Goal: Task Accomplishment & Management: Complete application form

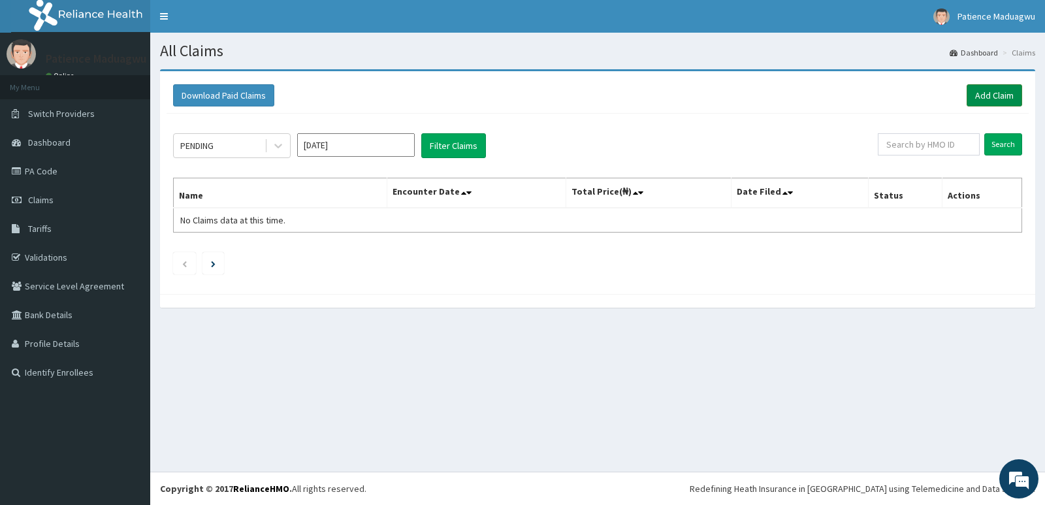
click at [1010, 95] on link "Add Claim" at bounding box center [994, 95] width 56 height 22
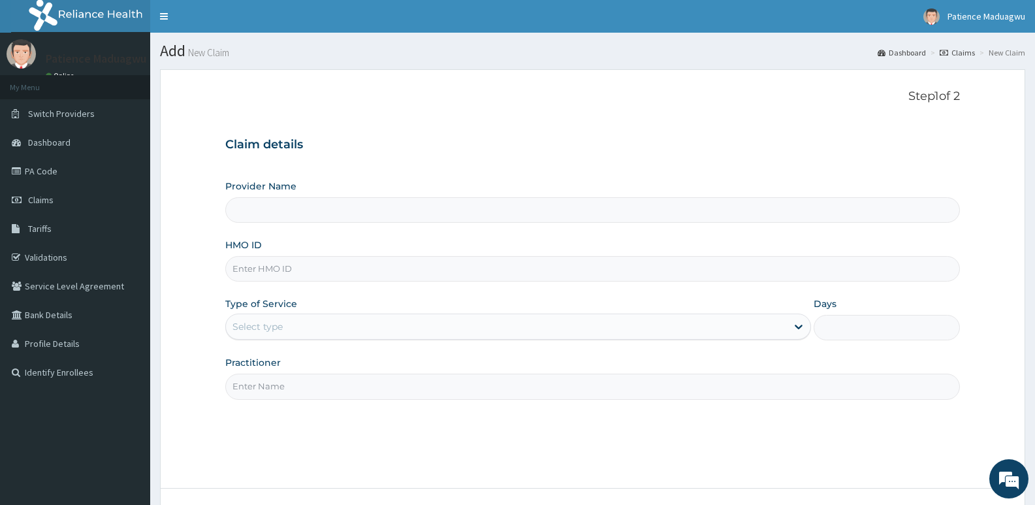
type input "[GEOGRAPHIC_DATA]"
click at [324, 264] on input "HMO ID" at bounding box center [592, 268] width 735 height 25
paste input "VLA/10280/A"
type input "VLA/10280/A"
click at [305, 334] on div "Select type" at bounding box center [506, 326] width 560 height 21
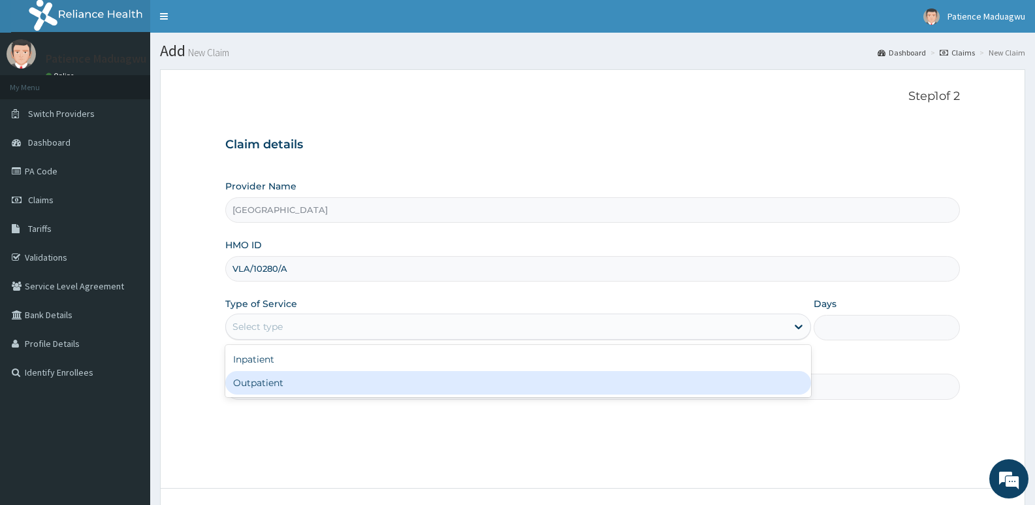
click at [268, 389] on div "Outpatient" at bounding box center [517, 383] width 585 height 24
type input "1"
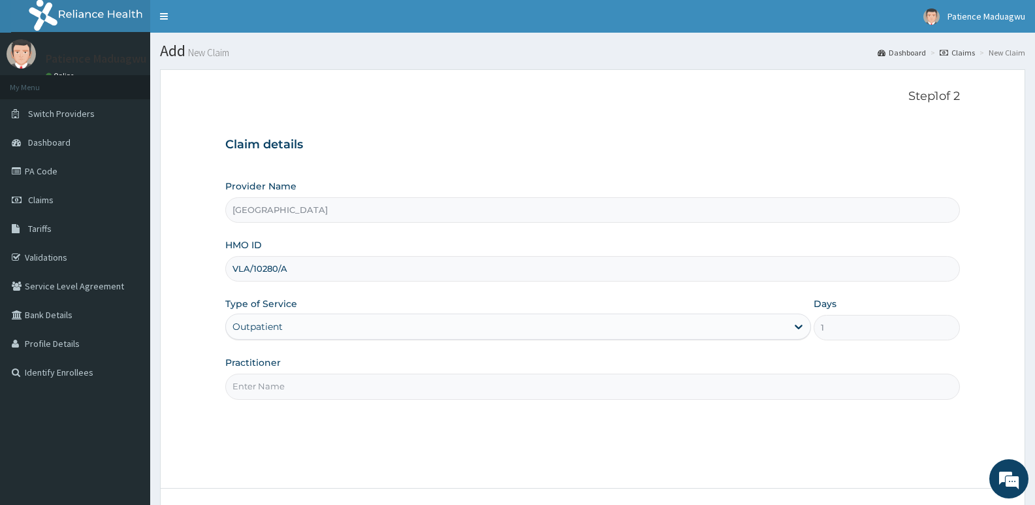
scroll to position [101, 0]
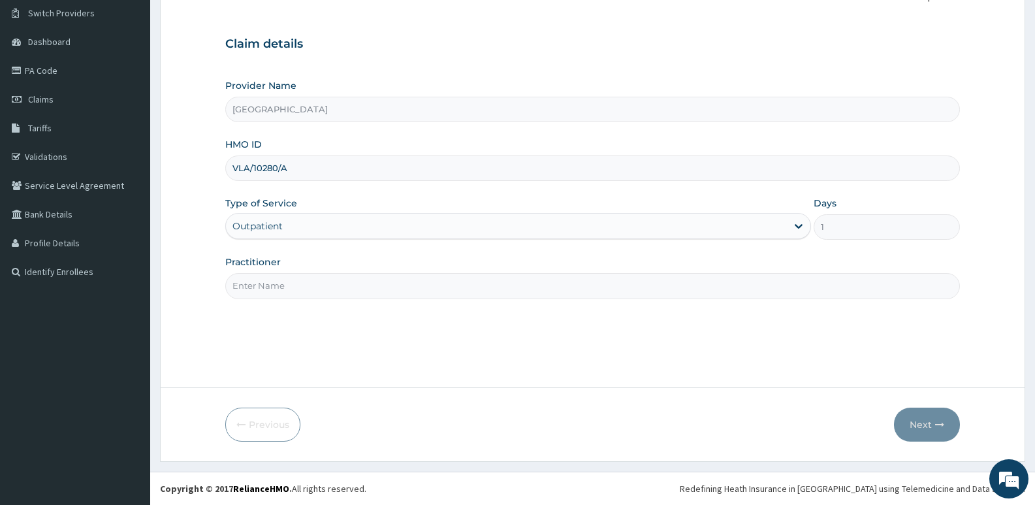
drag, startPoint x: 296, startPoint y: 285, endPoint x: 293, endPoint y: 296, distance: 12.2
click at [296, 285] on input "Practitioner" at bounding box center [592, 285] width 735 height 25
type input "[PERSON_NAME]"
click at [919, 430] on button "Next" at bounding box center [927, 424] width 66 height 34
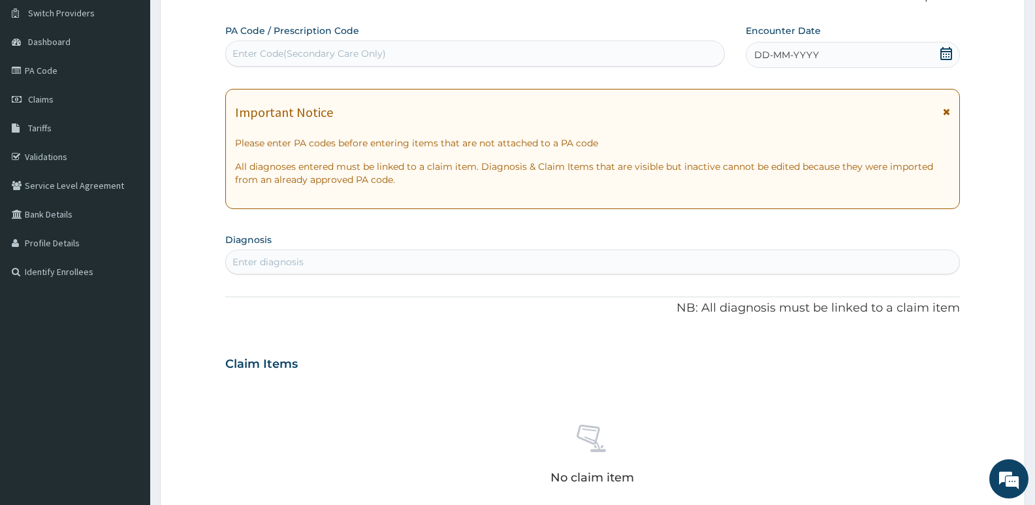
click at [283, 61] on div "Enter Code(Secondary Care Only)" at bounding box center [475, 53] width 498 height 21
paste input "VLA/10280/A"
type input "VLA/10280/A"
drag, startPoint x: 298, startPoint y: 58, endPoint x: 208, endPoint y: 46, distance: 90.9
click at [208, 46] on form "Step 2 of 2 PA Code / Prescription Code Select is focused ,type to refine list,…" at bounding box center [592, 381] width 865 height 825
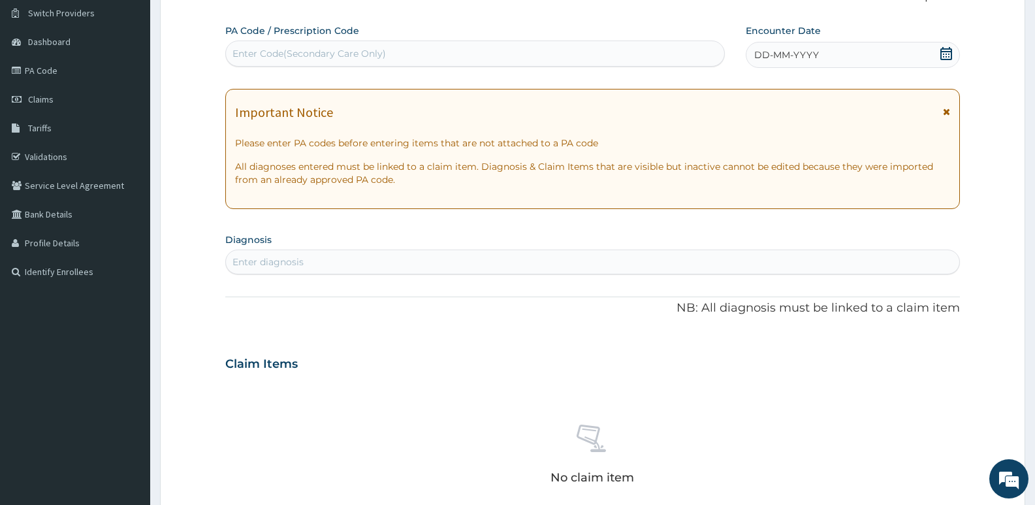
paste input "PA/34B464"
type input "PA/34B464"
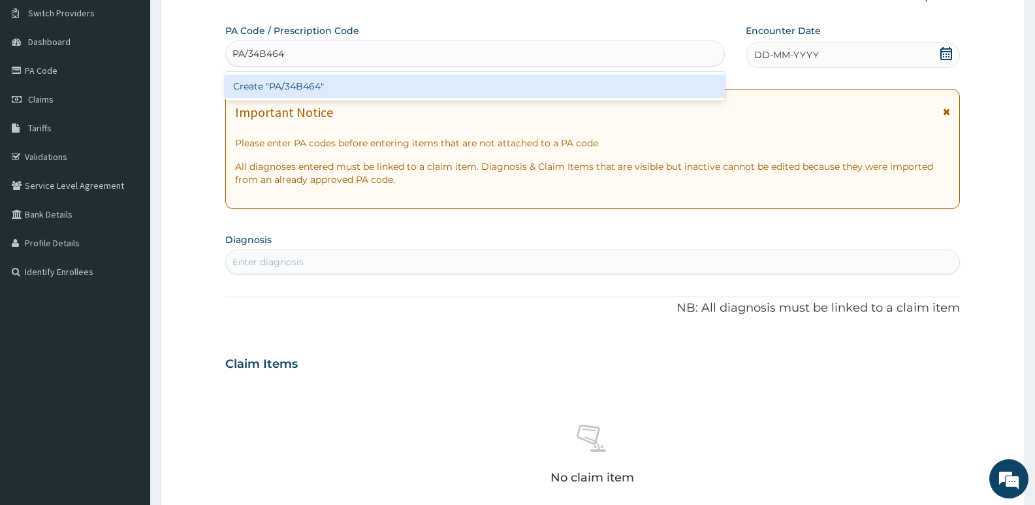
click at [332, 91] on div "Create "PA/34B464"" at bounding box center [475, 86] width 500 height 24
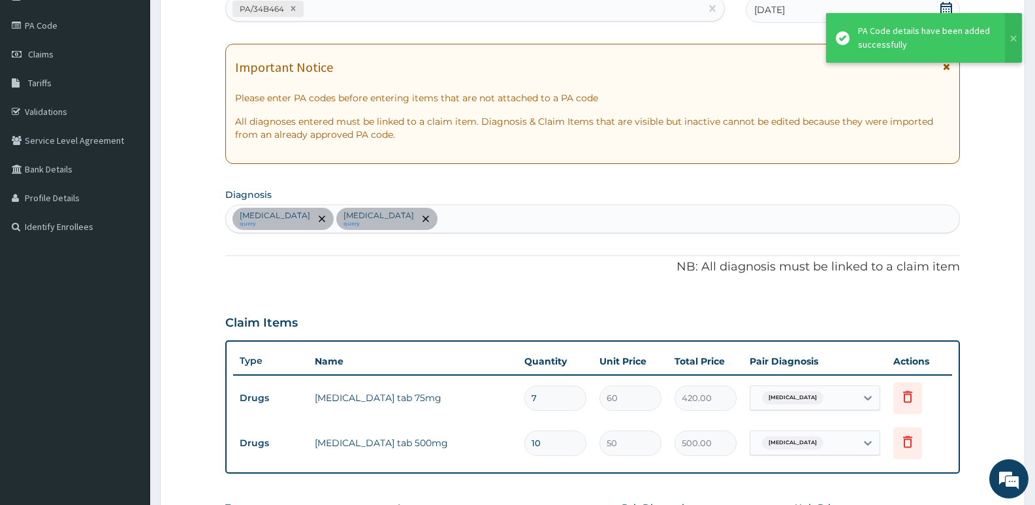
scroll to position [166, 0]
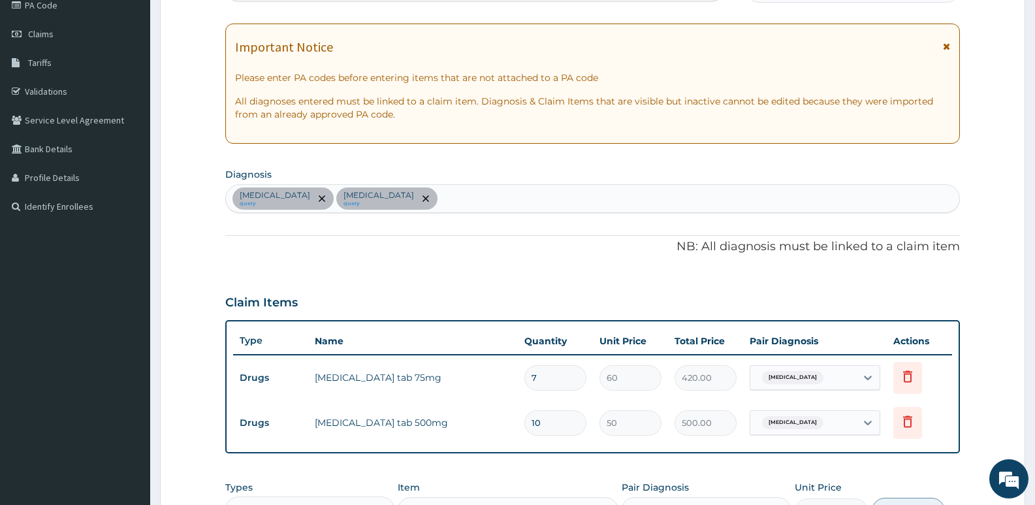
click at [474, 205] on div "Essential hypertension query Sepsis query" at bounding box center [592, 198] width 733 height 27
type input "mala"
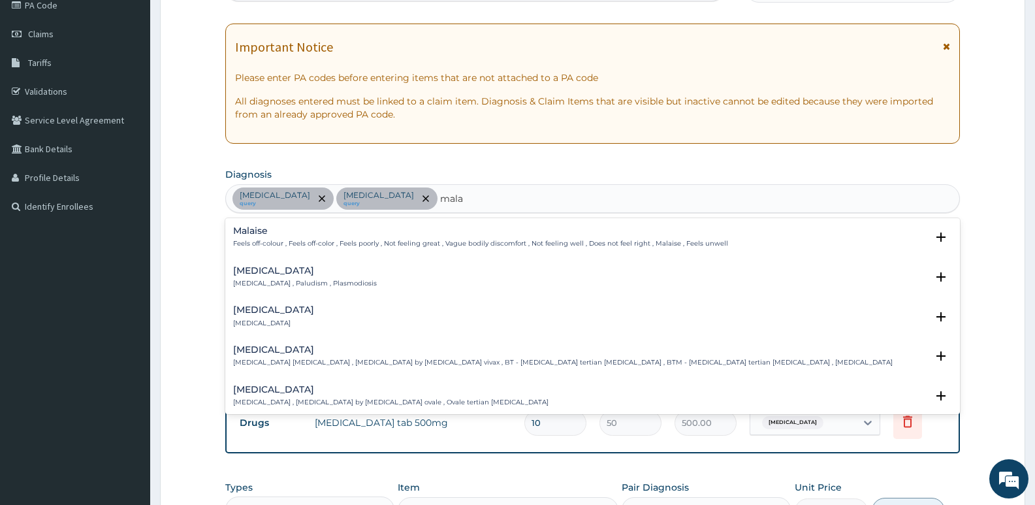
click at [314, 276] on h4 "Malaria" at bounding box center [305, 271] width 144 height 10
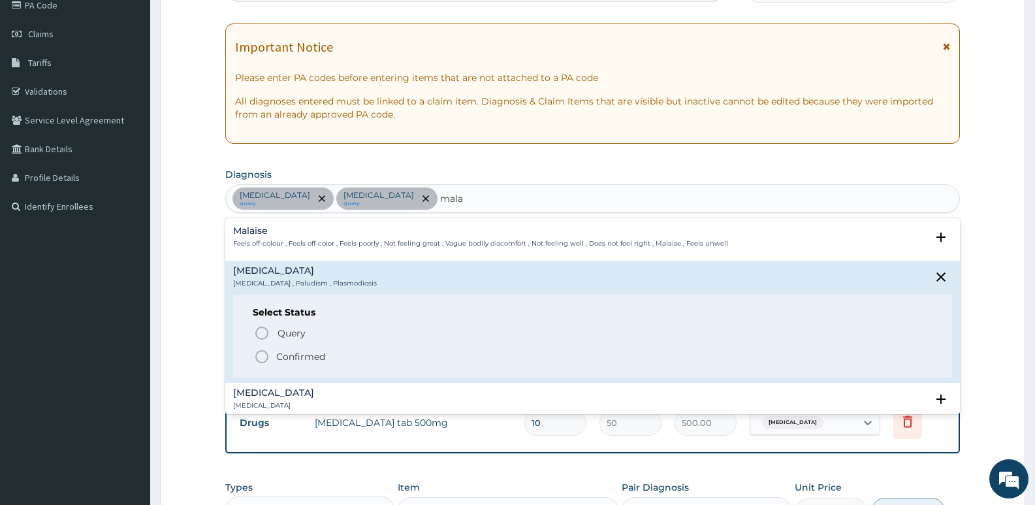
click at [286, 353] on p "Confirmed" at bounding box center [300, 356] width 49 height 13
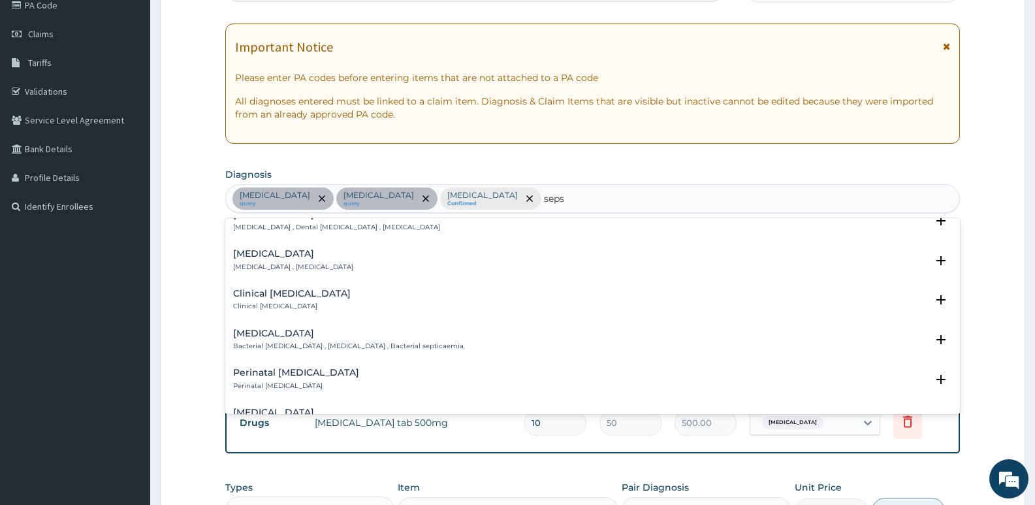
scroll to position [0, 0]
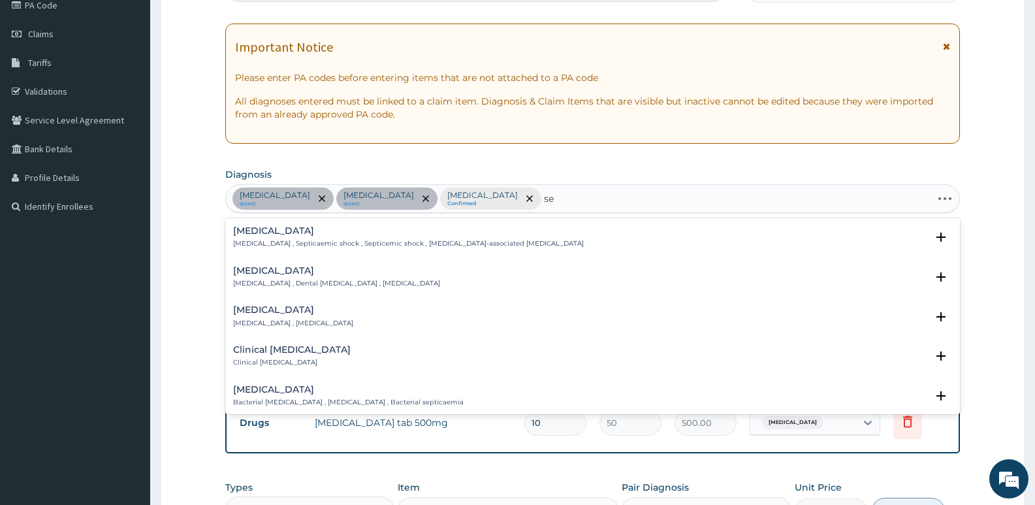
type input "s"
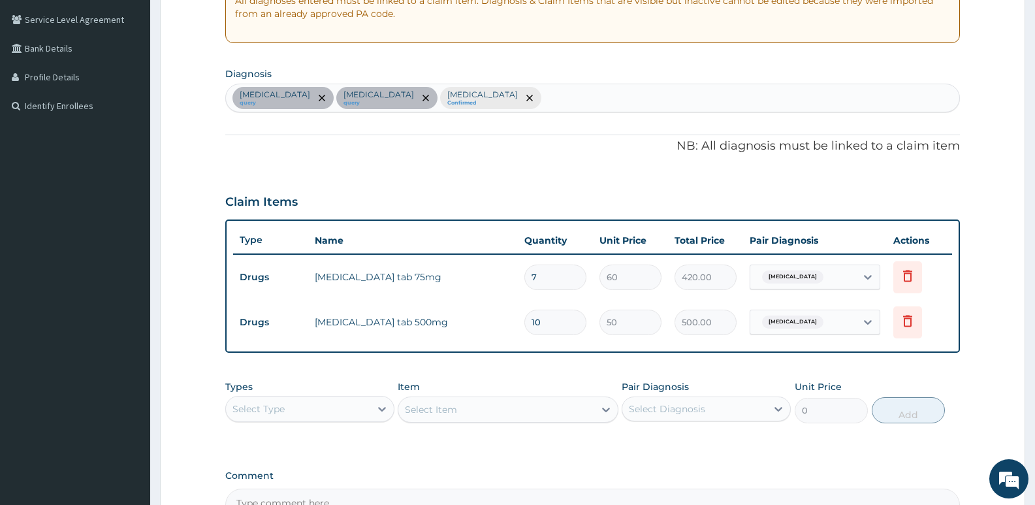
scroll to position [289, 0]
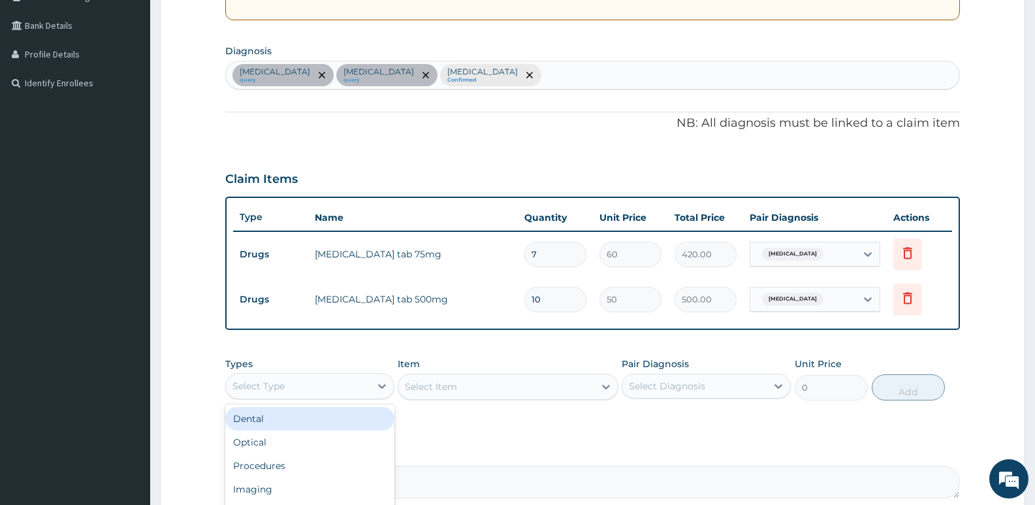
click at [295, 379] on div "Select Type" at bounding box center [298, 385] width 144 height 21
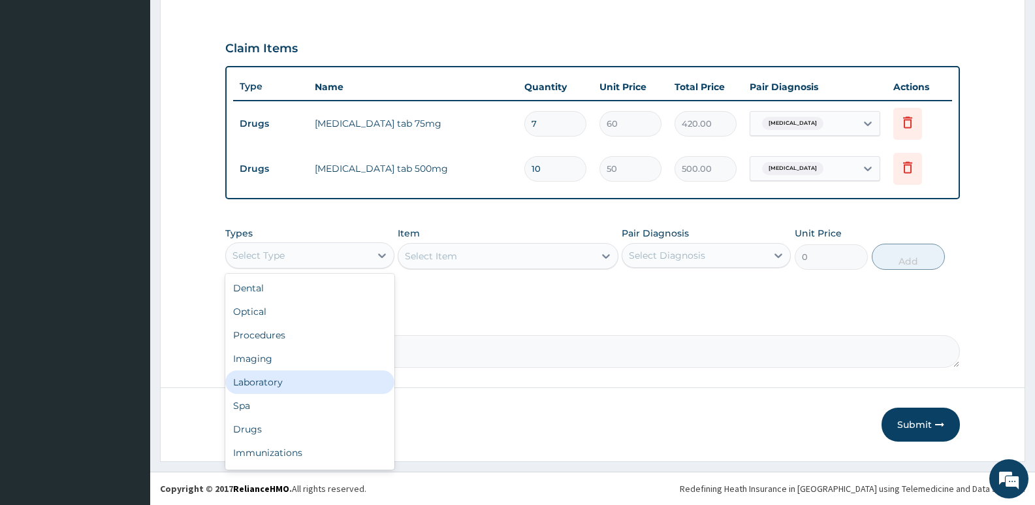
click at [255, 389] on div "Laboratory" at bounding box center [309, 382] width 169 height 24
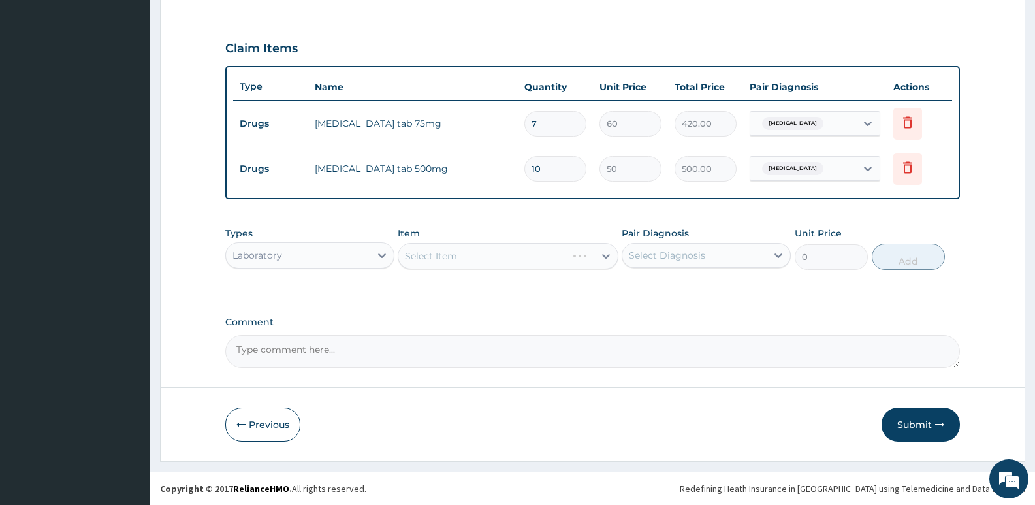
click at [438, 262] on div "Select Item" at bounding box center [508, 256] width 220 height 26
click at [449, 261] on div "Select Item" at bounding box center [508, 256] width 220 height 26
click at [473, 258] on div "Select Item" at bounding box center [495, 256] width 195 height 21
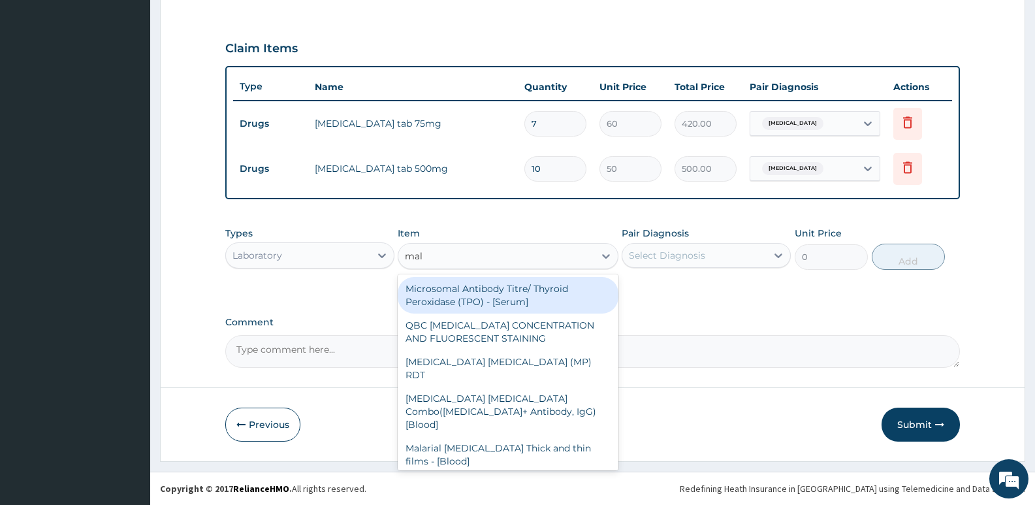
type input "mala"
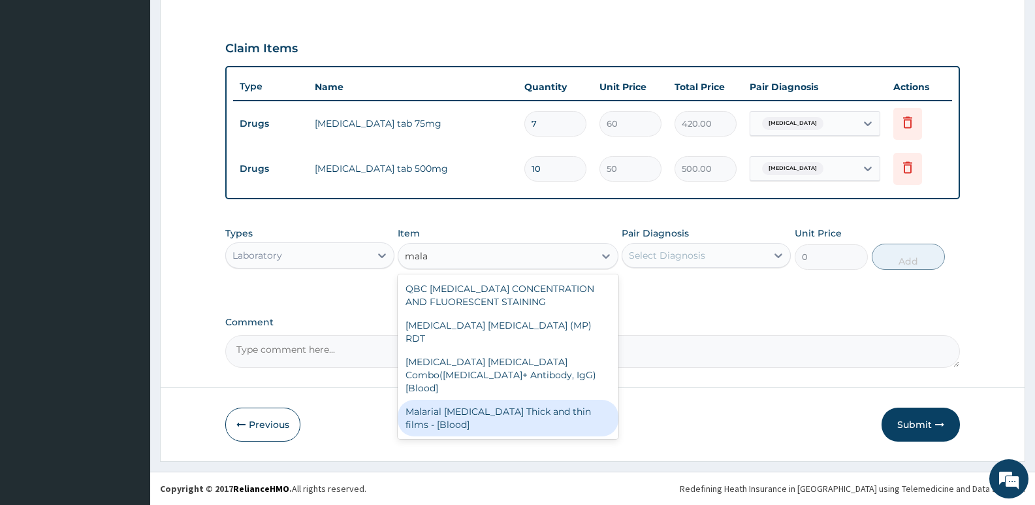
click at [477, 400] on div "Malarial [MEDICAL_DATA] Thick and thin films - [Blood]" at bounding box center [508, 418] width 220 height 37
type input "1650"
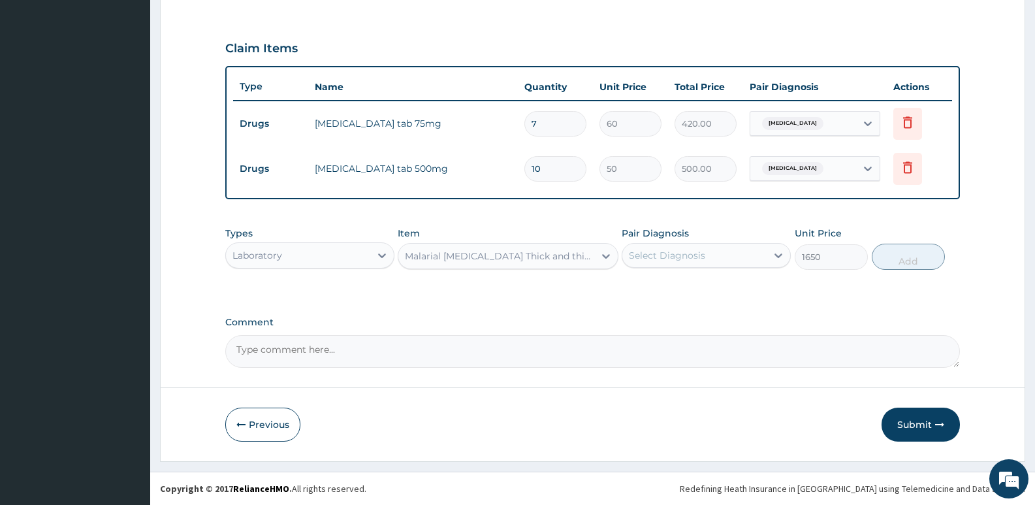
click at [656, 253] on div "Select Diagnosis" at bounding box center [667, 255] width 76 height 13
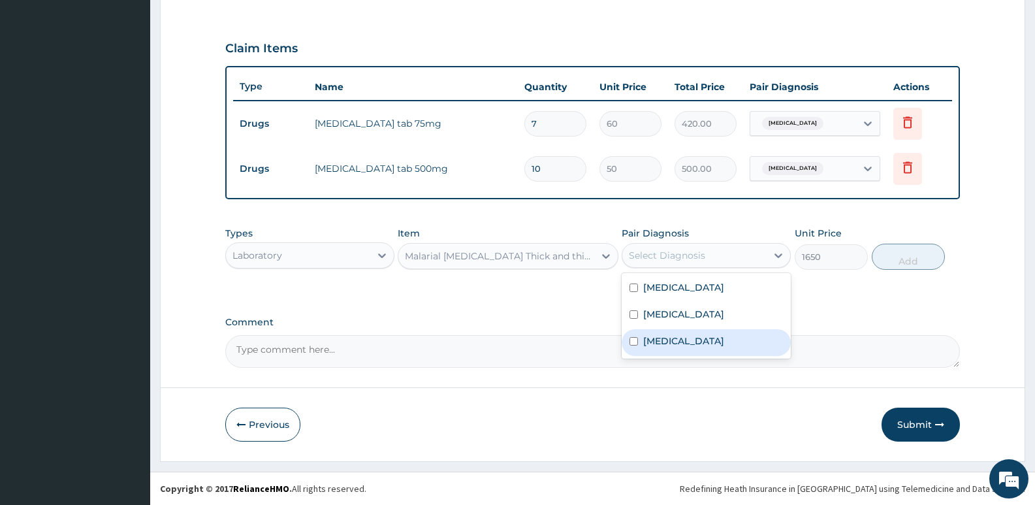
click at [656, 338] on label "[MEDICAL_DATA]" at bounding box center [683, 340] width 81 height 13
checkbox input "true"
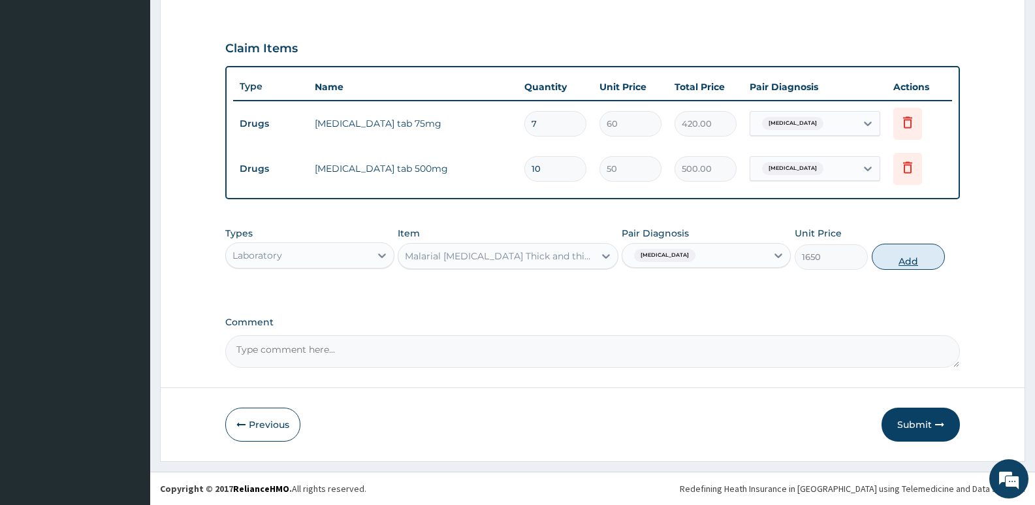
click at [930, 252] on button "Add" at bounding box center [908, 257] width 73 height 26
type input "0"
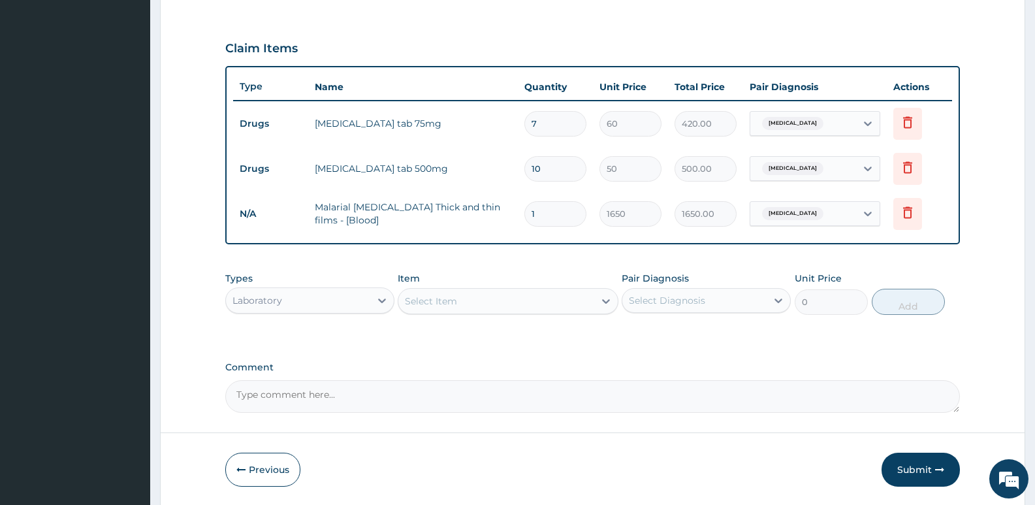
click at [434, 302] on div "Select Item" at bounding box center [431, 300] width 52 height 13
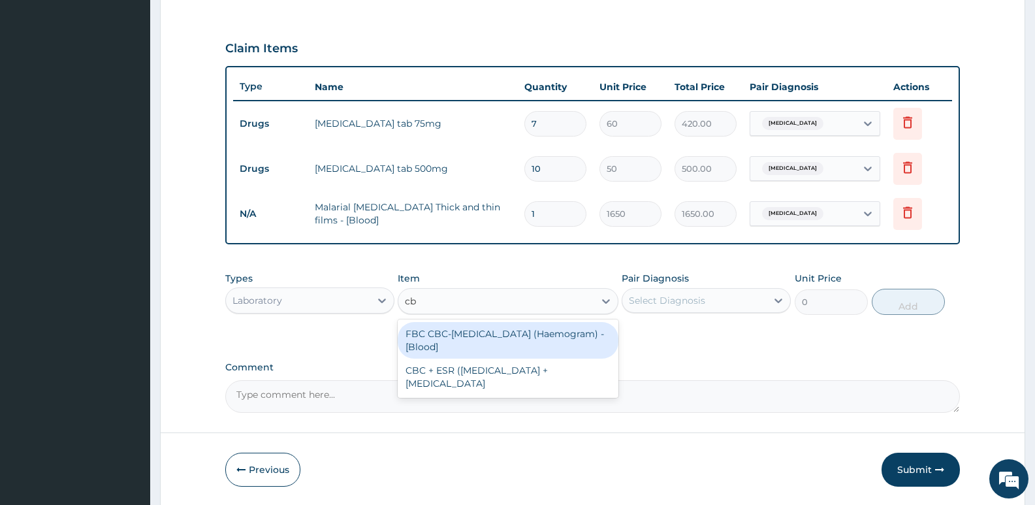
type input "cbc"
click at [435, 337] on div "FBC CBC-[MEDICAL_DATA] (Haemogram) - [Blood]" at bounding box center [508, 340] width 220 height 37
type input "3300"
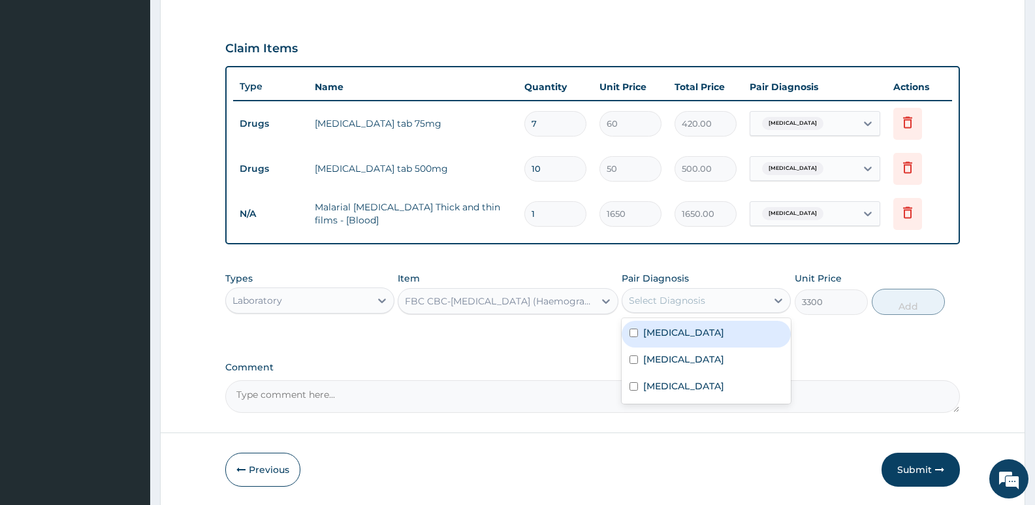
click at [738, 300] on div "Select Diagnosis" at bounding box center [694, 300] width 144 height 21
click at [702, 368] on div "Sepsis" at bounding box center [706, 360] width 169 height 27
checkbox input "true"
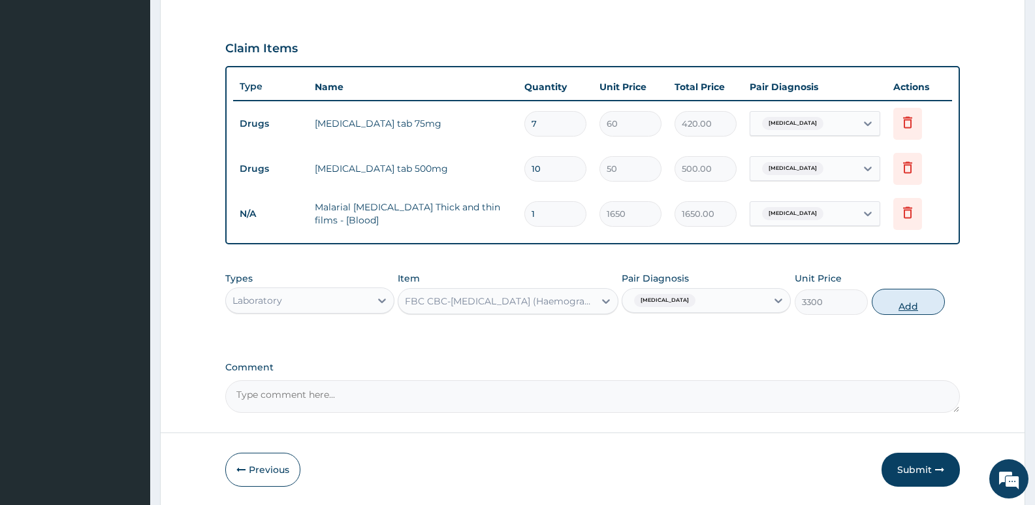
click at [910, 303] on button "Add" at bounding box center [908, 302] width 73 height 26
type input "0"
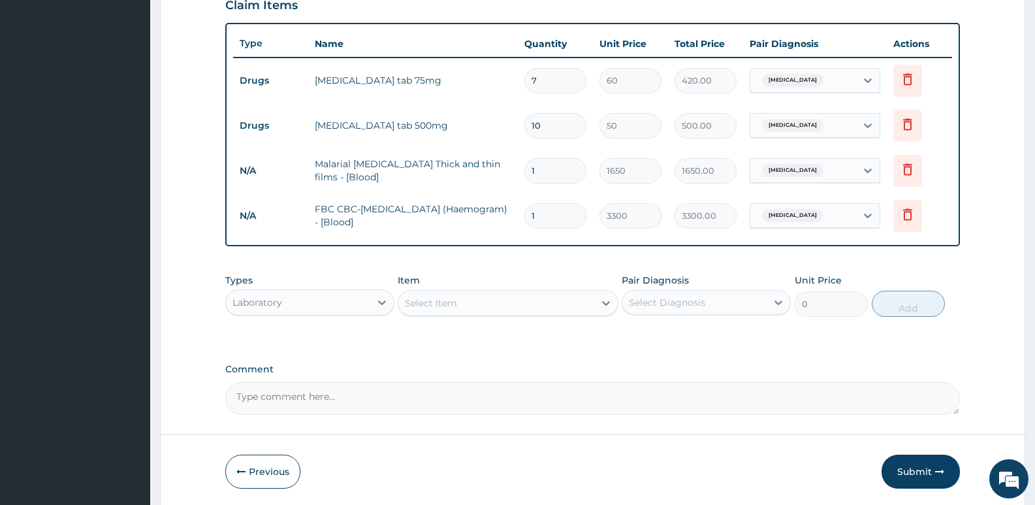
scroll to position [510, 0]
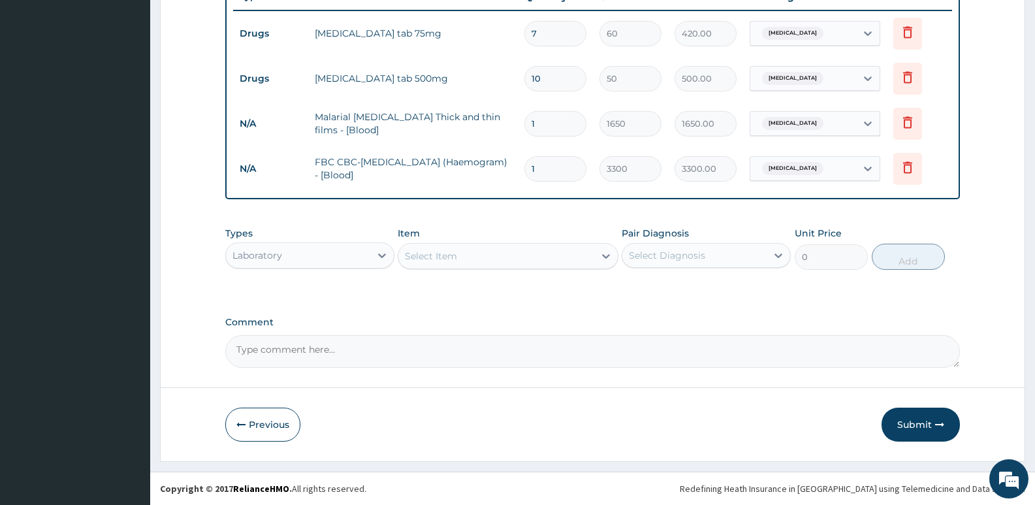
click at [349, 253] on div "Laboratory" at bounding box center [298, 255] width 144 height 21
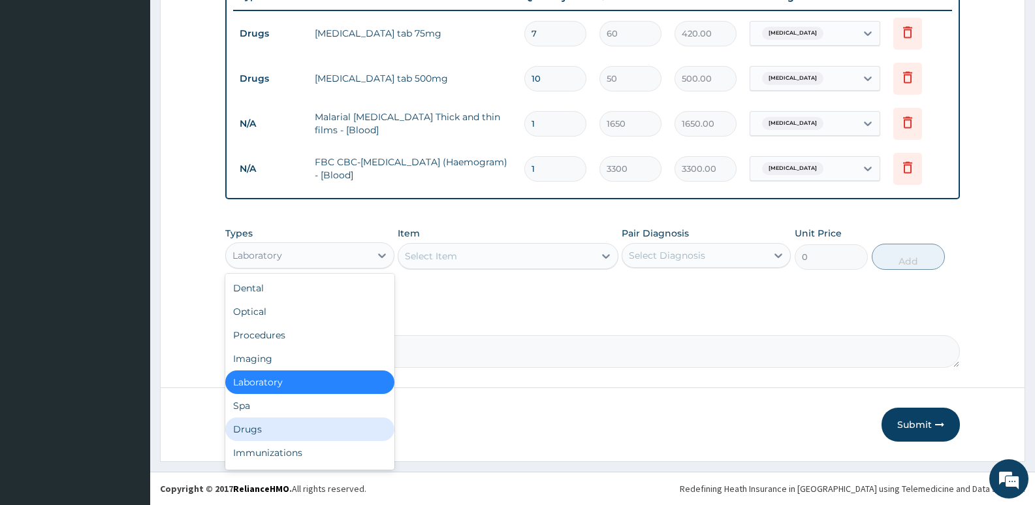
click at [253, 426] on div "Drugs" at bounding box center [309, 429] width 169 height 24
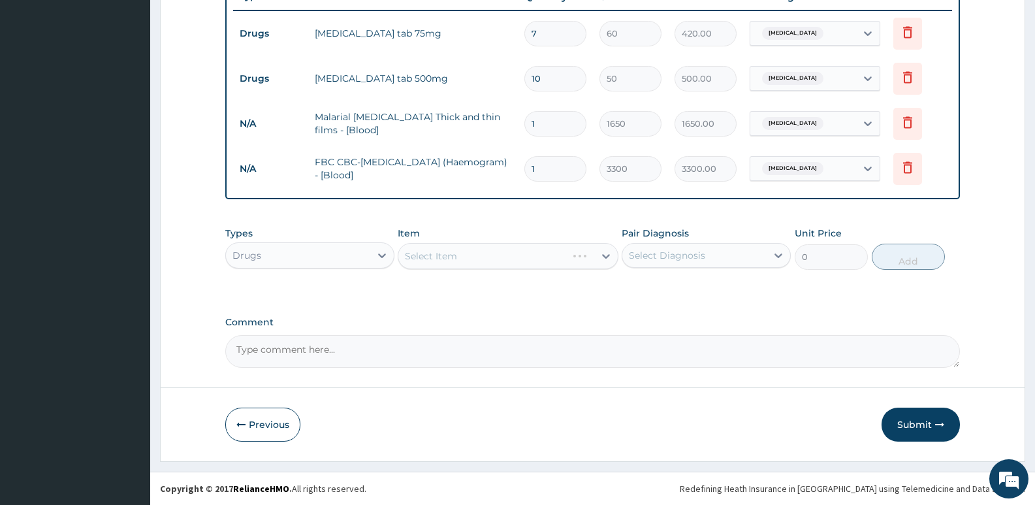
scroll to position [445, 0]
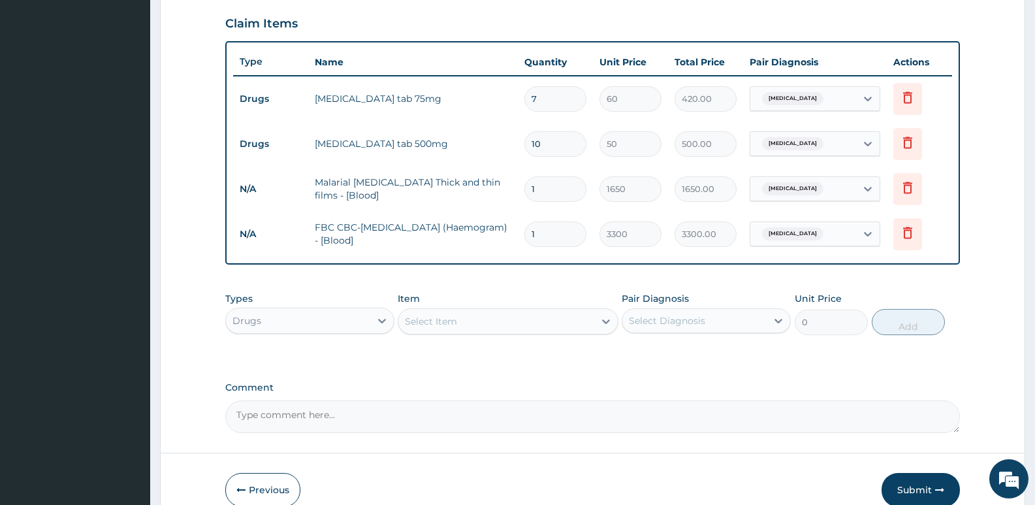
click at [420, 326] on div "Select Item" at bounding box center [431, 321] width 52 height 13
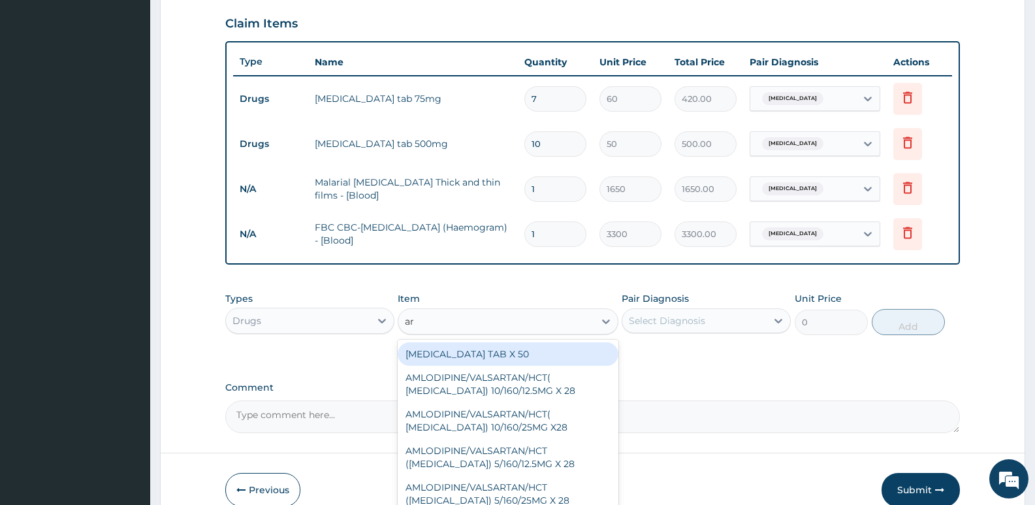
type input "art"
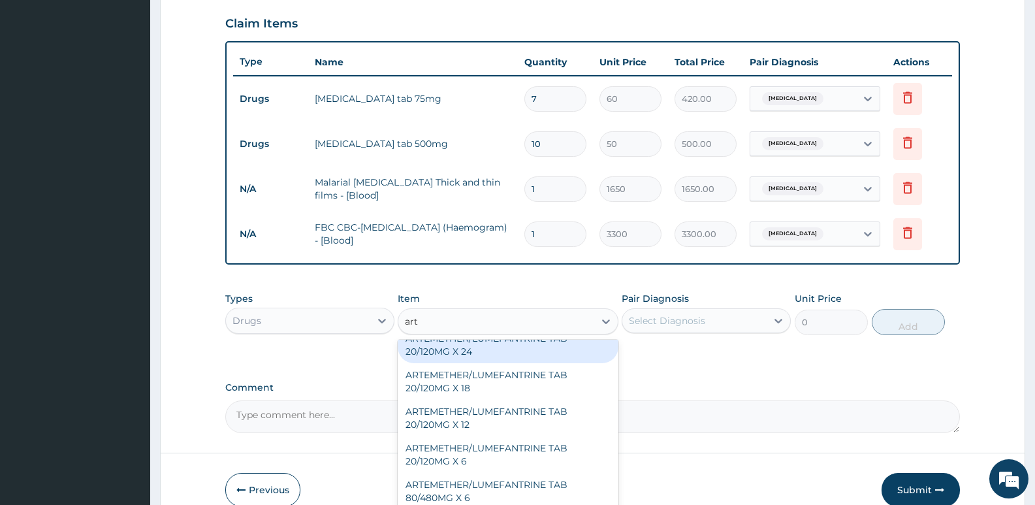
scroll to position [326, 0]
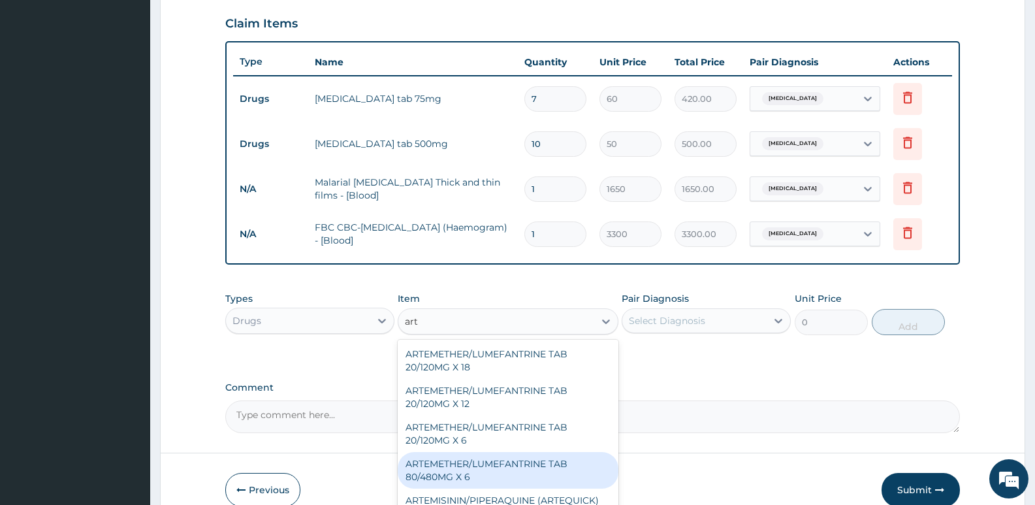
click at [475, 469] on div "ARTEMETHER/LUMEFANTRINE TAB 80/480MG X 6" at bounding box center [508, 470] width 220 height 37
type input "700"
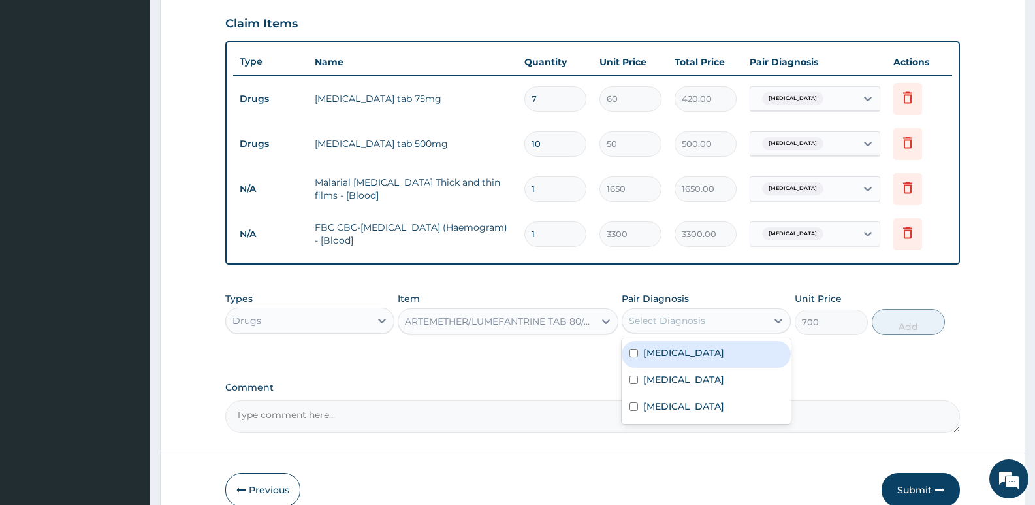
click at [735, 323] on div "Select Diagnosis" at bounding box center [694, 320] width 144 height 21
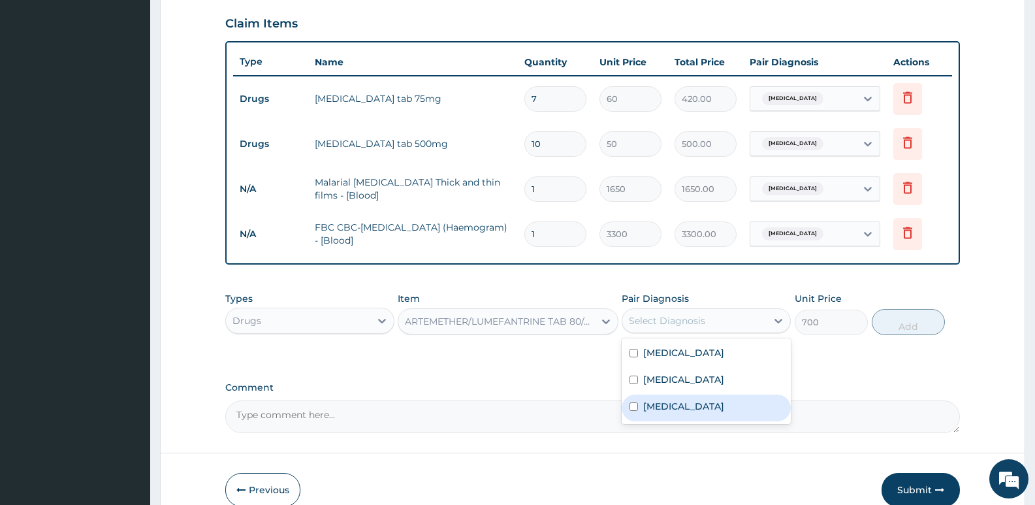
click at [678, 401] on div "[MEDICAL_DATA]" at bounding box center [706, 407] width 169 height 27
checkbox input "true"
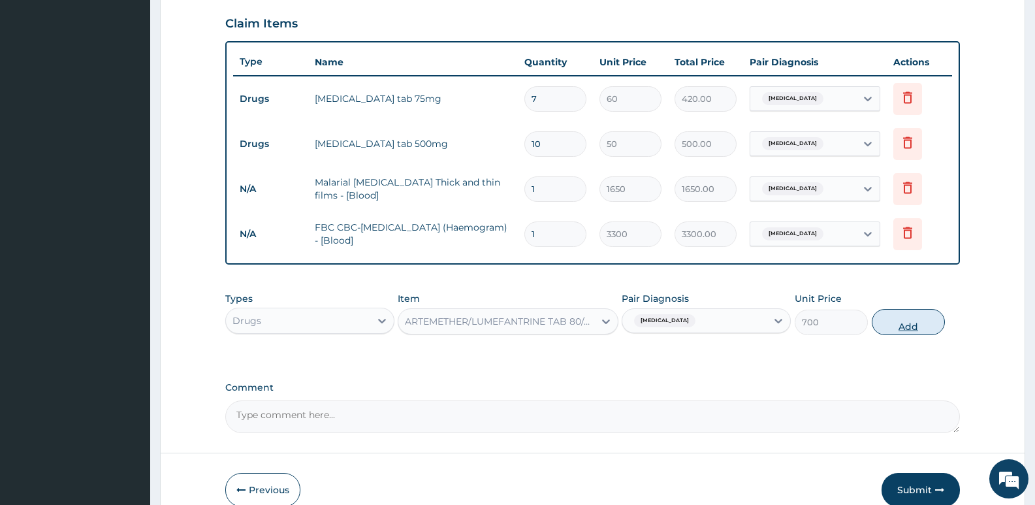
click at [916, 328] on button "Add" at bounding box center [908, 322] width 73 height 26
type input "0"
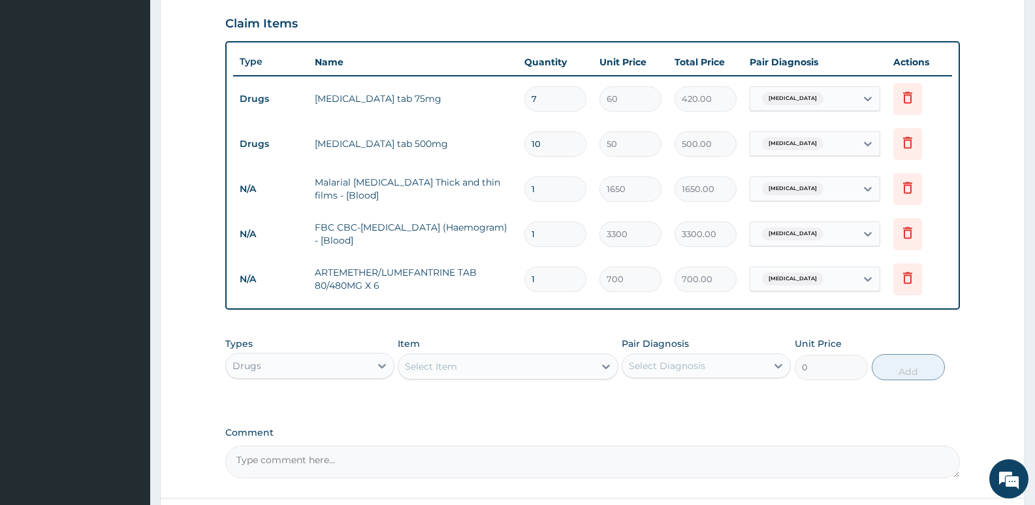
type input "0.00"
type input "6"
type input "4200.00"
type input "6"
click at [430, 358] on div "Select Item" at bounding box center [495, 366] width 195 height 21
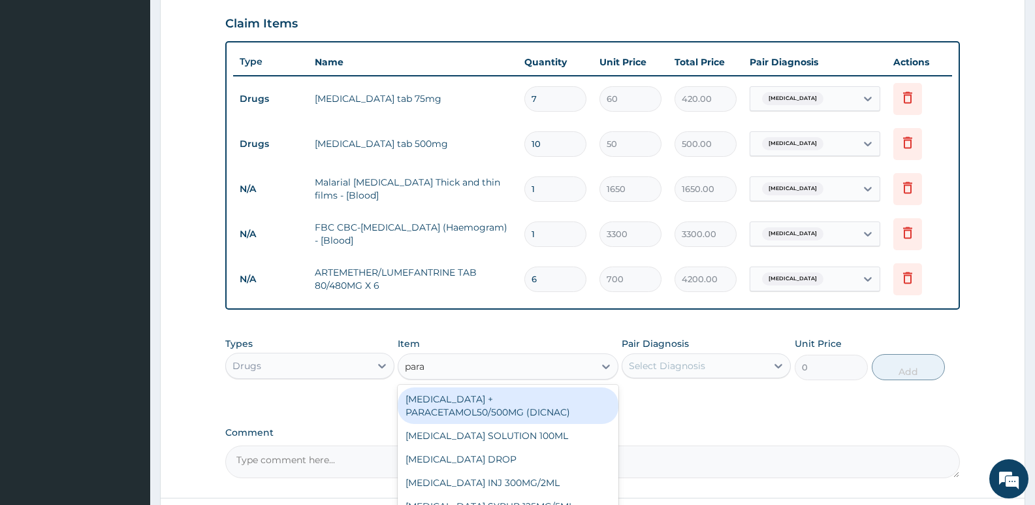
type input "parac"
click at [501, 402] on div "[MEDICAL_DATA] + PARACETAMOL50/500MG (DICNAC)" at bounding box center [508, 405] width 220 height 37
type input "40"
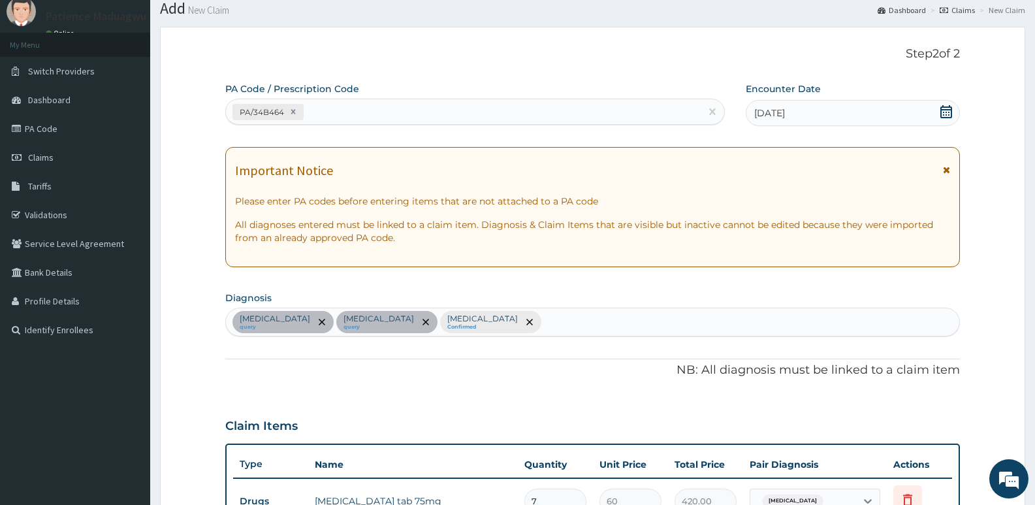
scroll to position [65, 0]
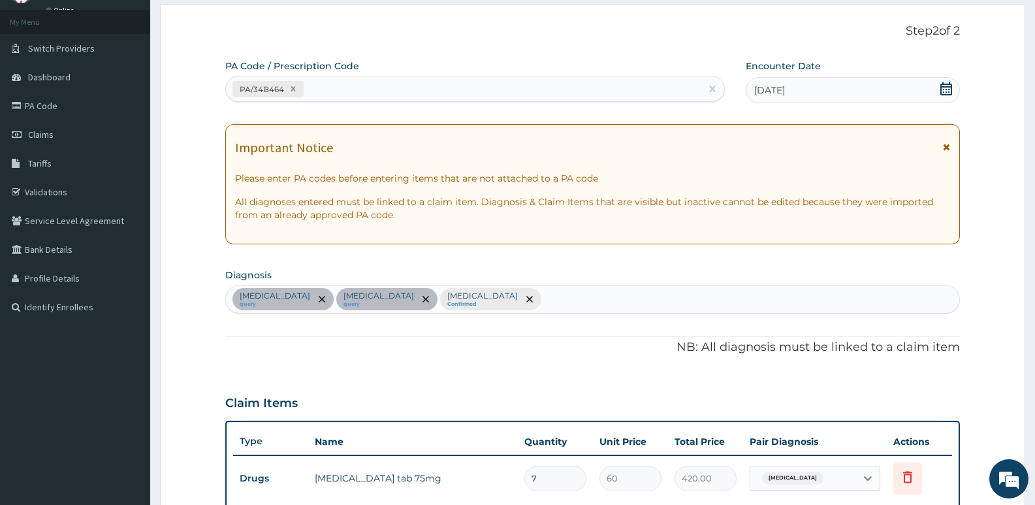
click at [489, 296] on div "Essential hypertension query Sepsis query Malaria Confirmed" at bounding box center [592, 298] width 733 height 27
type input "heada"
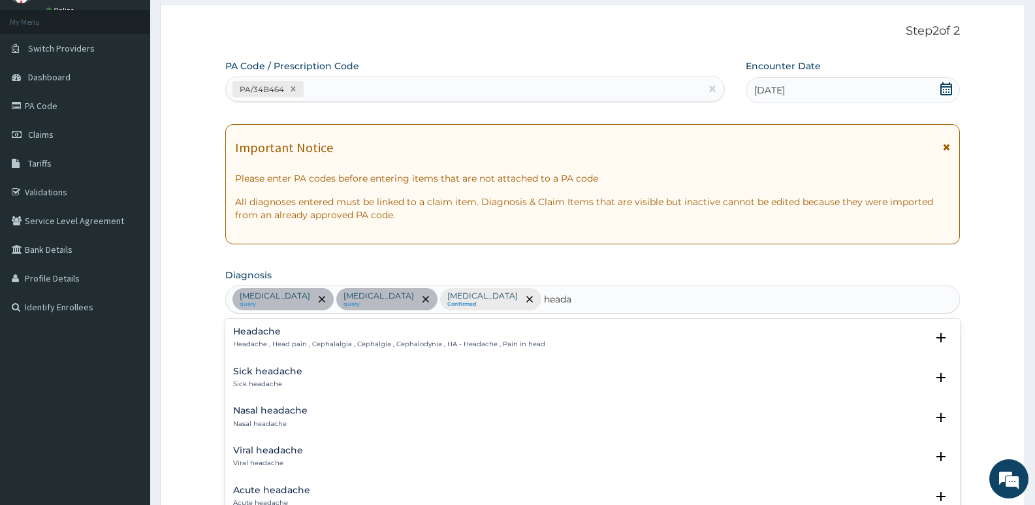
click at [273, 328] on h4 "Headache" at bounding box center [389, 331] width 312 height 10
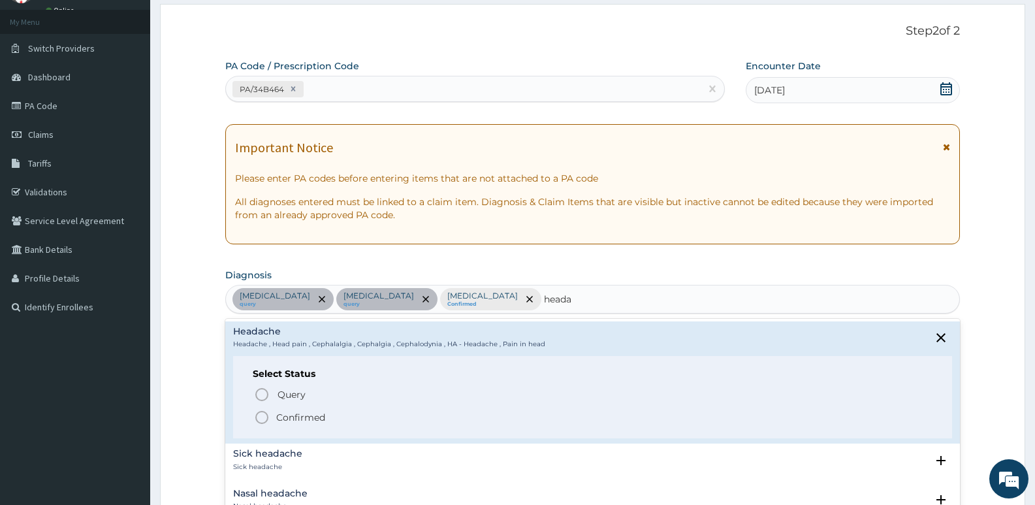
click at [258, 416] on icon "status option filled" at bounding box center [262, 417] width 16 height 16
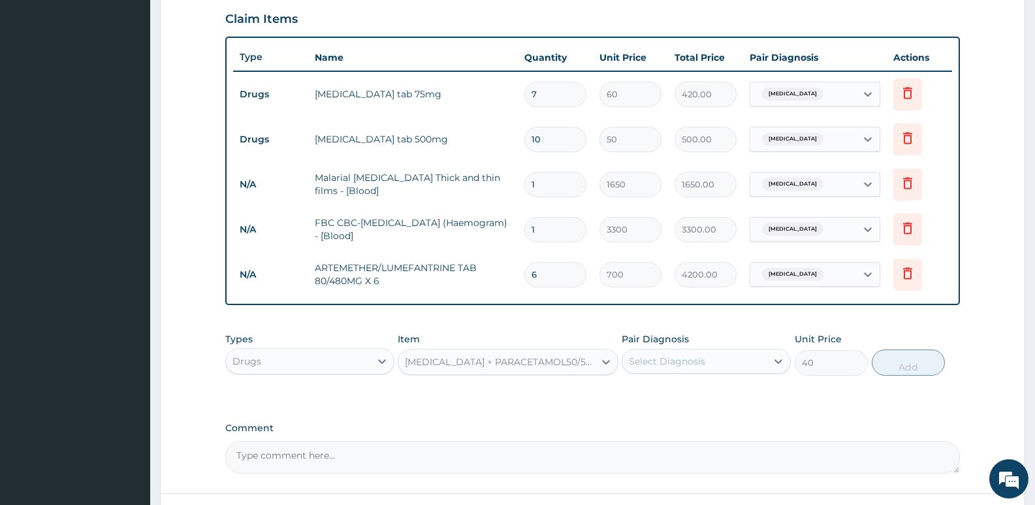
scroll to position [457, 0]
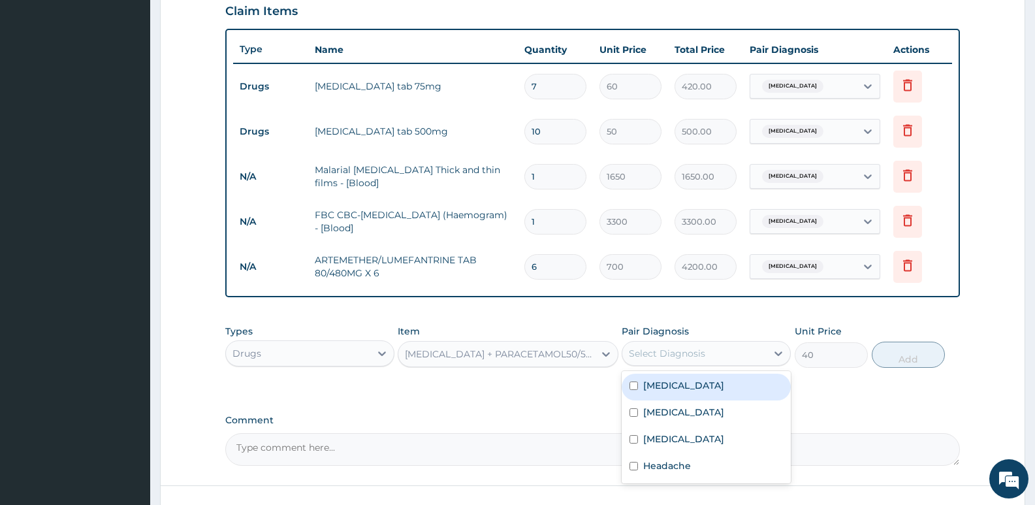
click at [668, 347] on div "Select Diagnosis" at bounding box center [667, 353] width 76 height 13
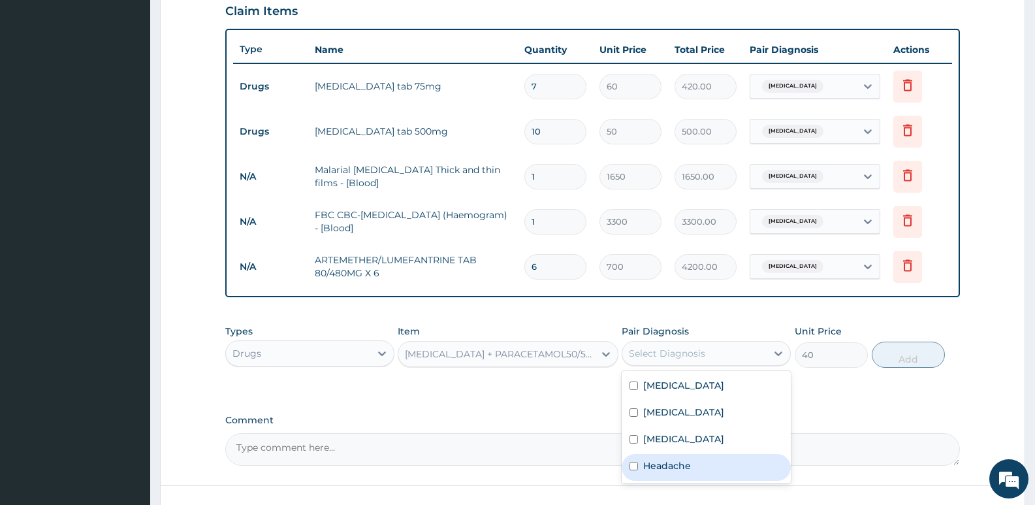
click at [654, 460] on label "Headache" at bounding box center [667, 465] width 48 height 13
checkbox input "true"
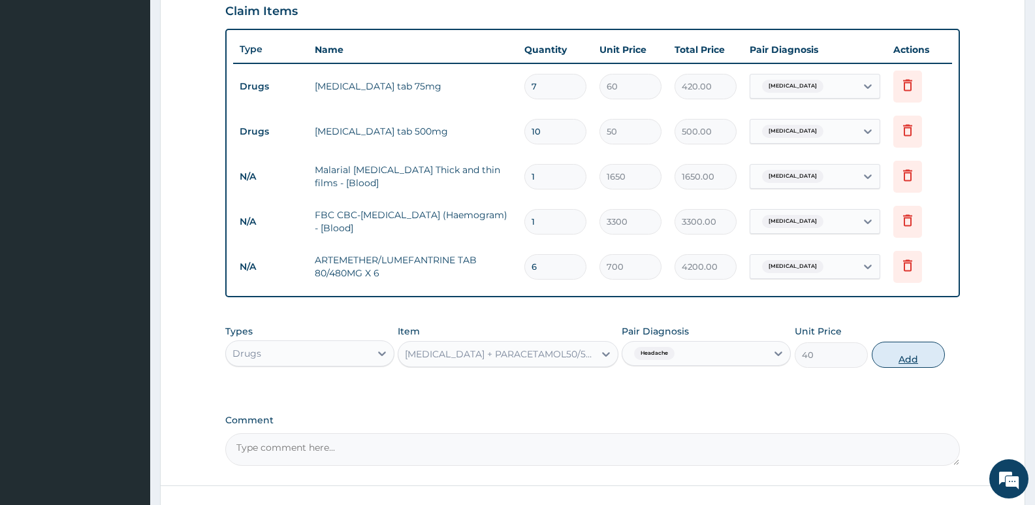
click at [912, 355] on button "Add" at bounding box center [908, 354] width 73 height 26
type input "0"
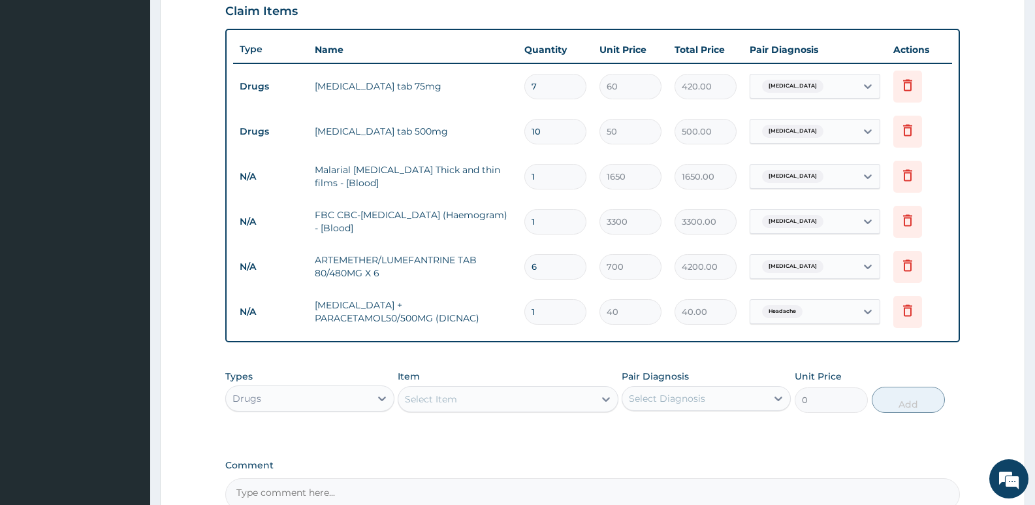
type input "18"
type input "720.00"
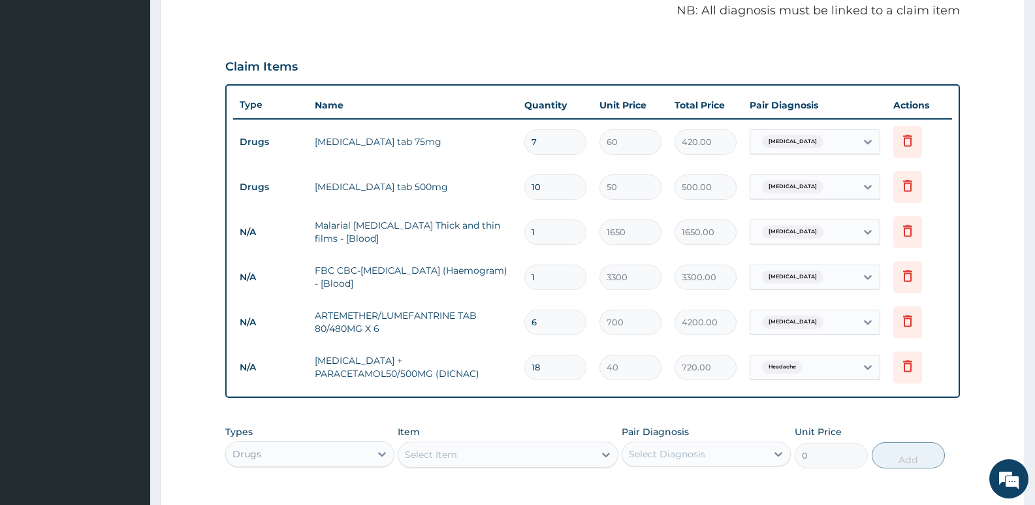
scroll to position [326, 0]
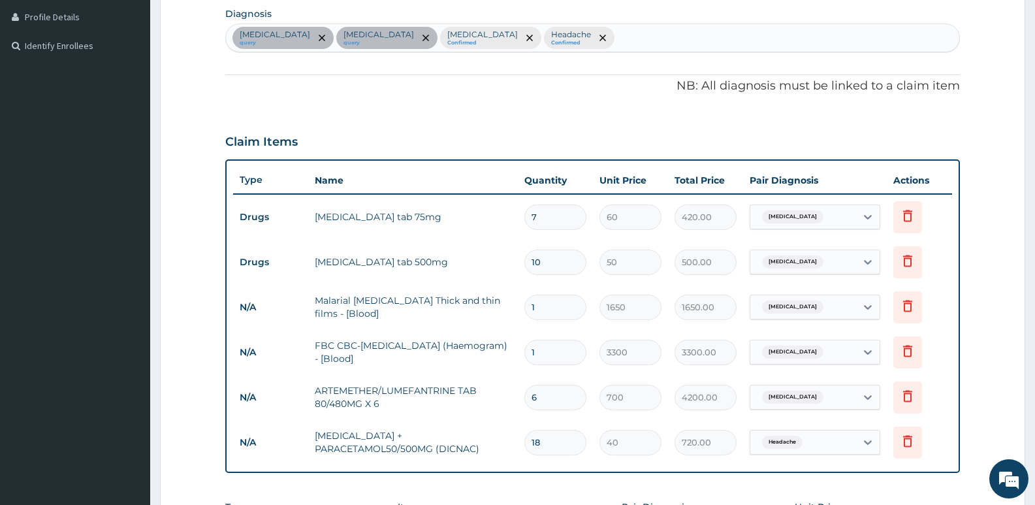
type input "18"
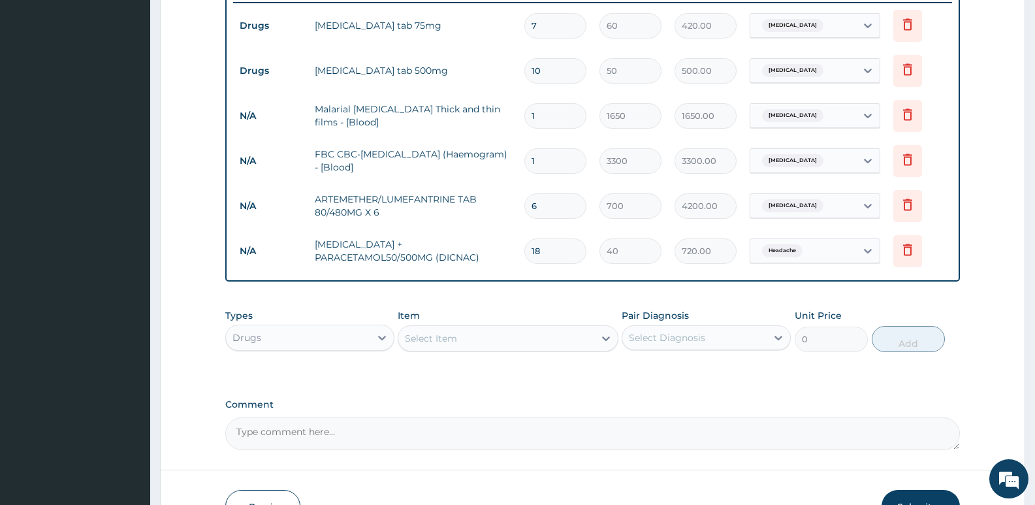
scroll to position [522, 0]
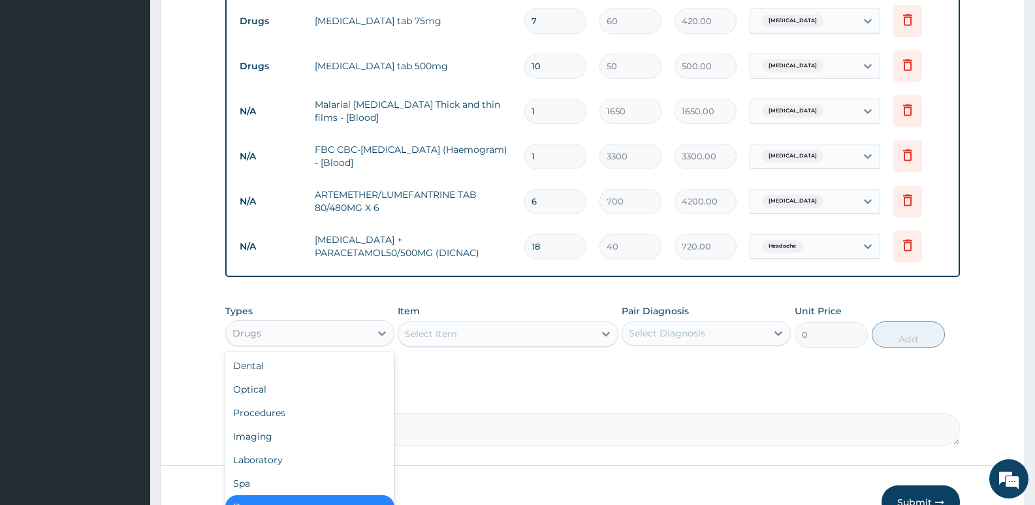
click at [359, 336] on div "Drugs" at bounding box center [298, 333] width 144 height 21
click at [285, 413] on div "Procedures" at bounding box center [309, 413] width 169 height 24
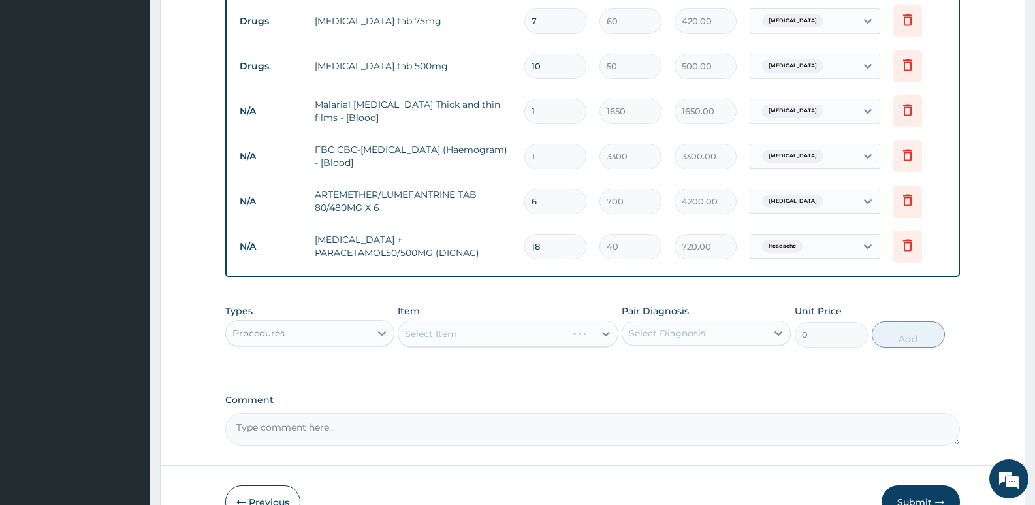
click at [507, 330] on div "Select Item" at bounding box center [508, 334] width 220 height 26
click at [462, 338] on div "Select Item" at bounding box center [508, 334] width 220 height 26
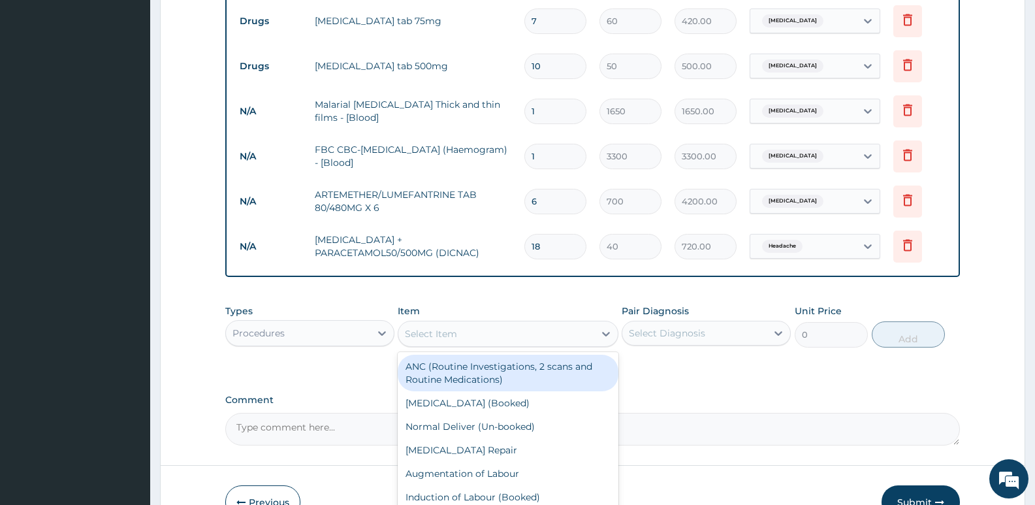
click at [469, 335] on div "Select Item" at bounding box center [495, 333] width 195 height 21
type input "gp"
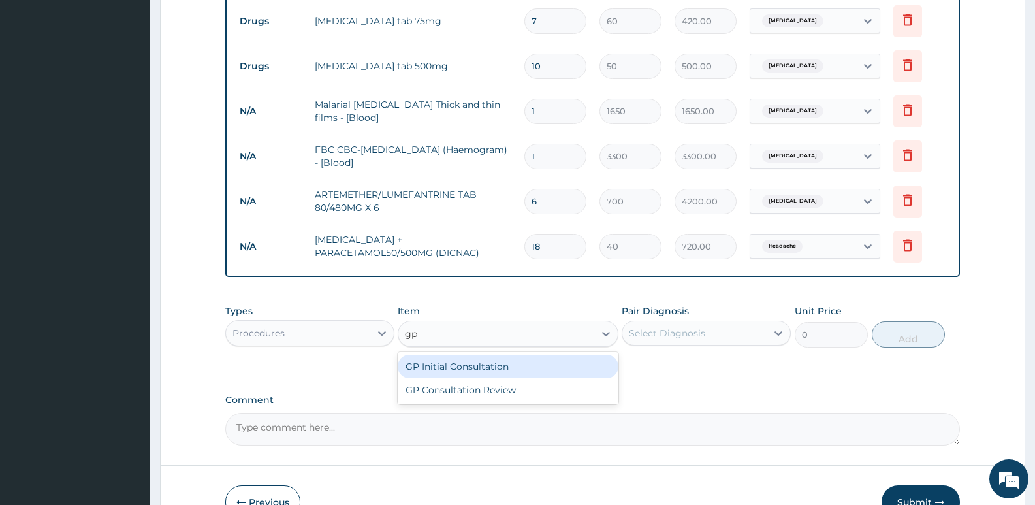
click at [471, 367] on div "GP Initial Consultation" at bounding box center [508, 367] width 220 height 24
type input "2500"
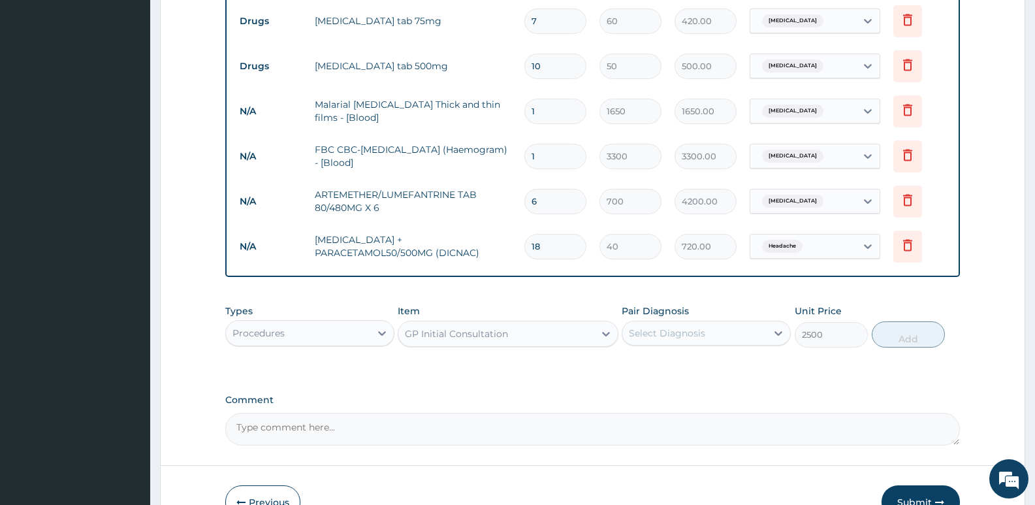
click at [757, 331] on div "Select Diagnosis" at bounding box center [694, 333] width 144 height 21
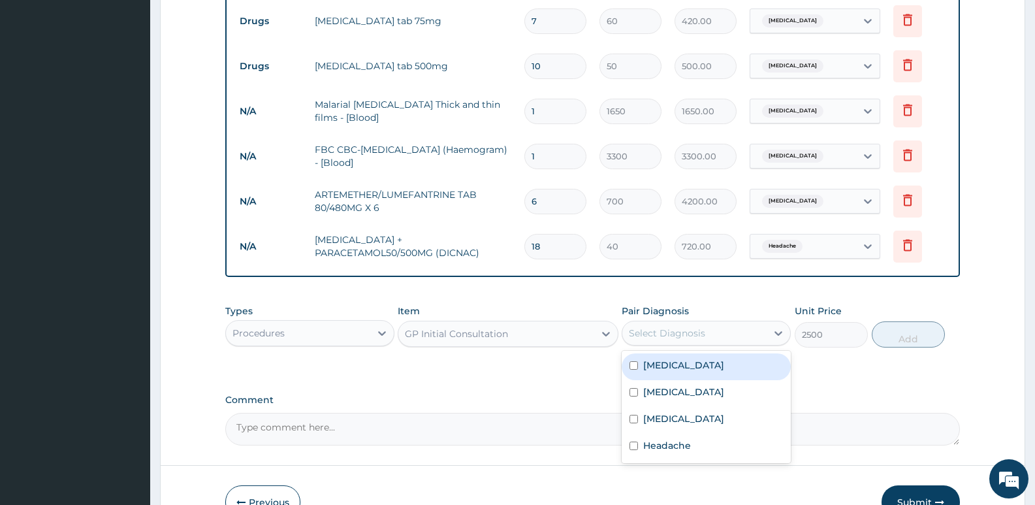
click at [724, 366] on label "Essential hypertension" at bounding box center [683, 364] width 81 height 13
checkbox input "true"
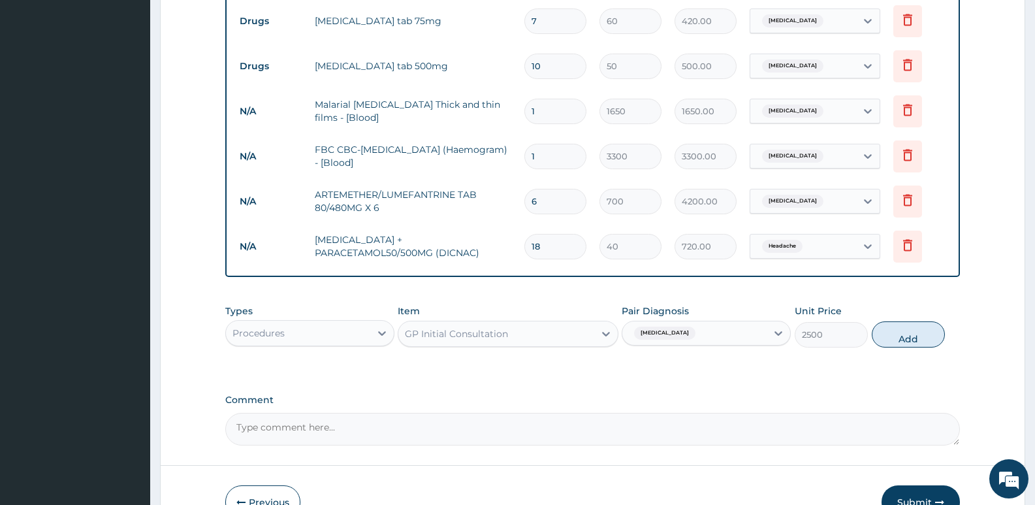
click at [913, 335] on button "Add" at bounding box center [908, 334] width 73 height 26
type input "0"
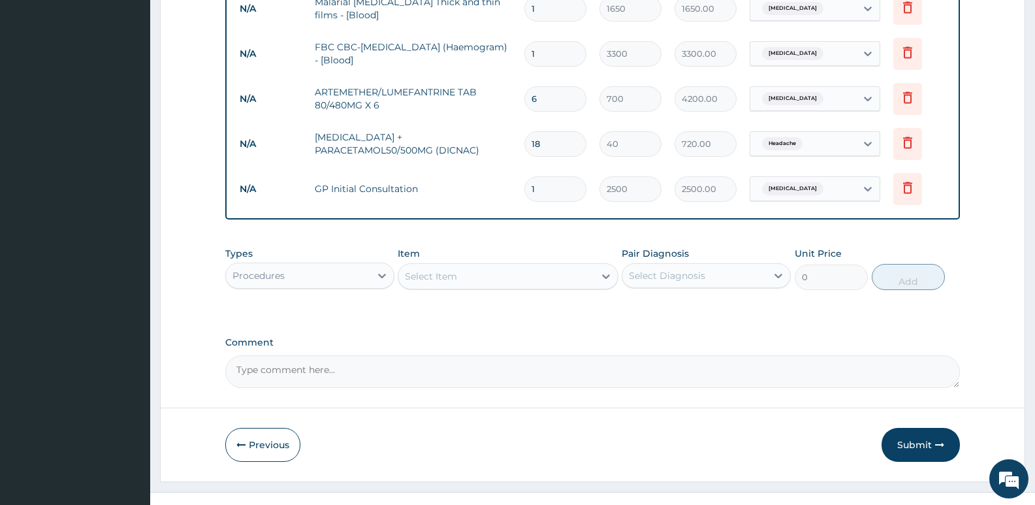
scroll to position [645, 0]
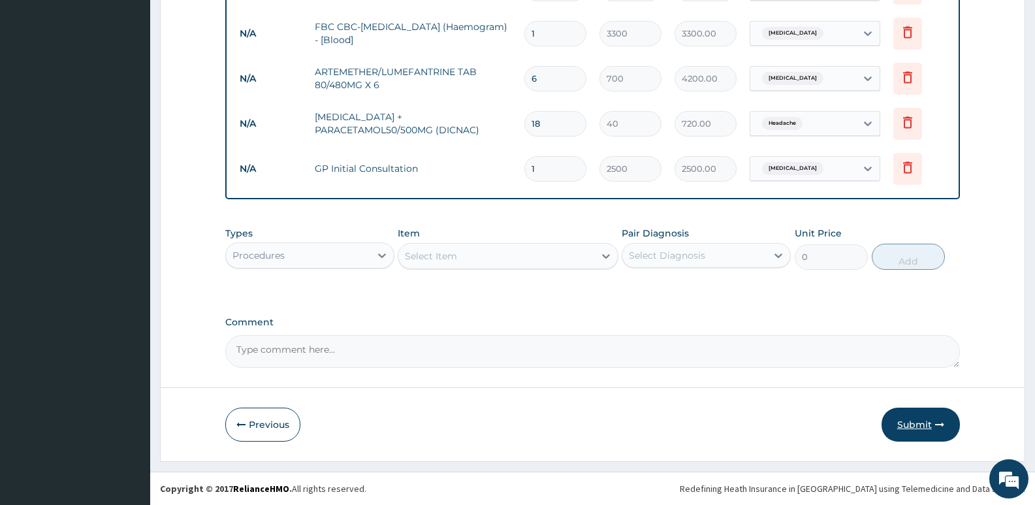
click at [917, 413] on button "Submit" at bounding box center [920, 424] width 78 height 34
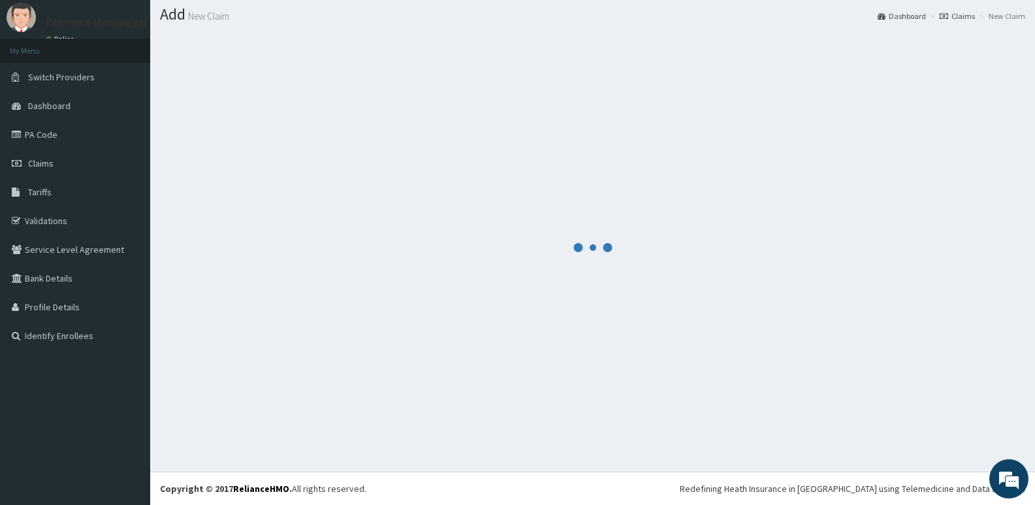
scroll to position [37, 0]
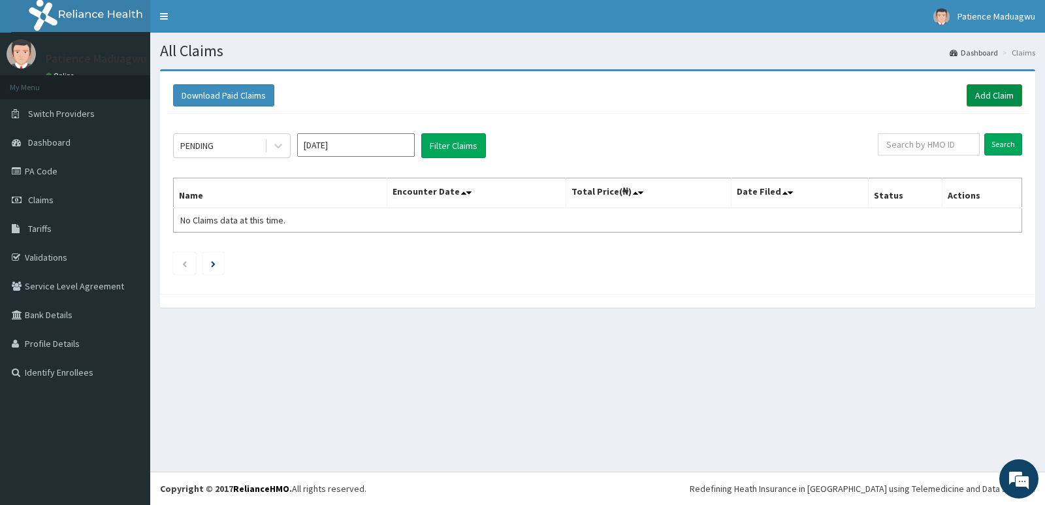
click at [987, 89] on link "Add Claim" at bounding box center [994, 95] width 56 height 22
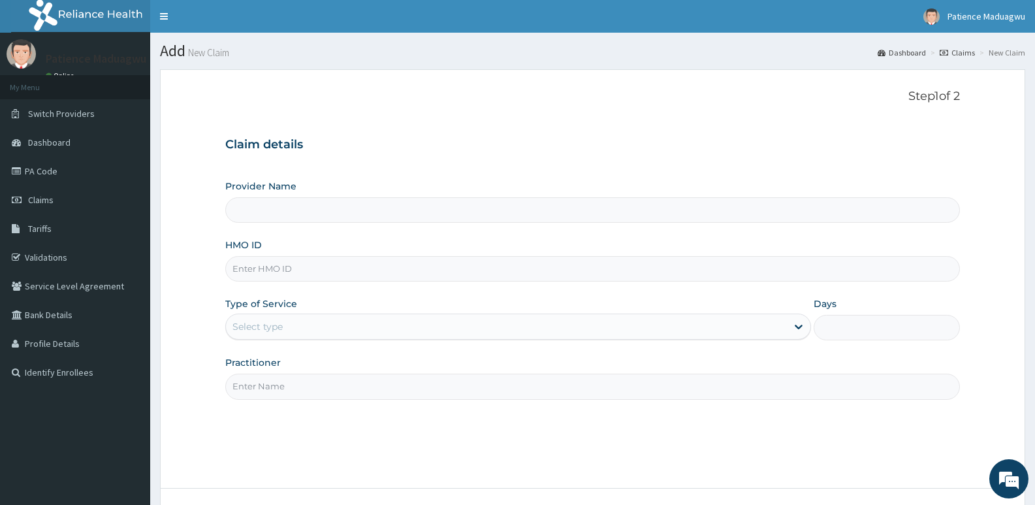
type input "[GEOGRAPHIC_DATA]"
click at [270, 268] on input "HMO ID" at bounding box center [592, 268] width 735 height 25
paste input "DTS/10070/A"
type input "DTS/10070/A"
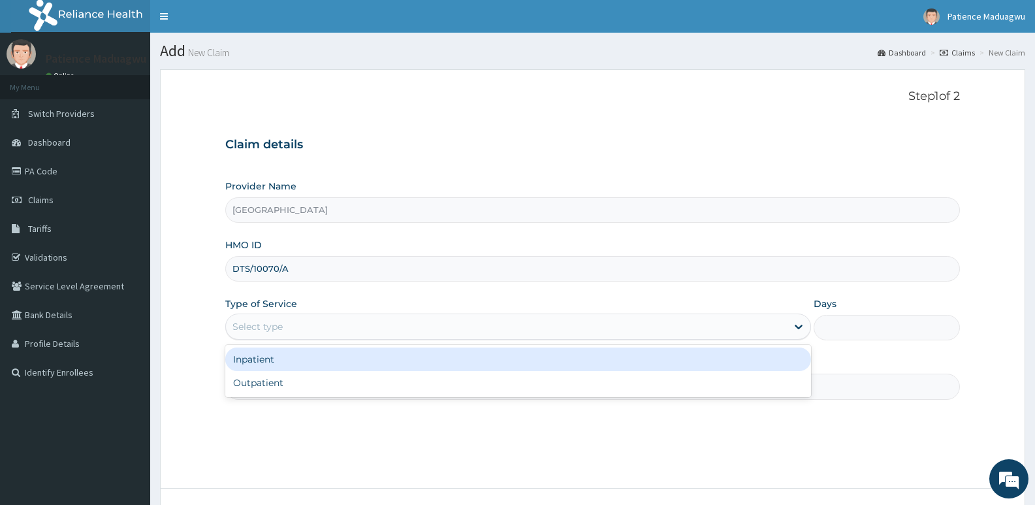
click at [238, 317] on div "Select type" at bounding box center [506, 326] width 560 height 21
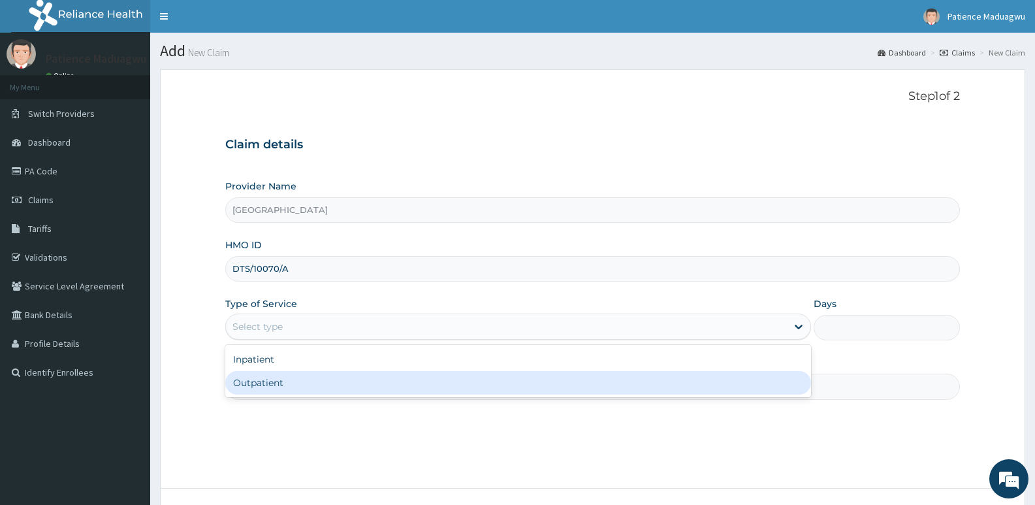
click at [259, 381] on div "Outpatient" at bounding box center [517, 383] width 585 height 24
type input "1"
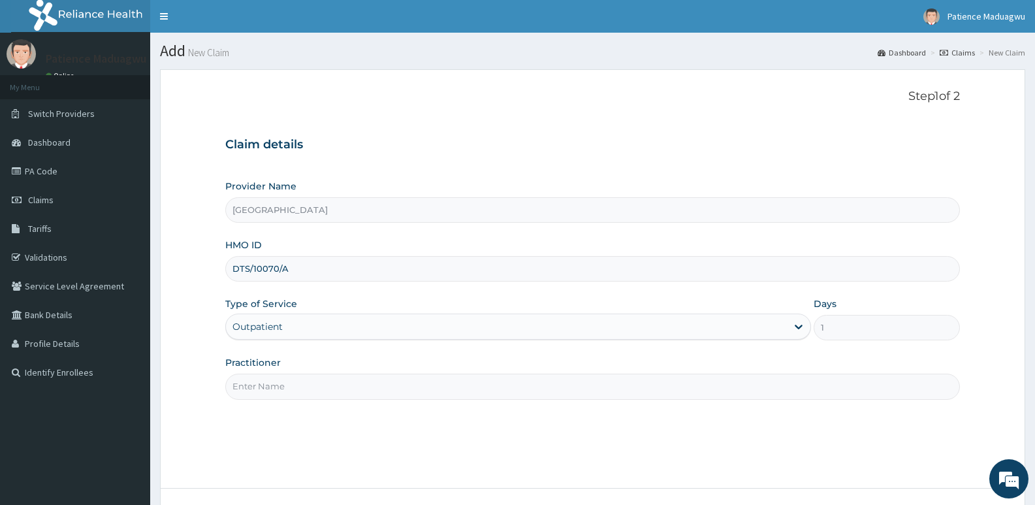
click at [283, 384] on input "Practitioner" at bounding box center [592, 385] width 735 height 25
type input "[PERSON_NAME]"
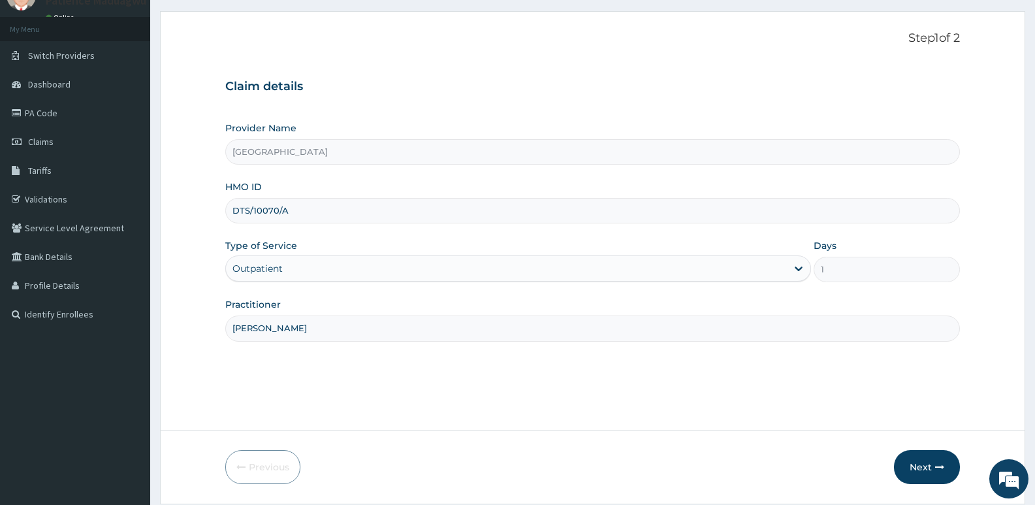
scroll to position [101, 0]
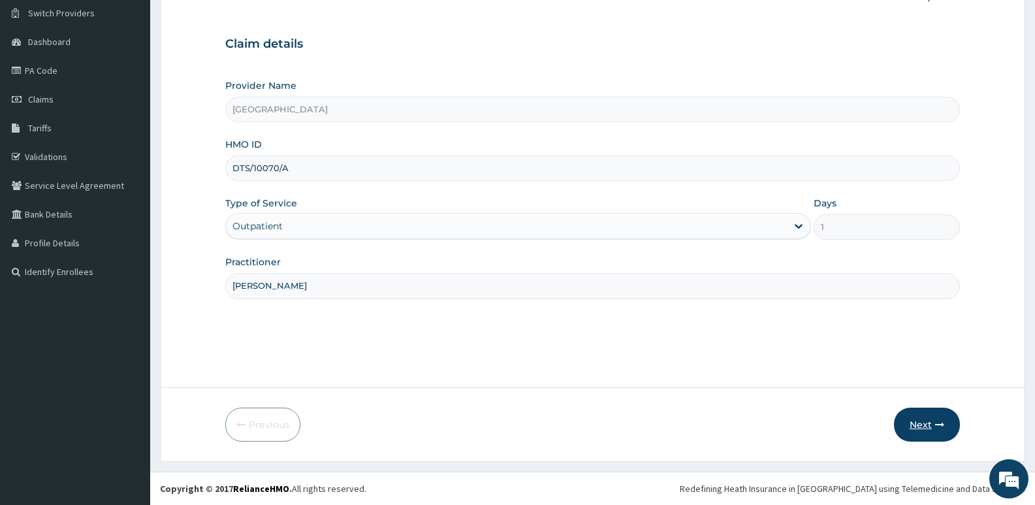
click at [945, 427] on button "Next" at bounding box center [927, 424] width 66 height 34
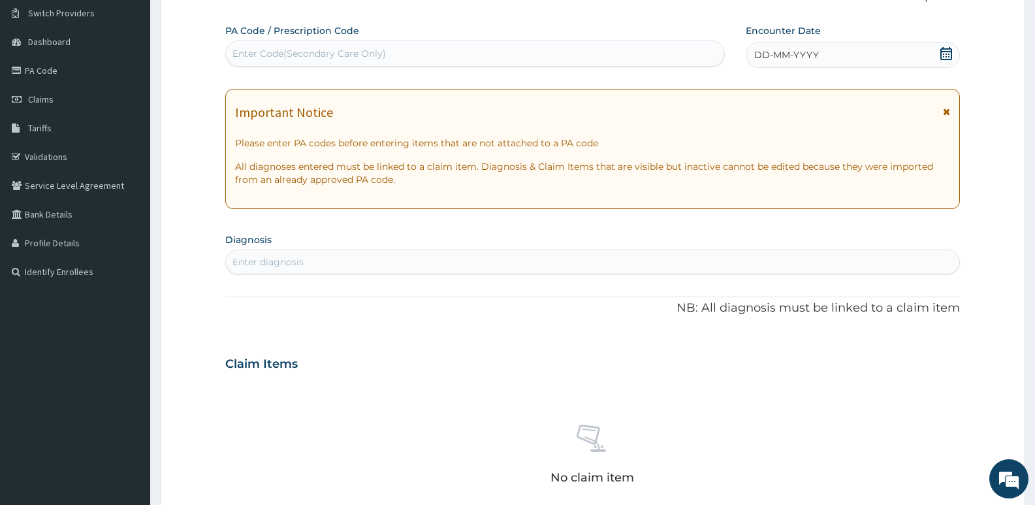
click at [310, 49] on div "Enter Code(Secondary Care Only)" at bounding box center [308, 53] width 153 height 13
paste input "PA/81C6DA"
type input "PA/81C6DA"
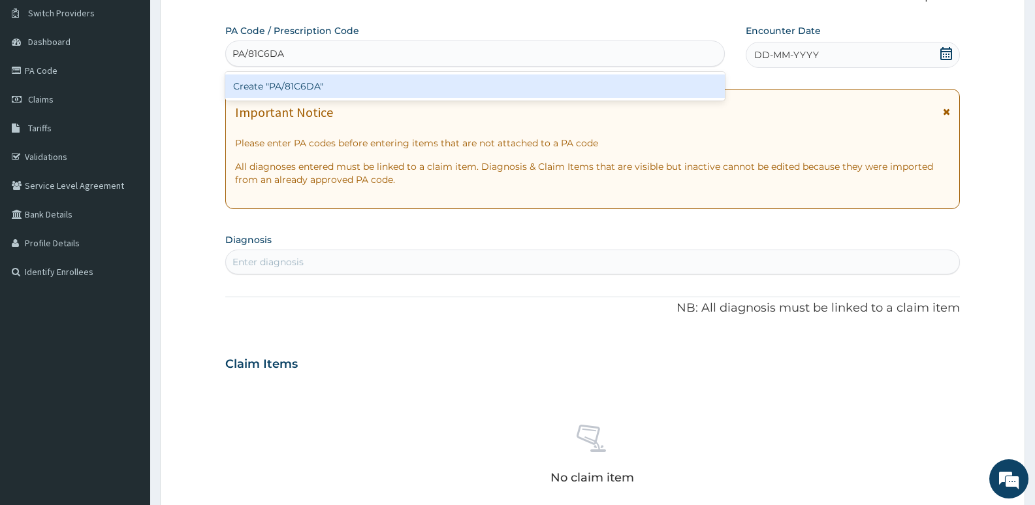
click at [306, 84] on div "Create "PA/81C6DA"" at bounding box center [475, 86] width 500 height 24
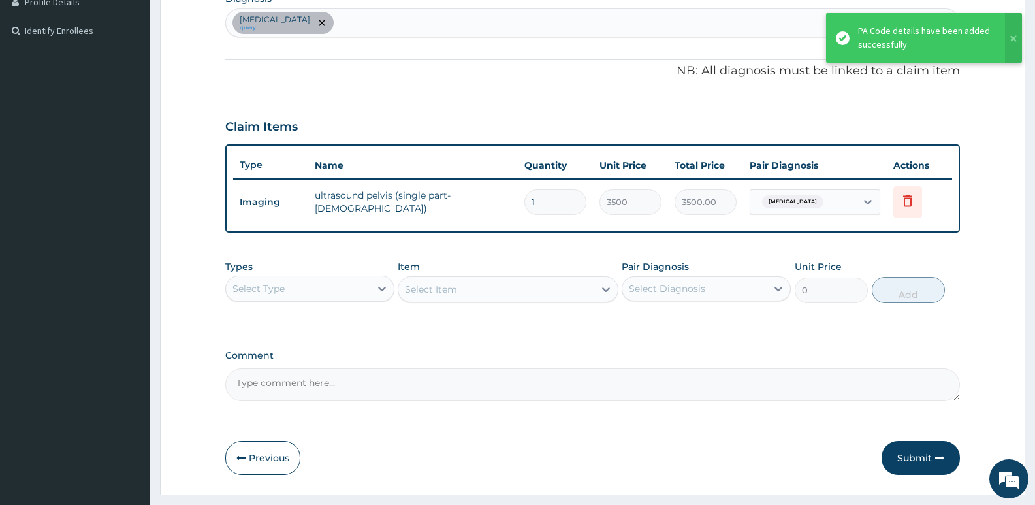
scroll to position [362, 0]
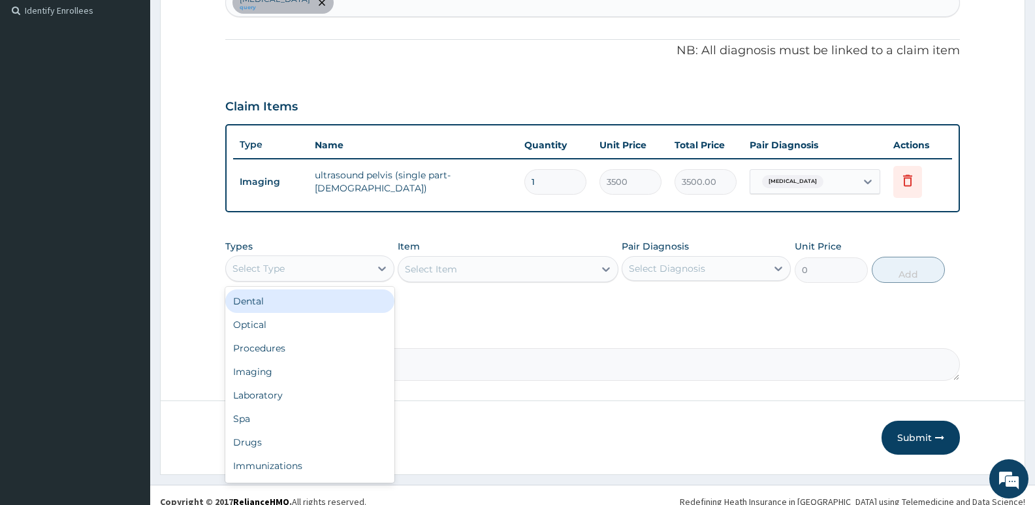
click at [307, 268] on div "Select Type" at bounding box center [298, 268] width 144 height 21
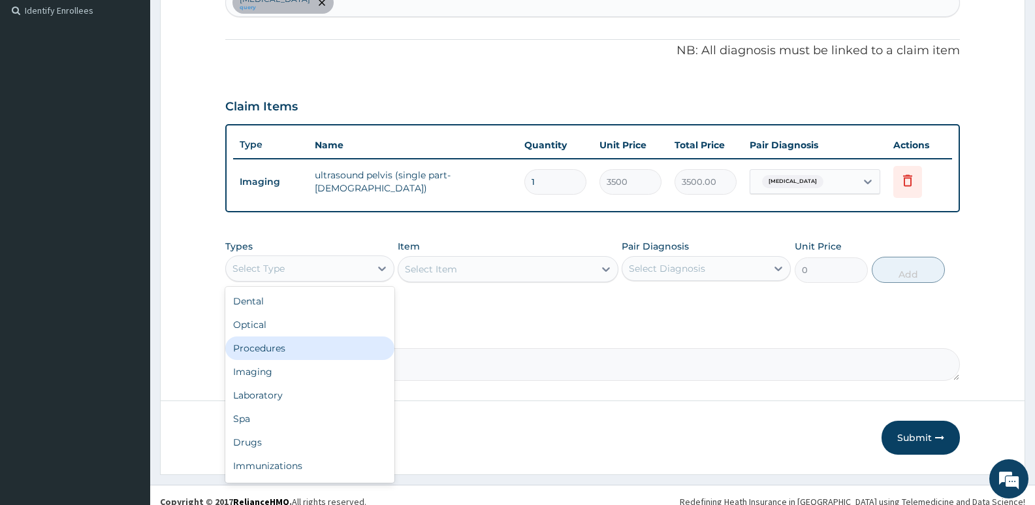
click at [263, 345] on div "Procedures" at bounding box center [309, 348] width 169 height 24
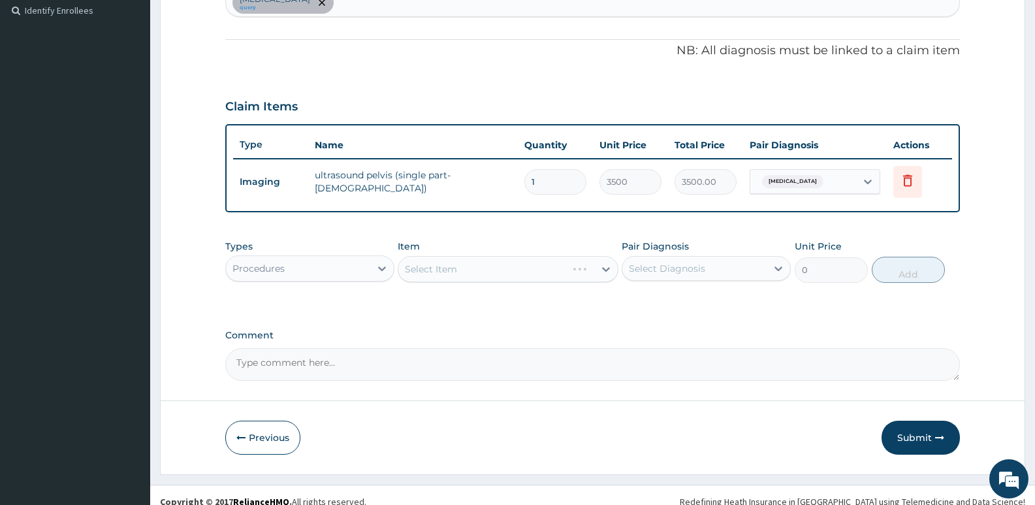
click at [440, 272] on div "Select Item" at bounding box center [508, 269] width 220 height 26
click at [453, 270] on div "Select Item" at bounding box center [508, 269] width 220 height 26
click at [491, 272] on div "Select Item" at bounding box center [495, 269] width 195 height 21
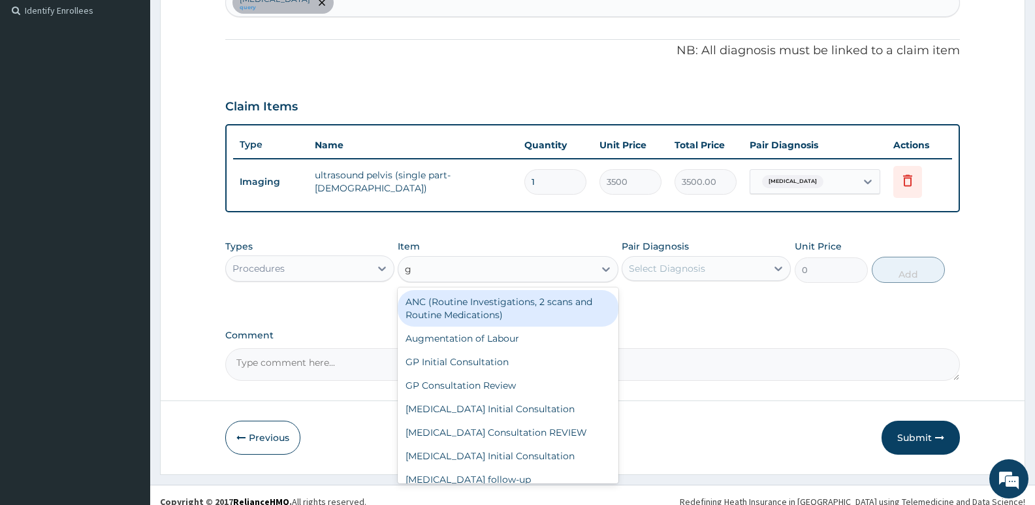
type input "gp"
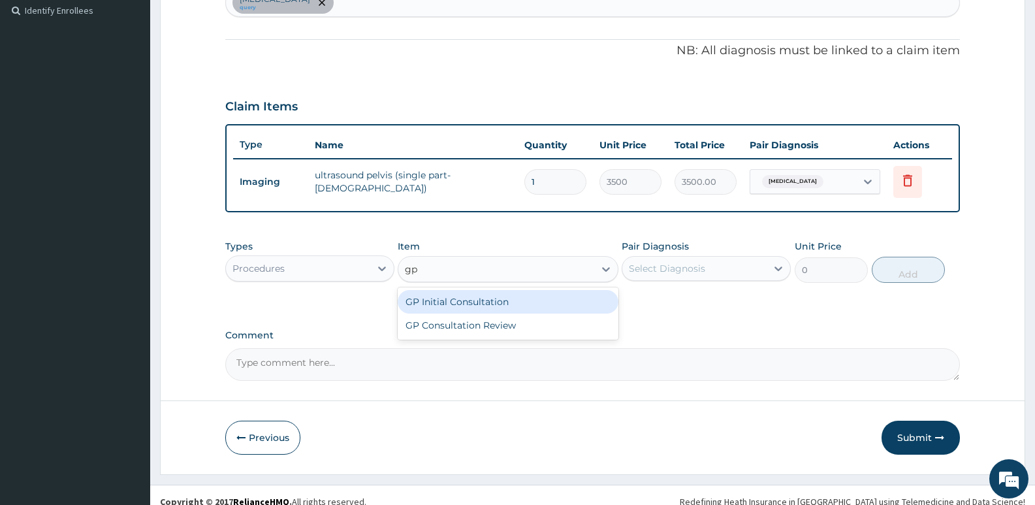
click at [487, 301] on div "GP Initial Consultation" at bounding box center [508, 302] width 220 height 24
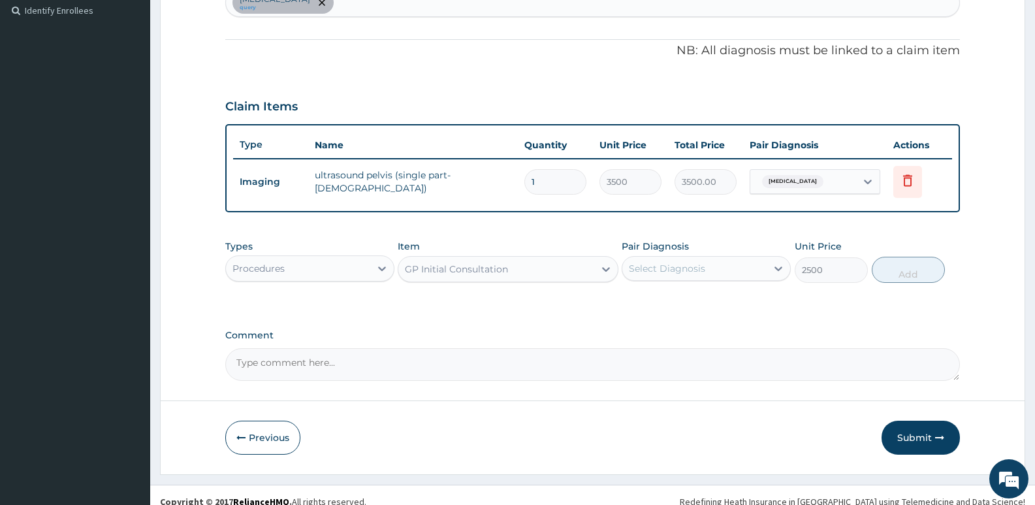
type input "2500"
click at [655, 267] on div "Select Diagnosis" at bounding box center [667, 268] width 76 height 13
click at [656, 296] on label "Leiomyoma" at bounding box center [683, 300] width 81 height 13
checkbox input "true"
click at [915, 272] on button "Add" at bounding box center [908, 270] width 73 height 26
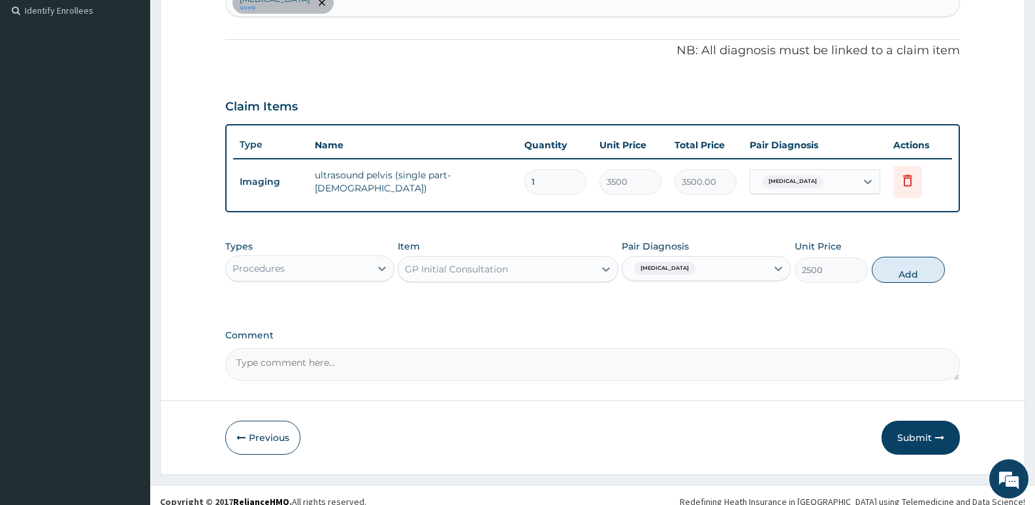
type input "0"
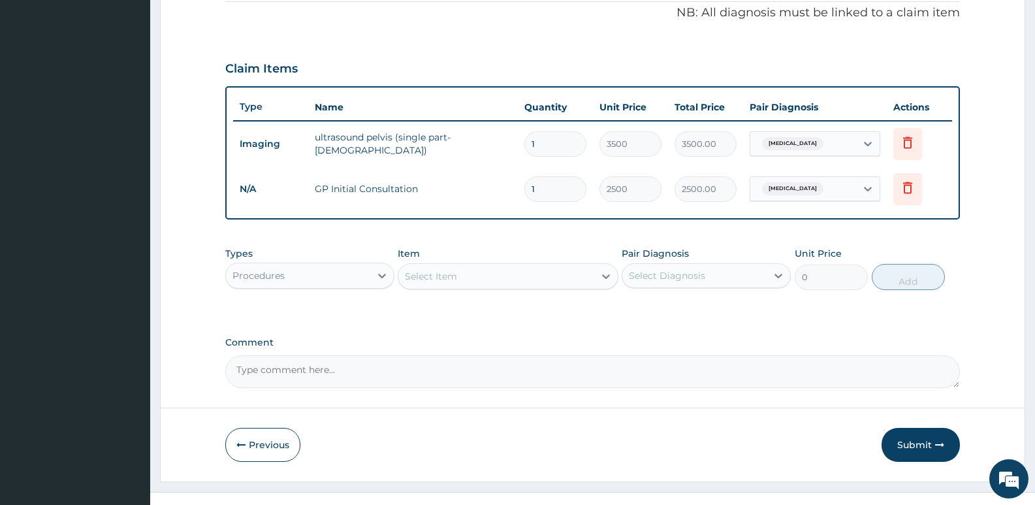
scroll to position [420, 0]
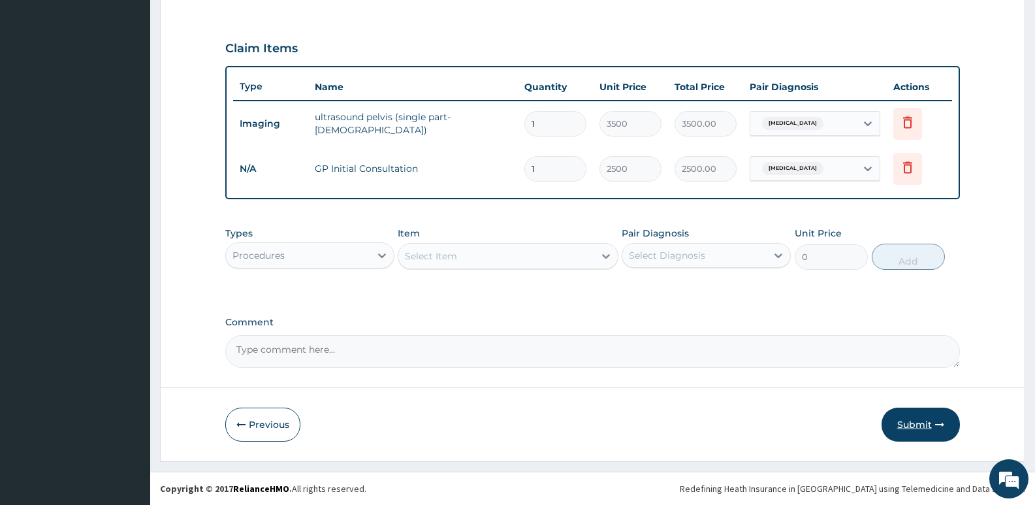
click at [925, 423] on button "Submit" at bounding box center [920, 424] width 78 height 34
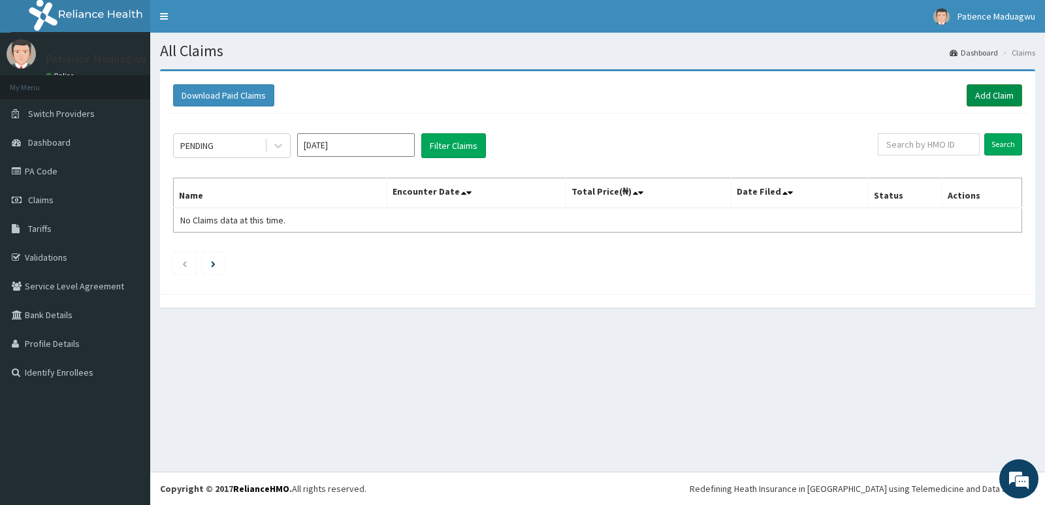
click at [1000, 89] on link "Add Claim" at bounding box center [994, 95] width 56 height 22
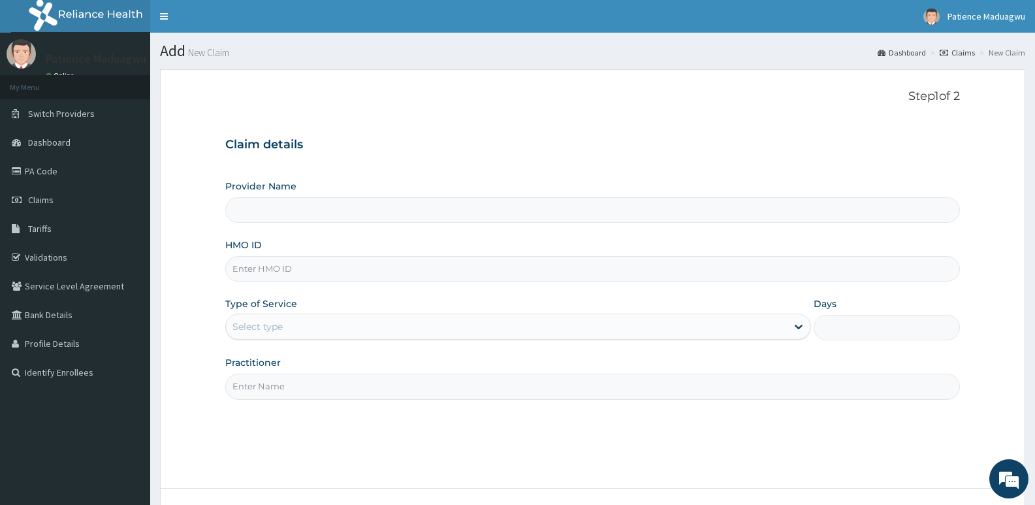
type input "[GEOGRAPHIC_DATA]"
click at [262, 261] on input "HMO ID" at bounding box center [592, 268] width 735 height 25
paste input "AGO/10289/B"
type input "AGO/10289/B"
click at [253, 328] on div "Select type" at bounding box center [257, 326] width 50 height 13
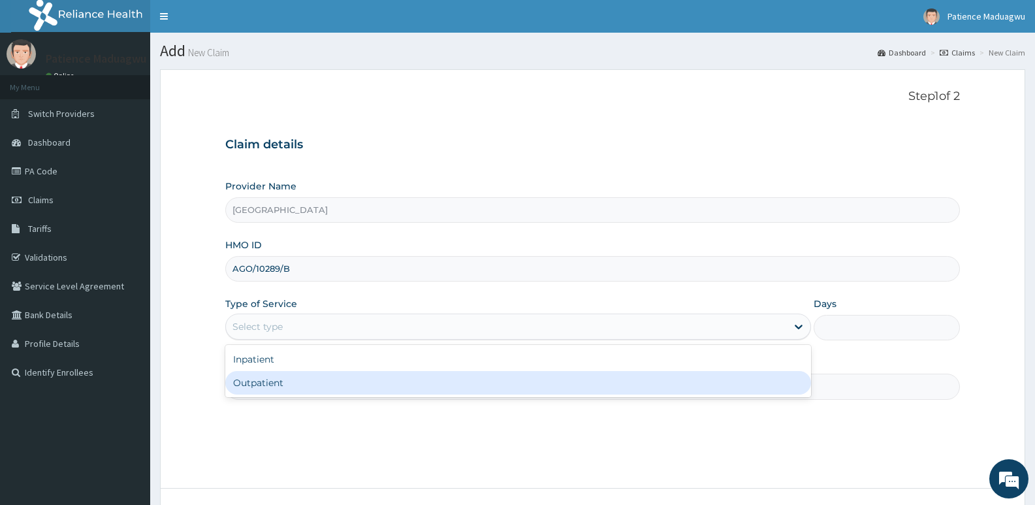
click at [249, 381] on div "Outpatient" at bounding box center [517, 383] width 585 height 24
type input "1"
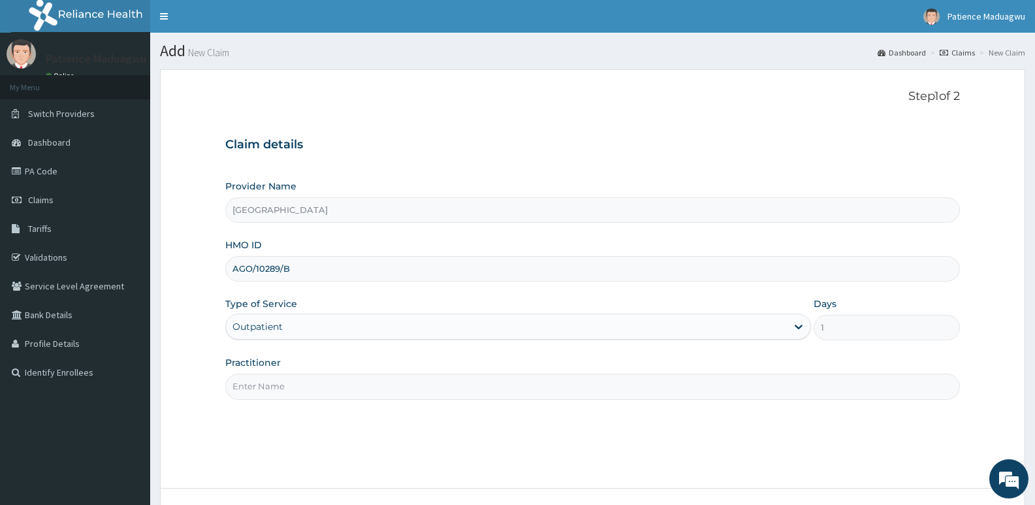
click at [291, 379] on input "Practitioner" at bounding box center [592, 385] width 735 height 25
type input "DR STANLEY"
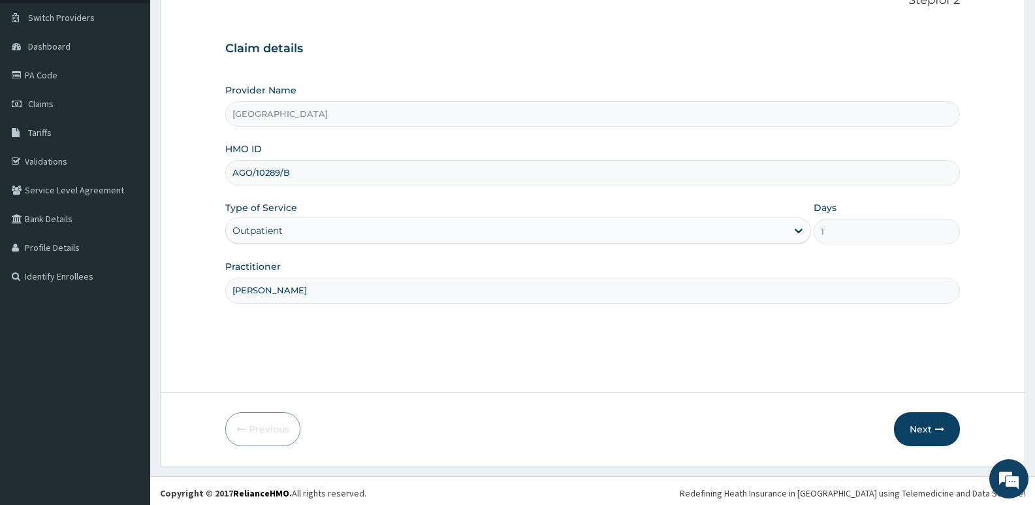
scroll to position [101, 0]
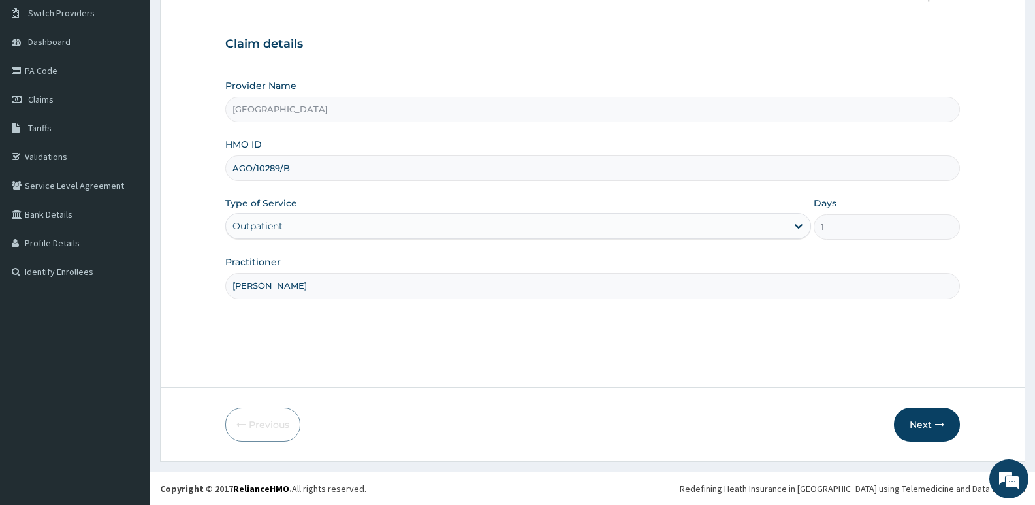
click at [912, 425] on button "Next" at bounding box center [927, 424] width 66 height 34
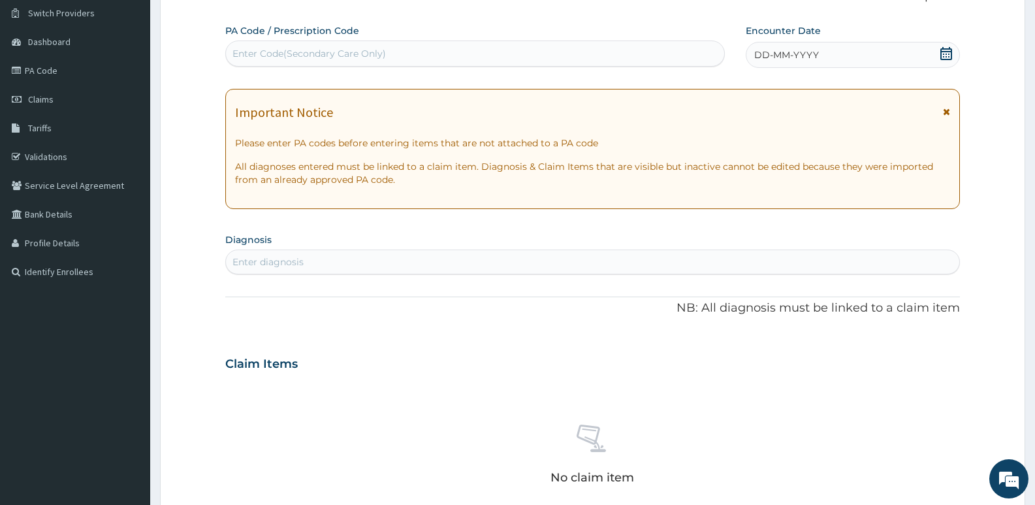
drag, startPoint x: 945, startPoint y: 51, endPoint x: 953, endPoint y: 51, distance: 7.8
click at [948, 51] on icon at bounding box center [946, 53] width 12 height 13
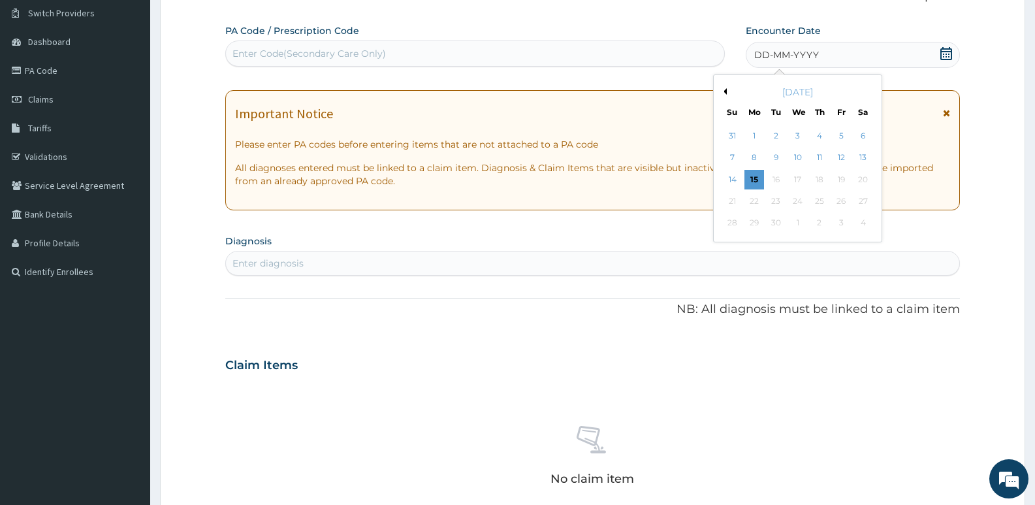
click at [725, 91] on button "Previous Month" at bounding box center [723, 91] width 7 height 7
click at [862, 157] on div "9" at bounding box center [863, 158] width 20 height 20
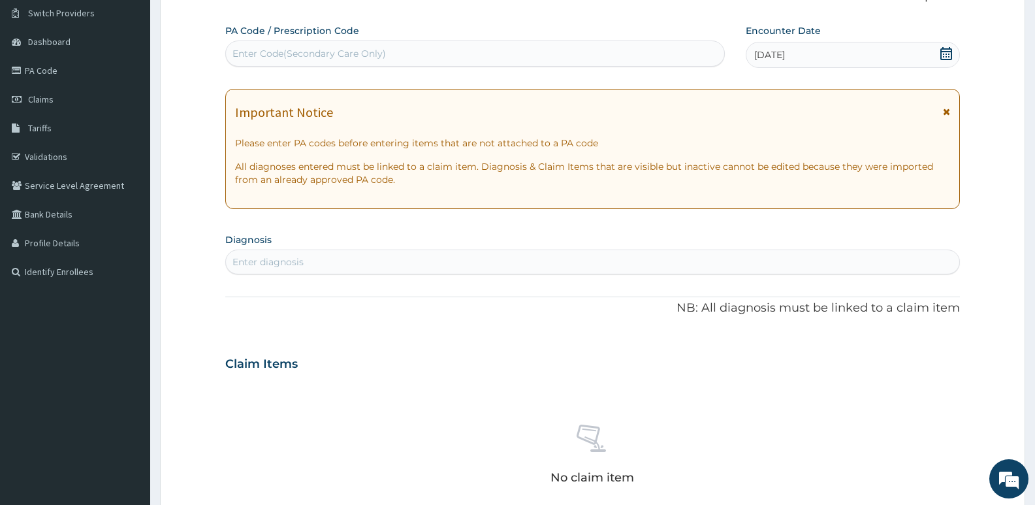
click at [396, 262] on div "Enter diagnosis" at bounding box center [592, 261] width 733 height 21
type input "mala"
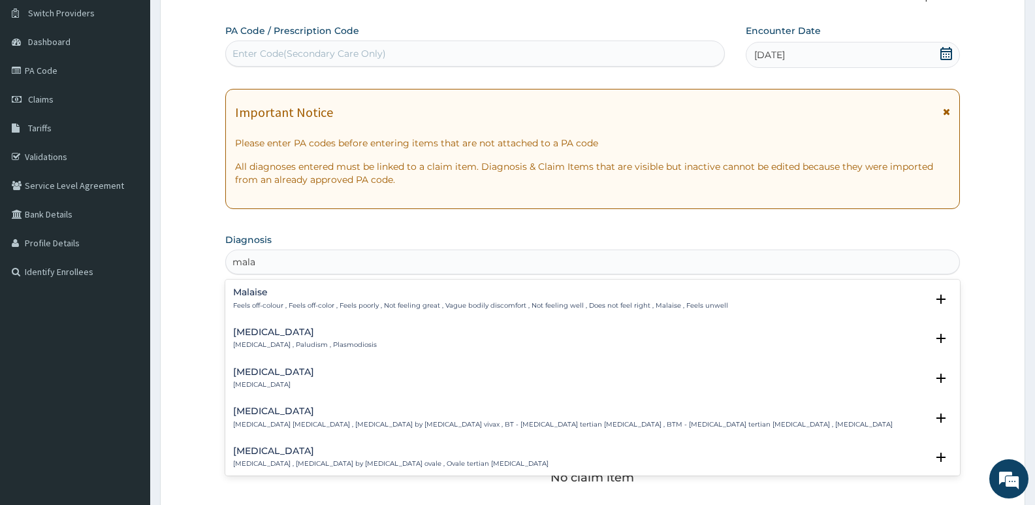
click at [261, 345] on p "Malaria , Paludism , Plasmodiosis" at bounding box center [305, 344] width 144 height 9
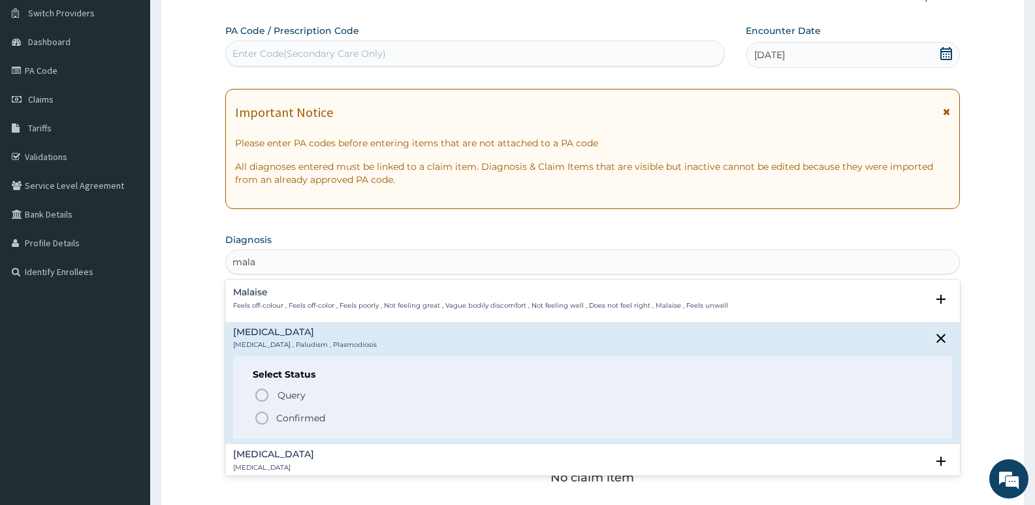
click at [262, 417] on icon "status option filled" at bounding box center [262, 418] width 16 height 16
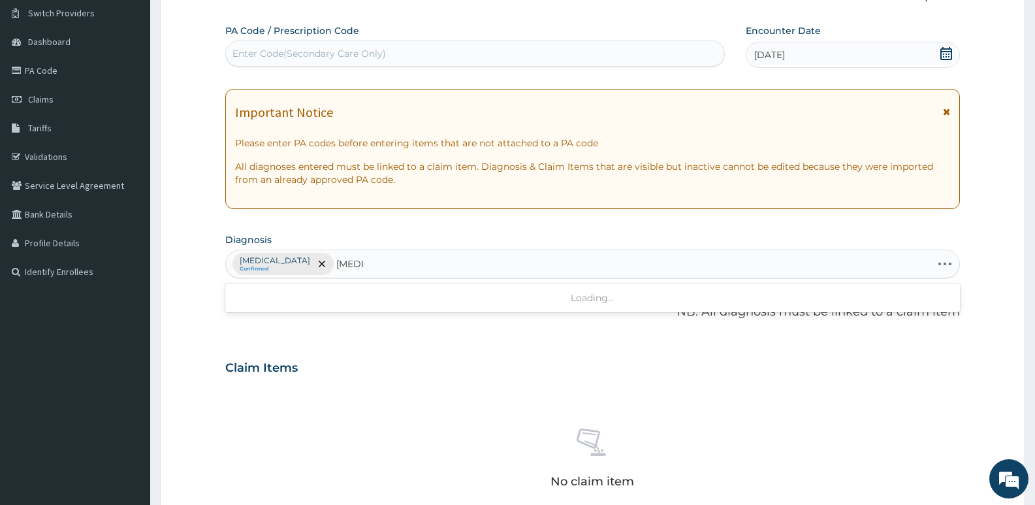
type input "ameno"
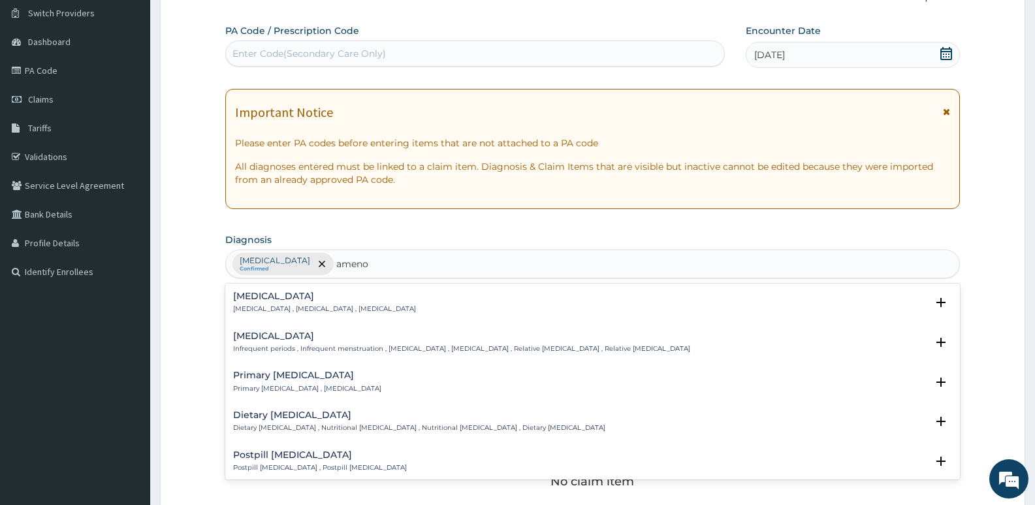
click at [301, 300] on h4 "Amenorrhea" at bounding box center [324, 296] width 183 height 10
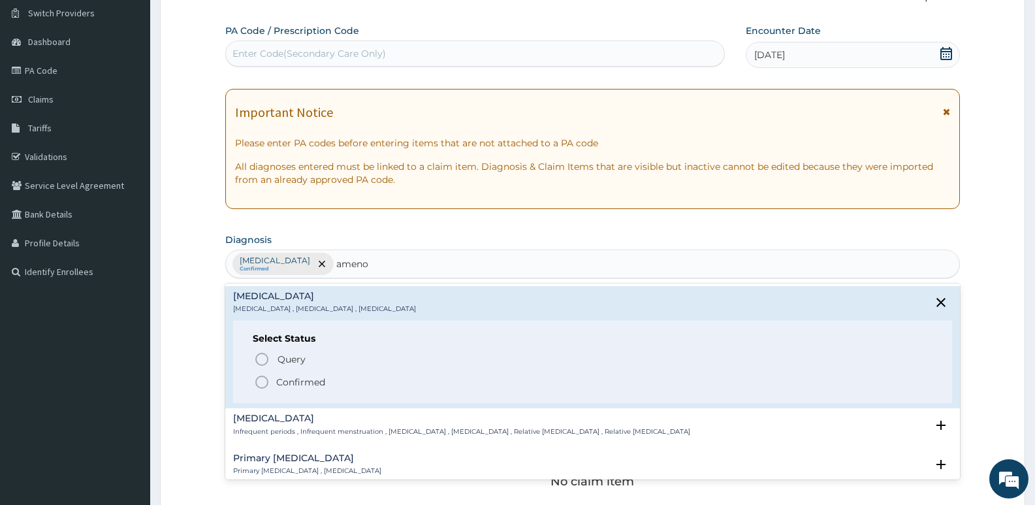
click at [261, 377] on circle "status option filled" at bounding box center [262, 382] width 12 height 12
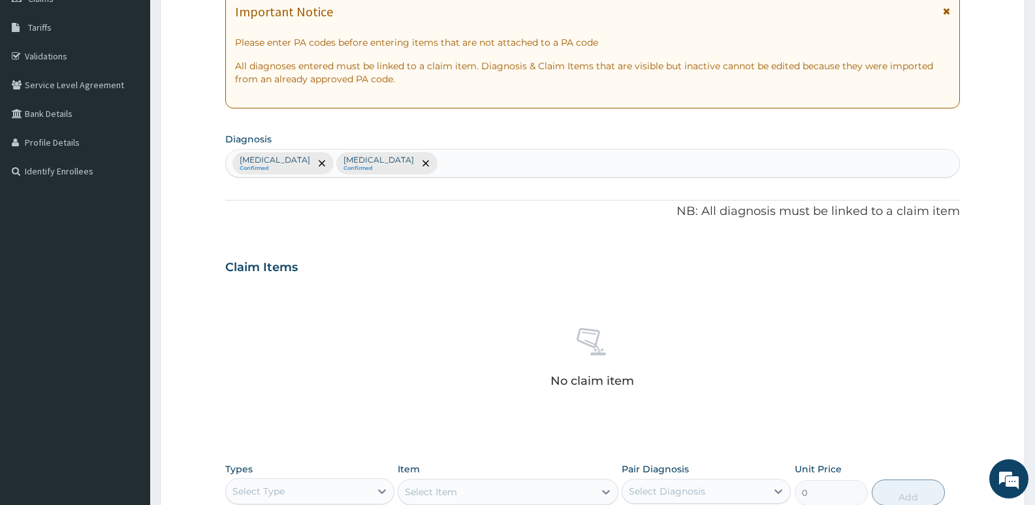
scroll to position [231, 0]
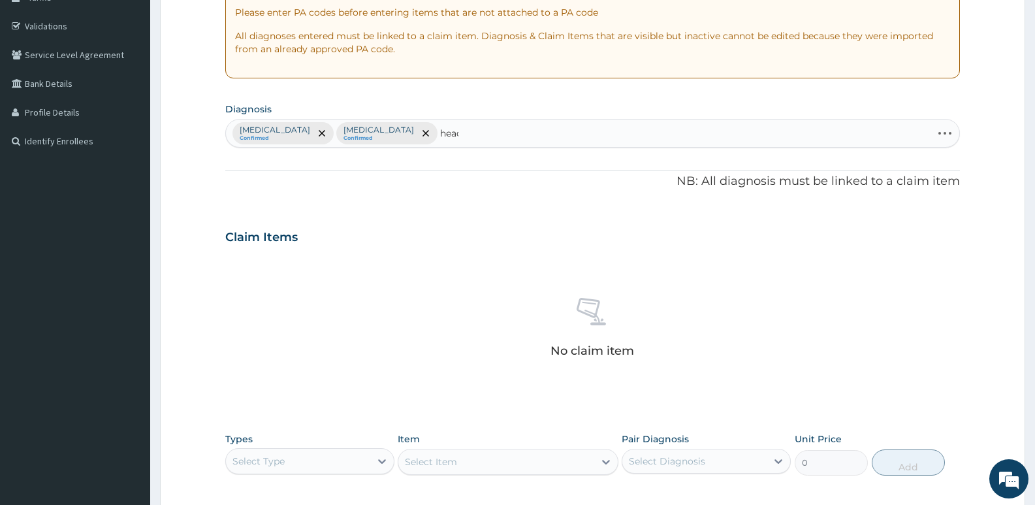
type input "heada"
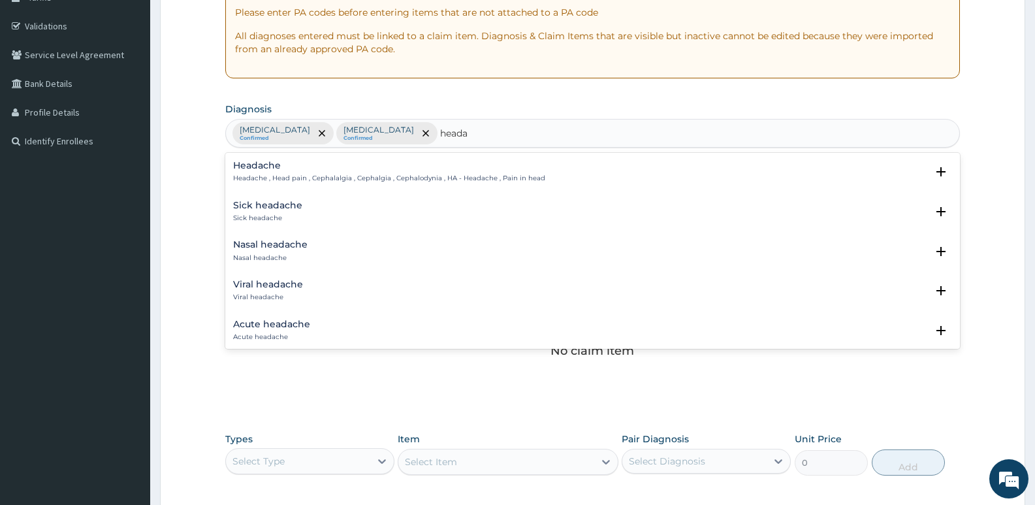
click at [289, 174] on p "Headache , Head pain , Cephalalgia , Cephalgia , Cephalodynia , HA - Headache ,…" at bounding box center [389, 178] width 312 height 9
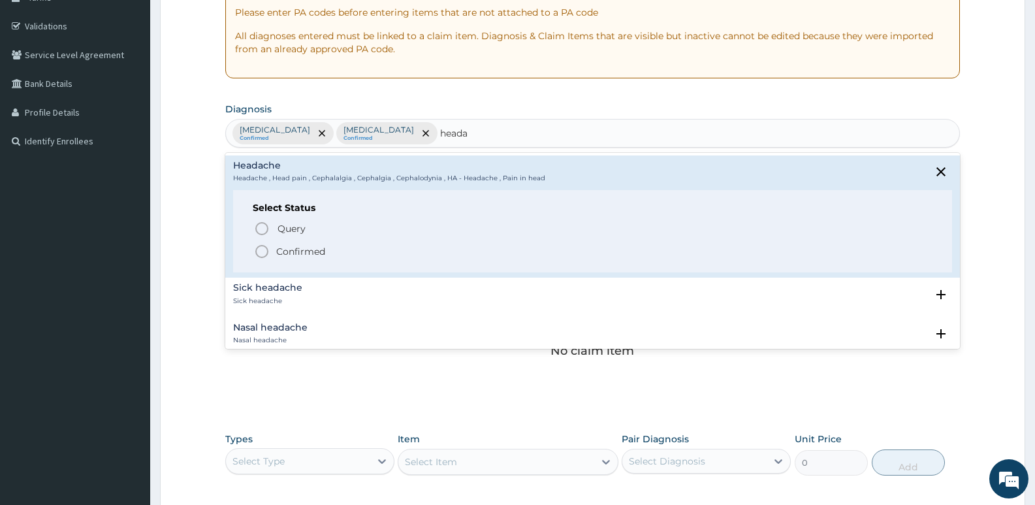
click at [261, 258] on icon "status option filled" at bounding box center [262, 252] width 16 height 16
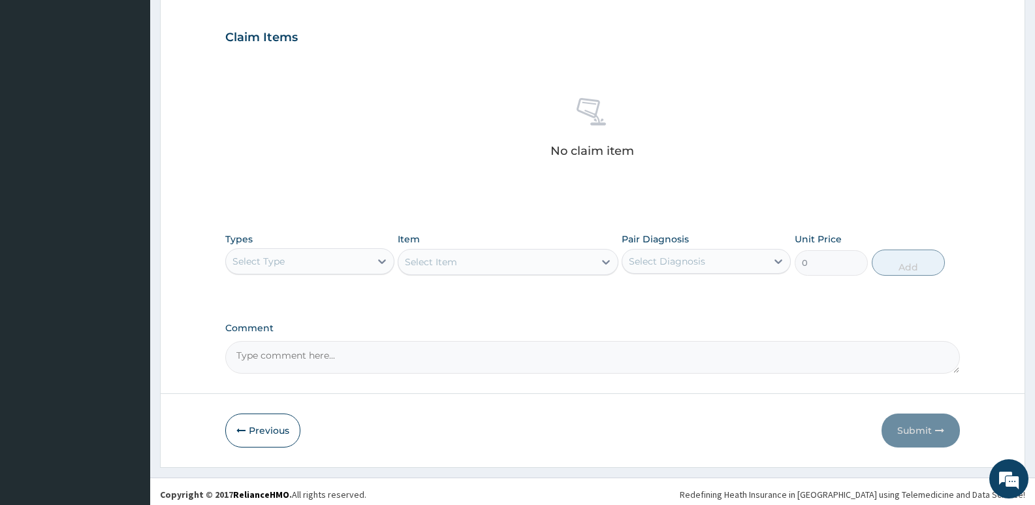
scroll to position [437, 0]
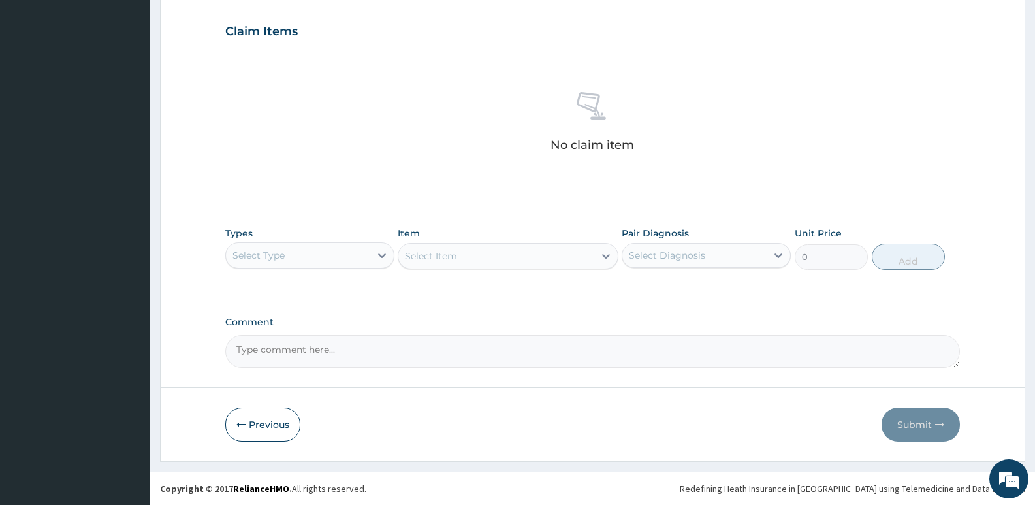
click at [292, 249] on div "Select Type" at bounding box center [298, 255] width 144 height 21
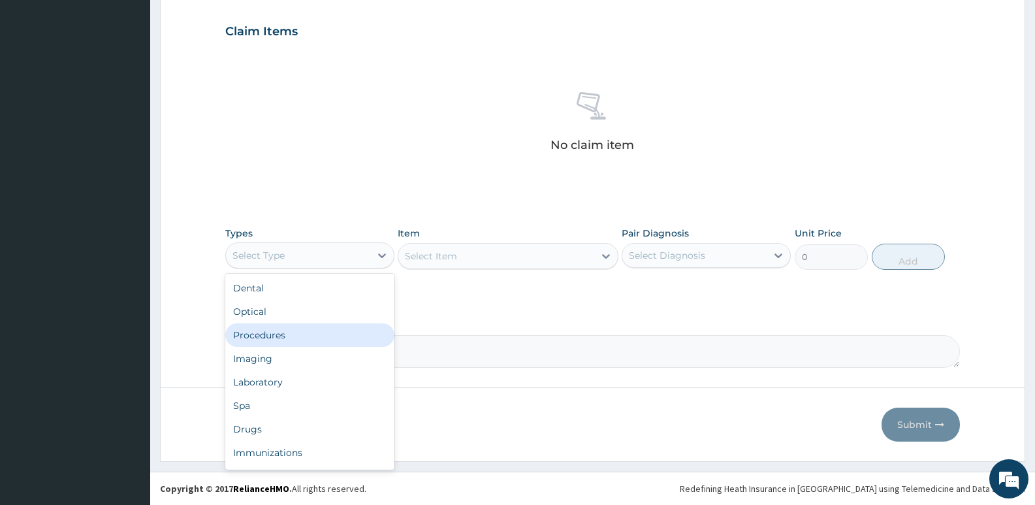
click at [251, 333] on div "Procedures" at bounding box center [309, 335] width 169 height 24
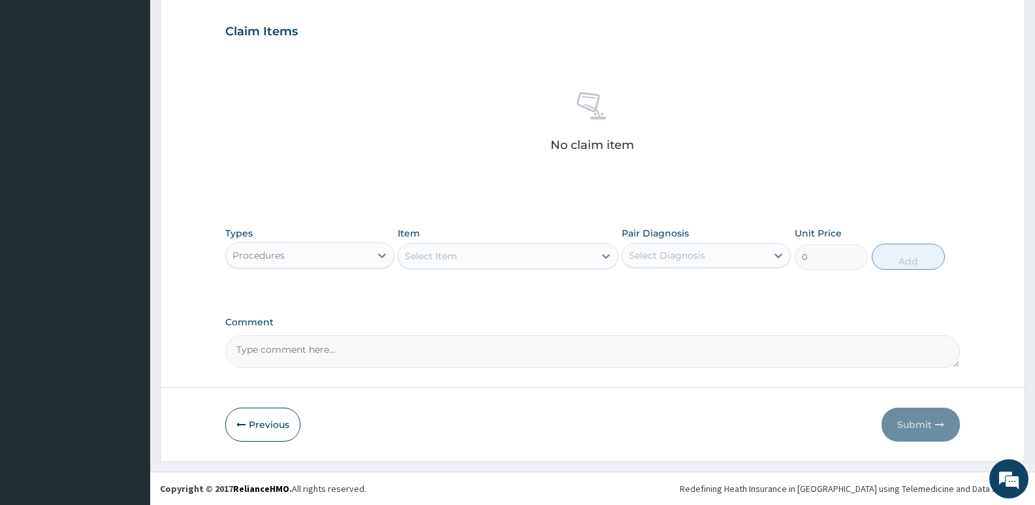
click at [486, 263] on div "Select Item" at bounding box center [495, 256] width 195 height 21
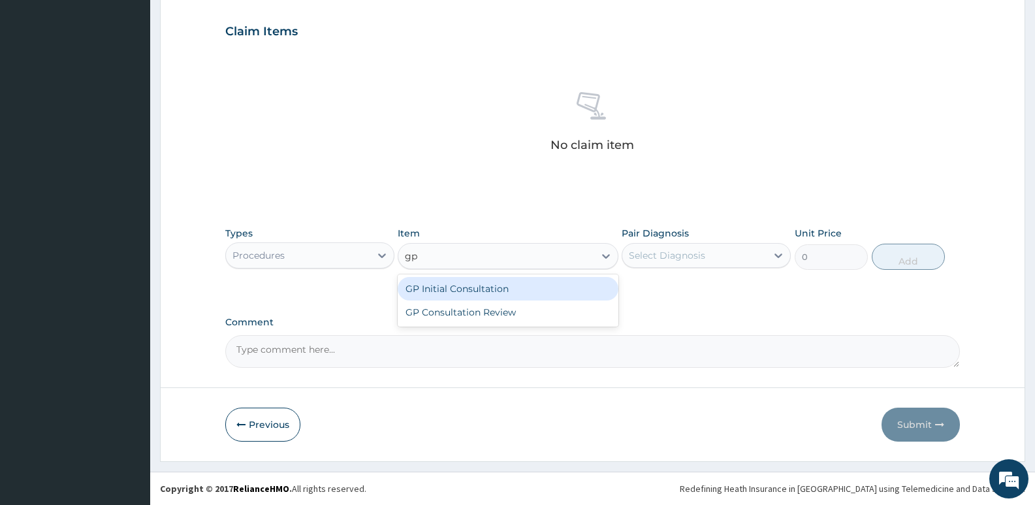
type input "gp"
click at [470, 283] on div "GP Initial Consultation" at bounding box center [508, 289] width 220 height 24
type input "2500"
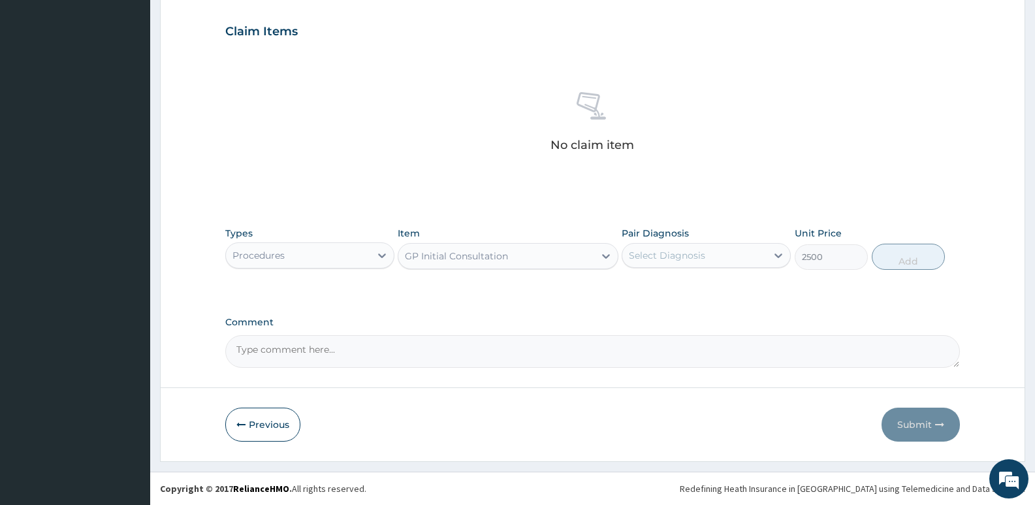
click at [696, 247] on div "Select Diagnosis" at bounding box center [694, 255] width 144 height 21
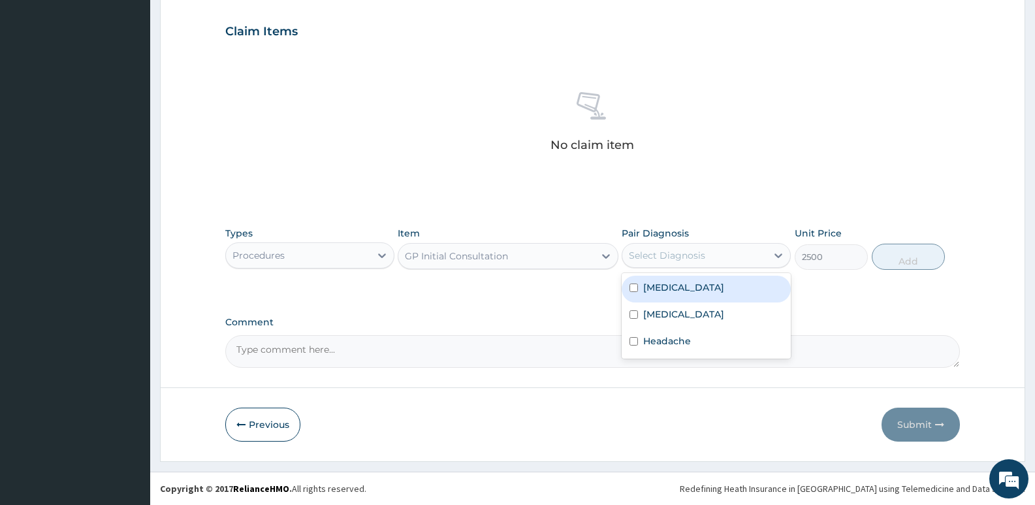
click at [696, 300] on div "[MEDICAL_DATA]" at bounding box center [706, 289] width 169 height 27
checkbox input "true"
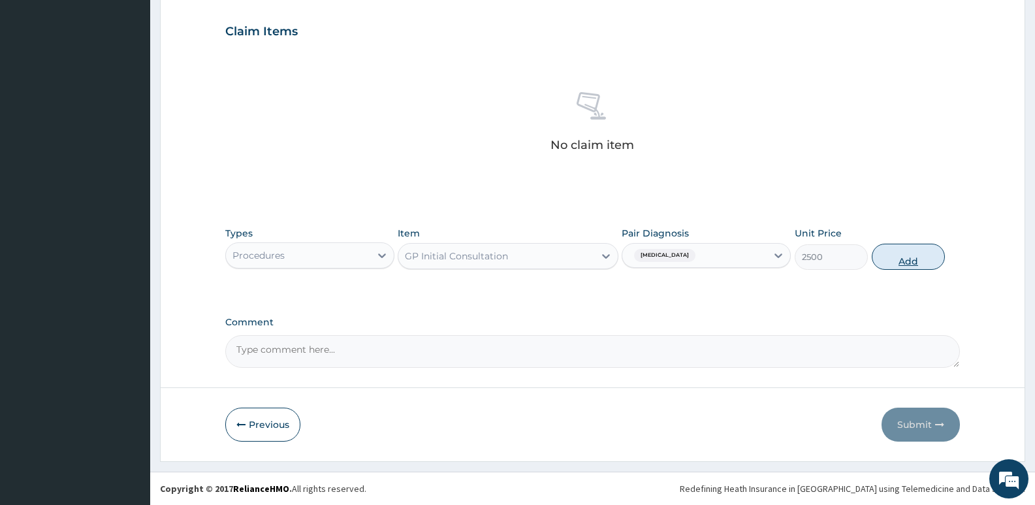
click at [903, 255] on button "Add" at bounding box center [908, 257] width 73 height 26
type input "0"
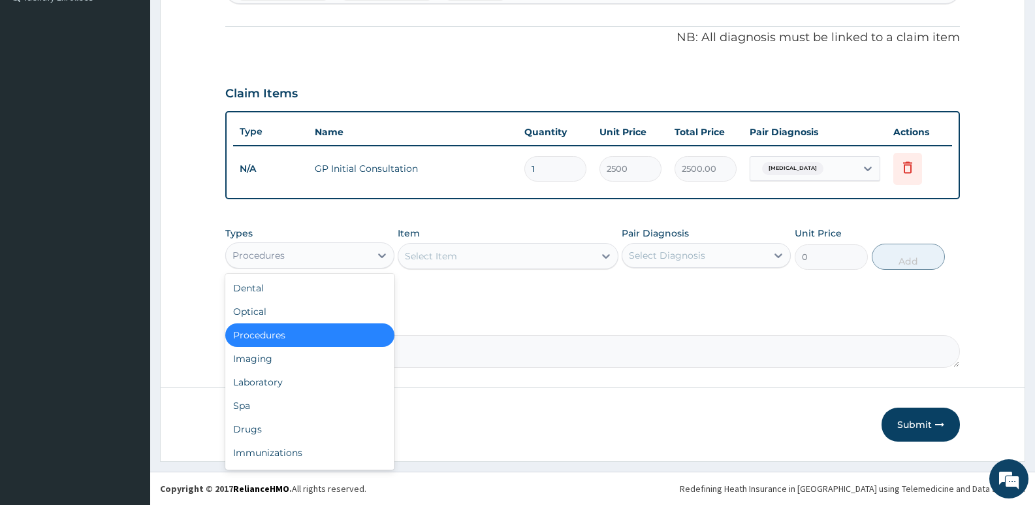
click at [347, 257] on div "Procedures" at bounding box center [298, 255] width 144 height 21
click at [272, 383] on div "Laboratory" at bounding box center [309, 382] width 169 height 24
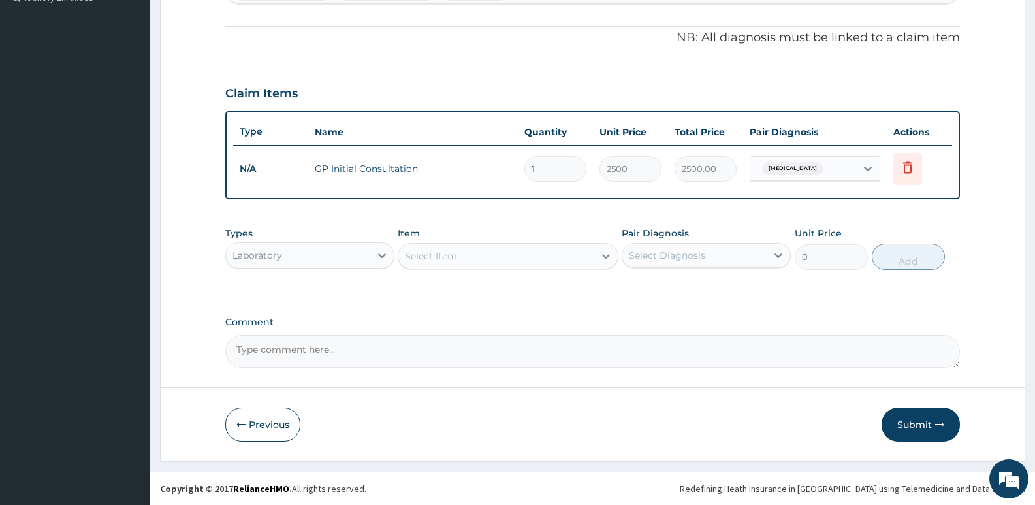
click at [475, 253] on div "Select Item" at bounding box center [508, 256] width 220 height 26
click at [475, 253] on div "Select Item" at bounding box center [495, 256] width 195 height 21
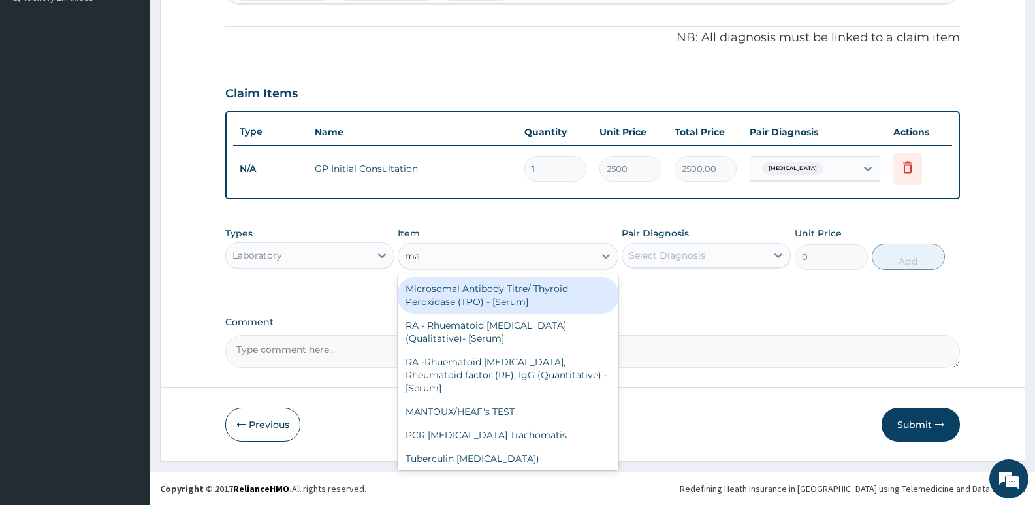
type input "mala"
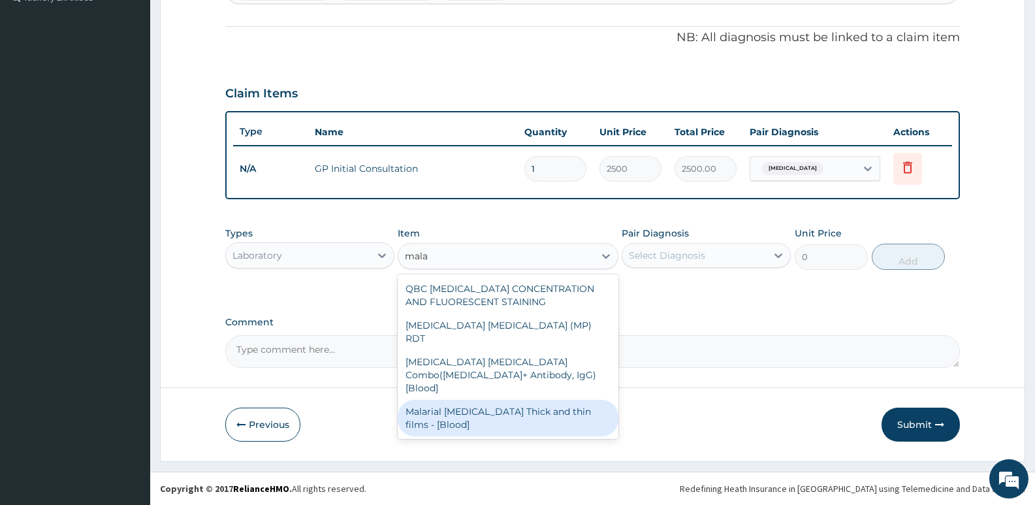
click at [490, 400] on div "Malarial [MEDICAL_DATA] Thick and thin films - [Blood]" at bounding box center [508, 418] width 220 height 37
type input "1650"
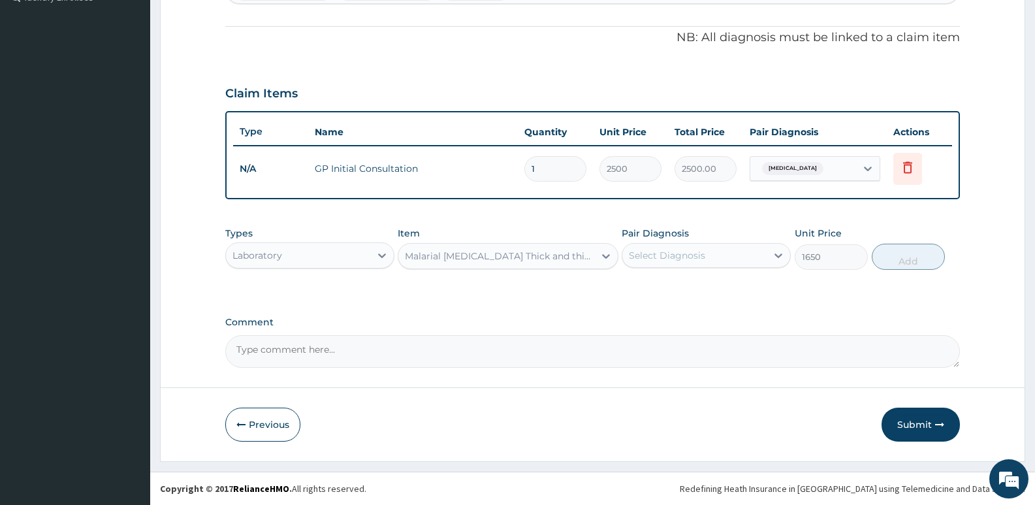
click at [674, 255] on div "Select Diagnosis" at bounding box center [667, 255] width 76 height 13
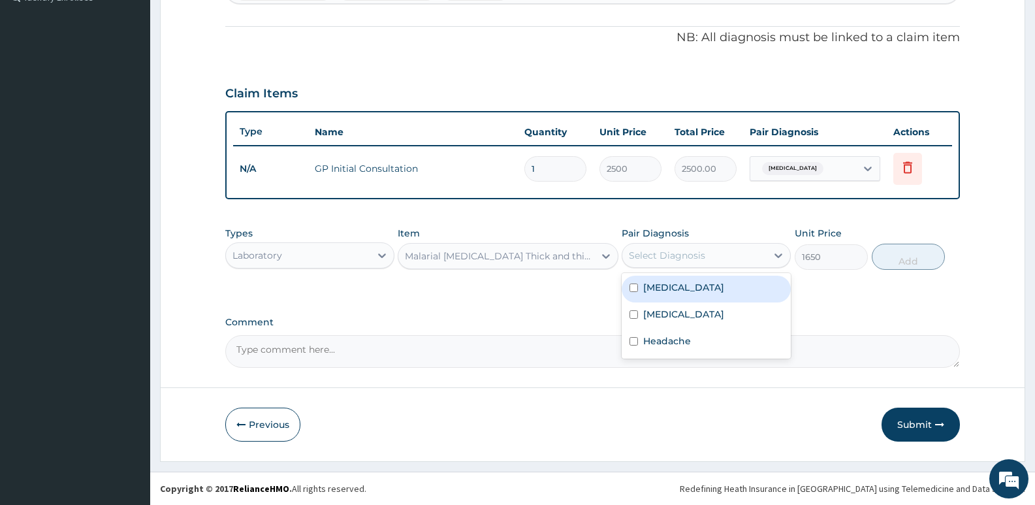
click at [685, 287] on div "[MEDICAL_DATA]" at bounding box center [706, 289] width 169 height 27
checkbox input "true"
click at [897, 257] on button "Add" at bounding box center [908, 257] width 73 height 26
type input "0"
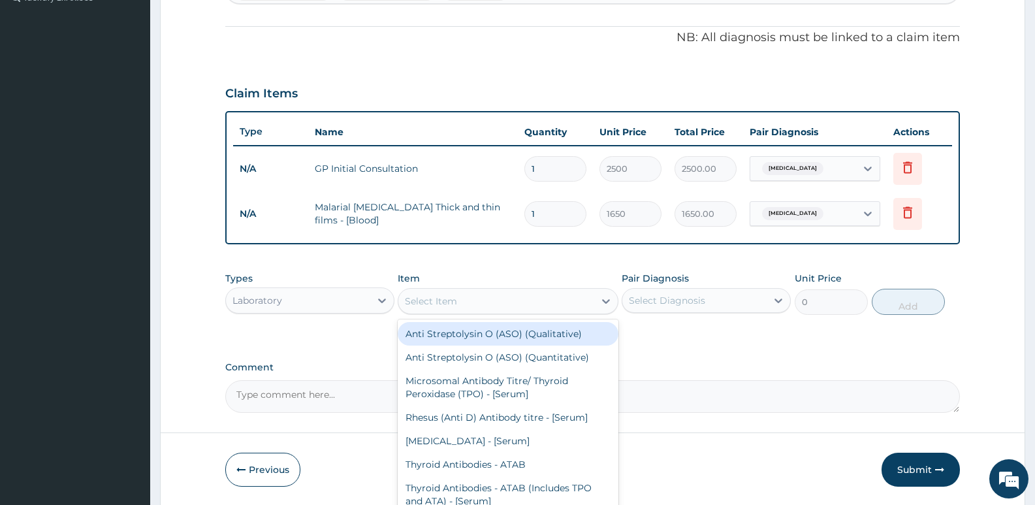
click at [427, 298] on div "Select Item" at bounding box center [431, 300] width 52 height 13
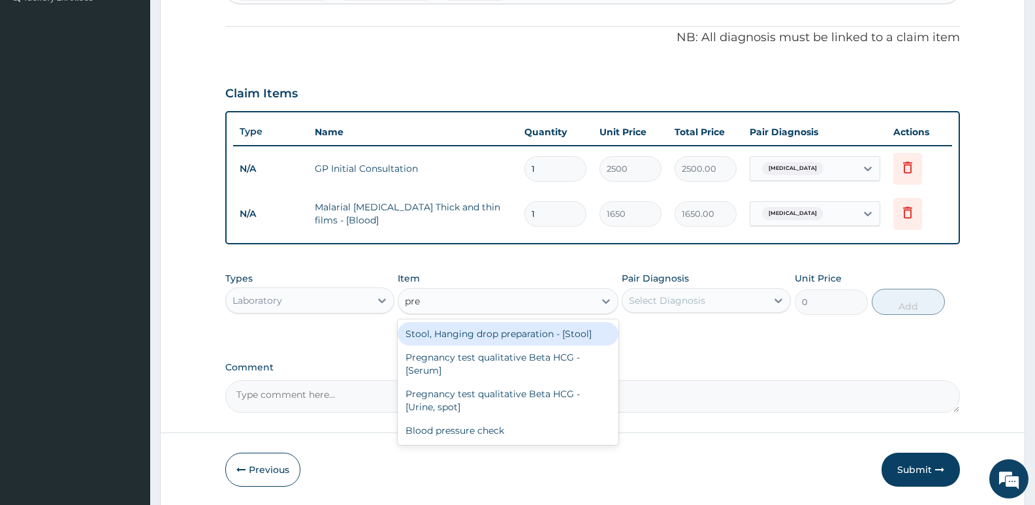
type input "preg"
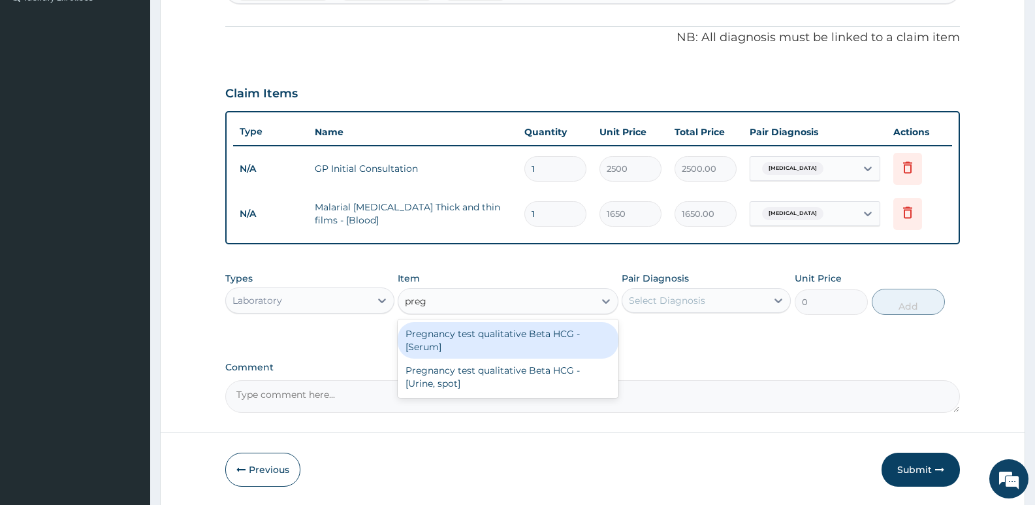
click at [475, 349] on div "Pregnancy test qualitative Beta HCG - [Serum]" at bounding box center [508, 340] width 220 height 37
type input "1320"
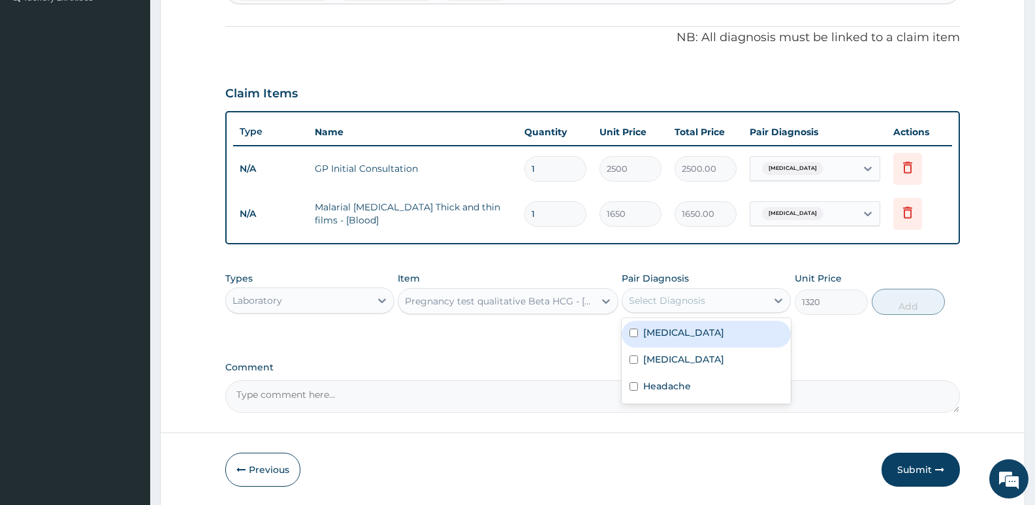
click at [674, 304] on div "Select Diagnosis" at bounding box center [667, 300] width 76 height 13
click at [668, 359] on label "Amenorrhea" at bounding box center [683, 359] width 81 height 13
checkbox input "true"
click at [916, 306] on button "Add" at bounding box center [908, 302] width 73 height 26
type input "0"
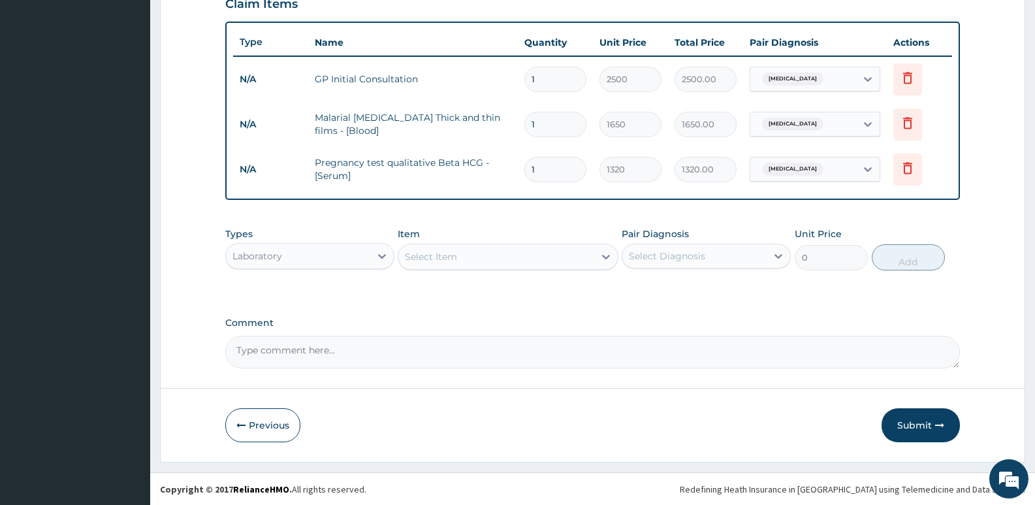
scroll to position [465, 0]
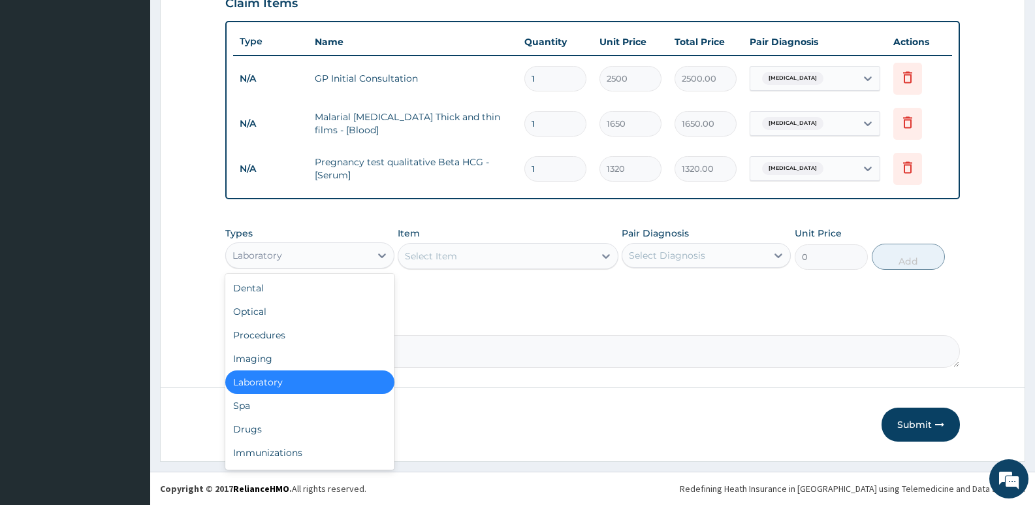
click at [346, 253] on div "Laboratory" at bounding box center [298, 255] width 144 height 21
click at [264, 428] on div "Drugs" at bounding box center [309, 429] width 169 height 24
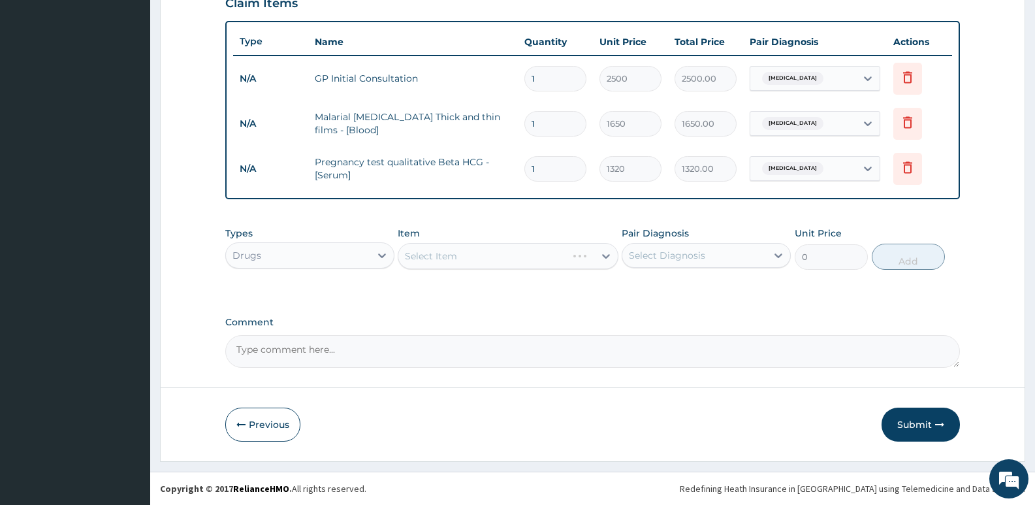
click at [447, 253] on div "Select Item" at bounding box center [508, 256] width 220 height 26
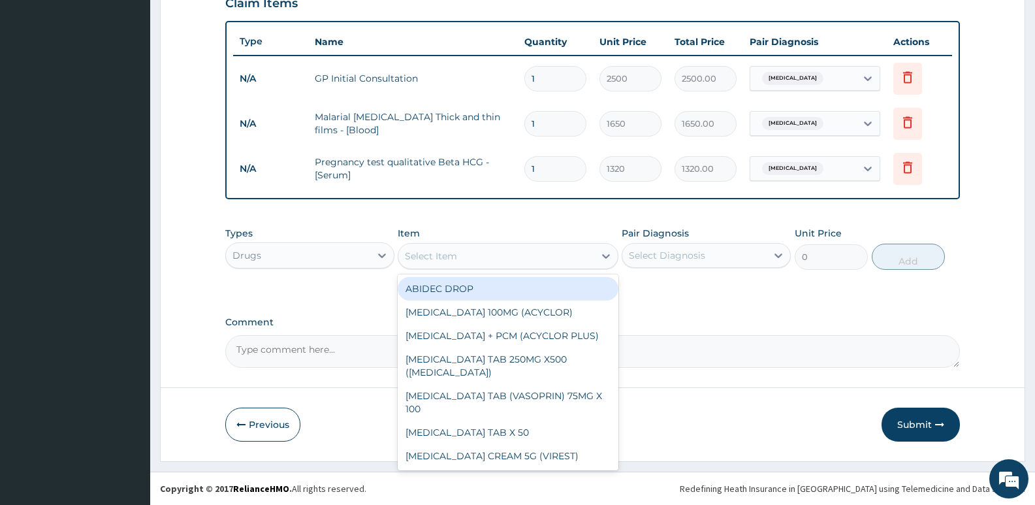
click at [422, 260] on div "Select Item" at bounding box center [431, 255] width 52 height 13
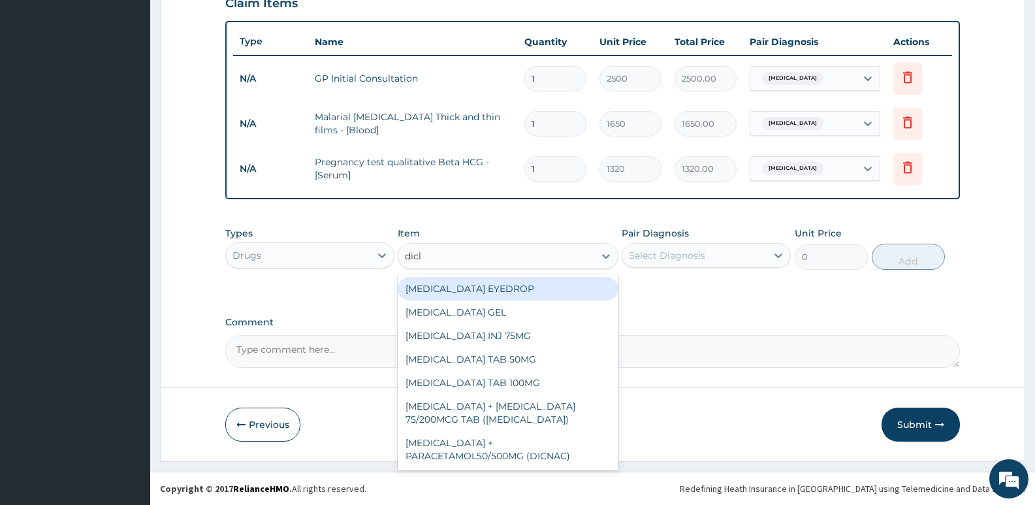
type input "diclo"
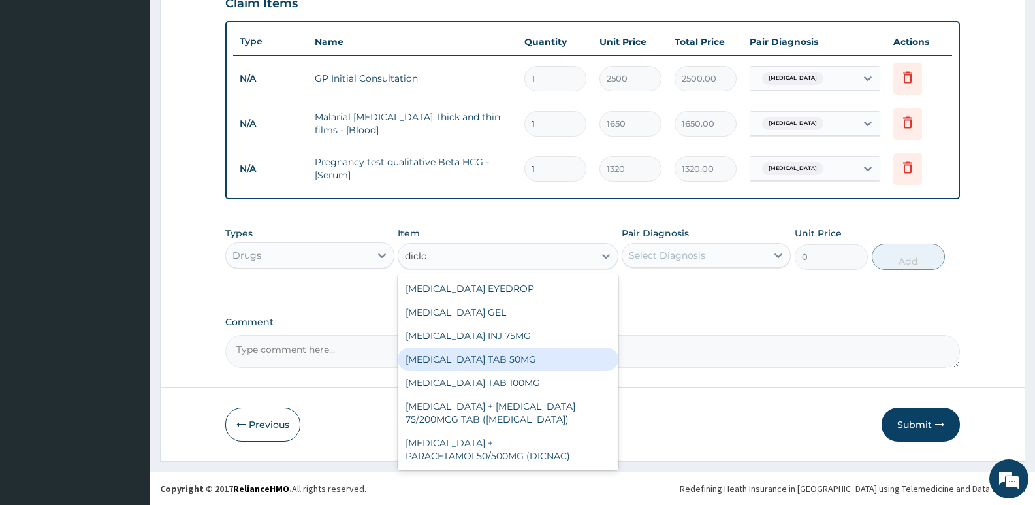
click at [485, 365] on div "[MEDICAL_DATA] TAB 50MG" at bounding box center [508, 359] width 220 height 24
type input "30"
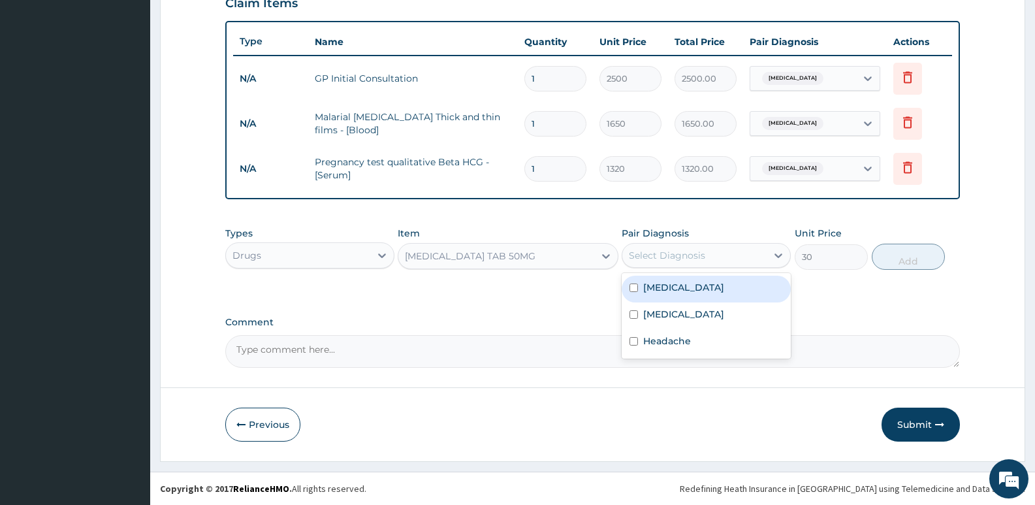
click at [672, 252] on div "Select Diagnosis" at bounding box center [667, 255] width 76 height 13
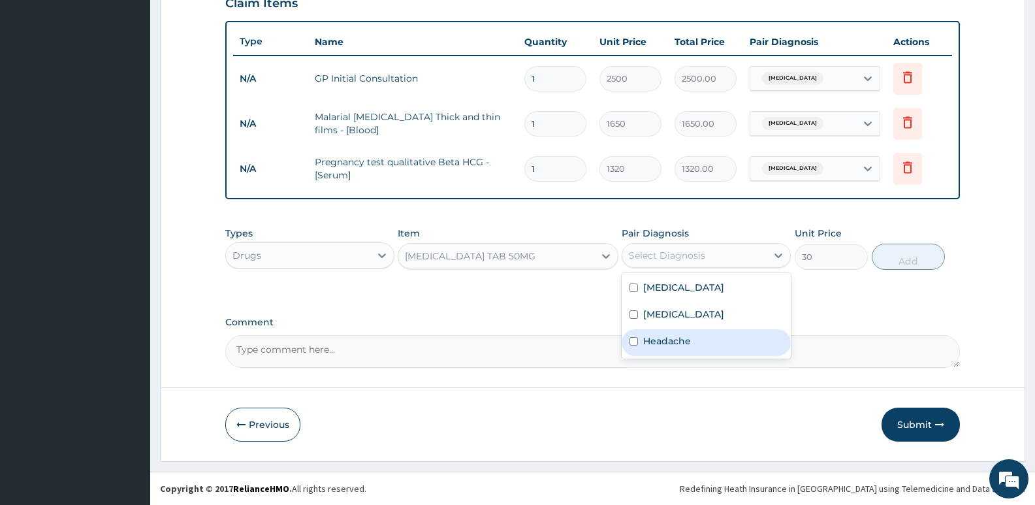
click at [667, 337] on label "Headache" at bounding box center [667, 340] width 48 height 13
checkbox input "true"
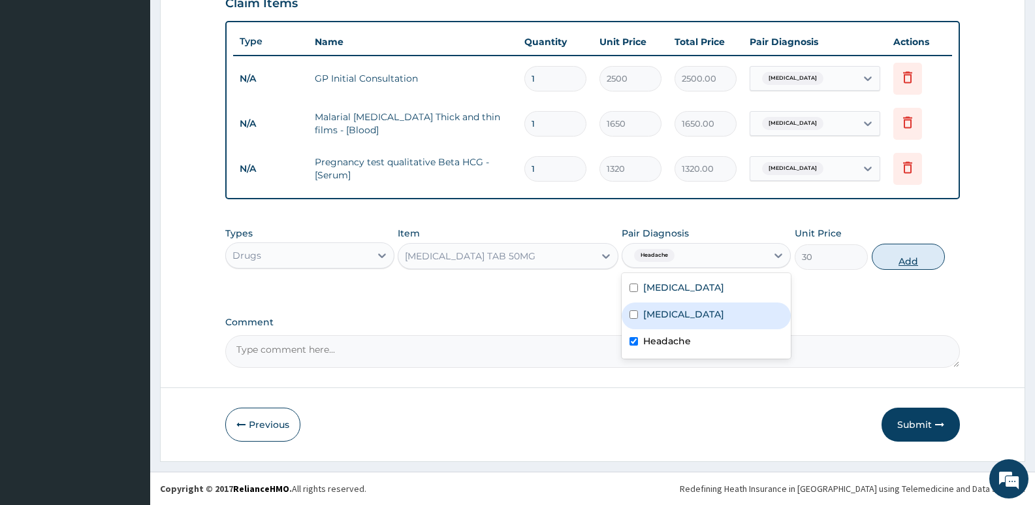
click at [891, 267] on button "Add" at bounding box center [908, 257] width 73 height 26
type input "0"
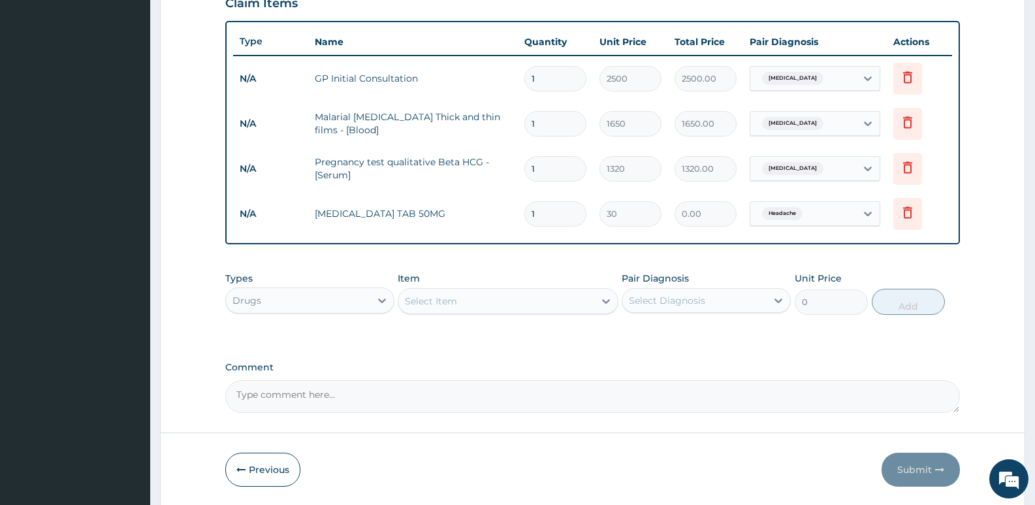
type input "0.00"
type input "6"
type input "180.00"
type input "6"
click at [432, 313] on div "Select Item" at bounding box center [508, 301] width 220 height 26
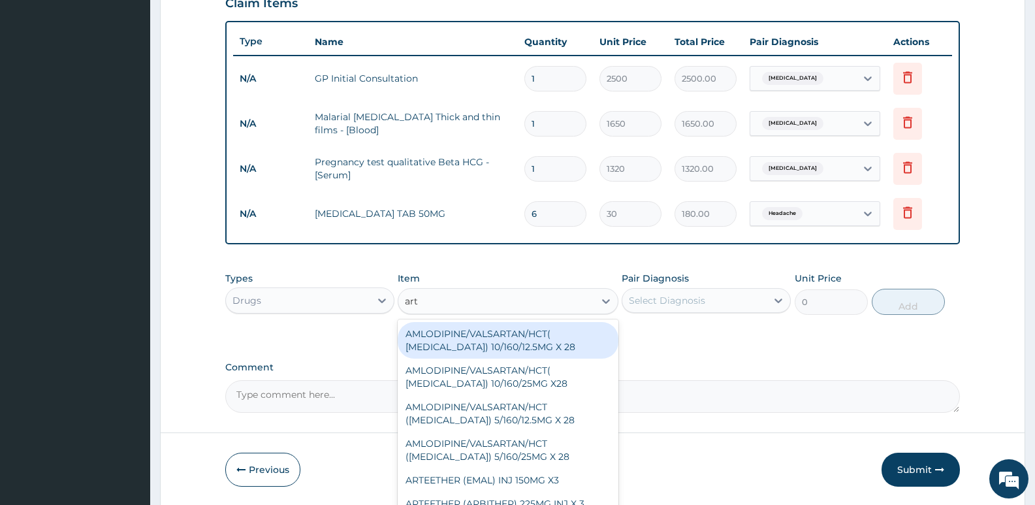
type input "arte"
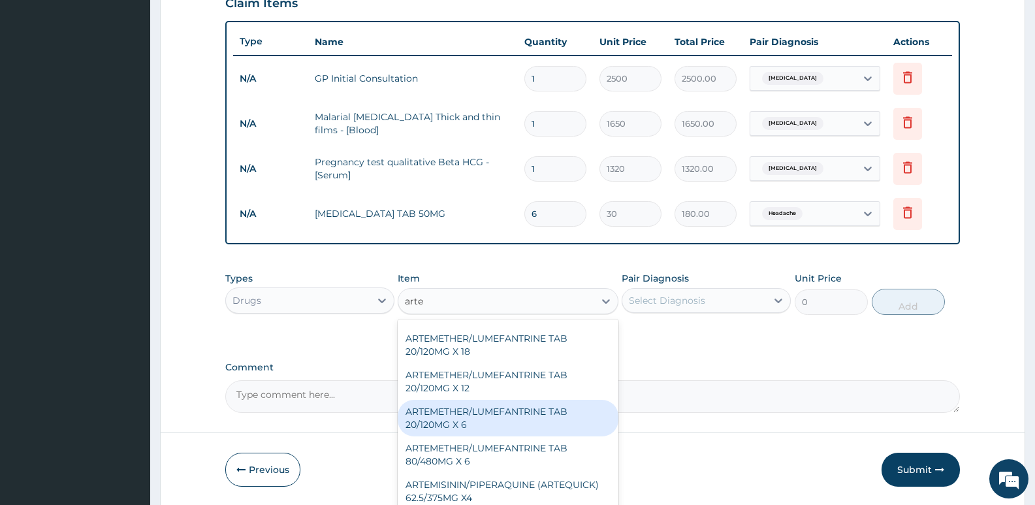
scroll to position [196, 0]
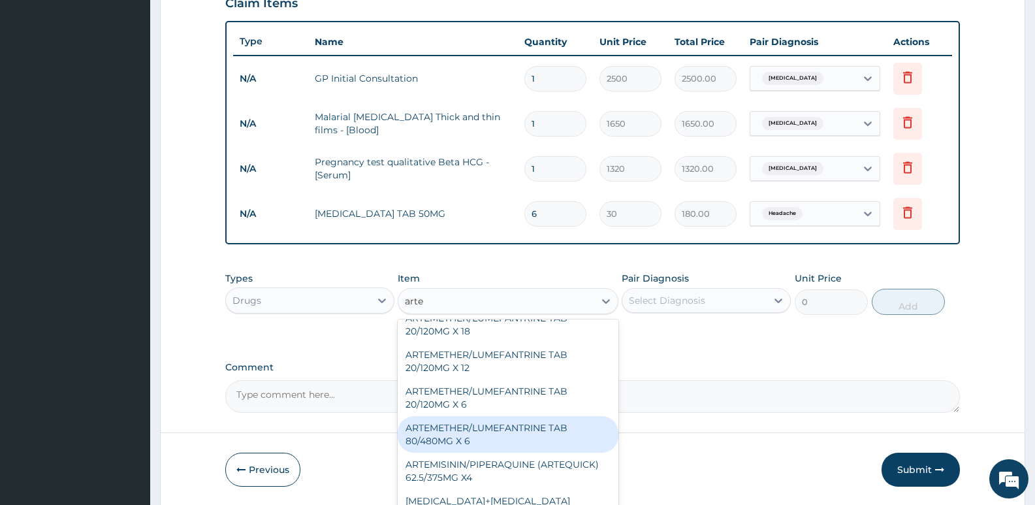
click at [495, 433] on div "ARTEMETHER/LUMEFANTRINE TAB 80/480MG X 6" at bounding box center [508, 434] width 220 height 37
type input "700"
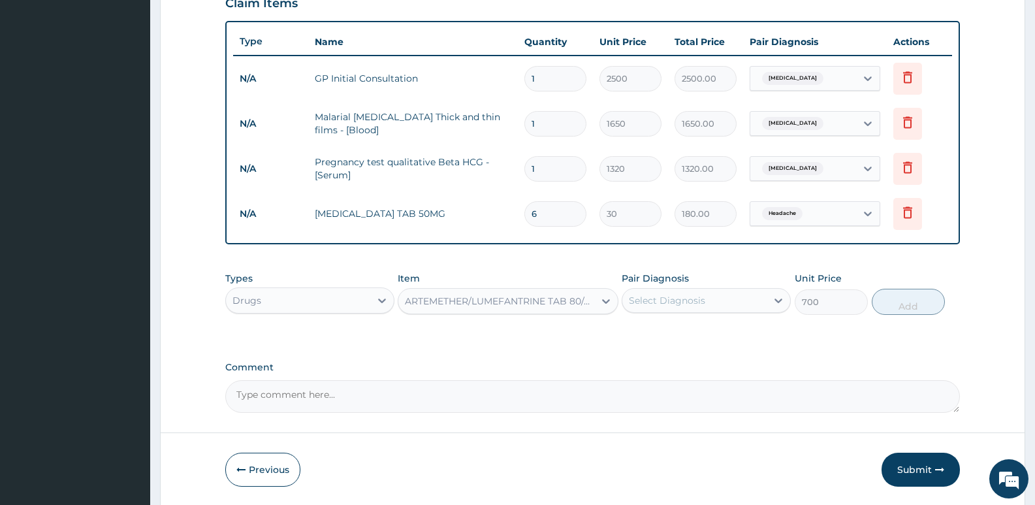
click at [656, 300] on div "Select Diagnosis" at bounding box center [667, 300] width 76 height 13
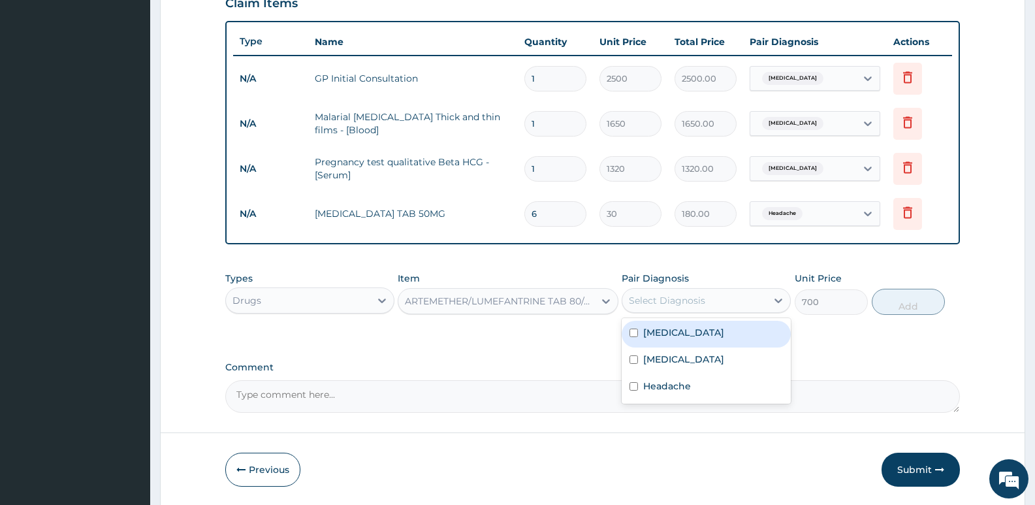
click at [656, 338] on label "[MEDICAL_DATA]" at bounding box center [683, 332] width 81 height 13
checkbox input "true"
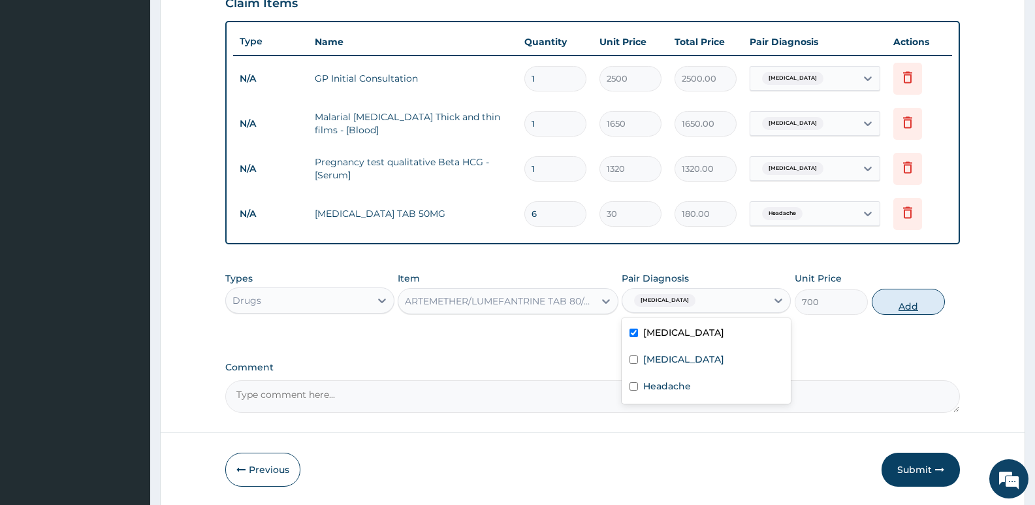
click at [893, 309] on button "Add" at bounding box center [908, 302] width 73 height 26
type input "0"
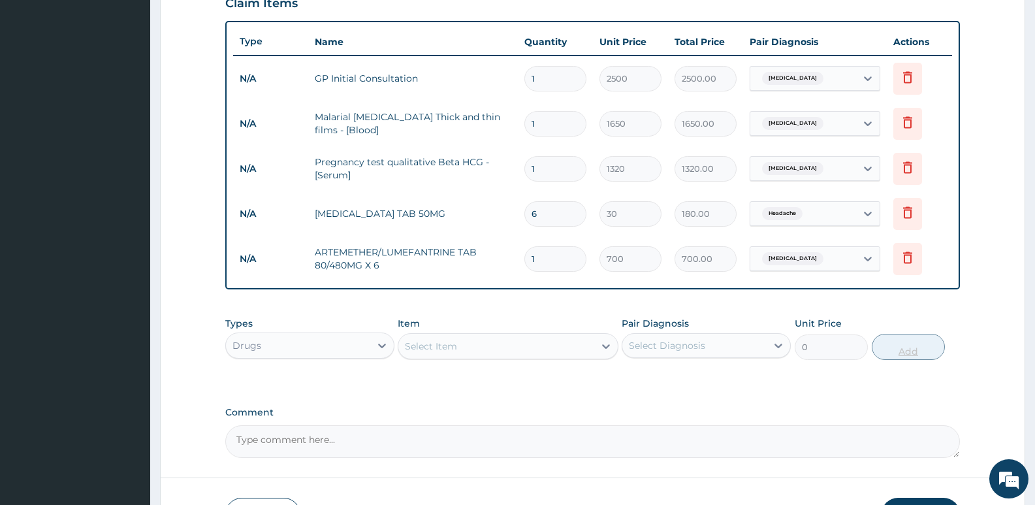
type input "0.00"
type input "6"
type input "4200.00"
type input "6"
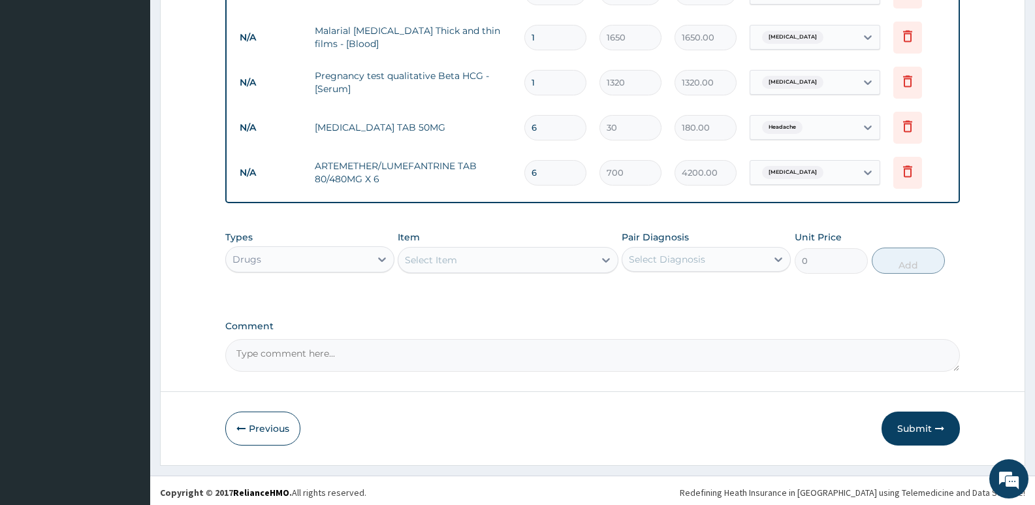
scroll to position [555, 0]
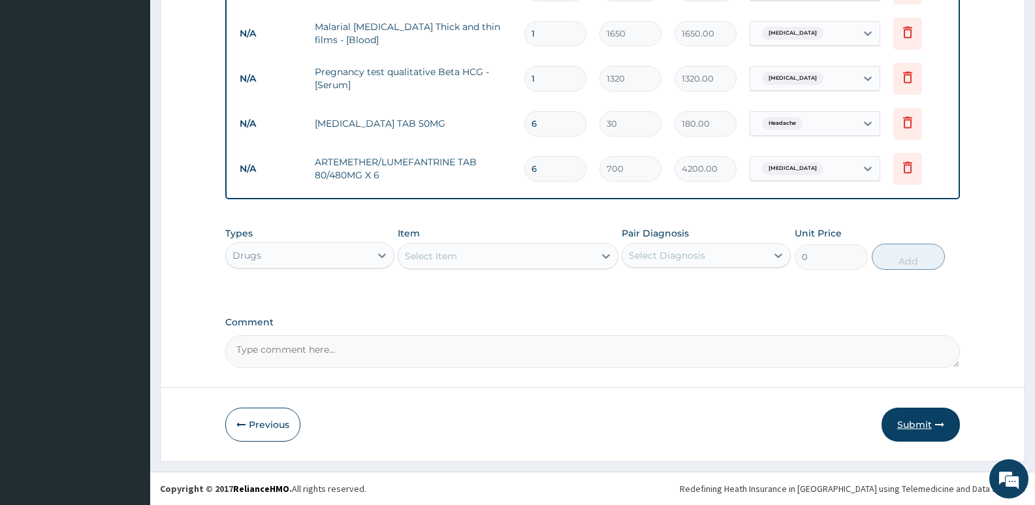
click at [929, 426] on button "Submit" at bounding box center [920, 424] width 78 height 34
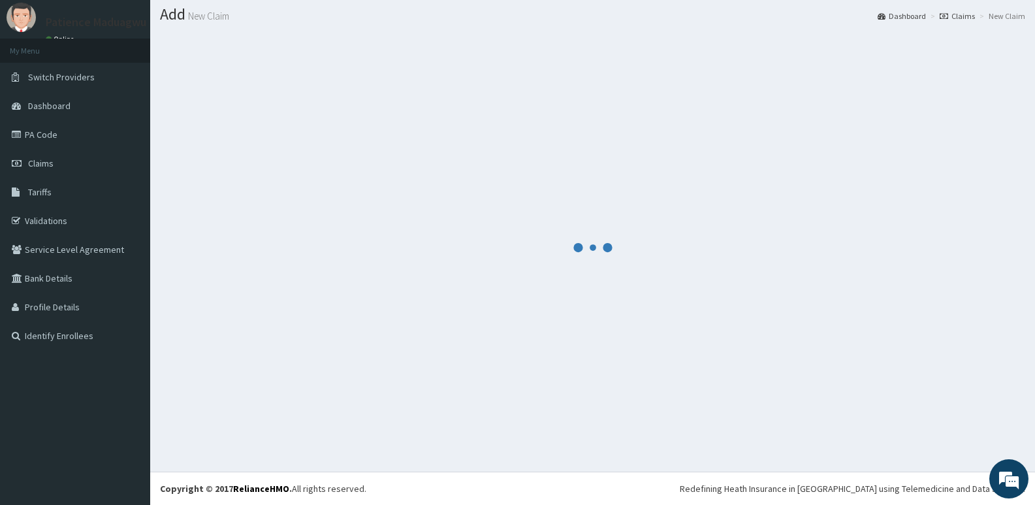
scroll to position [37, 0]
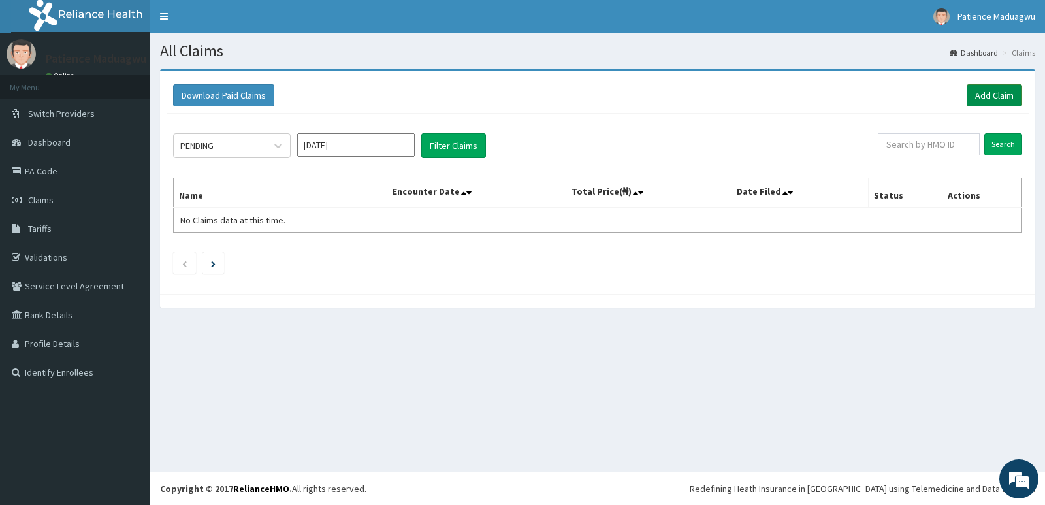
click at [997, 93] on link "Add Claim" at bounding box center [994, 95] width 56 height 22
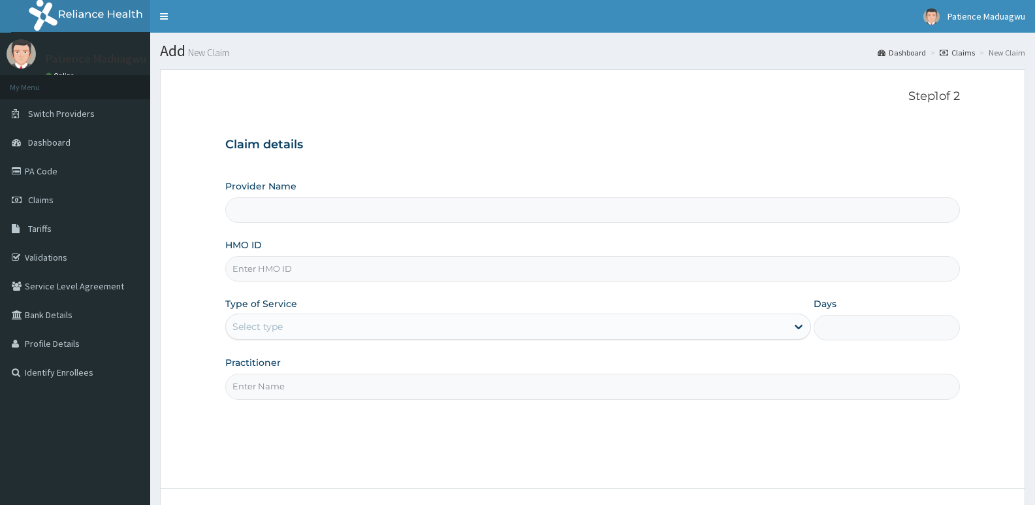
click at [266, 272] on input "HMO ID" at bounding box center [592, 268] width 735 height 25
paste input "LTR/10100/F"
type input "LTR/10100/F"
type input "[GEOGRAPHIC_DATA]"
type input "LTR/10100/F"
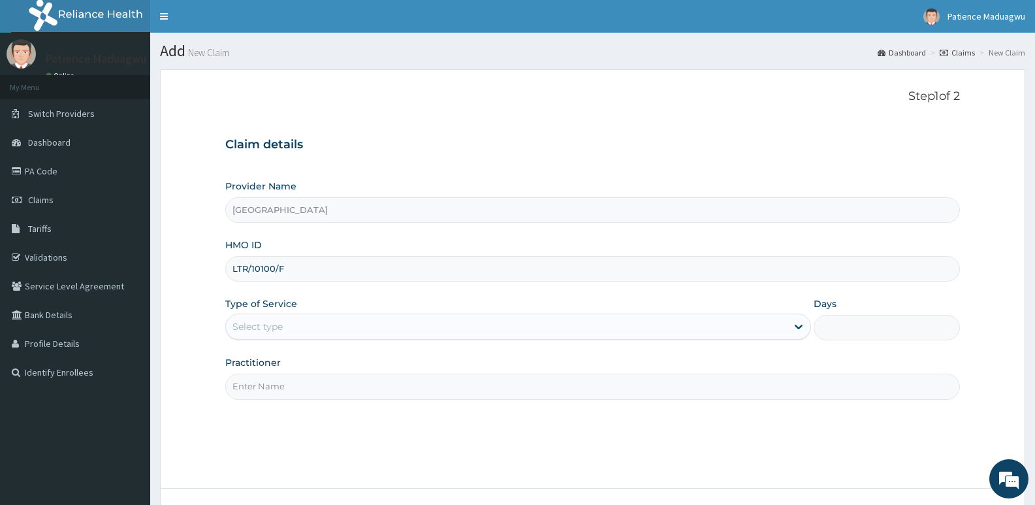
click at [302, 374] on input "Practitioner" at bounding box center [592, 385] width 735 height 25
type input "[PERSON_NAME]"
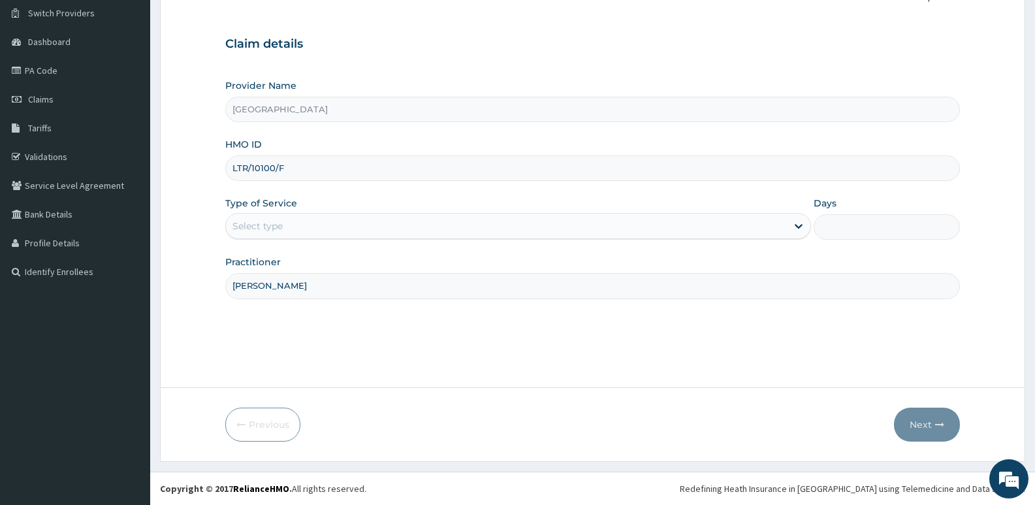
click at [323, 220] on div "Select type" at bounding box center [506, 225] width 560 height 21
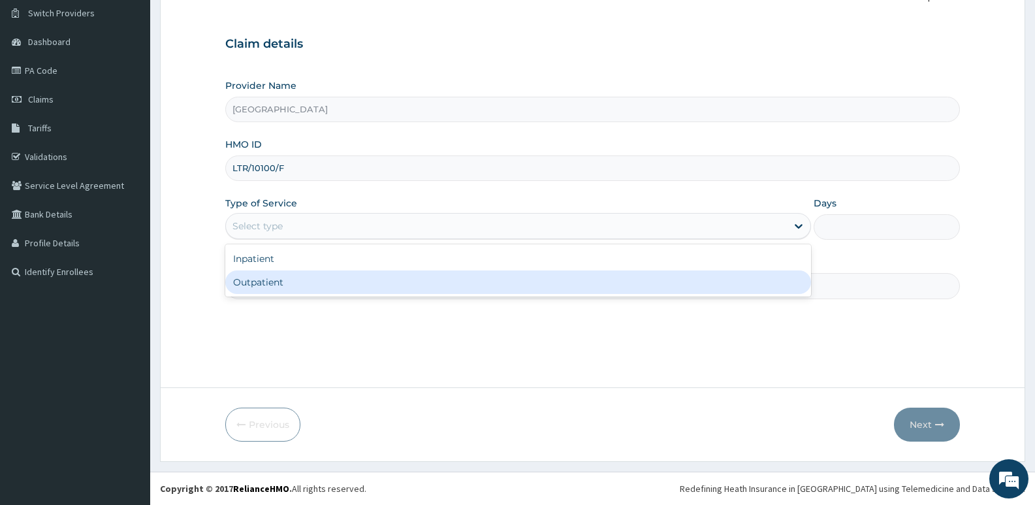
click at [281, 283] on div "Outpatient" at bounding box center [517, 282] width 585 height 24
type input "1"
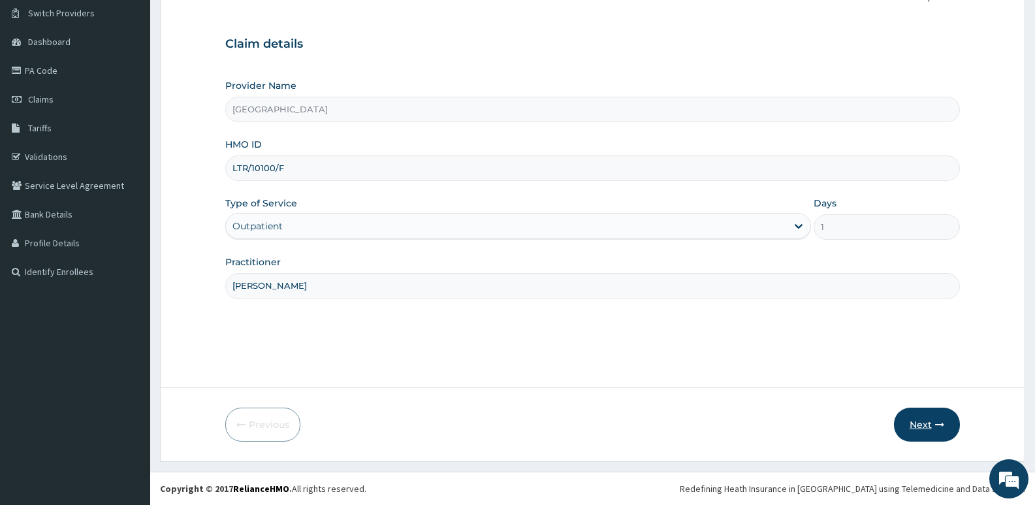
click at [925, 434] on button "Next" at bounding box center [927, 424] width 66 height 34
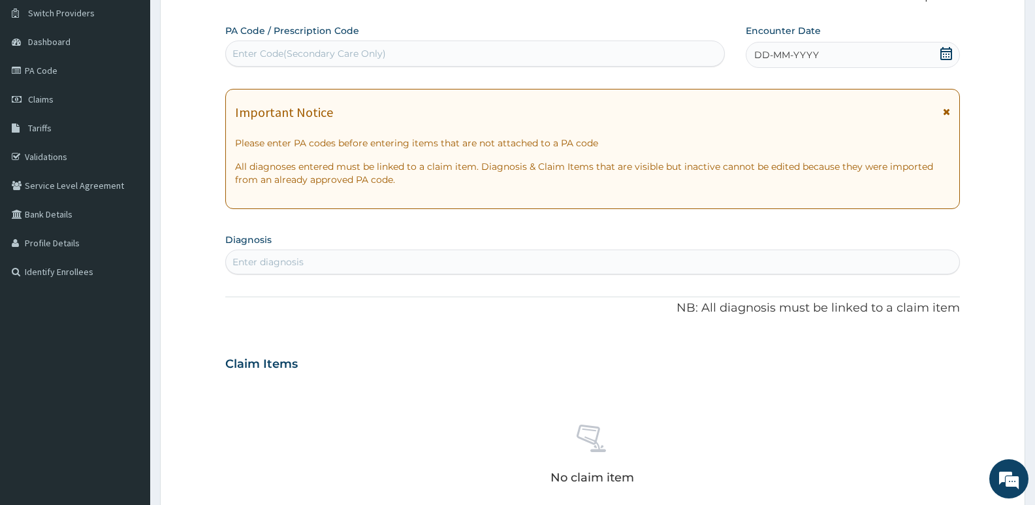
click at [944, 49] on icon at bounding box center [946, 53] width 12 height 13
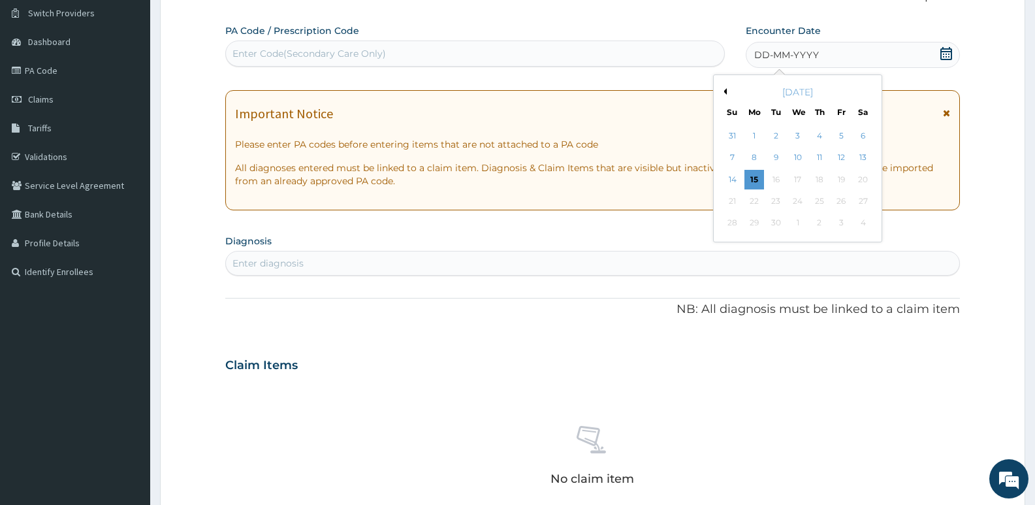
click at [726, 91] on button "Previous Month" at bounding box center [723, 91] width 7 height 7
click at [867, 159] on div "9" at bounding box center [863, 158] width 20 height 20
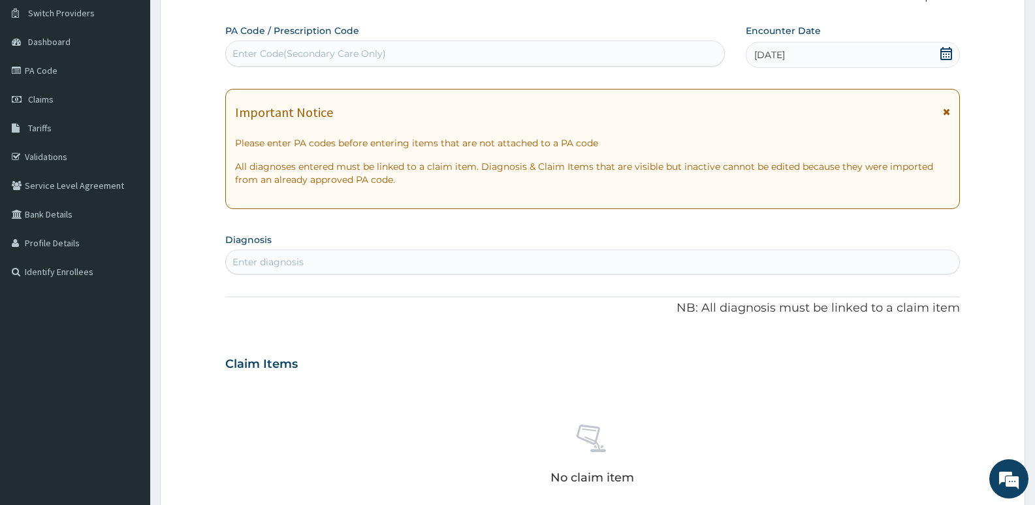
click at [315, 264] on div "Enter diagnosis" at bounding box center [592, 261] width 733 height 21
type input "UPPER RES"
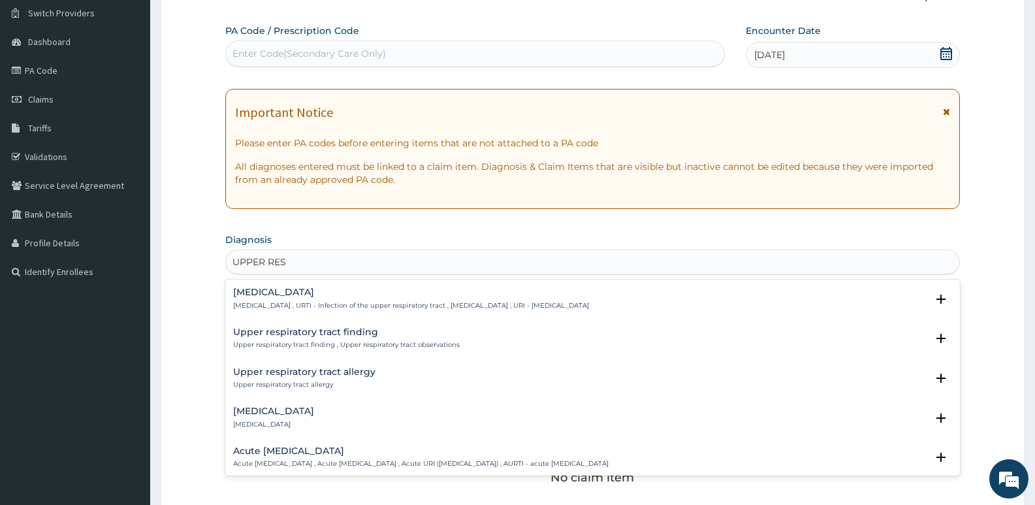
click at [315, 285] on div "Upper respiratory infection Upper respiratory infection , URTI - Infection of t…" at bounding box center [592, 302] width 735 height 40
click at [296, 306] on p "Upper respiratory infection , URTI - Infection of the upper respiratory tract ,…" at bounding box center [411, 305] width 356 height 9
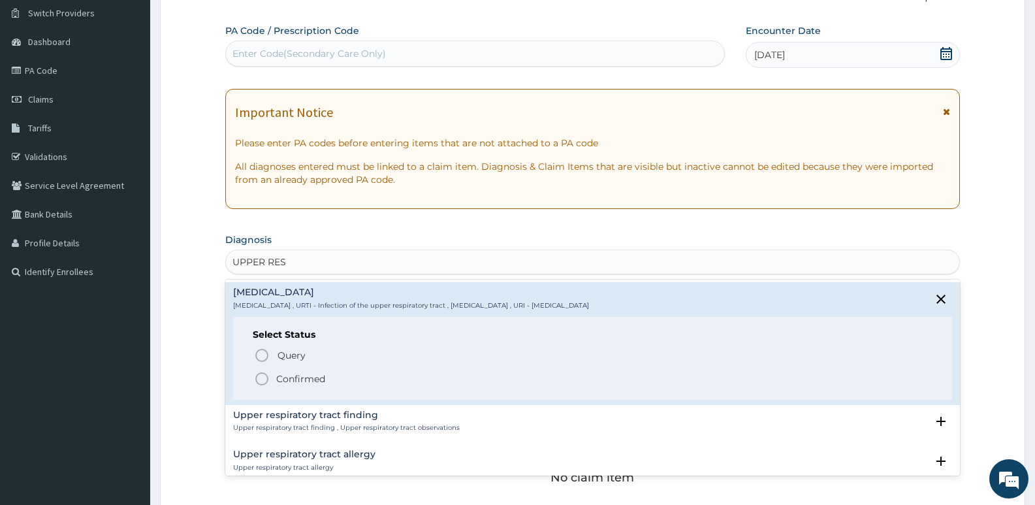
click at [260, 375] on icon "status option filled" at bounding box center [262, 379] width 16 height 16
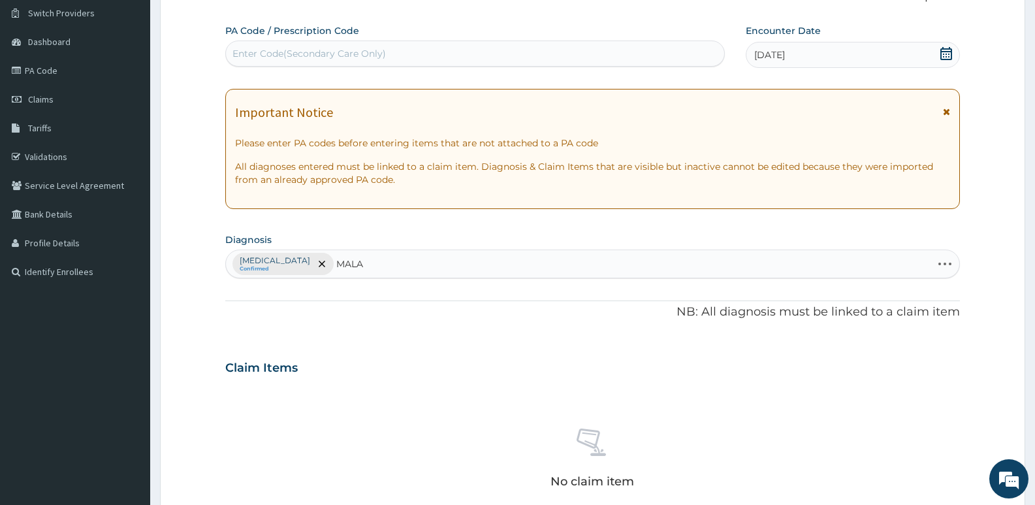
type input "MALAR"
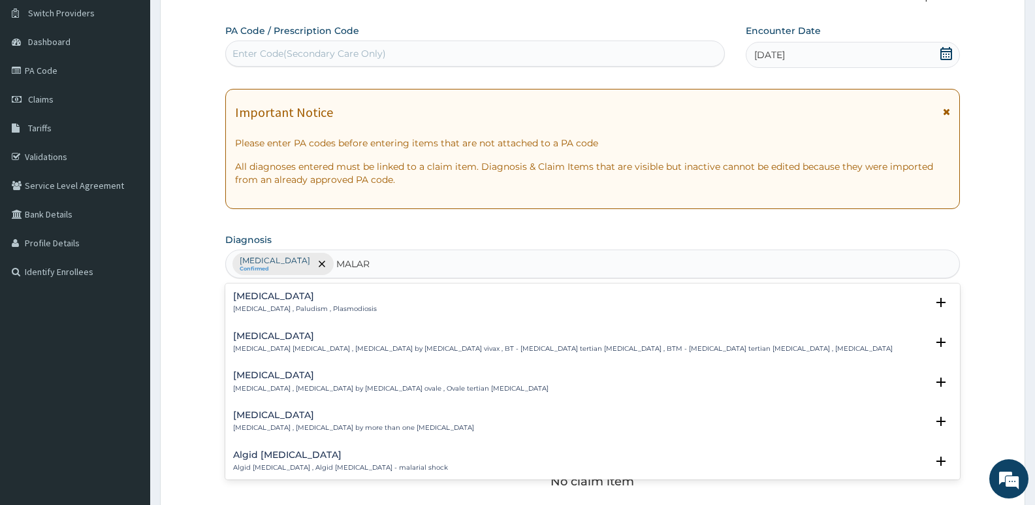
click at [293, 296] on h4 "[MEDICAL_DATA]" at bounding box center [305, 296] width 144 height 10
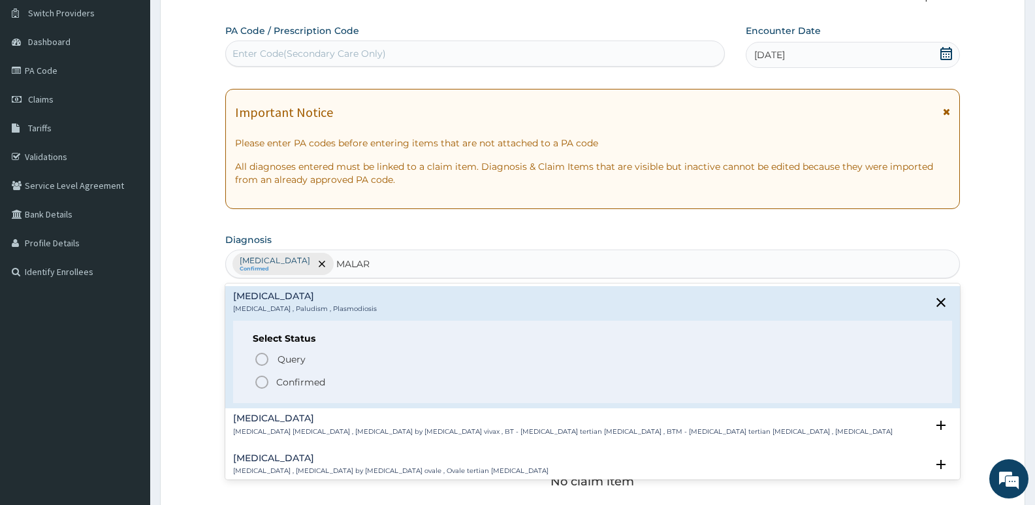
click at [257, 377] on icon "status option filled" at bounding box center [262, 382] width 16 height 16
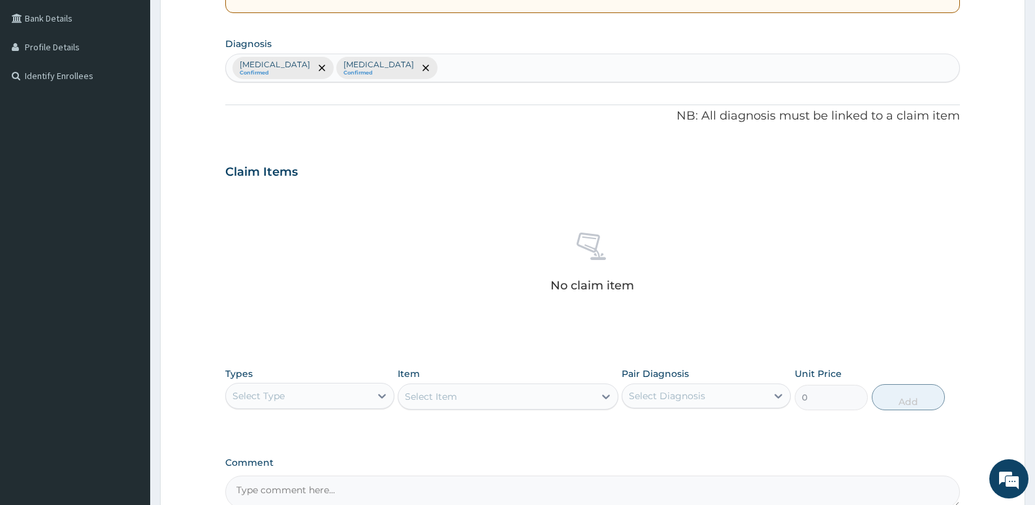
scroll to position [362, 0]
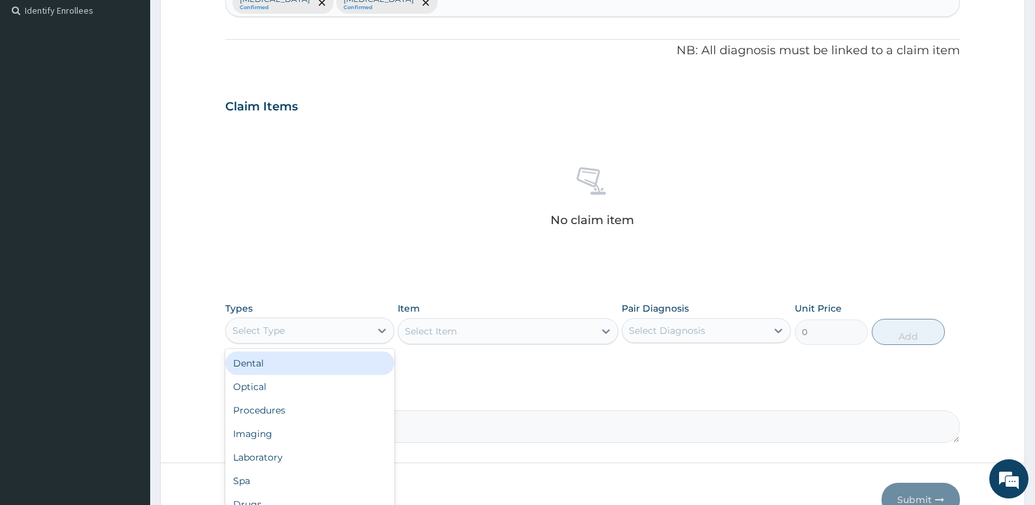
click at [272, 336] on div "Select Type" at bounding box center [258, 330] width 52 height 13
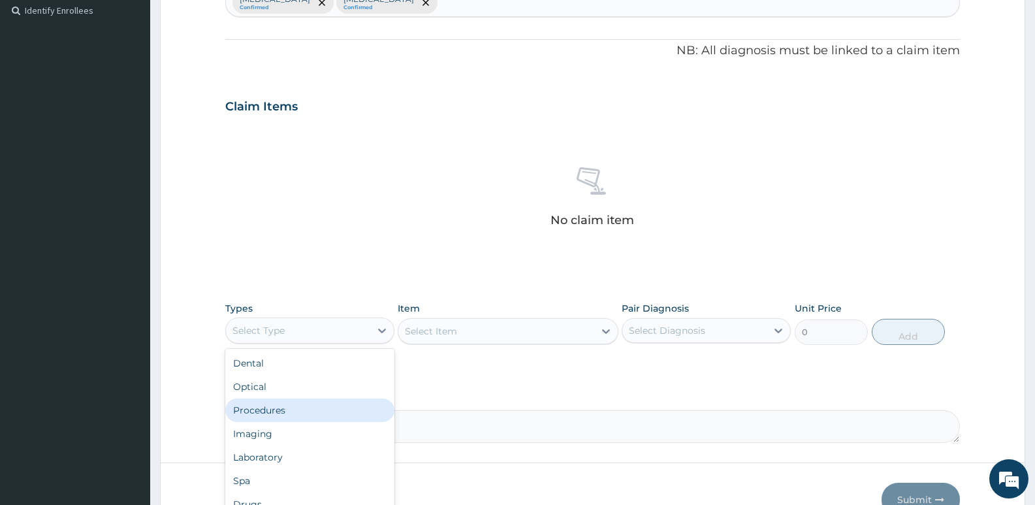
click at [258, 416] on div "Procedures" at bounding box center [309, 410] width 169 height 24
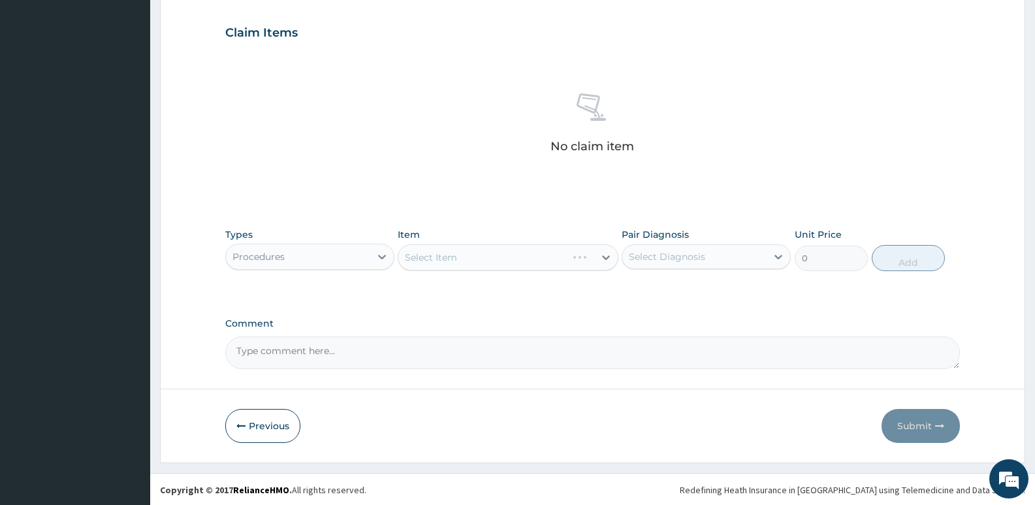
scroll to position [437, 0]
click at [437, 259] on div "Select Item" at bounding box center [508, 256] width 220 height 26
click at [444, 257] on div "Select Item" at bounding box center [431, 255] width 52 height 13
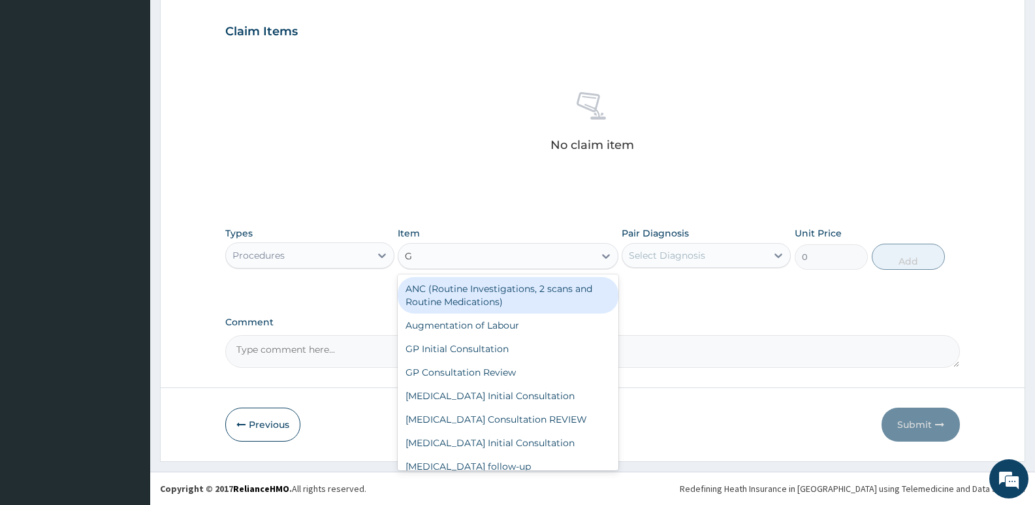
type input "GP"
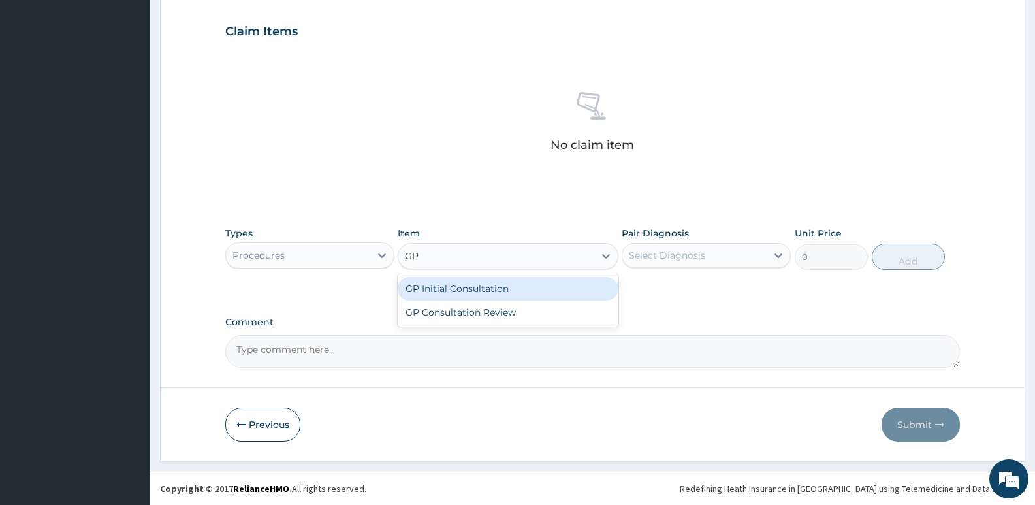
click at [445, 281] on div "GP Initial Consultation" at bounding box center [508, 289] width 220 height 24
type input "2500"
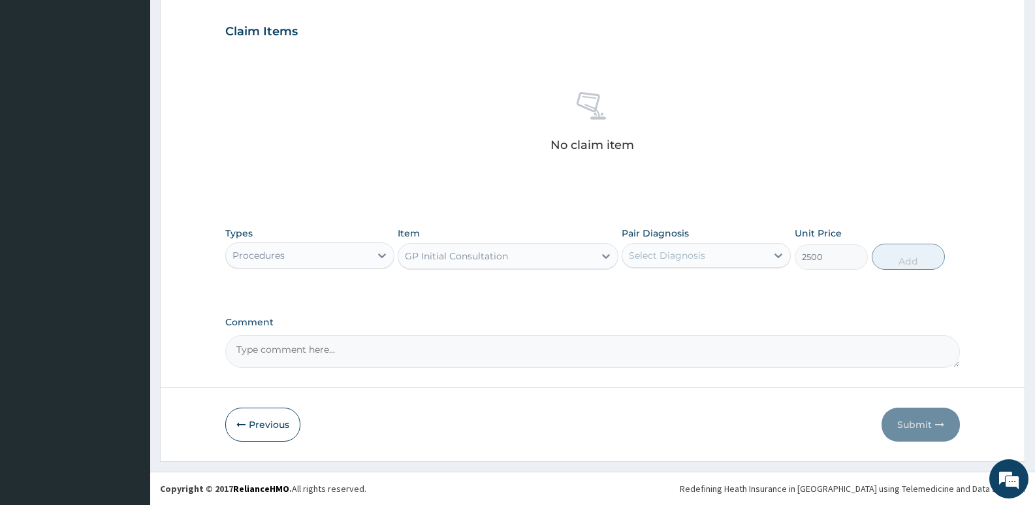
click at [686, 259] on div "Select Diagnosis" at bounding box center [667, 255] width 76 height 13
click at [676, 315] on label "[MEDICAL_DATA]" at bounding box center [683, 314] width 81 height 13
checkbox input "true"
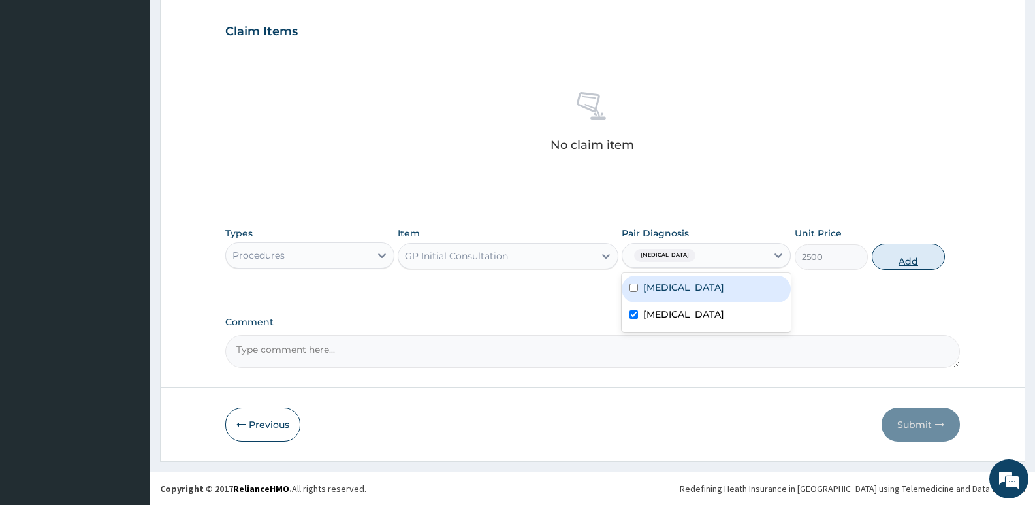
click at [900, 259] on button "Add" at bounding box center [908, 257] width 73 height 26
type input "0"
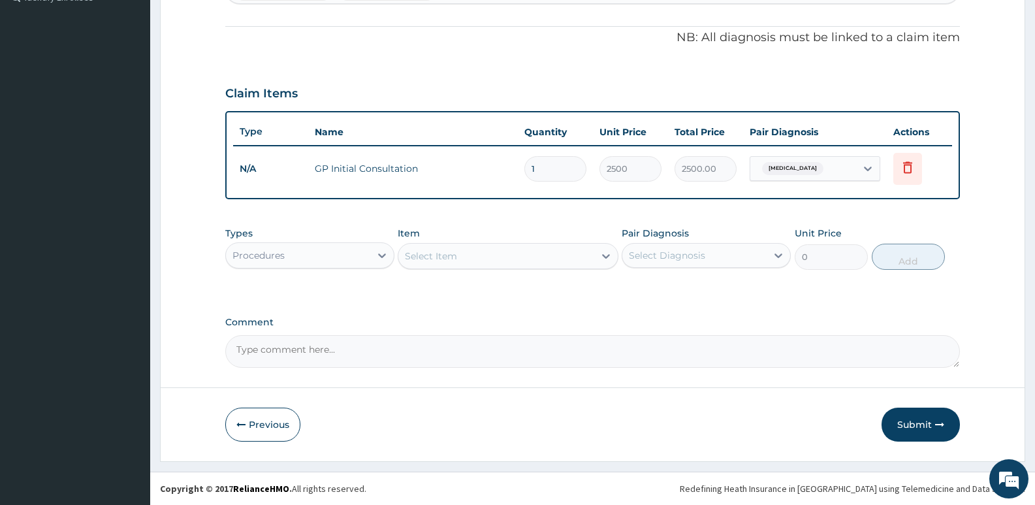
scroll to position [375, 0]
click at [382, 262] on div at bounding box center [382, 256] width 24 height 24
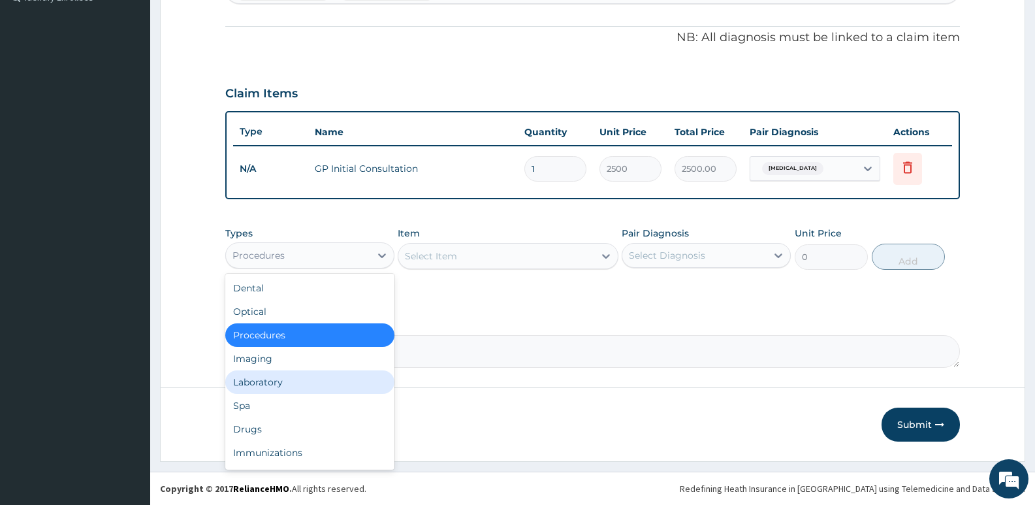
click at [280, 380] on div "Laboratory" at bounding box center [309, 382] width 169 height 24
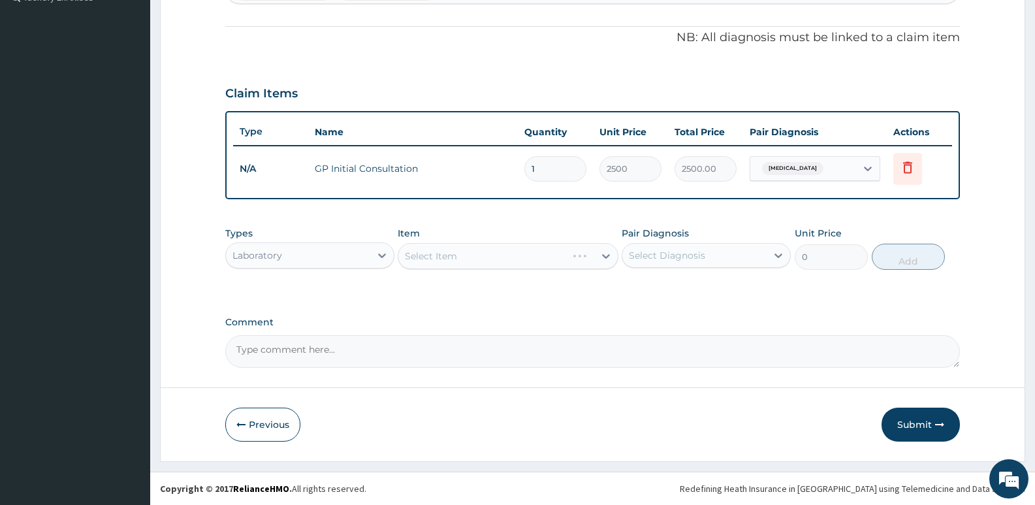
click at [454, 260] on div "Select Item" at bounding box center [508, 256] width 220 height 26
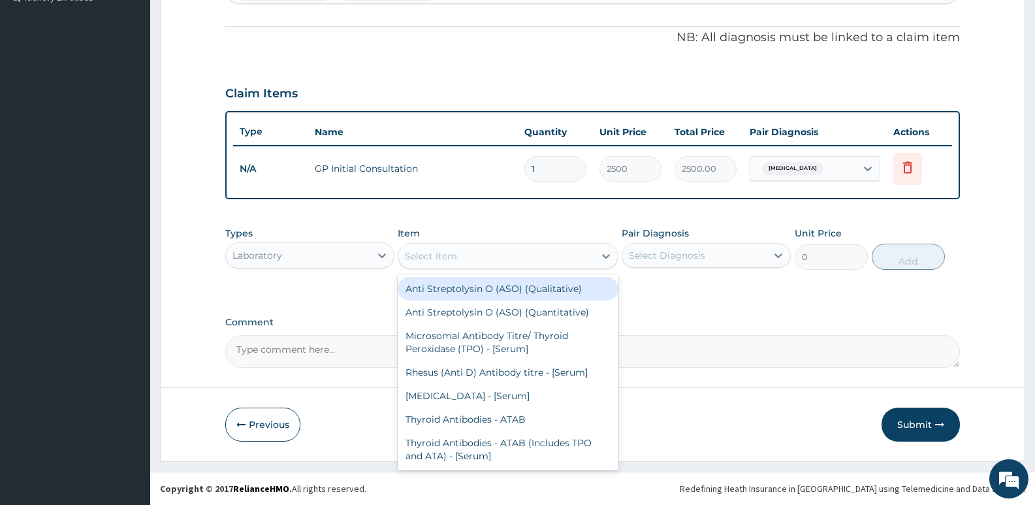
click at [454, 260] on div "Select Item" at bounding box center [431, 255] width 52 height 13
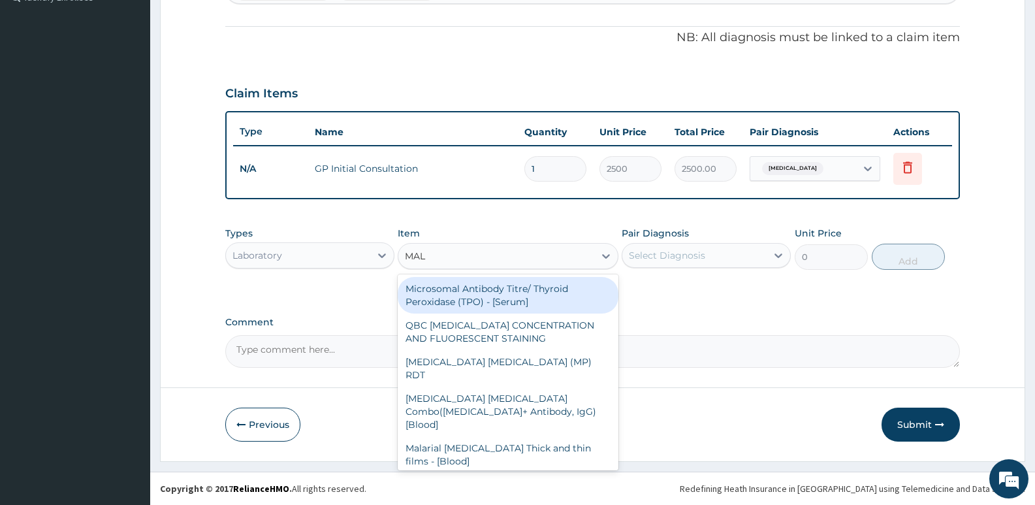
type input "MALA"
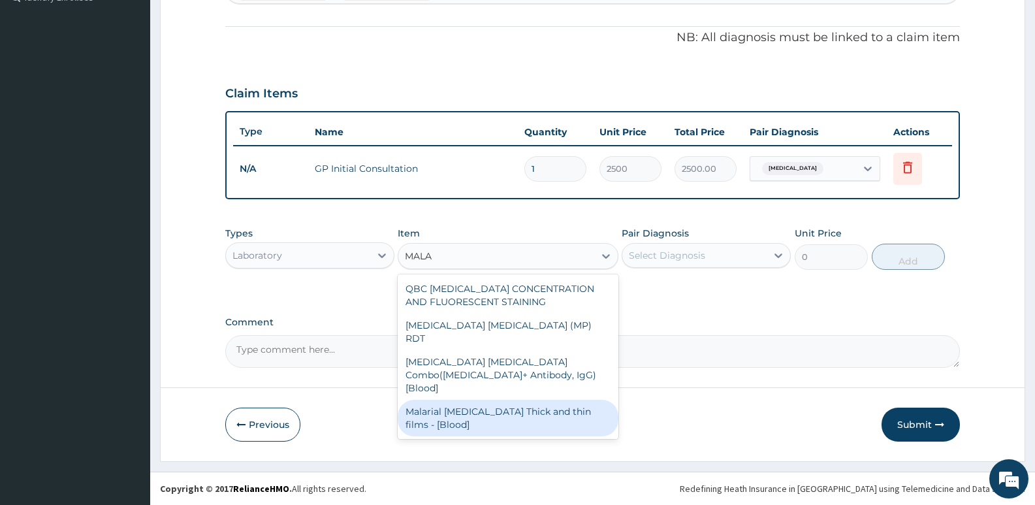
click at [481, 400] on div "Malarial [MEDICAL_DATA] Thick and thin films - [Blood]" at bounding box center [508, 418] width 220 height 37
type input "1650"
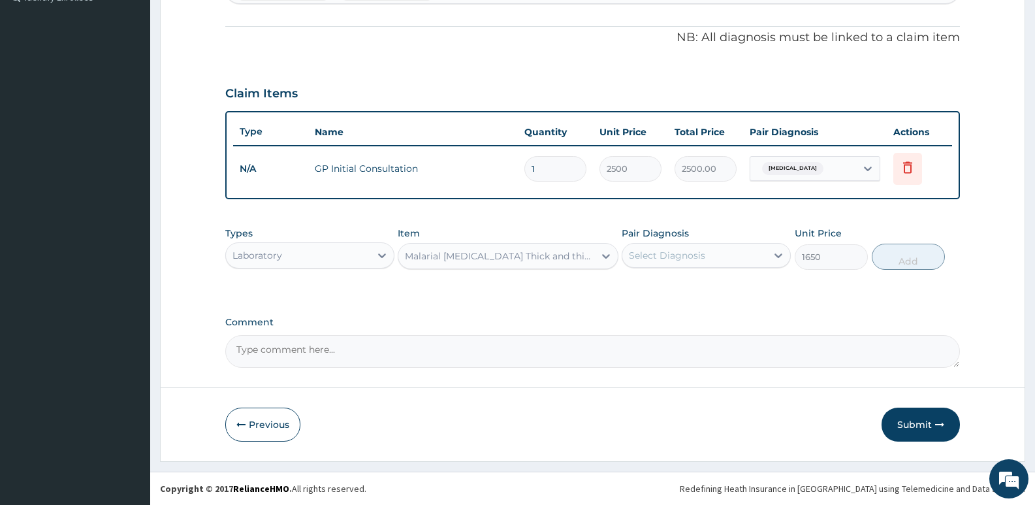
click at [703, 251] on div "Select Diagnosis" at bounding box center [667, 255] width 76 height 13
click at [684, 311] on div "[MEDICAL_DATA]" at bounding box center [706, 315] width 169 height 27
checkbox input "true"
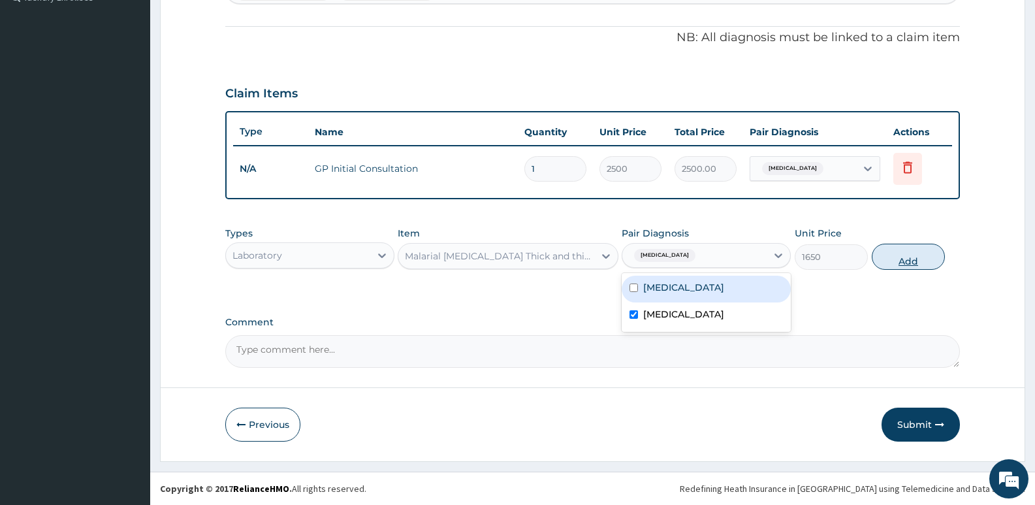
click at [897, 259] on button "Add" at bounding box center [908, 257] width 73 height 26
type input "0"
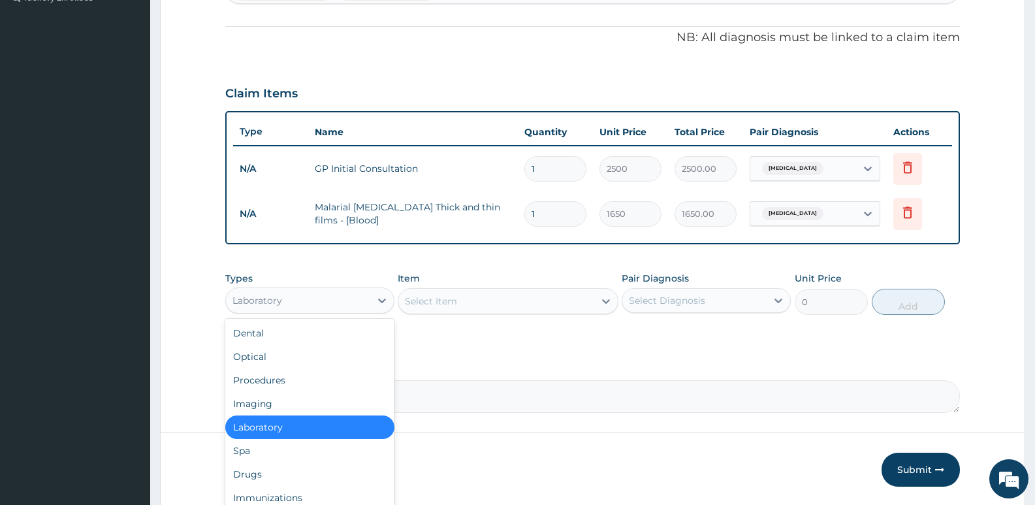
click at [326, 302] on div "Laboratory" at bounding box center [298, 300] width 144 height 21
click at [257, 471] on div "Drugs" at bounding box center [309, 474] width 169 height 24
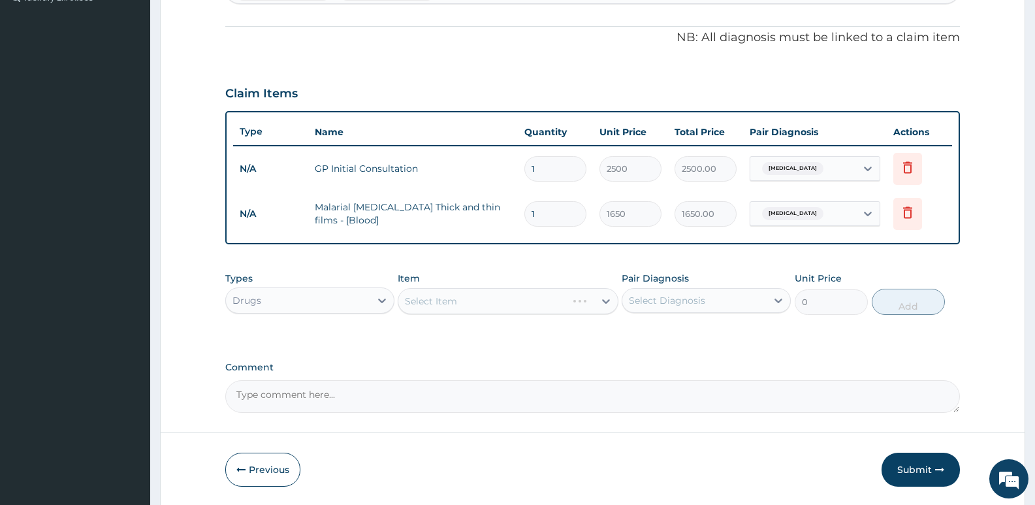
click at [477, 296] on div "Select Item" at bounding box center [508, 301] width 220 height 26
click at [487, 299] on div "Select Item" at bounding box center [495, 301] width 195 height 21
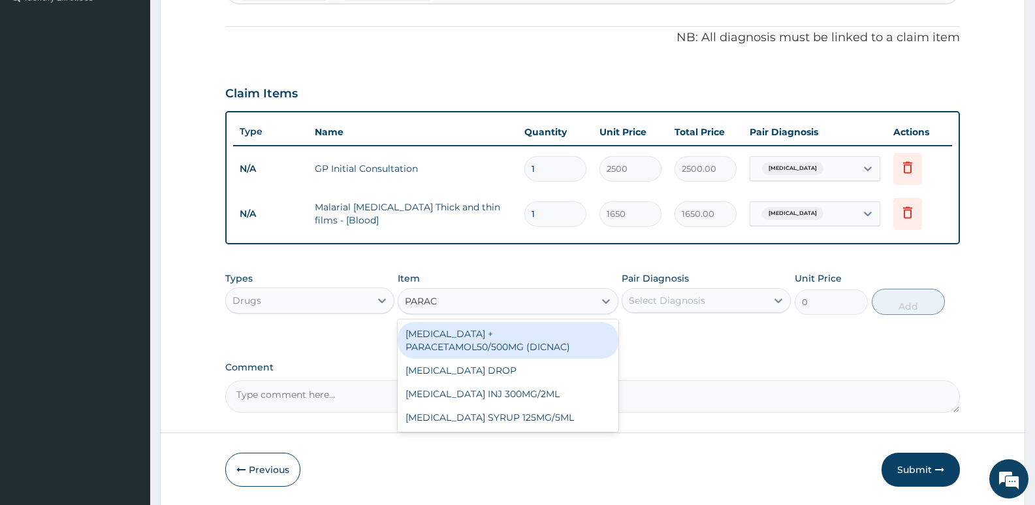
type input "PARACE"
click at [473, 338] on div "DICLOFENAC + PARACETAMOL50/500MG (DICNAC)" at bounding box center [508, 340] width 220 height 37
type input "40"
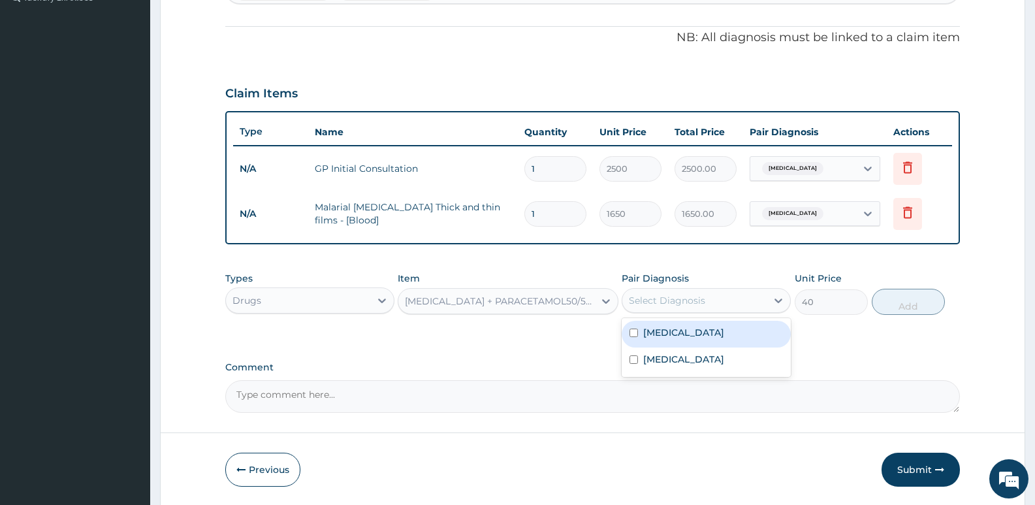
click at [707, 294] on div "Select Diagnosis" at bounding box center [694, 300] width 144 height 21
click at [688, 357] on div "[MEDICAL_DATA]" at bounding box center [706, 360] width 169 height 27
checkbox input "true"
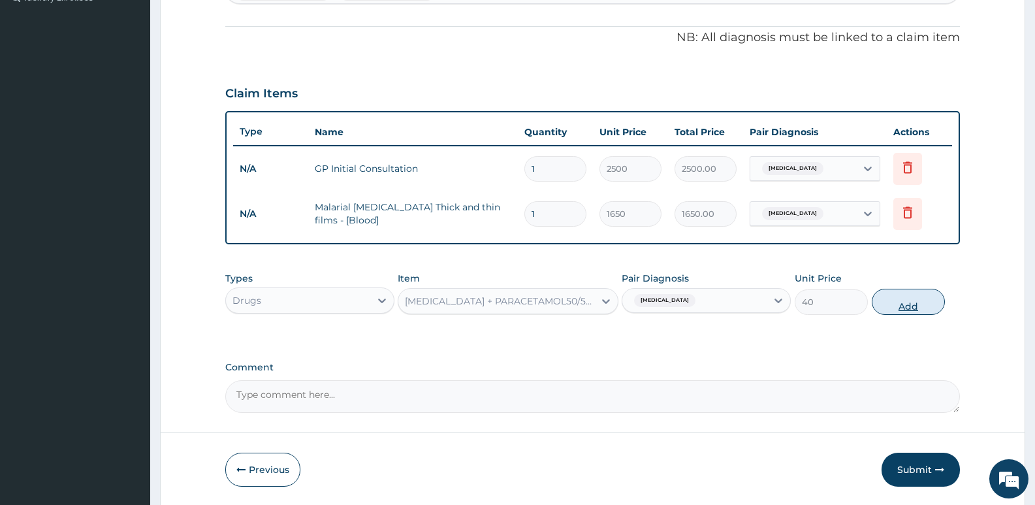
click at [885, 301] on button "Add" at bounding box center [908, 302] width 73 height 26
type input "0"
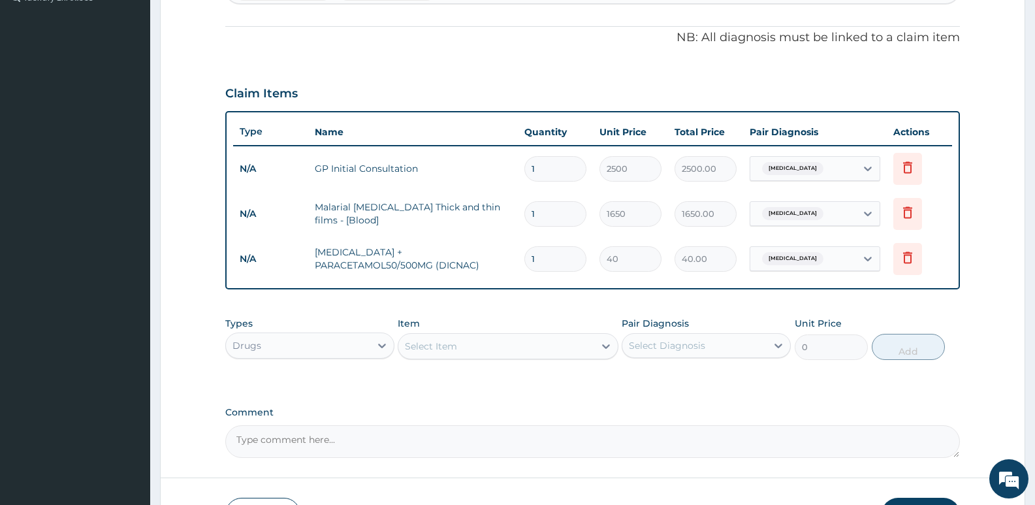
type input "0.00"
type input "9"
type input "360.00"
type input "9"
click at [418, 347] on div "Select Item" at bounding box center [431, 346] width 52 height 13
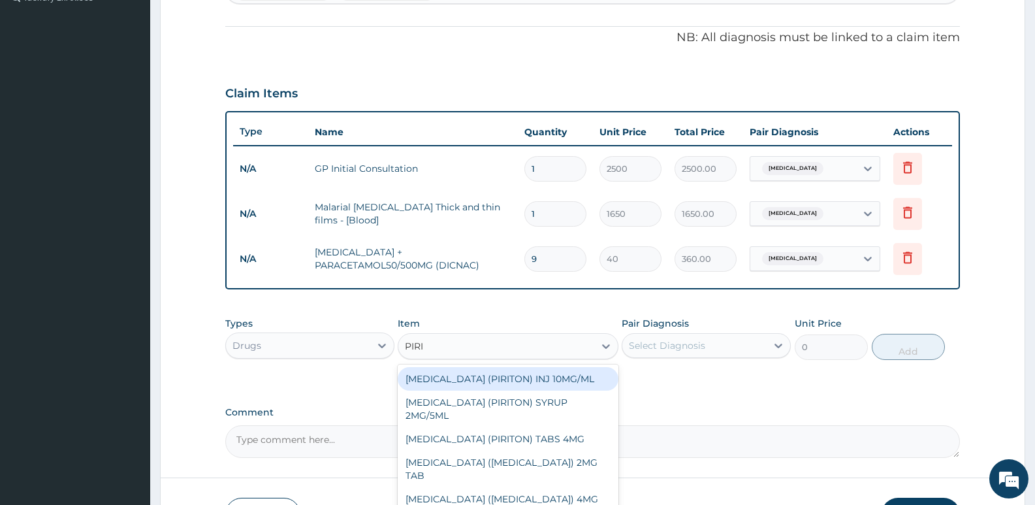
type input "PIRIT"
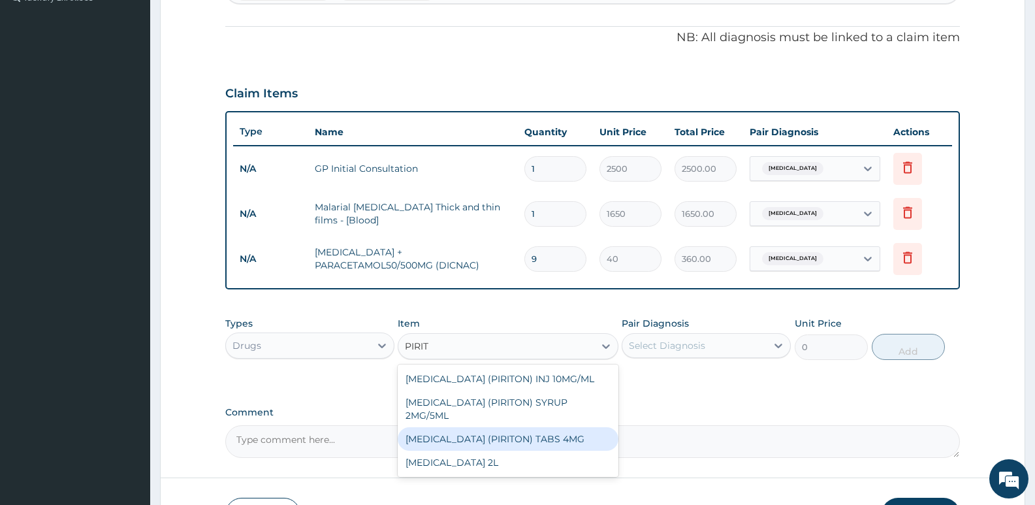
click at [445, 451] on div "[MEDICAL_DATA] (PIRITON) TABS 4MG" at bounding box center [508, 439] width 220 height 24
type input "10"
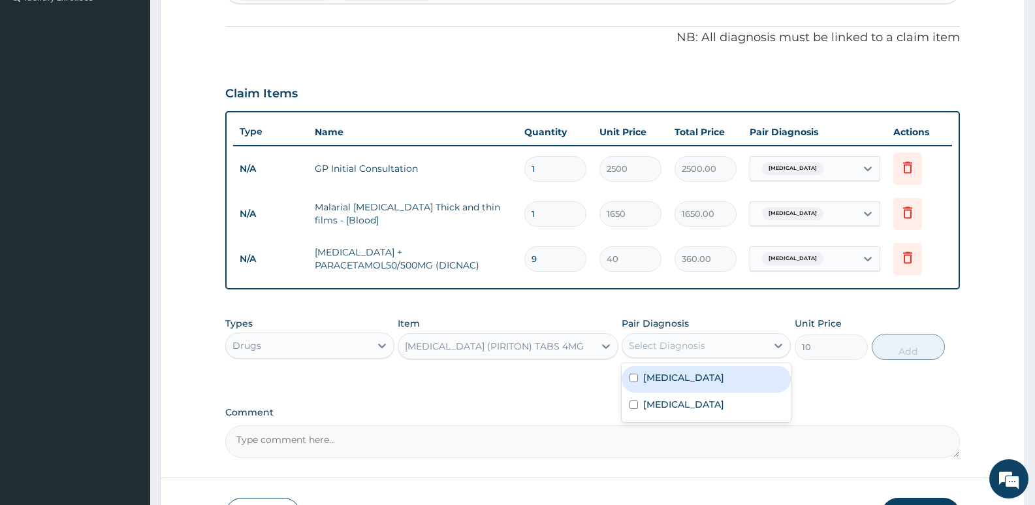
click at [680, 349] on div "Select Diagnosis" at bounding box center [667, 345] width 76 height 13
click at [676, 375] on label "Upper respiratory infection" at bounding box center [683, 377] width 81 height 13
checkbox input "true"
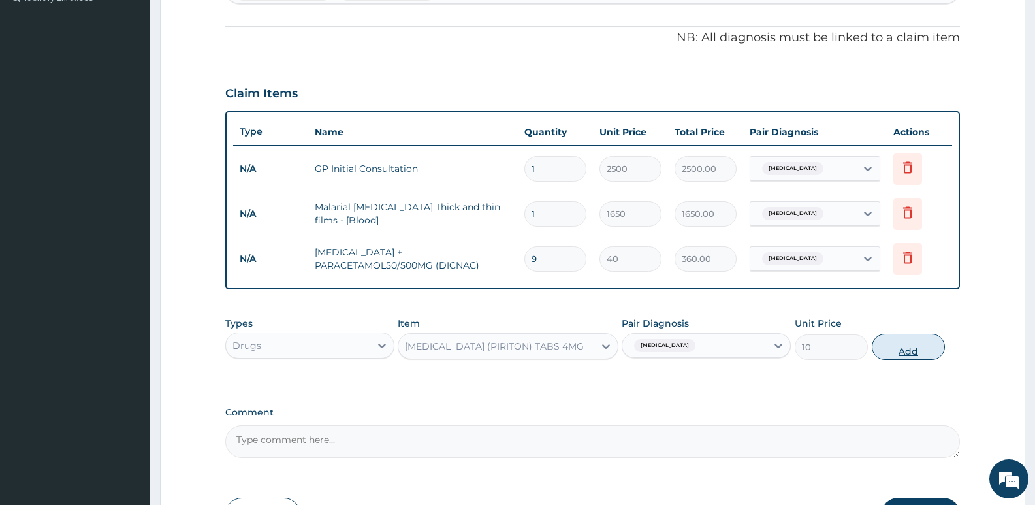
click at [893, 345] on button "Add" at bounding box center [908, 347] width 73 height 26
type input "0"
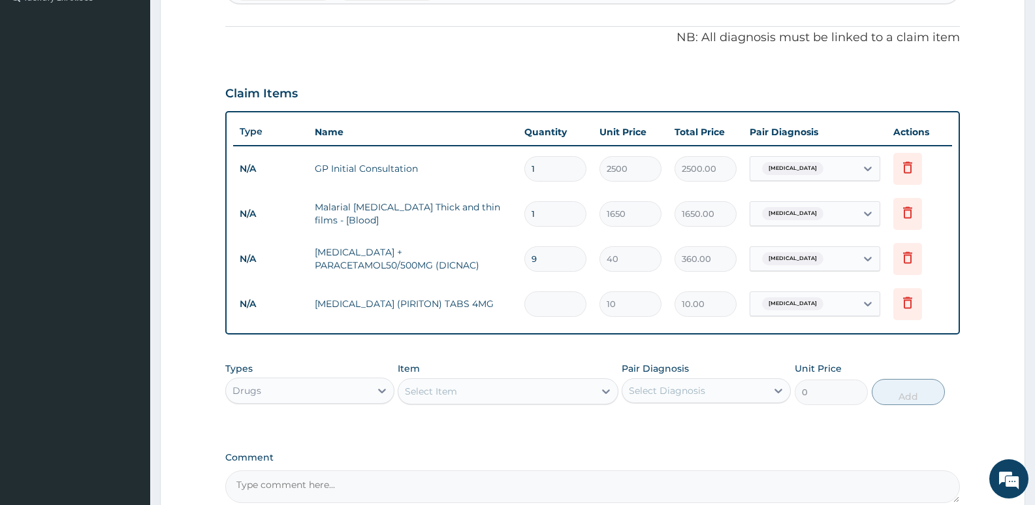
type input "0.00"
type input "6"
type input "60.00"
type input "6"
click at [447, 390] on div "Select Item" at bounding box center [431, 391] width 52 height 13
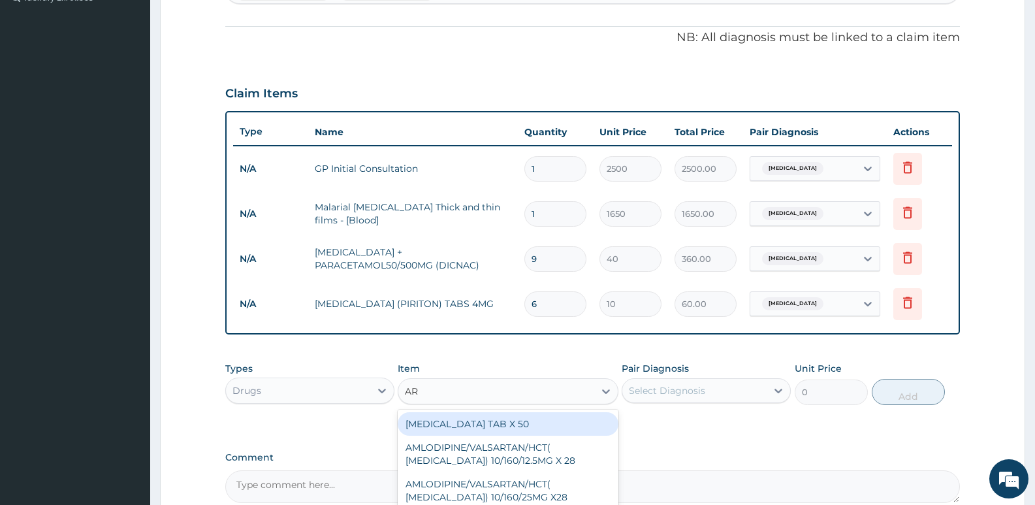
type input "ART"
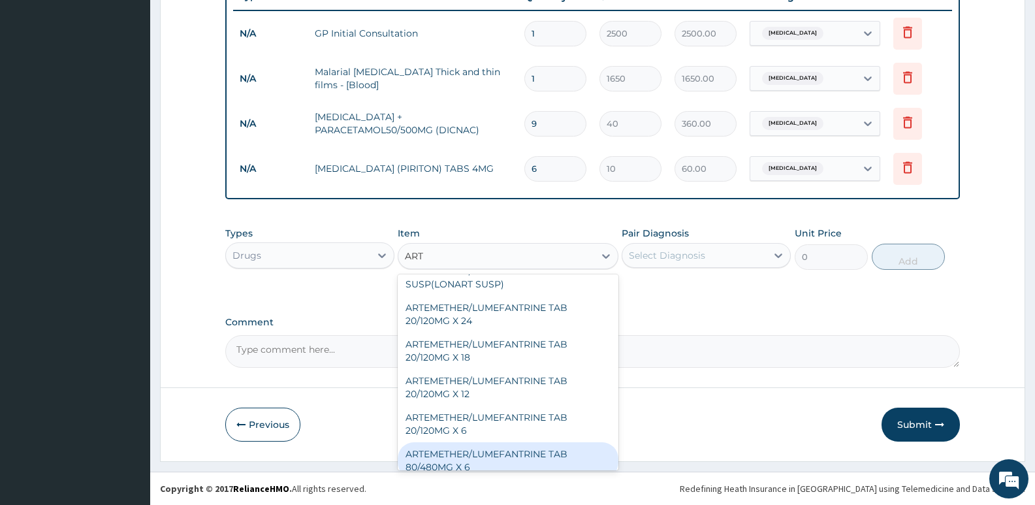
scroll to position [261, 0]
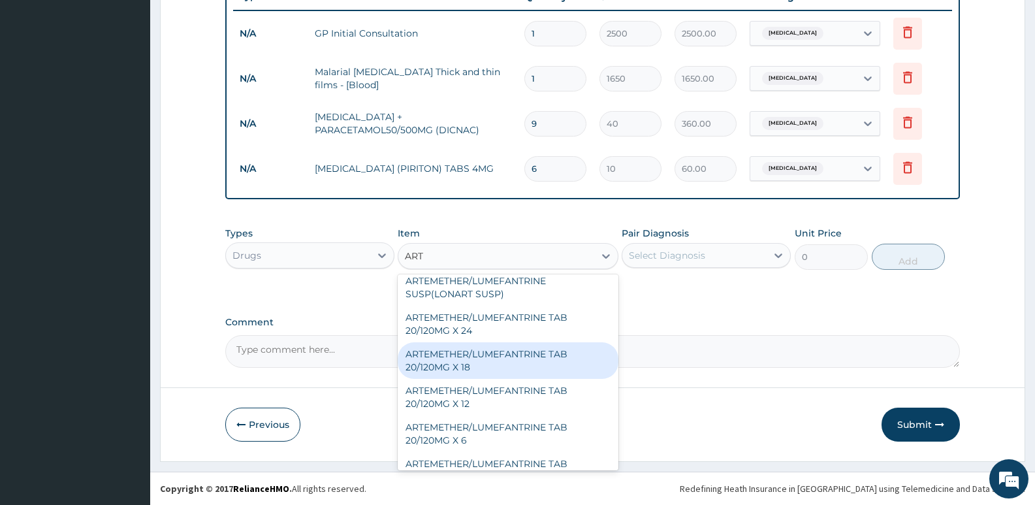
click at [466, 366] on div "ARTEMETHER/LUMEFANTRINE TAB 20/120MG X 18" at bounding box center [508, 360] width 220 height 37
type input "500"
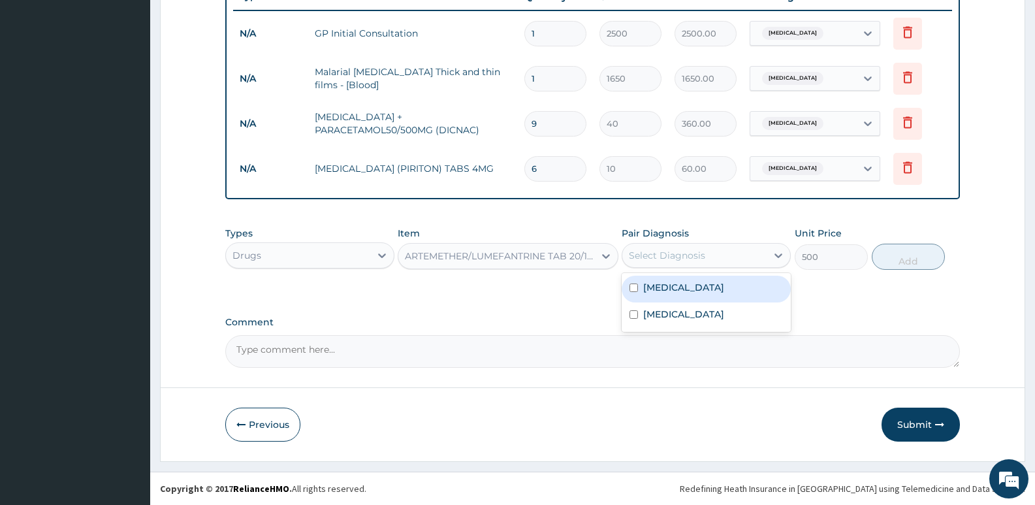
click at [706, 257] on div "Select Diagnosis" at bounding box center [694, 255] width 144 height 21
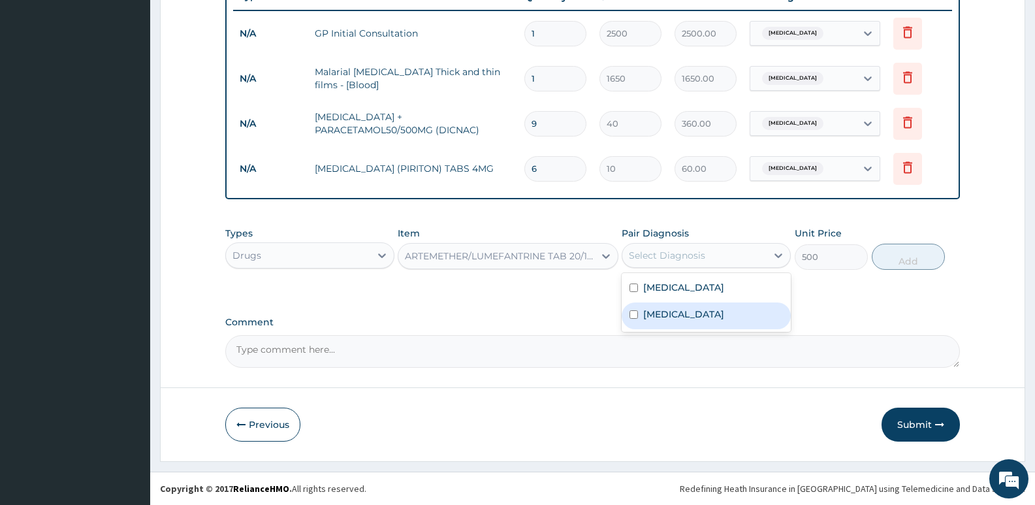
click at [682, 308] on div "Malaria" at bounding box center [706, 315] width 169 height 27
checkbox input "true"
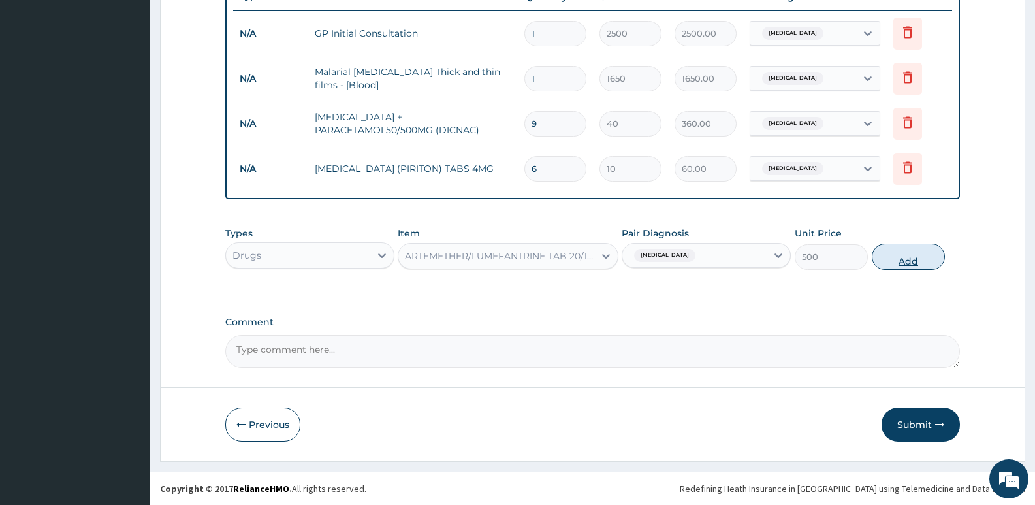
click at [923, 255] on button "Add" at bounding box center [908, 257] width 73 height 26
type input "0"
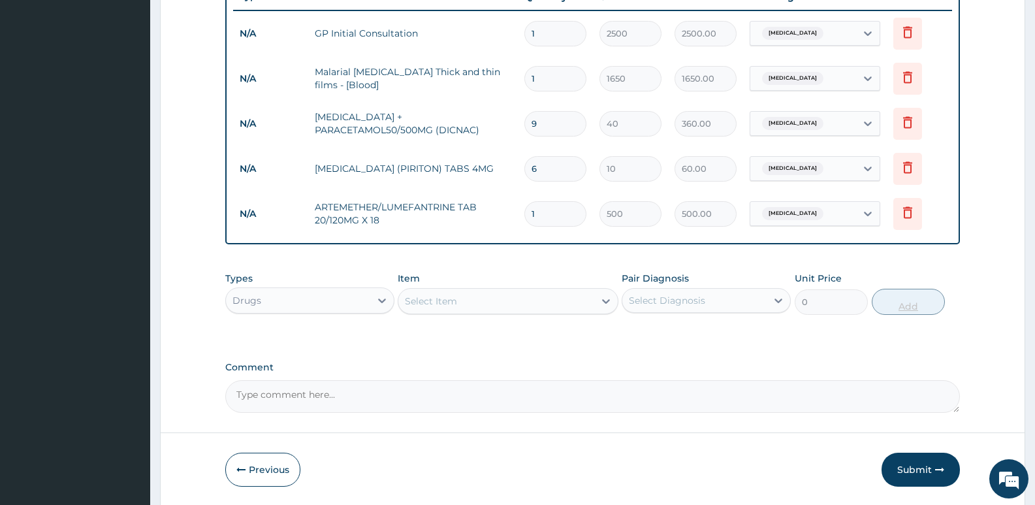
type input "18"
type input "9000.00"
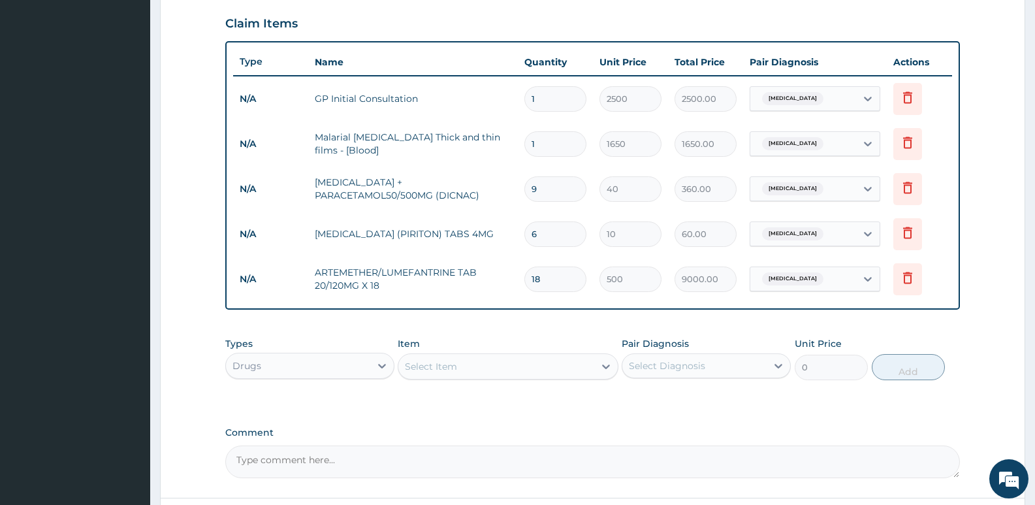
type input "18"
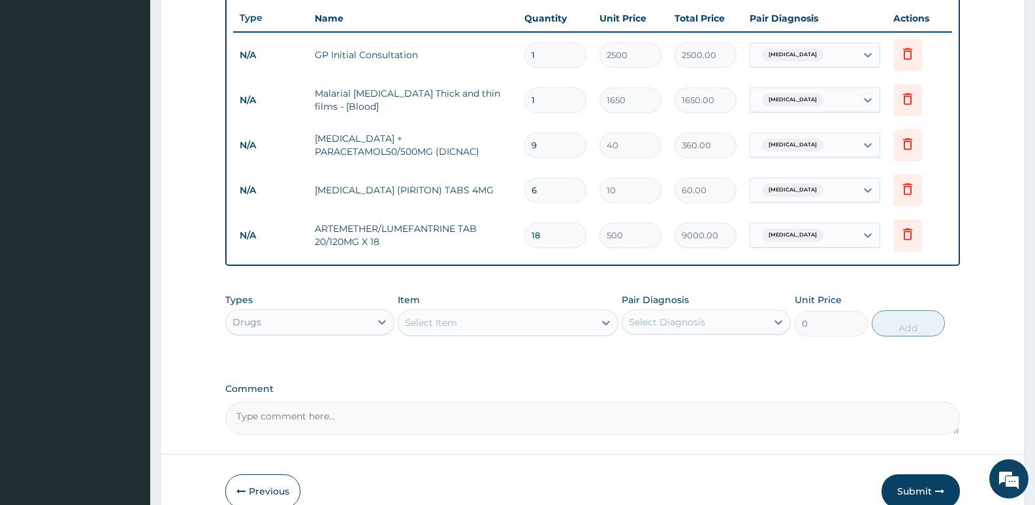
scroll to position [510, 0]
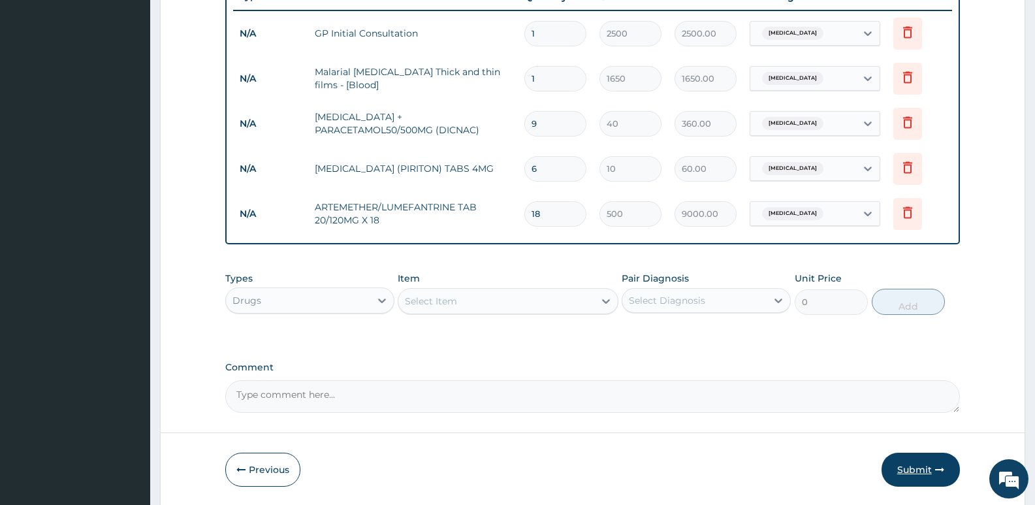
click at [912, 475] on button "Submit" at bounding box center [920, 469] width 78 height 34
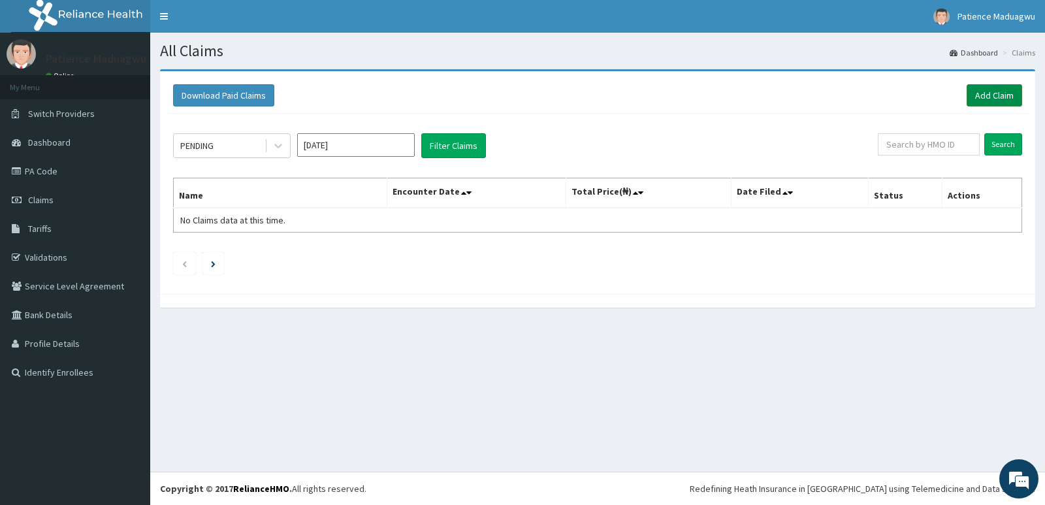
click at [983, 91] on link "Add Claim" at bounding box center [994, 95] width 56 height 22
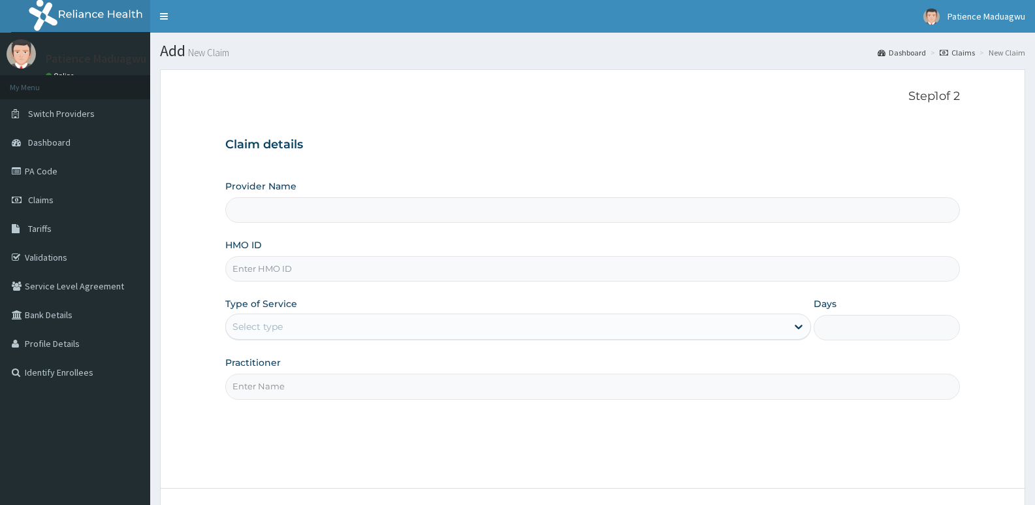
click at [256, 266] on input "HMO ID" at bounding box center [592, 268] width 735 height 25
paste input "LTR/10100/B"
type input "LTR/10100/B"
click at [353, 329] on div "Select type" at bounding box center [506, 326] width 560 height 21
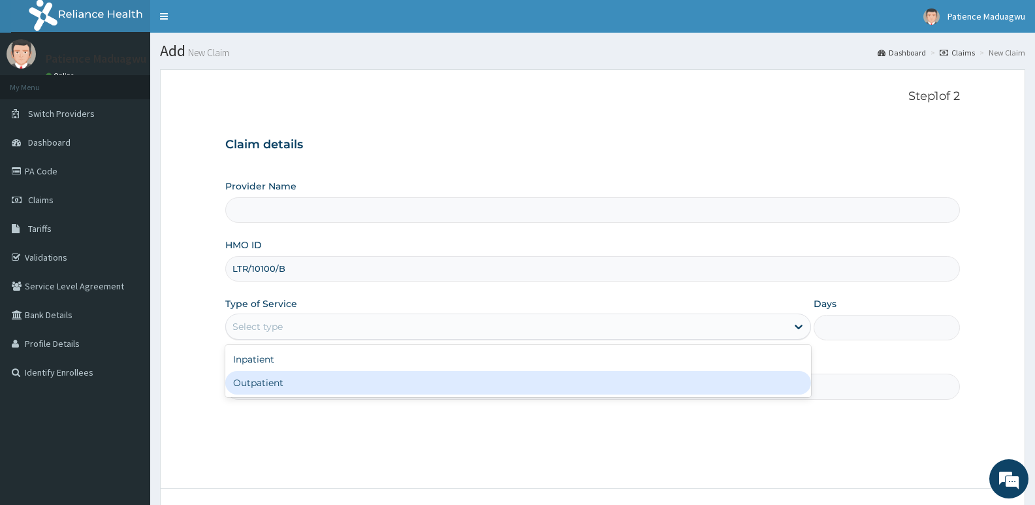
click at [266, 382] on div "Outpatient" at bounding box center [517, 383] width 585 height 24
type input "1"
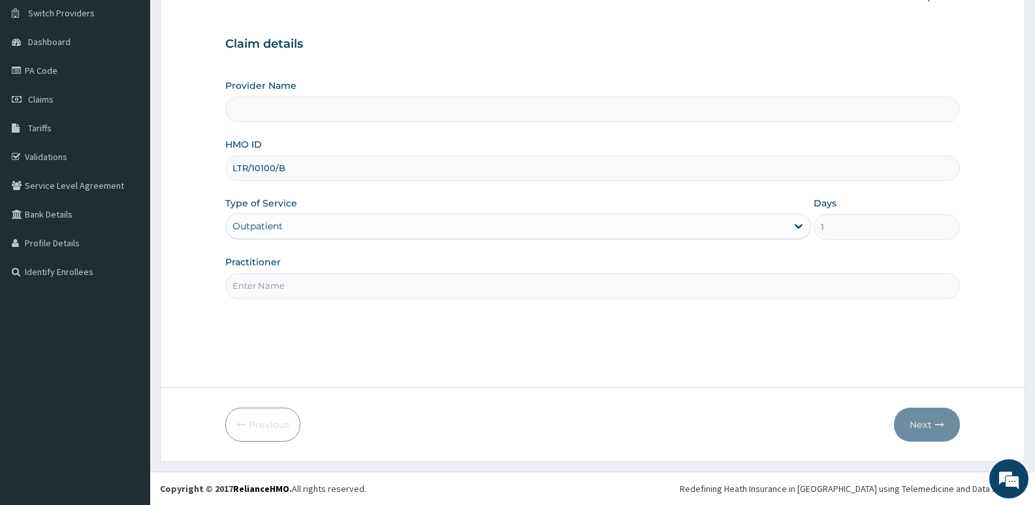
click at [520, 298] on input "Practitioner" at bounding box center [592, 285] width 735 height 25
type input "[PERSON_NAME]"
click at [405, 103] on input "Provider Name" at bounding box center [592, 109] width 735 height 25
click at [326, 144] on div "HMO ID LTR/10100/B" at bounding box center [592, 159] width 735 height 43
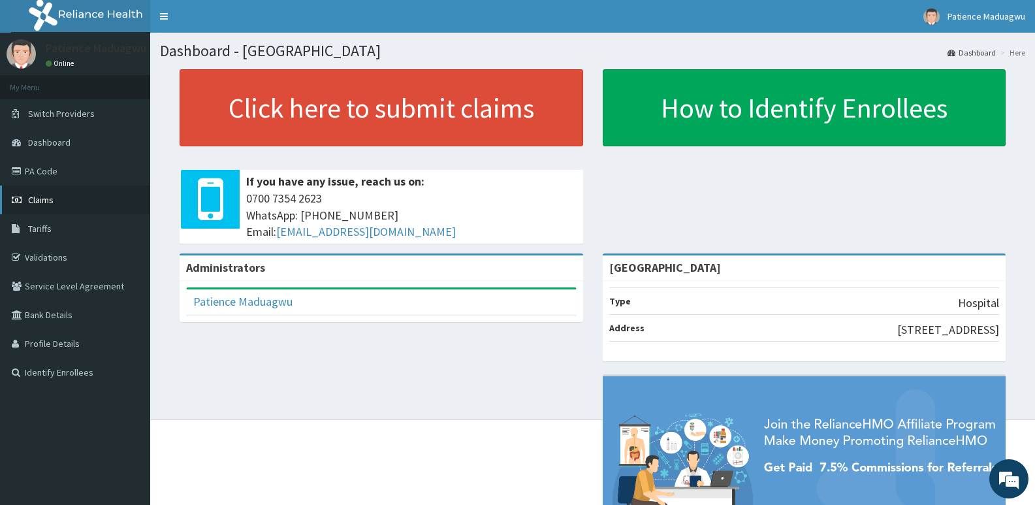
click at [51, 195] on span "Claims" at bounding box center [40, 200] width 25 height 12
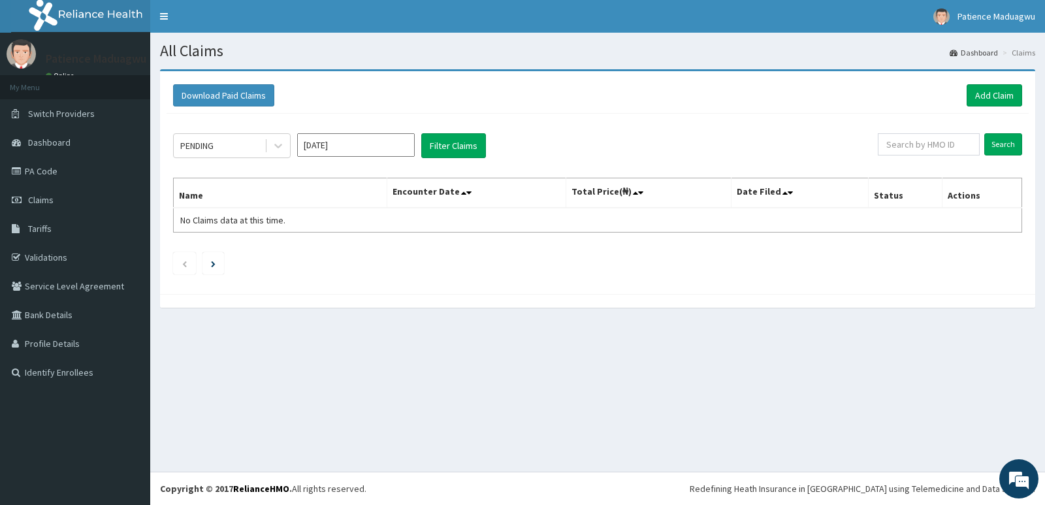
click at [994, 82] on div "Download Paid Claims Add Claim" at bounding box center [598, 96] width 862 height 36
click at [996, 91] on link "Add Claim" at bounding box center [994, 95] width 56 height 22
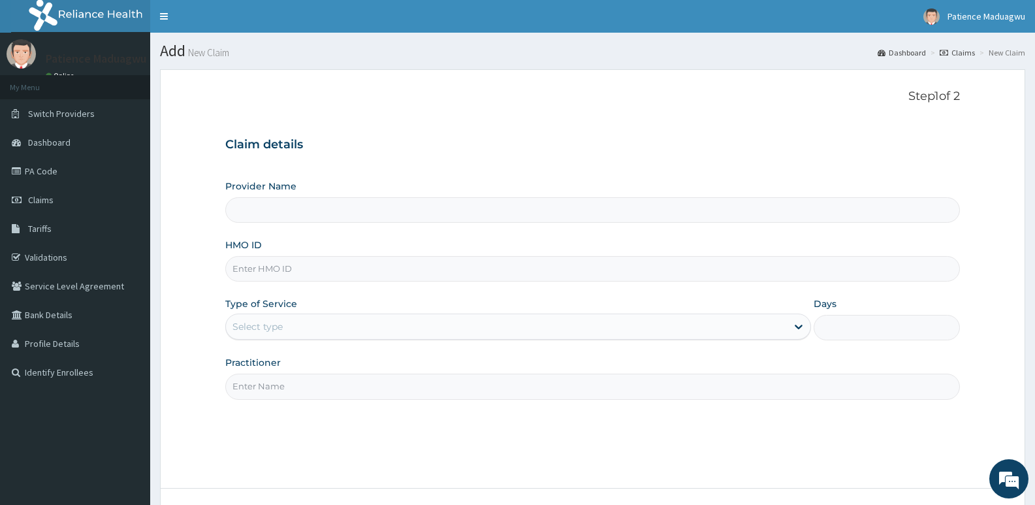
click at [262, 273] on input "HMO ID" at bounding box center [592, 268] width 735 height 25
paste input "LTR/10100/B"
type input "[GEOGRAPHIC_DATA]"
type input "LTR/10100/B"
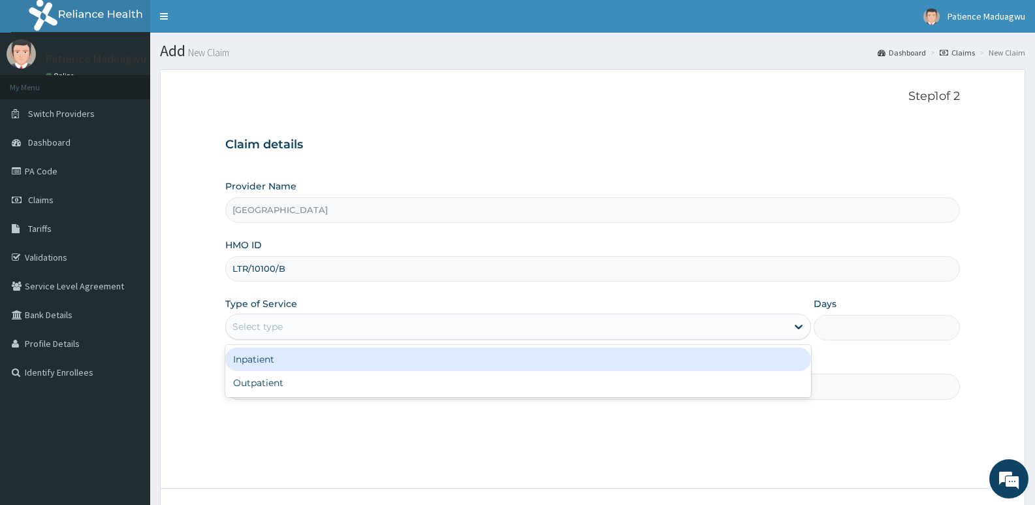
click at [272, 334] on div "Select type" at bounding box center [506, 326] width 560 height 21
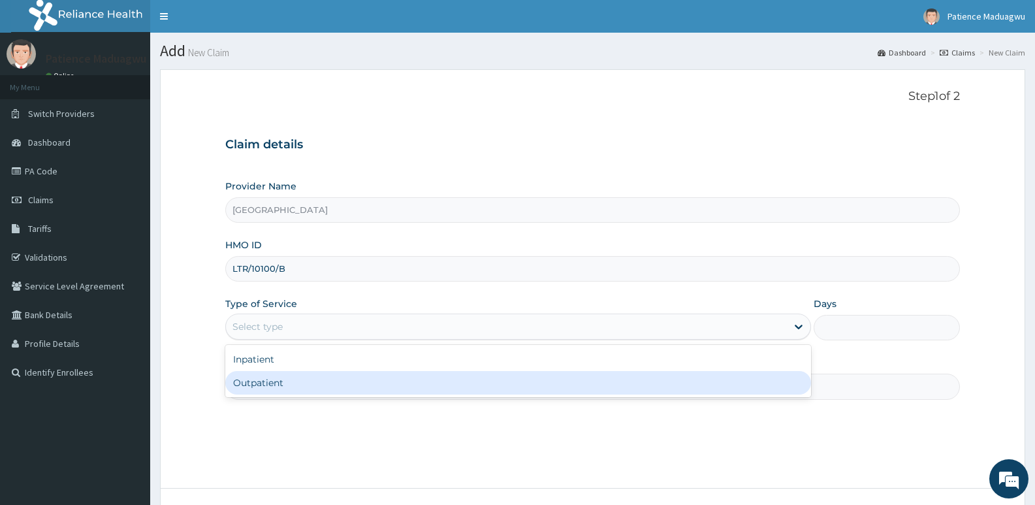
click at [255, 382] on div "Outpatient" at bounding box center [517, 383] width 585 height 24
type input "1"
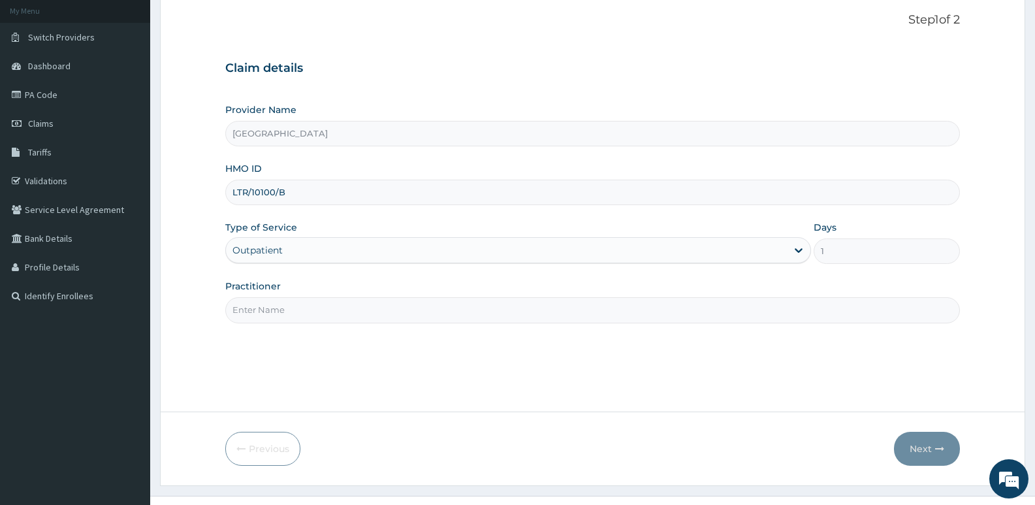
scroll to position [101, 0]
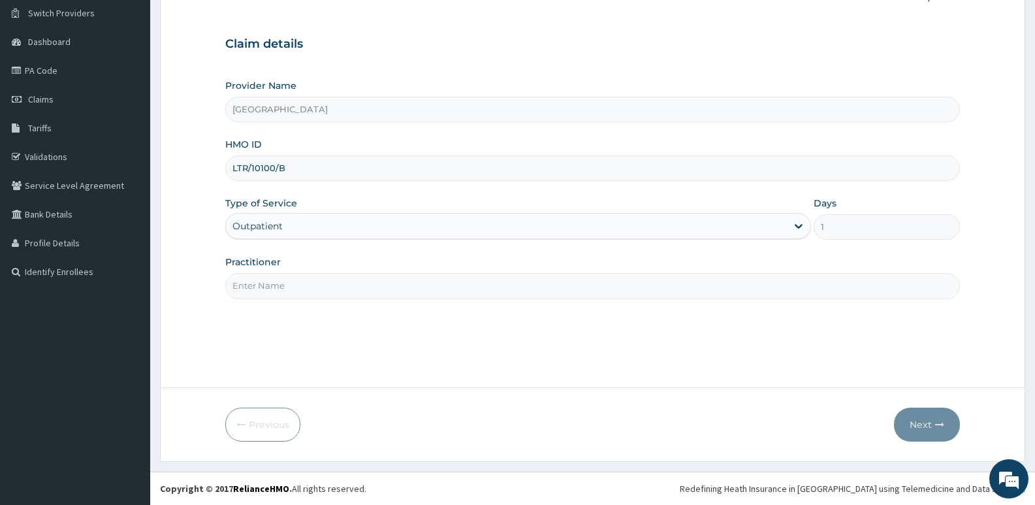
click at [318, 280] on input "Practitioner" at bounding box center [592, 285] width 735 height 25
type input "[PERSON_NAME]"
click at [930, 430] on button "Next" at bounding box center [927, 424] width 66 height 34
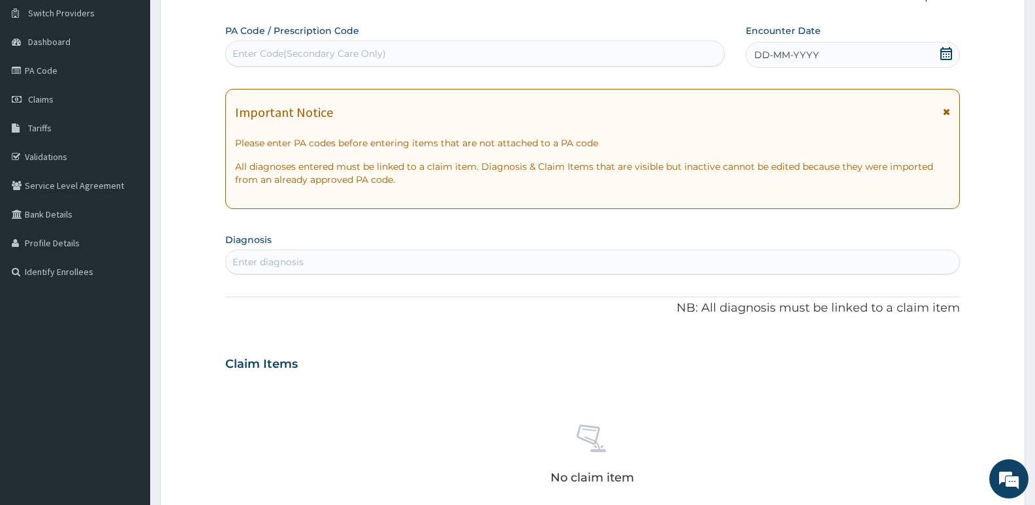
scroll to position [0, 0]
click at [940, 54] on icon at bounding box center [946, 53] width 12 height 13
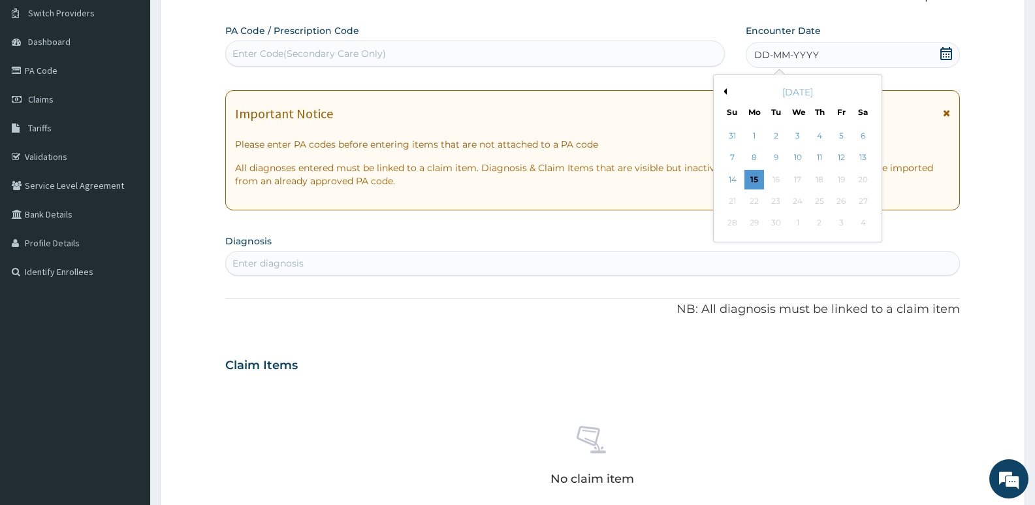
click at [725, 88] on button "Previous Month" at bounding box center [723, 91] width 7 height 7
click at [864, 159] on div "9" at bounding box center [863, 158] width 20 height 20
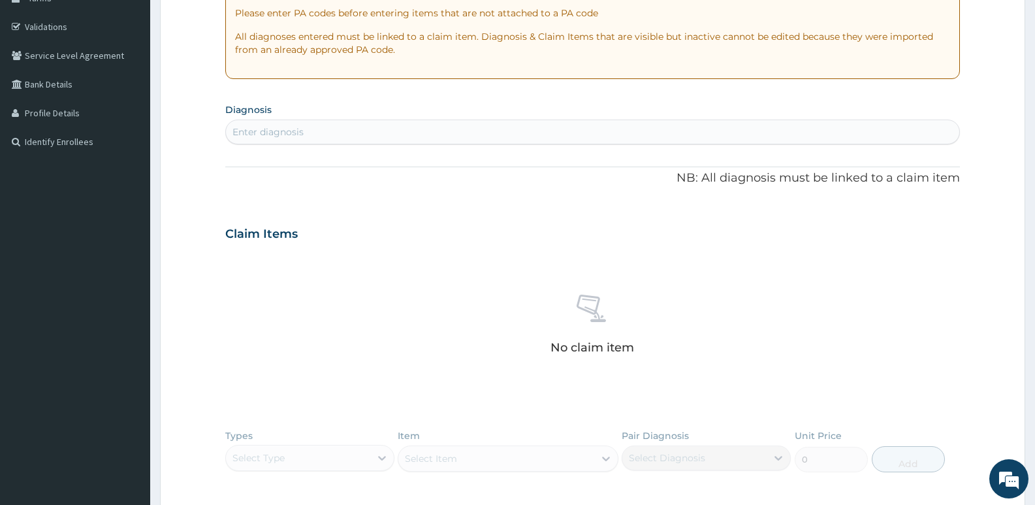
scroll to position [231, 0]
click at [348, 134] on div "Enter diagnosis" at bounding box center [592, 131] width 733 height 21
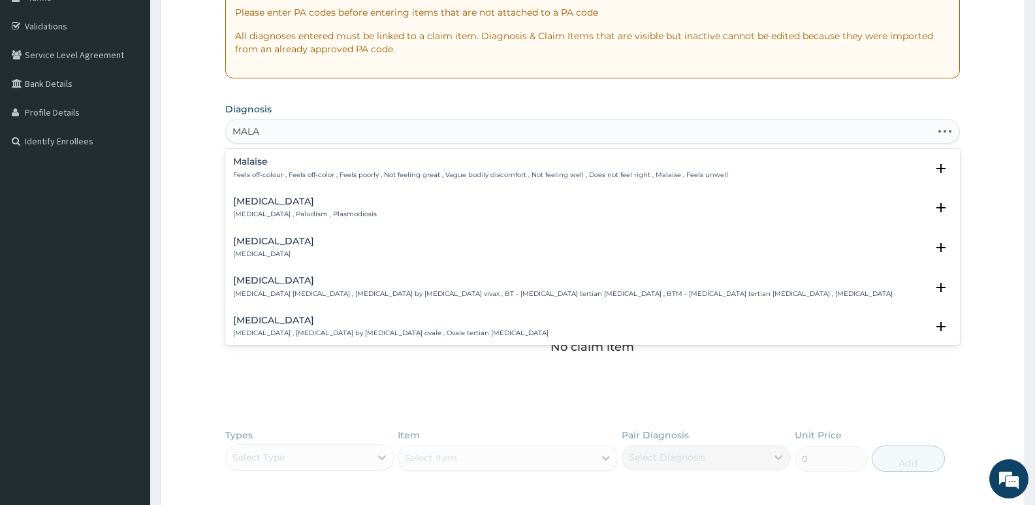
type input "MALAR"
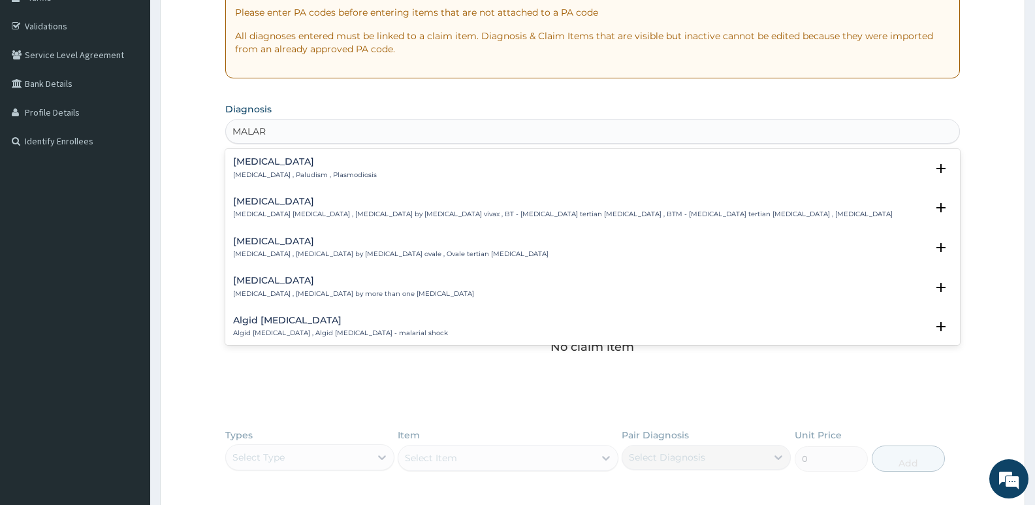
click at [322, 176] on p "[MEDICAL_DATA] , Paludism , Plasmodiosis" at bounding box center [305, 174] width 144 height 9
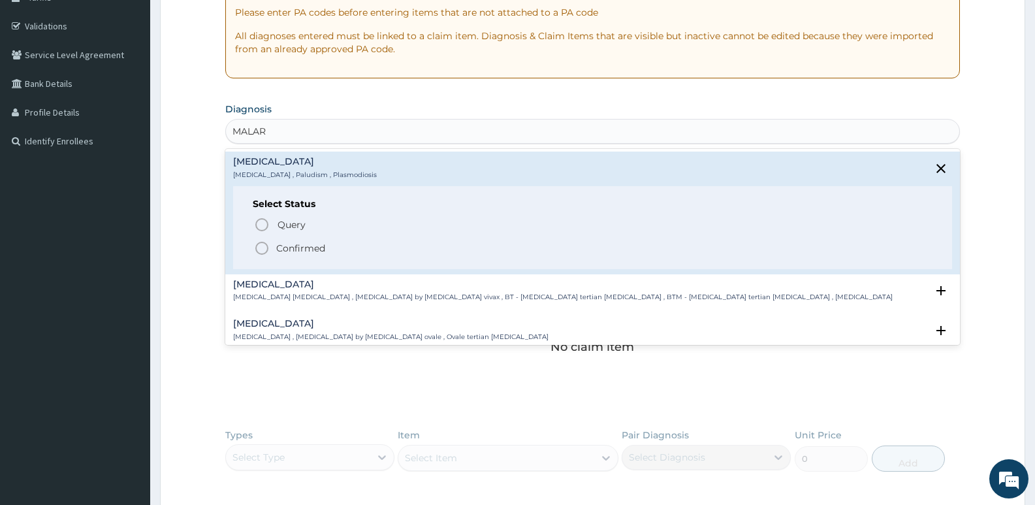
click at [264, 247] on icon "status option filled" at bounding box center [262, 248] width 16 height 16
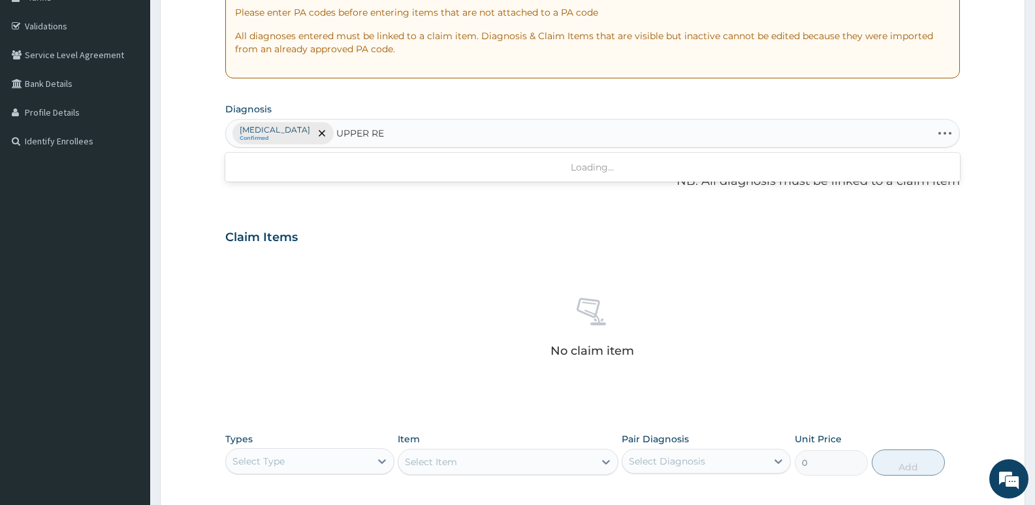
type input "UPPER RES"
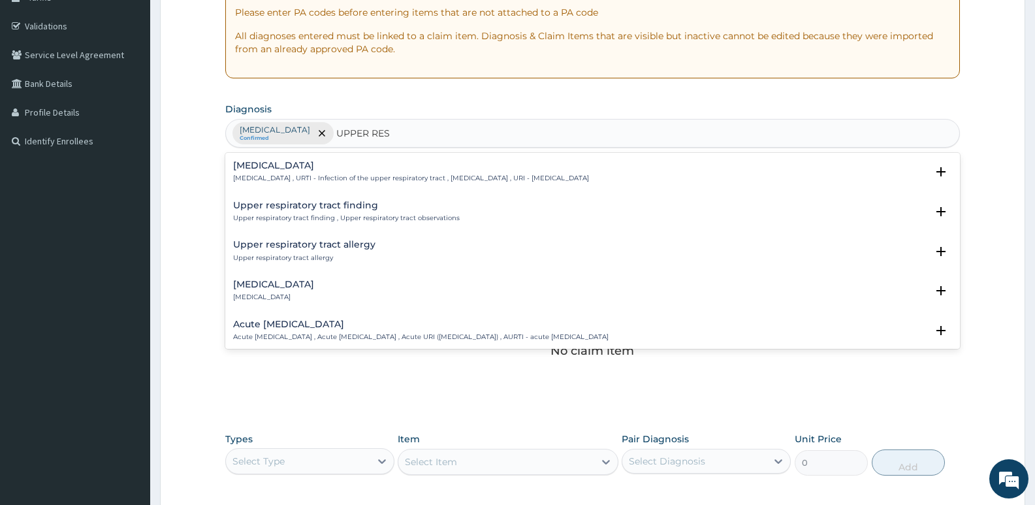
click at [276, 177] on p "Upper respiratory infection , URTI - Infection of the upper respiratory tract ,…" at bounding box center [411, 178] width 356 height 9
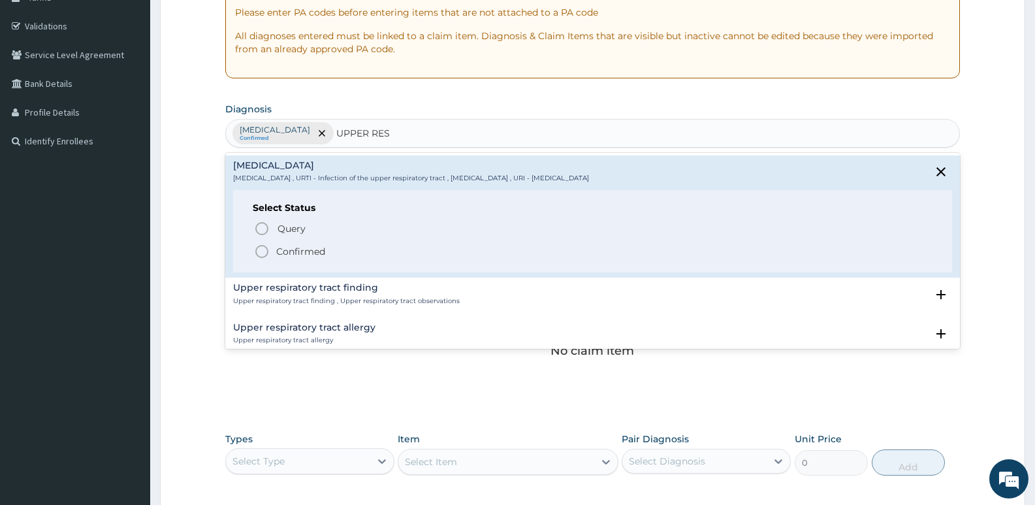
click at [268, 252] on circle "status option filled" at bounding box center [262, 252] width 12 height 12
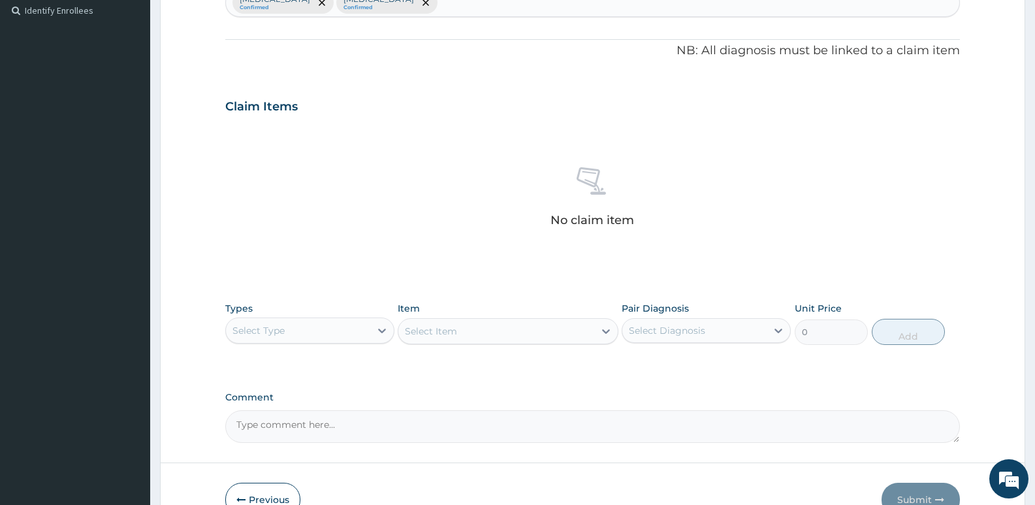
scroll to position [437, 0]
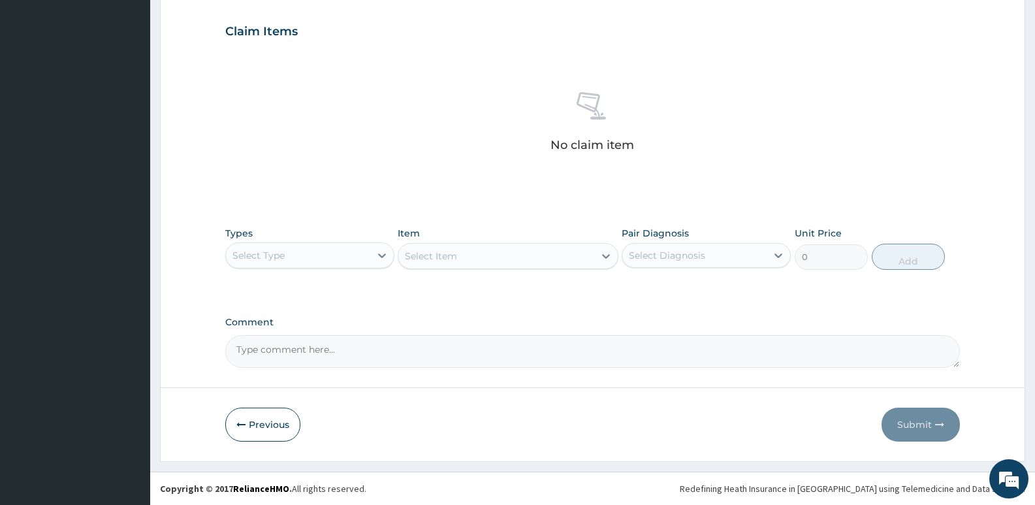
click at [308, 269] on div "Types Select Type" at bounding box center [309, 248] width 169 height 43
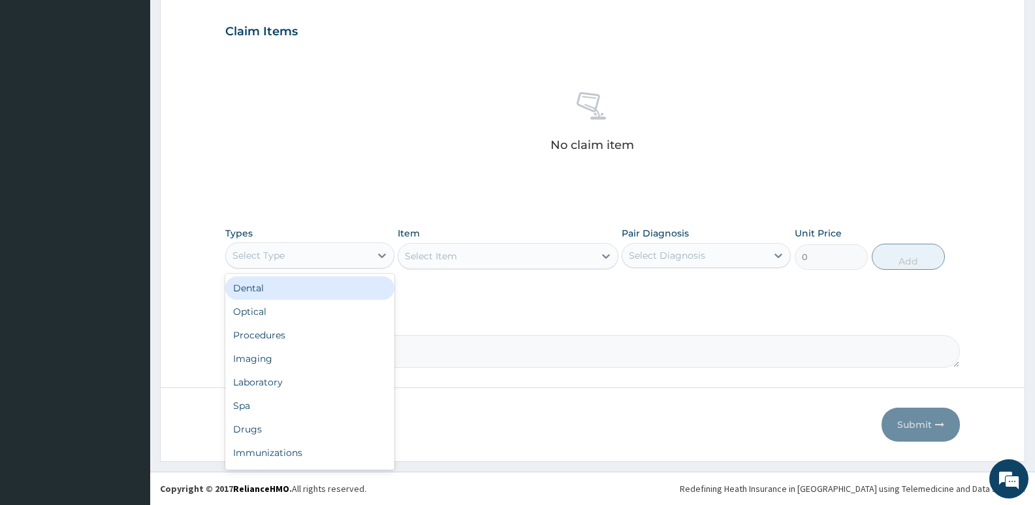
click at [313, 253] on div "Select Type" at bounding box center [298, 255] width 144 height 21
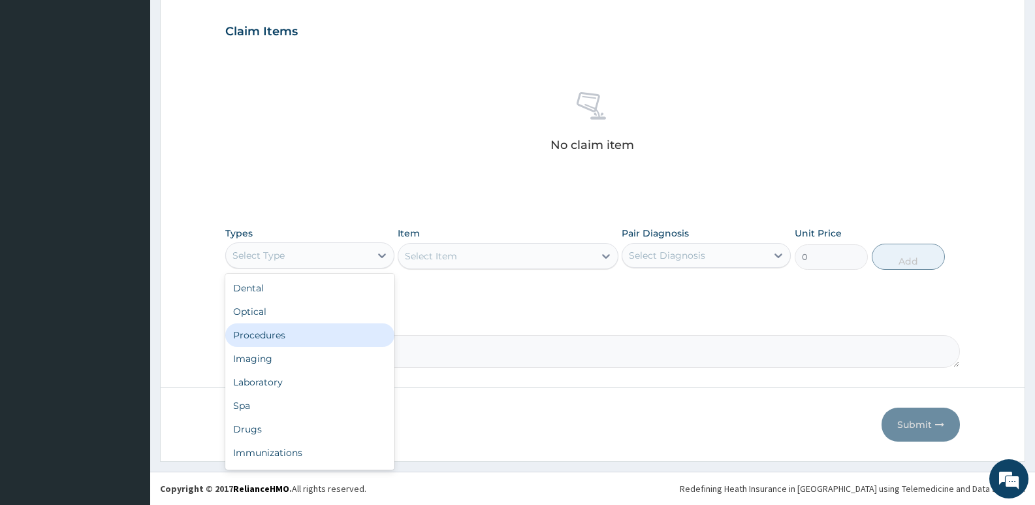
click at [281, 336] on div "Procedures" at bounding box center [309, 335] width 169 height 24
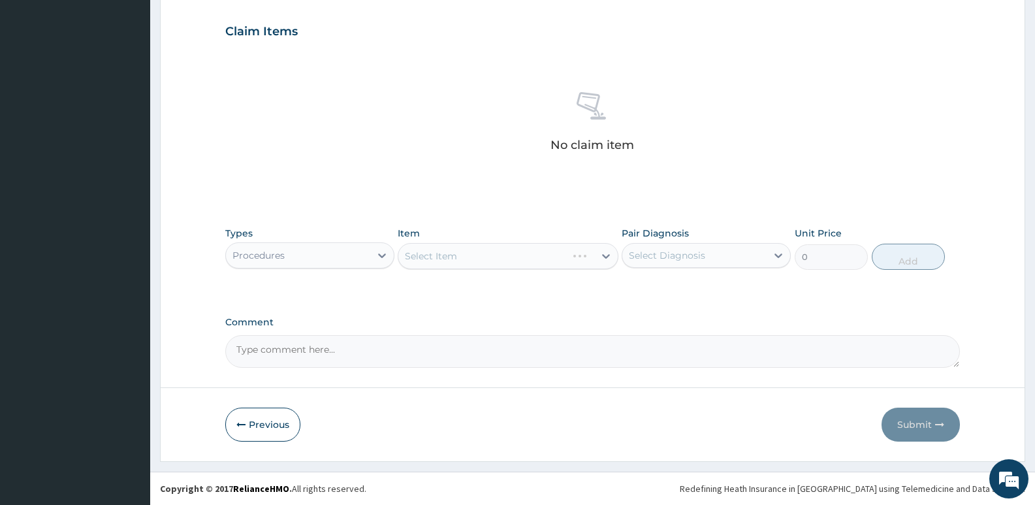
click at [486, 262] on div "Select Item" at bounding box center [508, 256] width 220 height 26
click at [424, 251] on div "Select Item" at bounding box center [508, 256] width 220 height 26
click at [430, 261] on div "Select Item" at bounding box center [431, 255] width 52 height 13
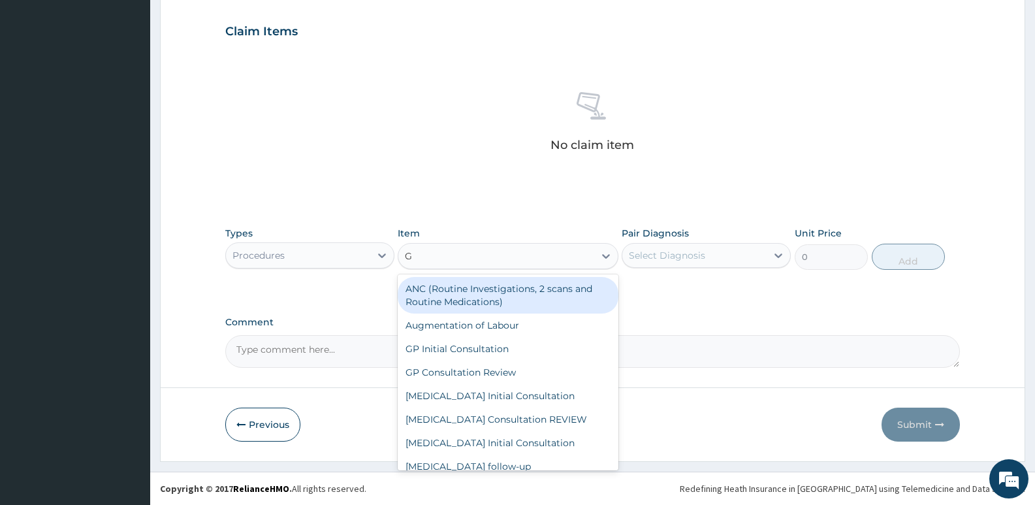
type input "GP"
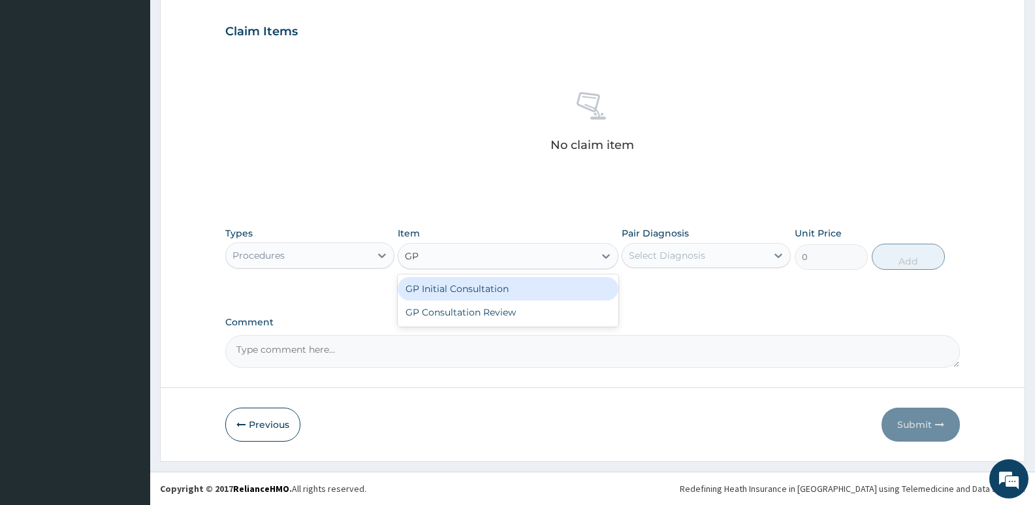
click at [476, 288] on div "GP Initial Consultation" at bounding box center [508, 289] width 220 height 24
type input "2500"
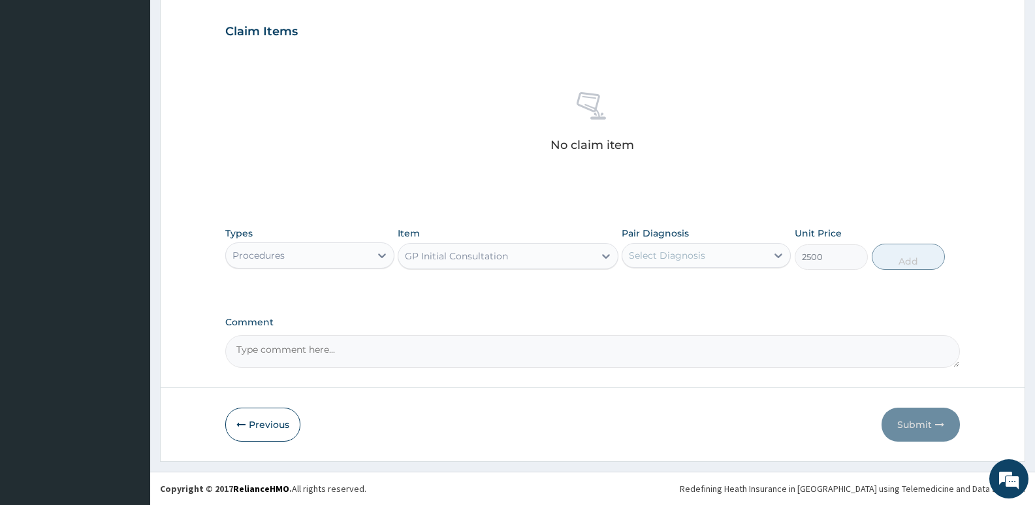
click at [742, 249] on div "Select Diagnosis" at bounding box center [694, 255] width 144 height 21
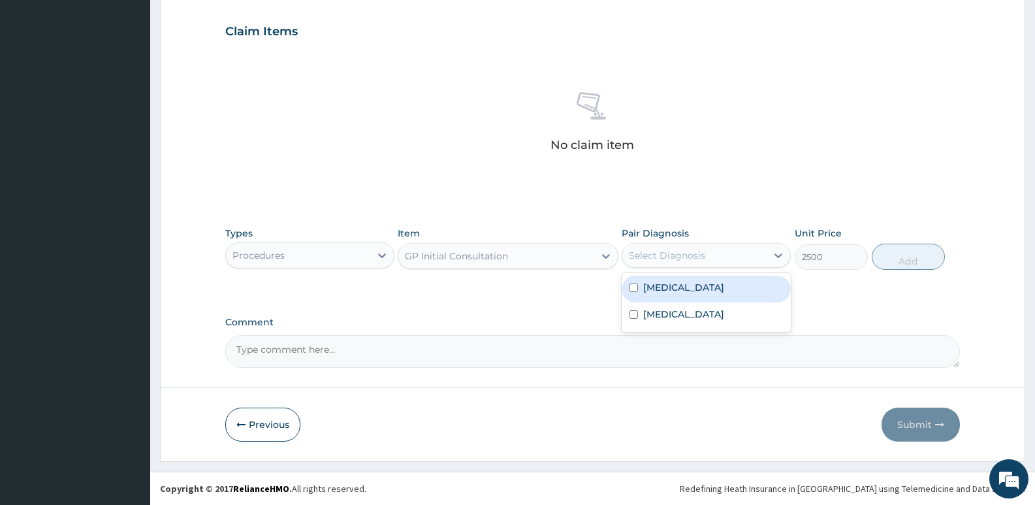
click at [732, 289] on div "Malaria" at bounding box center [706, 289] width 169 height 27
checkbox input "true"
drag, startPoint x: 912, startPoint y: 258, endPoint x: 644, endPoint y: 265, distance: 267.8
click at [906, 259] on button "Add" at bounding box center [908, 257] width 73 height 26
type input "0"
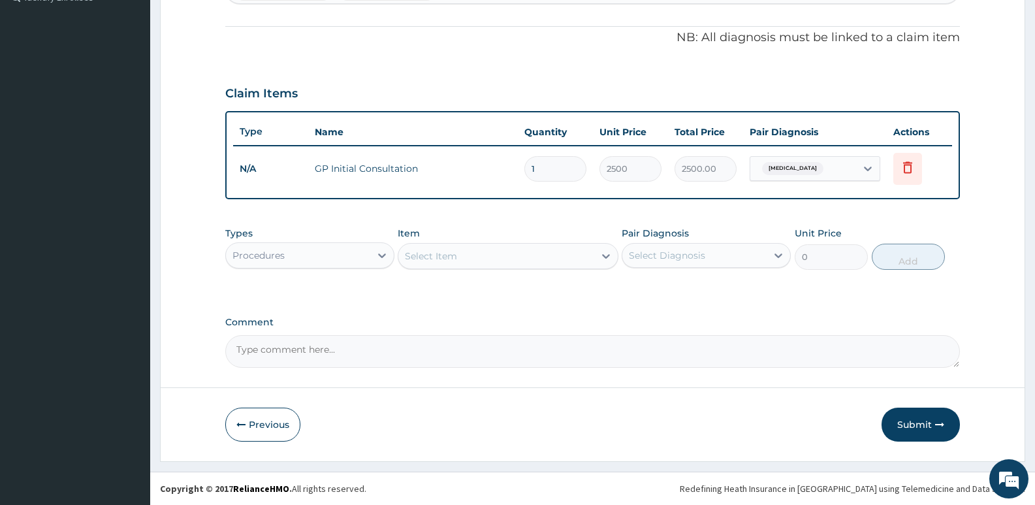
scroll to position [375, 0]
click at [376, 258] on icon at bounding box center [381, 255] width 13 height 13
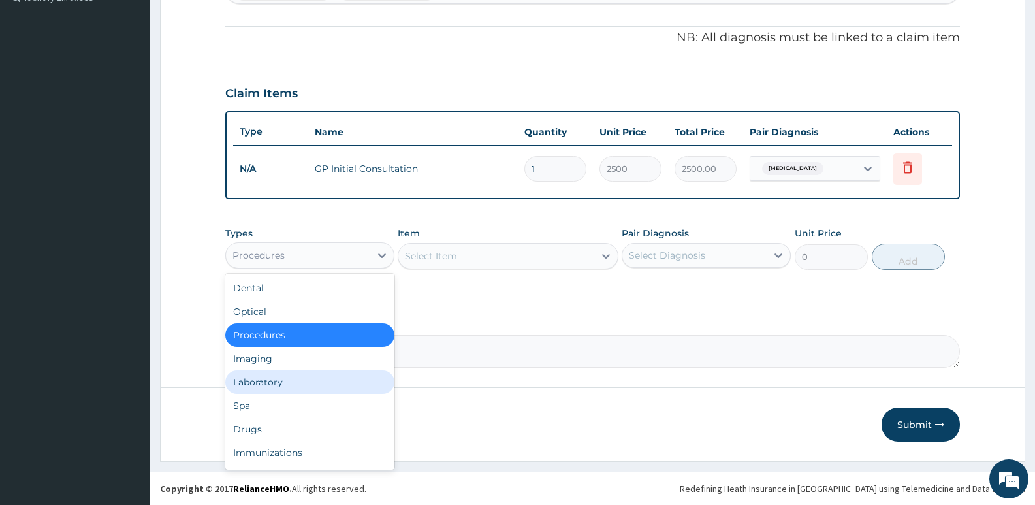
click at [250, 384] on div "Laboratory" at bounding box center [309, 382] width 169 height 24
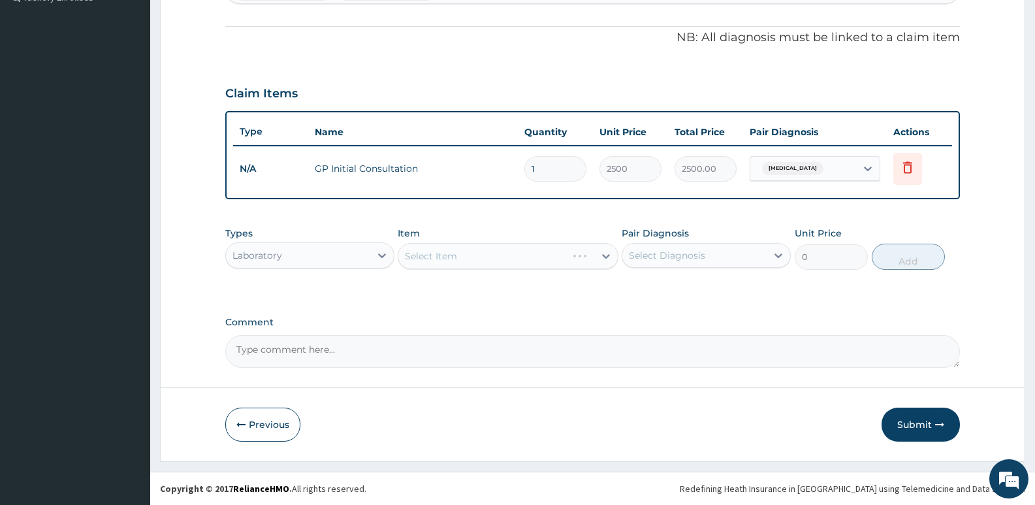
click at [466, 267] on div "Select Item" at bounding box center [508, 256] width 220 height 26
click at [458, 261] on div "Select Item" at bounding box center [495, 256] width 195 height 21
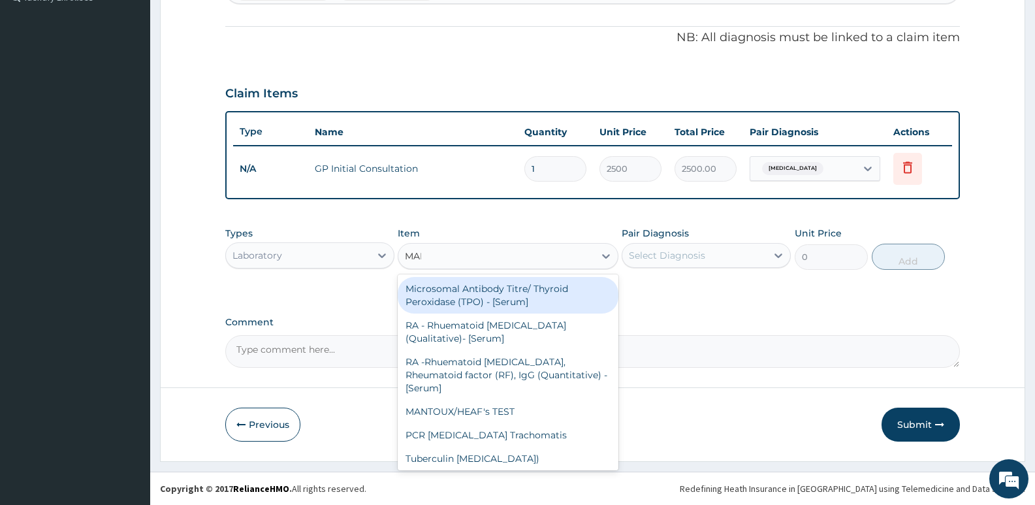
type input "MALA"
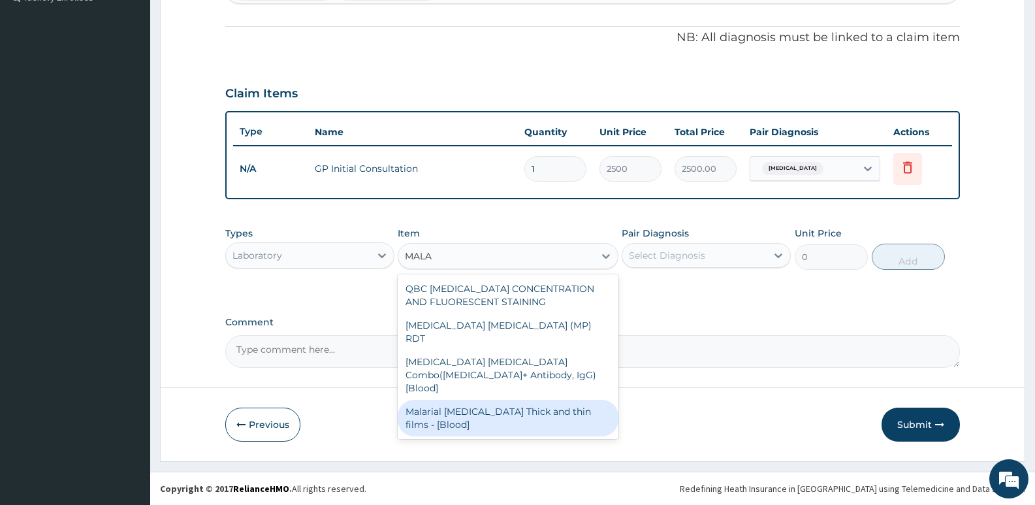
click at [541, 400] on div "Malarial Parasite Thick and thin films - [Blood]" at bounding box center [508, 418] width 220 height 37
type input "1650"
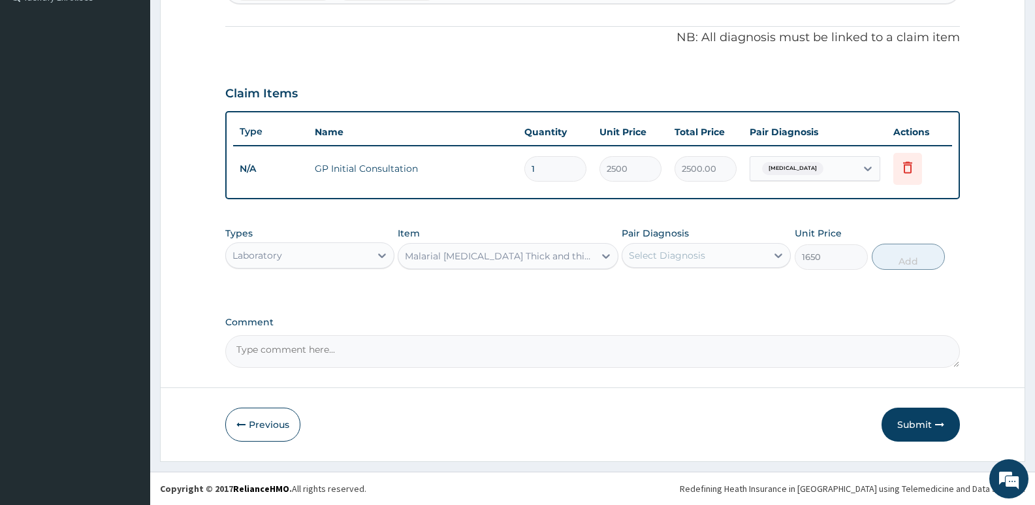
click at [676, 253] on div "Select Diagnosis" at bounding box center [667, 255] width 76 height 13
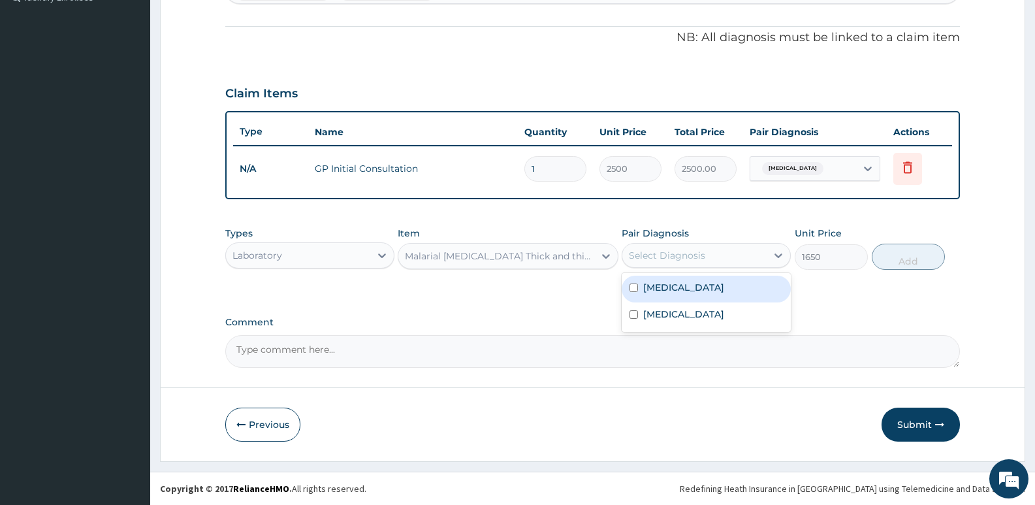
click at [703, 279] on div "Malaria" at bounding box center [706, 289] width 169 height 27
checkbox input "true"
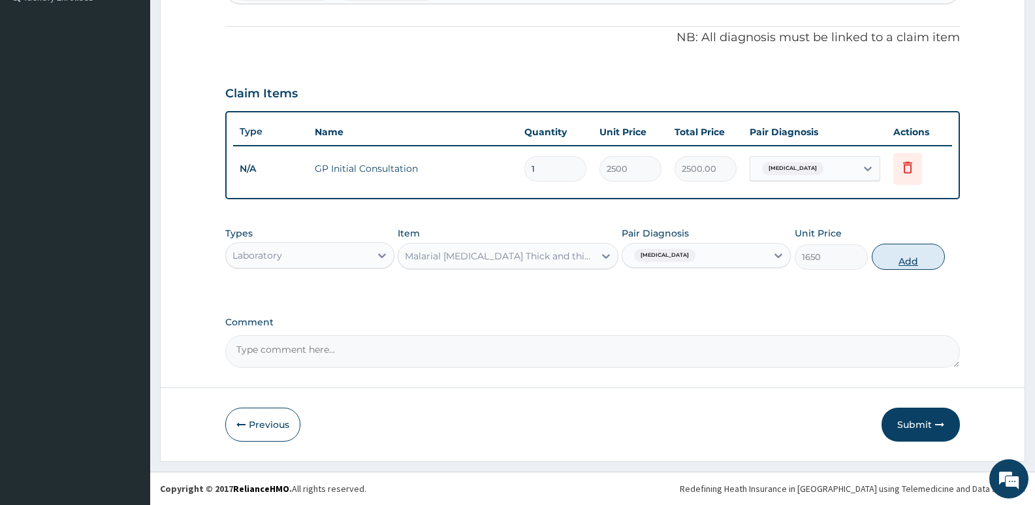
click at [918, 258] on button "Add" at bounding box center [908, 257] width 73 height 26
type input "0"
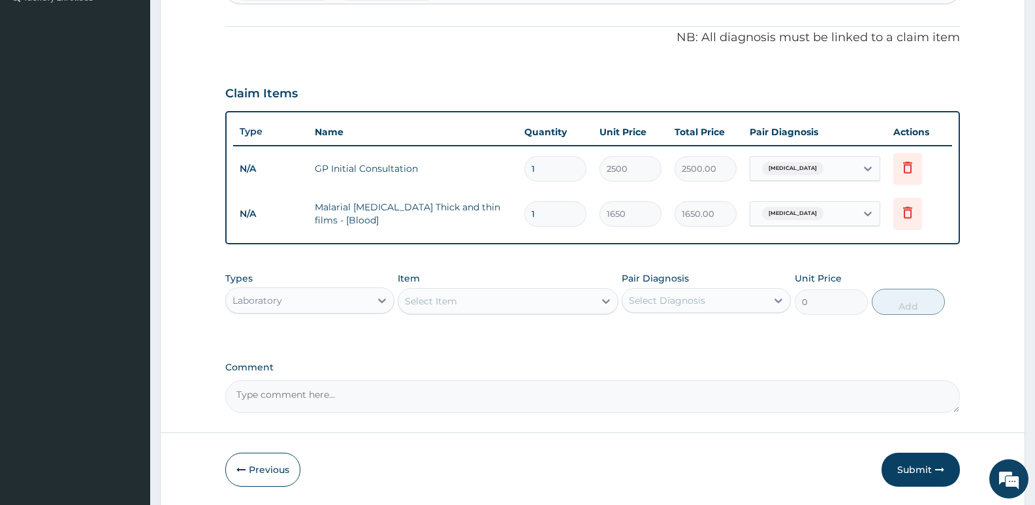
scroll to position [420, 0]
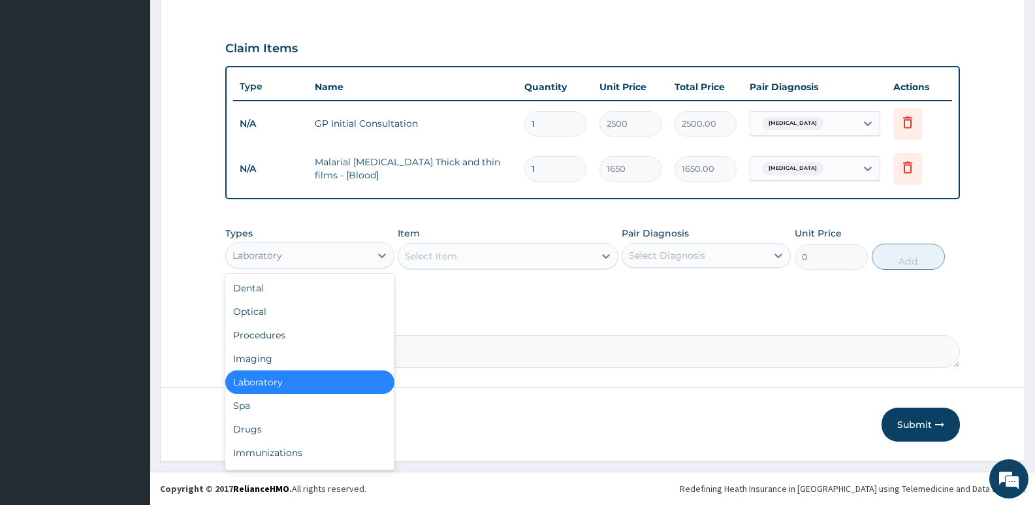
click at [265, 265] on div "Laboratory" at bounding box center [298, 255] width 144 height 21
click at [240, 427] on div "Drugs" at bounding box center [309, 429] width 169 height 24
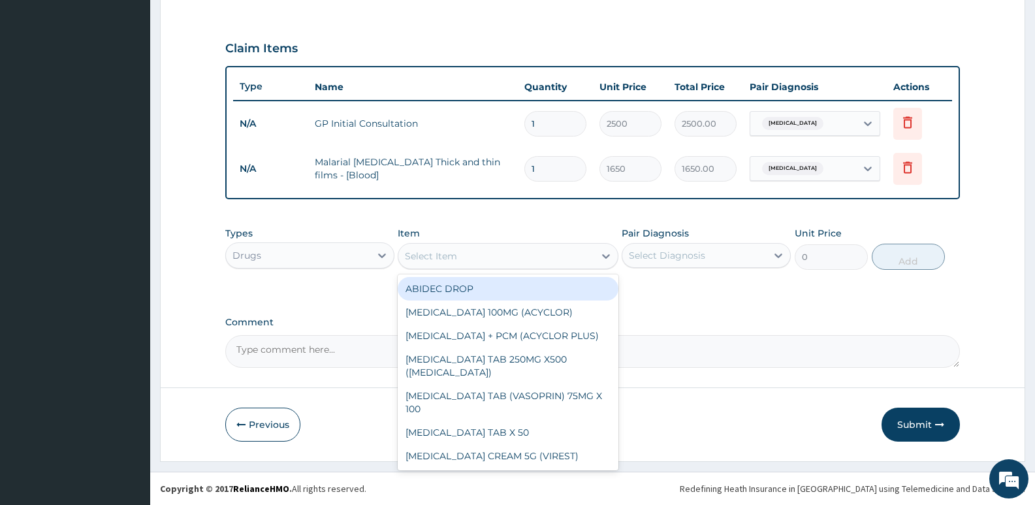
click at [443, 251] on div "Select Item" at bounding box center [431, 255] width 52 height 13
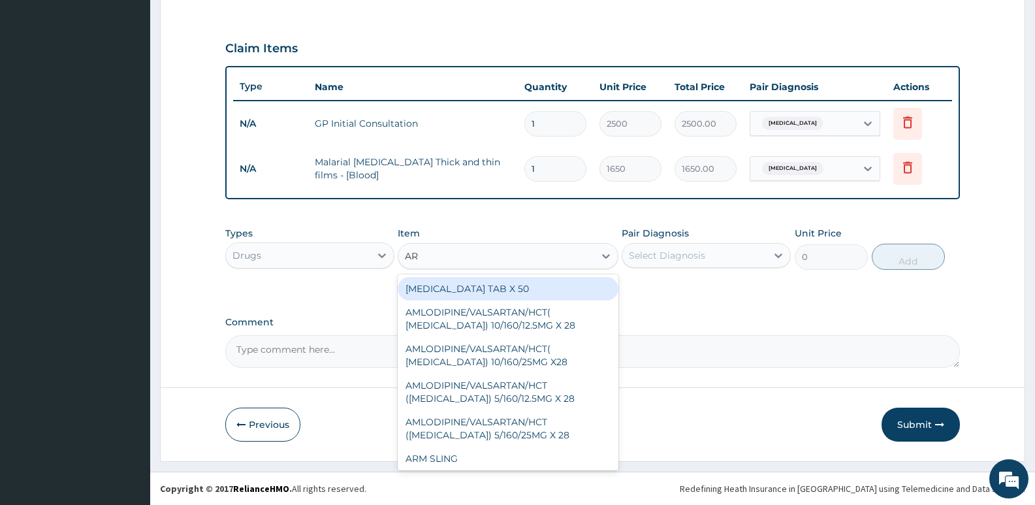
type input "ART"
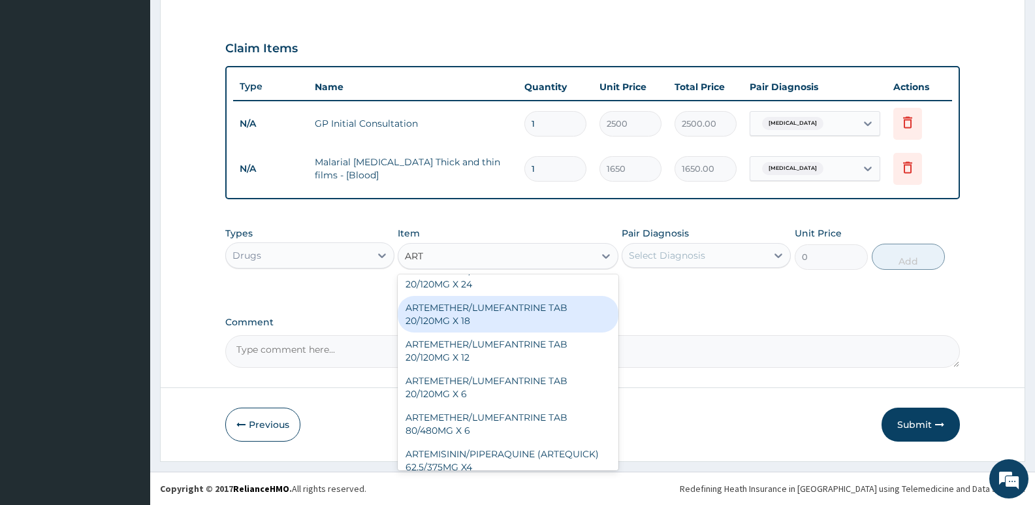
scroll to position [326, 0]
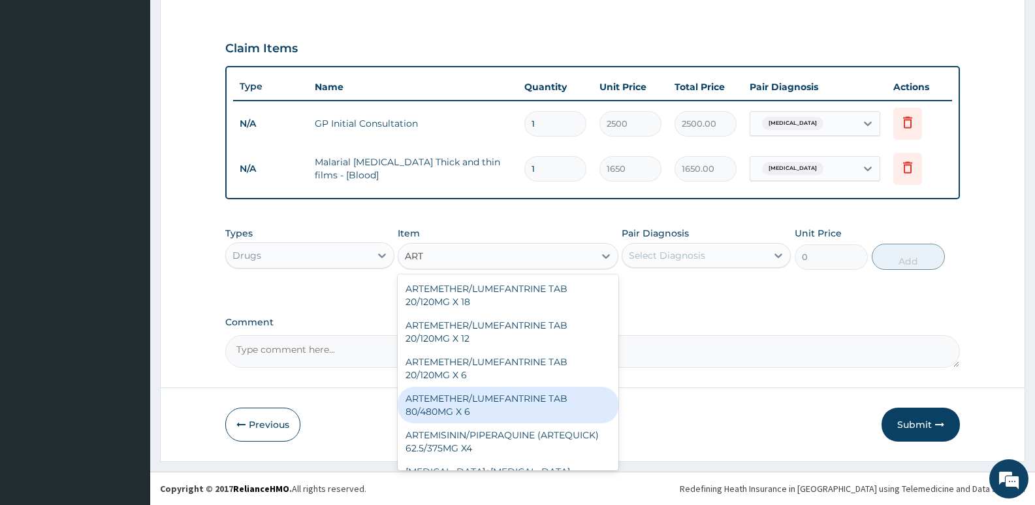
click at [477, 409] on div "ARTEMETHER/LUMEFANTRINE TAB 80/480MG X 6" at bounding box center [508, 405] width 220 height 37
type input "700"
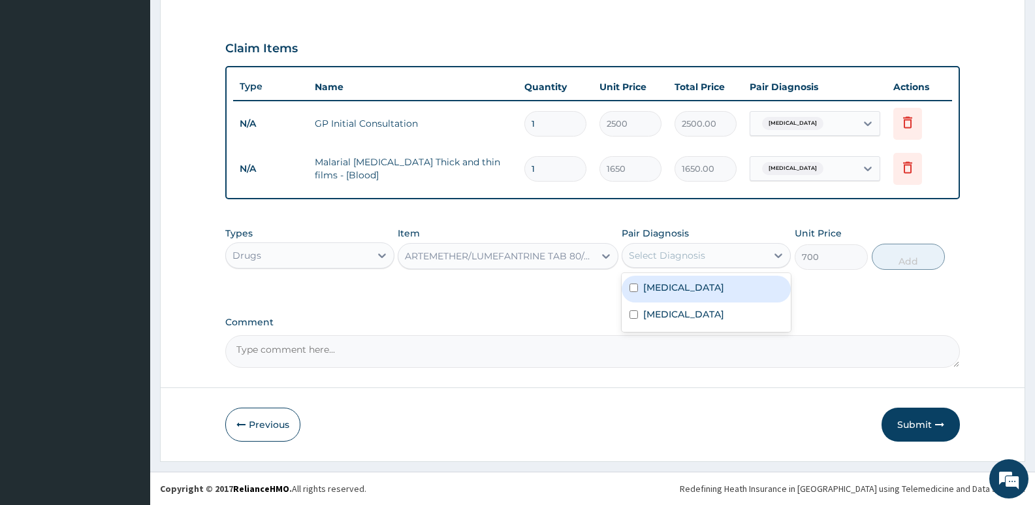
click at [720, 258] on div "Select Diagnosis" at bounding box center [694, 255] width 144 height 21
click at [697, 288] on div "Malaria" at bounding box center [706, 289] width 169 height 27
checkbox input "true"
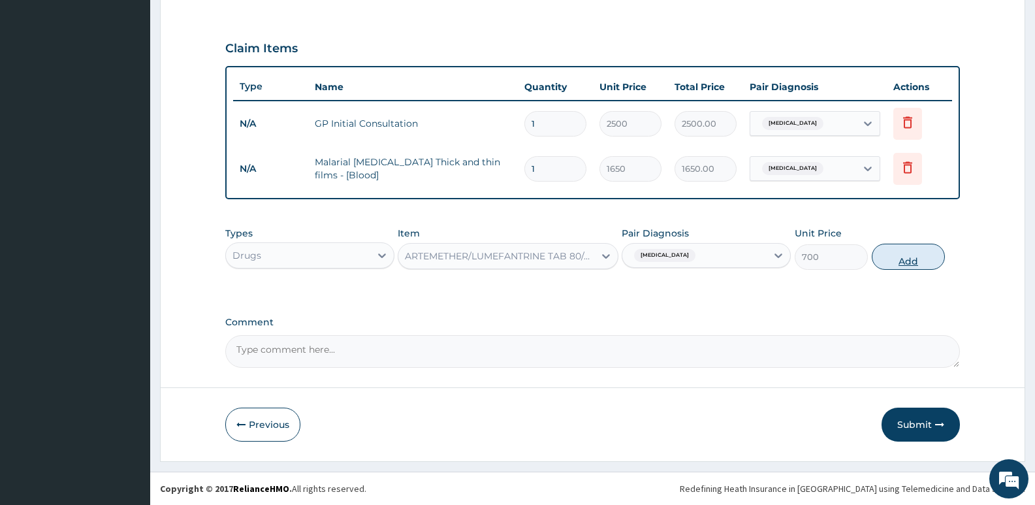
click at [898, 257] on button "Add" at bounding box center [908, 257] width 73 height 26
type input "0"
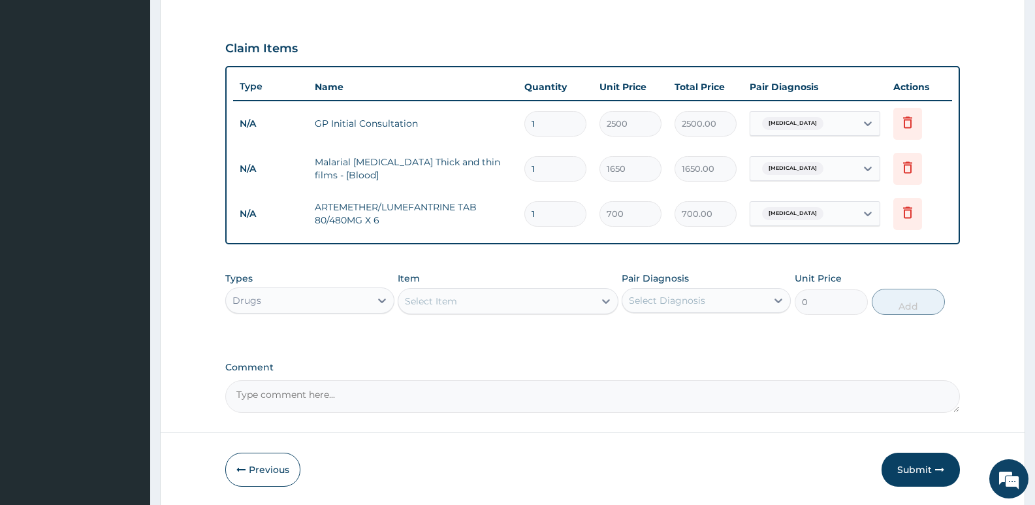
type input "0.00"
type input "6"
type input "4200.00"
type input "6"
click at [434, 306] on div "Select Item" at bounding box center [431, 300] width 52 height 13
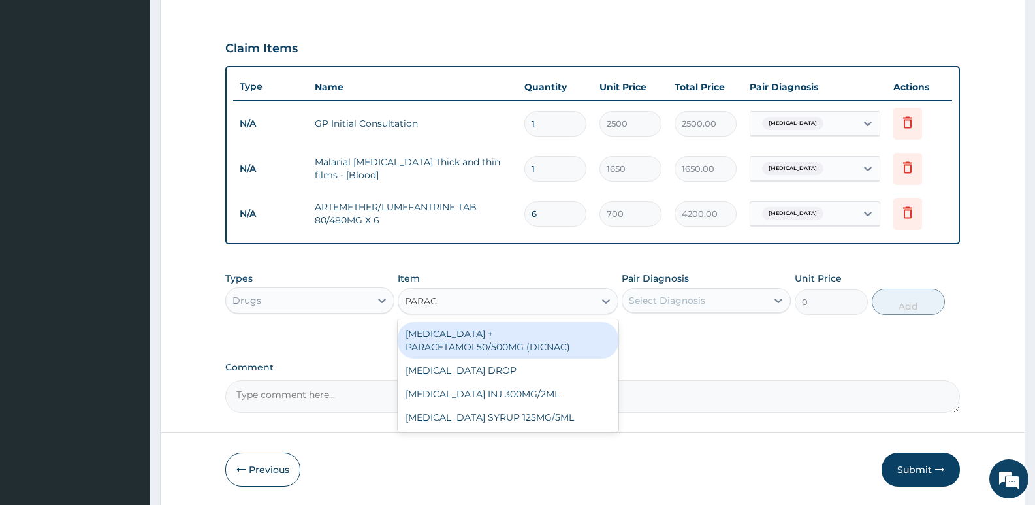
type input "PARACE"
click at [509, 330] on div "DICLOFENAC + PARACETAMOL50/500MG (DICNAC)" at bounding box center [508, 340] width 220 height 37
type input "40"
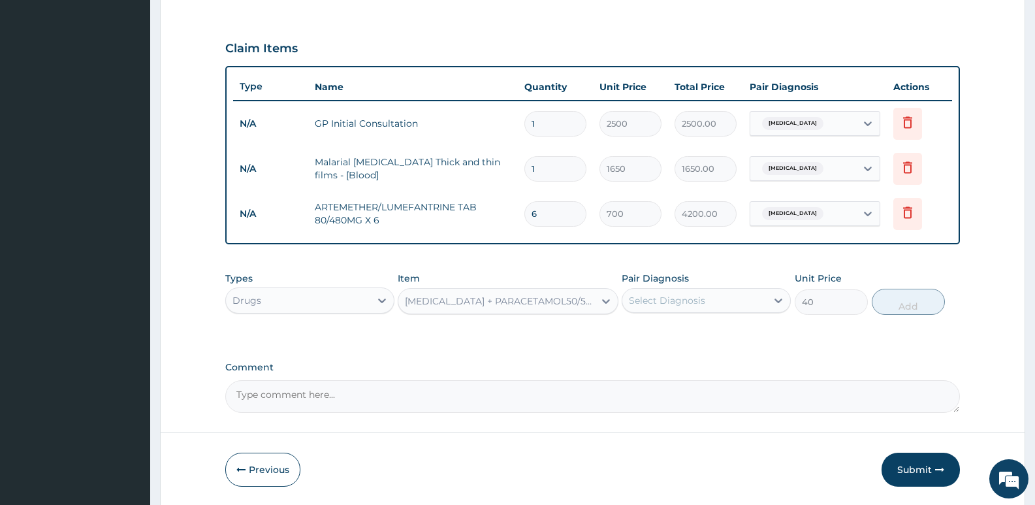
click at [653, 297] on div "Select Diagnosis" at bounding box center [667, 300] width 76 height 13
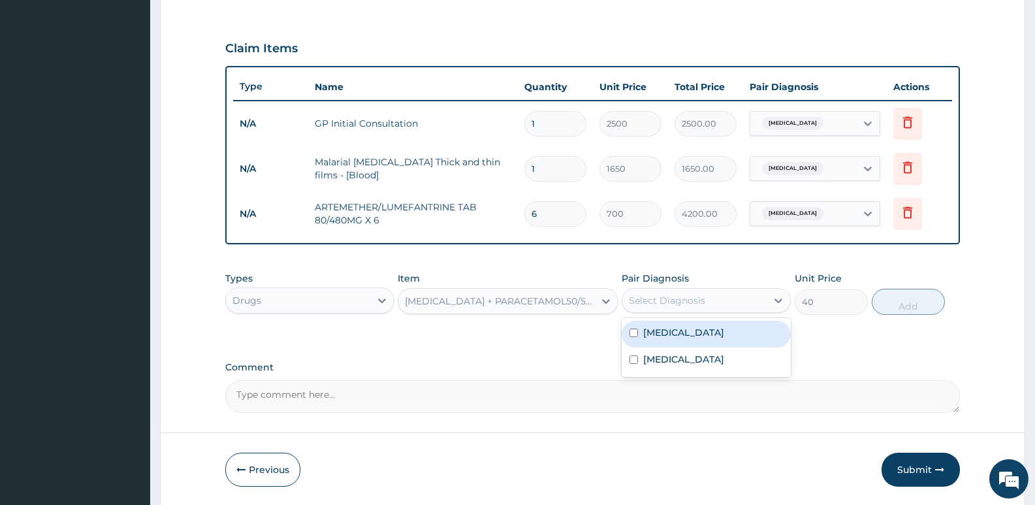
click at [670, 341] on div "Malaria" at bounding box center [706, 334] width 169 height 27
checkbox input "true"
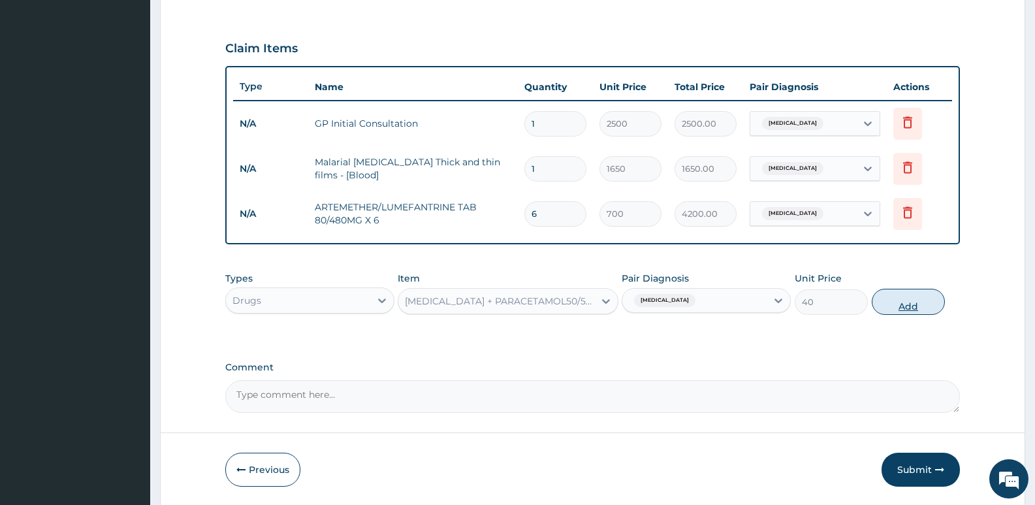
click at [897, 300] on button "Add" at bounding box center [908, 302] width 73 height 26
type input "0"
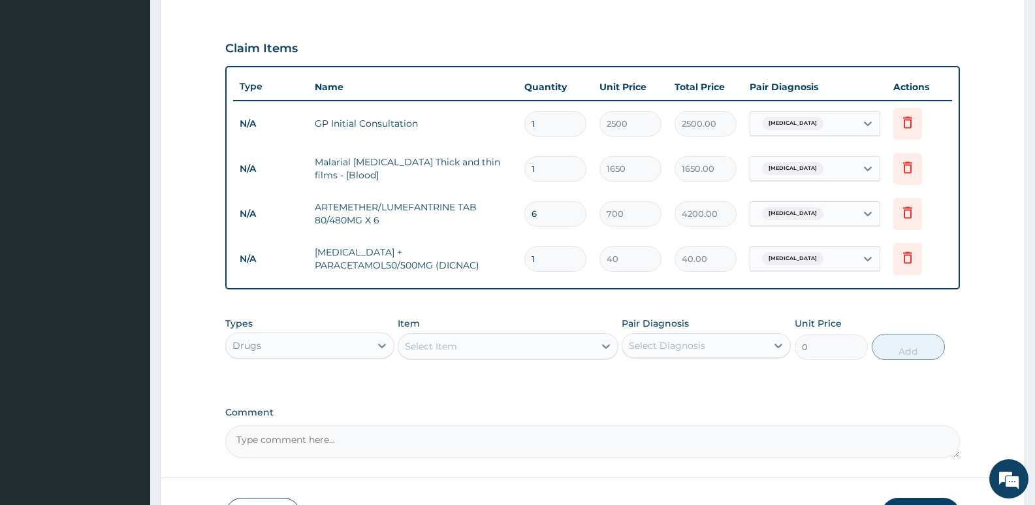
type input "18"
type input "720.00"
type input "18"
click at [419, 348] on div "Select Item" at bounding box center [431, 346] width 52 height 13
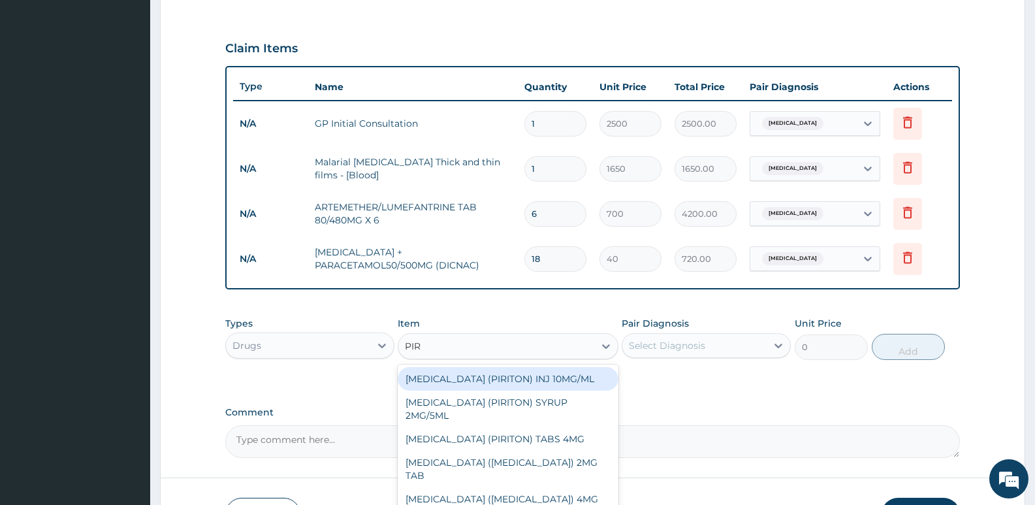
type input "PIRI"
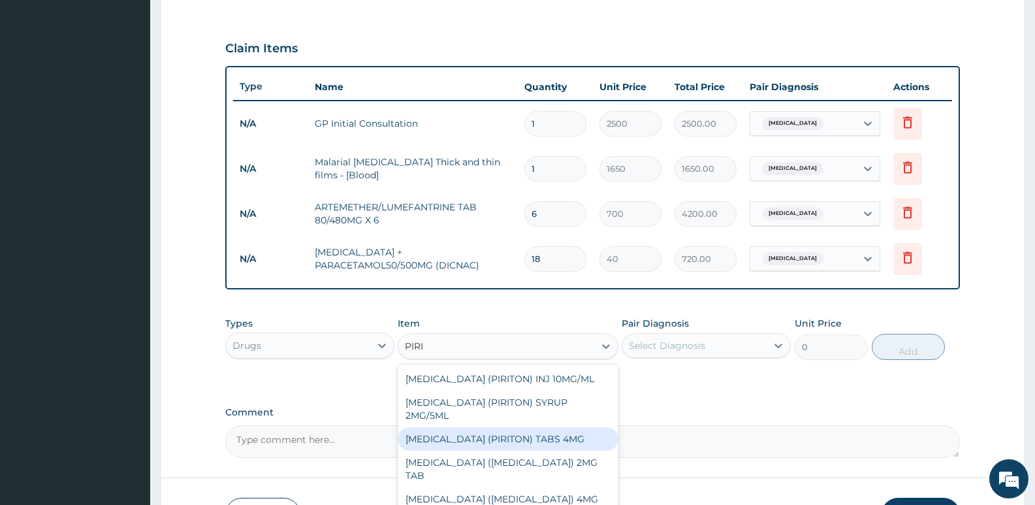
click at [522, 445] on div "CHLORPHENIRAMINE (PIRITON) TABS 4MG" at bounding box center [508, 439] width 220 height 24
type input "10"
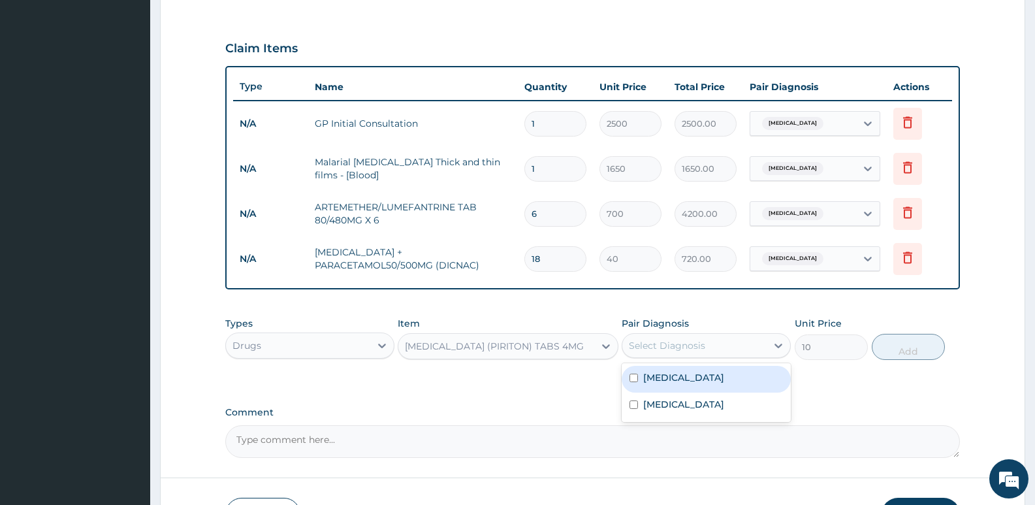
click at [654, 340] on div "Select Diagnosis" at bounding box center [667, 345] width 76 height 13
click at [659, 413] on div "Upper respiratory infection" at bounding box center [706, 405] width 169 height 27
checkbox input "true"
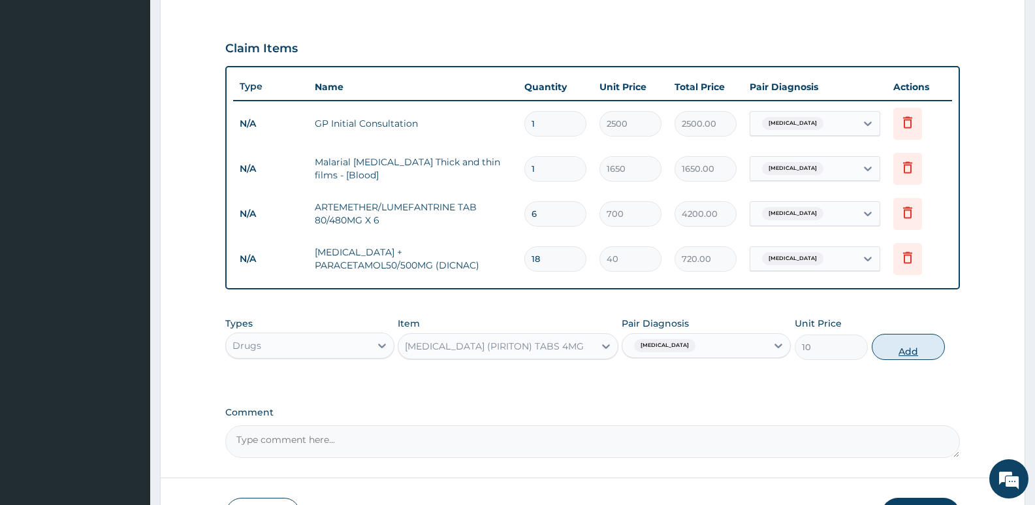
click at [901, 351] on button "Add" at bounding box center [908, 347] width 73 height 26
type input "0"
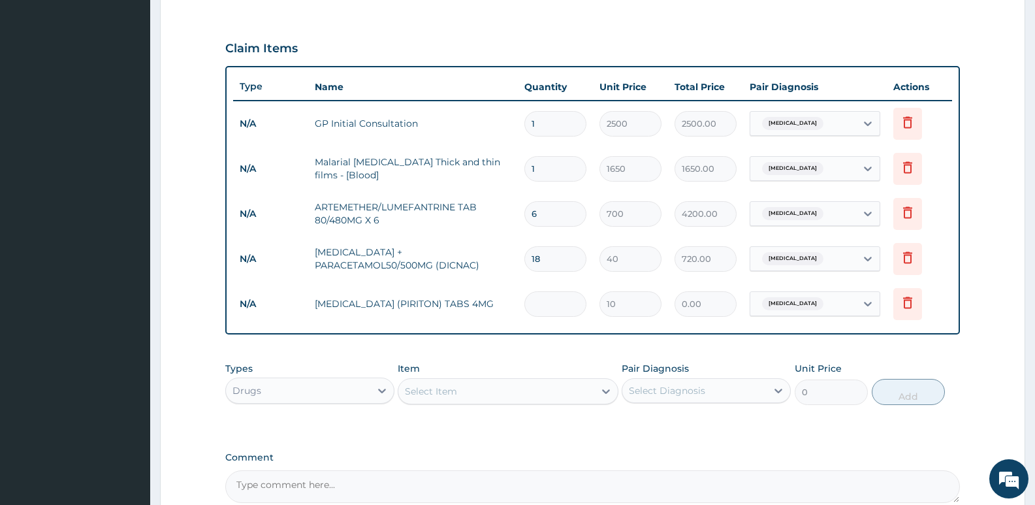
type input "0.00"
type input "6"
type input "60.00"
type input "6"
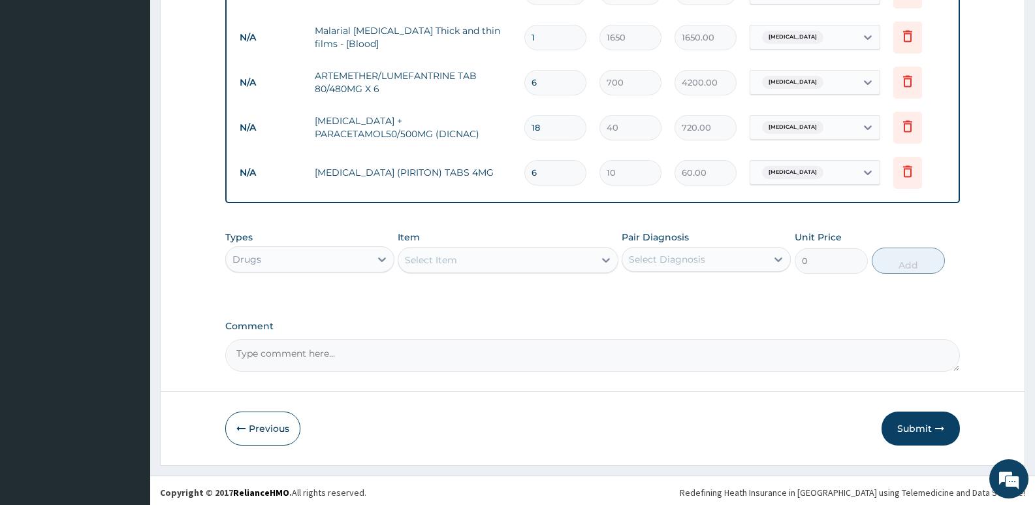
scroll to position [555, 0]
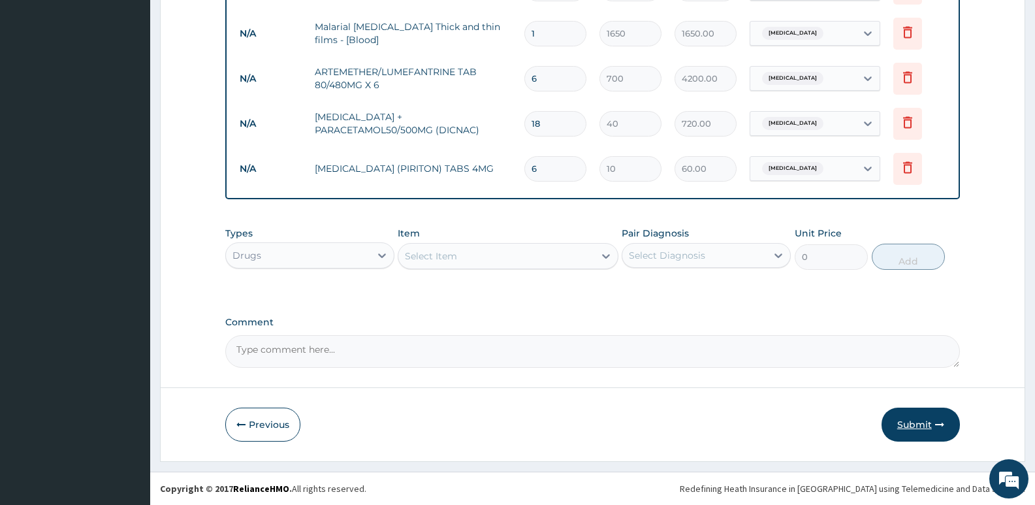
click at [927, 424] on button "Submit" at bounding box center [920, 424] width 78 height 34
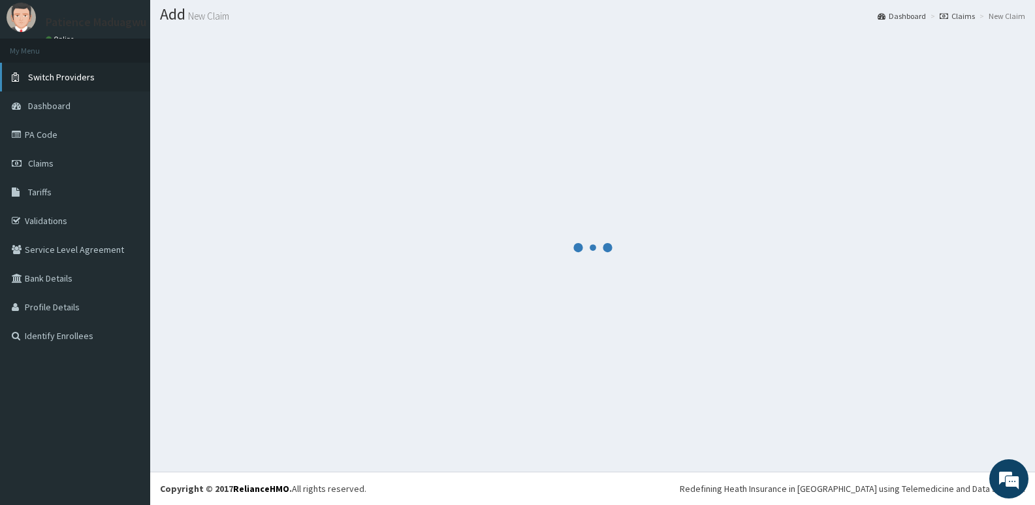
scroll to position [37, 0]
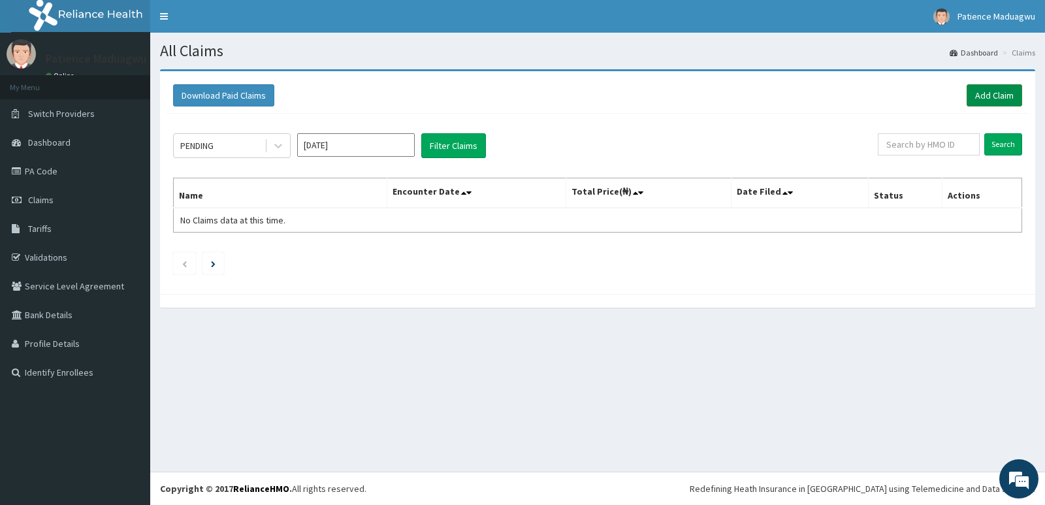
click at [989, 90] on link "Add Claim" at bounding box center [994, 95] width 56 height 22
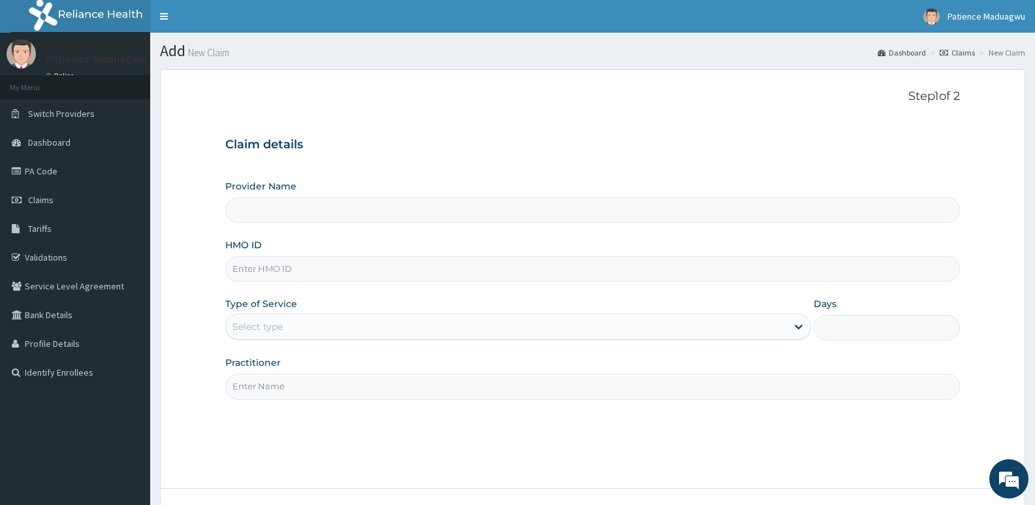
type input "Faleti Medical Centre"
click at [264, 274] on input "HMO ID" at bounding box center [592, 268] width 735 height 25
paste input "RPO/10047/A"
type input "RPO/10047/A"
click at [261, 330] on div "Select type" at bounding box center [257, 326] width 50 height 13
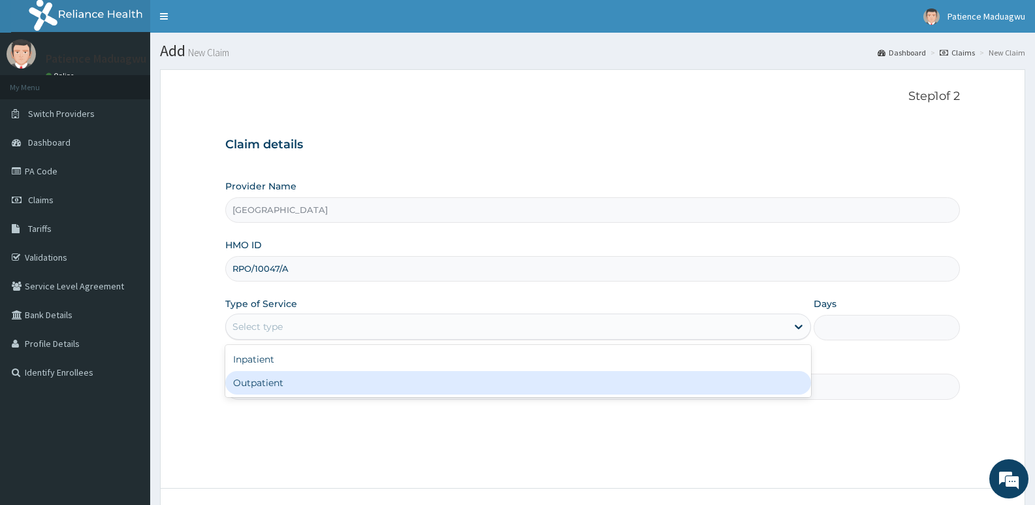
click at [266, 383] on div "Outpatient" at bounding box center [517, 383] width 585 height 24
type input "1"
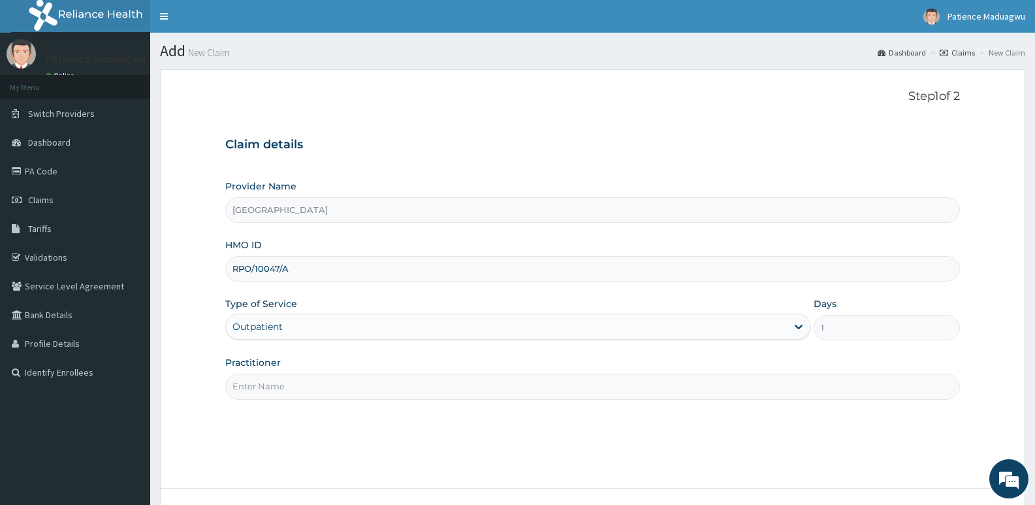
click at [279, 375] on input "Practitioner" at bounding box center [592, 385] width 735 height 25
type input "DR STANLEY"
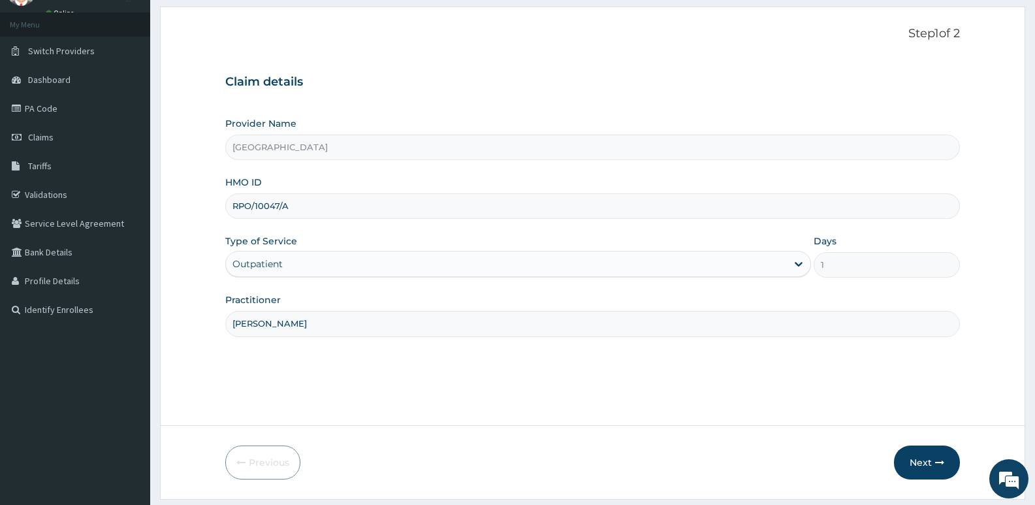
scroll to position [101, 0]
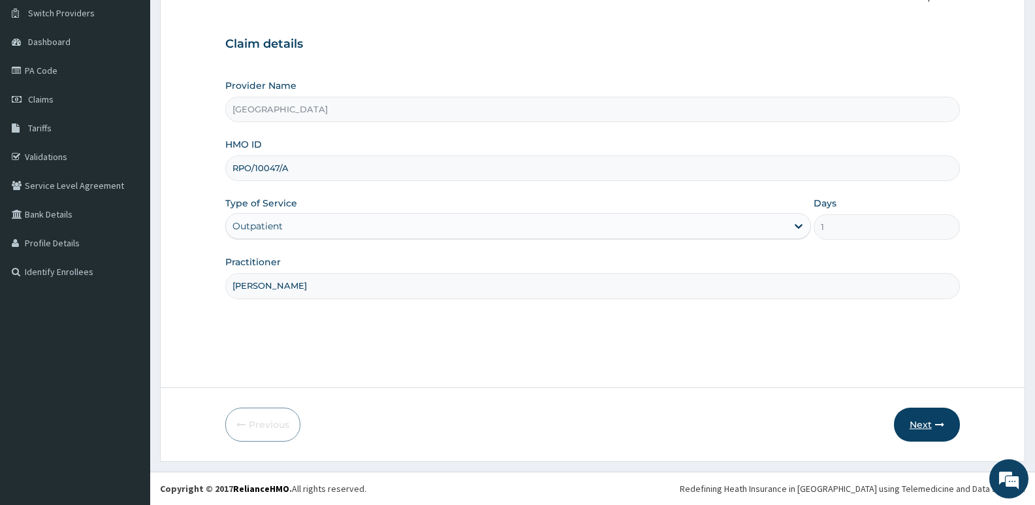
click at [959, 419] on button "Next" at bounding box center [927, 424] width 66 height 34
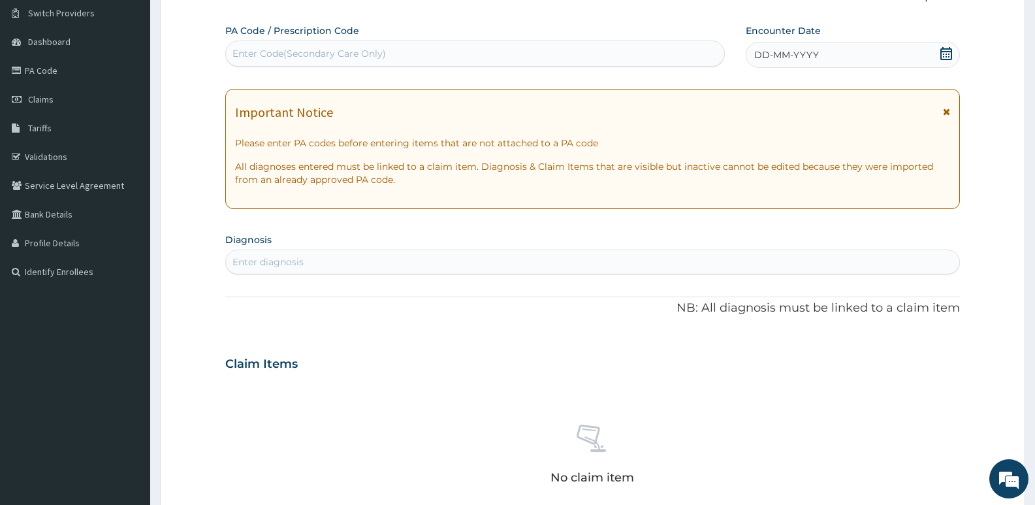
click at [947, 50] on icon at bounding box center [946, 53] width 13 height 13
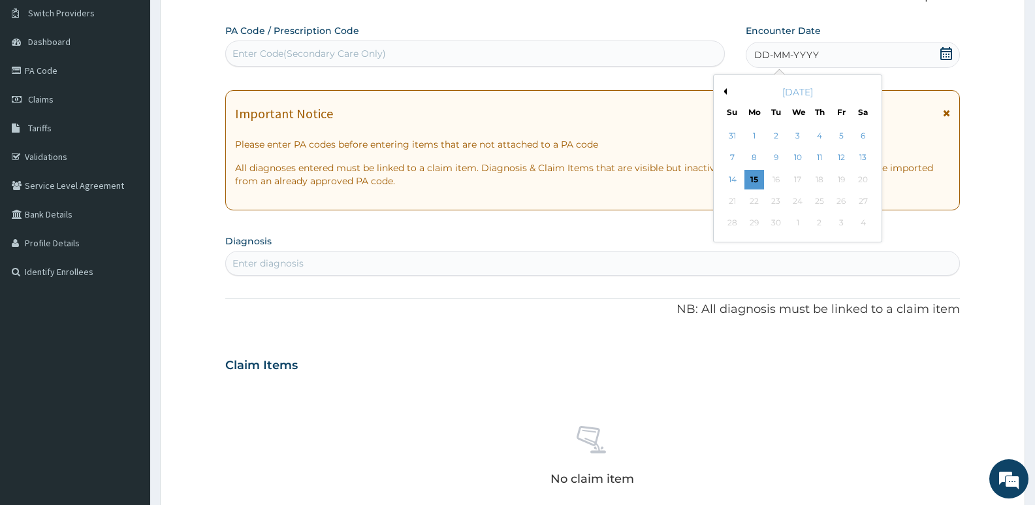
click at [725, 93] on button "Previous Month" at bounding box center [723, 91] width 7 height 7
click at [729, 182] on div "10" at bounding box center [733, 180] width 20 height 20
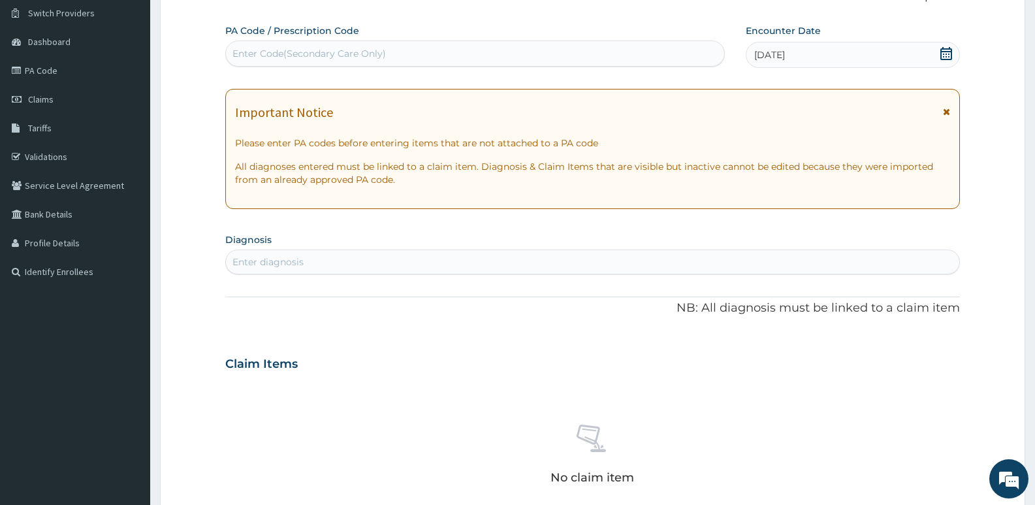
click at [371, 262] on div "Enter diagnosis" at bounding box center [592, 261] width 733 height 21
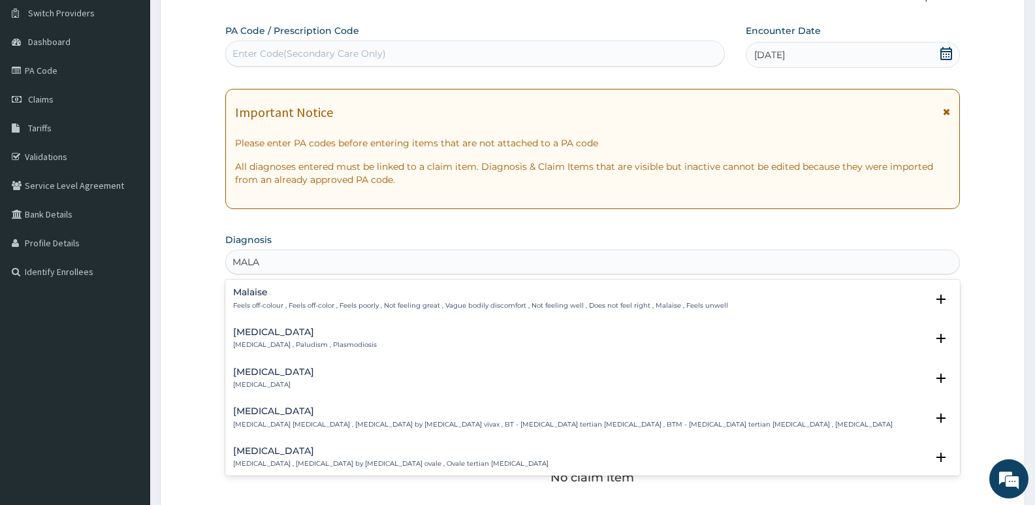
type input "MALAR"
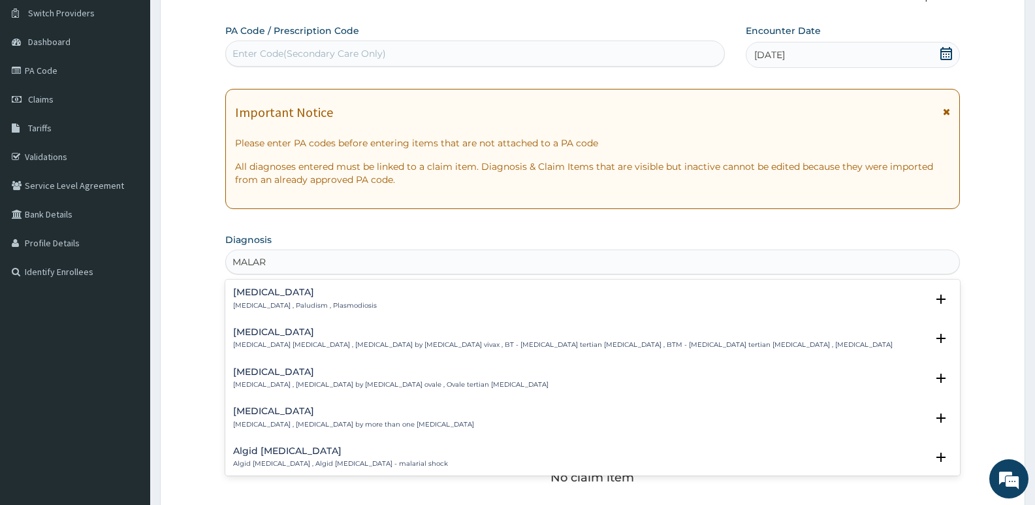
click at [276, 301] on p "[MEDICAL_DATA] , Paludism , Plasmodiosis" at bounding box center [305, 305] width 144 height 9
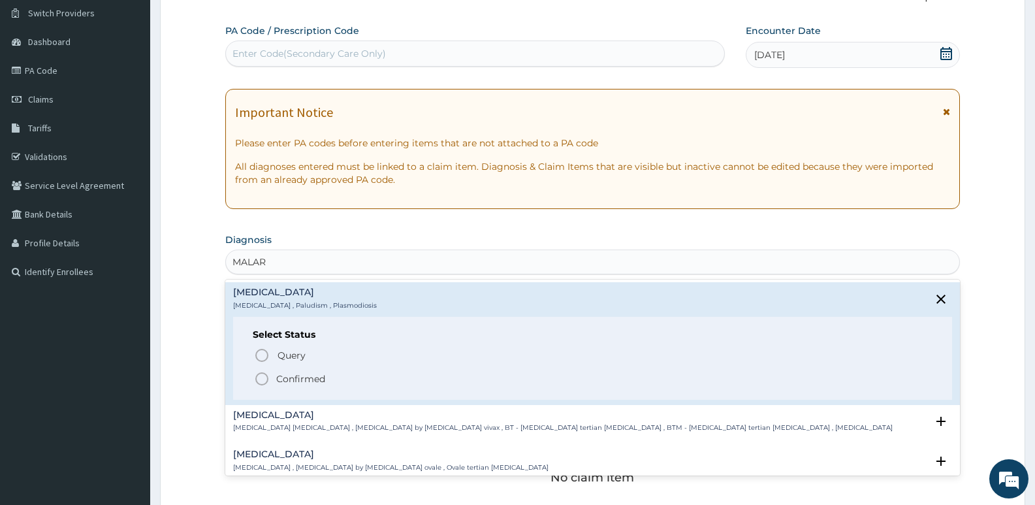
click at [257, 379] on icon "status option filled" at bounding box center [262, 379] width 16 height 16
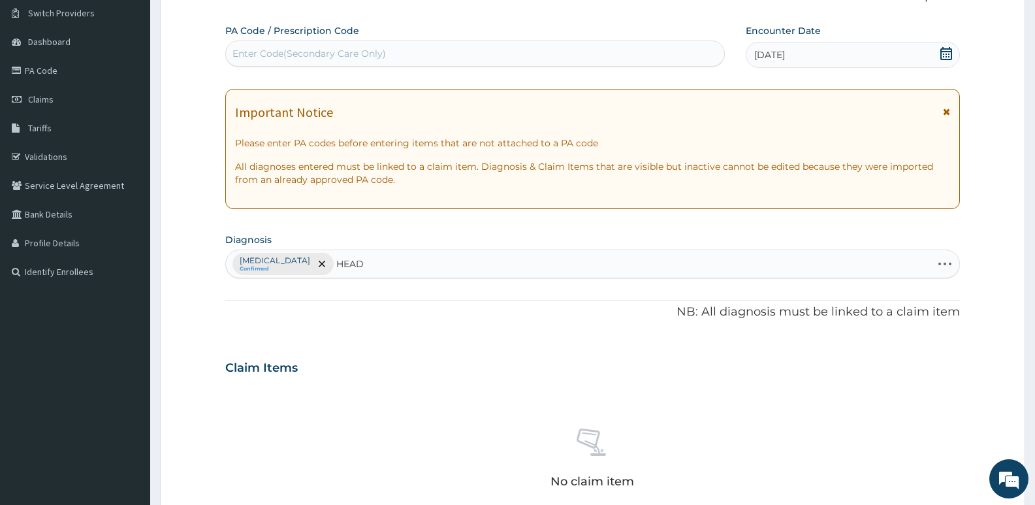
type input "HEADA"
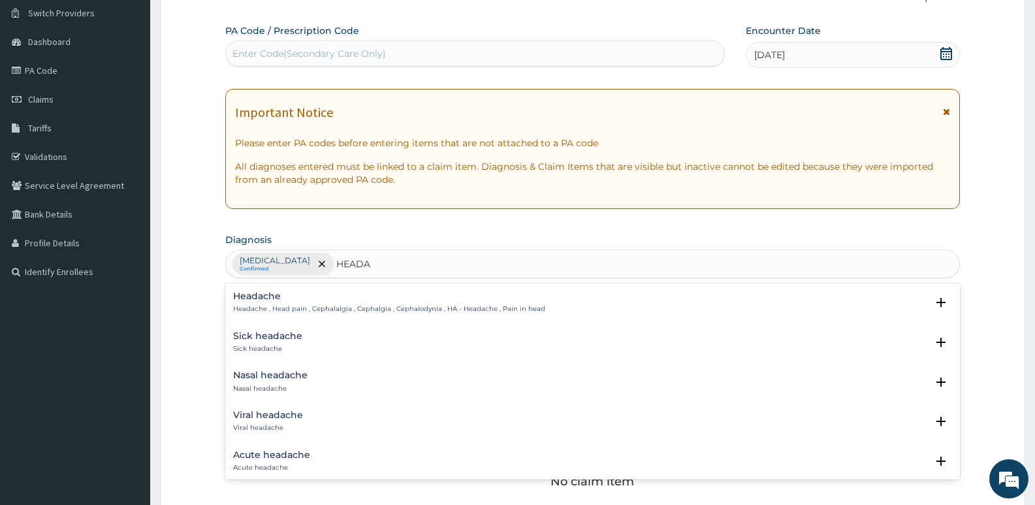
click at [304, 296] on h4 "Headache" at bounding box center [389, 296] width 312 height 10
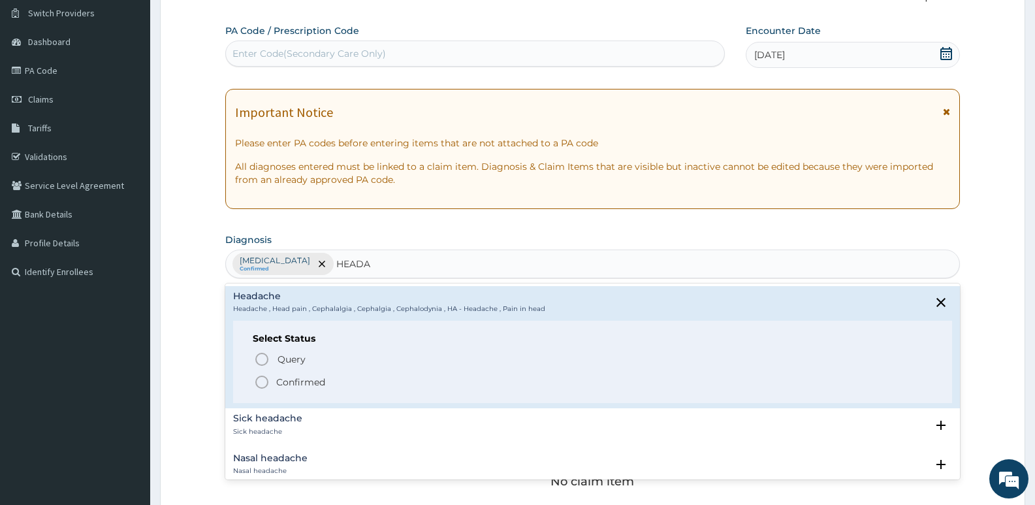
click at [266, 385] on icon "status option filled" at bounding box center [262, 382] width 16 height 16
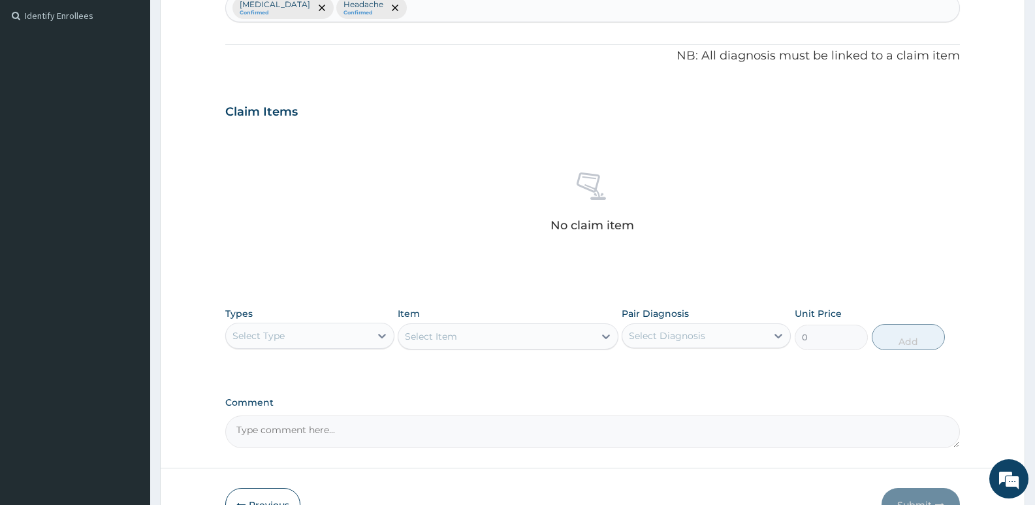
scroll to position [362, 0]
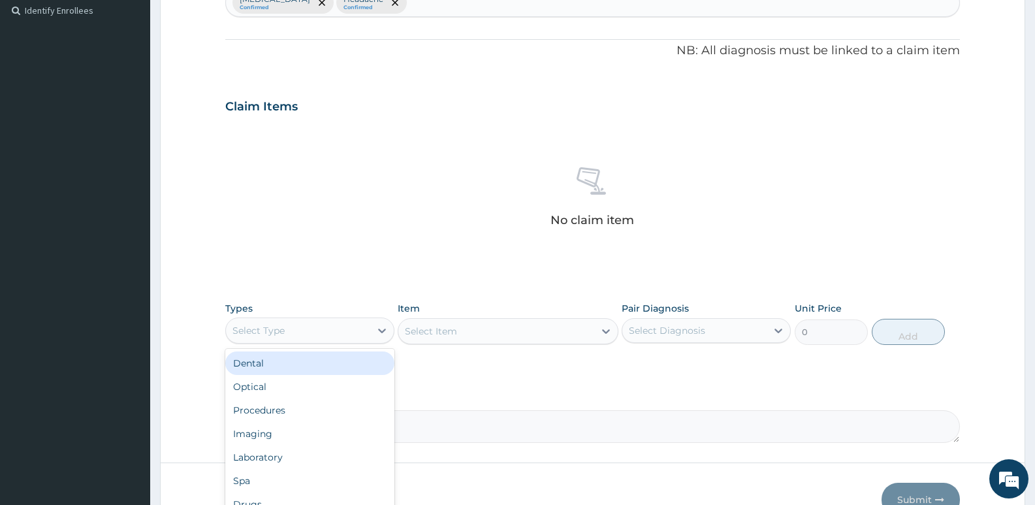
click at [280, 335] on div "Select Type" at bounding box center [258, 330] width 52 height 13
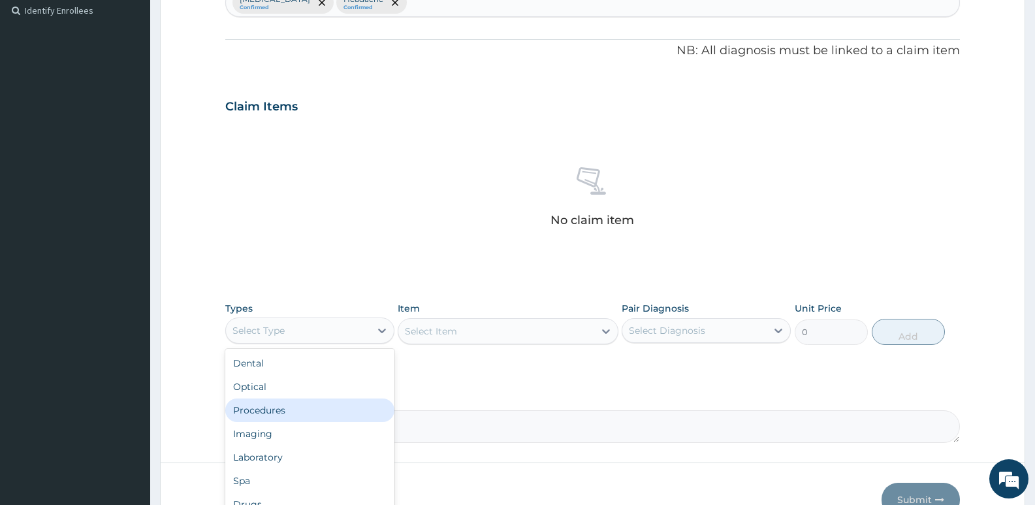
click at [264, 409] on div "Procedures" at bounding box center [309, 410] width 169 height 24
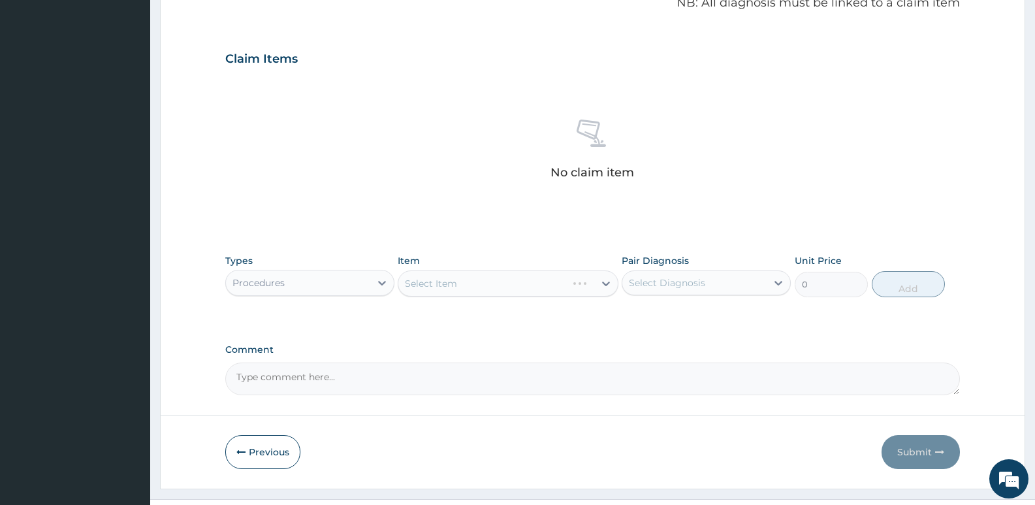
scroll to position [437, 0]
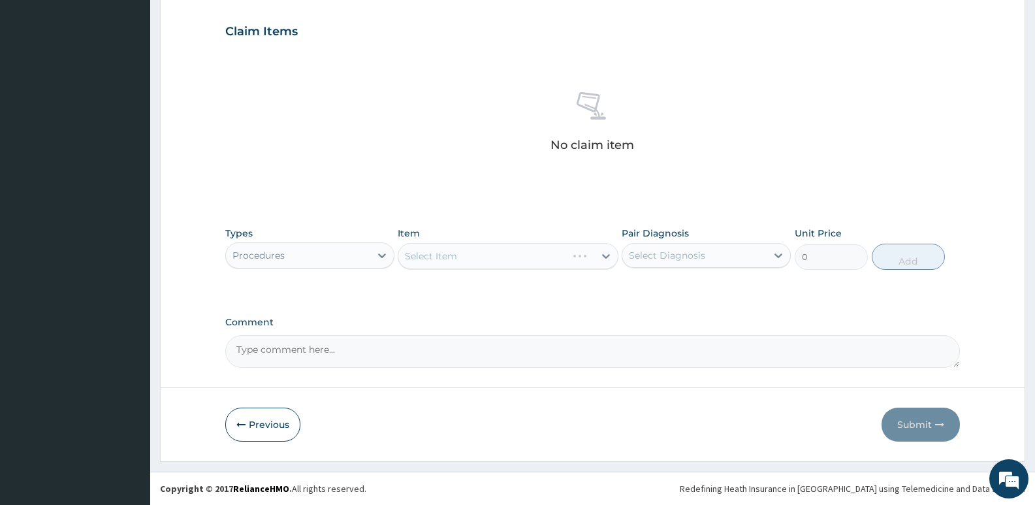
click at [500, 257] on div "Select Item" at bounding box center [508, 256] width 220 height 26
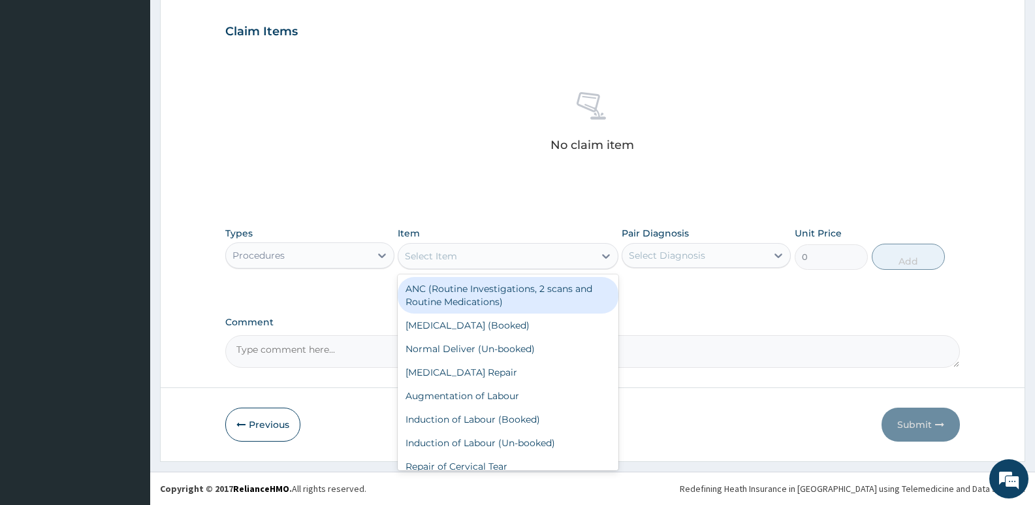
click at [476, 260] on div "Select Item" at bounding box center [495, 256] width 195 height 21
type input "GP"
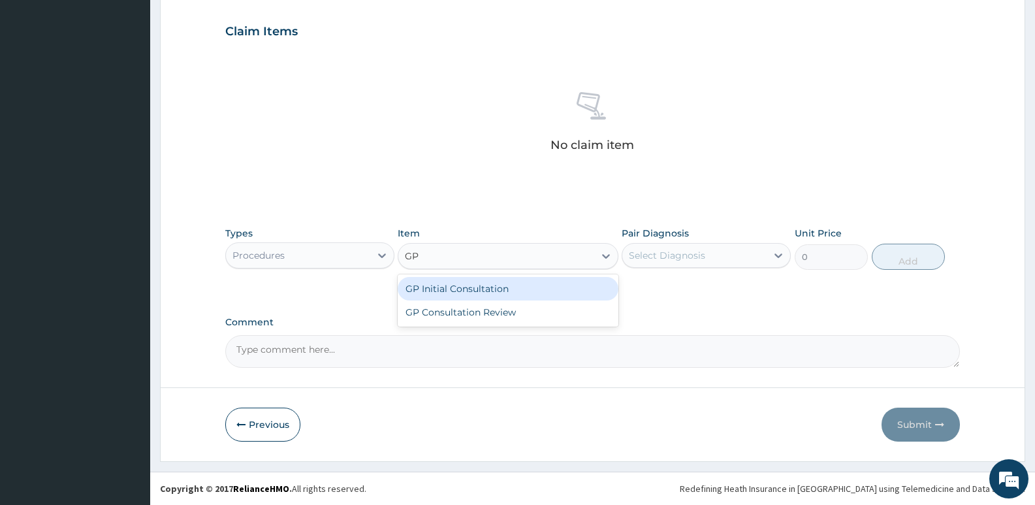
click at [469, 292] on div "GP Initial Consultation" at bounding box center [508, 289] width 220 height 24
type input "2500"
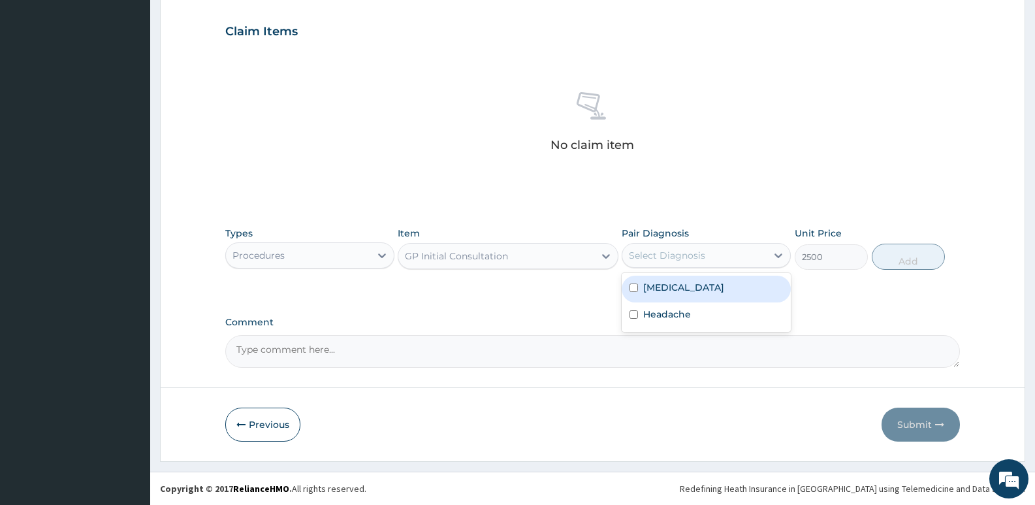
click at [670, 260] on div "Select Diagnosis" at bounding box center [667, 255] width 76 height 13
click at [653, 285] on label "Malaria" at bounding box center [683, 287] width 81 height 13
checkbox input "true"
click at [919, 265] on button "Add" at bounding box center [908, 257] width 73 height 26
type input "0"
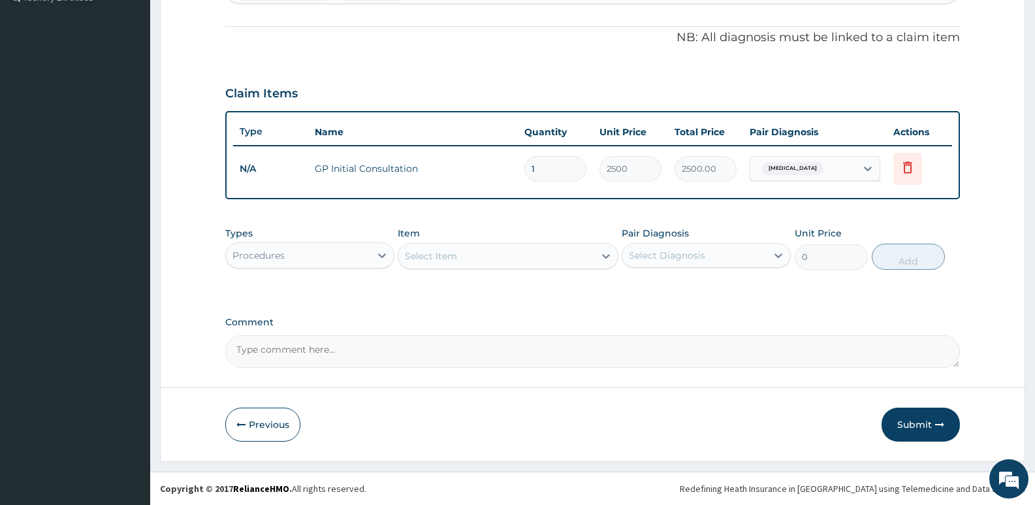
scroll to position [375, 0]
click at [336, 255] on div "Procedures" at bounding box center [298, 255] width 144 height 21
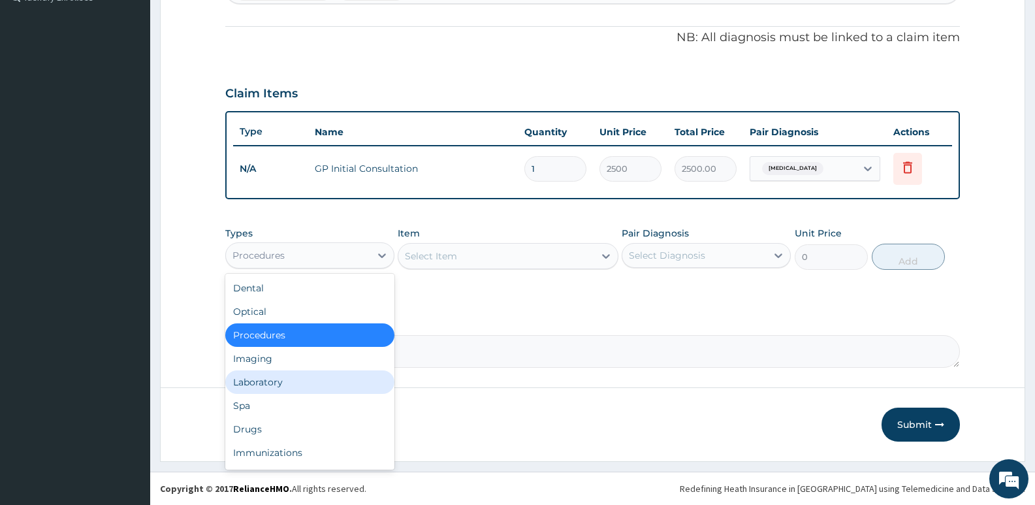
click at [260, 384] on div "Laboratory" at bounding box center [309, 382] width 169 height 24
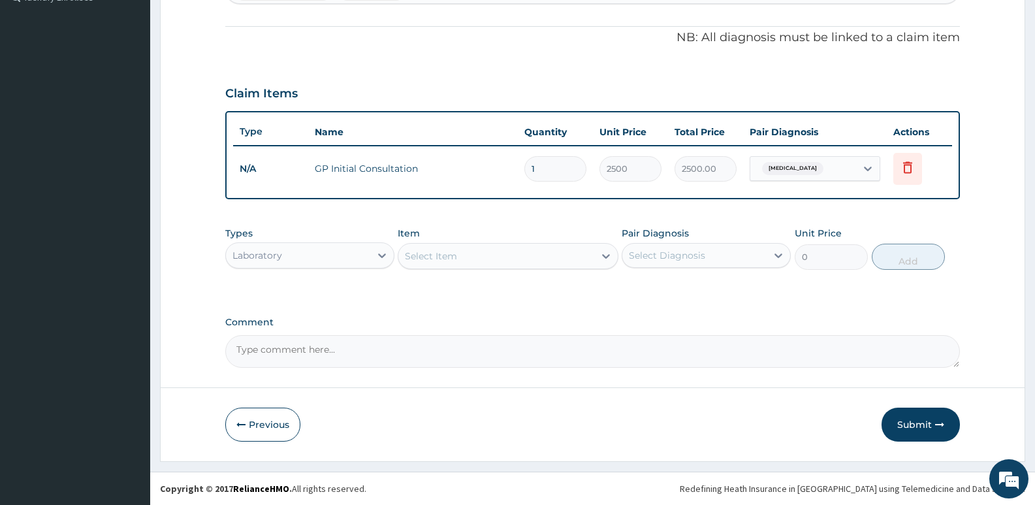
click at [446, 261] on div "Select Item" at bounding box center [431, 255] width 52 height 13
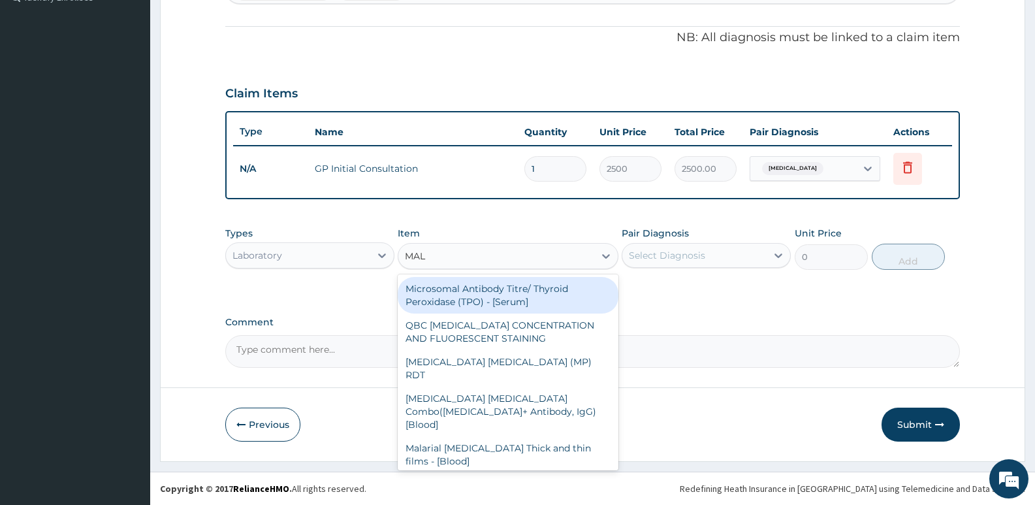
type input "MALA"
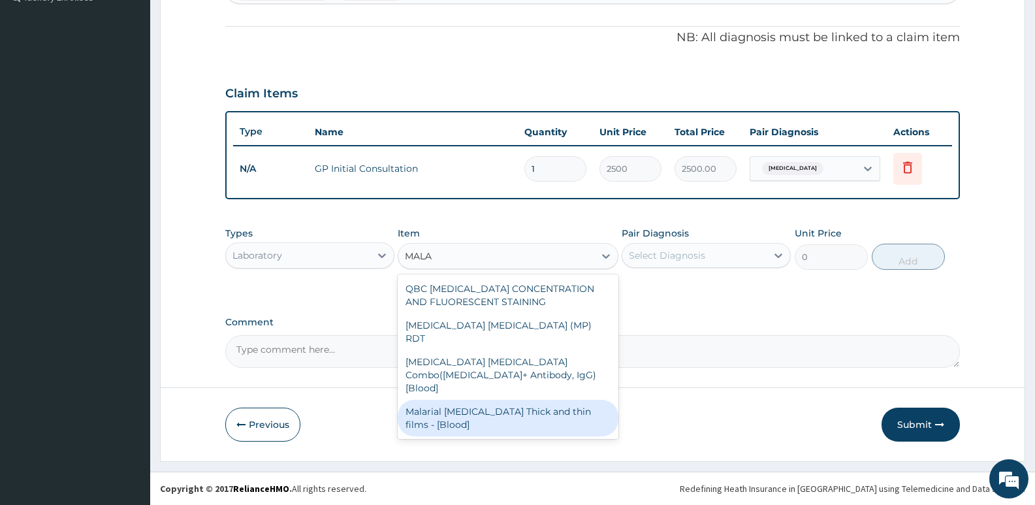
click at [447, 400] on div "Malarial Parasite Thick and thin films - [Blood]" at bounding box center [508, 418] width 220 height 37
type input "1650"
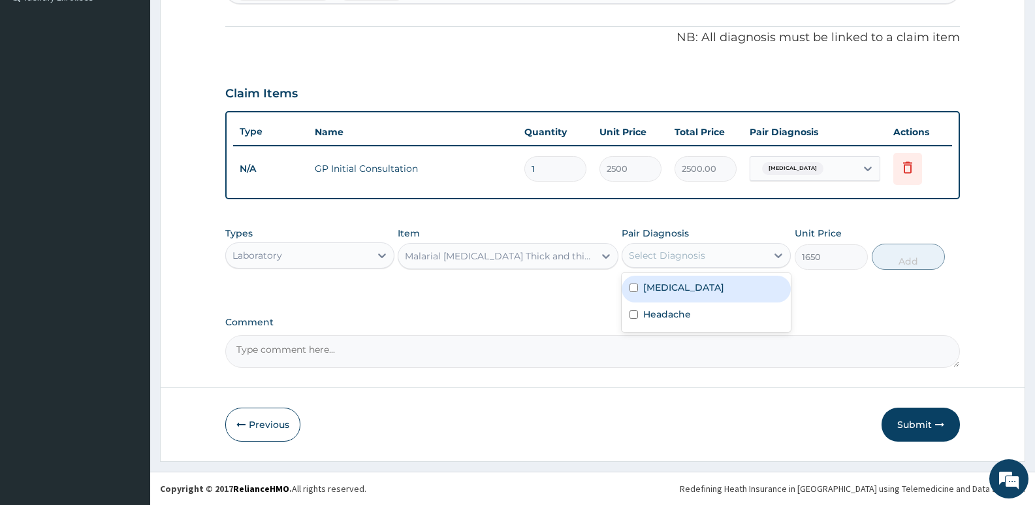
click at [671, 260] on div "Select Diagnosis" at bounding box center [667, 255] width 76 height 13
click at [671, 287] on label "Malaria" at bounding box center [683, 287] width 81 height 13
checkbox input "true"
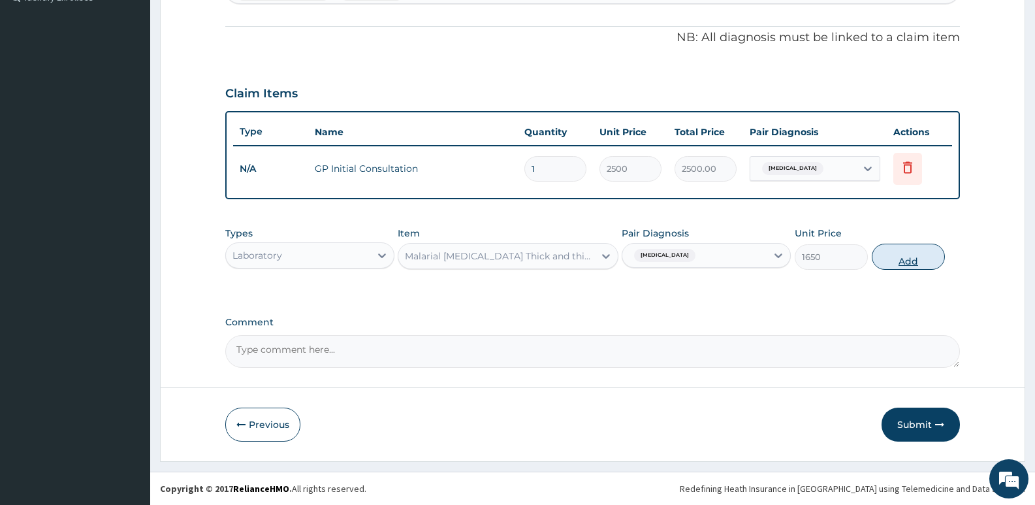
click at [893, 260] on button "Add" at bounding box center [908, 257] width 73 height 26
type input "0"
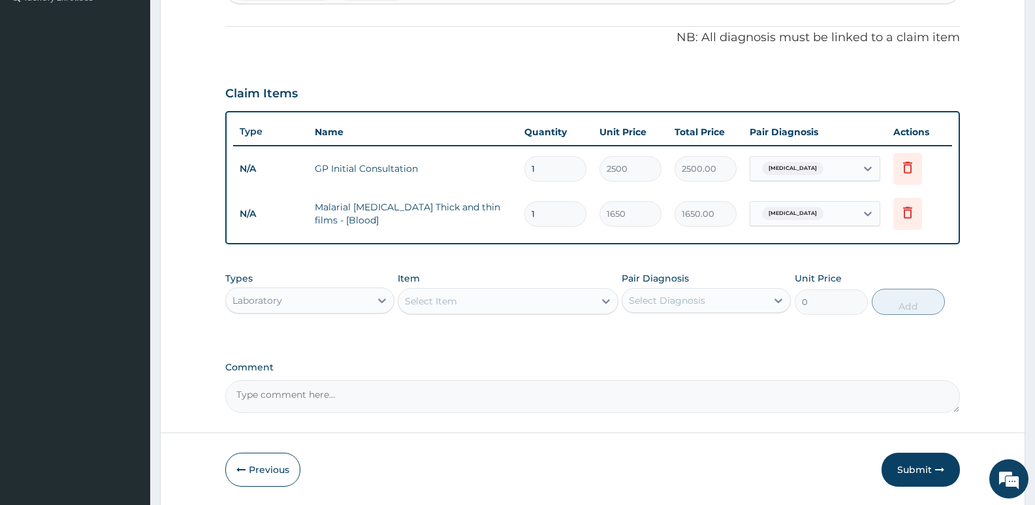
scroll to position [244, 0]
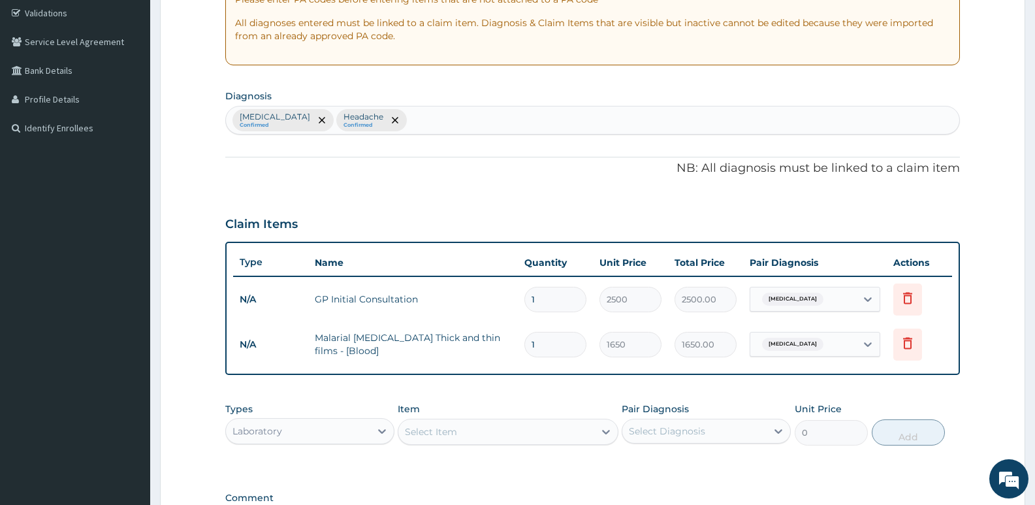
click at [456, 119] on div "Malaria Confirmed Headache Confirmed" at bounding box center [592, 119] width 733 height 27
type input "SEP"
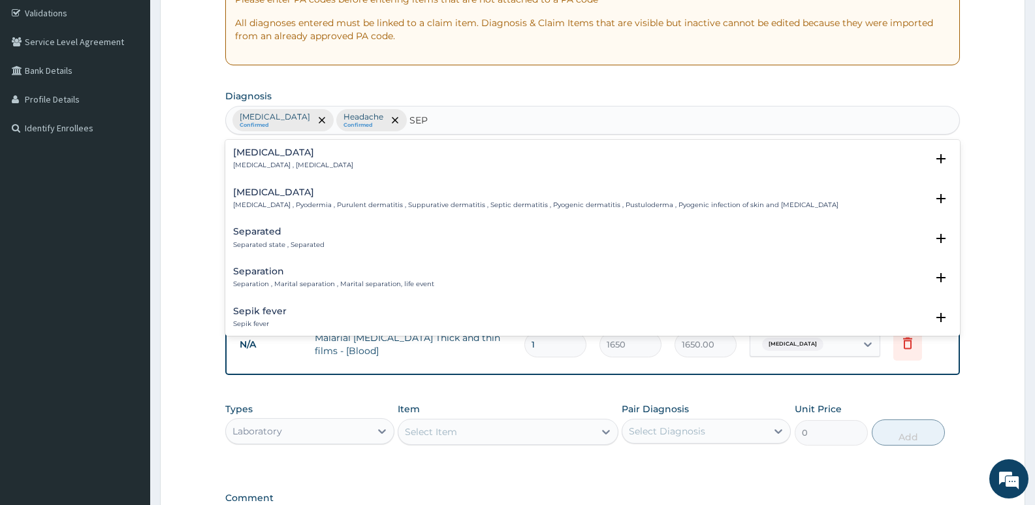
click at [348, 161] on div "Sepsis Systemic infection , Sepsis" at bounding box center [592, 159] width 719 height 23
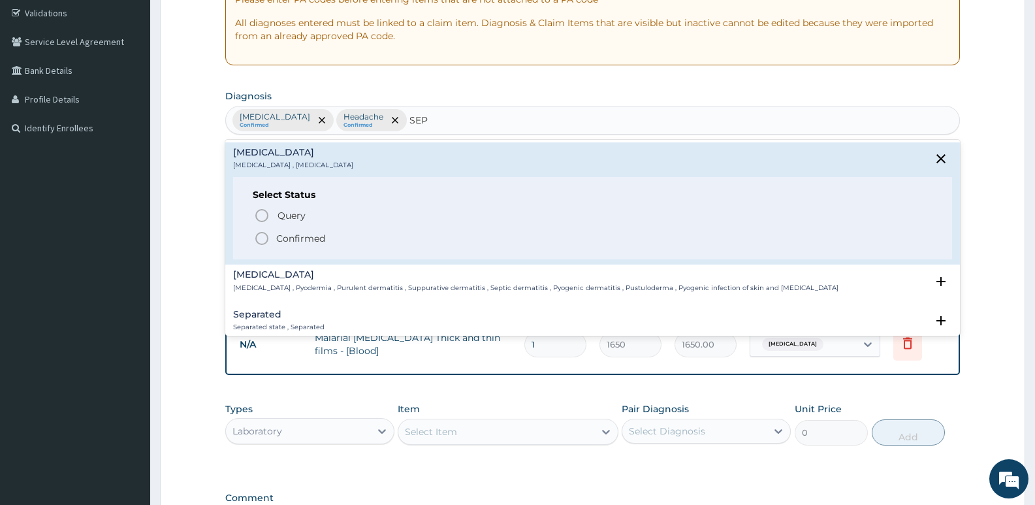
click at [274, 236] on span "Confirmed" at bounding box center [593, 238] width 678 height 16
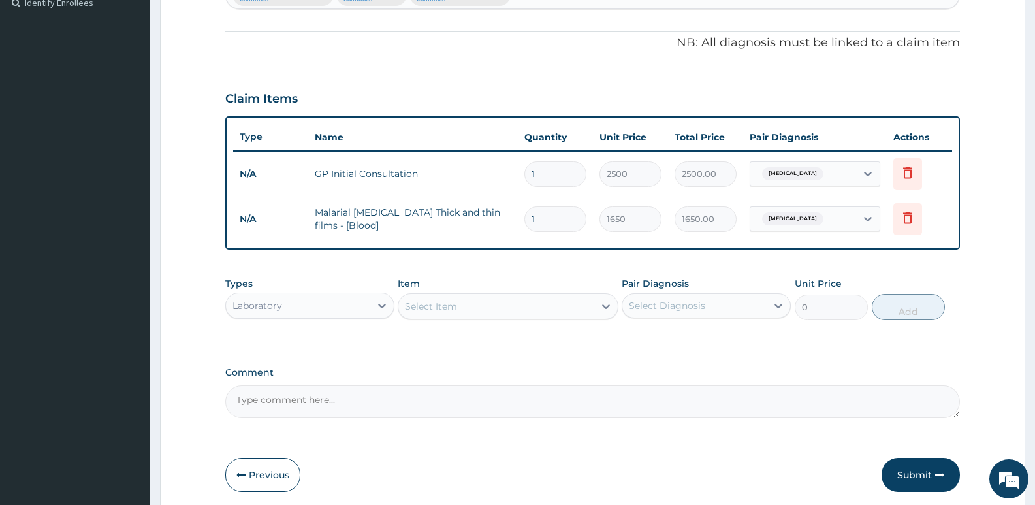
scroll to position [375, 0]
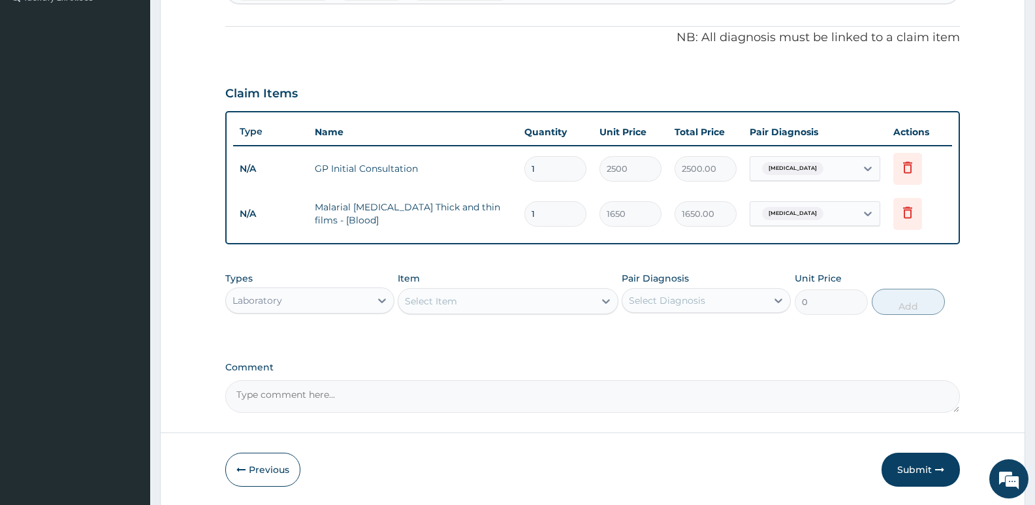
click at [417, 308] on div "Select Item" at bounding box center [495, 301] width 195 height 21
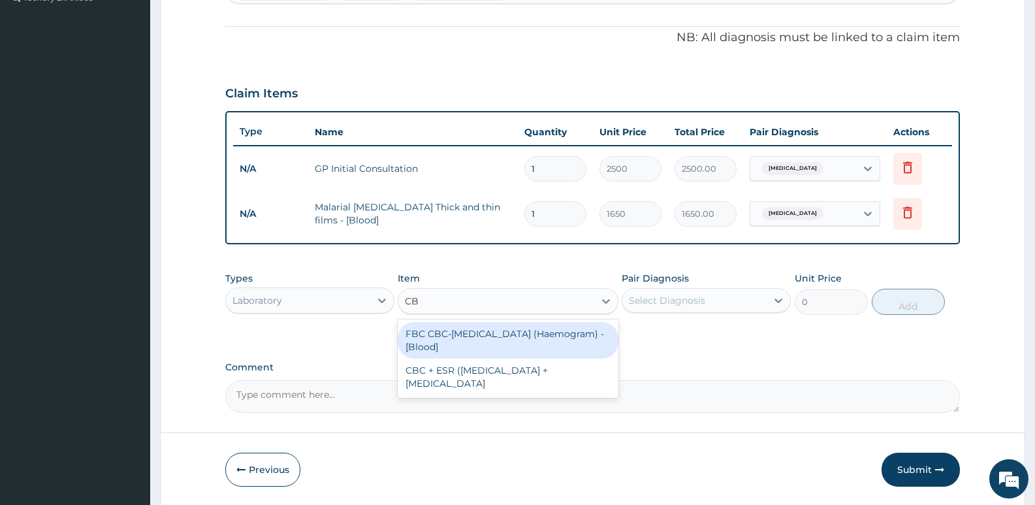
type input "CBC"
click at [427, 328] on div "FBC CBC-Complete Blood Count (Haemogram) - [Blood]" at bounding box center [508, 340] width 220 height 37
type input "3300"
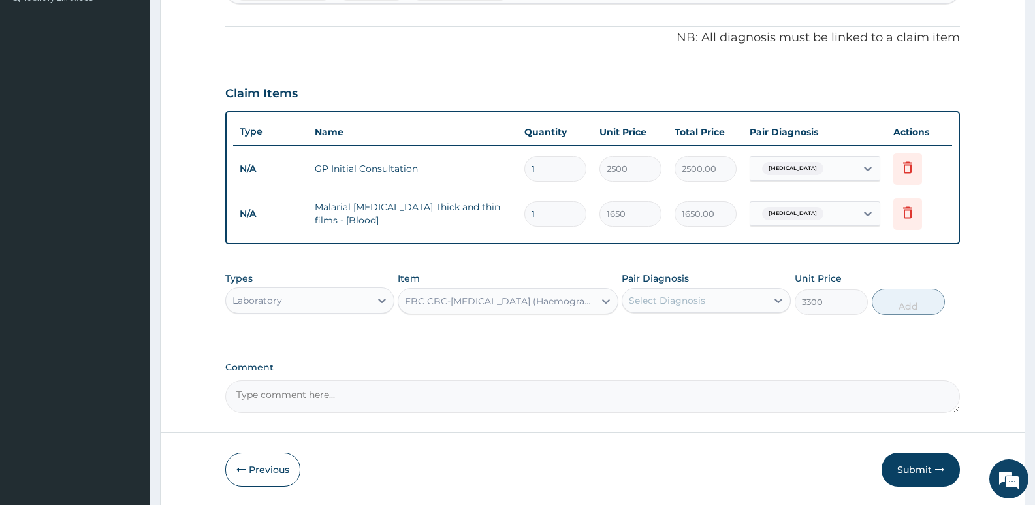
click at [710, 289] on div "Select Diagnosis" at bounding box center [706, 300] width 169 height 25
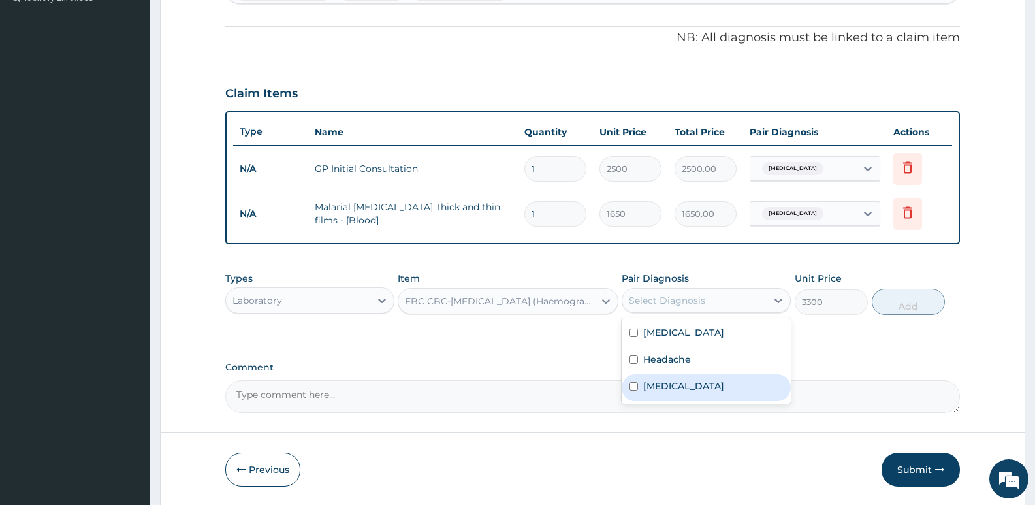
click at [659, 386] on label "Sepsis" at bounding box center [683, 385] width 81 height 13
checkbox input "true"
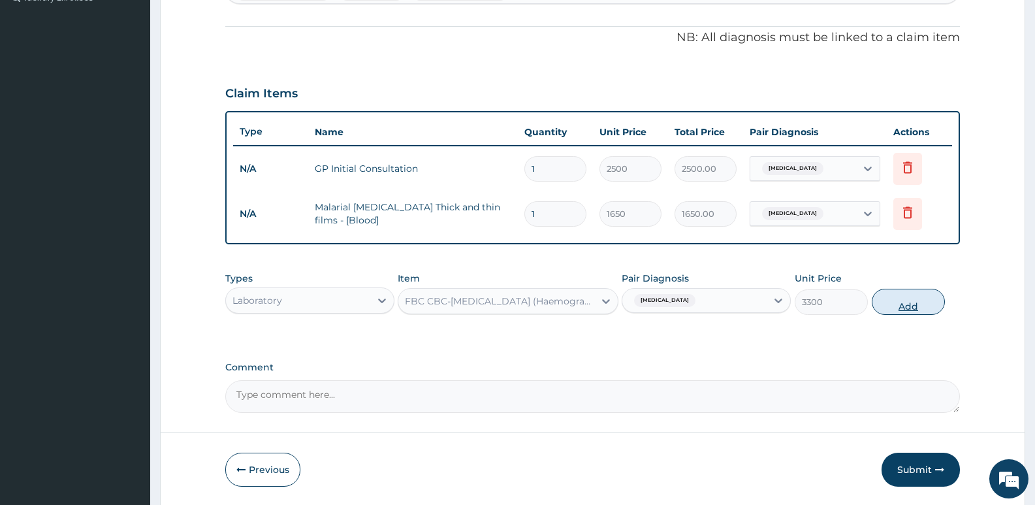
click at [905, 300] on button "Add" at bounding box center [908, 302] width 73 height 26
type input "0"
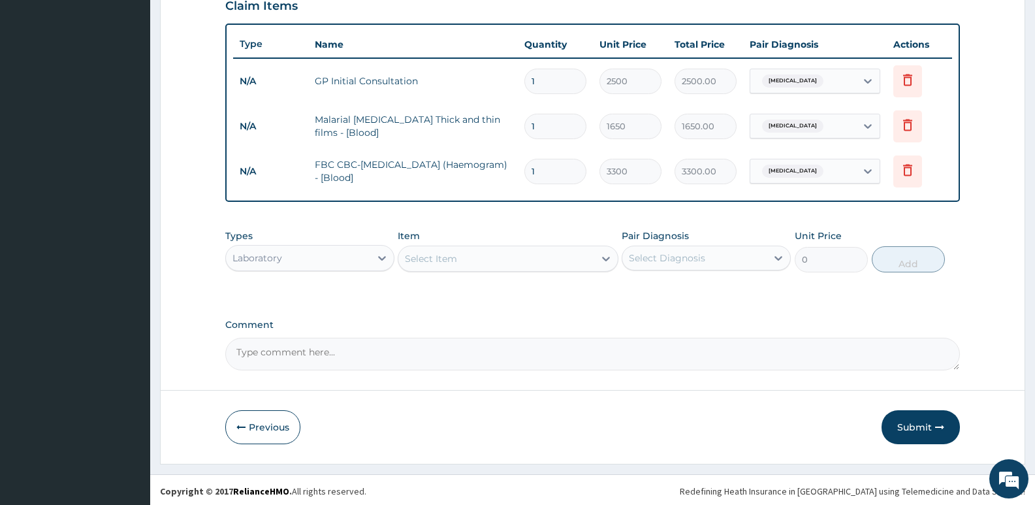
scroll to position [465, 0]
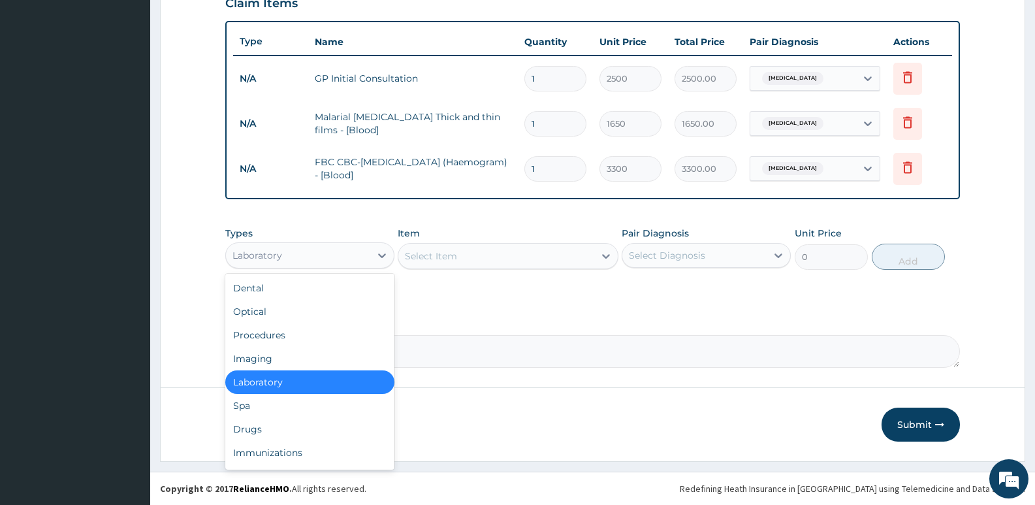
click at [273, 255] on div "Laboratory" at bounding box center [257, 255] width 50 height 13
click at [246, 430] on div "Drugs" at bounding box center [309, 429] width 169 height 24
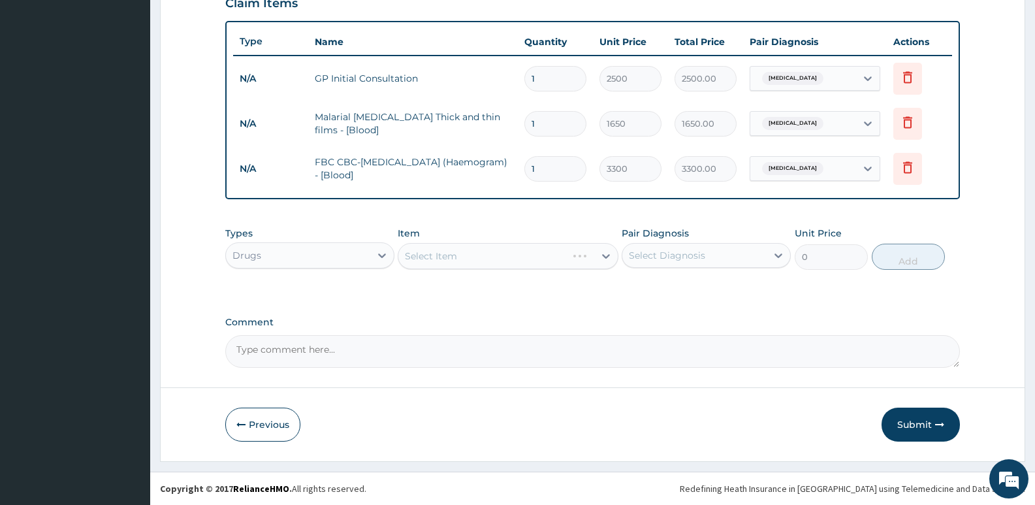
click at [447, 259] on div "Select Item" at bounding box center [508, 256] width 220 height 26
click at [430, 255] on div "Select Item" at bounding box center [431, 255] width 52 height 13
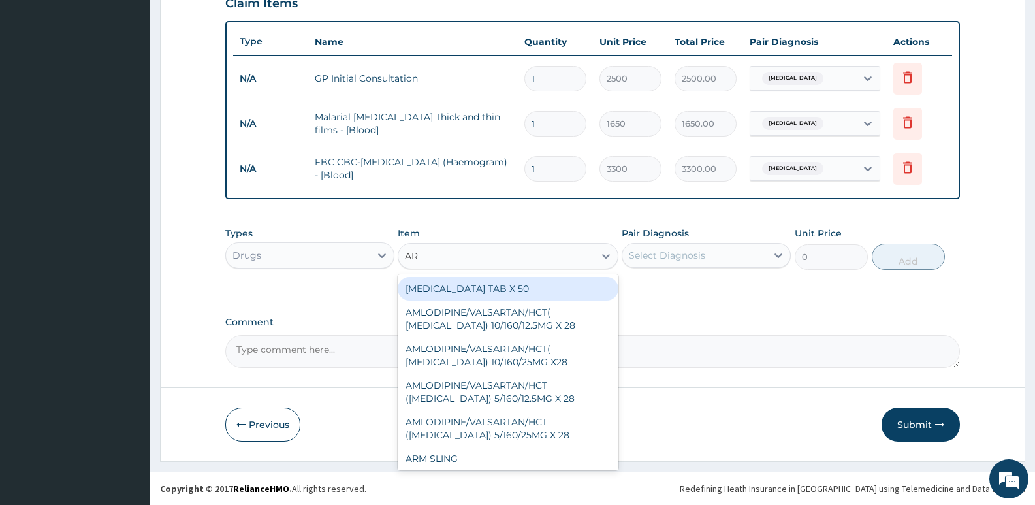
type input "ART"
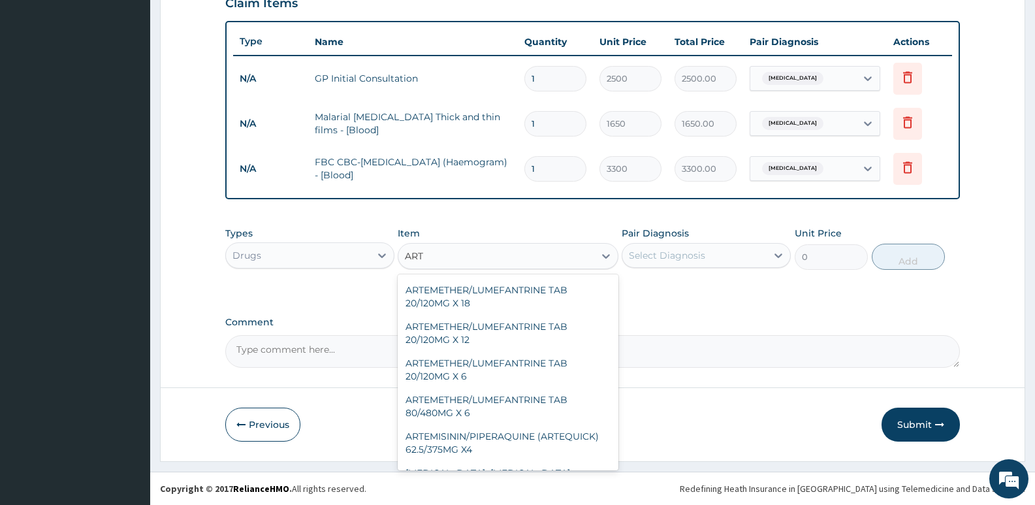
scroll to position [326, 0]
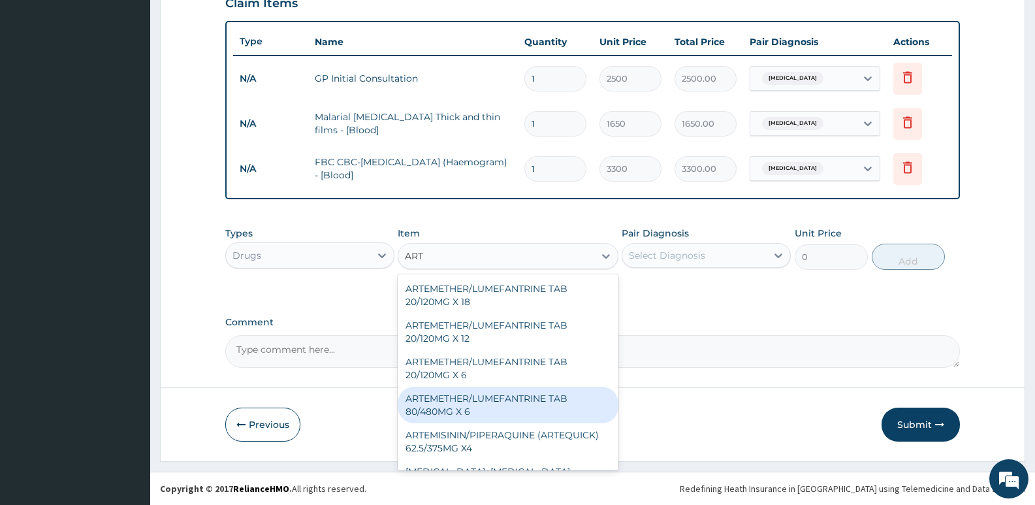
click at [456, 400] on div "ARTEMETHER/LUMEFANTRINE TAB 80/480MG X 6" at bounding box center [508, 405] width 220 height 37
type input "700"
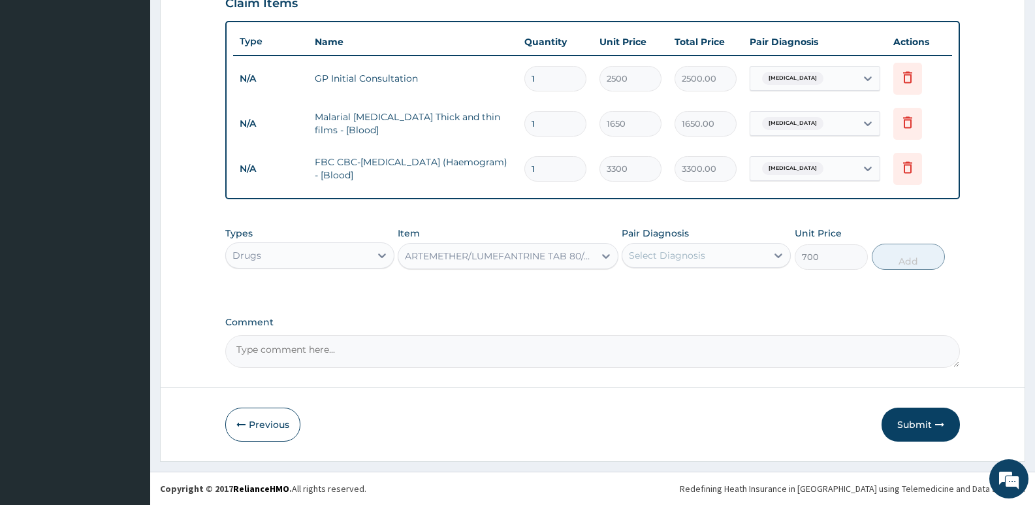
click at [708, 259] on div "Select Diagnosis" at bounding box center [694, 255] width 144 height 21
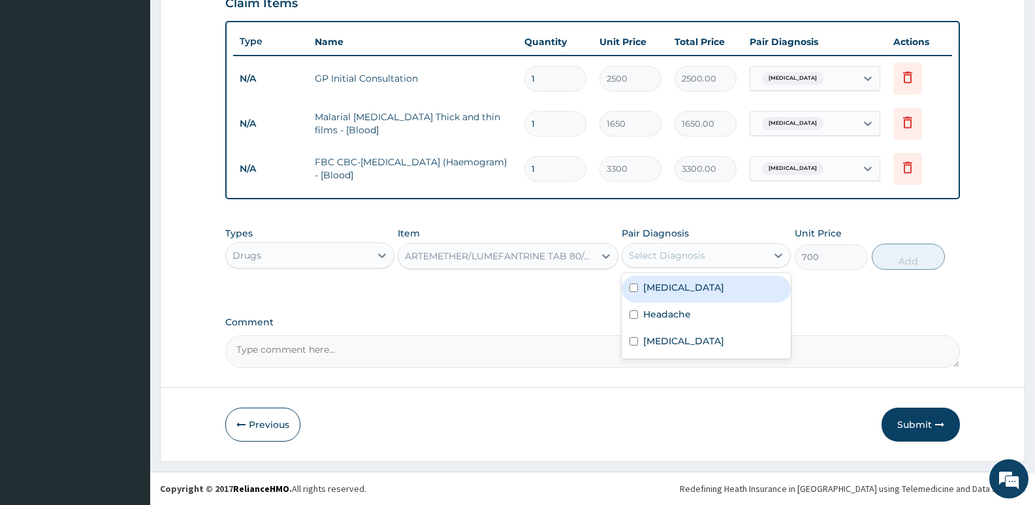
click at [673, 296] on div "Malaria" at bounding box center [706, 289] width 169 height 27
checkbox input "true"
click at [924, 249] on button "Add" at bounding box center [908, 257] width 73 height 26
type input "0"
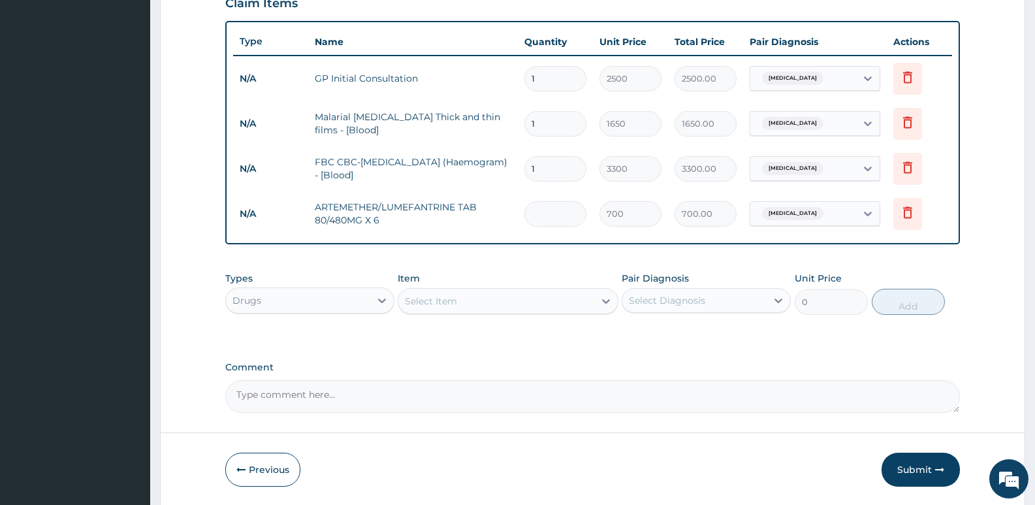
type input "0.00"
type input "6"
type input "4200.00"
type input "6"
click at [413, 298] on div "Select Item" at bounding box center [431, 300] width 52 height 13
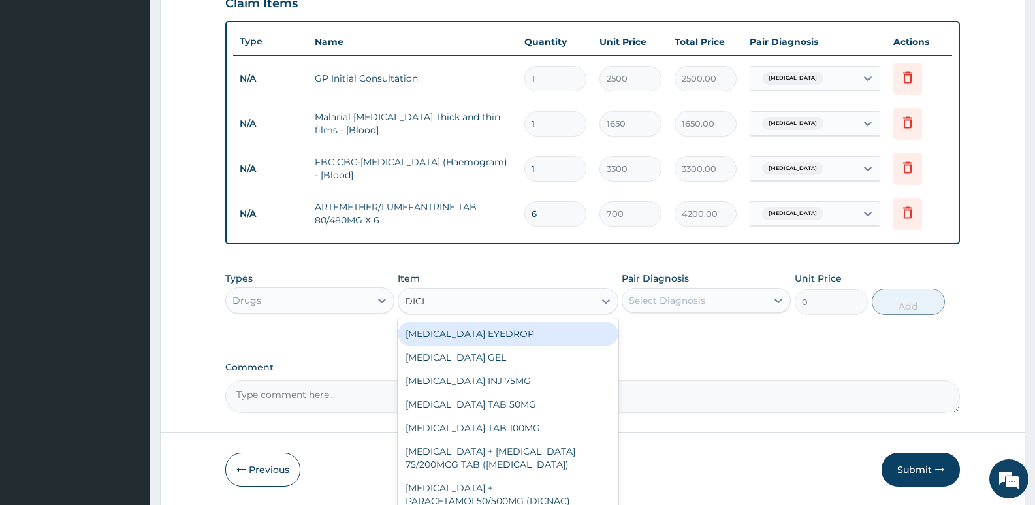
type input "DICLO"
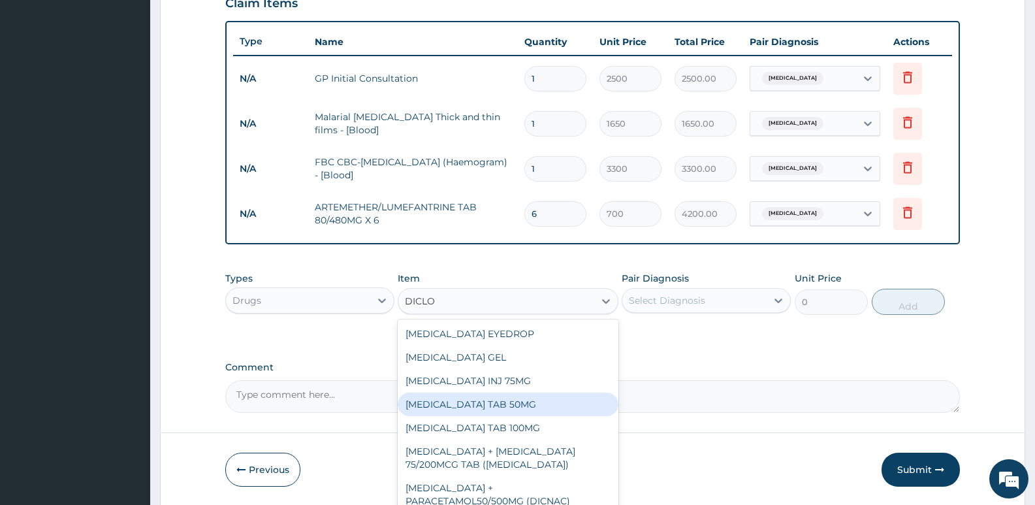
click at [492, 404] on div "DICLOFENAC POTASSIUM TAB 50MG" at bounding box center [508, 404] width 220 height 24
type input "30"
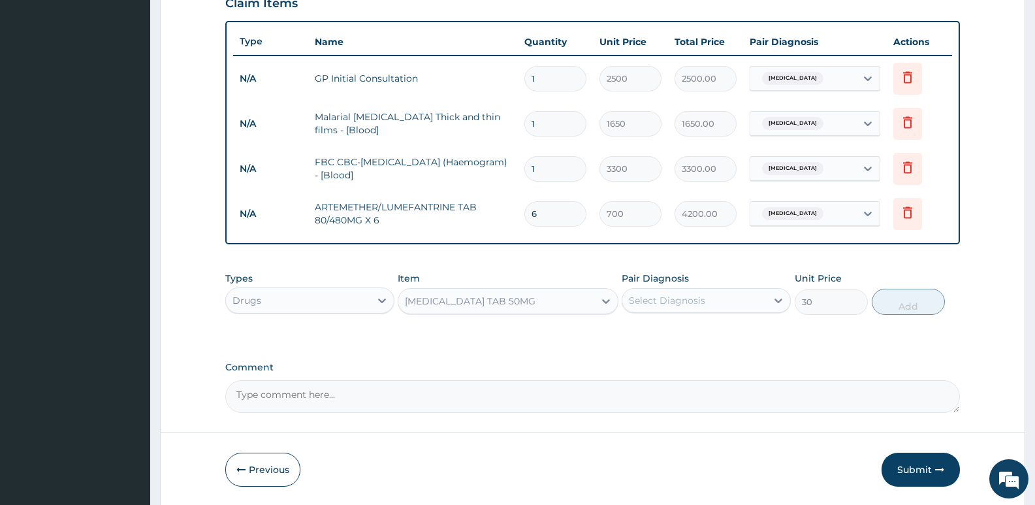
click at [665, 300] on div "Select Diagnosis" at bounding box center [667, 300] width 76 height 13
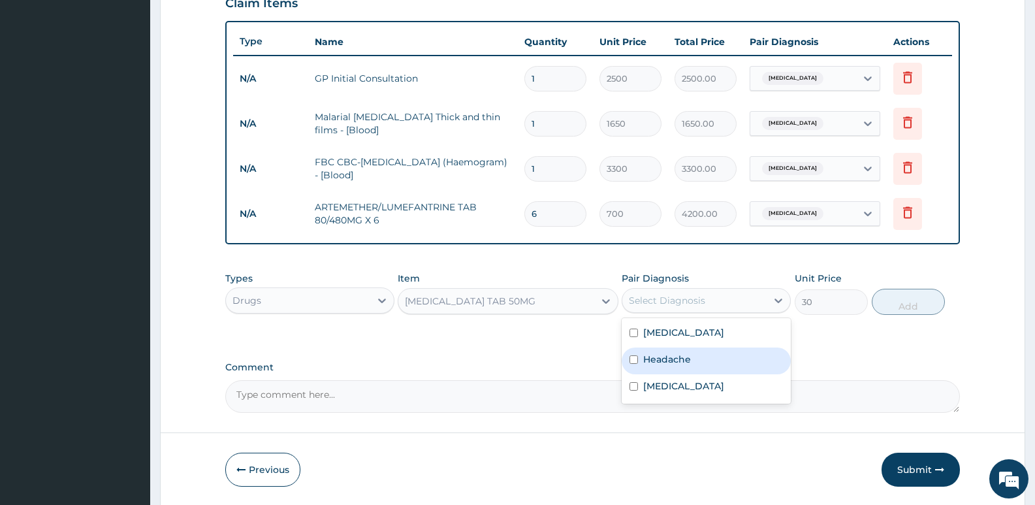
click at [652, 356] on label "Headache" at bounding box center [667, 359] width 48 height 13
checkbox input "true"
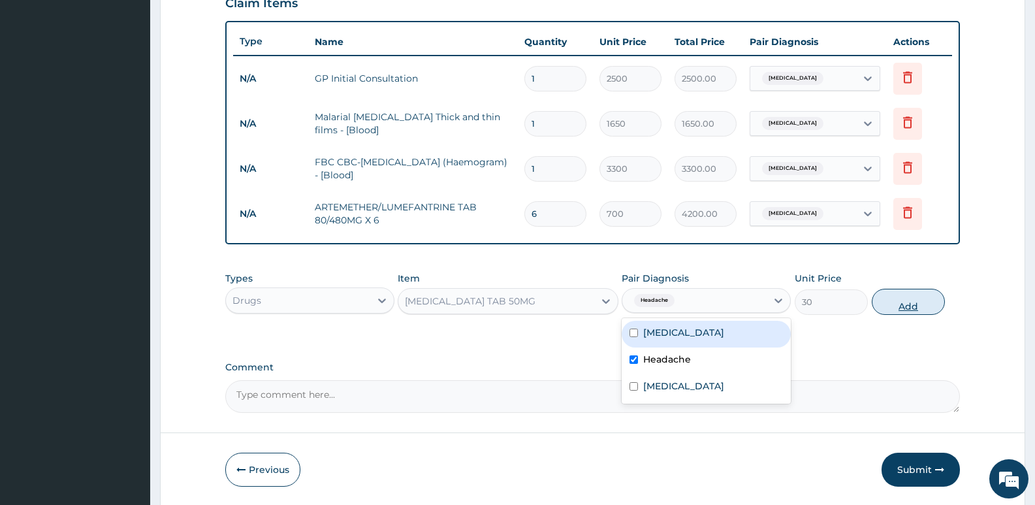
click at [903, 304] on button "Add" at bounding box center [908, 302] width 73 height 26
type input "0"
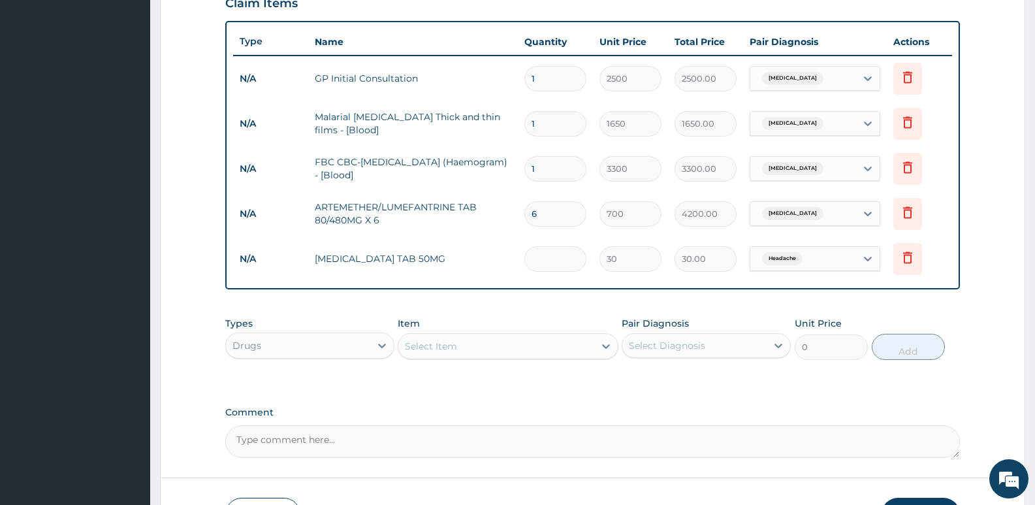
type input "0.00"
type input "6"
type input "180.00"
type input "6"
click at [422, 333] on div "Select Item" at bounding box center [508, 346] width 220 height 26
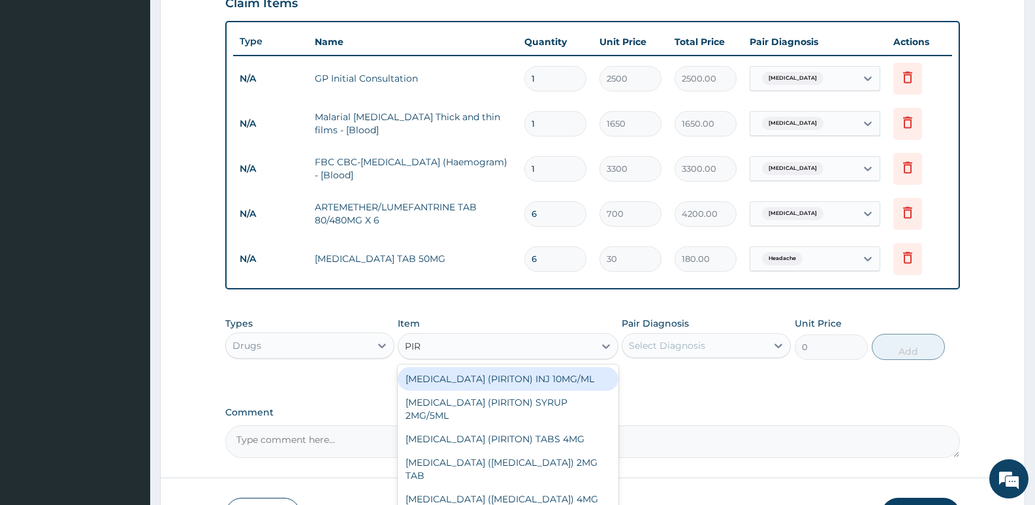
type input "PIRI"
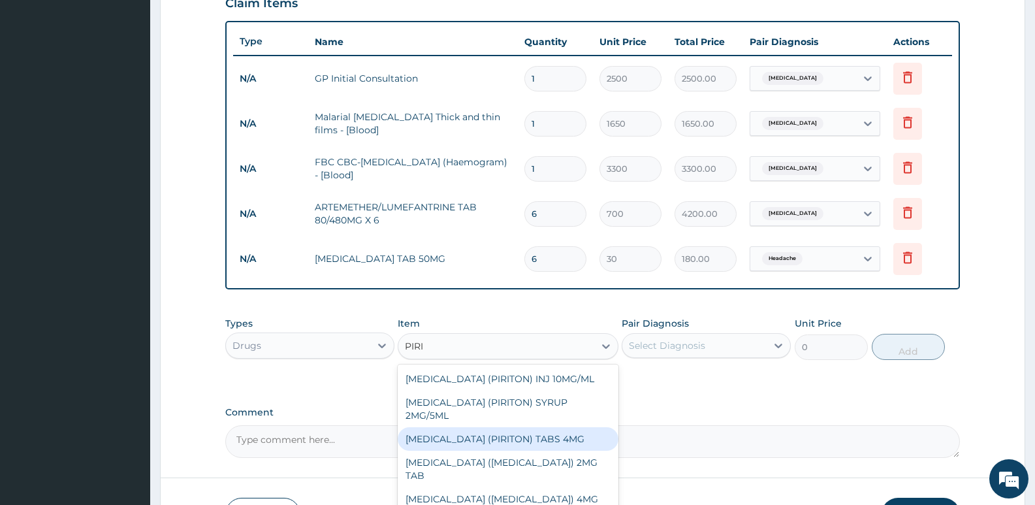
click at [509, 451] on div "CHLORPHENIRAMINE (PIRITON) TABS 4MG" at bounding box center [508, 439] width 220 height 24
type input "10"
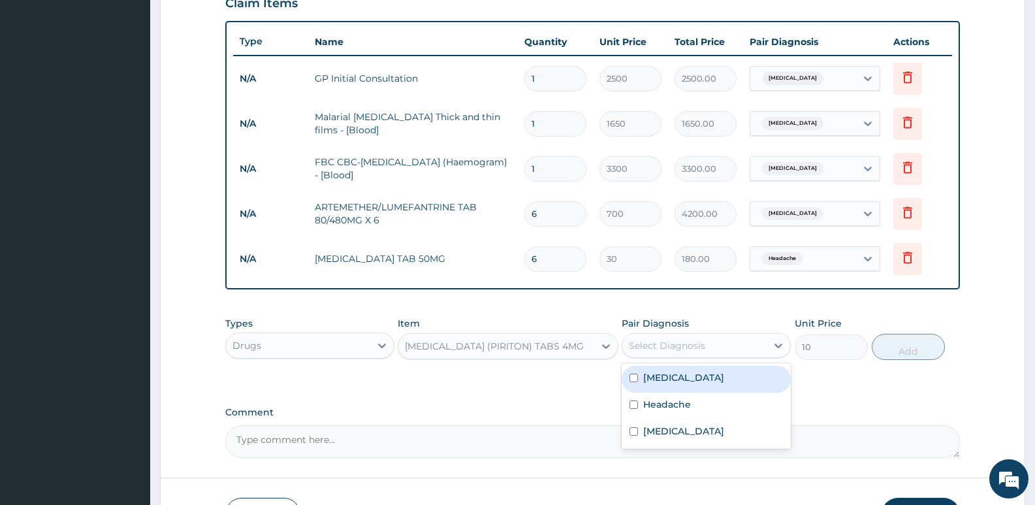
click at [646, 345] on div "Select Diagnosis" at bounding box center [667, 345] width 76 height 13
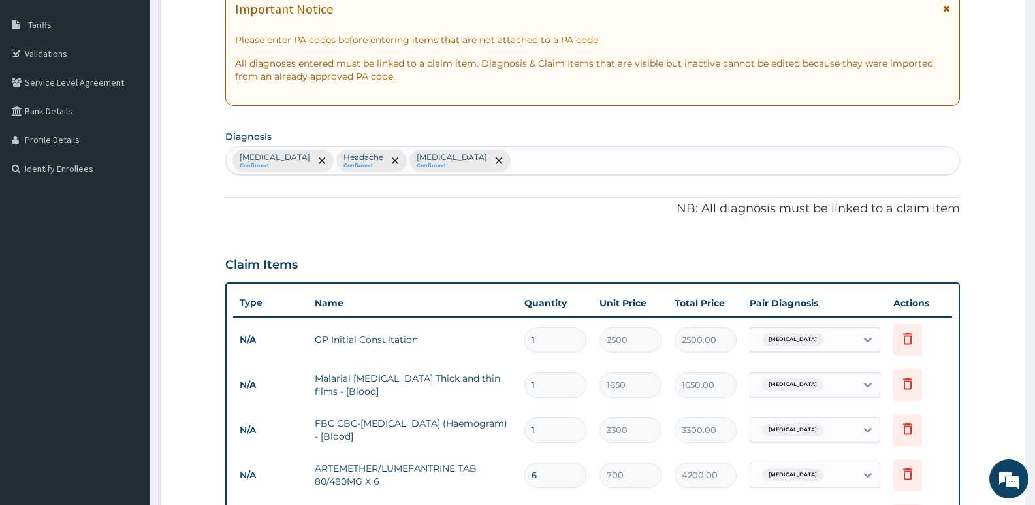
click at [456, 157] on div "Malaria Confirmed Headache Confirmed Sepsis Confirmed" at bounding box center [592, 160] width 733 height 27
type input "UPPER RES"
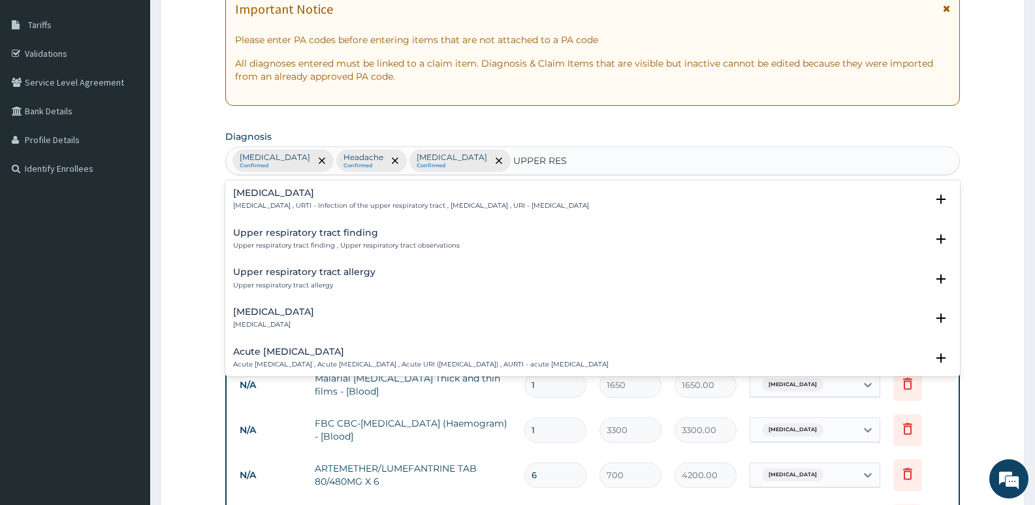
click at [298, 197] on h4 "Upper respiratory infection" at bounding box center [411, 193] width 356 height 10
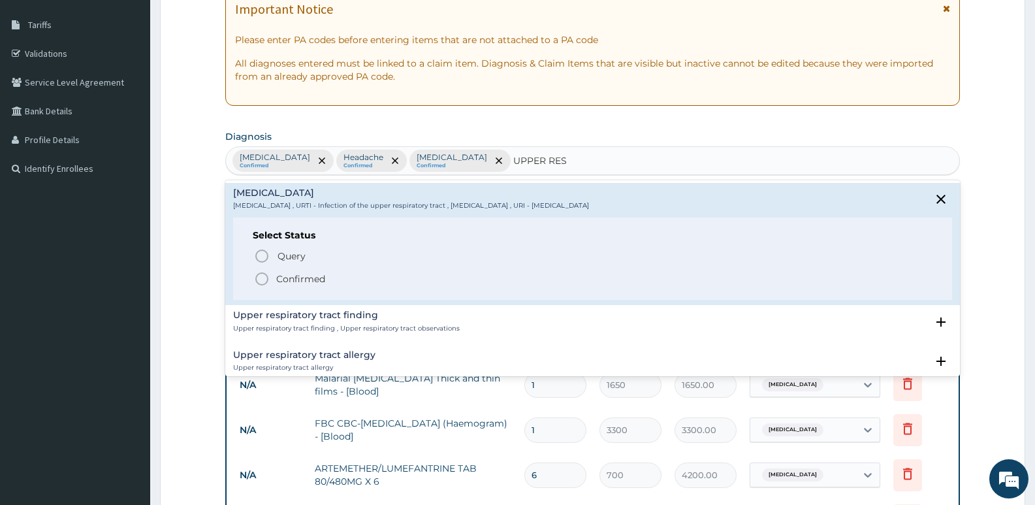
click at [262, 275] on icon "status option filled" at bounding box center [262, 279] width 16 height 16
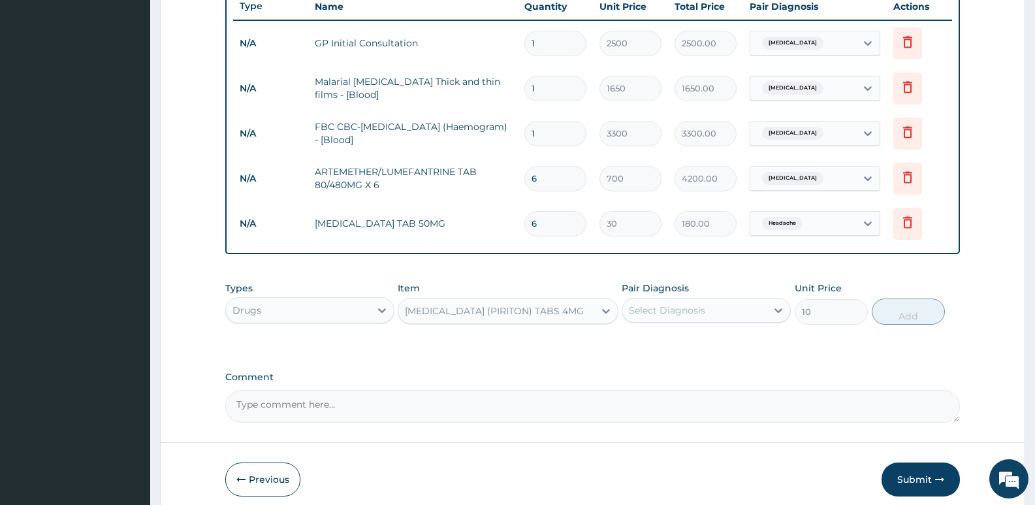
scroll to position [530, 0]
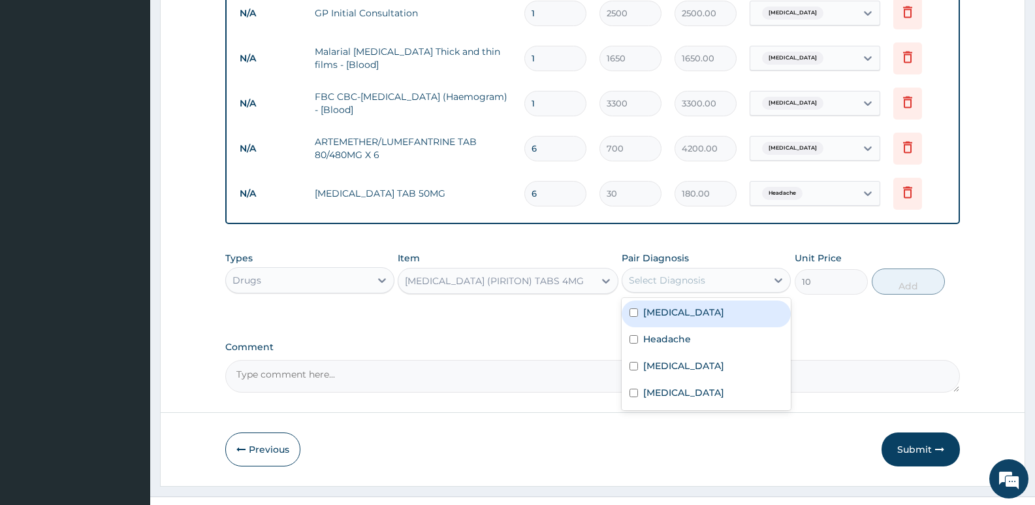
click at [710, 273] on div "Select Diagnosis" at bounding box center [694, 280] width 144 height 21
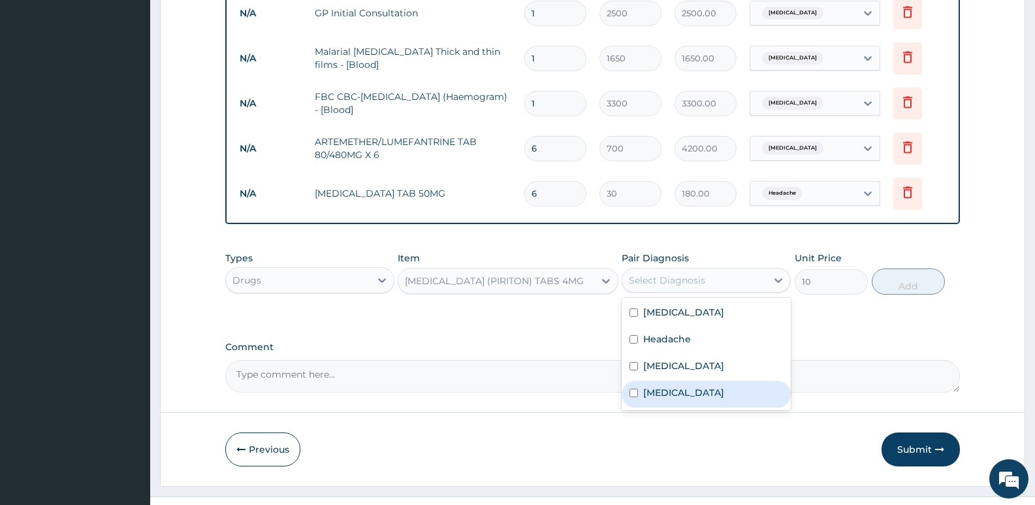
click at [672, 393] on label "Upper respiratory infection" at bounding box center [683, 392] width 81 height 13
checkbox input "true"
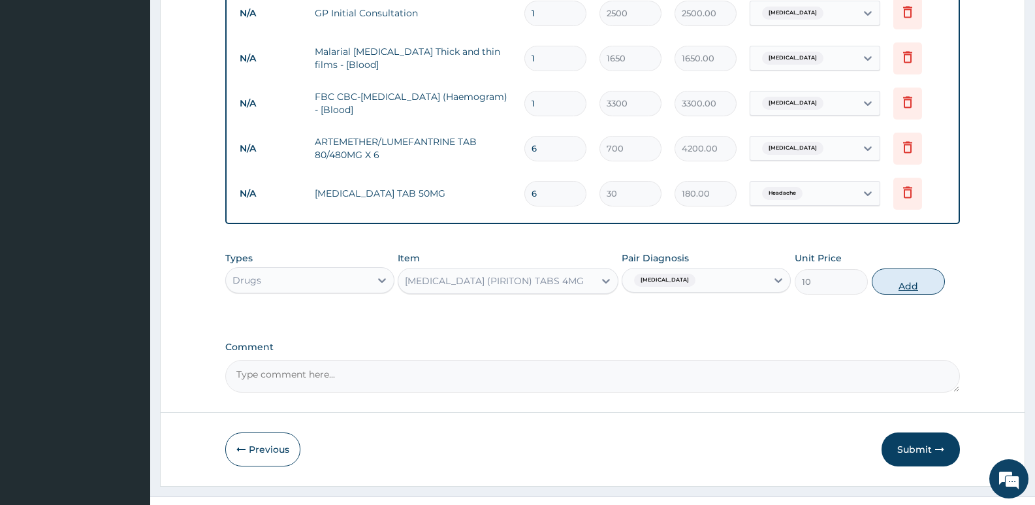
click at [899, 283] on button "Add" at bounding box center [908, 281] width 73 height 26
type input "0"
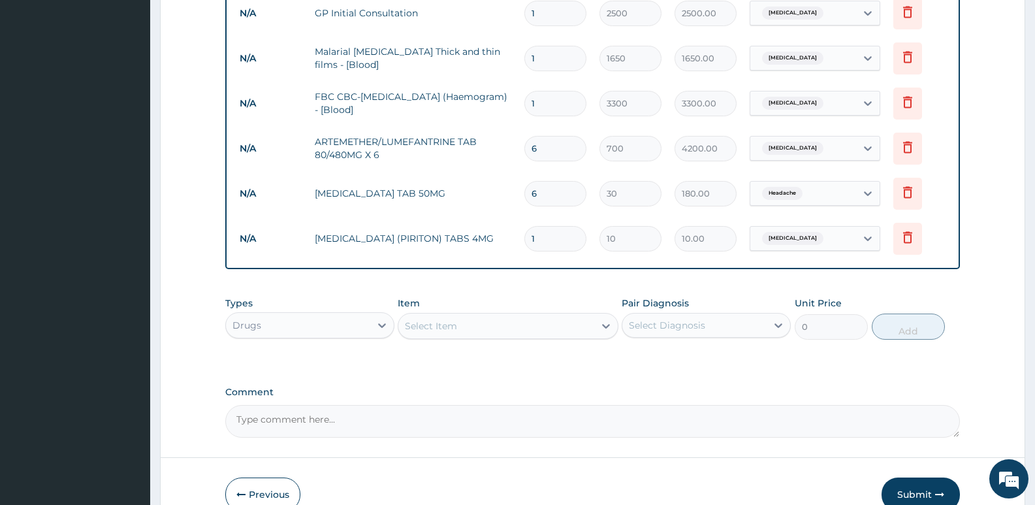
type input "0.00"
type input "6"
type input "60.00"
type input "6"
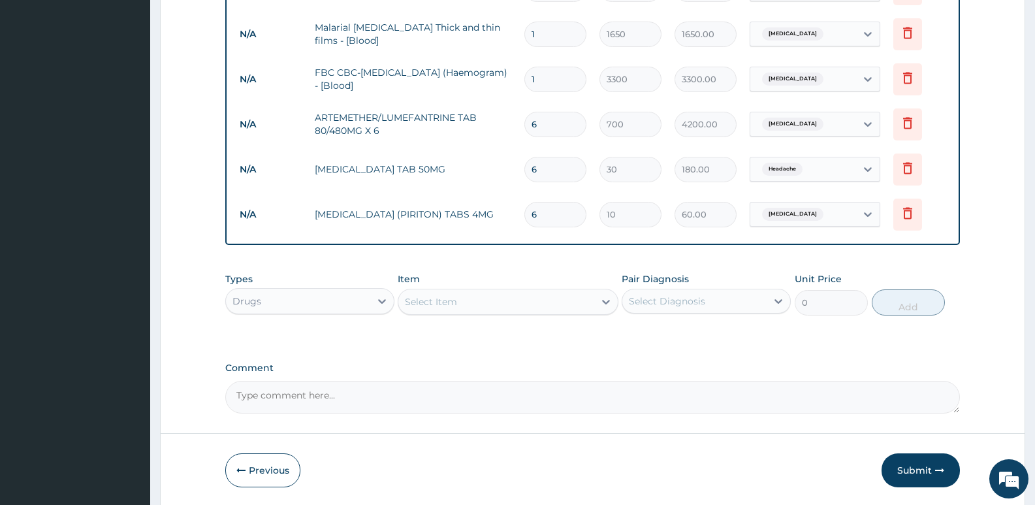
scroll to position [595, 0]
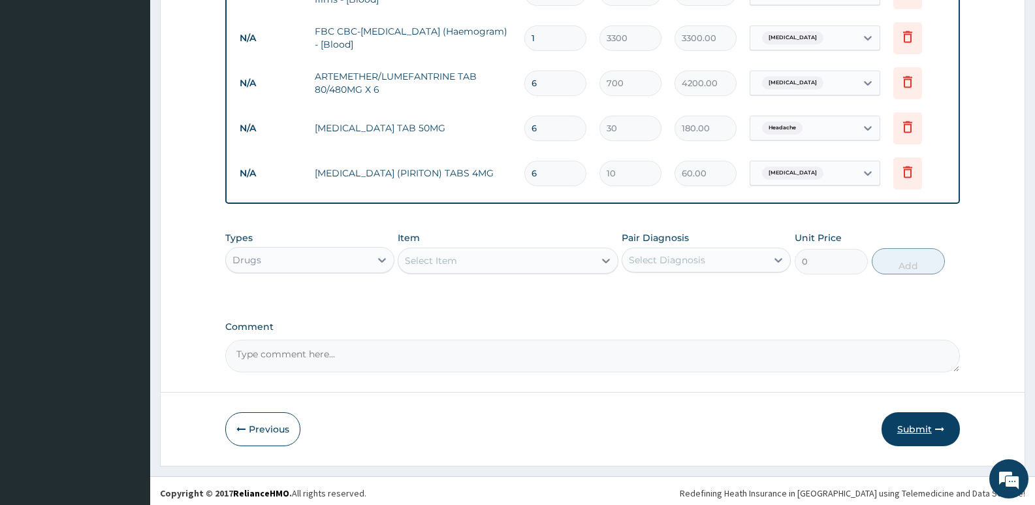
click at [907, 419] on button "Submit" at bounding box center [920, 429] width 78 height 34
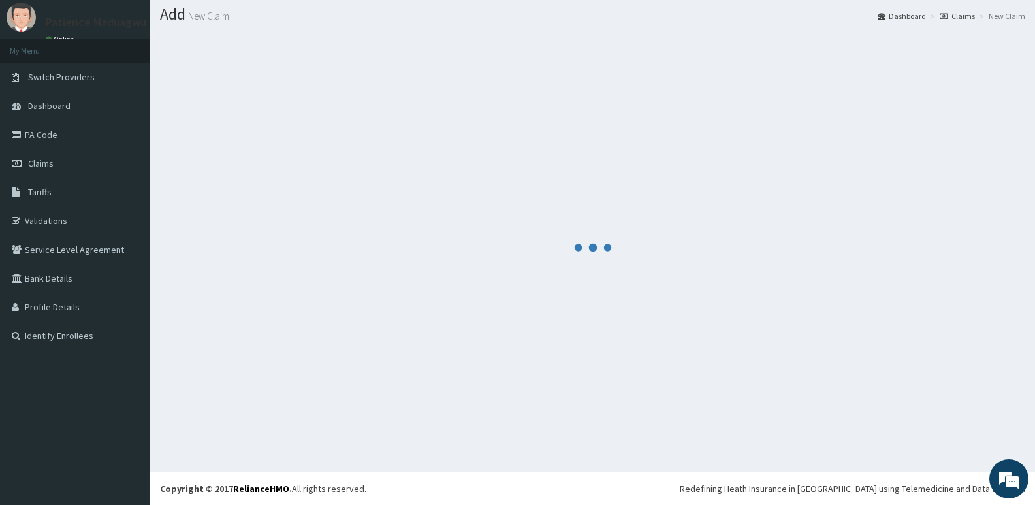
scroll to position [37, 0]
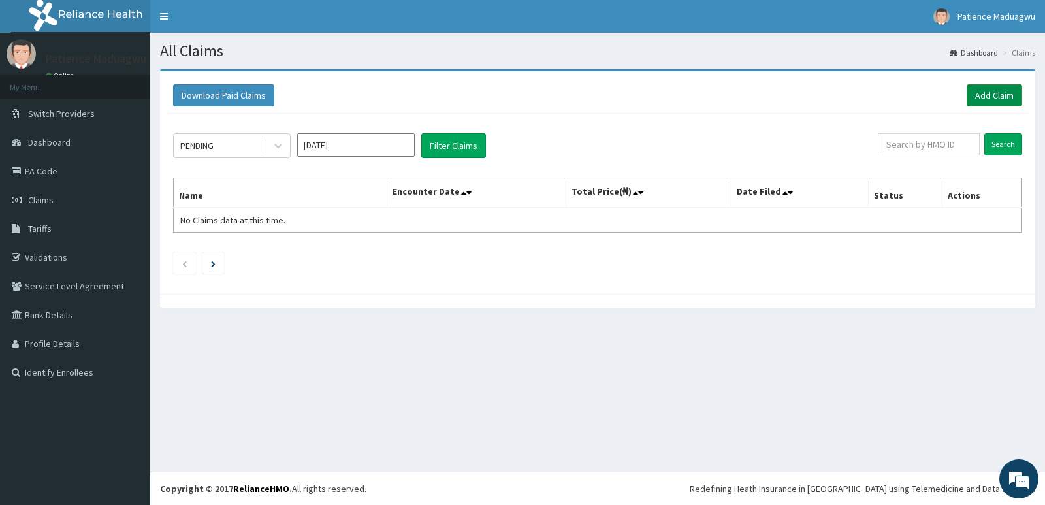
click at [985, 93] on link "Add Claim" at bounding box center [994, 95] width 56 height 22
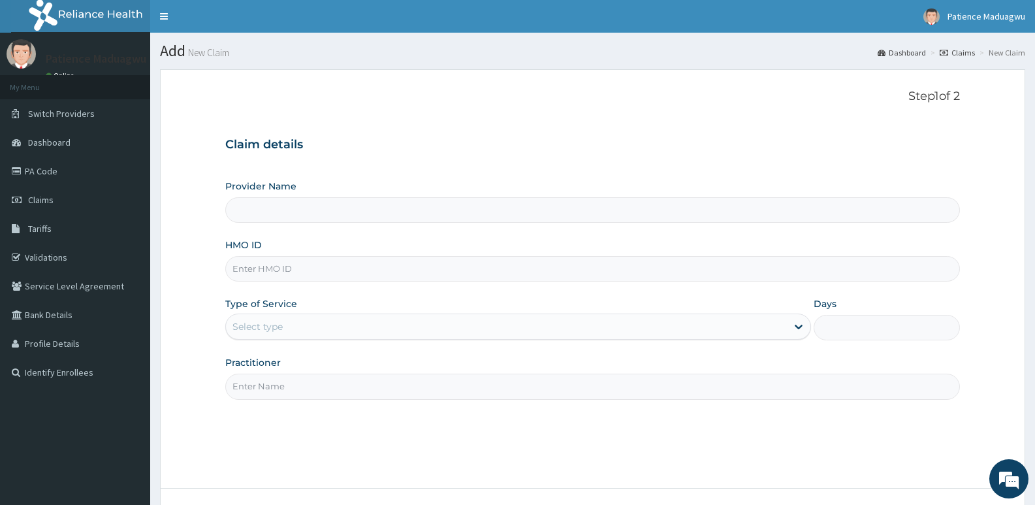
type input "[GEOGRAPHIC_DATA]"
click at [302, 274] on input "HMO ID" at bounding box center [592, 268] width 735 height 25
paste input "CQX/10163/A"
type input "CQX/10163/A"
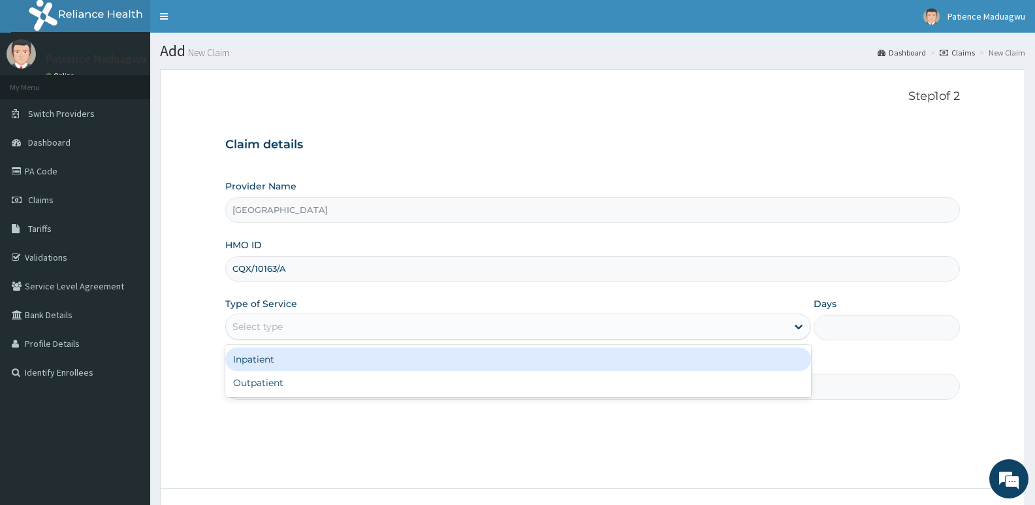
click at [279, 326] on div "Select type" at bounding box center [257, 326] width 50 height 13
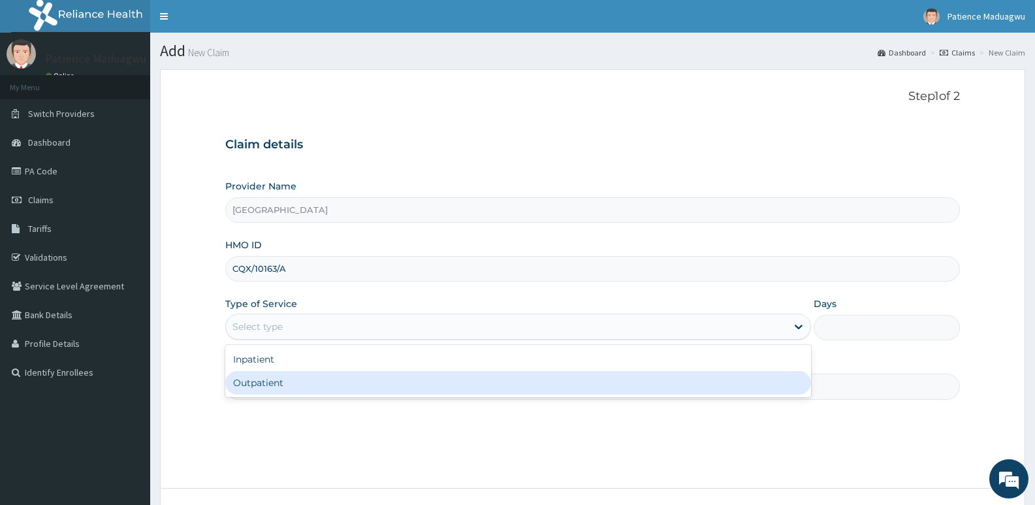
click at [265, 381] on div "Outpatient" at bounding box center [517, 383] width 585 height 24
type input "1"
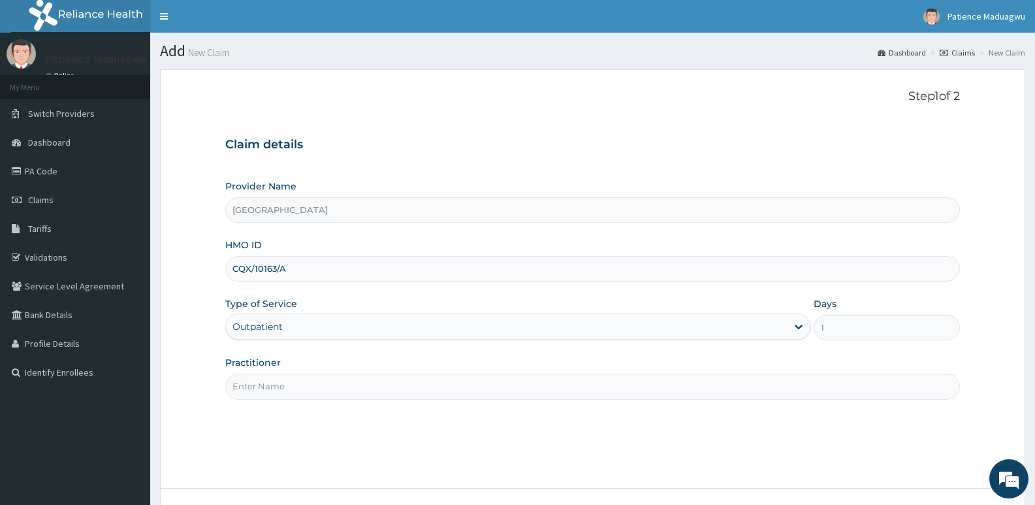
click at [240, 391] on input "Practitioner" at bounding box center [592, 385] width 735 height 25
type input "[PERSON_NAME]"
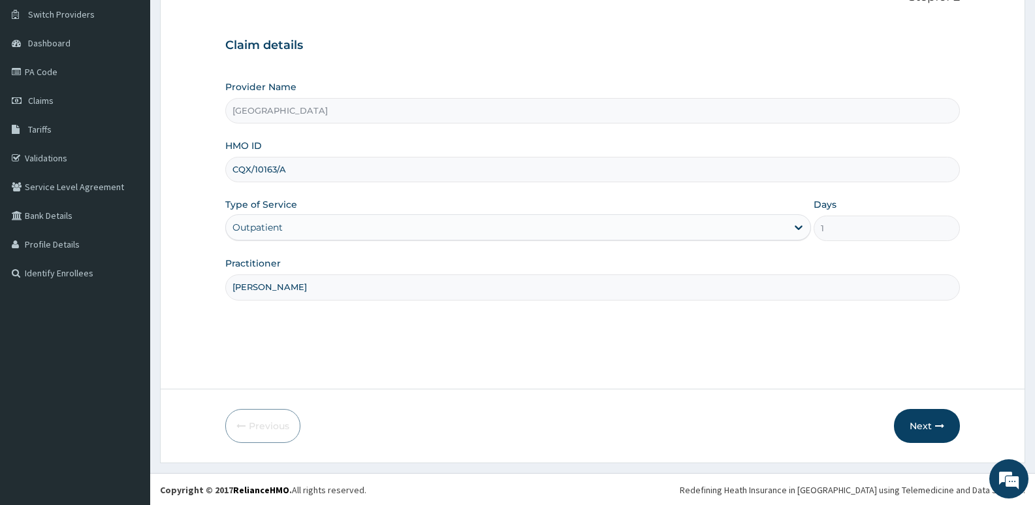
scroll to position [101, 0]
click at [936, 425] on icon "button" at bounding box center [939, 424] width 9 height 9
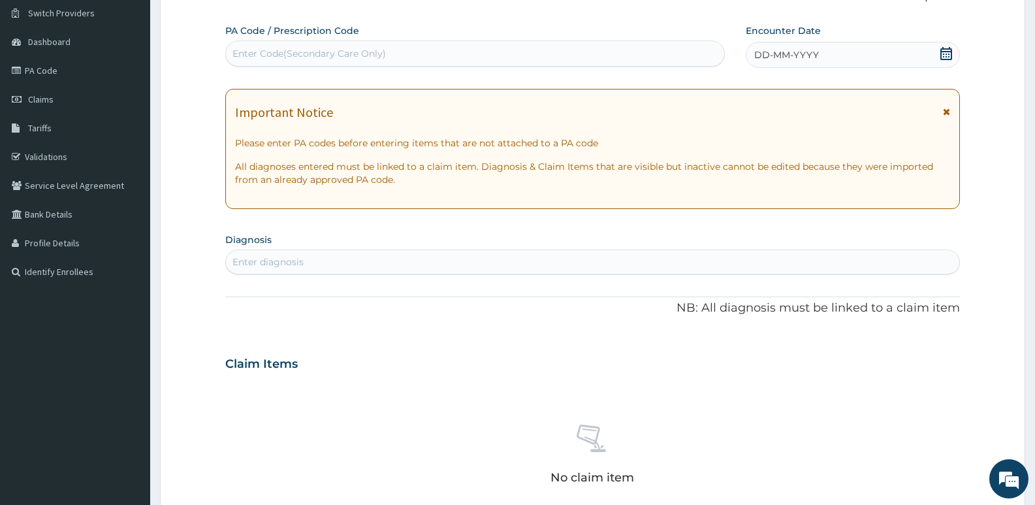
click at [406, 63] on div "Enter Code(Secondary Care Only)" at bounding box center [475, 53] width 498 height 21
paste input "PA/A1DD92"
type input "PA/A1DD92"
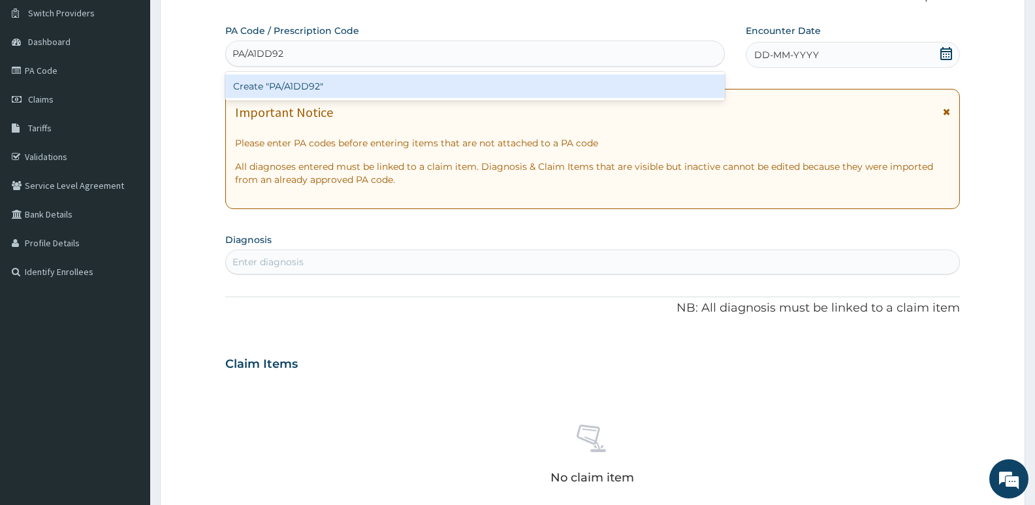
click at [392, 89] on div "Create "PA/A1DD92"" at bounding box center [475, 86] width 500 height 24
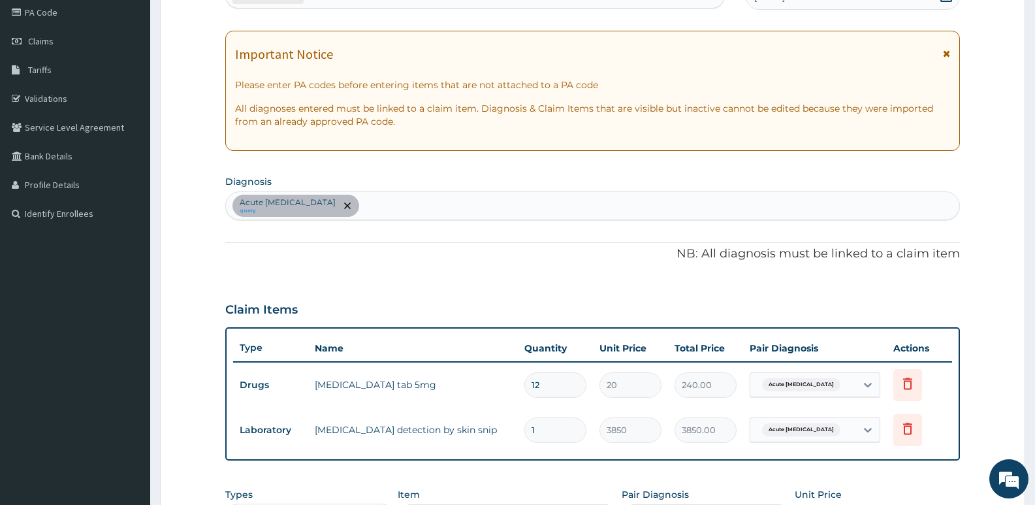
scroll to position [296, 0]
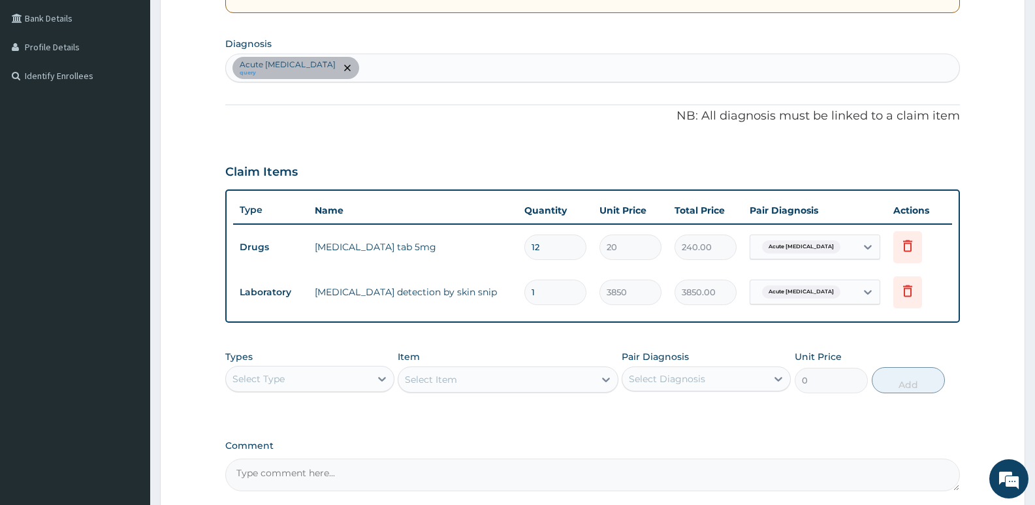
click at [366, 66] on div "Acute [MEDICAL_DATA] query" at bounding box center [592, 67] width 733 height 27
type input "mala"
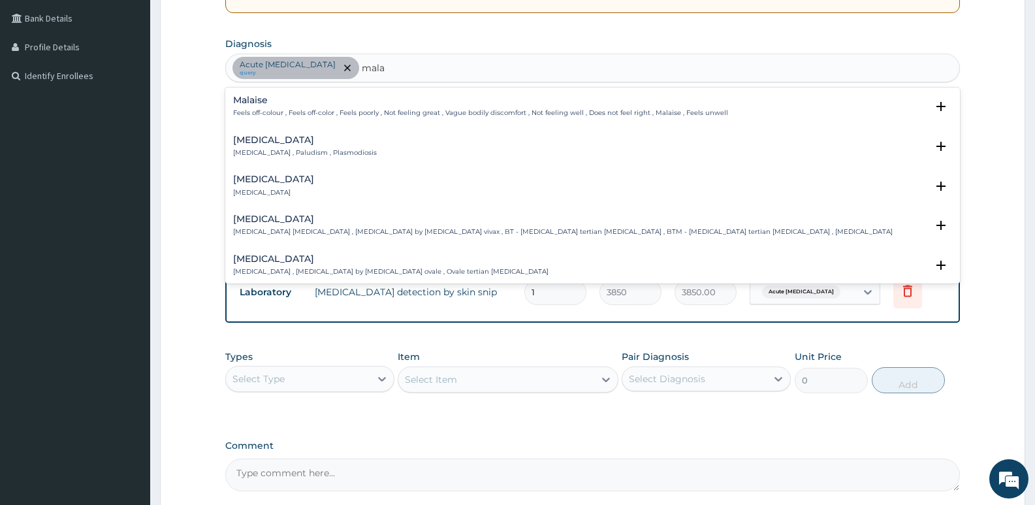
click at [234, 138] on h4 "[MEDICAL_DATA]" at bounding box center [305, 140] width 144 height 10
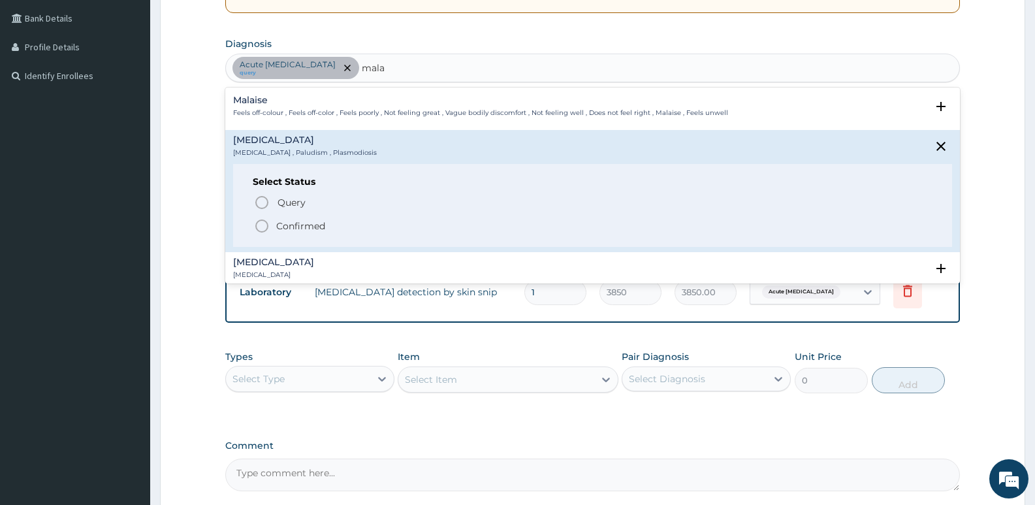
click at [259, 230] on icon "status option filled" at bounding box center [262, 226] width 16 height 16
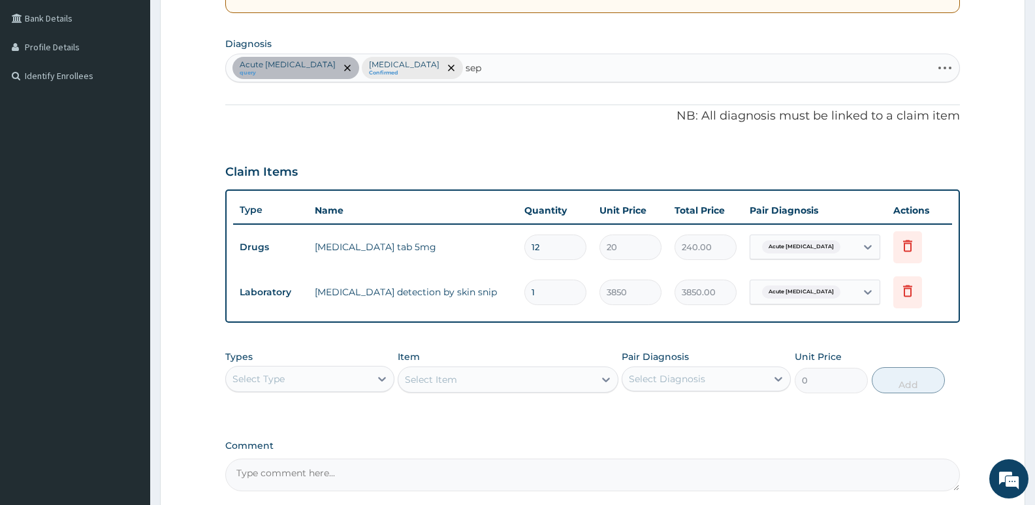
type input "seps"
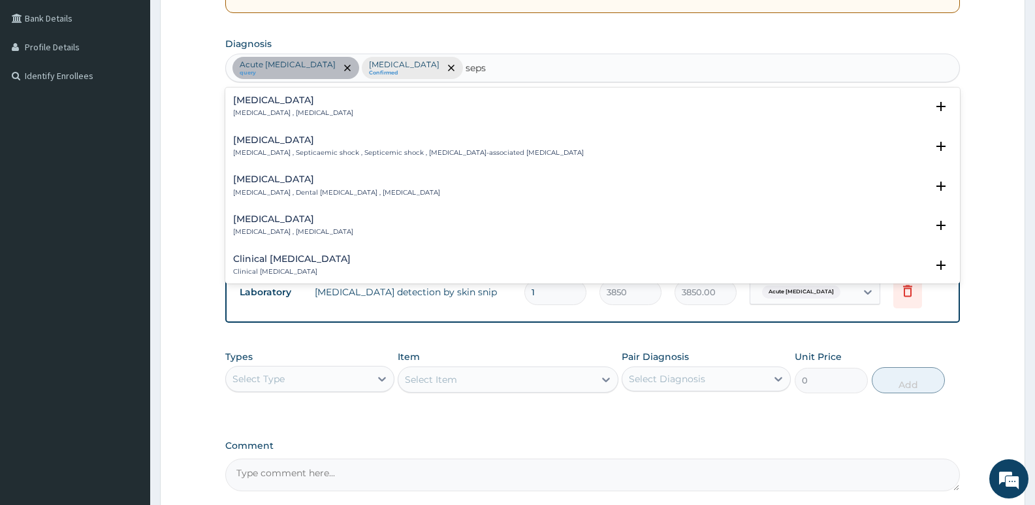
click at [287, 106] on div "[MEDICAL_DATA] [MEDICAL_DATA] , [MEDICAL_DATA]" at bounding box center [293, 106] width 120 height 23
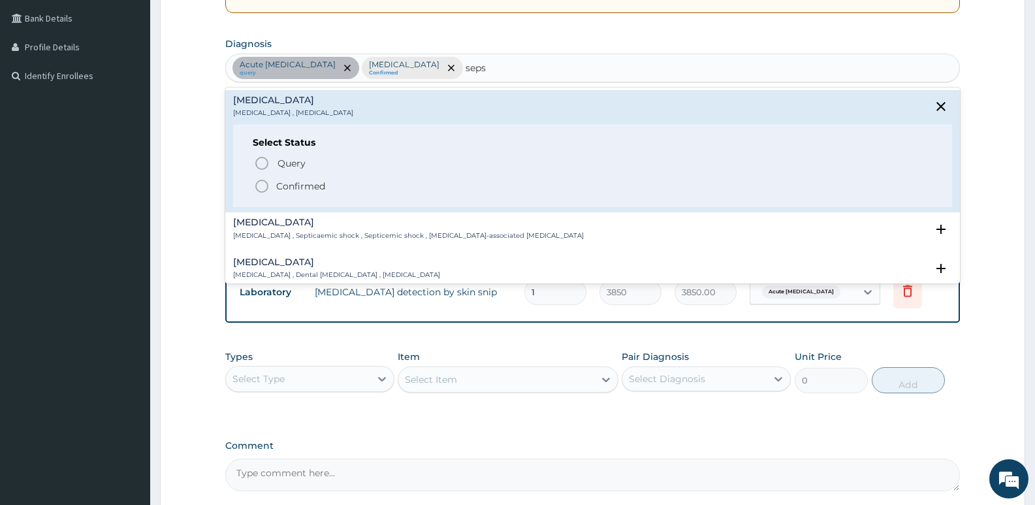
click at [267, 186] on icon "status option filled" at bounding box center [262, 186] width 16 height 16
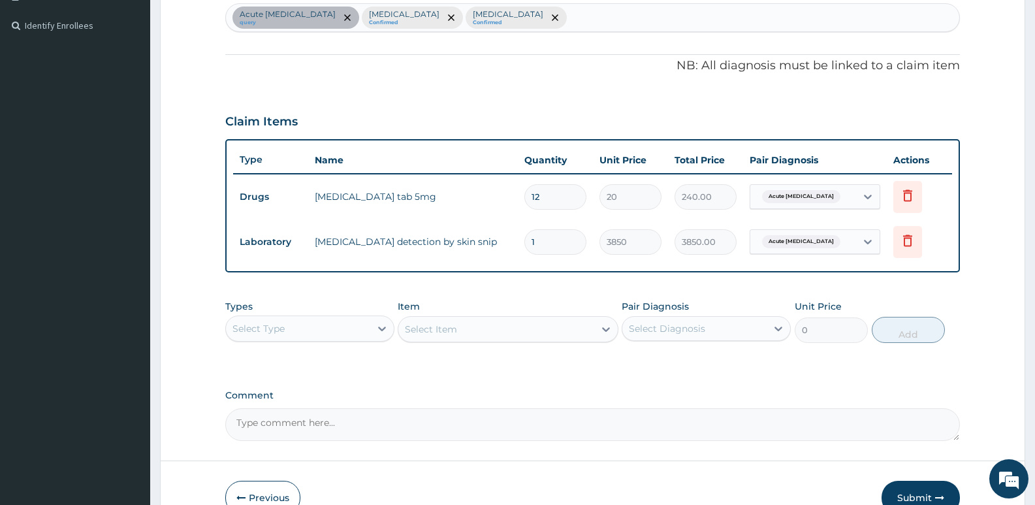
scroll to position [420, 0]
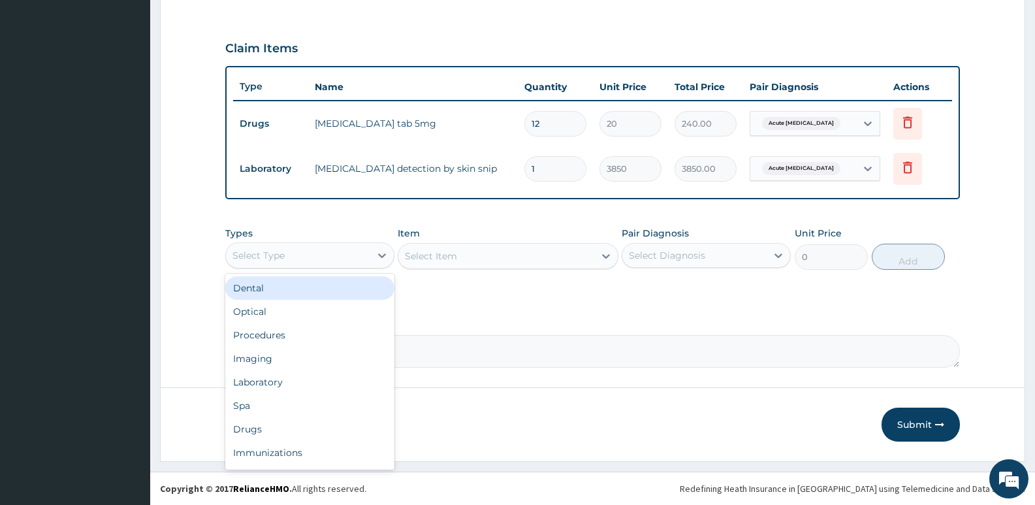
click at [357, 258] on div "Select Type" at bounding box center [298, 255] width 144 height 21
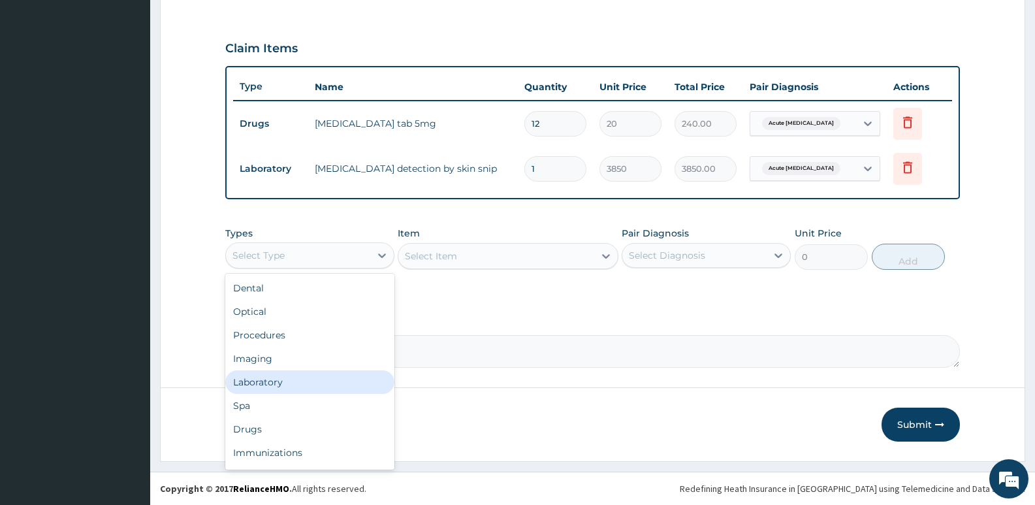
click at [259, 379] on div "Laboratory" at bounding box center [309, 382] width 169 height 24
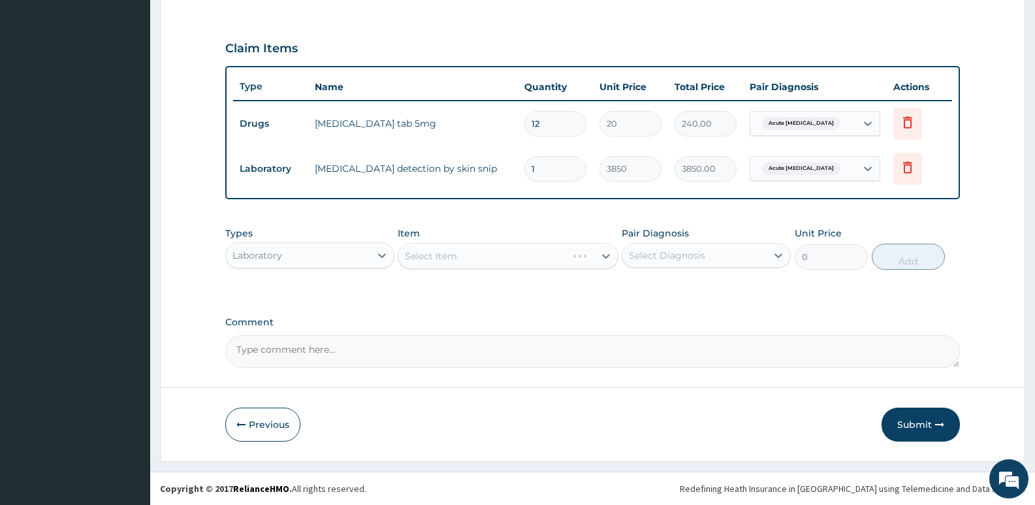
click at [451, 259] on div "Select Item" at bounding box center [508, 256] width 220 height 26
click at [424, 261] on div "Select Item" at bounding box center [508, 256] width 220 height 26
click at [424, 261] on div "Select Item" at bounding box center [431, 255] width 52 height 13
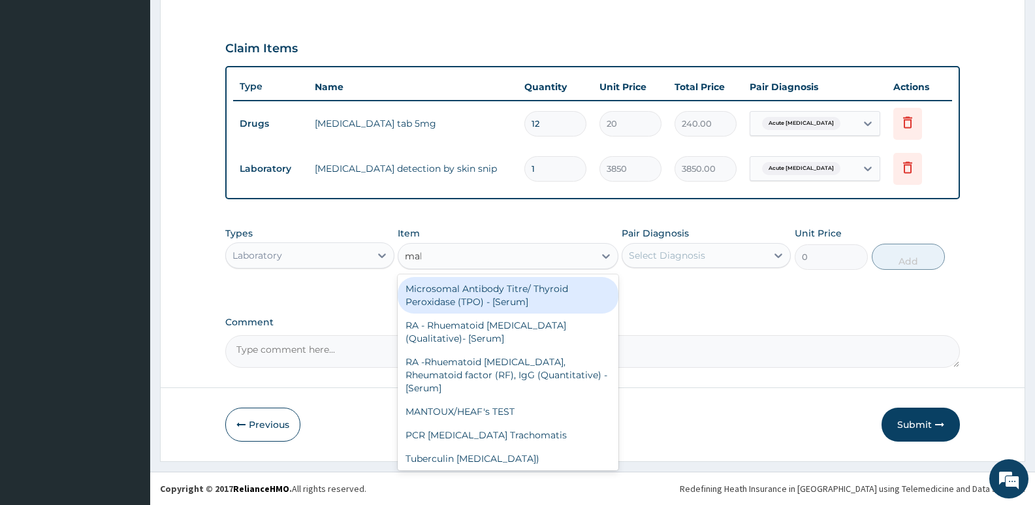
type input "mala"
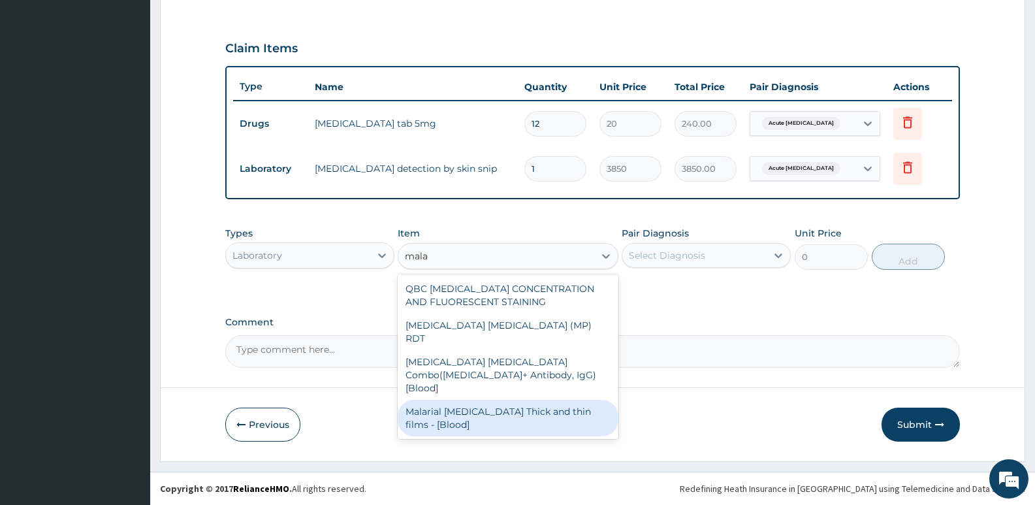
click at [456, 400] on div "Malarial [MEDICAL_DATA] Thick and thin films - [Blood]" at bounding box center [508, 418] width 220 height 37
type input "1650"
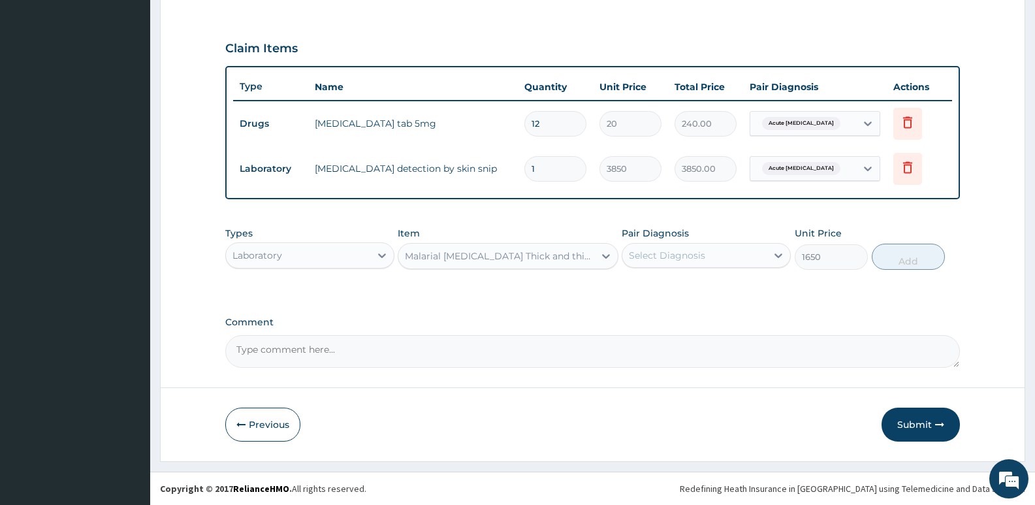
click at [672, 263] on div "Select Diagnosis" at bounding box center [694, 255] width 144 height 21
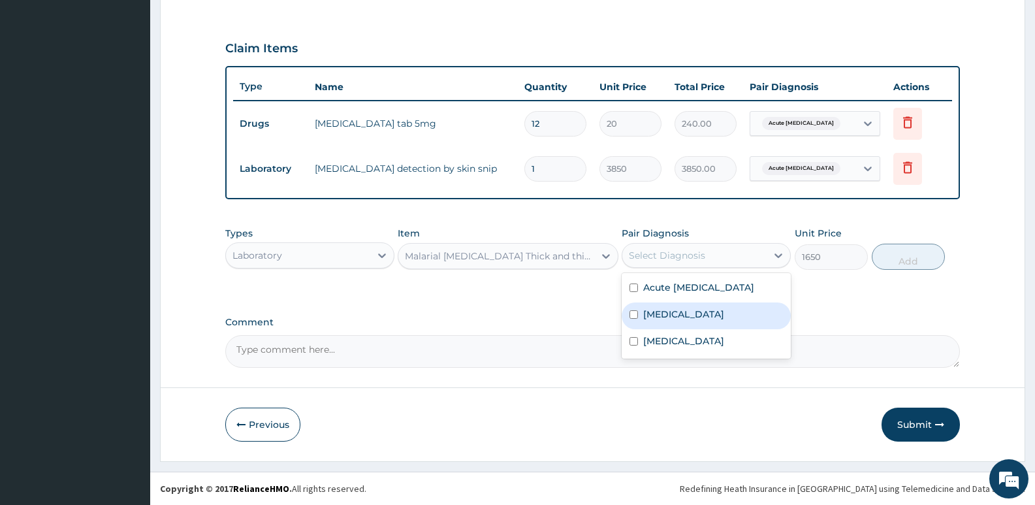
click at [658, 317] on label "[MEDICAL_DATA]" at bounding box center [683, 314] width 81 height 13
checkbox input "true"
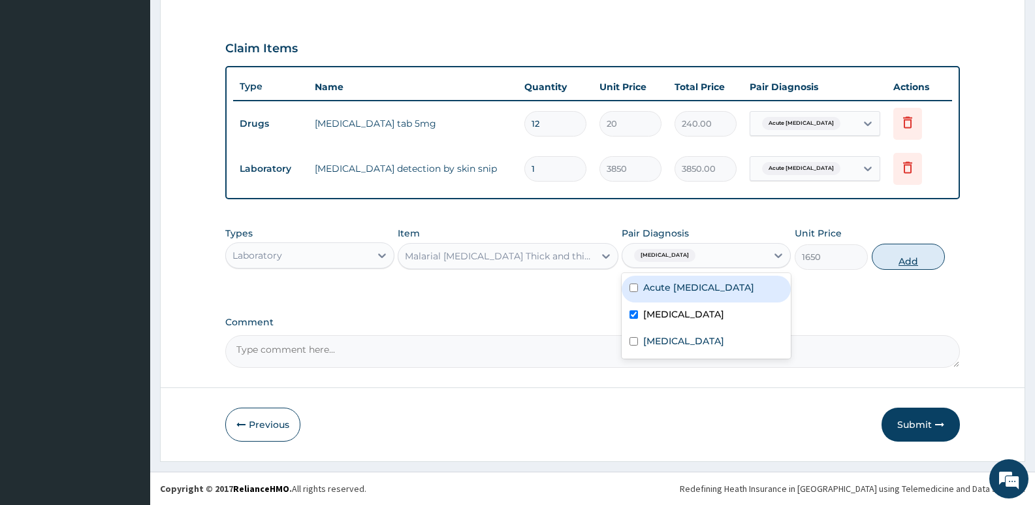
click at [883, 260] on button "Add" at bounding box center [908, 257] width 73 height 26
type input "0"
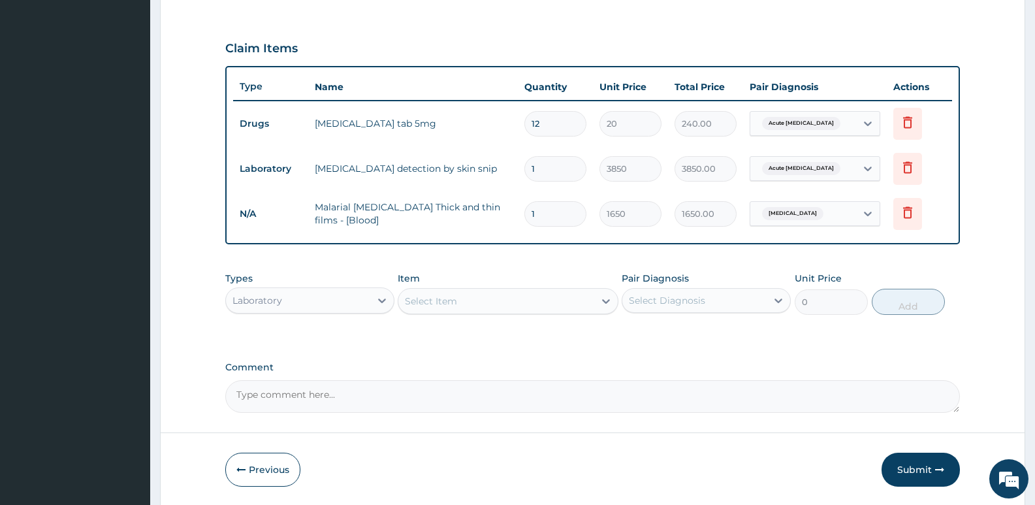
click at [451, 302] on div "Select Item" at bounding box center [431, 300] width 52 height 13
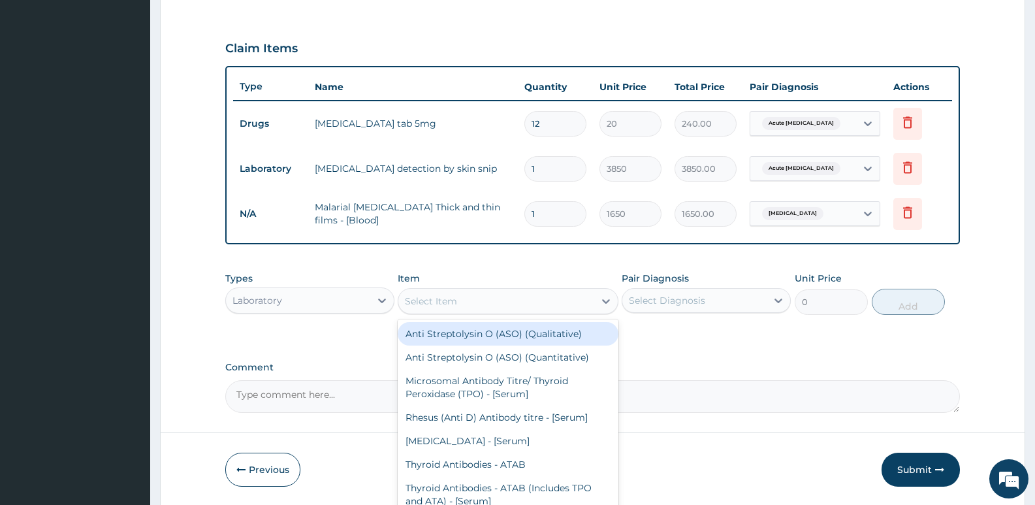
type input "w"
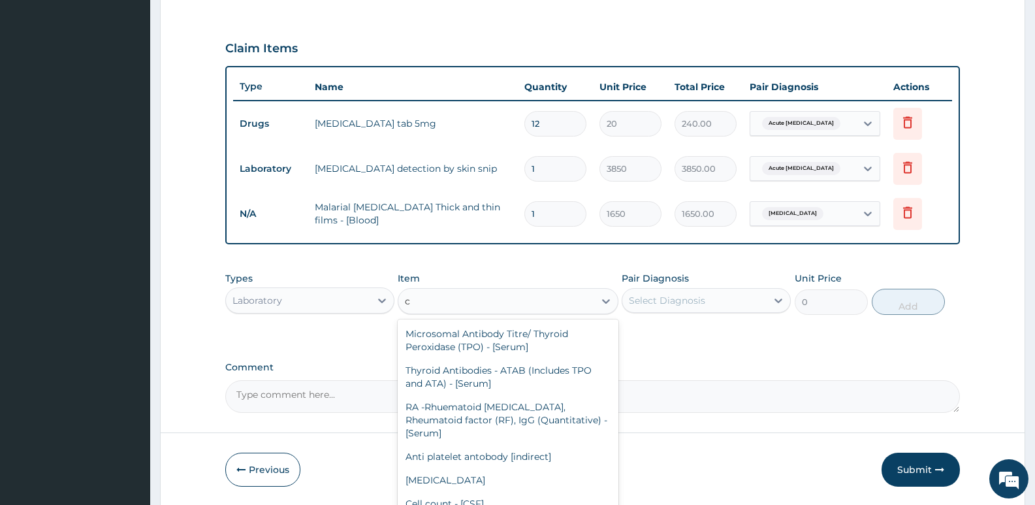
type input "cb"
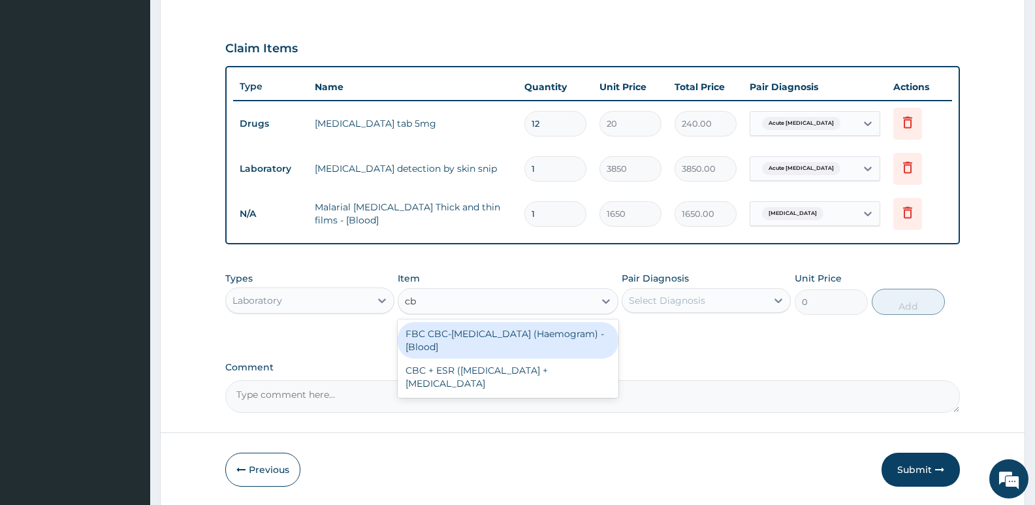
click at [458, 343] on div "FBC CBC-[MEDICAL_DATA] (Haemogram) - [Blood]" at bounding box center [508, 340] width 220 height 37
type input "3300"
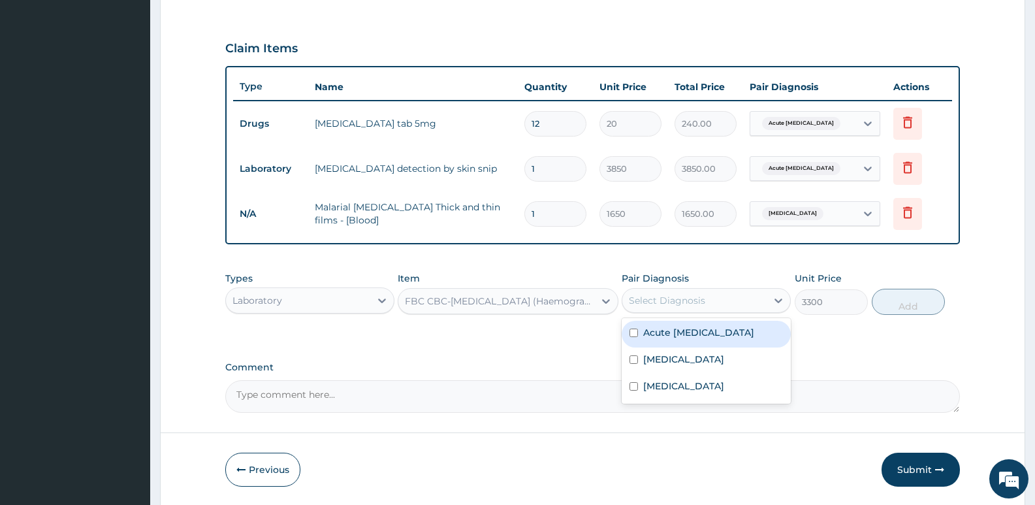
click at [659, 293] on div "Select Diagnosis" at bounding box center [694, 300] width 144 height 21
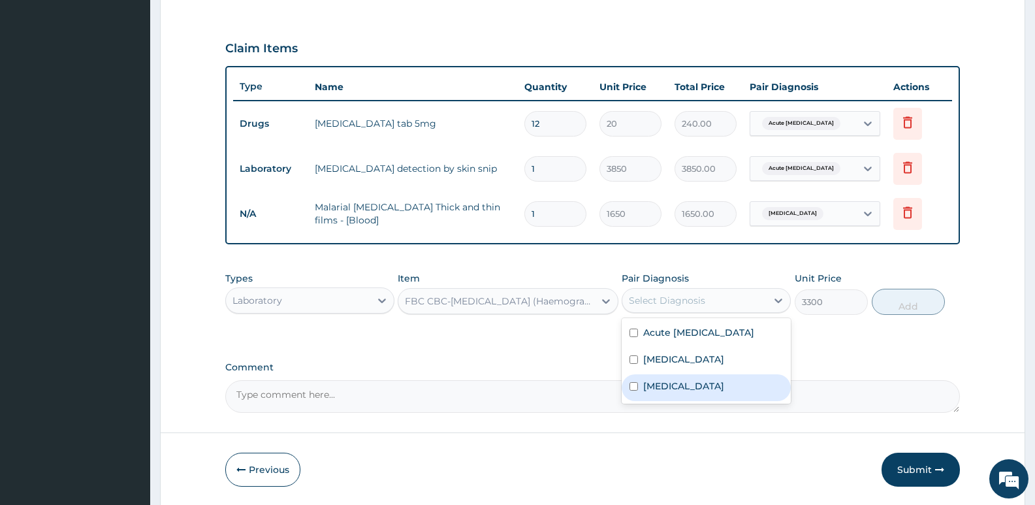
click at [645, 394] on div "[MEDICAL_DATA]" at bounding box center [706, 387] width 169 height 27
checkbox input "true"
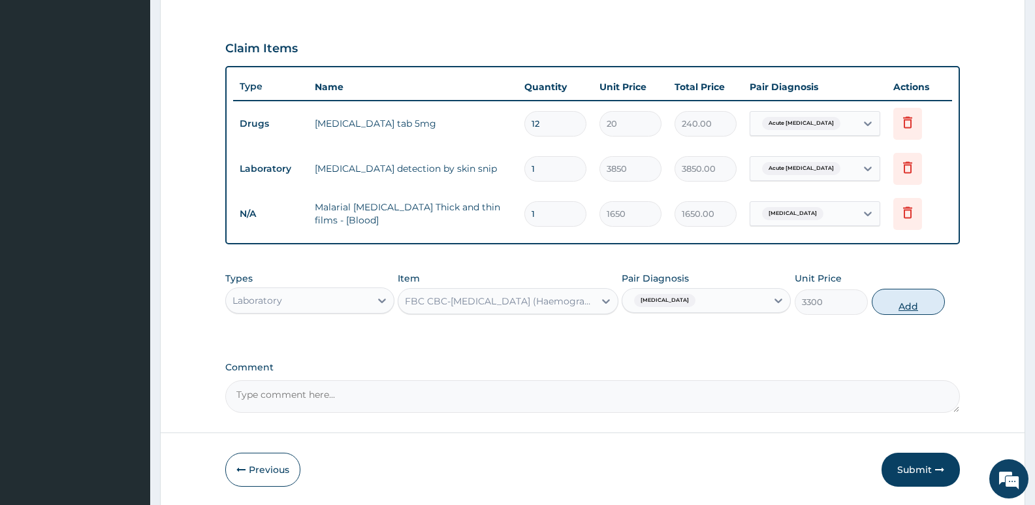
click at [895, 302] on button "Add" at bounding box center [908, 302] width 73 height 26
type input "0"
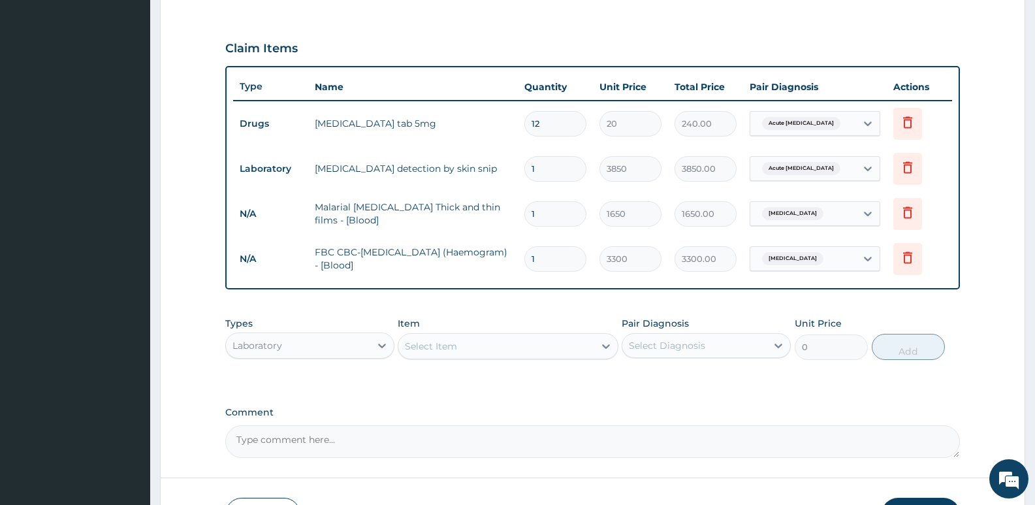
scroll to position [510, 0]
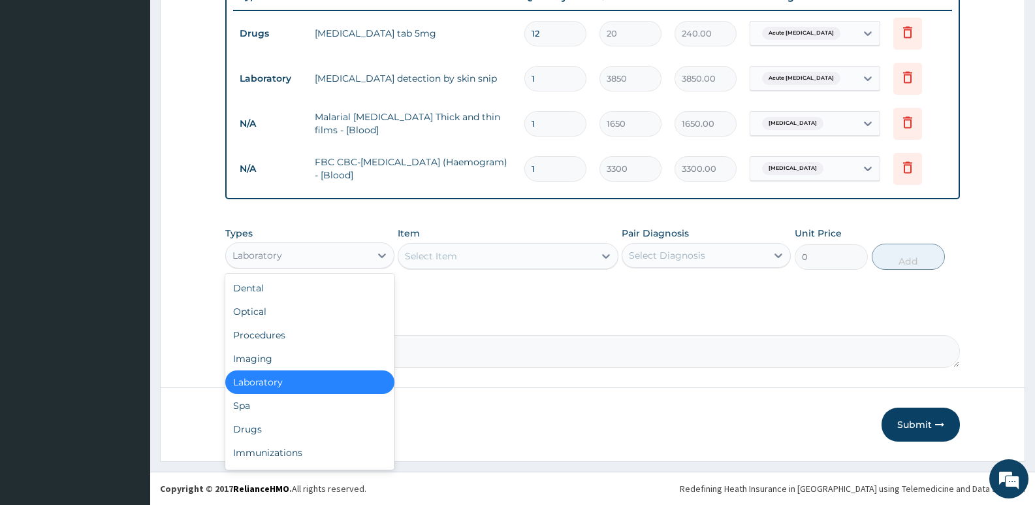
click at [311, 261] on div "Laboratory" at bounding box center [298, 255] width 144 height 21
click at [294, 339] on div "Procedures" at bounding box center [309, 335] width 169 height 24
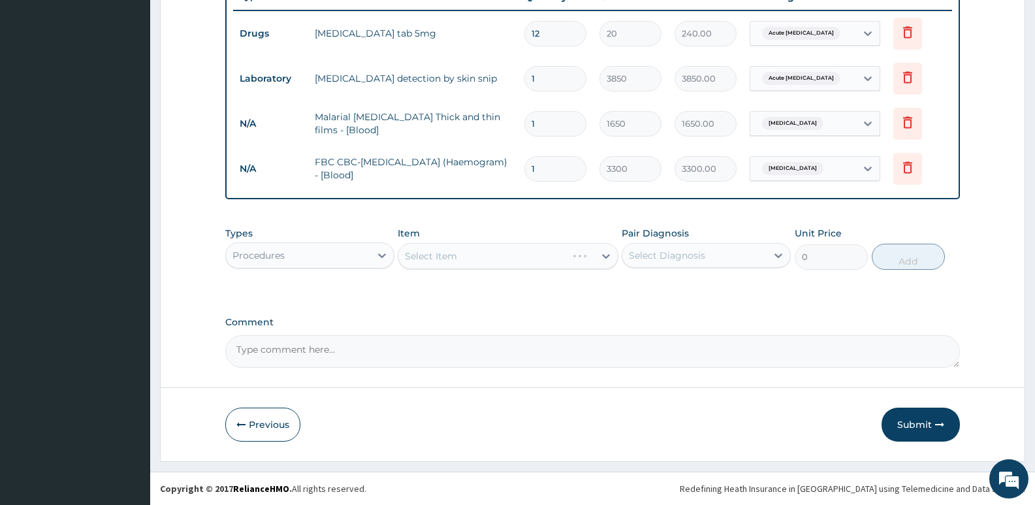
click at [407, 261] on div "Select Item" at bounding box center [508, 256] width 220 height 26
click at [489, 259] on div "Select Item" at bounding box center [508, 256] width 220 height 26
click at [489, 259] on div "Select Item" at bounding box center [495, 256] width 195 height 21
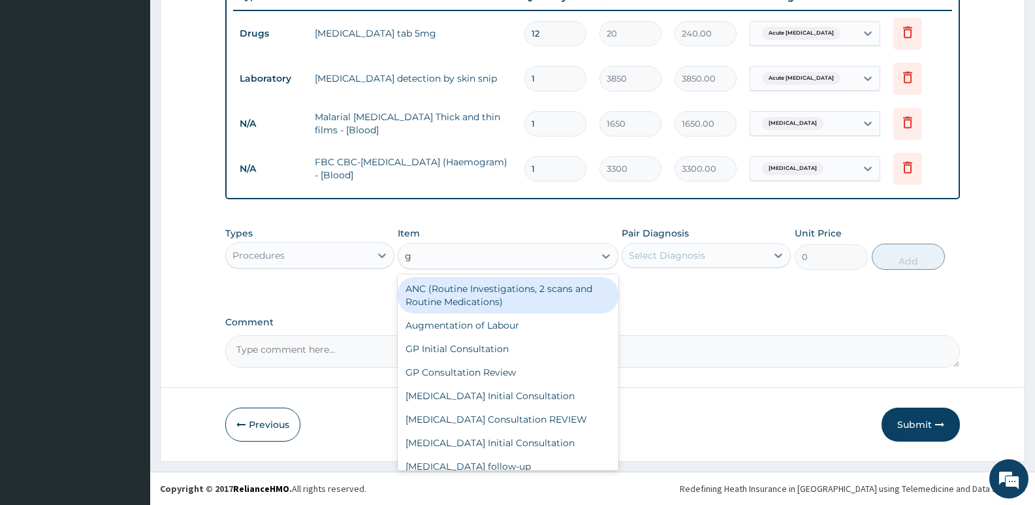
type input "gp"
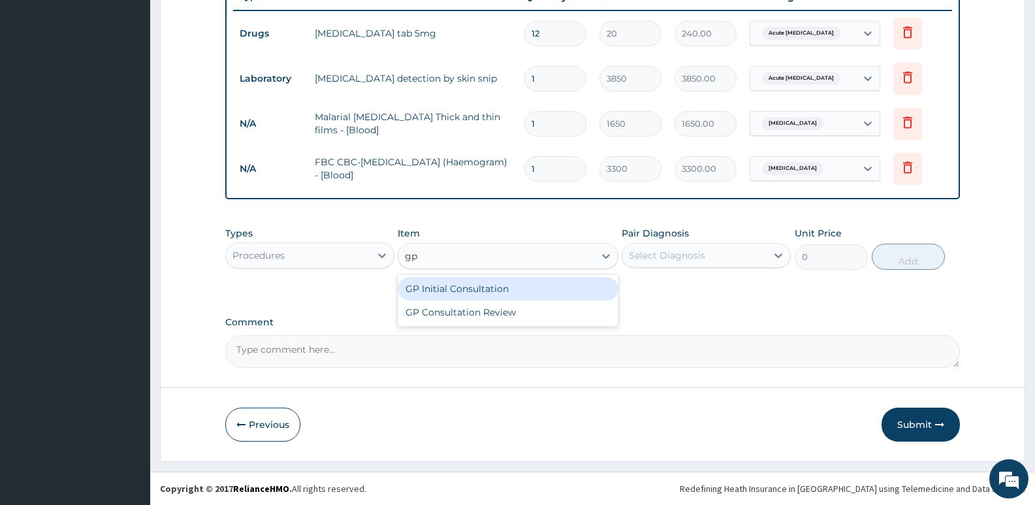
click at [474, 285] on div "GP Initial Consultation" at bounding box center [508, 289] width 220 height 24
type input "2500"
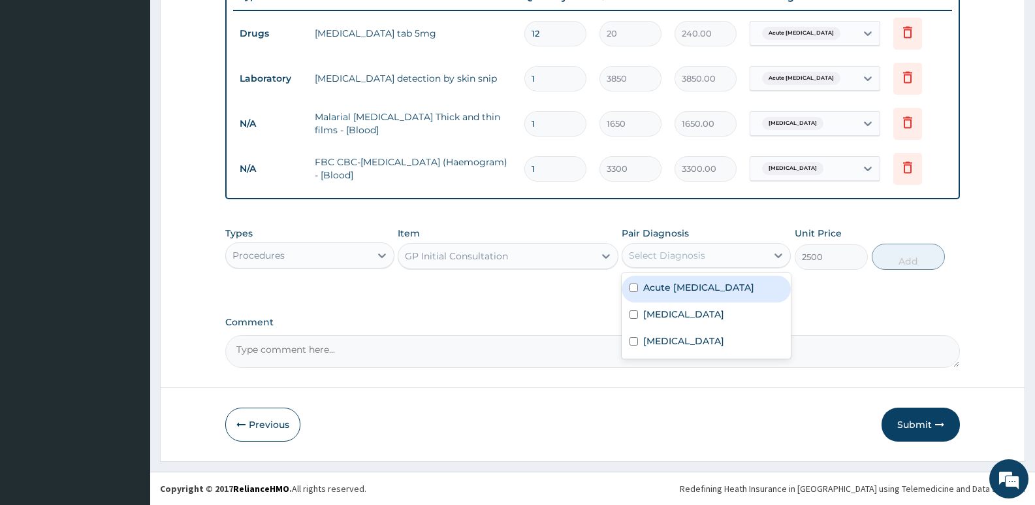
click at [669, 246] on div "Select Diagnosis" at bounding box center [694, 255] width 144 height 21
click at [665, 278] on div "Acute [MEDICAL_DATA]" at bounding box center [706, 289] width 169 height 27
checkbox input "true"
click at [907, 255] on button "Add" at bounding box center [908, 257] width 73 height 26
type input "0"
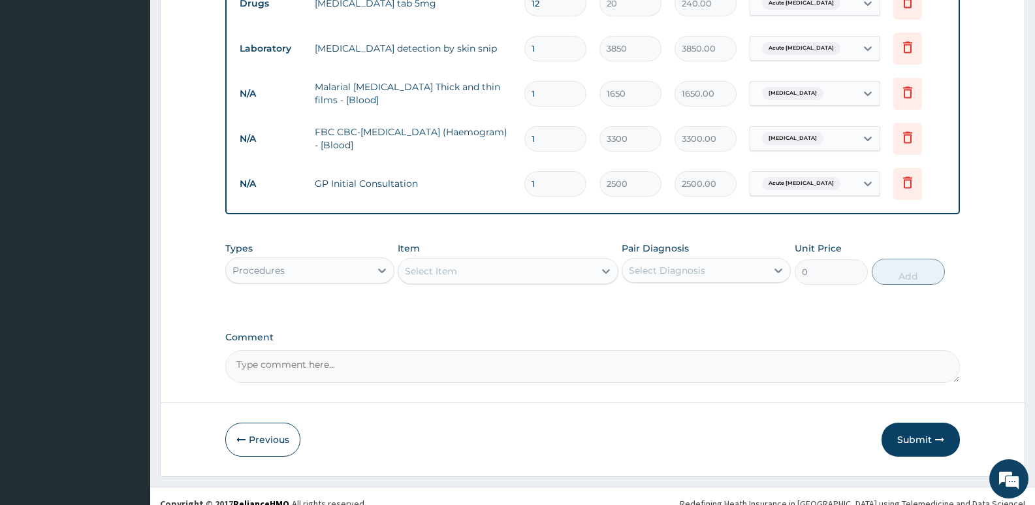
scroll to position [555, 0]
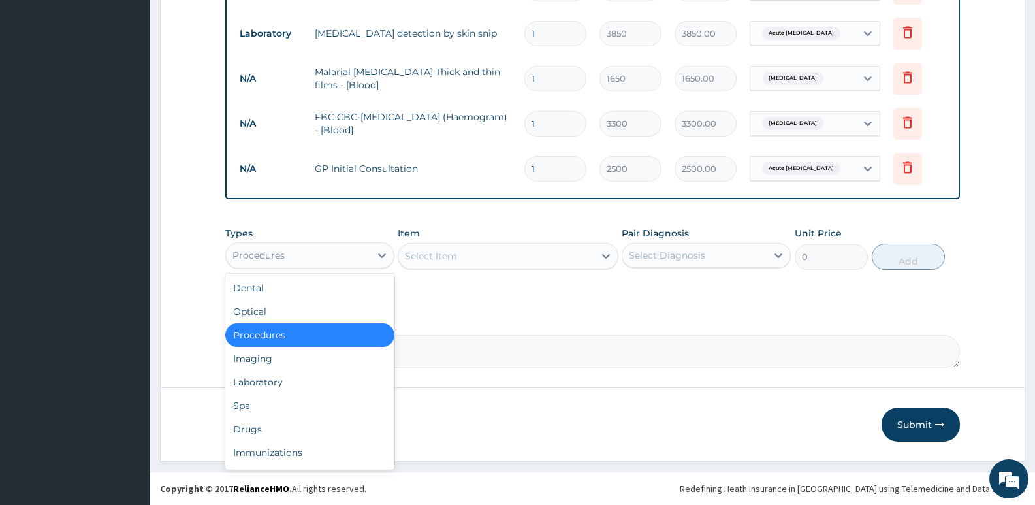
click at [276, 253] on div "Procedures" at bounding box center [258, 255] width 52 height 13
click at [261, 427] on div "Drugs" at bounding box center [309, 429] width 169 height 24
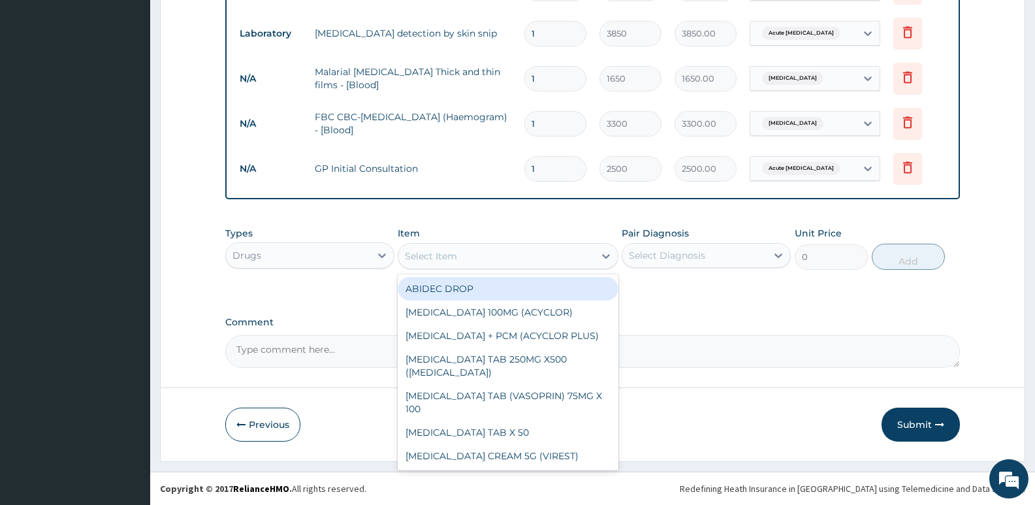
click at [409, 259] on div "Select Item" at bounding box center [431, 255] width 52 height 13
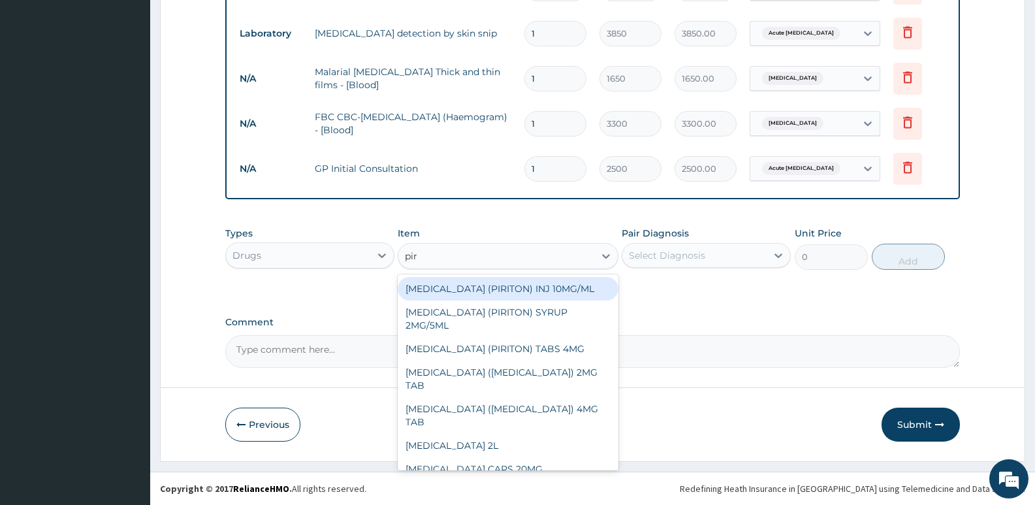
type input "piri"
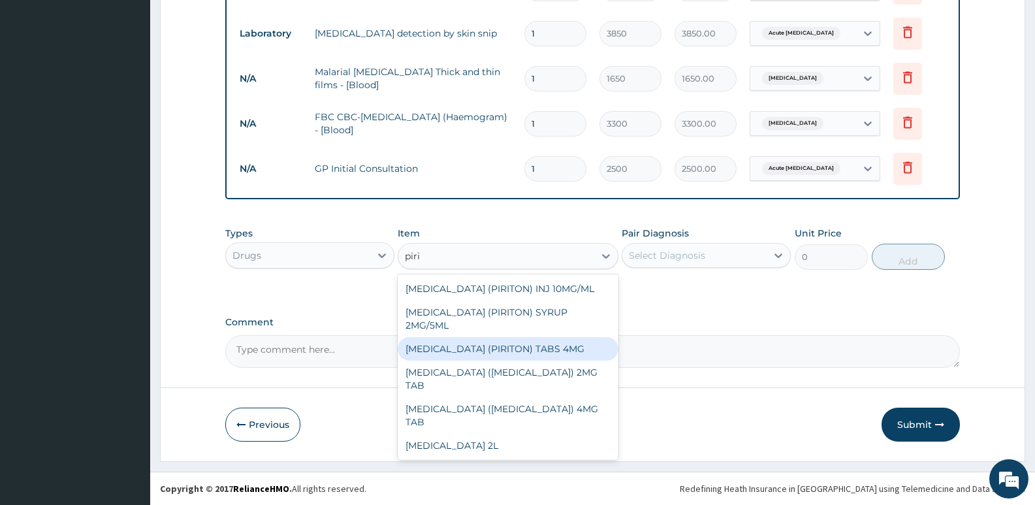
click at [505, 360] on div "CHLORPHENIRAMINE (PIRITON) TABS 4MG" at bounding box center [508, 349] width 220 height 24
type input "10"
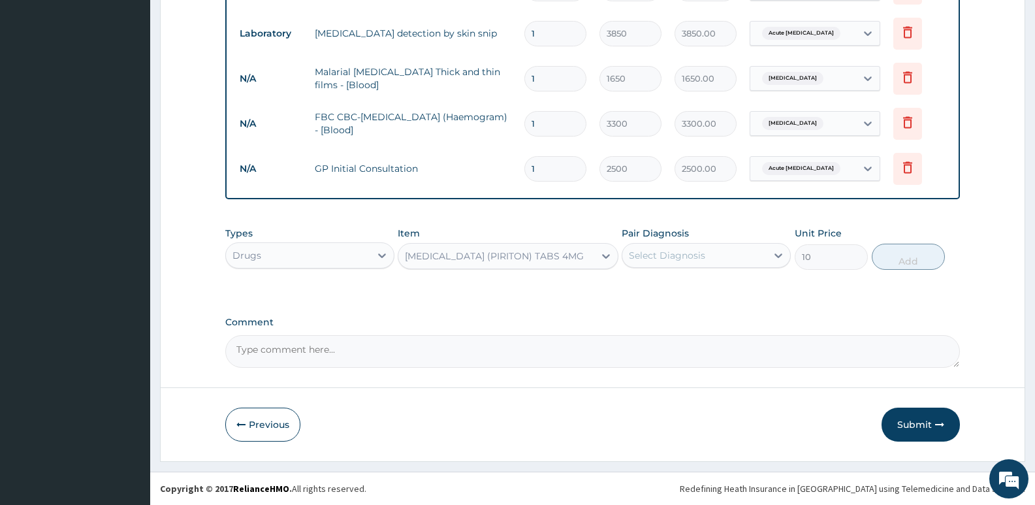
click at [658, 256] on div "Select Diagnosis" at bounding box center [667, 255] width 76 height 13
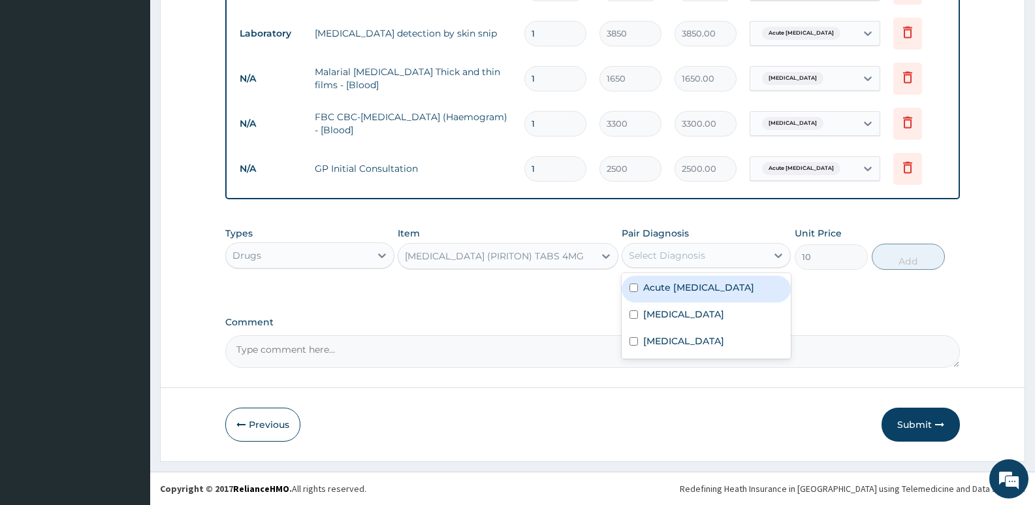
click at [659, 281] on label "Acute Malayan filariasis" at bounding box center [698, 287] width 111 height 13
checkbox input "true"
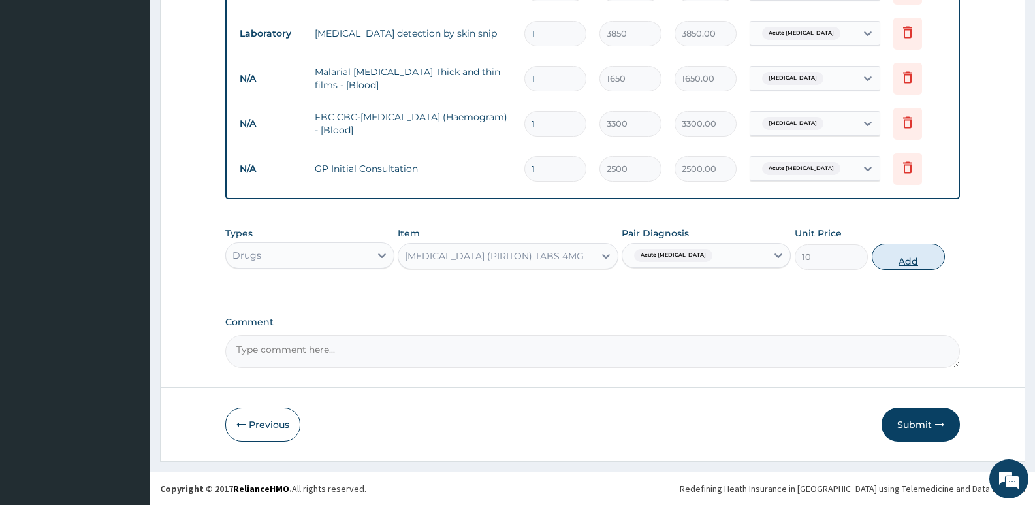
click at [903, 255] on button "Add" at bounding box center [908, 257] width 73 height 26
type input "0"
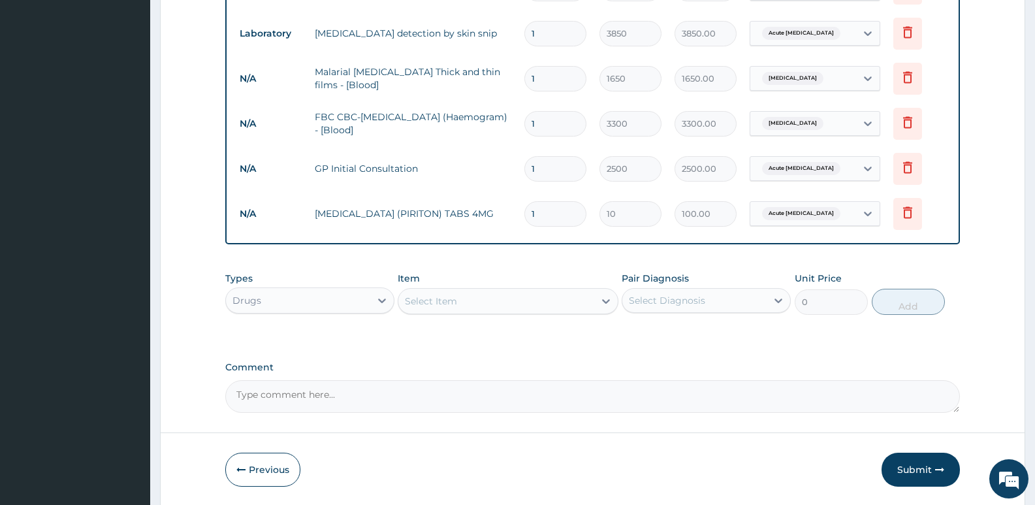
type input "10"
type input "100.00"
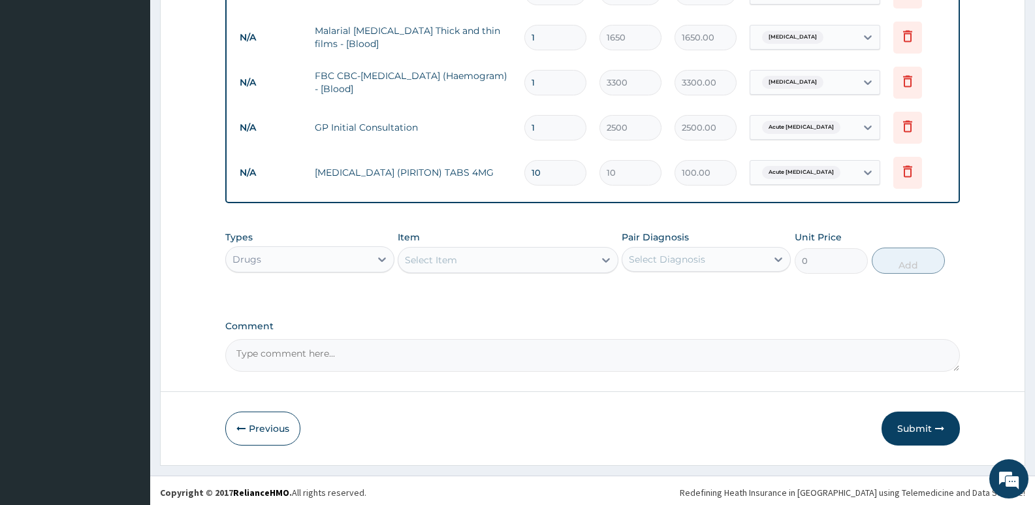
scroll to position [600, 0]
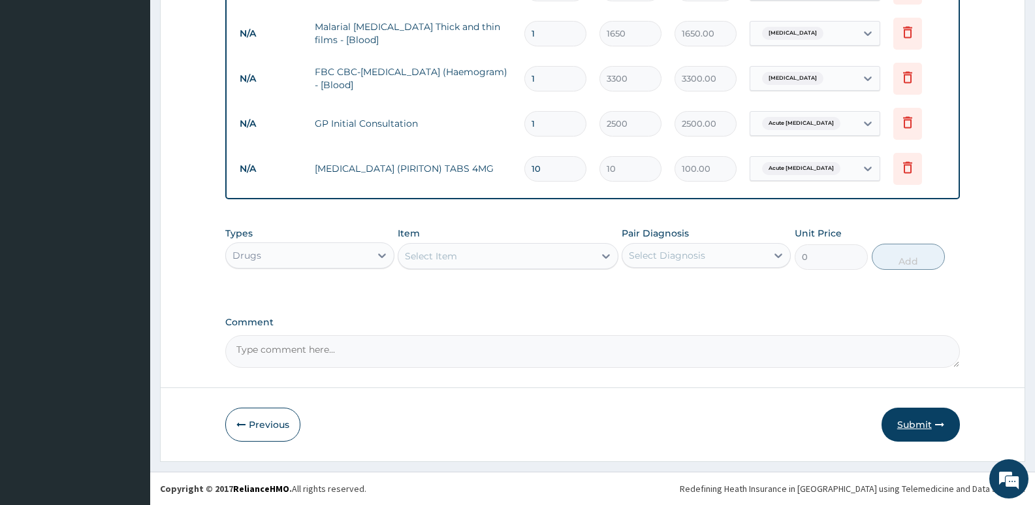
type input "10"
click at [913, 421] on button "Submit" at bounding box center [920, 424] width 78 height 34
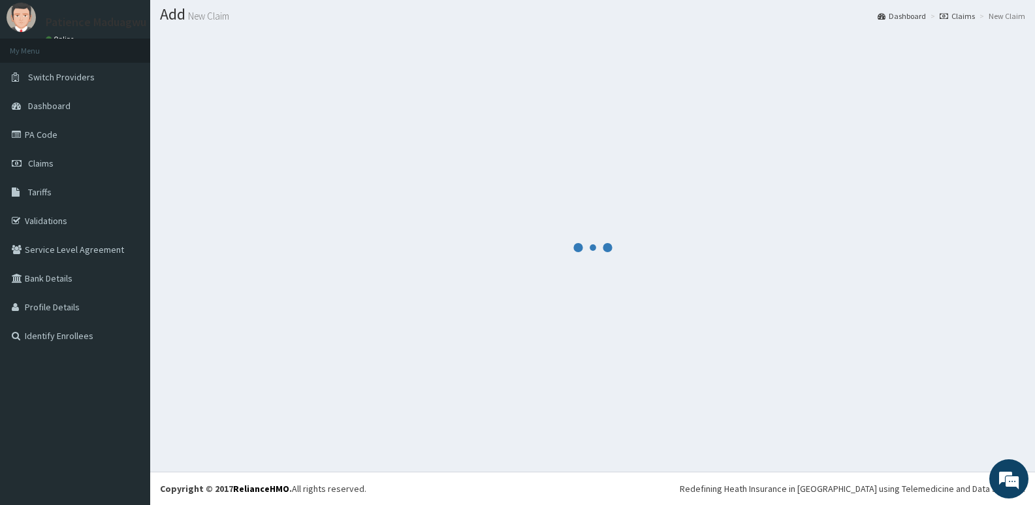
scroll to position [37, 0]
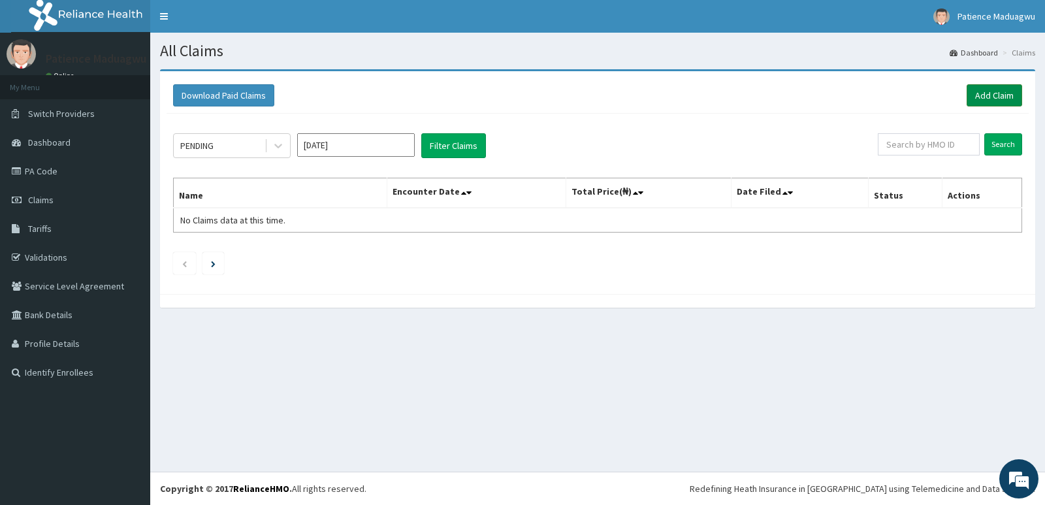
click at [996, 96] on link "Add Claim" at bounding box center [994, 95] width 56 height 22
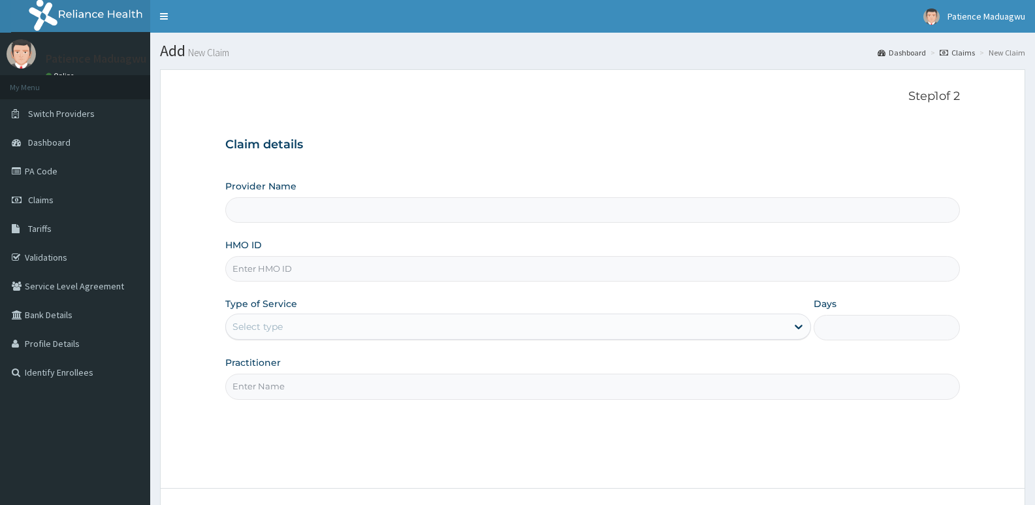
type input "[GEOGRAPHIC_DATA]"
click at [277, 274] on input "HMO ID" at bounding box center [592, 268] width 735 height 25
paste input "LCM/10049/C"
type input "LCM/10049/C"
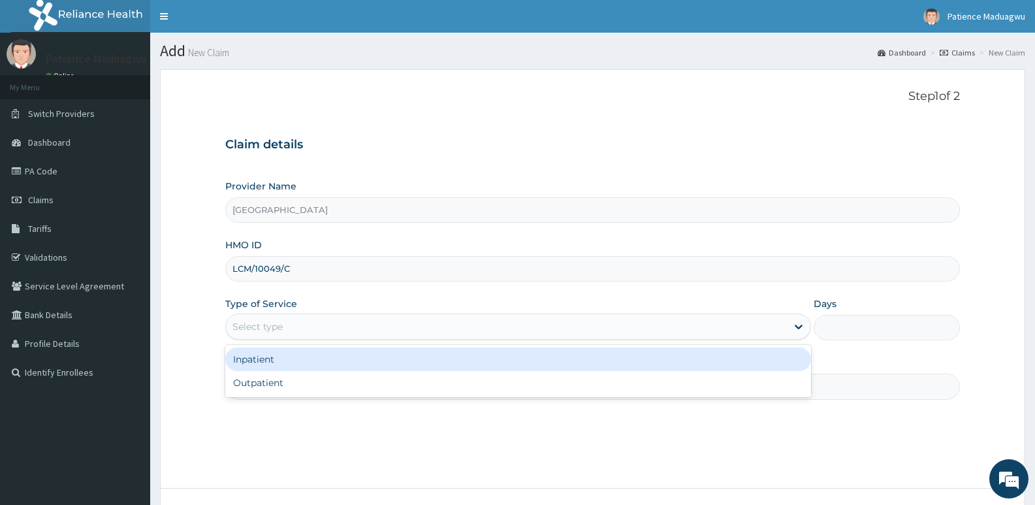
click at [279, 321] on div "Select type" at bounding box center [257, 326] width 50 height 13
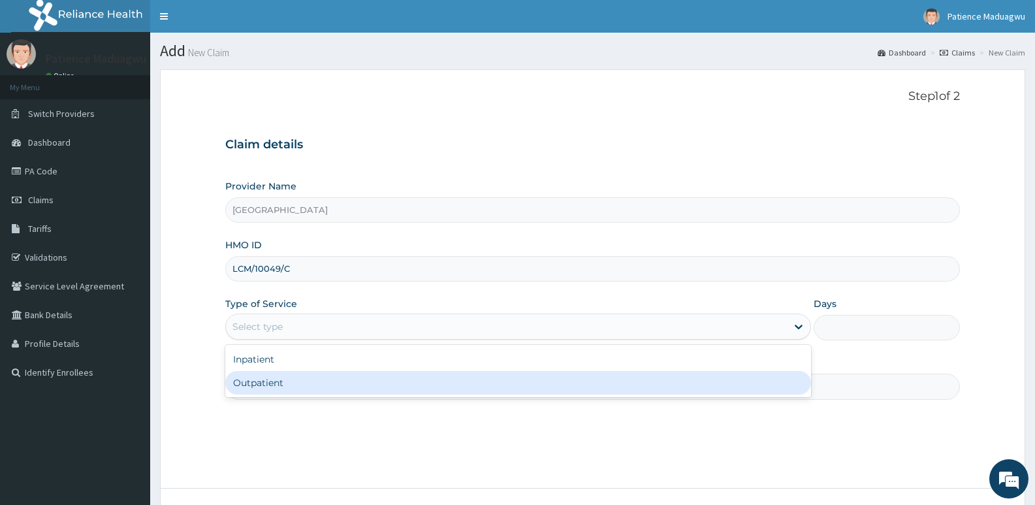
click at [265, 373] on div "Outpatient" at bounding box center [517, 383] width 585 height 24
type input "1"
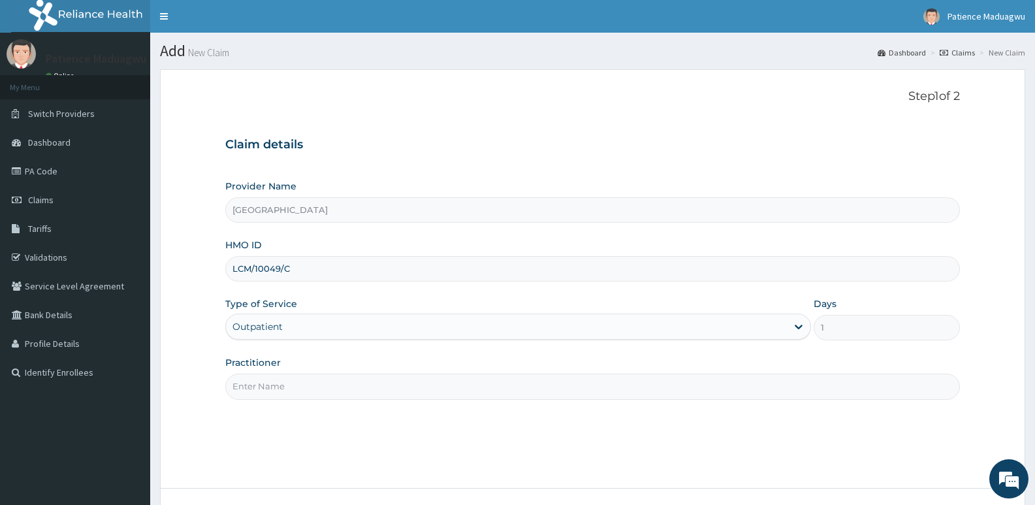
click at [256, 378] on input "Practitioner" at bounding box center [592, 385] width 735 height 25
type input "DR STANLEY"
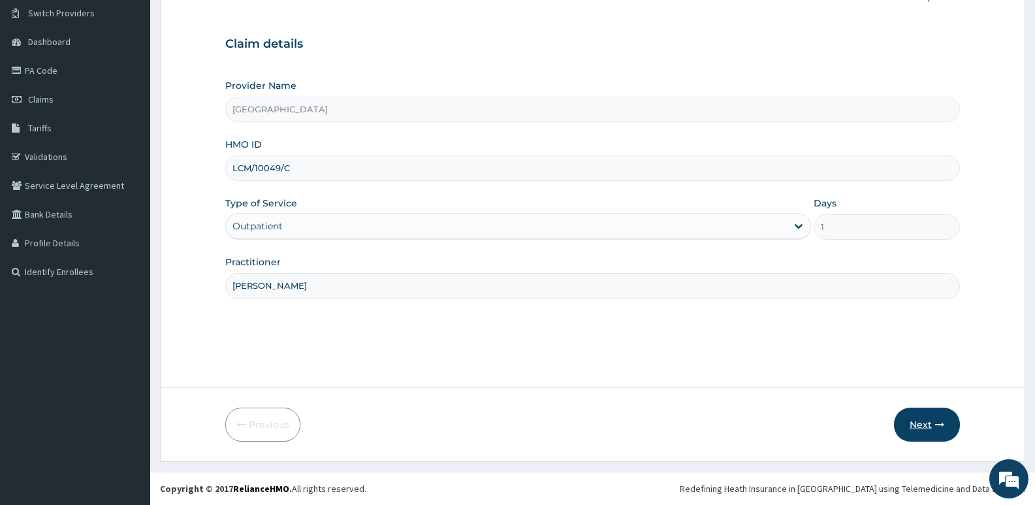
click at [924, 422] on button "Next" at bounding box center [927, 424] width 66 height 34
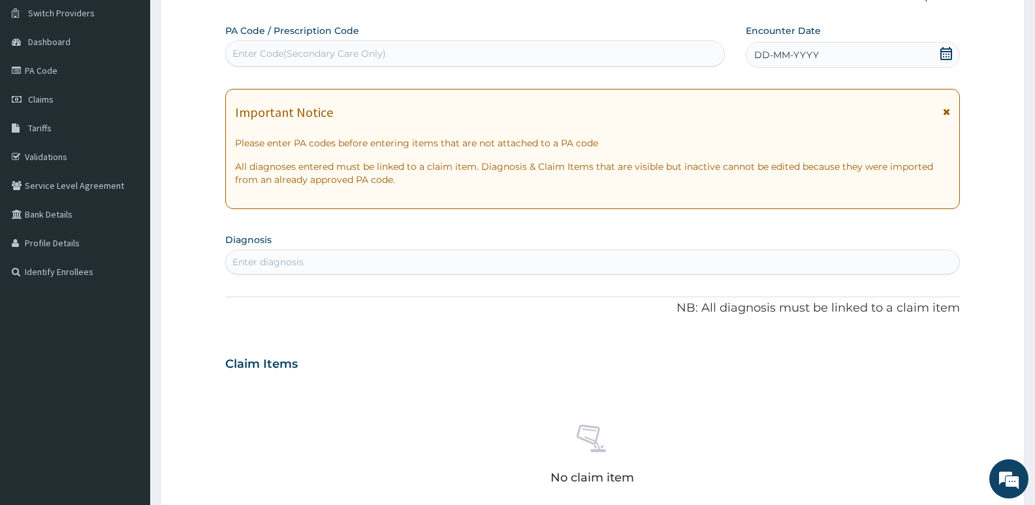
click at [336, 60] on div "Enter Code(Secondary Care Only)" at bounding box center [308, 53] width 153 height 13
paste input "PA/F2E073"
type input "PA/F2E073"
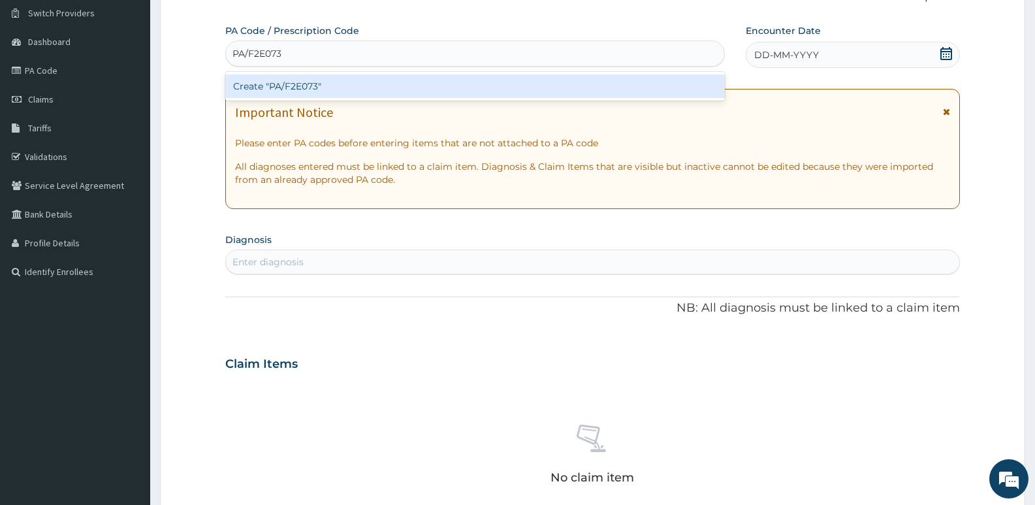
click at [360, 93] on div "Create "PA/F2E073"" at bounding box center [475, 86] width 500 height 24
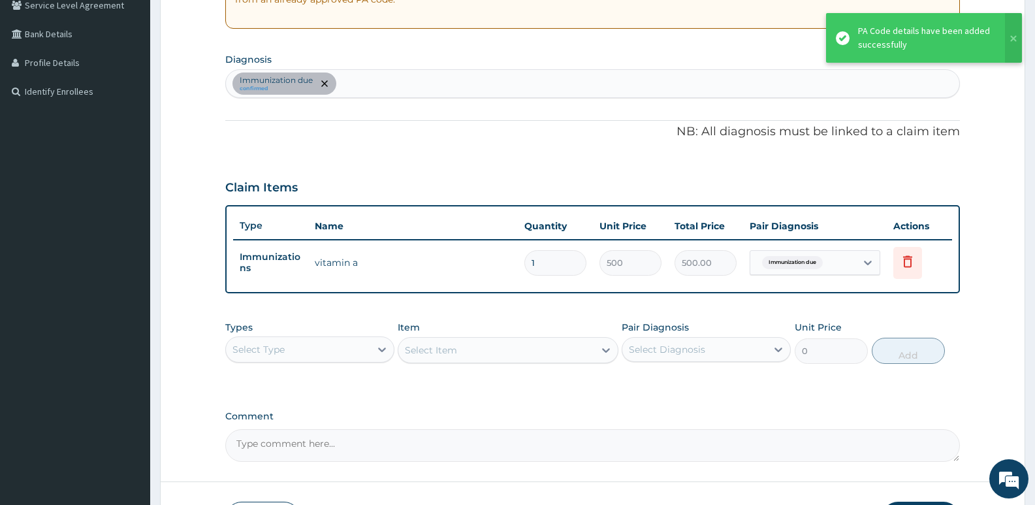
scroll to position [296, 0]
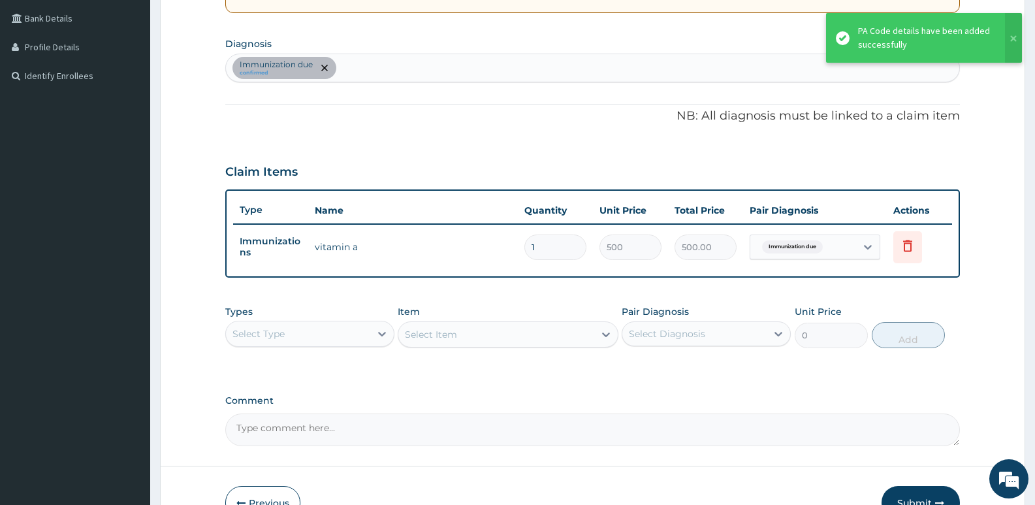
click at [405, 59] on div "Immunization due confirmed" at bounding box center [592, 67] width 733 height 27
type input "upper res"
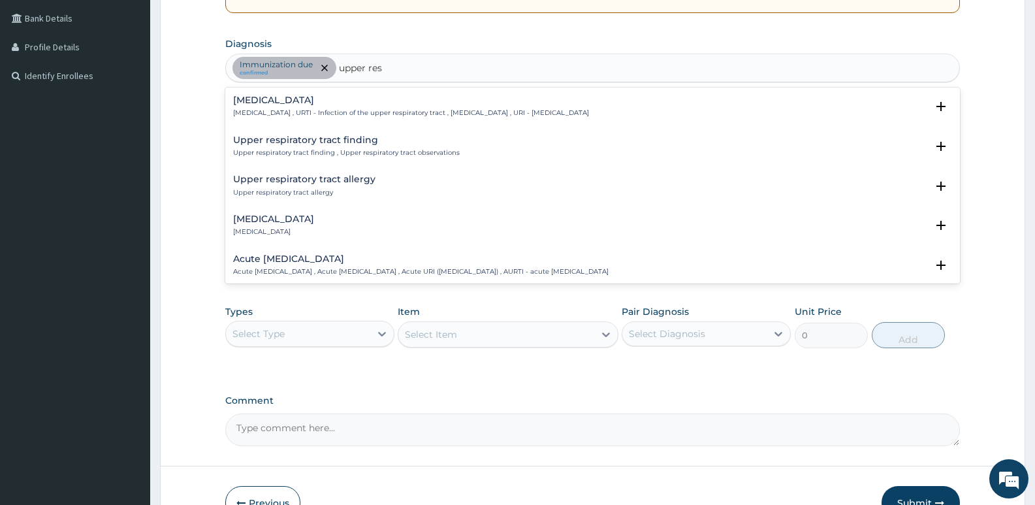
click at [289, 105] on h4 "Upper respiratory infection" at bounding box center [411, 100] width 356 height 10
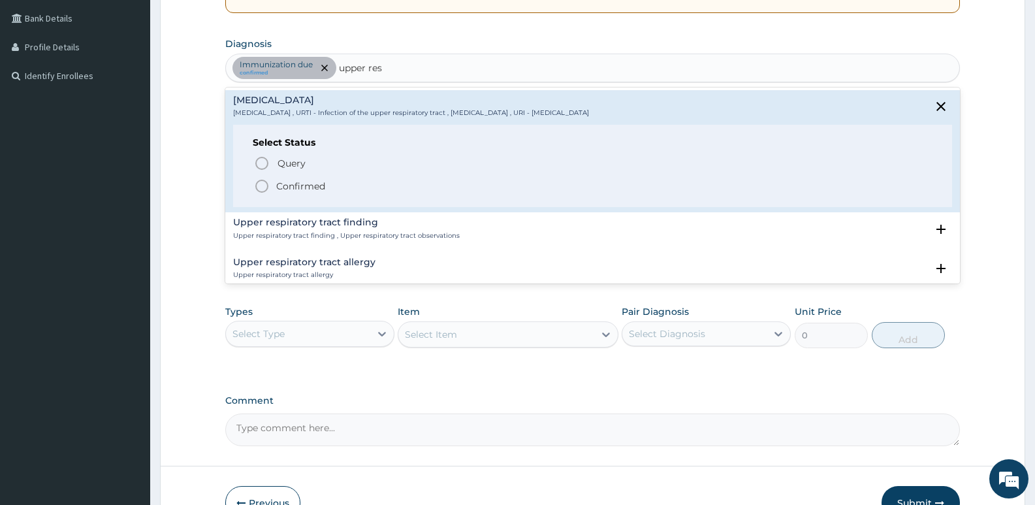
click at [261, 188] on icon "status option filled" at bounding box center [262, 186] width 16 height 16
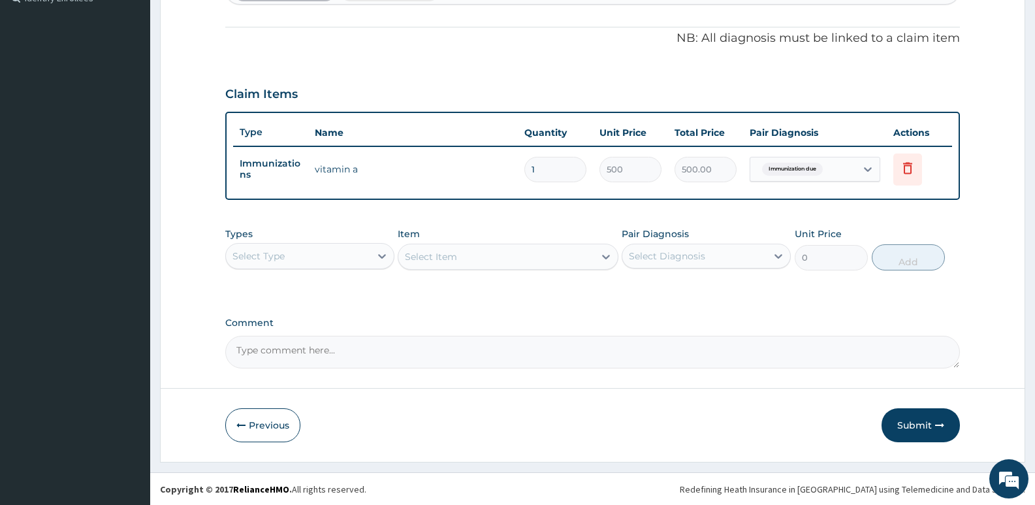
scroll to position [375, 0]
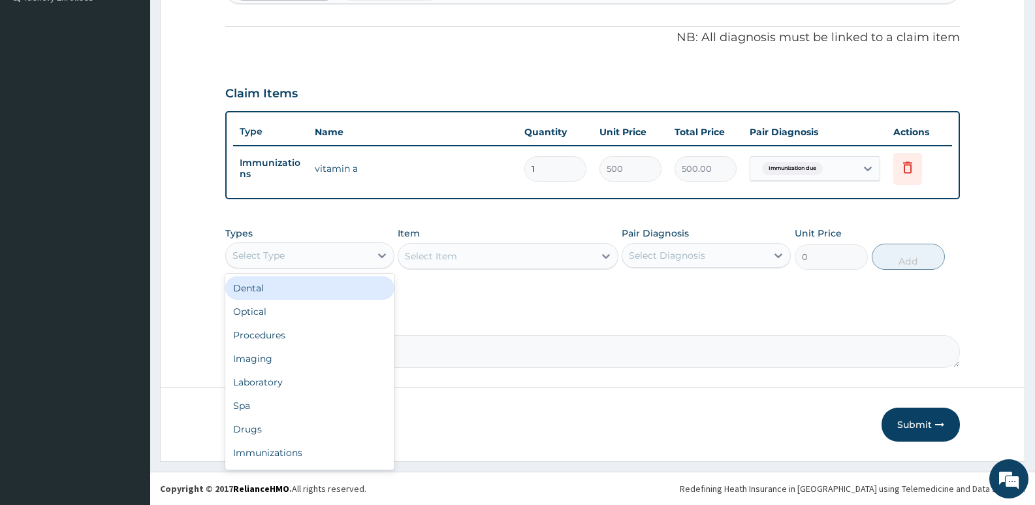
click at [283, 257] on div "Select Type" at bounding box center [258, 255] width 52 height 13
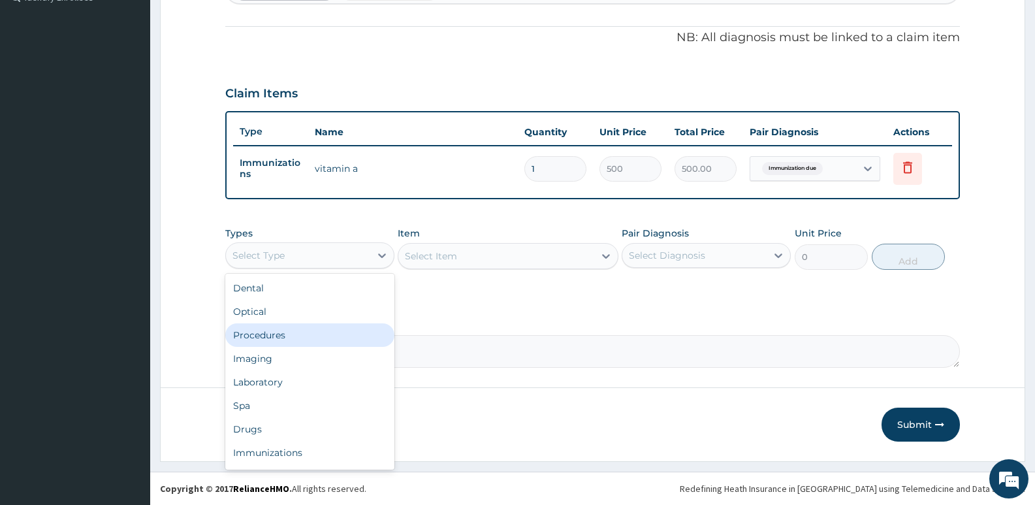
click at [266, 342] on div "Procedures" at bounding box center [309, 335] width 169 height 24
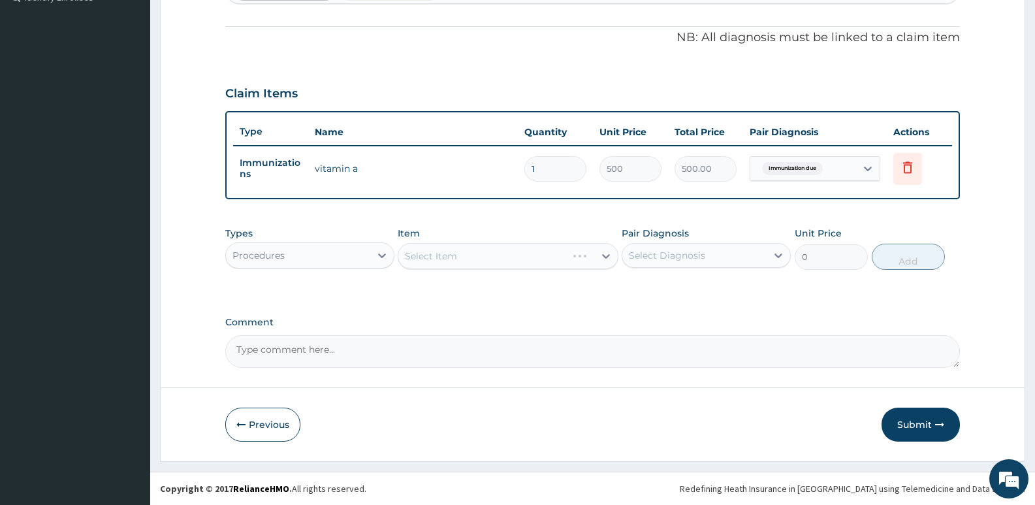
click at [476, 259] on div "Select Item" at bounding box center [508, 256] width 220 height 26
click at [476, 259] on div "Select Item" at bounding box center [495, 256] width 195 height 21
type input "p"
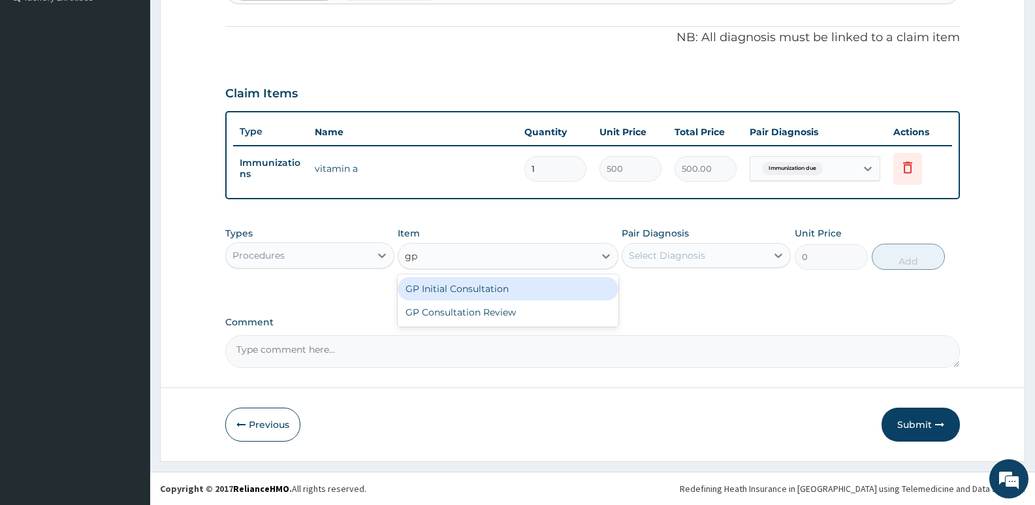
type input "gp"
click at [477, 291] on div "GP Initial Consultation" at bounding box center [508, 289] width 220 height 24
type input "2500"
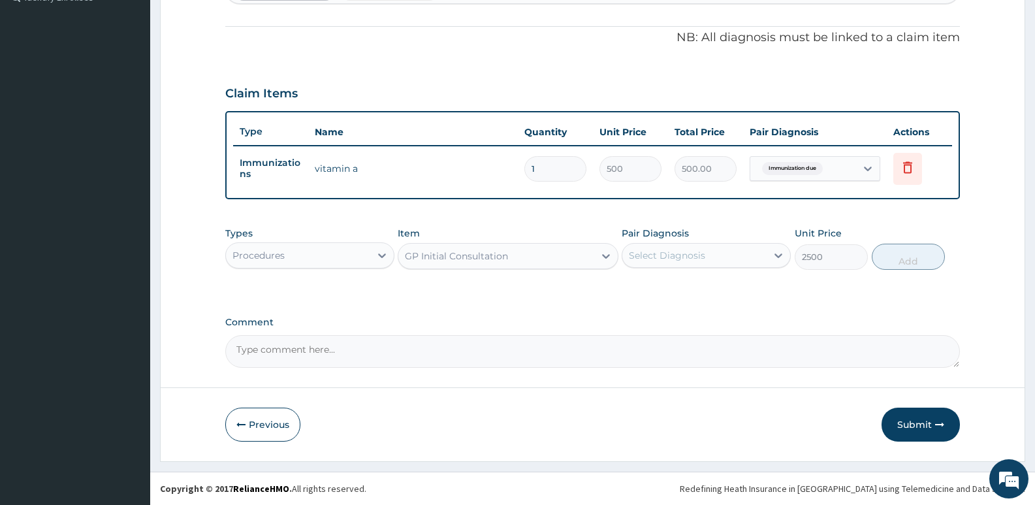
click at [673, 260] on div "Select Diagnosis" at bounding box center [667, 255] width 76 height 13
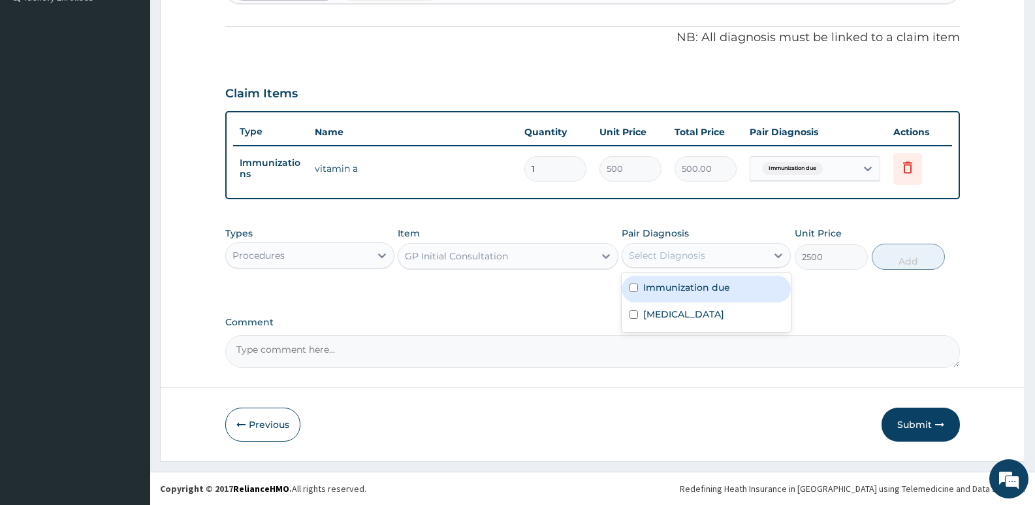
click at [678, 287] on label "Immunization due" at bounding box center [686, 287] width 87 height 13
checkbox input "true"
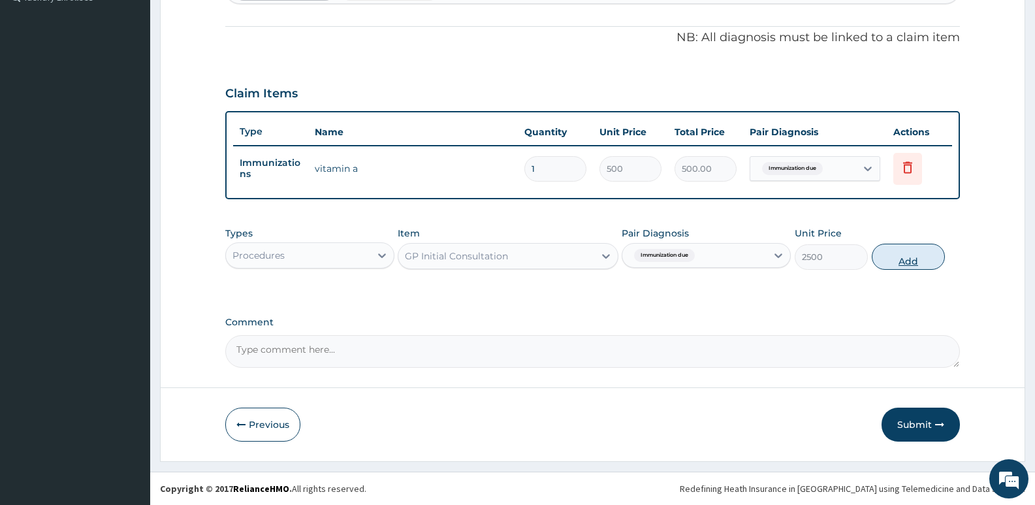
click at [907, 260] on button "Add" at bounding box center [908, 257] width 73 height 26
type input "0"
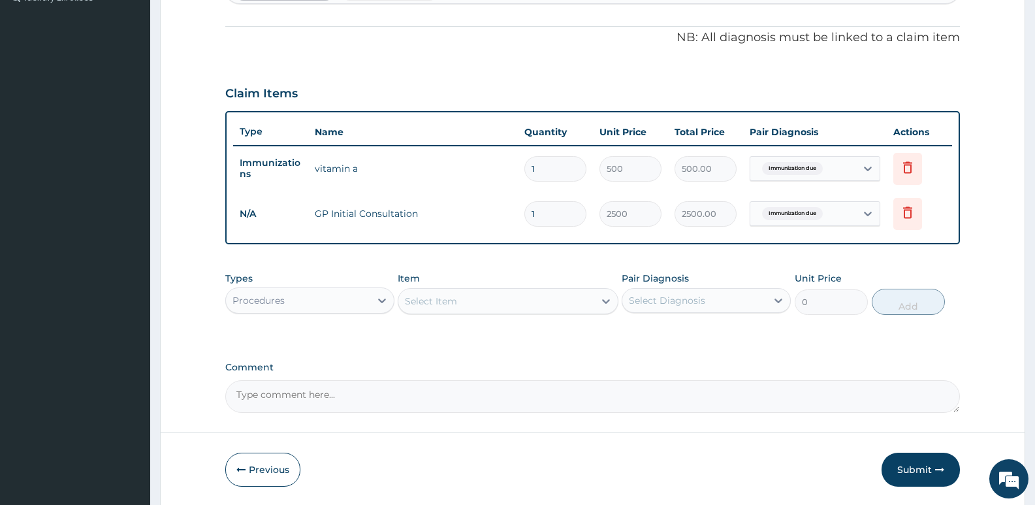
scroll to position [420, 0]
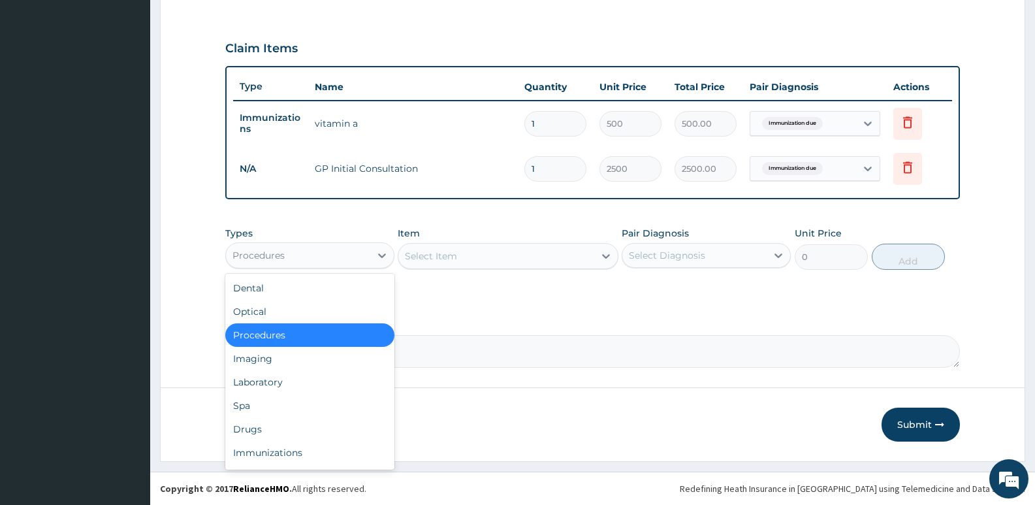
click at [285, 255] on div "Procedures" at bounding box center [258, 255] width 52 height 13
click at [252, 424] on div "Drugs" at bounding box center [309, 429] width 169 height 24
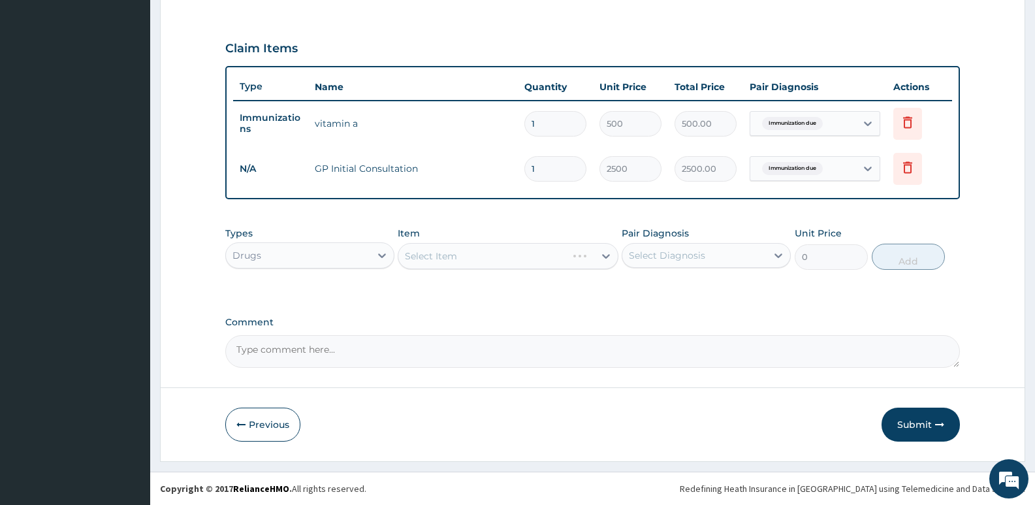
click at [460, 261] on div "Select Item" at bounding box center [508, 256] width 220 height 26
click at [447, 261] on div "Select Item" at bounding box center [508, 256] width 220 height 26
click at [447, 261] on div "Select Item" at bounding box center [431, 255] width 52 height 13
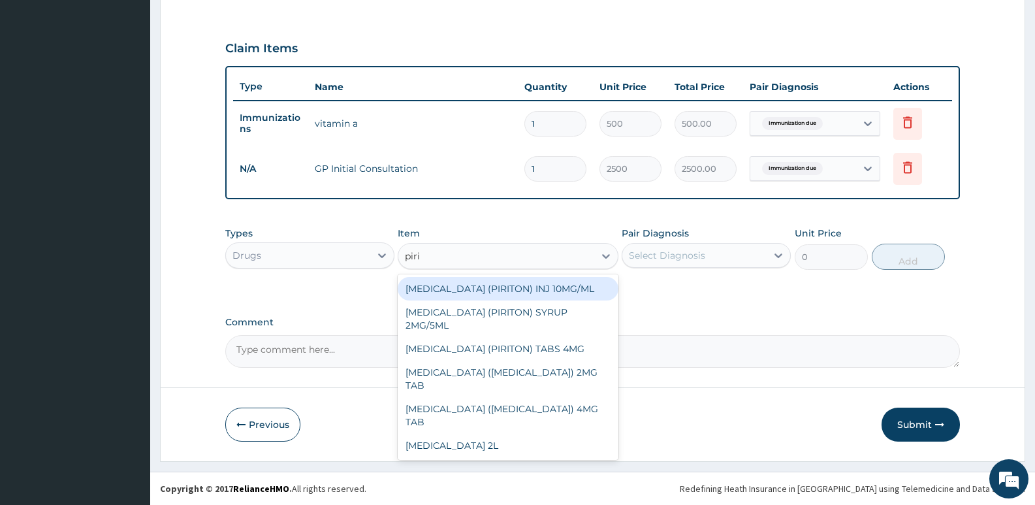
type input "pirit"
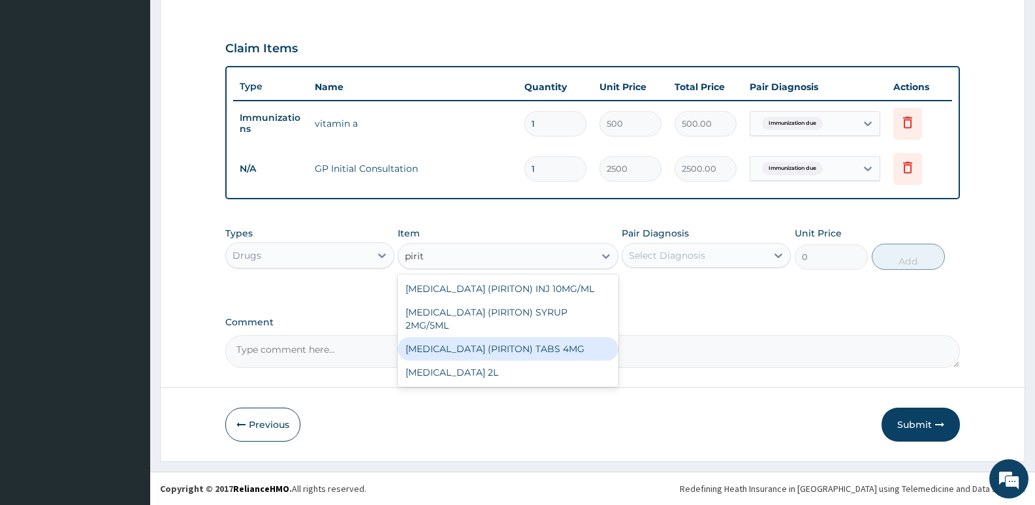
click at [497, 360] on div "[MEDICAL_DATA] (PIRITON) TABS 4MG" at bounding box center [508, 349] width 220 height 24
type input "10"
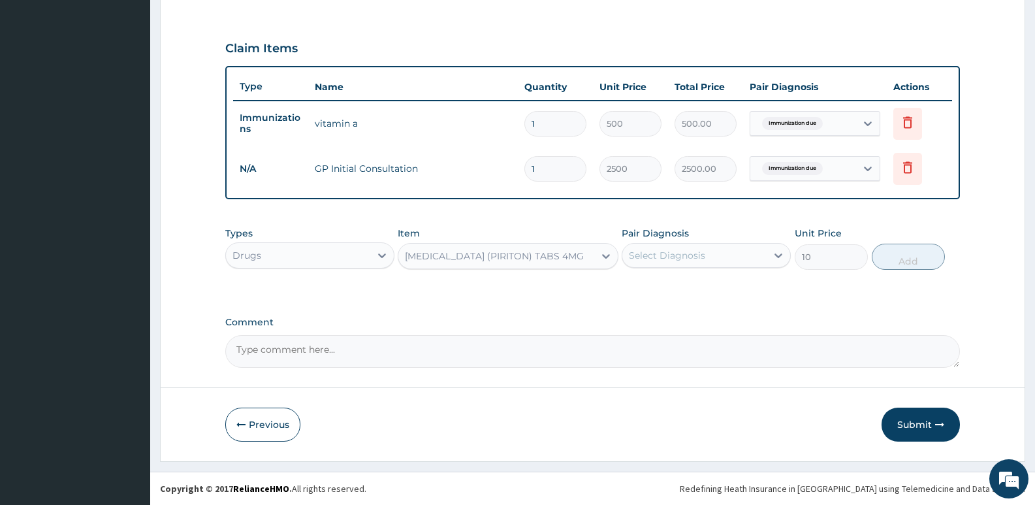
click at [686, 256] on div "Select Diagnosis" at bounding box center [667, 255] width 76 height 13
click at [664, 313] on label "Upper respiratory infection" at bounding box center [683, 314] width 81 height 13
checkbox input "true"
click at [930, 257] on button "Add" at bounding box center [908, 257] width 73 height 26
type input "0"
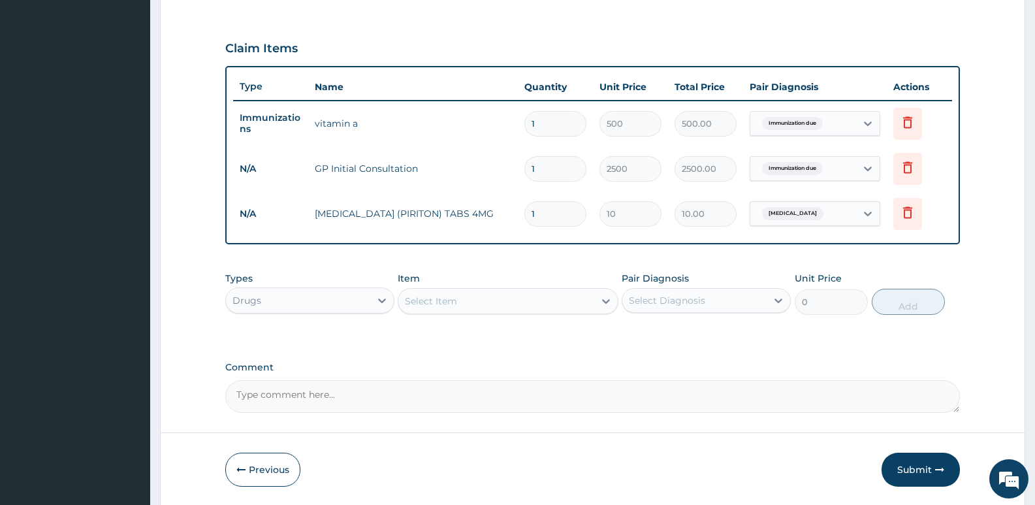
type input "0.00"
type input "6"
type input "60.00"
type input "6"
type input "0.00"
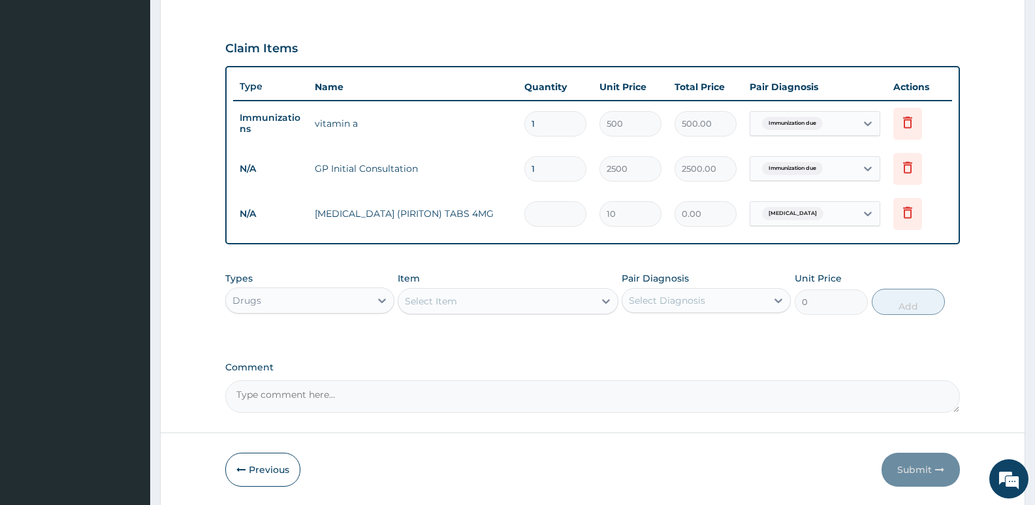
type input "3"
type input "30.00"
type input "3"
click at [912, 469] on button "Submit" at bounding box center [920, 469] width 78 height 34
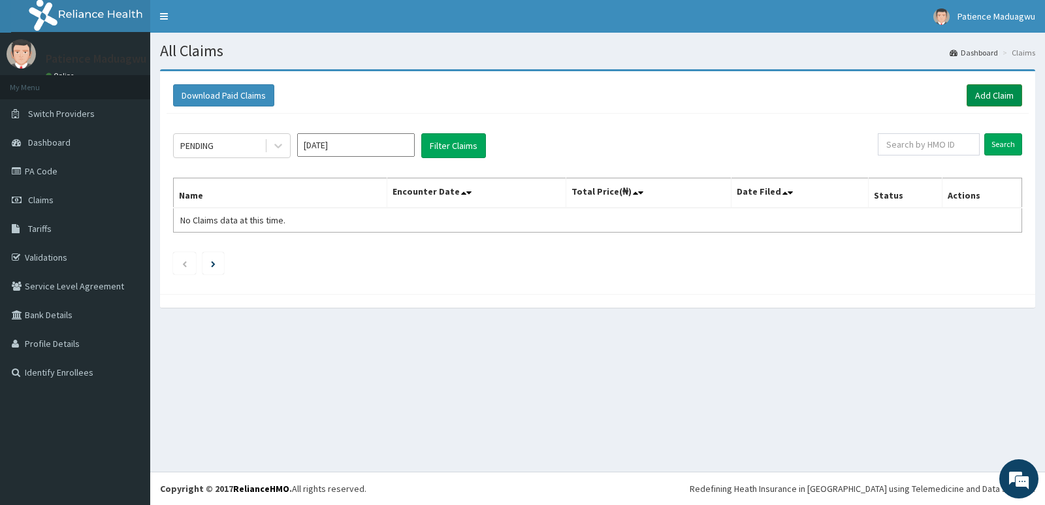
click at [981, 91] on link "Add Claim" at bounding box center [994, 95] width 56 height 22
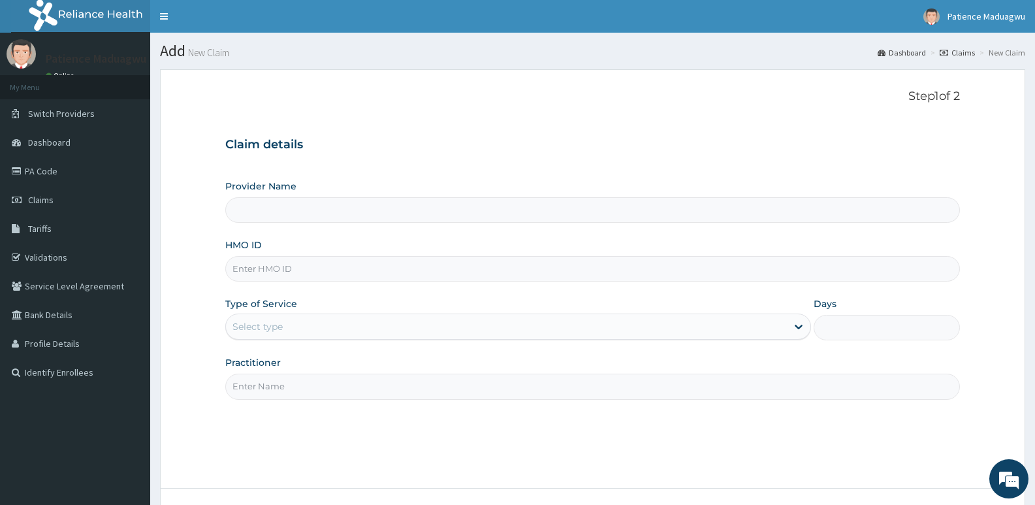
type input "[GEOGRAPHIC_DATA]"
click at [294, 266] on input "HMO ID" at bounding box center [592, 268] width 735 height 25
paste input "GSV/12952/A"
type input "GSV/12952/A"
click at [313, 322] on div "Select type" at bounding box center [506, 326] width 560 height 21
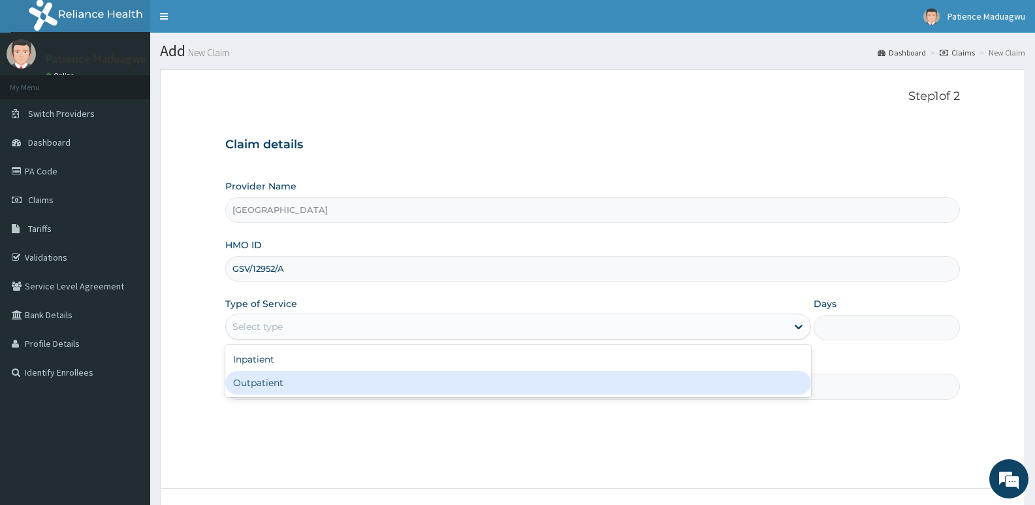
click at [290, 386] on div "Outpatient" at bounding box center [517, 383] width 585 height 24
type input "1"
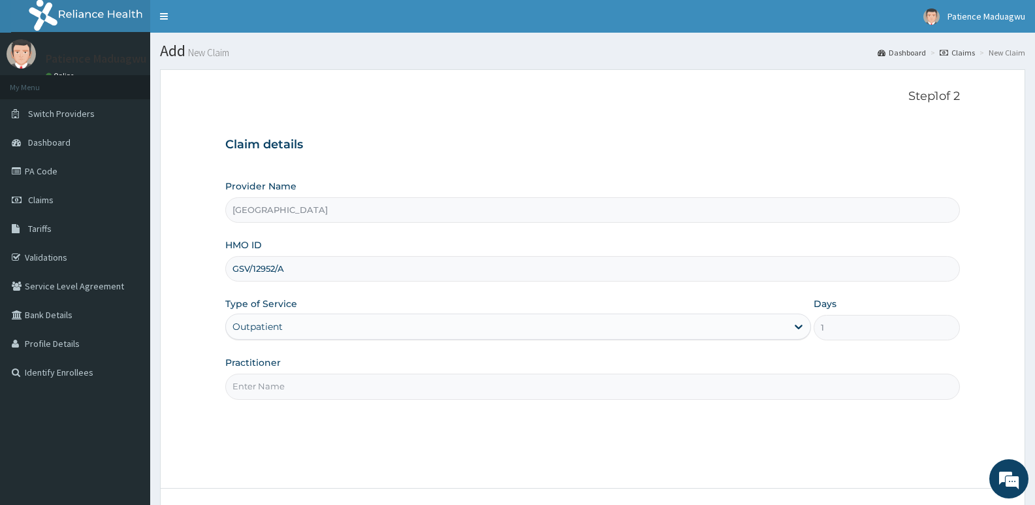
scroll to position [101, 0]
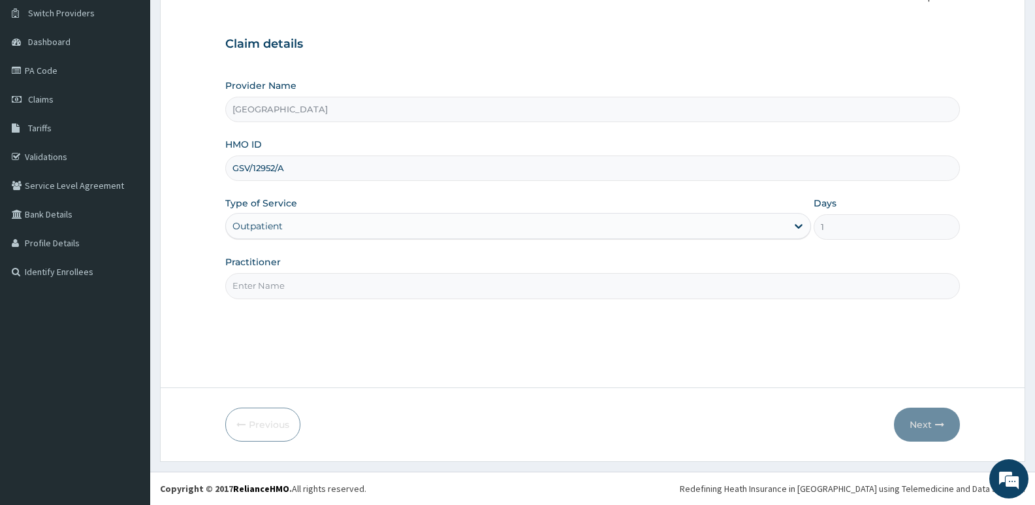
click at [272, 274] on input "Practitioner" at bounding box center [592, 285] width 735 height 25
type input "[PERSON_NAME]"
click at [920, 430] on button "Next" at bounding box center [927, 424] width 66 height 34
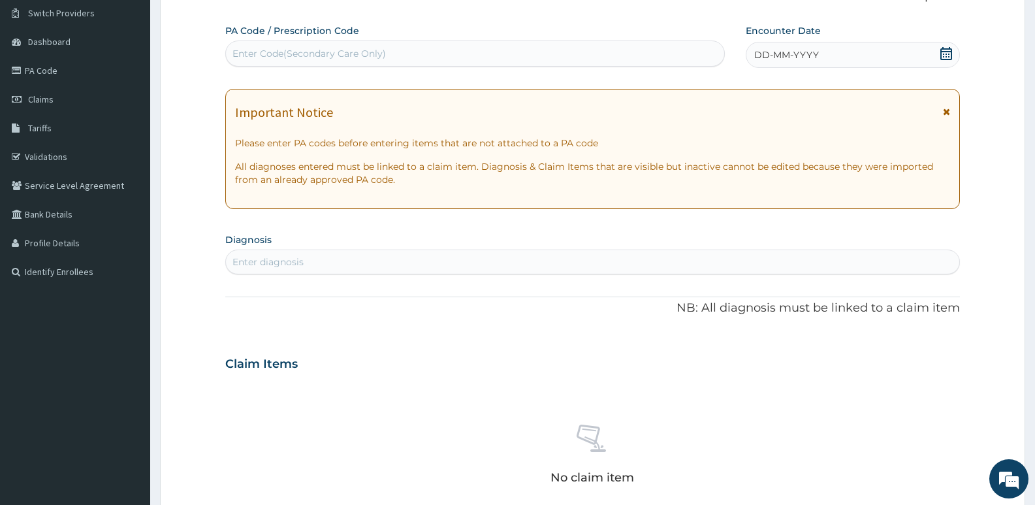
click at [423, 46] on div "Enter Code(Secondary Care Only)" at bounding box center [475, 53] width 498 height 21
paste input "PA/F2B24D"
type input "PA/F2B24D"
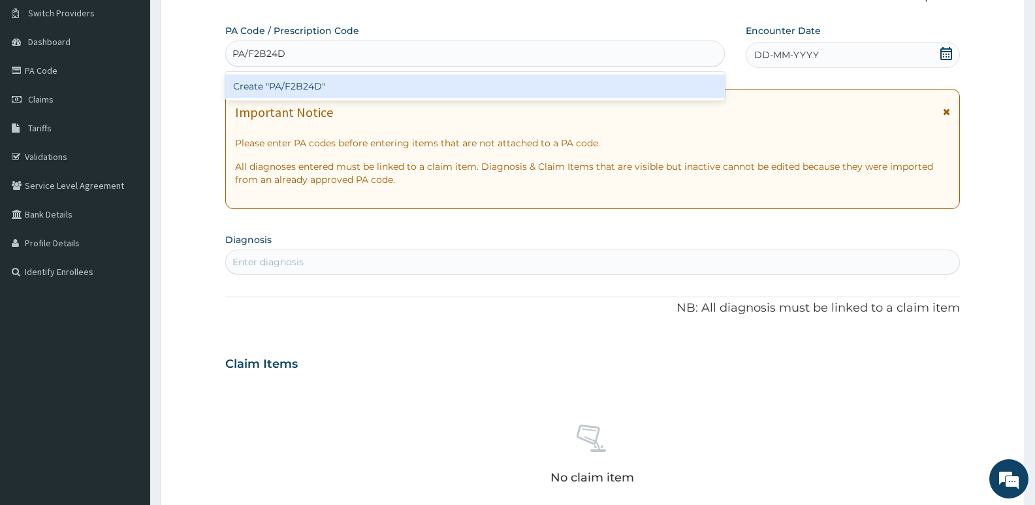
click at [372, 86] on div "Create "PA/F2B24D"" at bounding box center [475, 86] width 500 height 24
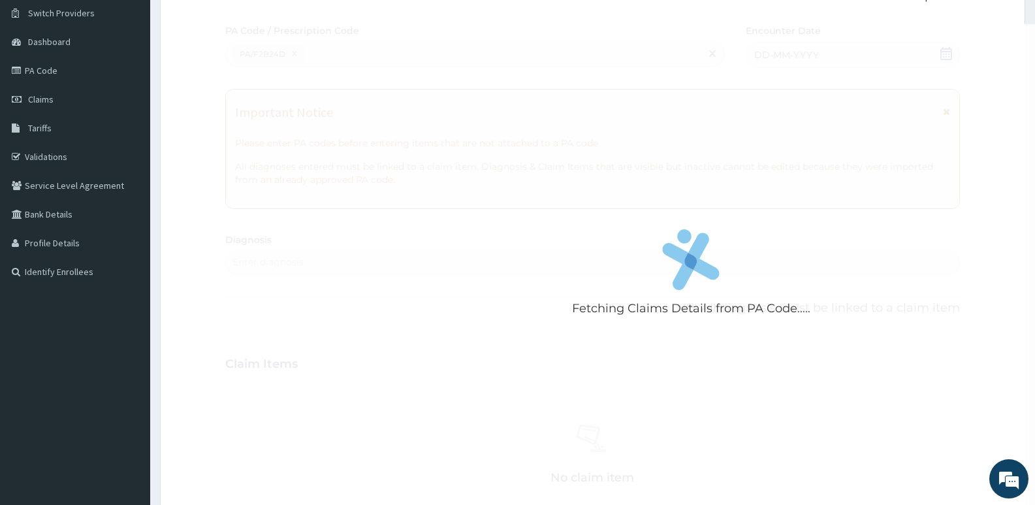
scroll to position [231, 0]
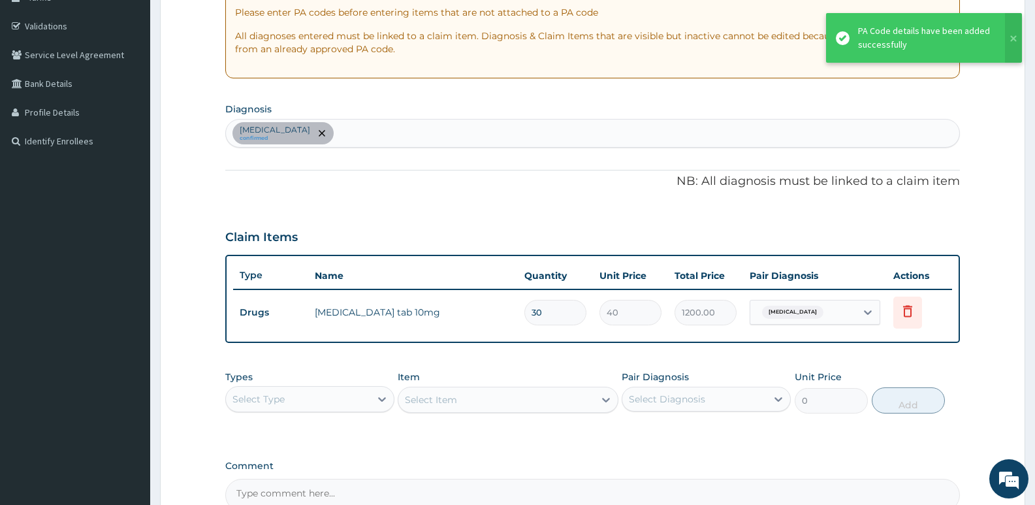
click at [384, 135] on div "[MEDICAL_DATA] confirmed" at bounding box center [592, 132] width 733 height 27
type input "mala"
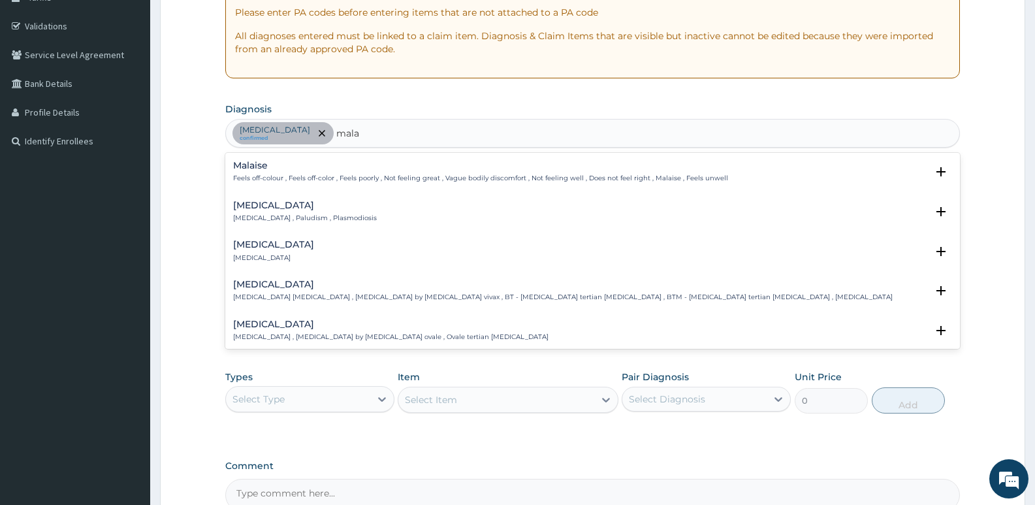
click at [253, 218] on p "[MEDICAL_DATA] , Paludism , Plasmodiosis" at bounding box center [305, 218] width 144 height 9
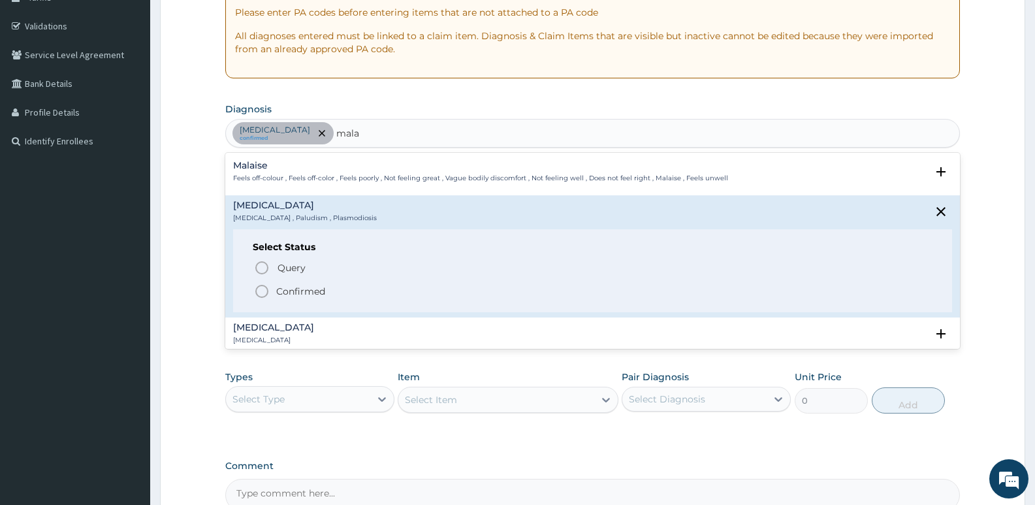
click at [255, 287] on icon "status option filled" at bounding box center [262, 291] width 16 height 16
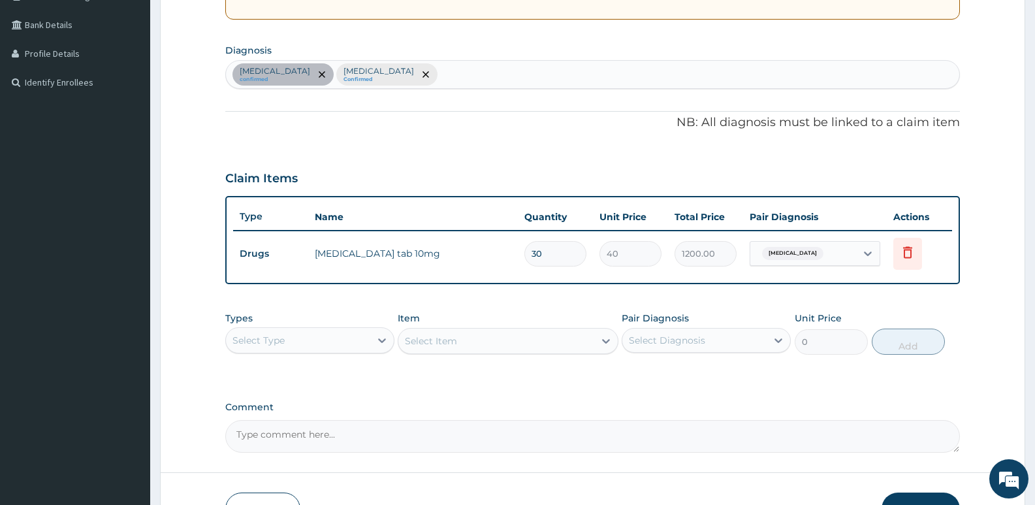
scroll to position [309, 0]
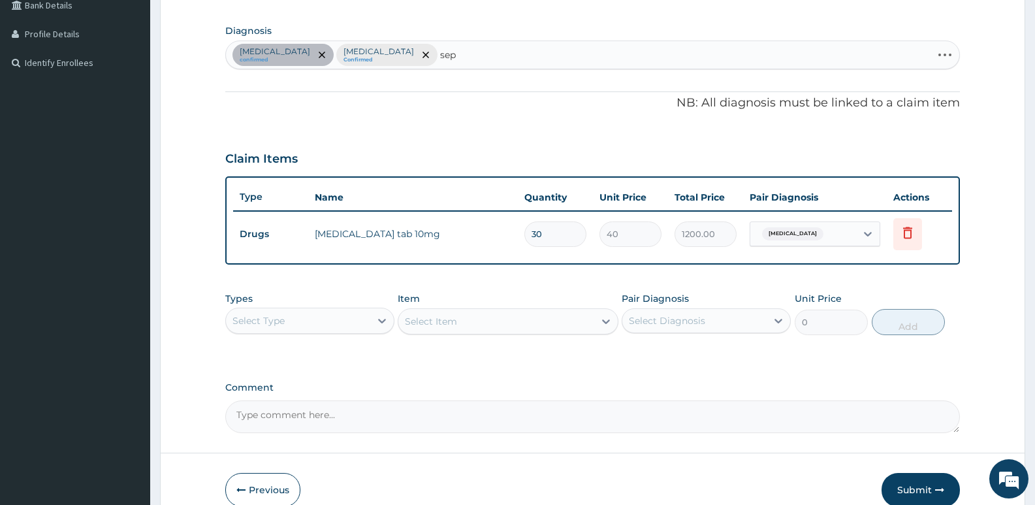
type input "seps"
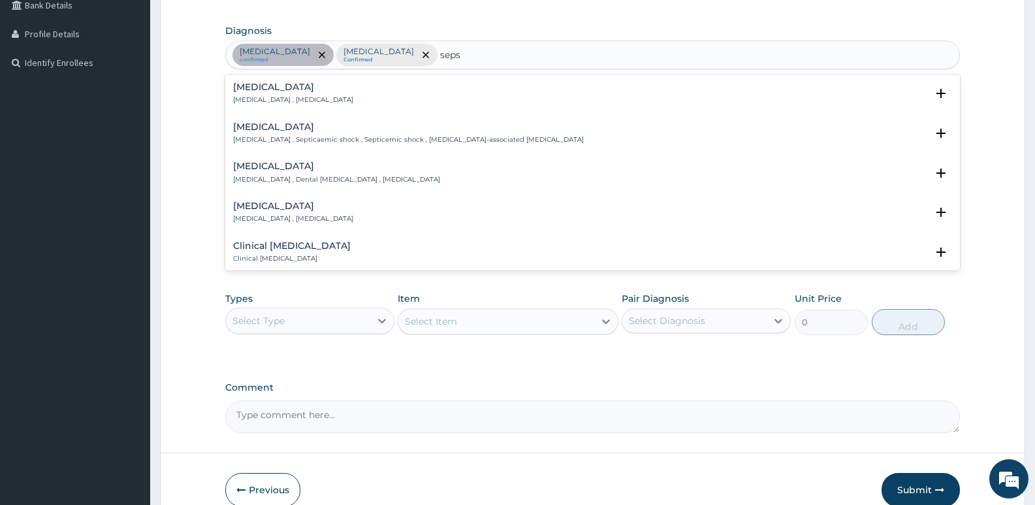
click at [233, 92] on h4 "[MEDICAL_DATA]" at bounding box center [293, 87] width 120 height 10
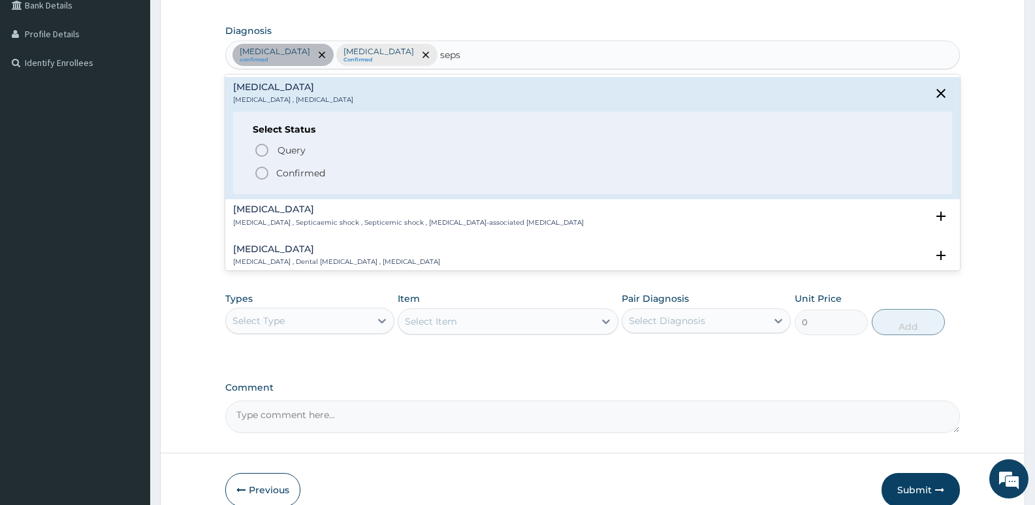
click at [268, 169] on icon "status option filled" at bounding box center [262, 173] width 16 height 16
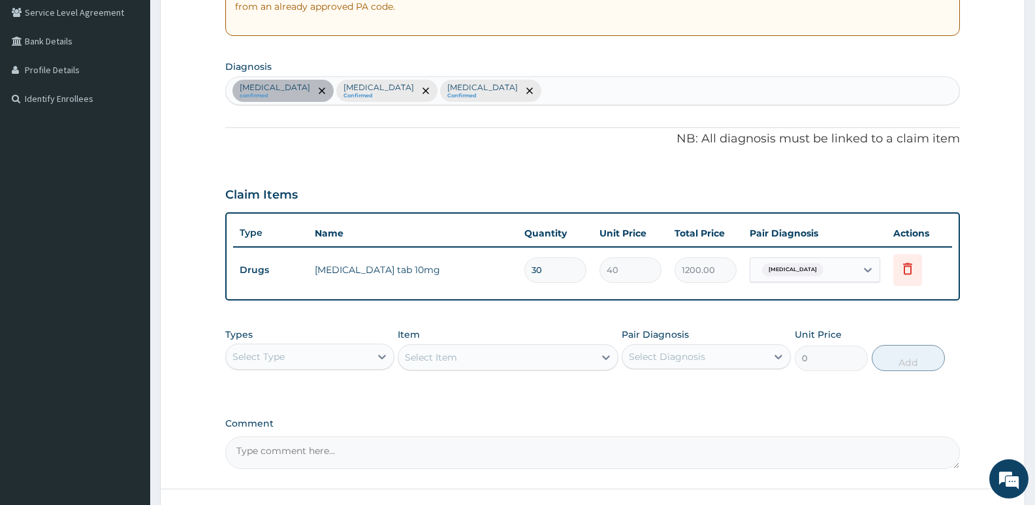
scroll to position [375, 0]
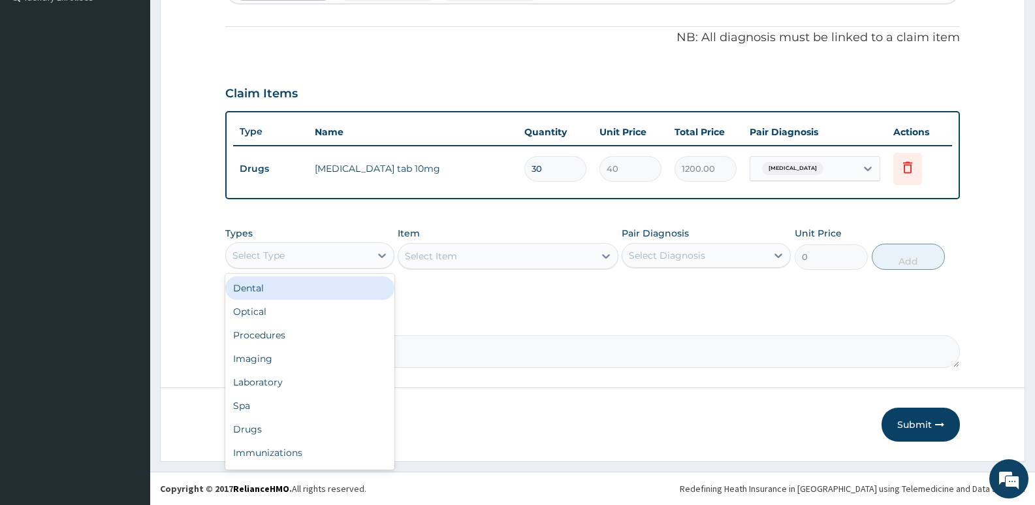
click at [347, 259] on div "Select Type" at bounding box center [298, 255] width 144 height 21
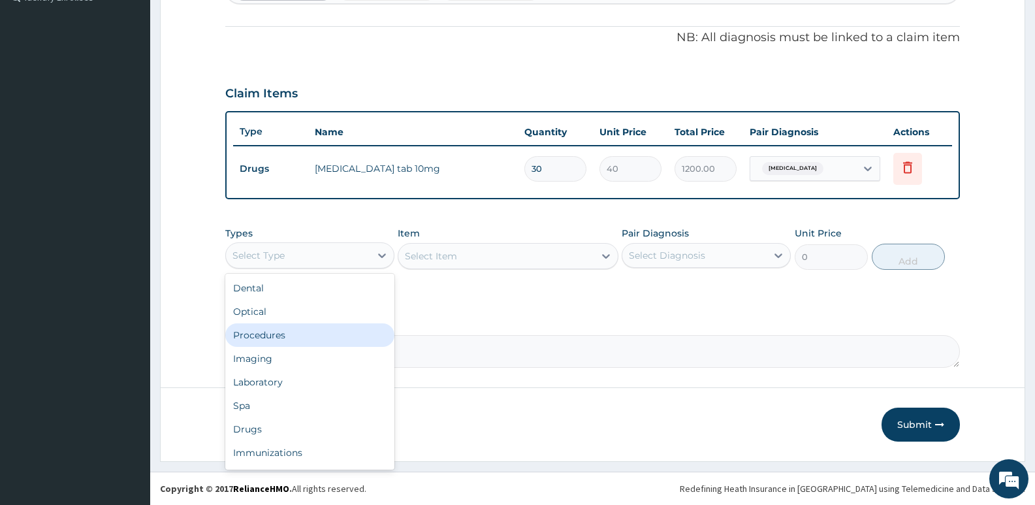
click at [272, 338] on div "Procedures" at bounding box center [309, 335] width 169 height 24
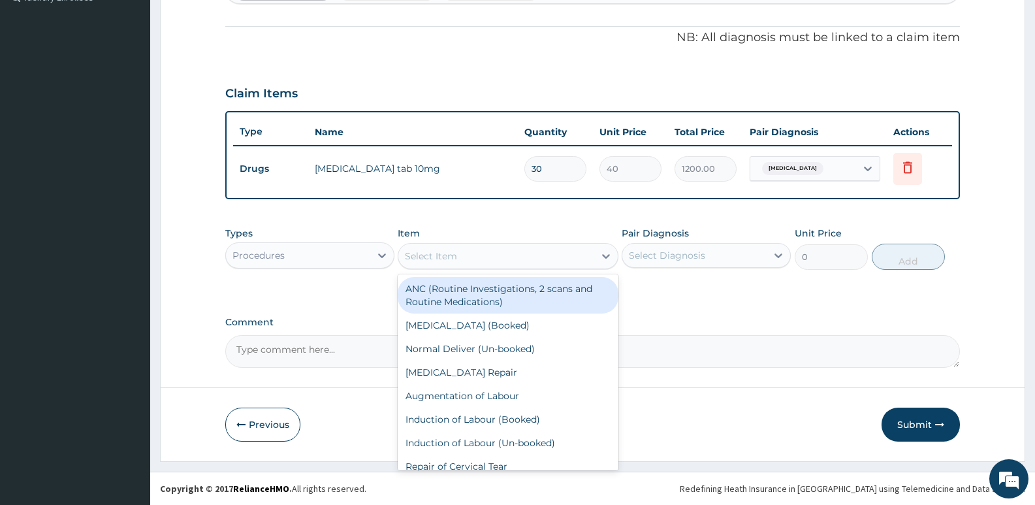
click at [422, 259] on div "Select Item" at bounding box center [431, 255] width 52 height 13
type input "gp"
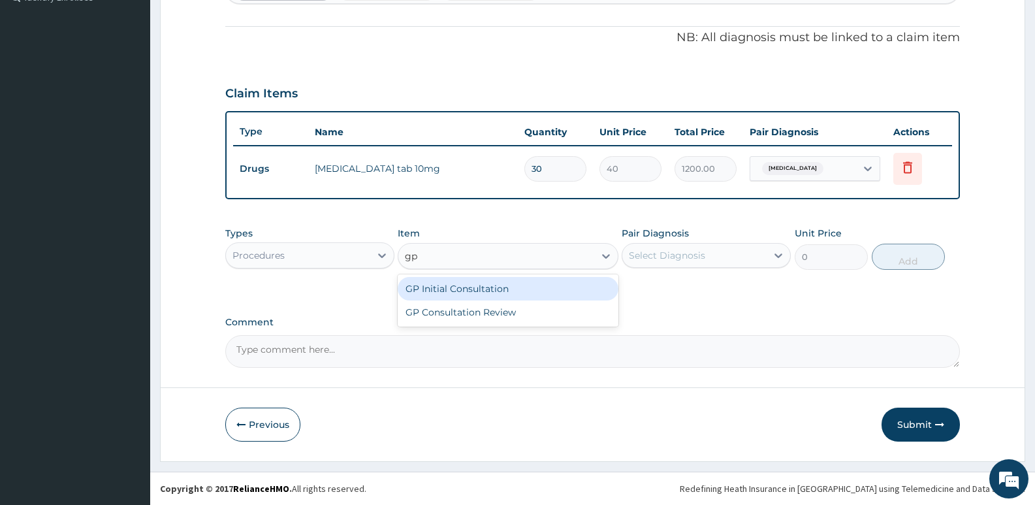
click at [448, 281] on div "GP Initial Consultation" at bounding box center [508, 289] width 220 height 24
type input "2500"
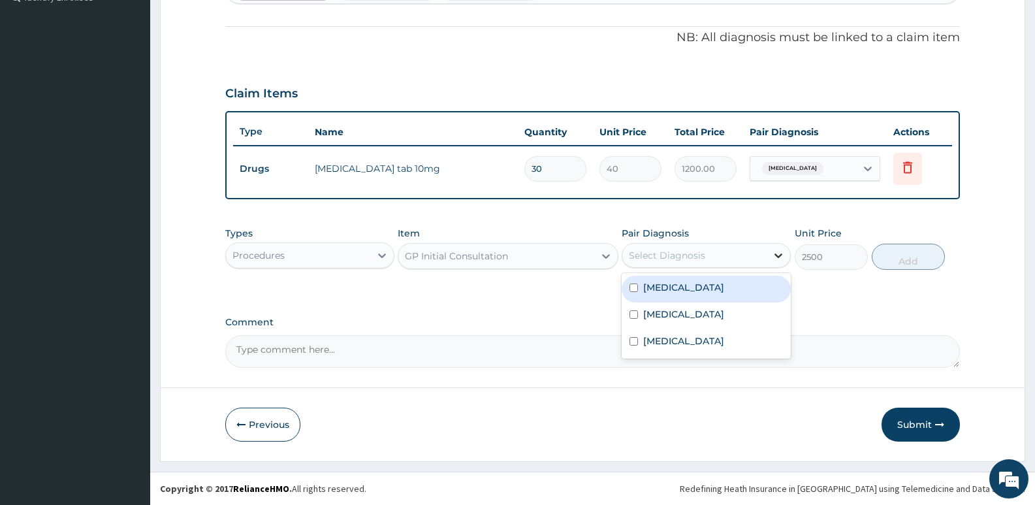
click at [790, 255] on div at bounding box center [779, 256] width 24 height 24
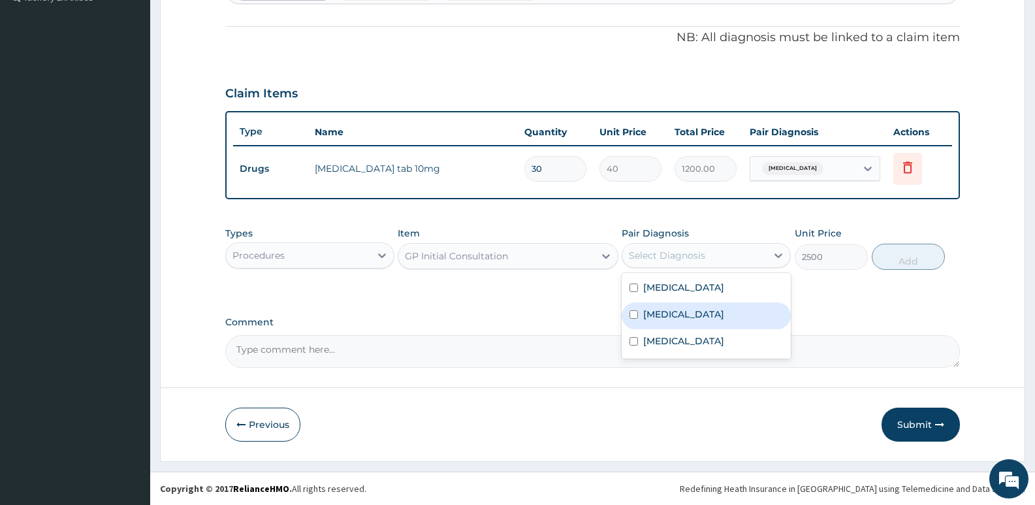
click at [690, 303] on div "Malaria" at bounding box center [706, 315] width 169 height 27
checkbox input "true"
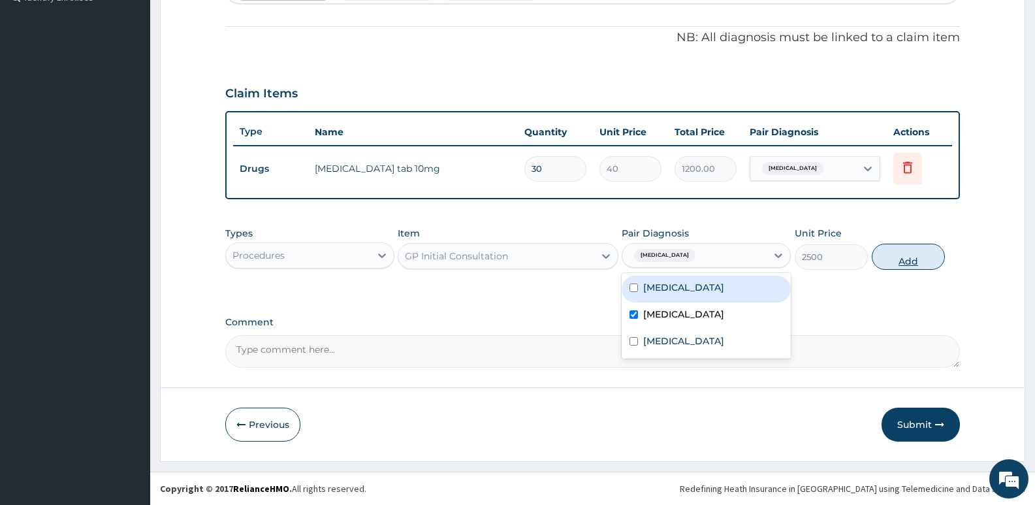
click at [898, 259] on button "Add" at bounding box center [908, 257] width 73 height 26
type input "0"
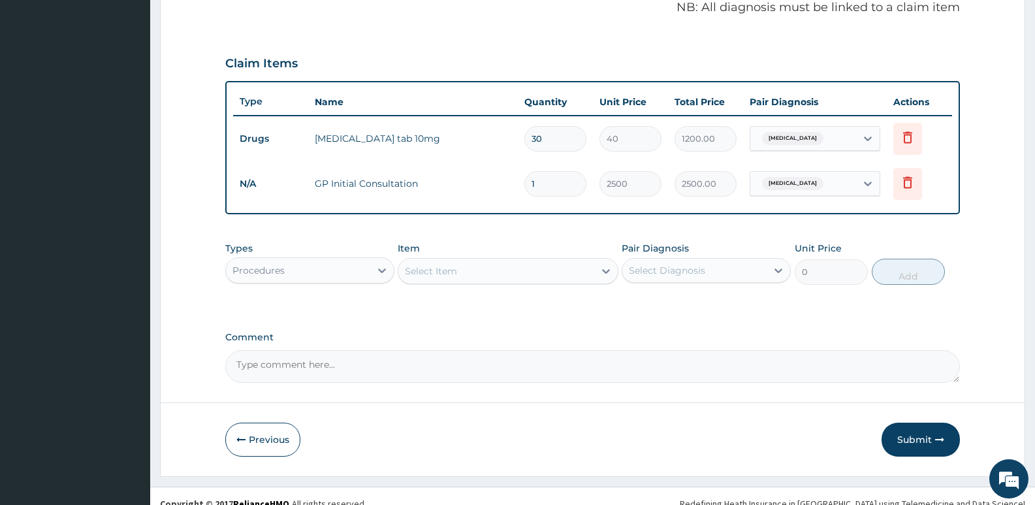
scroll to position [420, 0]
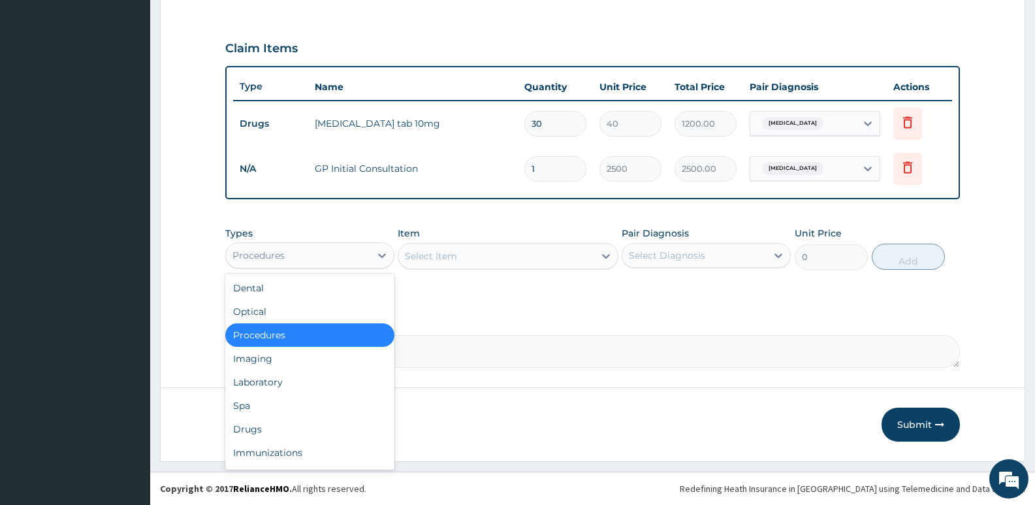
click at [287, 255] on div "Procedures" at bounding box center [298, 255] width 144 height 21
click at [242, 428] on div "Drugs" at bounding box center [309, 429] width 169 height 24
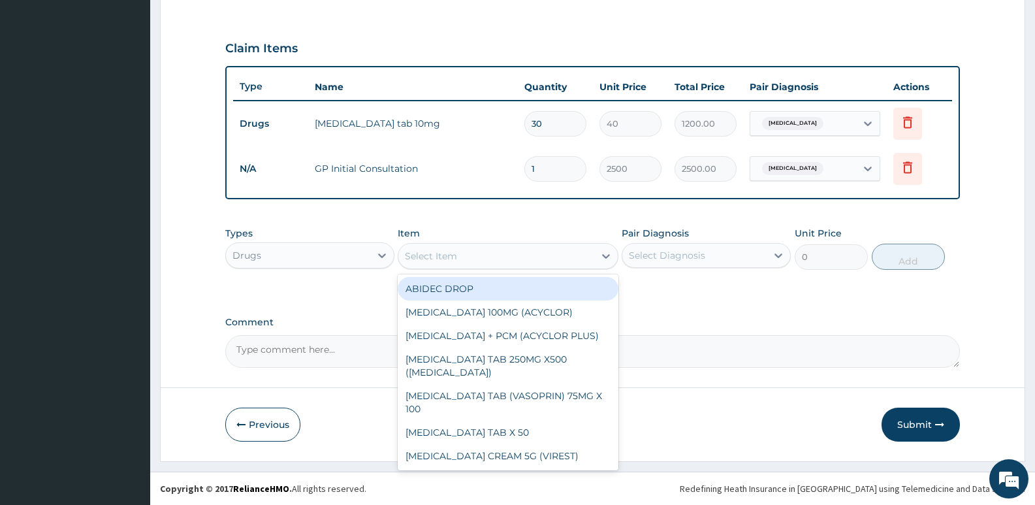
click at [439, 260] on div "Select Item" at bounding box center [431, 255] width 52 height 13
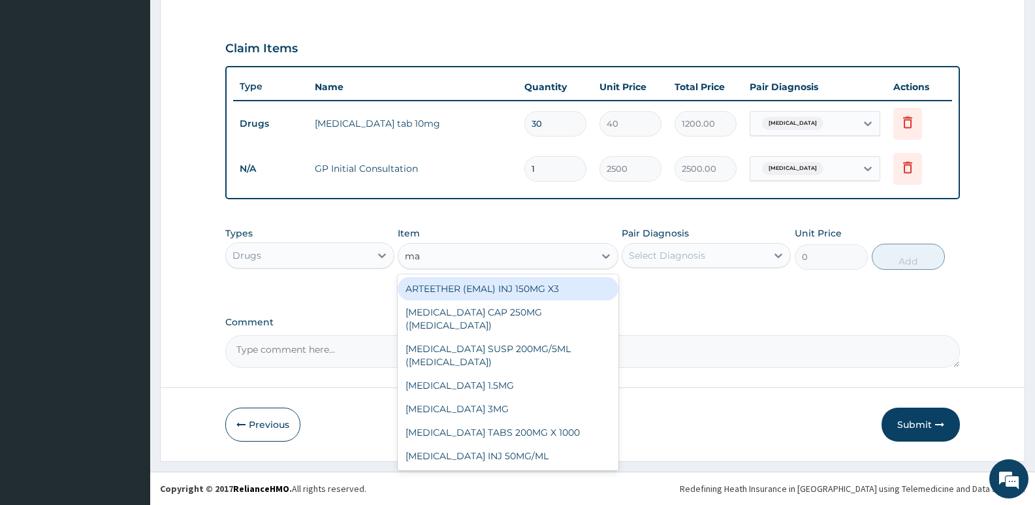
type input "m"
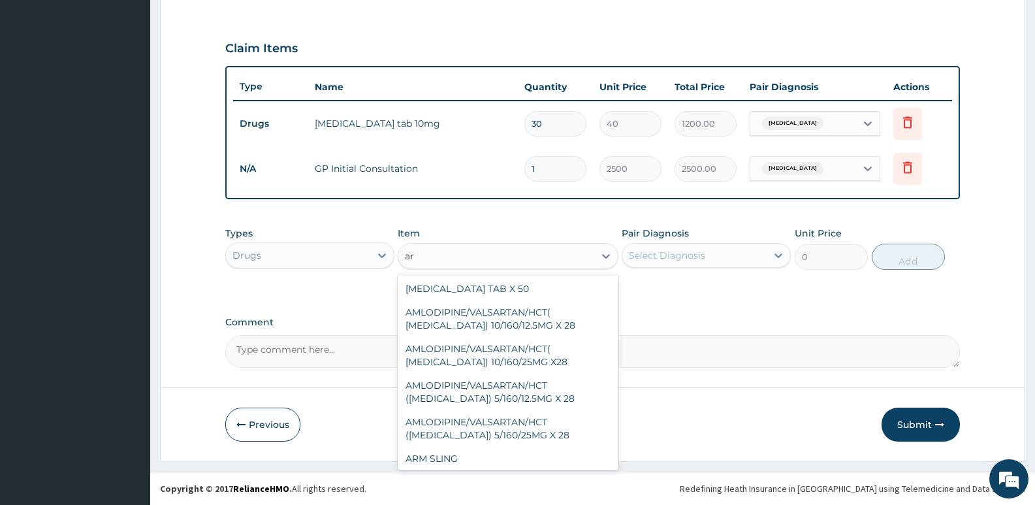
type input "art"
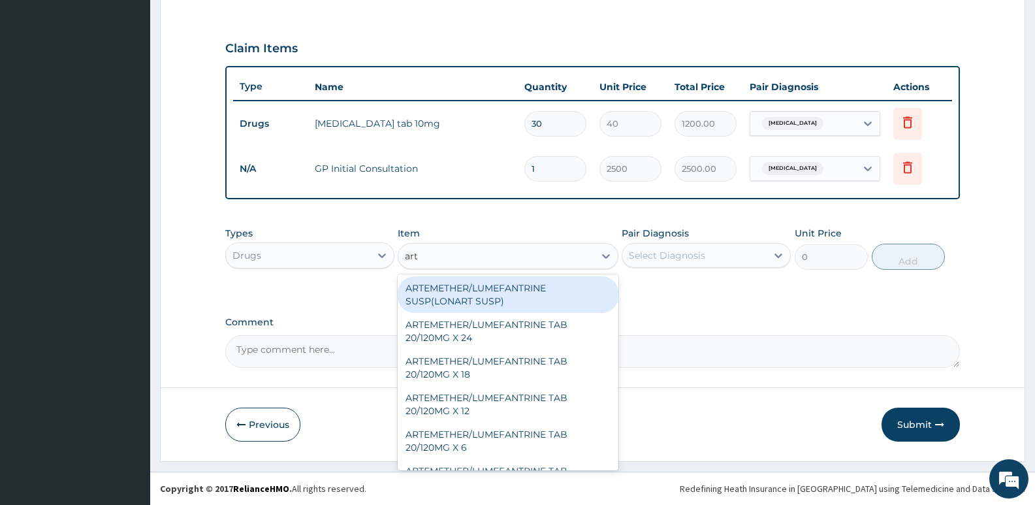
scroll to position [326, 0]
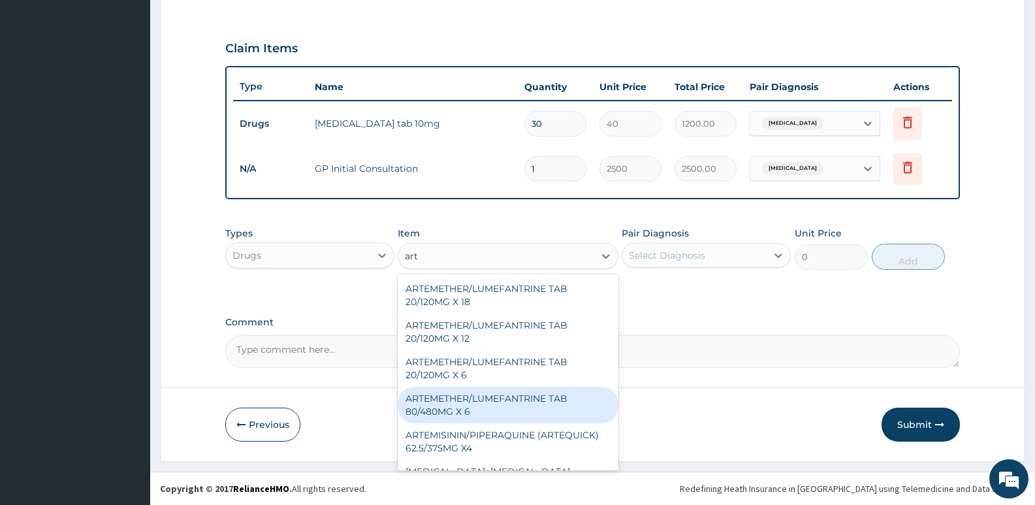
click at [459, 405] on div "ARTEMETHER/LUMEFANTRINE TAB 80/480MG X 6" at bounding box center [508, 405] width 220 height 37
type input "700"
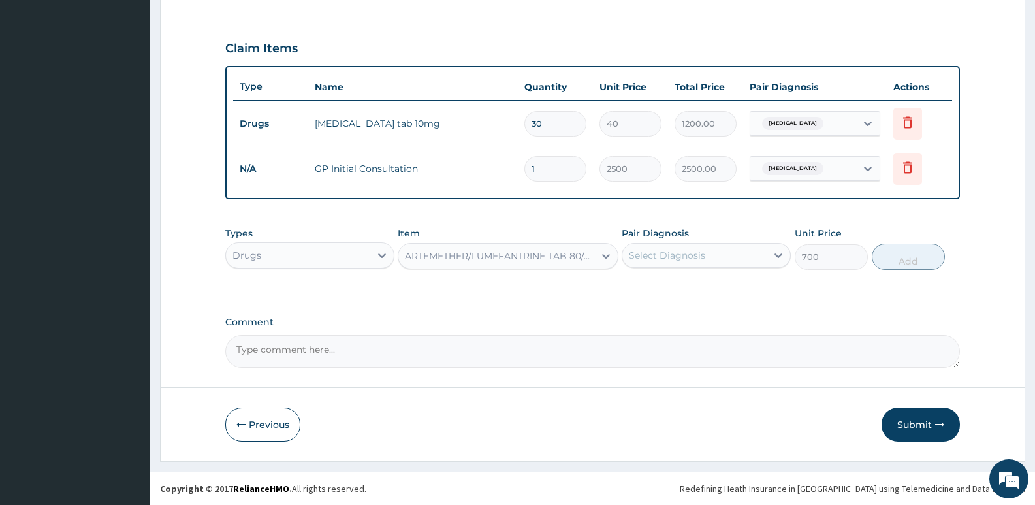
click at [651, 249] on div "Select Diagnosis" at bounding box center [667, 255] width 76 height 13
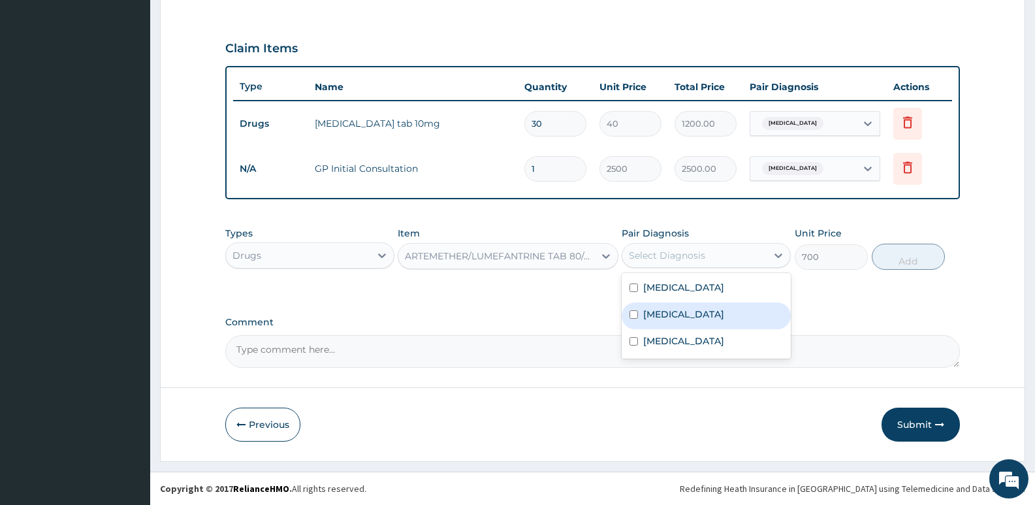
click at [661, 320] on label "[MEDICAL_DATA]" at bounding box center [683, 314] width 81 height 13
checkbox input "true"
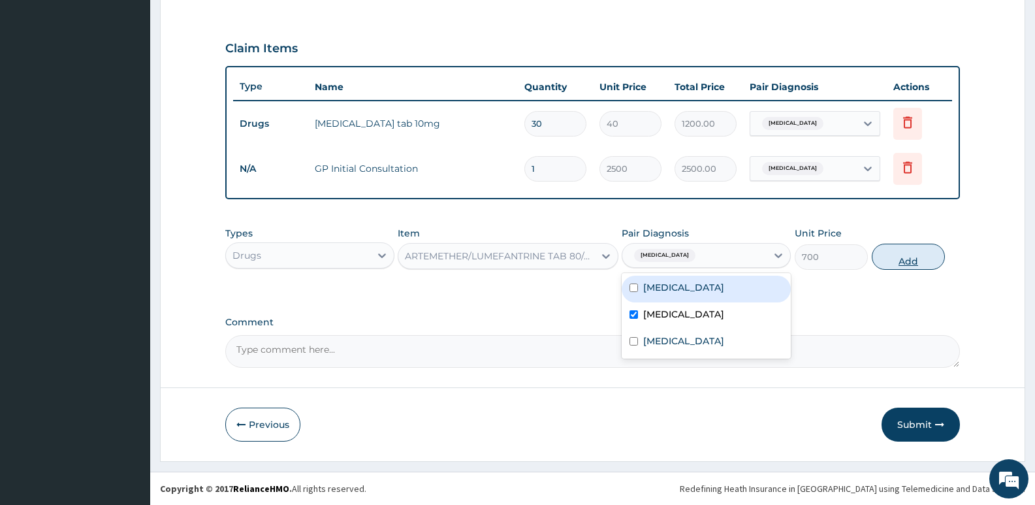
click at [899, 253] on button "Add" at bounding box center [908, 257] width 73 height 26
type input "0"
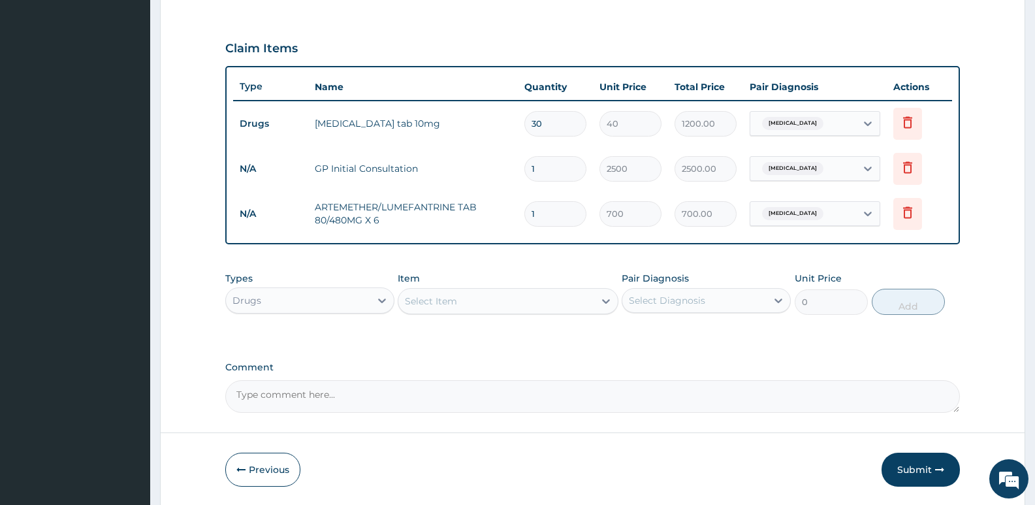
type input "0.00"
type input "6"
type input "4200.00"
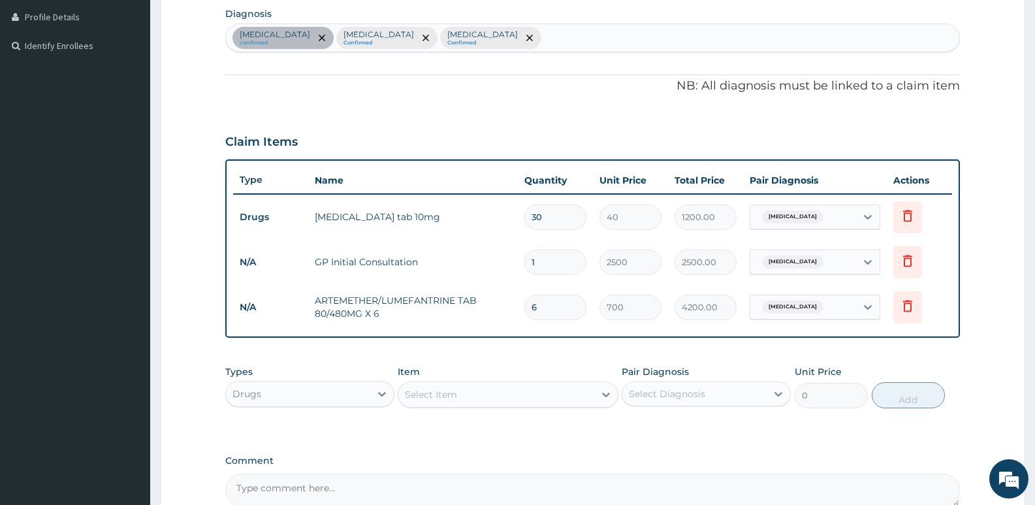
type input "6"
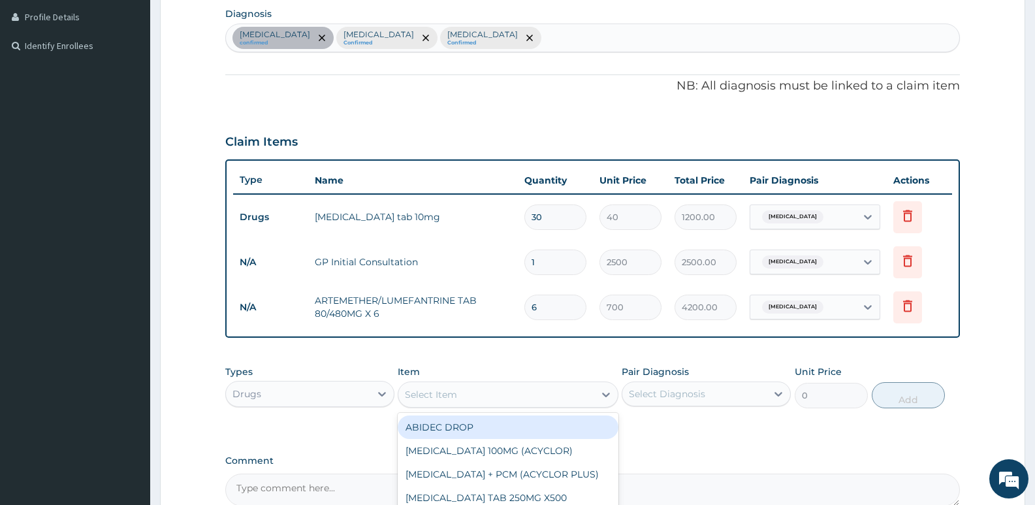
click at [436, 392] on div "Select Item" at bounding box center [431, 394] width 52 height 13
type input "diclo"
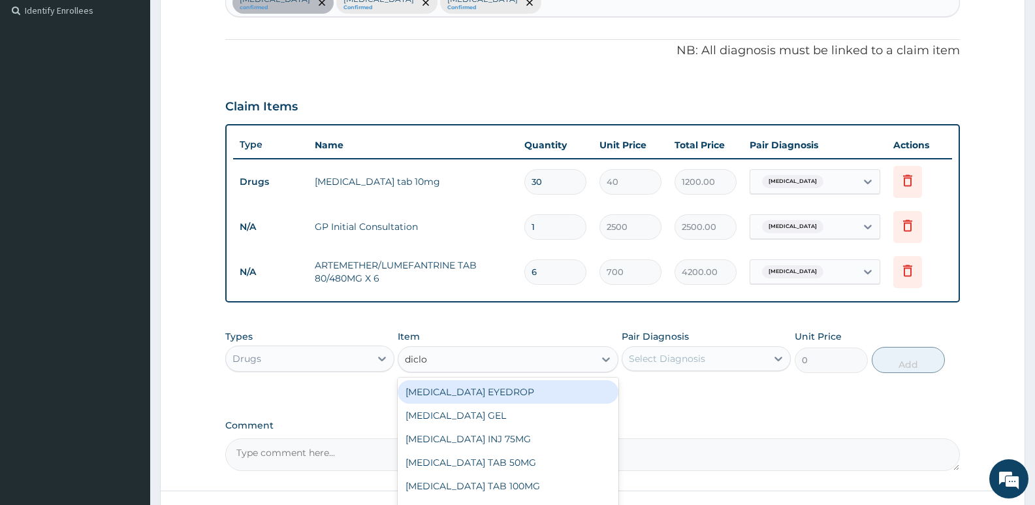
scroll to position [392, 0]
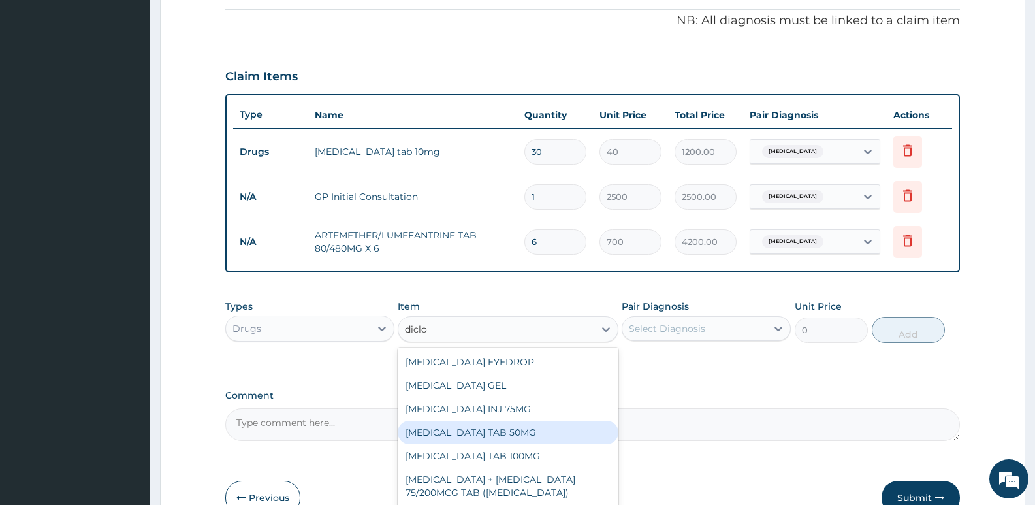
click at [460, 430] on div "[MEDICAL_DATA] TAB 50MG" at bounding box center [508, 432] width 220 height 24
type input "30"
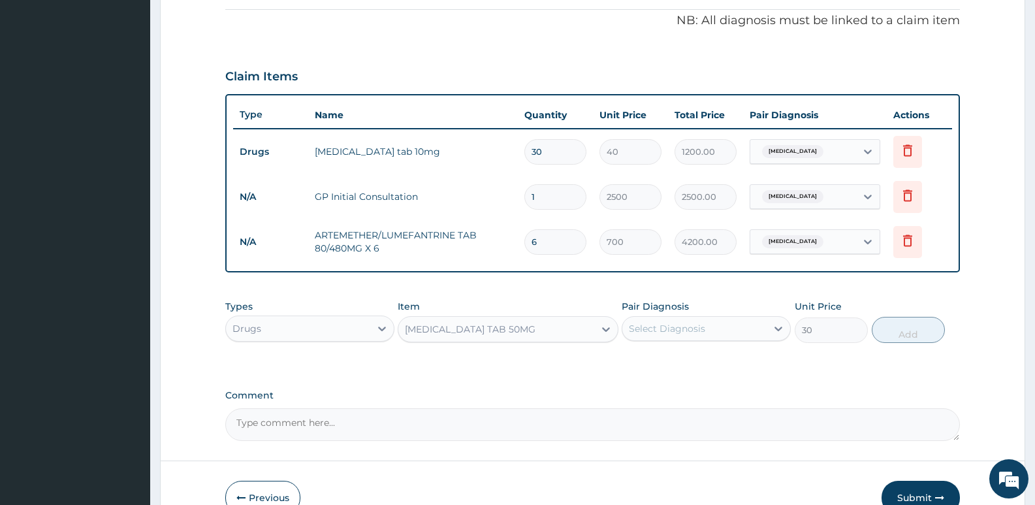
click at [671, 329] on div "Select Diagnosis" at bounding box center [667, 328] width 76 height 13
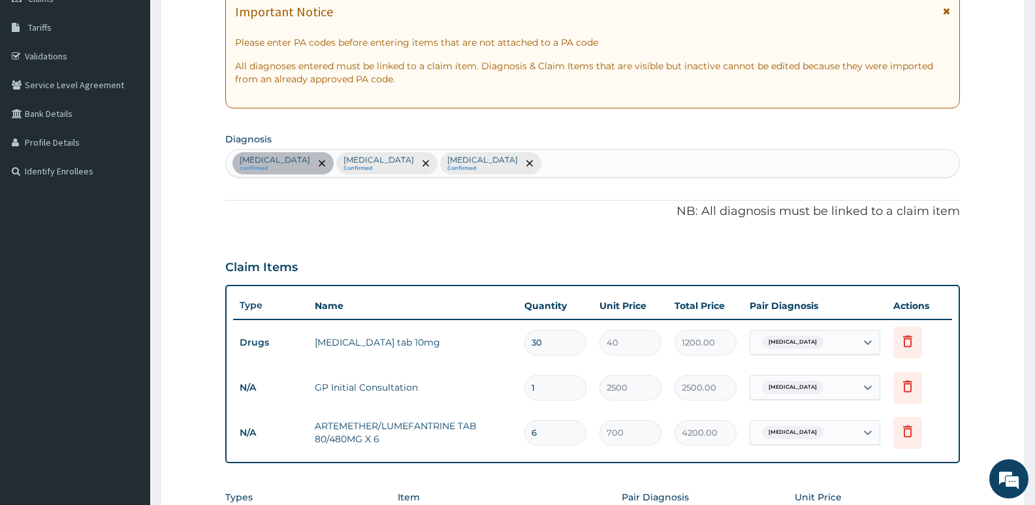
scroll to position [196, 0]
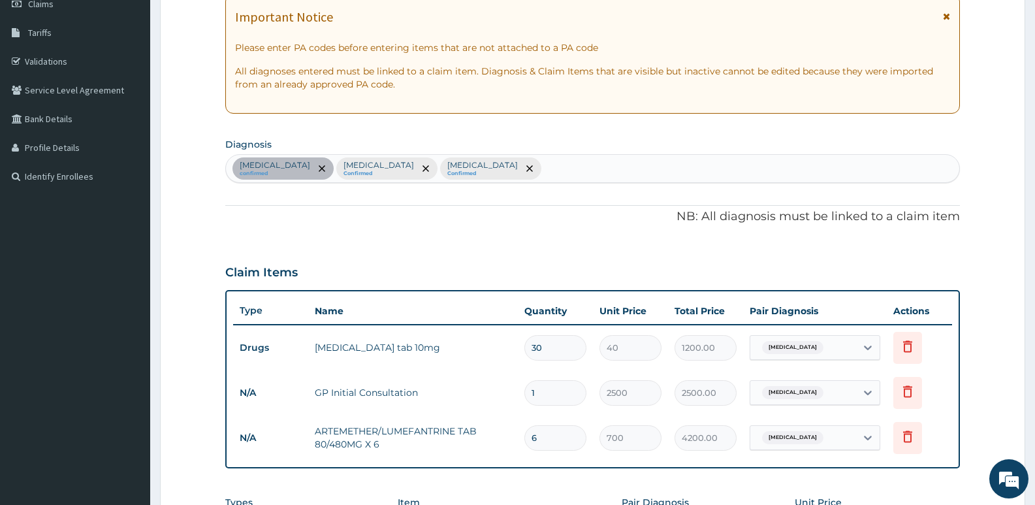
click at [501, 163] on div "Pulmonary hypertension confirmed Malaria Confirmed Sepsis Confirmed" at bounding box center [592, 168] width 733 height 27
type input "head"
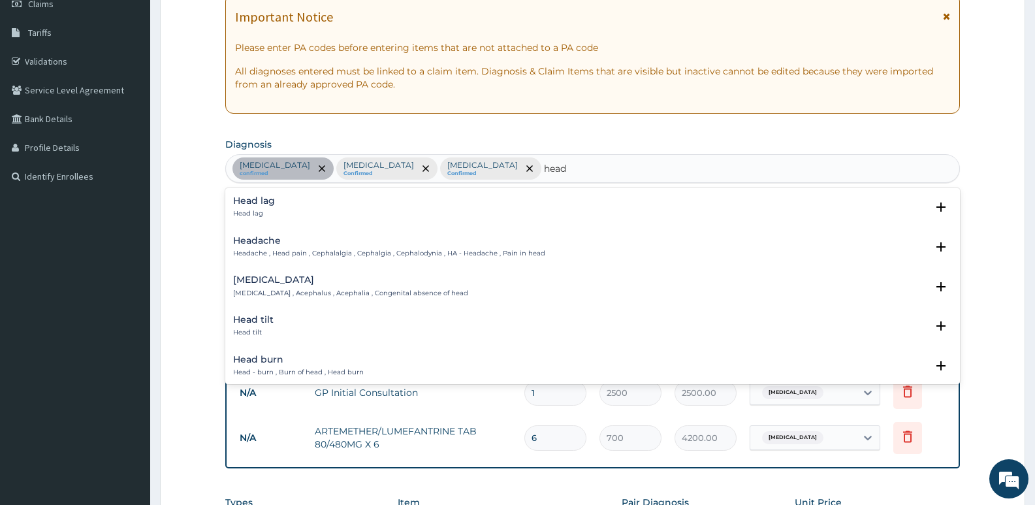
click at [283, 251] on p "Headache , Head pain , Cephalalgia , Cephalgia , Cephalodynia , HA - Headache ,…" at bounding box center [389, 253] width 312 height 9
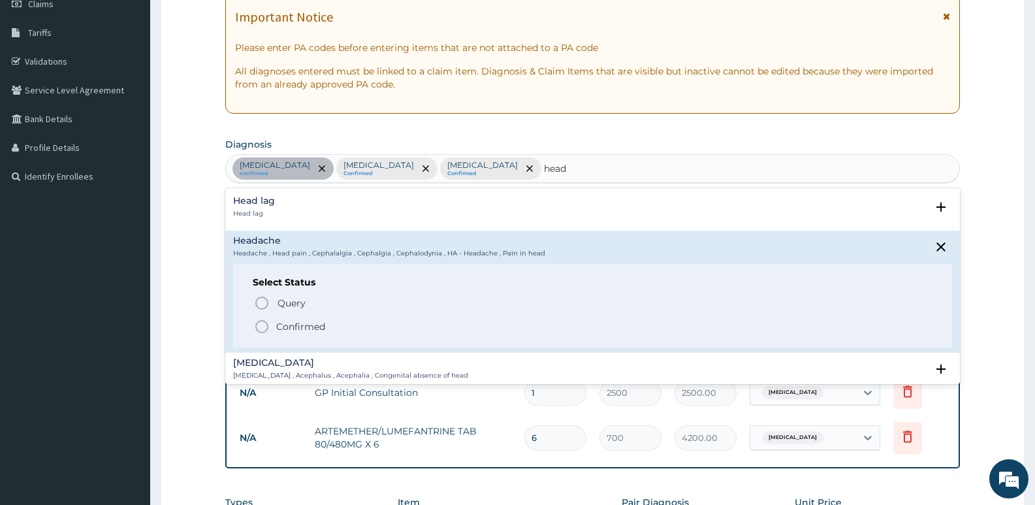
click at [265, 326] on icon "status option filled" at bounding box center [262, 327] width 16 height 16
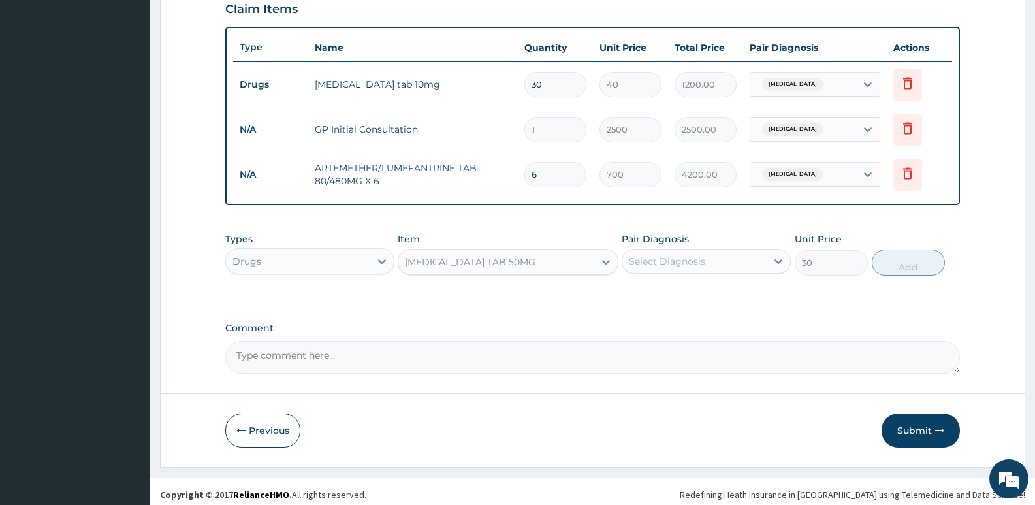
scroll to position [465, 0]
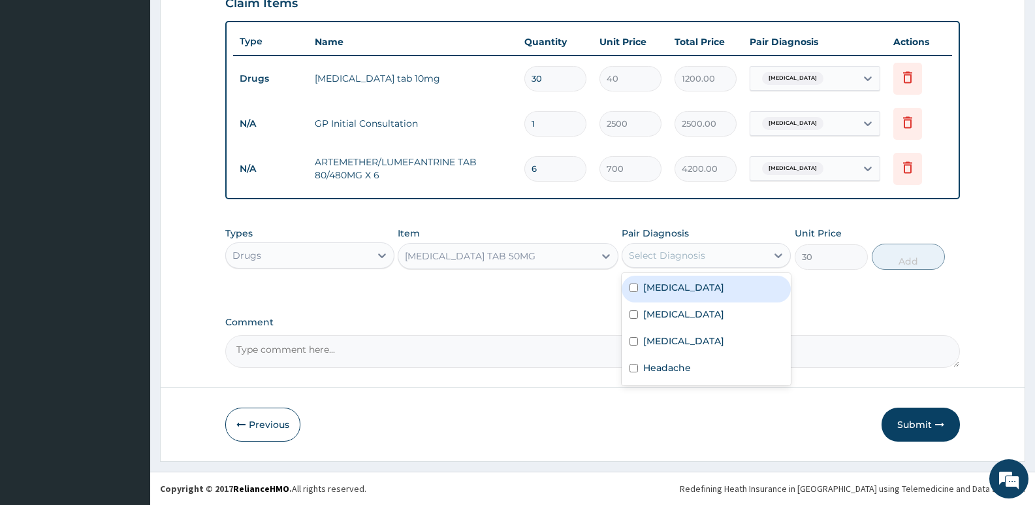
click at [704, 261] on div "Select Diagnosis" at bounding box center [667, 255] width 76 height 13
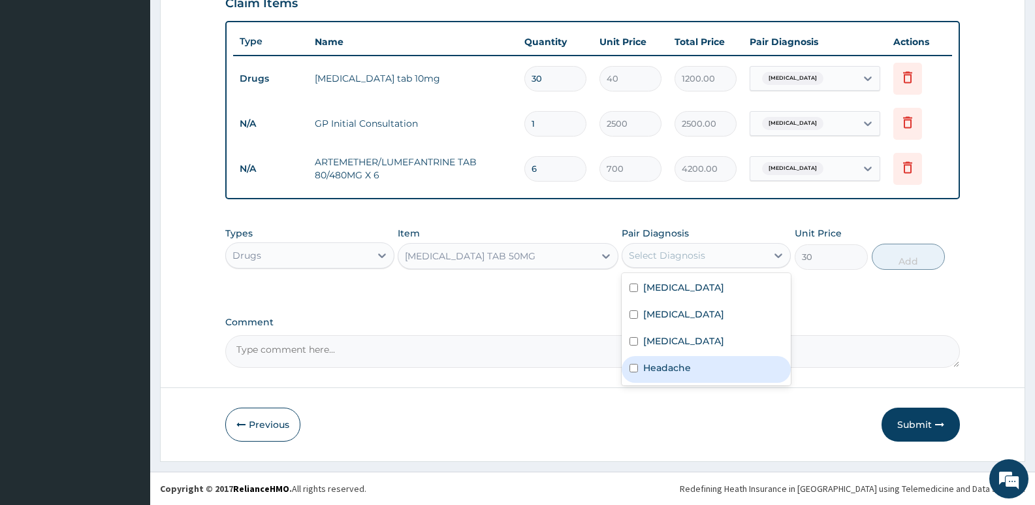
click at [663, 369] on label "Headache" at bounding box center [667, 367] width 48 height 13
checkbox input "true"
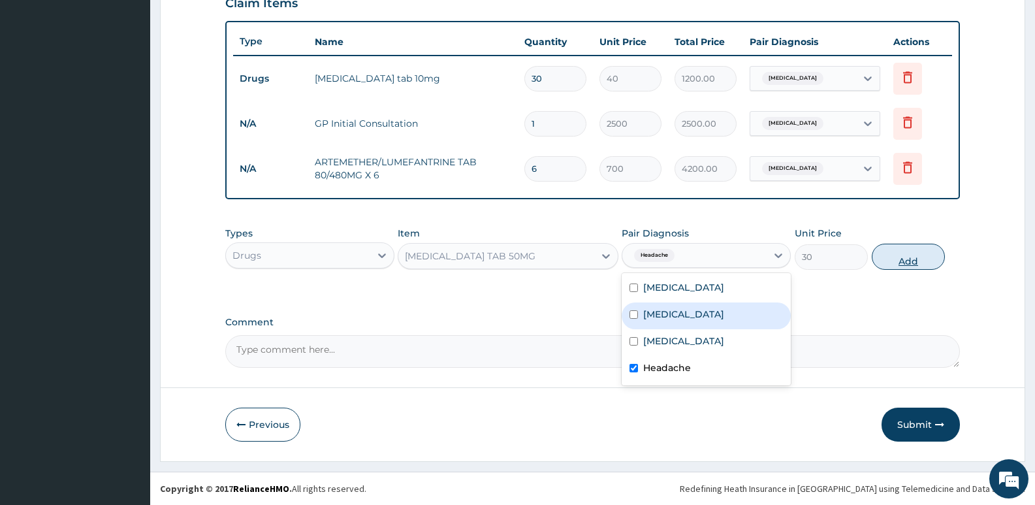
click at [898, 260] on button "Add" at bounding box center [908, 257] width 73 height 26
type input "0"
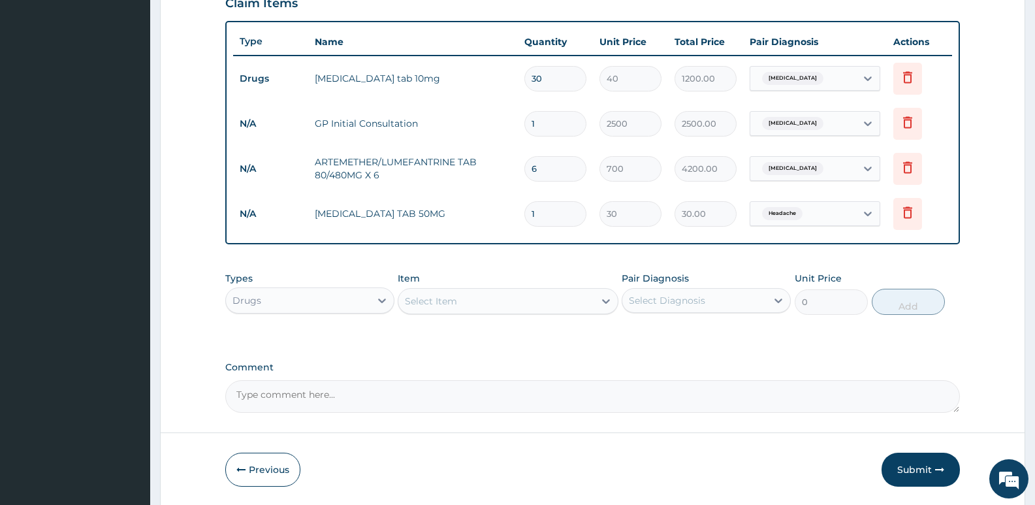
type input "0.00"
type input "6"
type input "180.00"
type input "8"
type input "240.00"
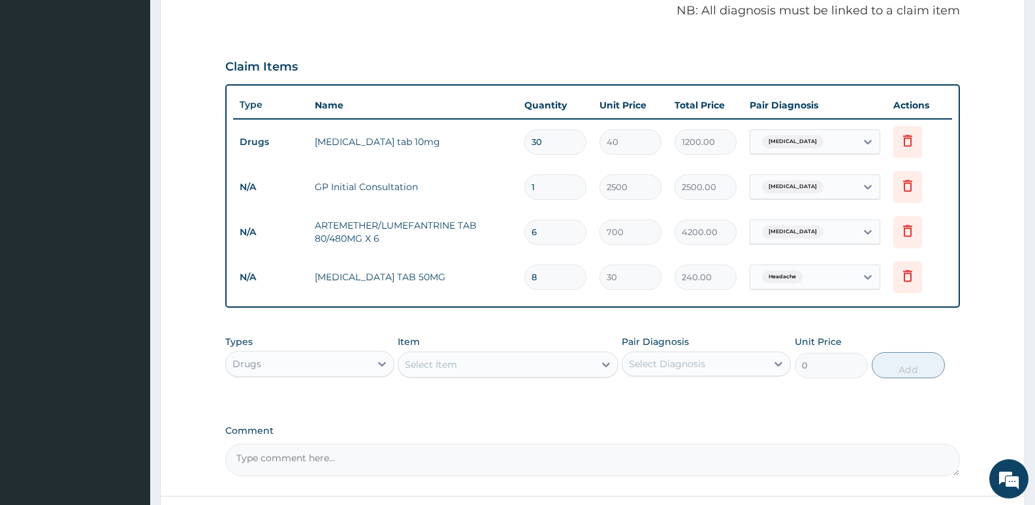
scroll to position [334, 0]
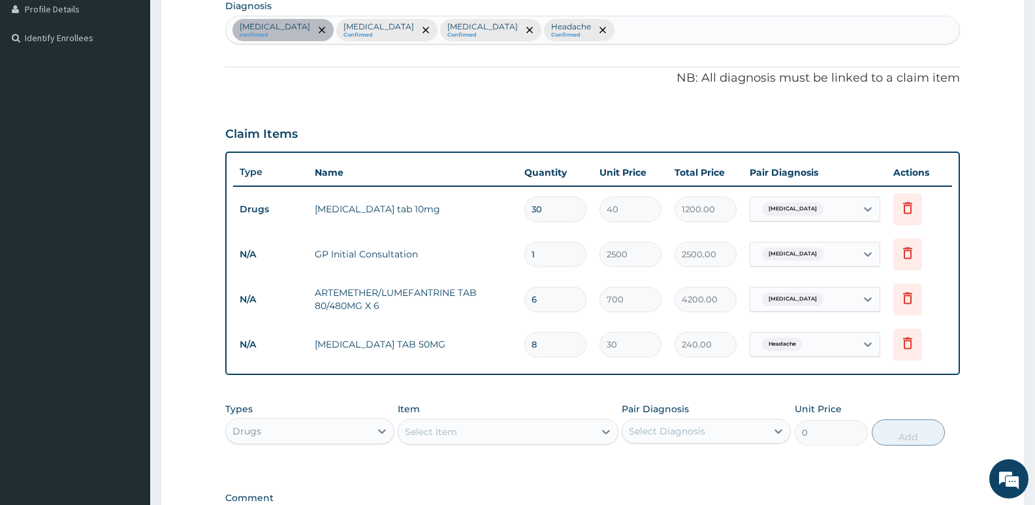
type input "8"
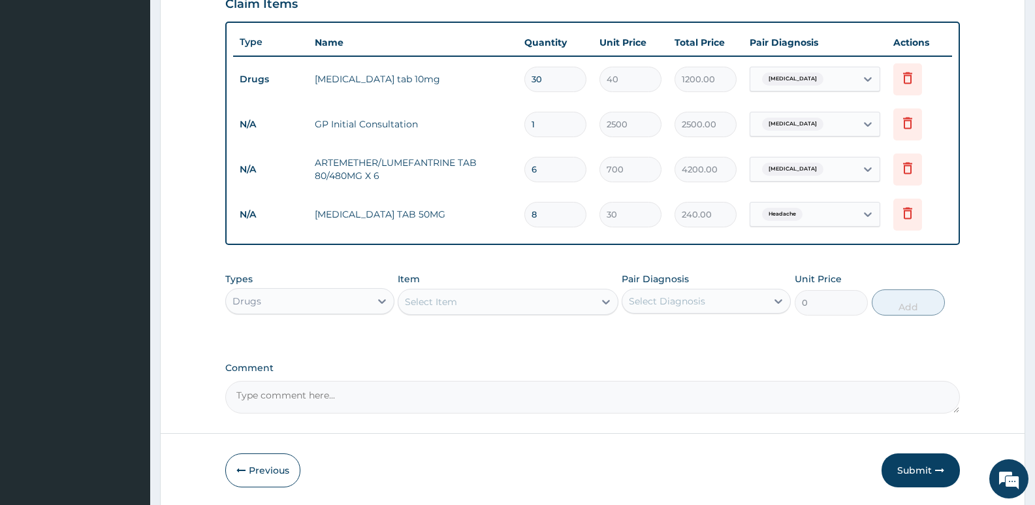
scroll to position [465, 0]
click at [289, 293] on div "Drugs" at bounding box center [298, 300] width 144 height 21
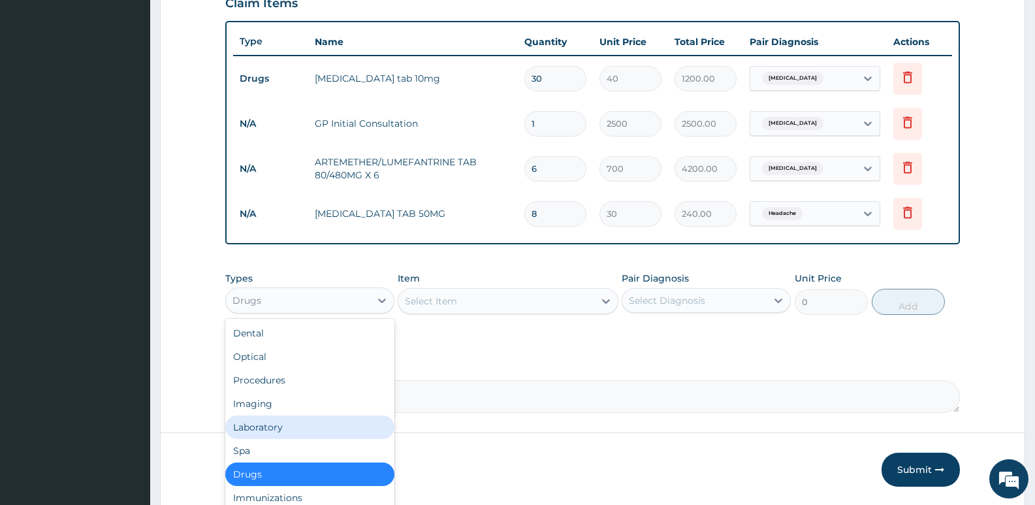
click at [270, 433] on div "Laboratory" at bounding box center [309, 427] width 169 height 24
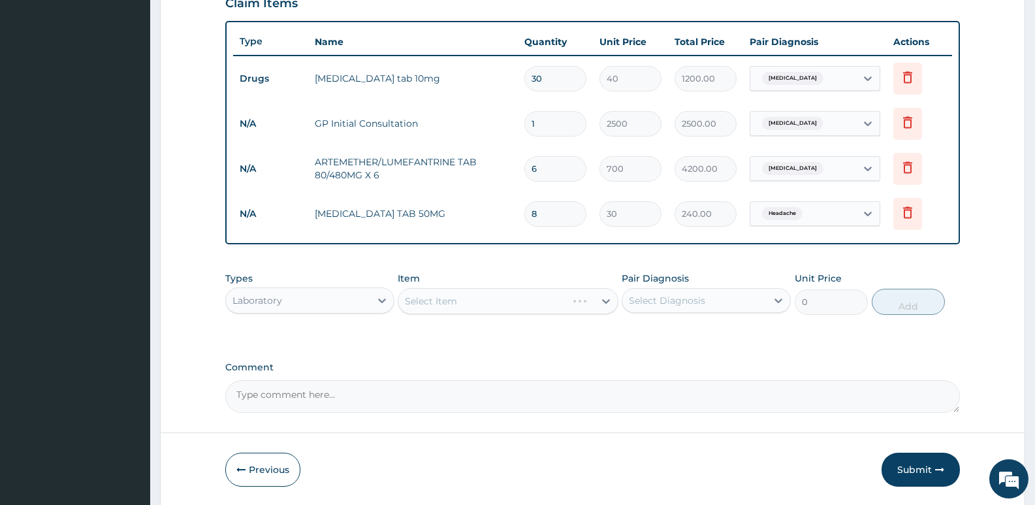
click at [471, 301] on div "Select Item" at bounding box center [508, 301] width 220 height 26
click at [452, 305] on div "Select Item" at bounding box center [431, 300] width 52 height 13
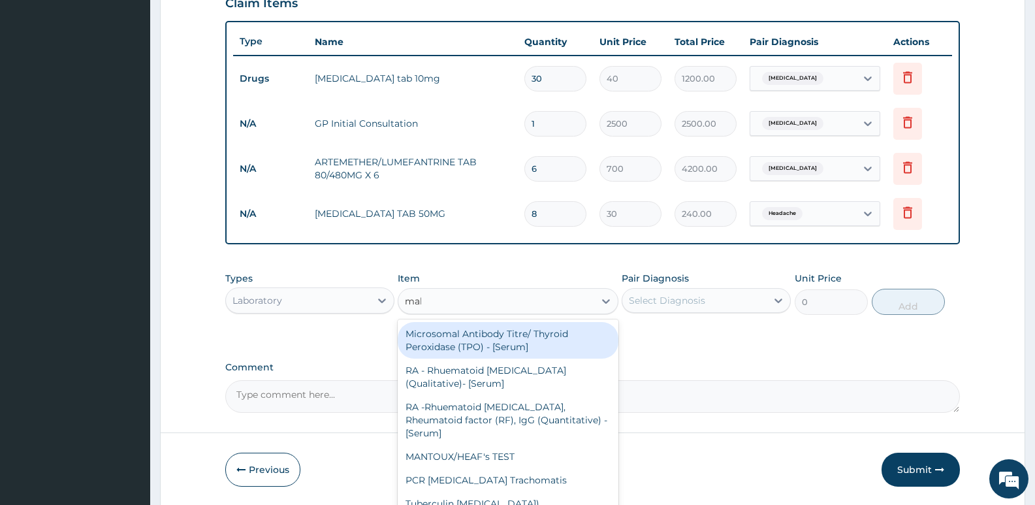
type input "mala"
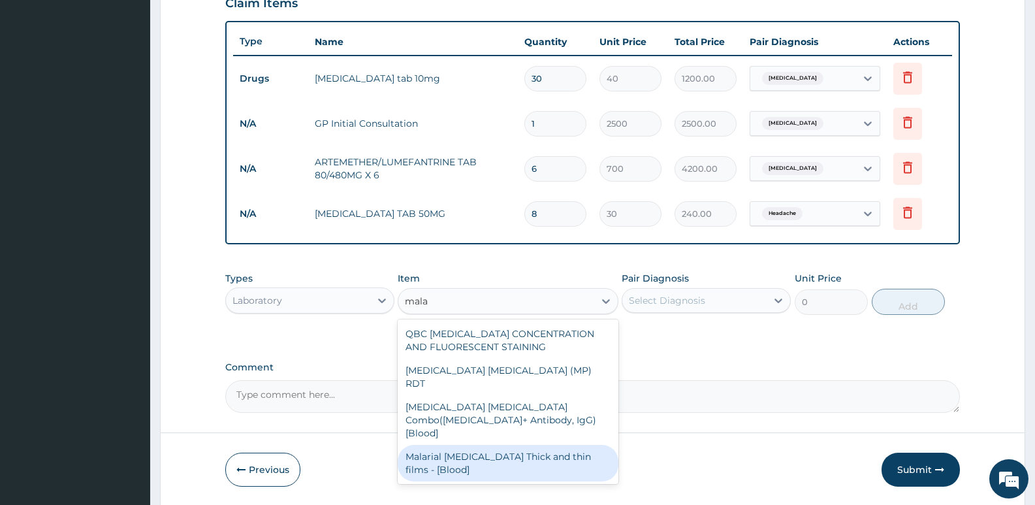
click at [469, 445] on div "Malarial [MEDICAL_DATA] Thick and thin films - [Blood]" at bounding box center [508, 463] width 220 height 37
type input "1650"
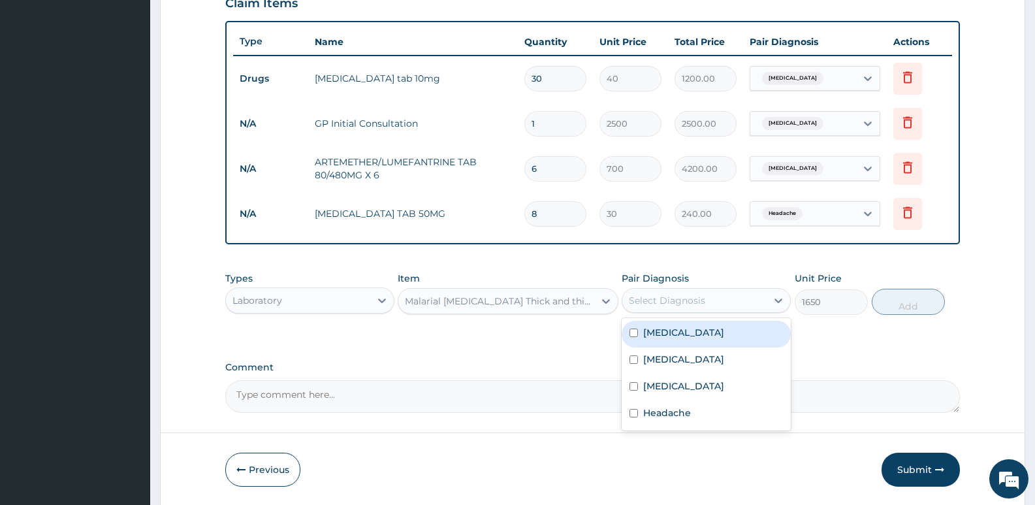
click at [698, 289] on div "Select Diagnosis" at bounding box center [706, 300] width 169 height 25
click at [678, 354] on div "[MEDICAL_DATA]" at bounding box center [706, 360] width 169 height 27
checkbox input "true"
click at [908, 305] on button "Add" at bounding box center [908, 302] width 73 height 26
type input "0"
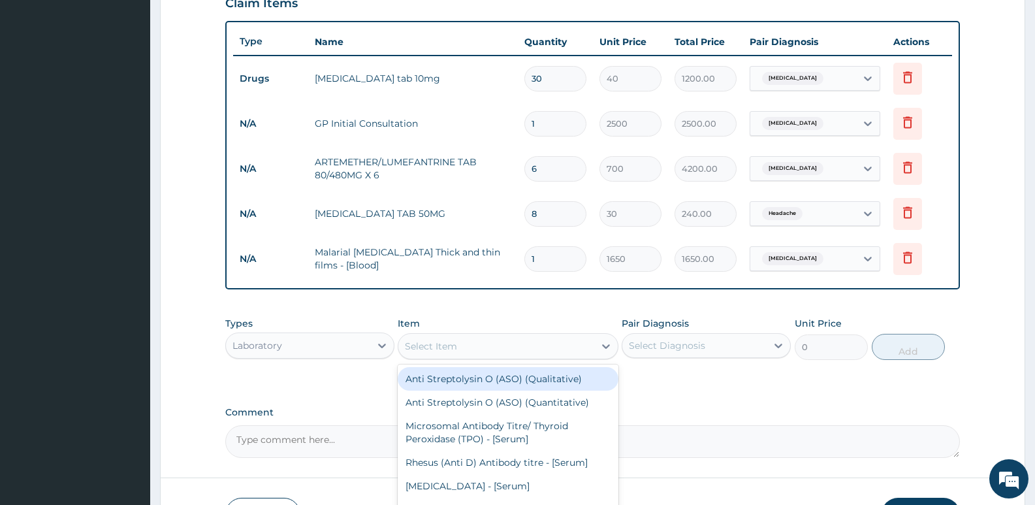
click at [447, 349] on div "Select Item" at bounding box center [431, 346] width 52 height 13
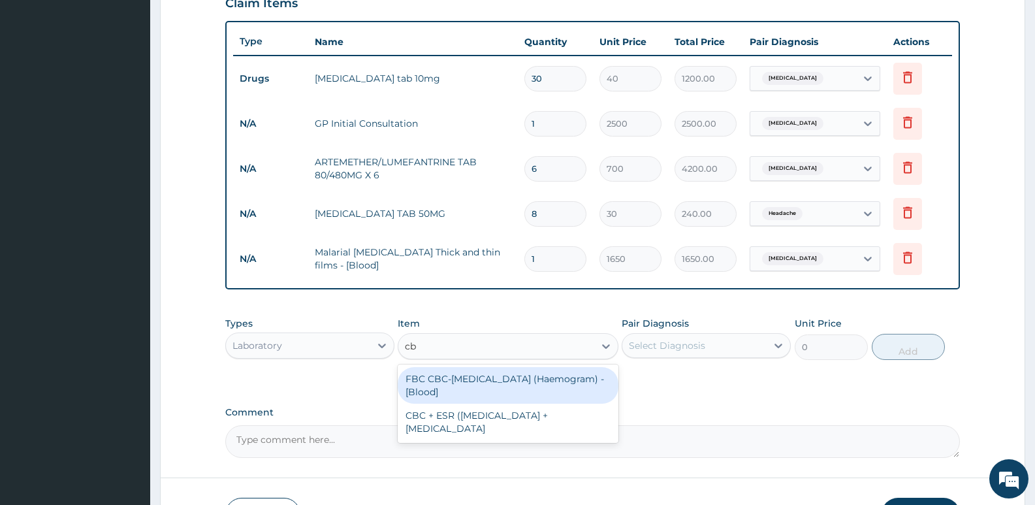
type input "cbc"
click at [464, 373] on div "FBC CBC-[MEDICAL_DATA] (Haemogram) - [Blood]" at bounding box center [508, 385] width 220 height 37
type input "3300"
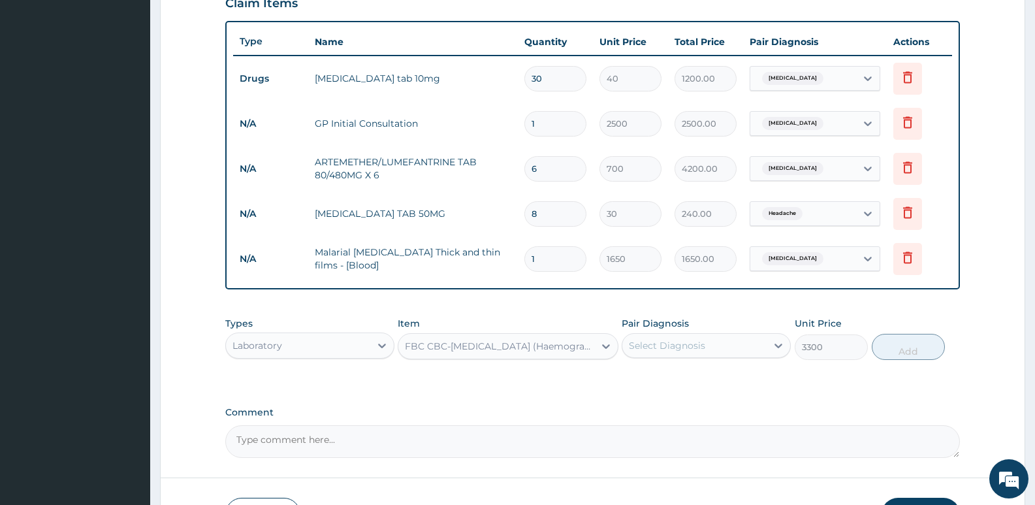
click at [656, 347] on div "Select Diagnosis" at bounding box center [667, 345] width 76 height 13
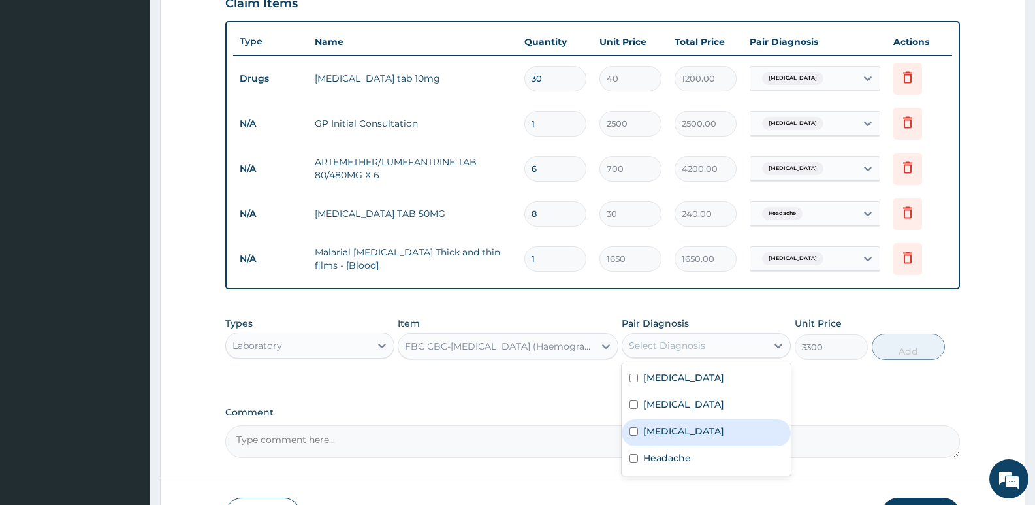
click at [667, 426] on label "[MEDICAL_DATA]" at bounding box center [683, 430] width 81 height 13
checkbox input "true"
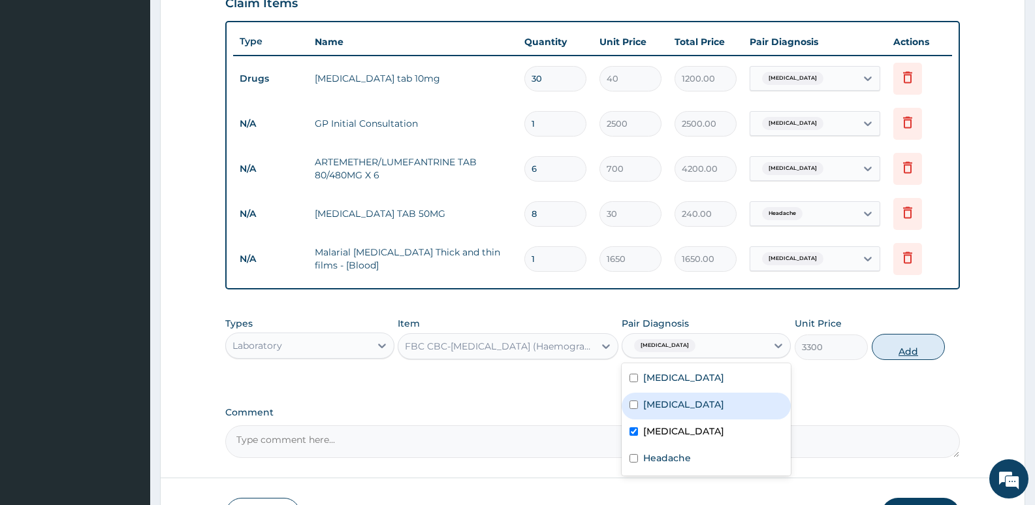
click at [904, 349] on button "Add" at bounding box center [908, 347] width 73 height 26
type input "0"
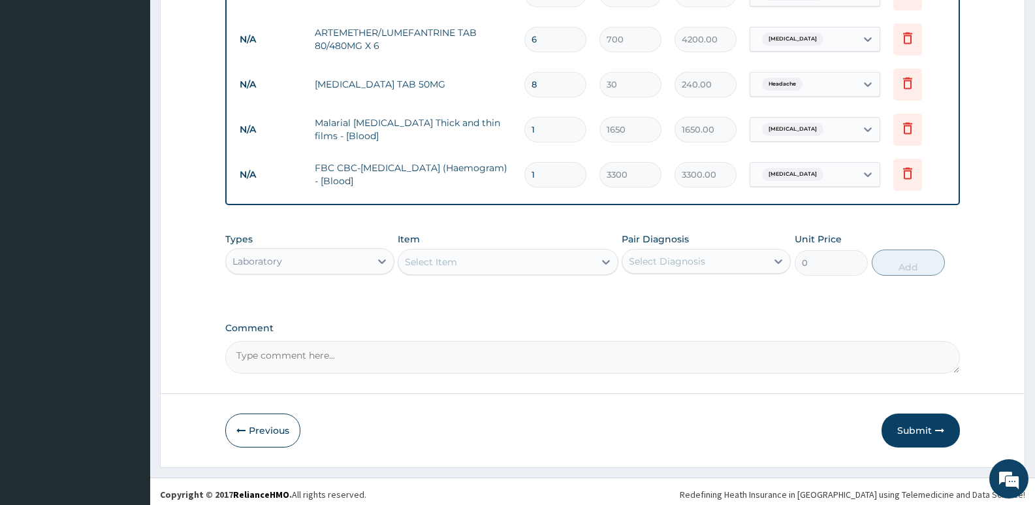
scroll to position [595, 0]
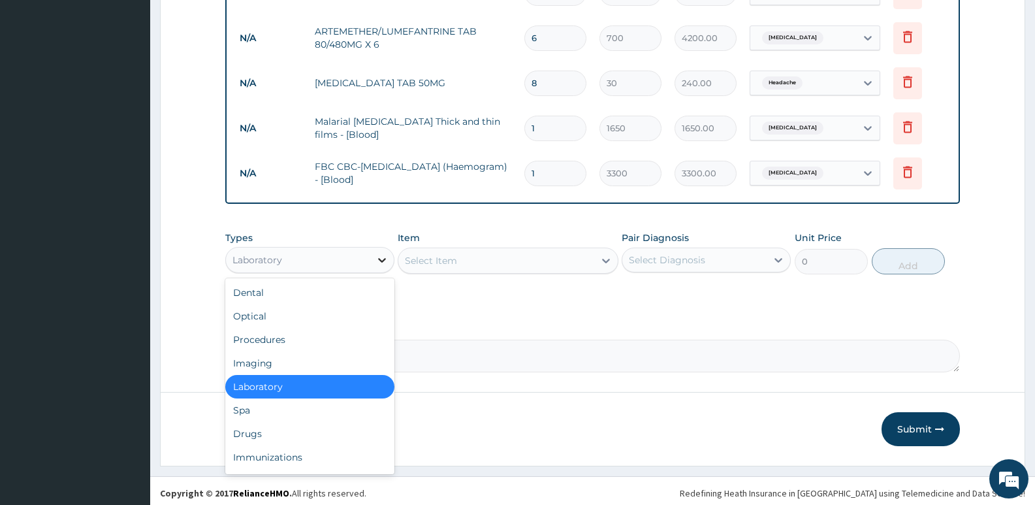
click at [383, 259] on icon at bounding box center [381, 259] width 13 height 13
click at [252, 434] on div "Drugs" at bounding box center [309, 434] width 169 height 24
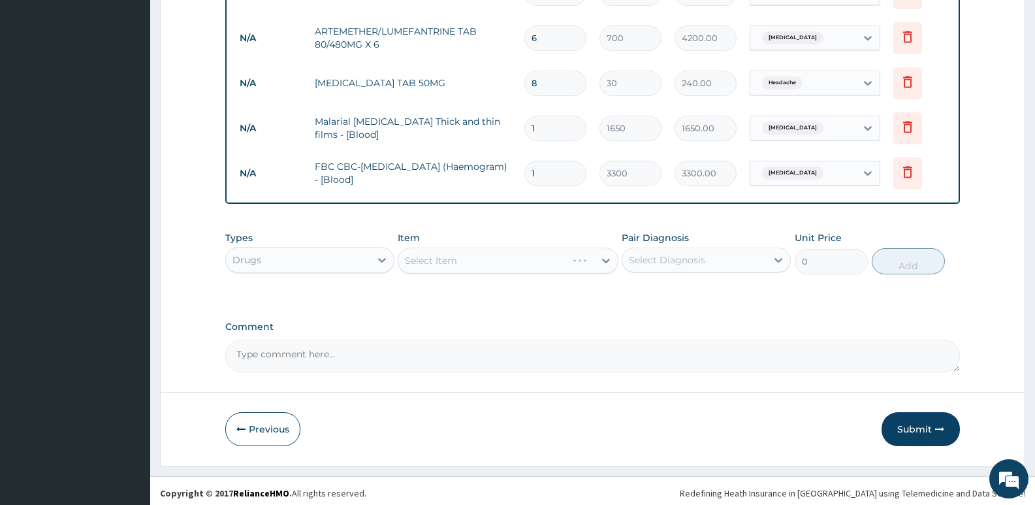
click at [484, 262] on div "Select Item" at bounding box center [508, 260] width 220 height 26
click at [473, 269] on div "Select Item" at bounding box center [508, 260] width 220 height 26
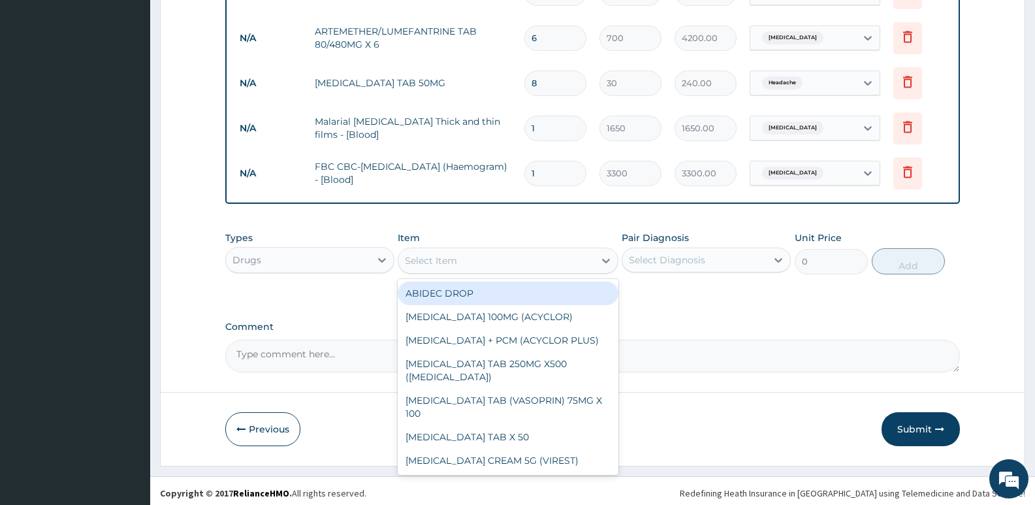
click at [473, 262] on div "Select Item" at bounding box center [495, 260] width 195 height 21
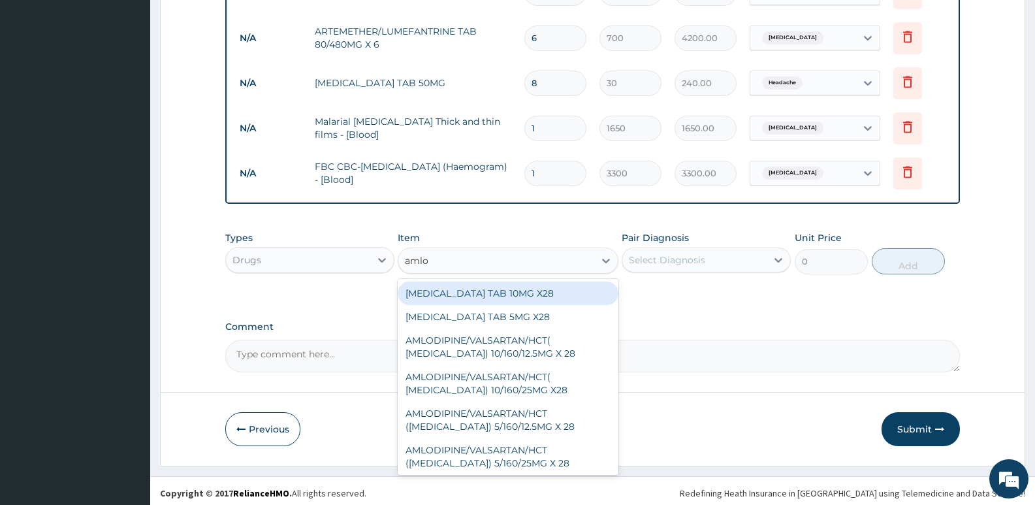
type input "amlod"
click at [473, 290] on div "[MEDICAL_DATA] TAB 10MG X28" at bounding box center [508, 293] width 220 height 24
type input "40"
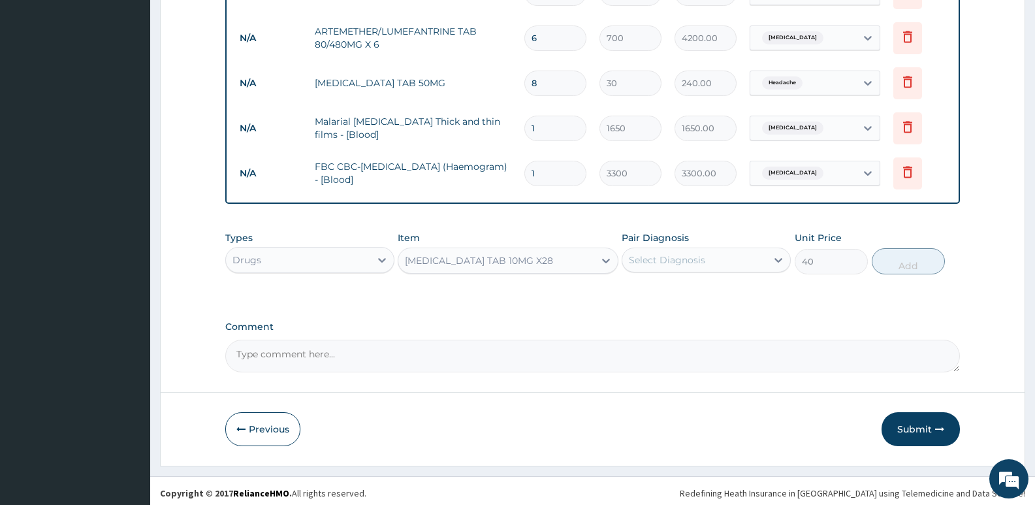
click at [689, 263] on div "Select Diagnosis" at bounding box center [667, 259] width 76 height 13
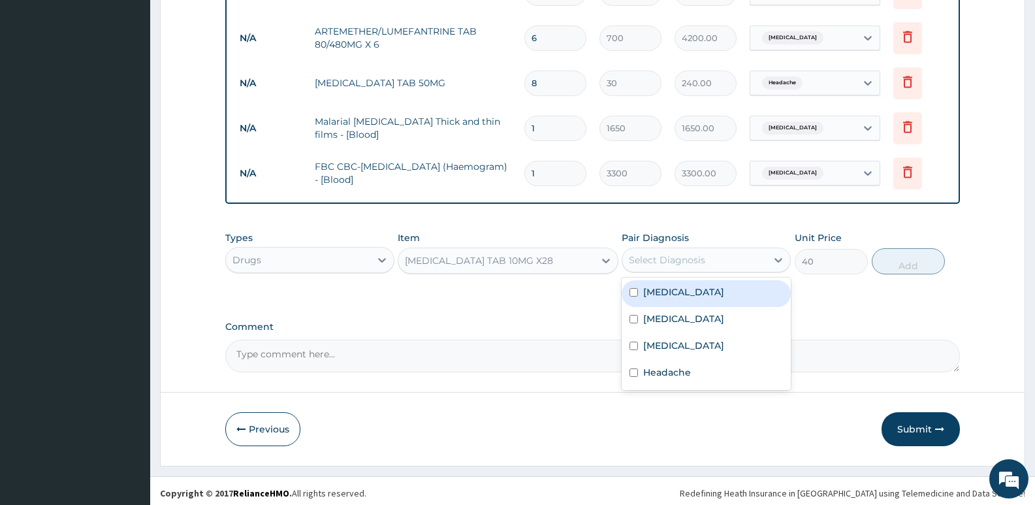
click at [695, 296] on label "Pulmonary hypertension" at bounding box center [683, 291] width 81 height 13
checkbox input "true"
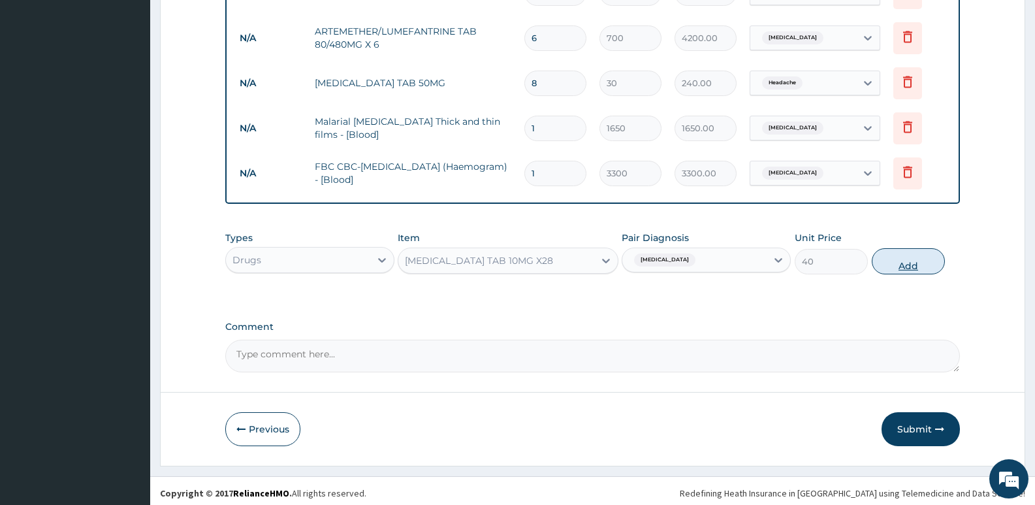
click at [913, 264] on button "Add" at bounding box center [908, 261] width 73 height 26
type input "0"
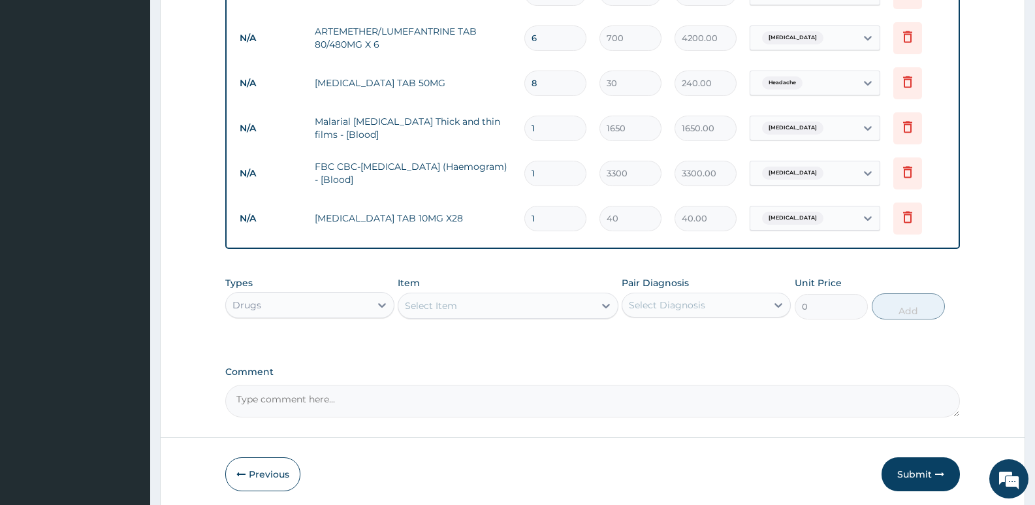
type input "0.00"
type input "3"
type input "120.00"
type input "30"
type input "1200.00"
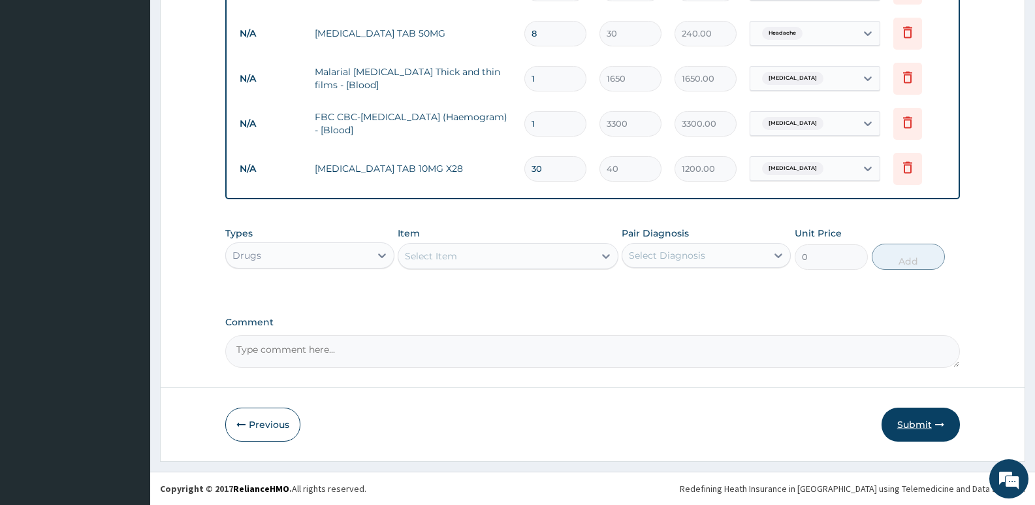
type input "30"
click at [932, 420] on button "Submit" at bounding box center [920, 424] width 78 height 34
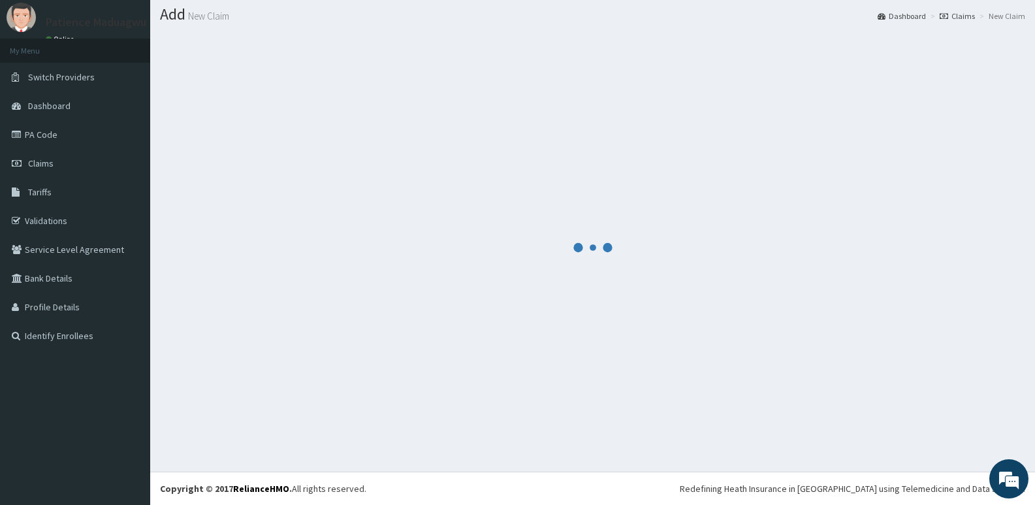
scroll to position [37, 0]
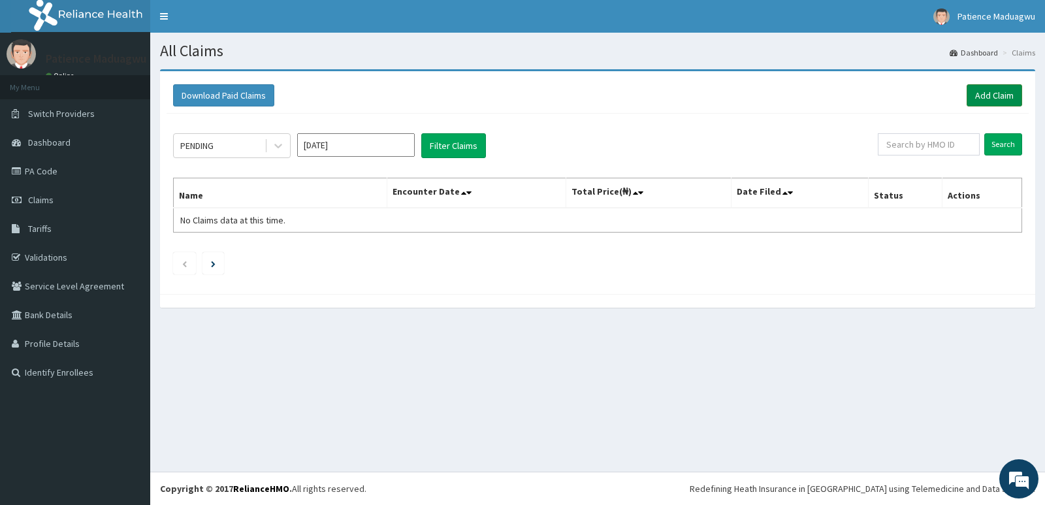
click at [981, 101] on link "Add Claim" at bounding box center [994, 95] width 56 height 22
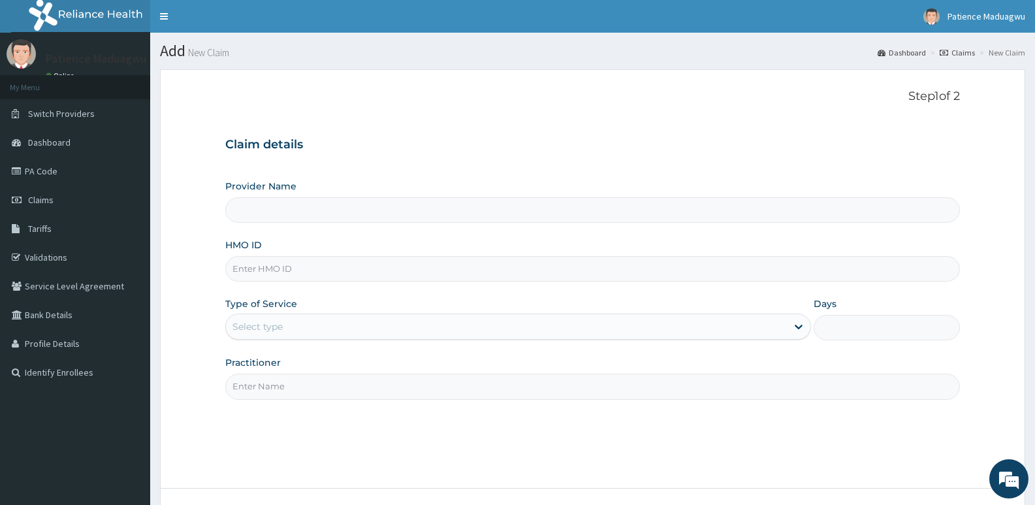
click at [259, 274] on input "HMO ID" at bounding box center [592, 268] width 735 height 25
paste input "NDX/10004/B"
type input "NDX/10004/B"
type input "[GEOGRAPHIC_DATA]"
type input "NDX/10004/B"
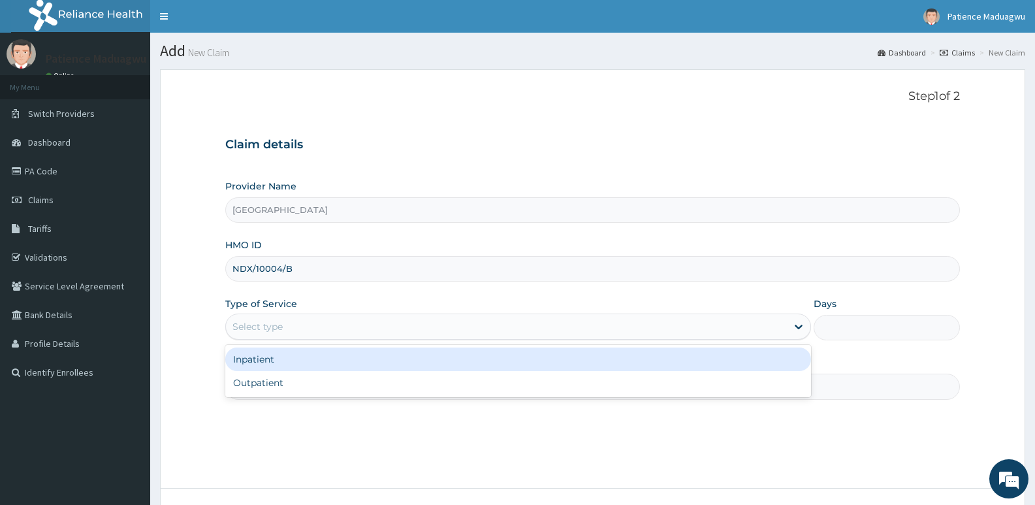
click at [283, 336] on div "Select type" at bounding box center [506, 326] width 560 height 21
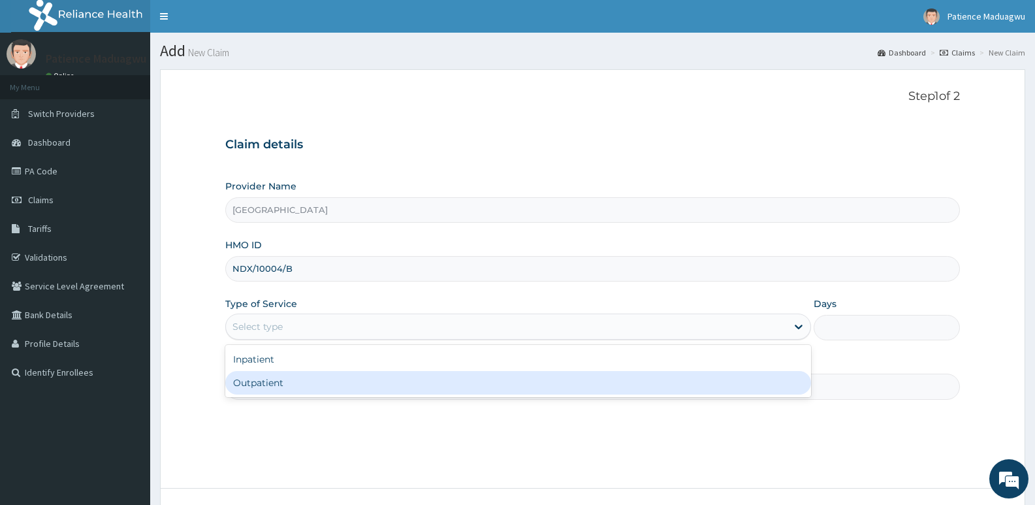
click at [262, 388] on div "Outpatient" at bounding box center [517, 383] width 585 height 24
type input "1"
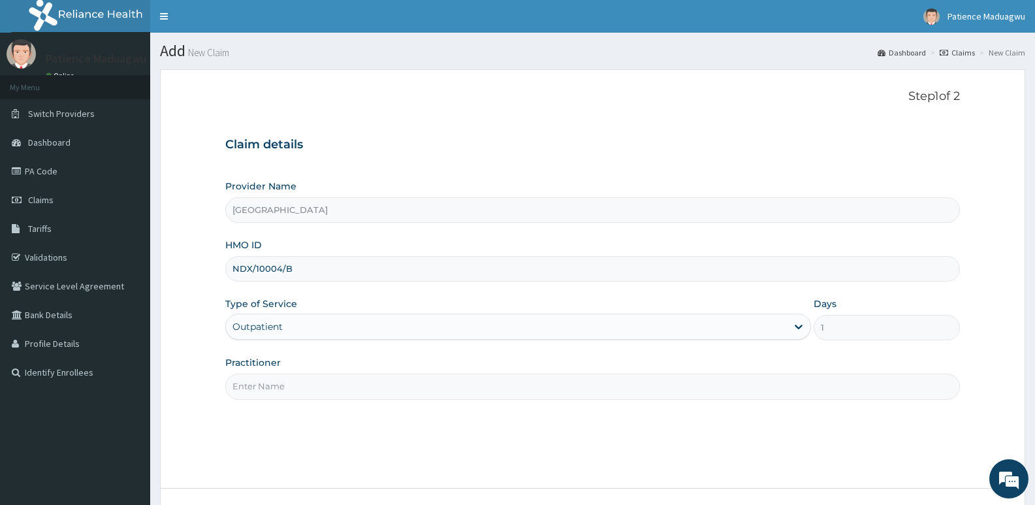
click at [285, 394] on input "Practitioner" at bounding box center [592, 385] width 735 height 25
type input "[PERSON_NAME]"
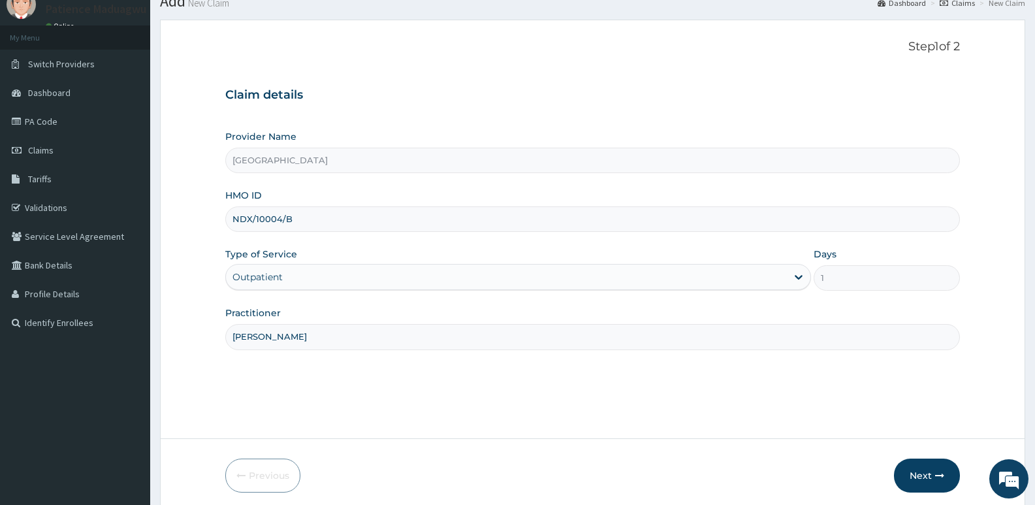
scroll to position [101, 0]
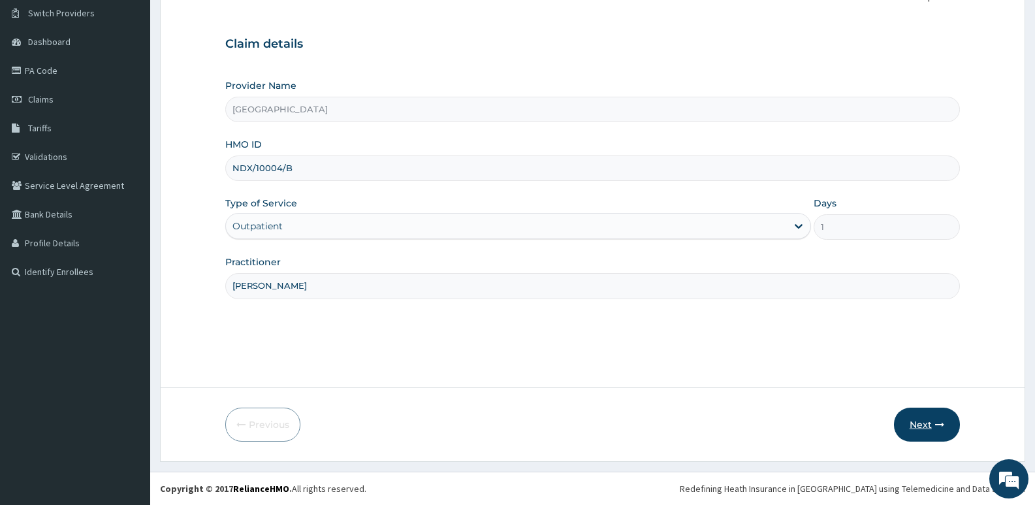
click at [923, 428] on button "Next" at bounding box center [927, 424] width 66 height 34
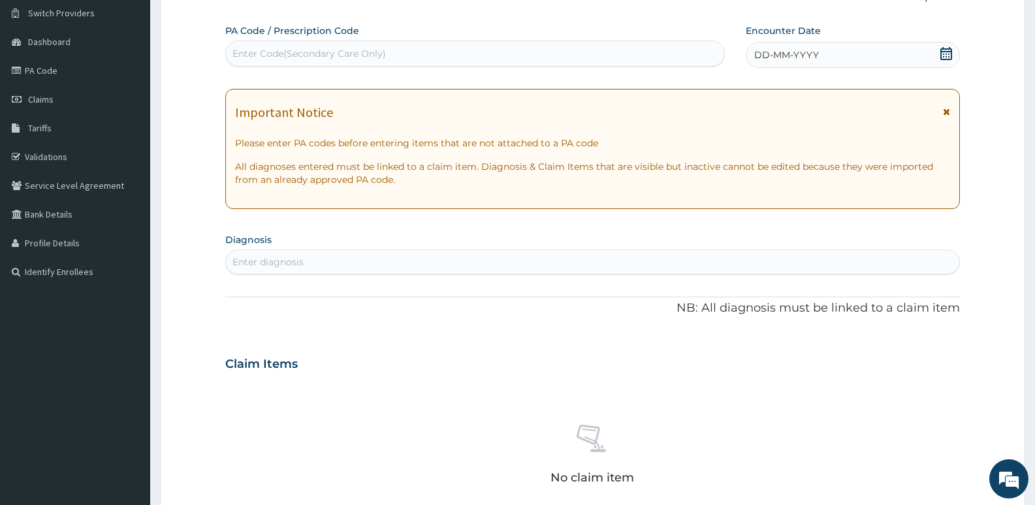
click at [947, 52] on icon at bounding box center [946, 53] width 13 height 13
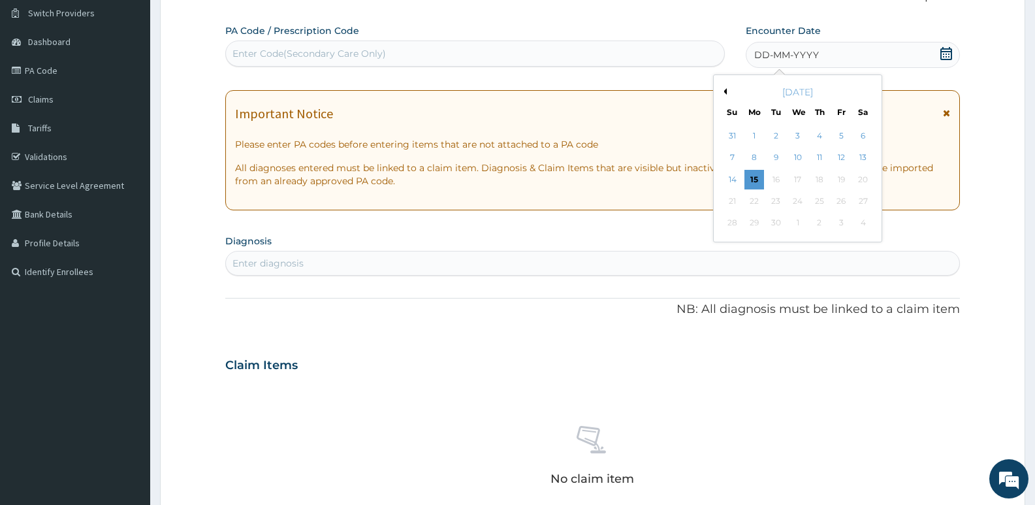
click at [725, 89] on button "Previous Month" at bounding box center [723, 91] width 7 height 7
click at [748, 178] on div "11" at bounding box center [754, 180] width 20 height 20
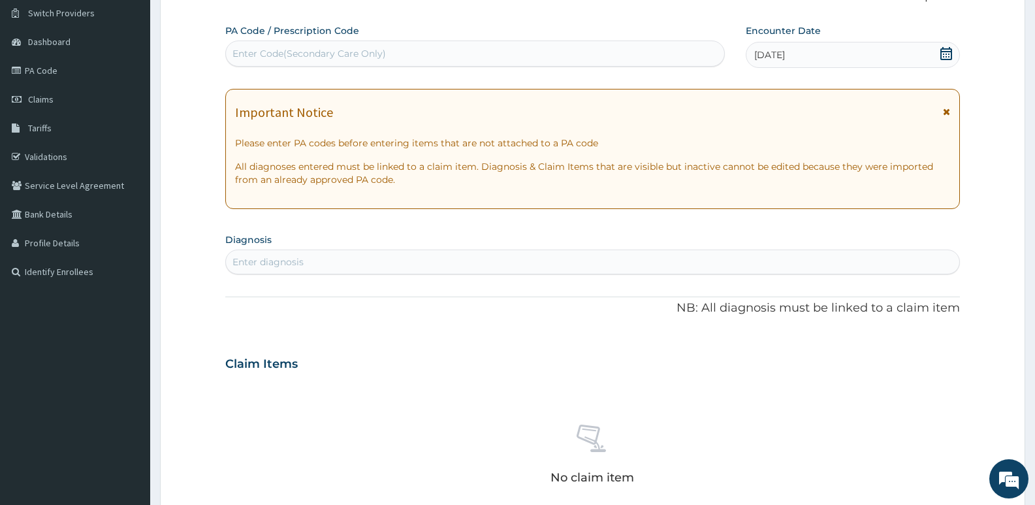
click at [390, 266] on div "Enter diagnosis" at bounding box center [592, 261] width 733 height 21
type input "mala"
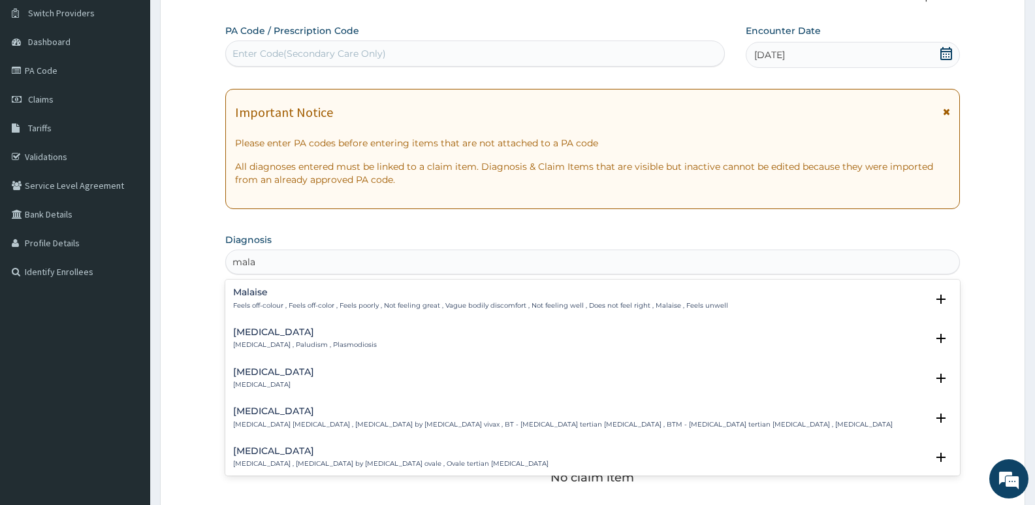
click at [240, 336] on h4 "[MEDICAL_DATA]" at bounding box center [305, 332] width 144 height 10
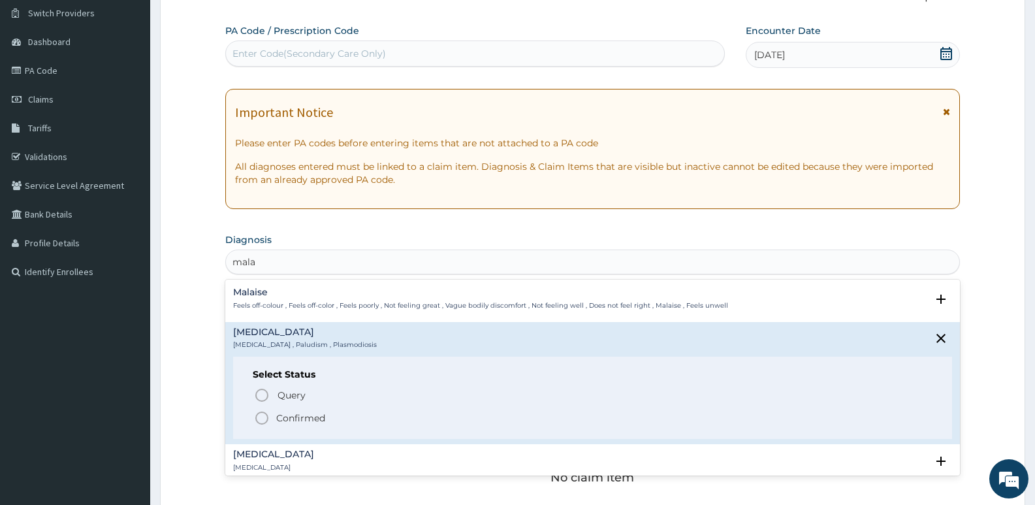
click at [259, 421] on icon "status option filled" at bounding box center [262, 418] width 16 height 16
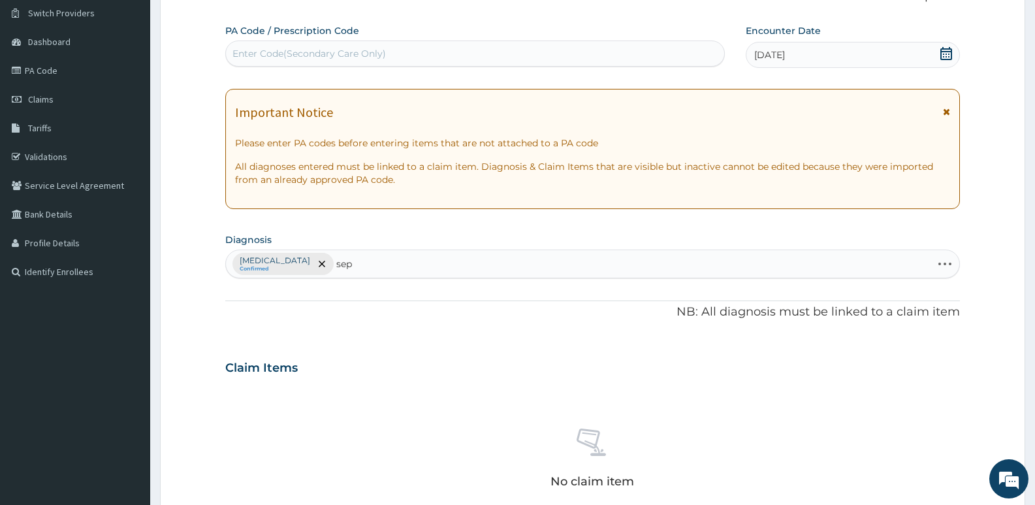
type input "seps"
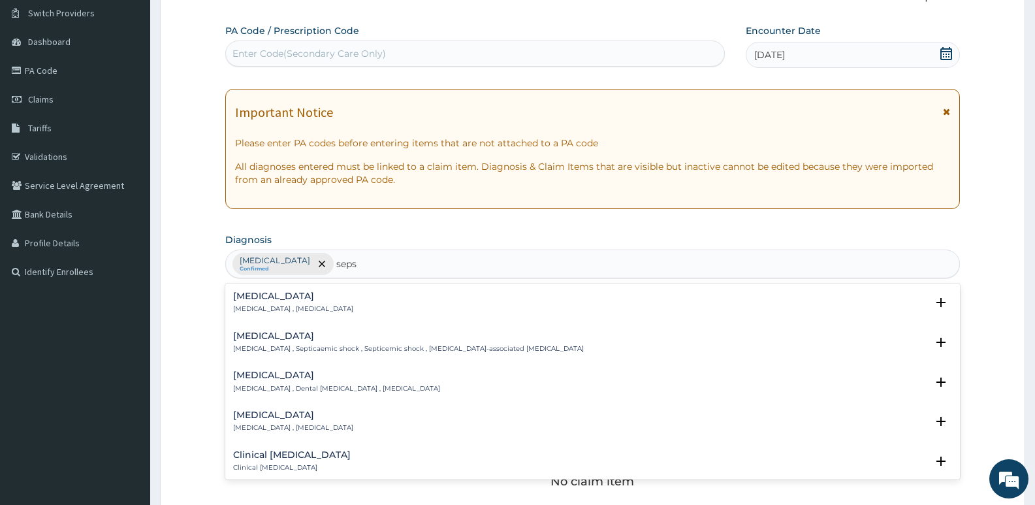
click at [251, 315] on div "[MEDICAL_DATA] [MEDICAL_DATA] , [MEDICAL_DATA] Select Status Query Query covers…" at bounding box center [592, 305] width 719 height 29
click at [253, 310] on p "[MEDICAL_DATA] , [MEDICAL_DATA]" at bounding box center [293, 308] width 120 height 9
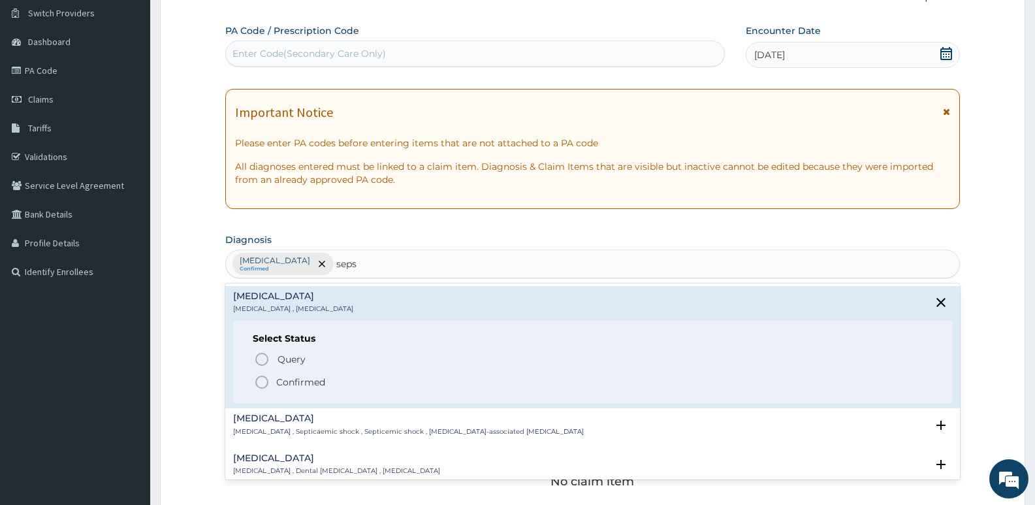
click at [266, 382] on icon "status option filled" at bounding box center [262, 382] width 16 height 16
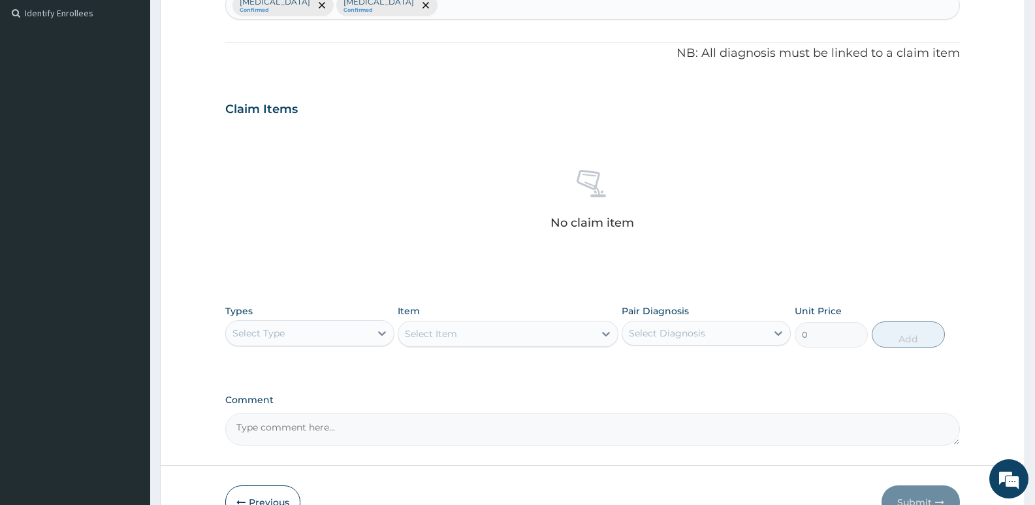
scroll to position [437, 0]
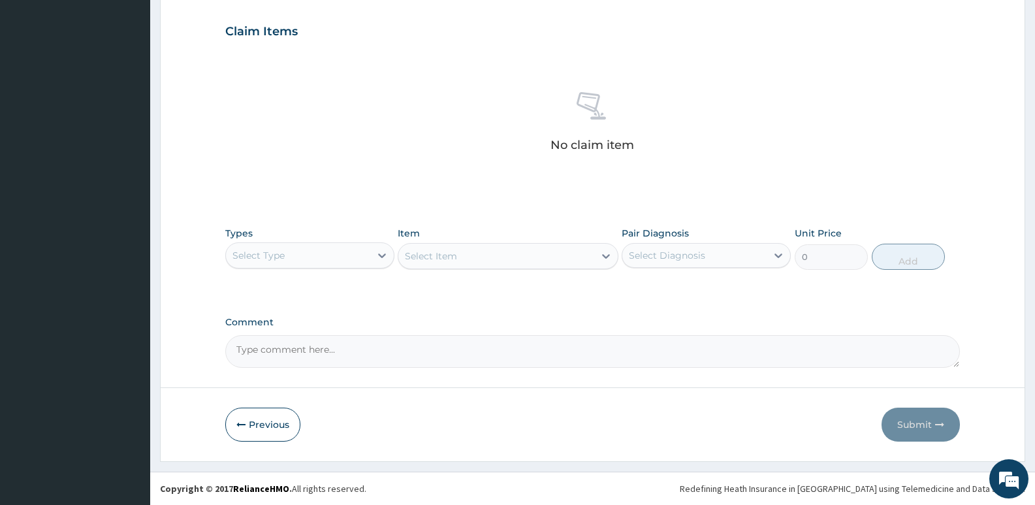
click at [333, 246] on div "Select Type" at bounding box center [298, 255] width 144 height 21
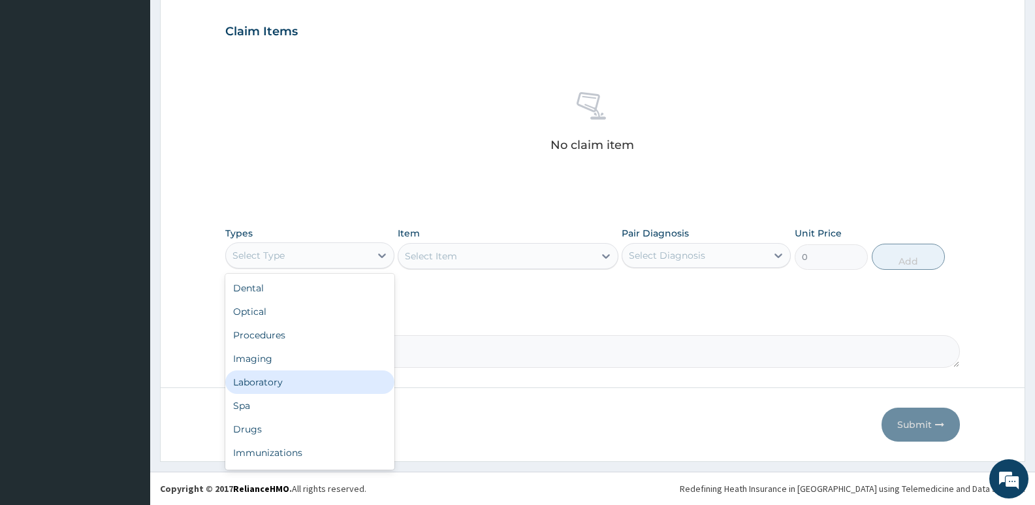
click at [261, 382] on div "Laboratory" at bounding box center [309, 382] width 169 height 24
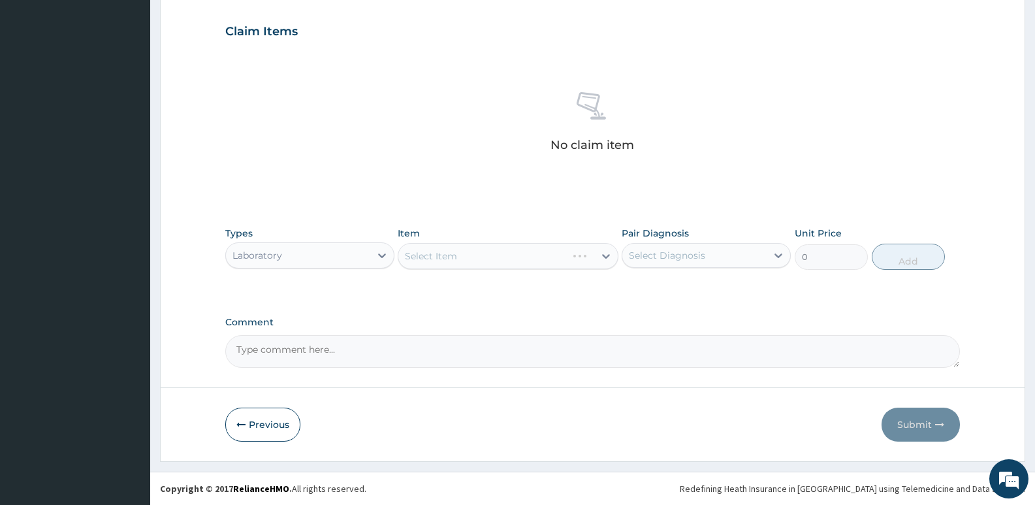
click at [488, 259] on div "Select Item" at bounding box center [508, 256] width 220 height 26
click at [432, 257] on div "Select Item" at bounding box center [508, 256] width 220 height 26
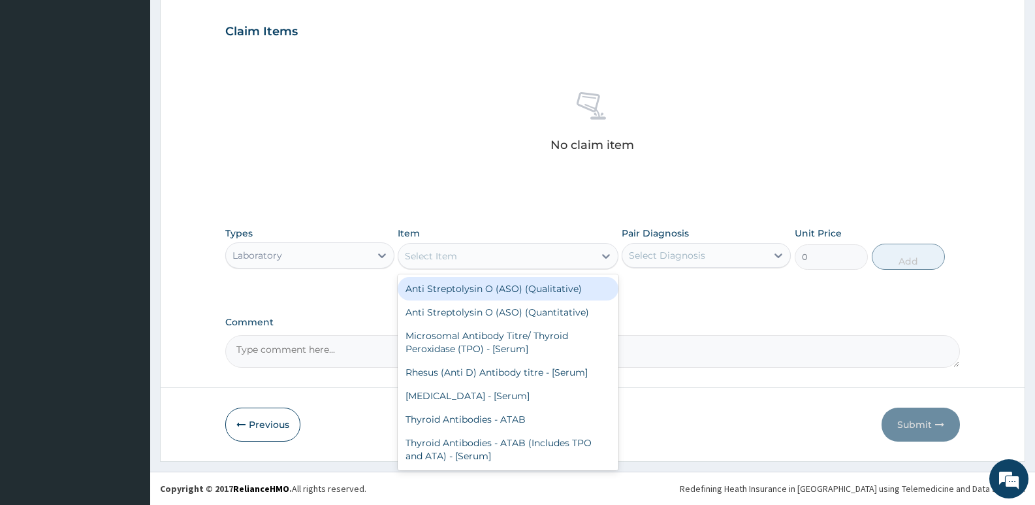
click at [432, 257] on div "Select Item" at bounding box center [431, 255] width 52 height 13
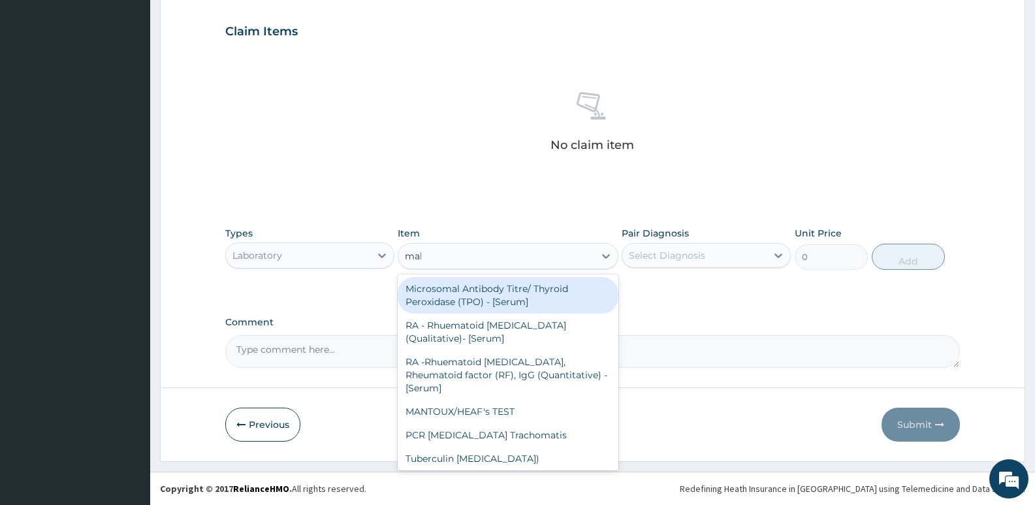
type input "mala"
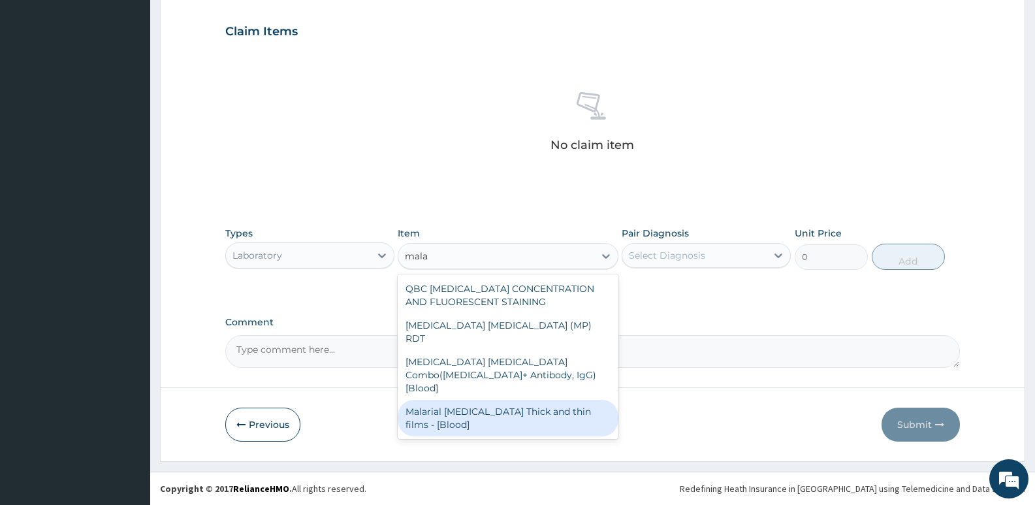
click at [497, 400] on div "Malarial [MEDICAL_DATA] Thick and thin films - [Blood]" at bounding box center [508, 418] width 220 height 37
type input "1650"
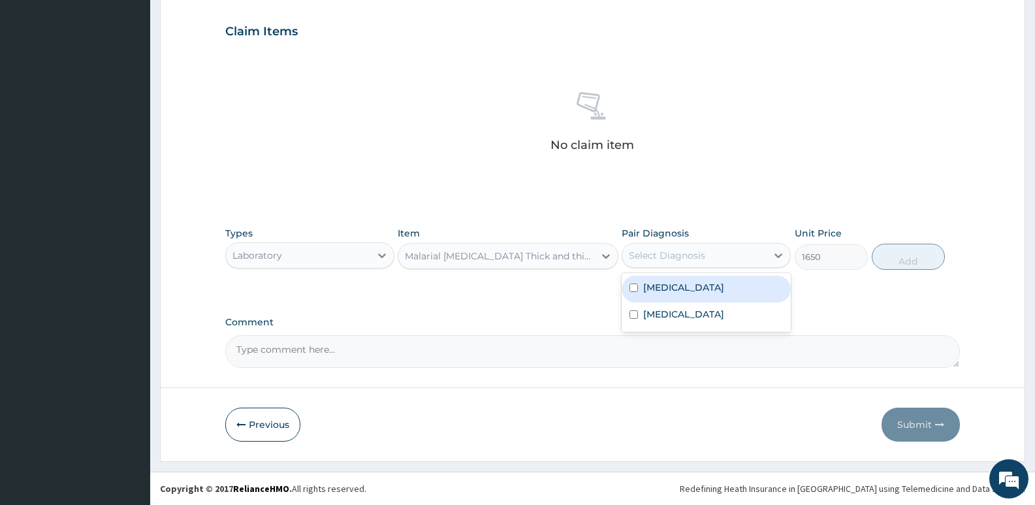
click at [708, 253] on div "Select Diagnosis" at bounding box center [694, 255] width 144 height 21
click at [697, 293] on div "[MEDICAL_DATA]" at bounding box center [706, 289] width 169 height 27
checkbox input "true"
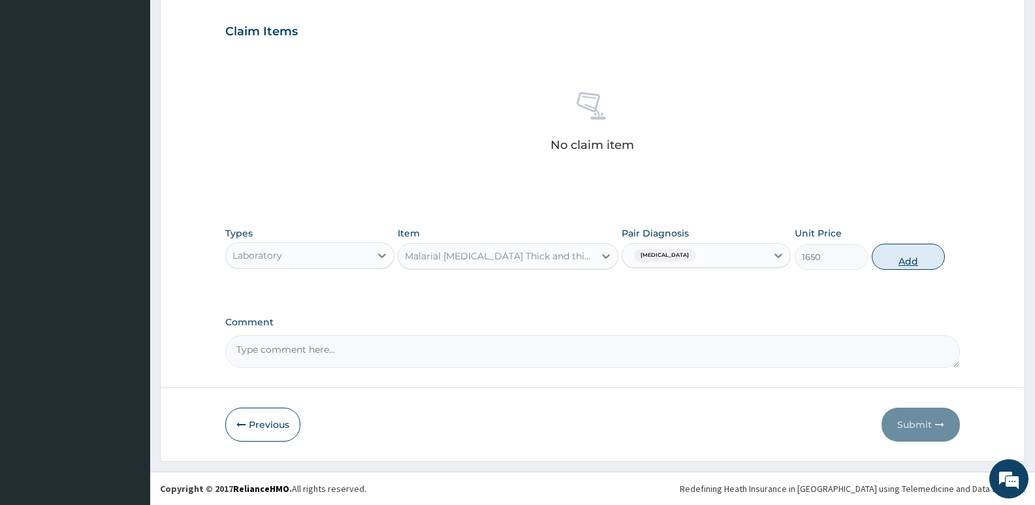
click at [896, 257] on button "Add" at bounding box center [908, 257] width 73 height 26
type input "0"
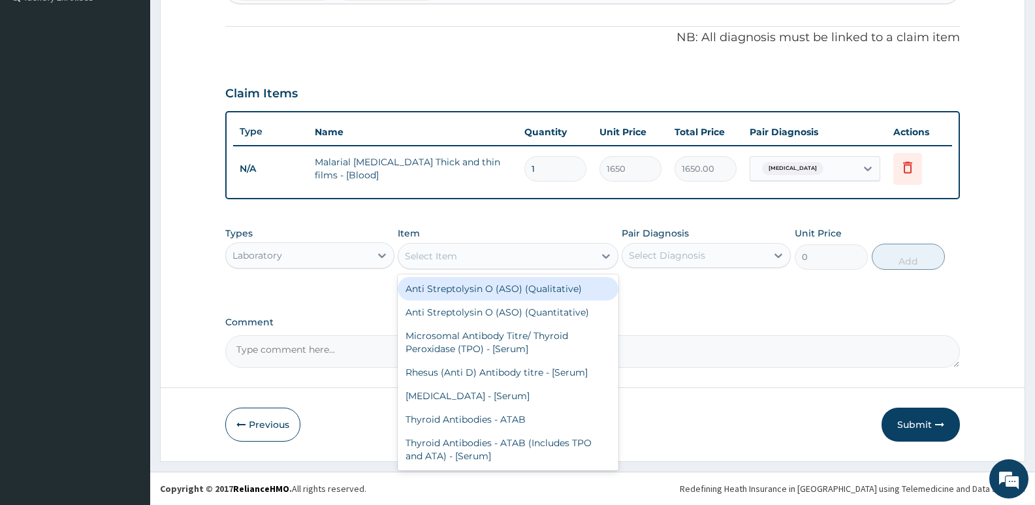
click at [434, 257] on div "Select Item" at bounding box center [431, 255] width 52 height 13
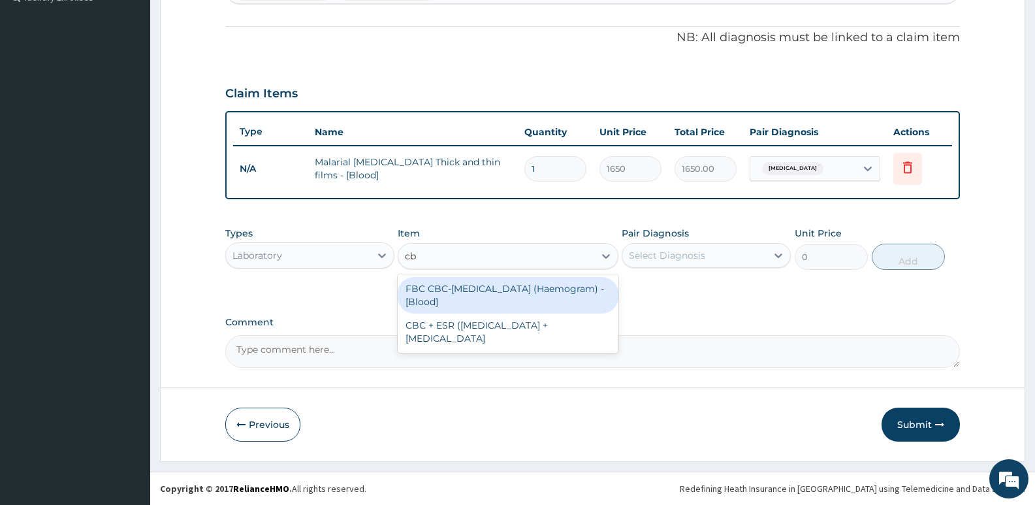
type input "cbc"
click at [501, 288] on div "FBC CBC-[MEDICAL_DATA] (Haemogram) - [Blood]" at bounding box center [508, 295] width 220 height 37
type input "3300"
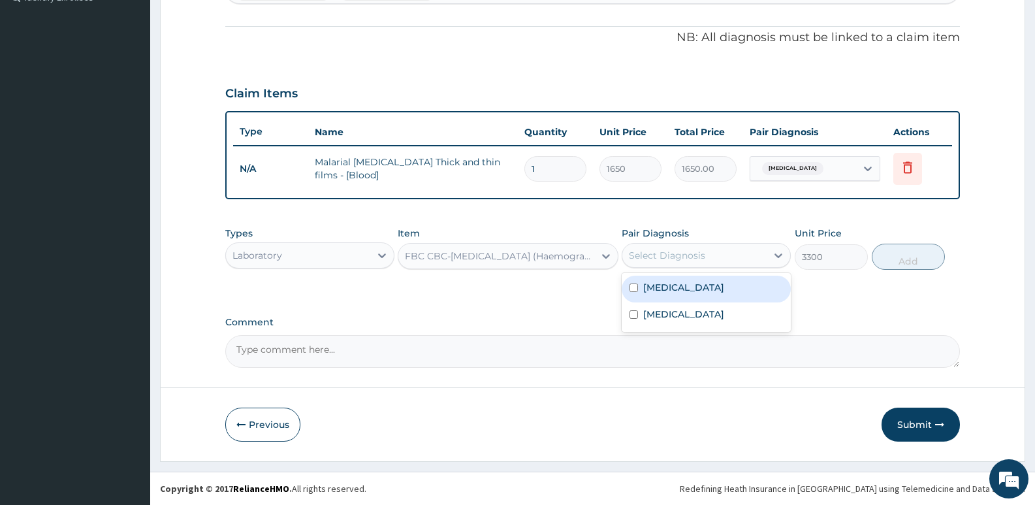
click at [668, 258] on div "Select Diagnosis" at bounding box center [667, 255] width 76 height 13
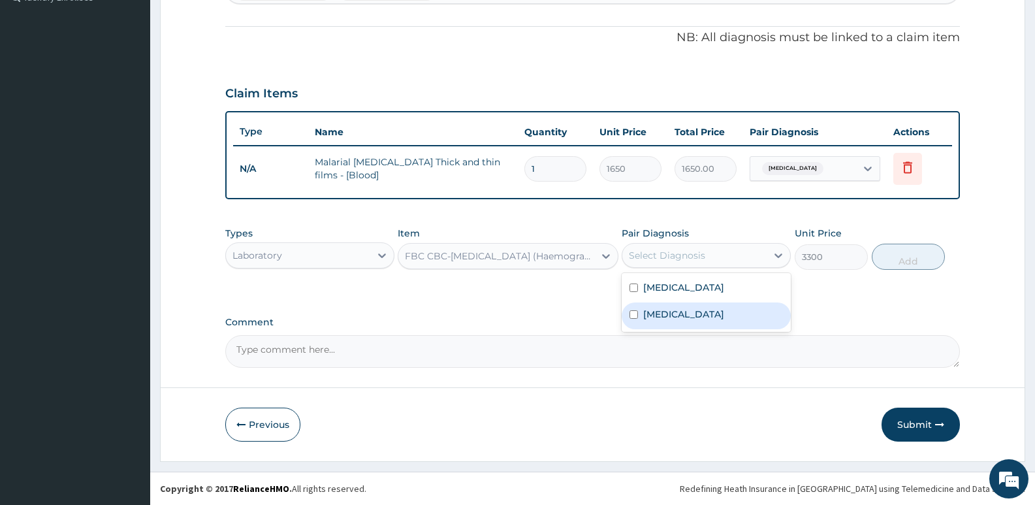
click at [652, 321] on div "[MEDICAL_DATA]" at bounding box center [706, 315] width 169 height 27
checkbox input "true"
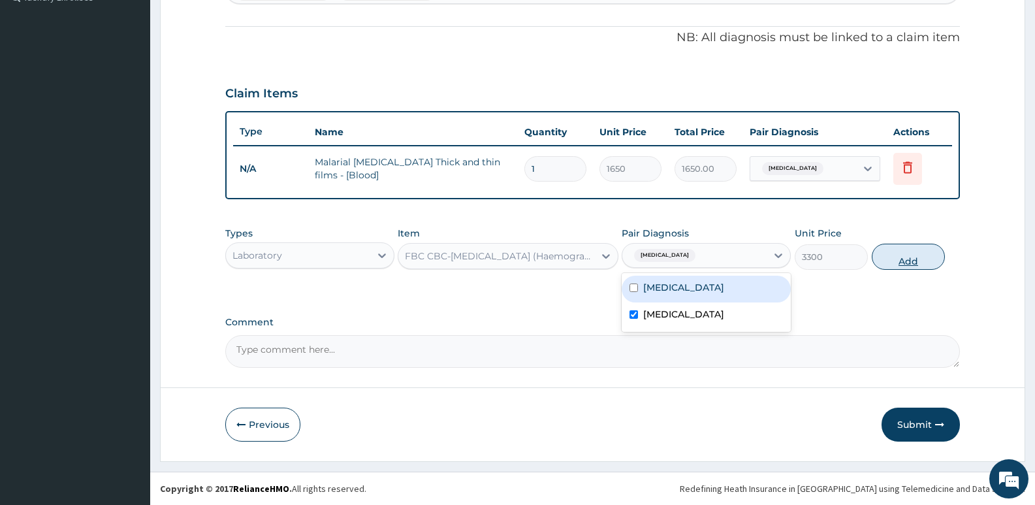
click at [915, 254] on button "Add" at bounding box center [908, 257] width 73 height 26
type input "0"
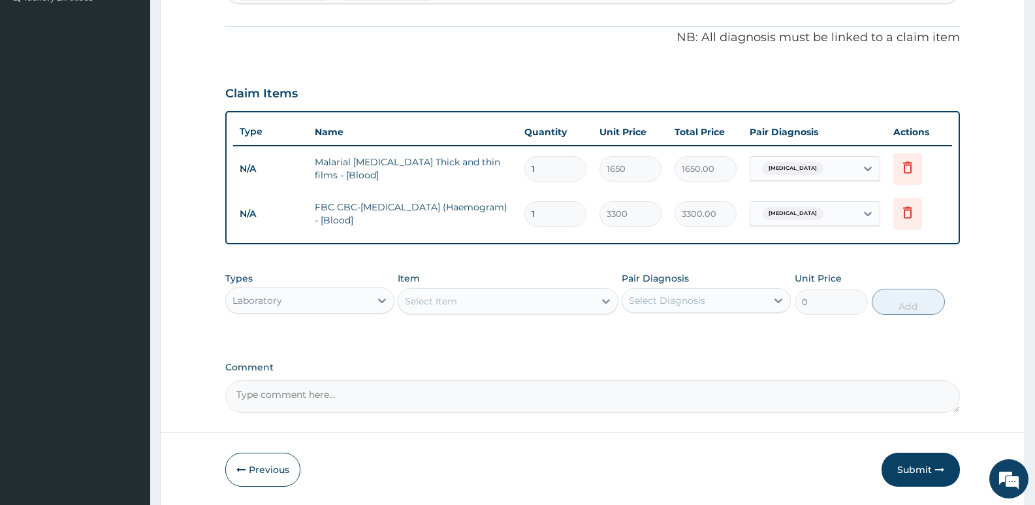
click at [296, 306] on div "Laboratory" at bounding box center [298, 300] width 144 height 21
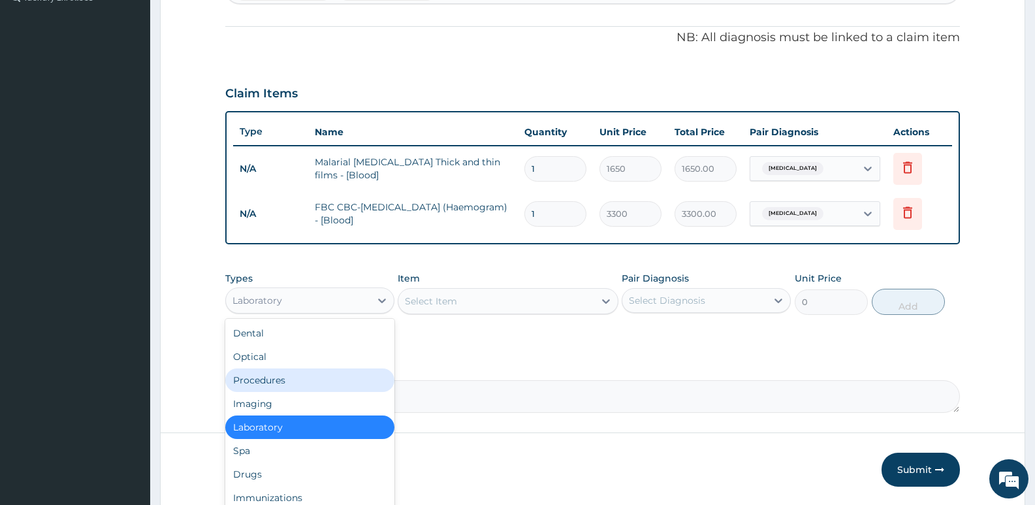
click at [279, 379] on div "Procedures" at bounding box center [309, 380] width 169 height 24
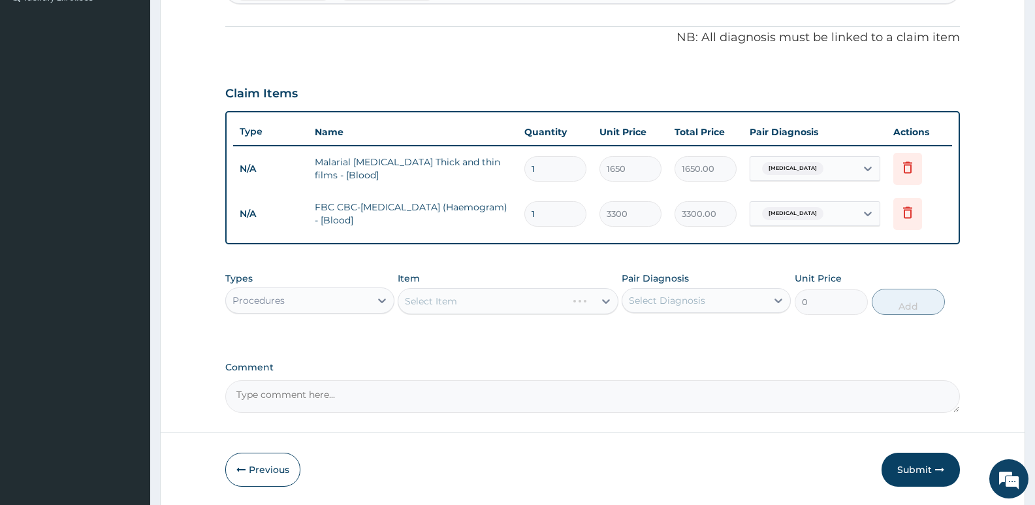
click at [445, 304] on div "Select Item" at bounding box center [508, 301] width 220 height 26
click at [461, 306] on div "Select Item" at bounding box center [508, 301] width 220 height 26
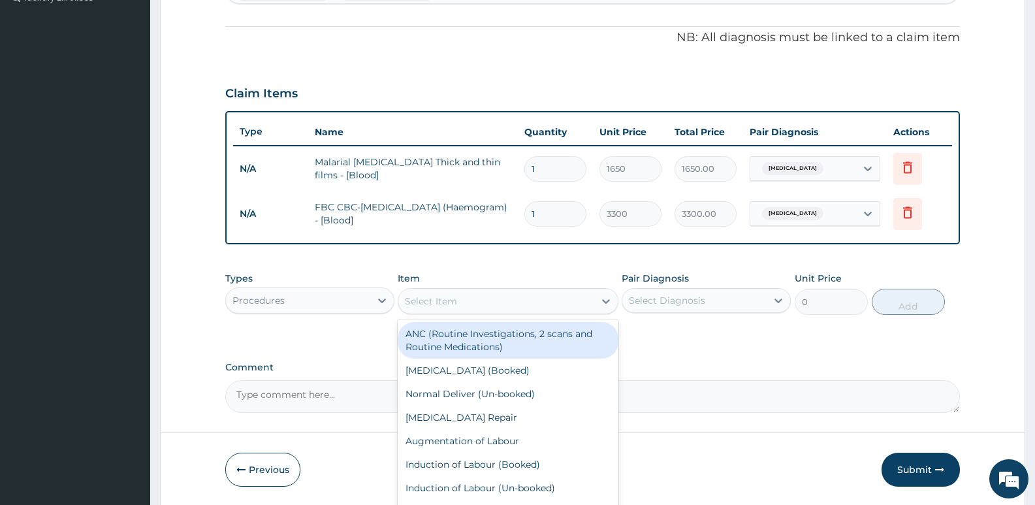
click at [461, 306] on div "Select Item" at bounding box center [495, 301] width 195 height 21
type input "gp"
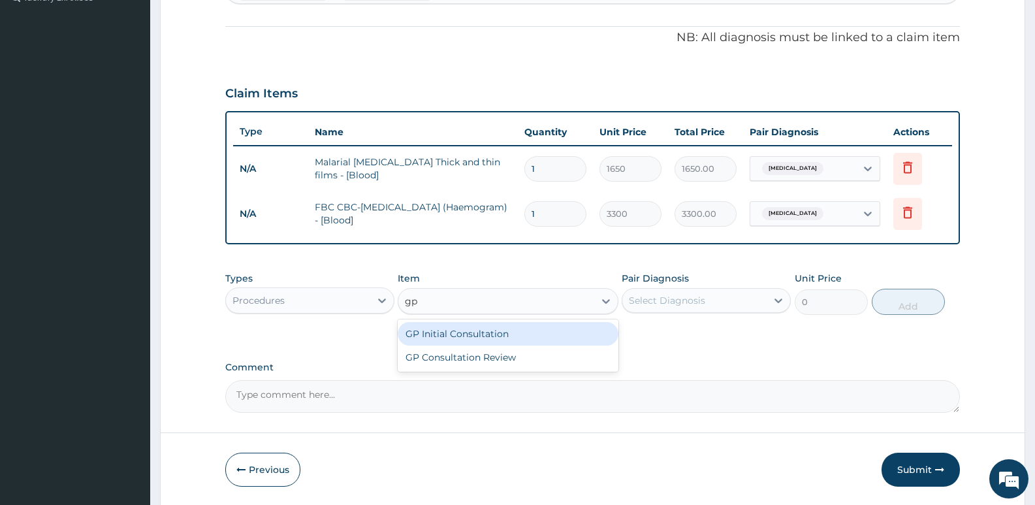
click at [434, 336] on div "GP Initial Consultation" at bounding box center [508, 334] width 220 height 24
type input "2500"
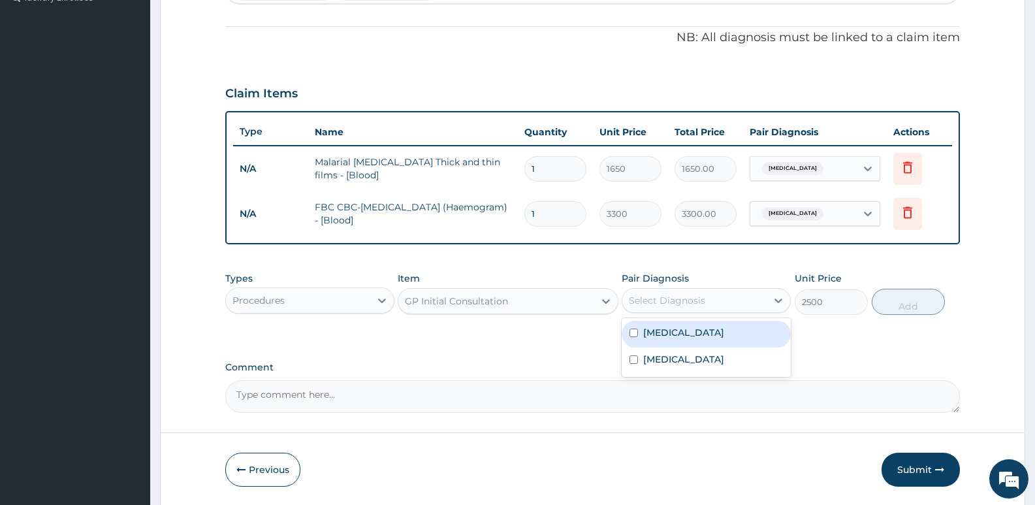
click at [655, 302] on div "Select Diagnosis" at bounding box center [667, 300] width 76 height 13
click at [656, 343] on div "[MEDICAL_DATA]" at bounding box center [706, 334] width 169 height 27
checkbox input "true"
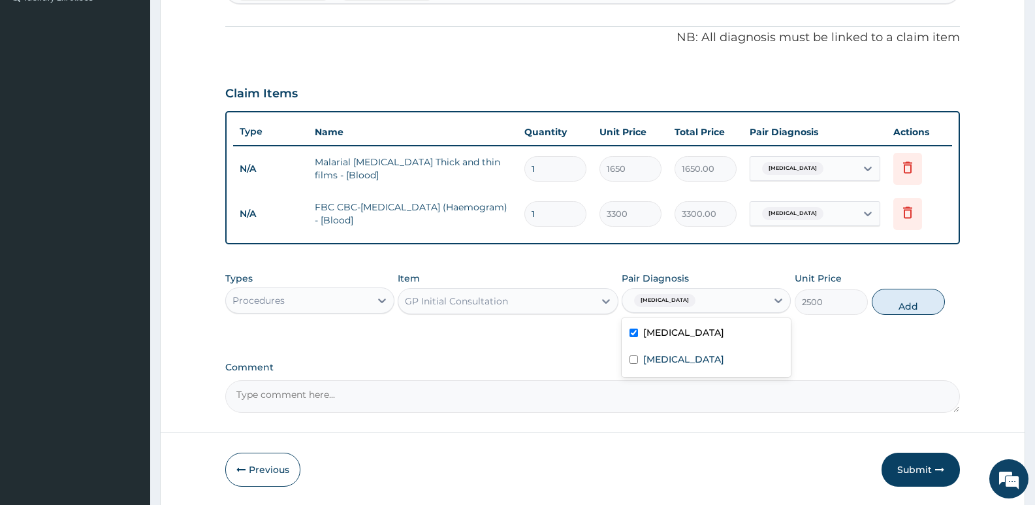
click at [921, 298] on button "Add" at bounding box center [908, 302] width 73 height 26
type input "0"
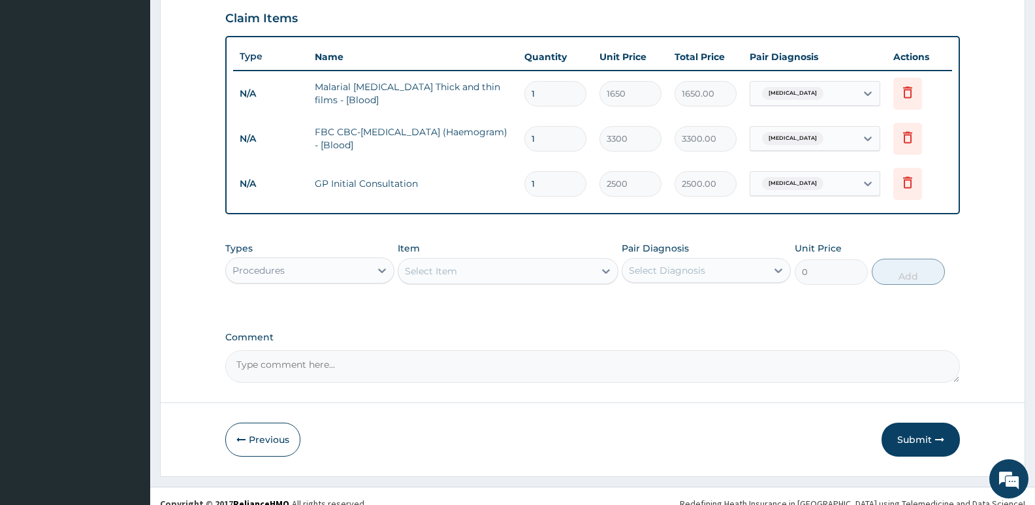
scroll to position [465, 0]
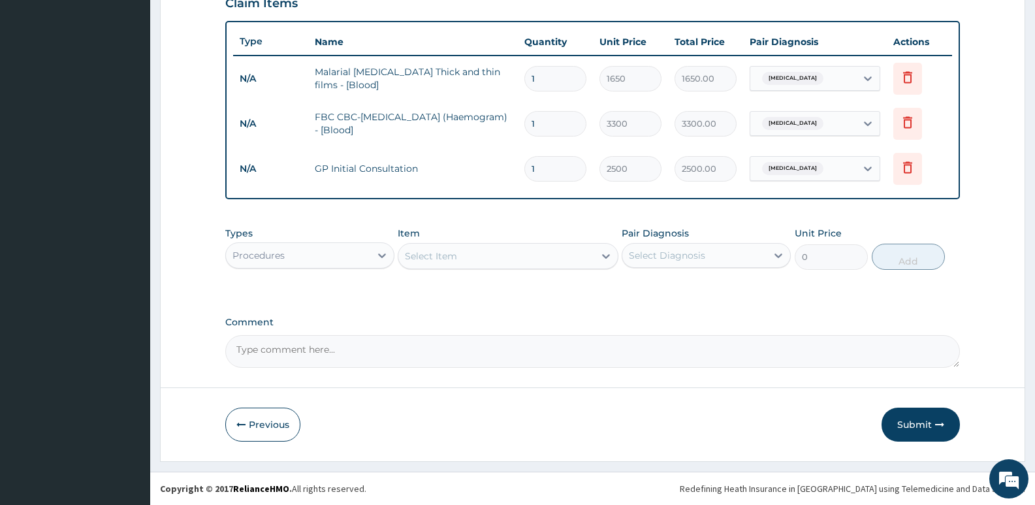
click at [244, 257] on div "Procedures" at bounding box center [258, 255] width 52 height 13
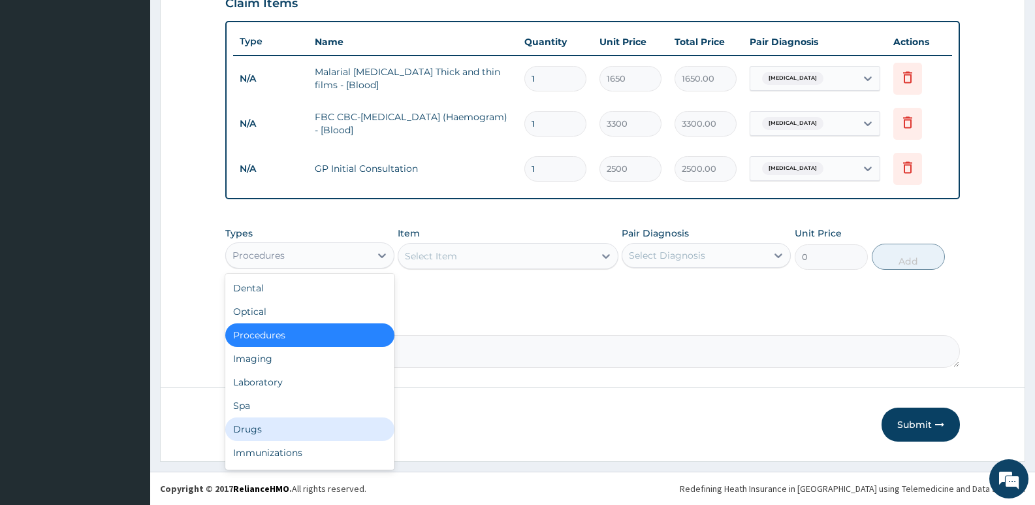
click at [252, 428] on div "Drugs" at bounding box center [309, 429] width 169 height 24
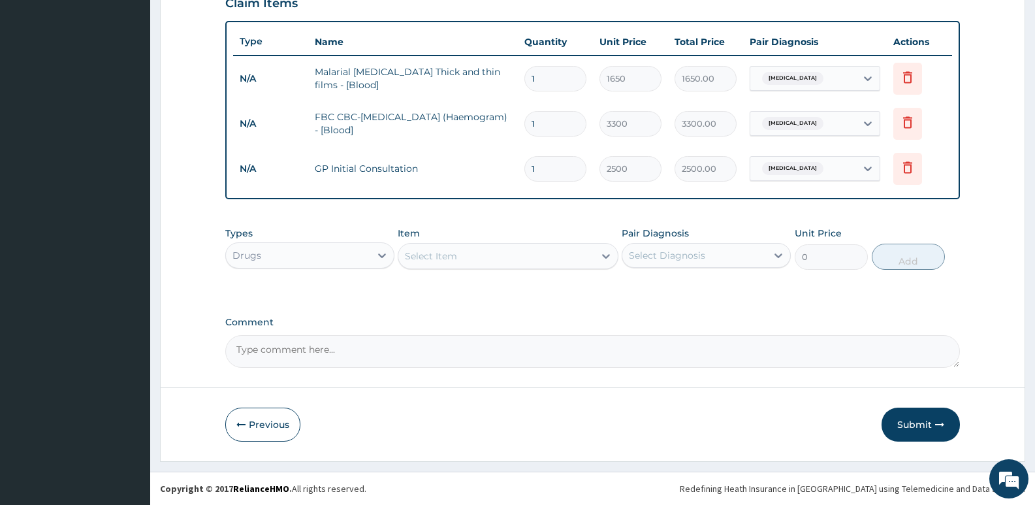
click at [422, 250] on div "Select Item" at bounding box center [431, 255] width 52 height 13
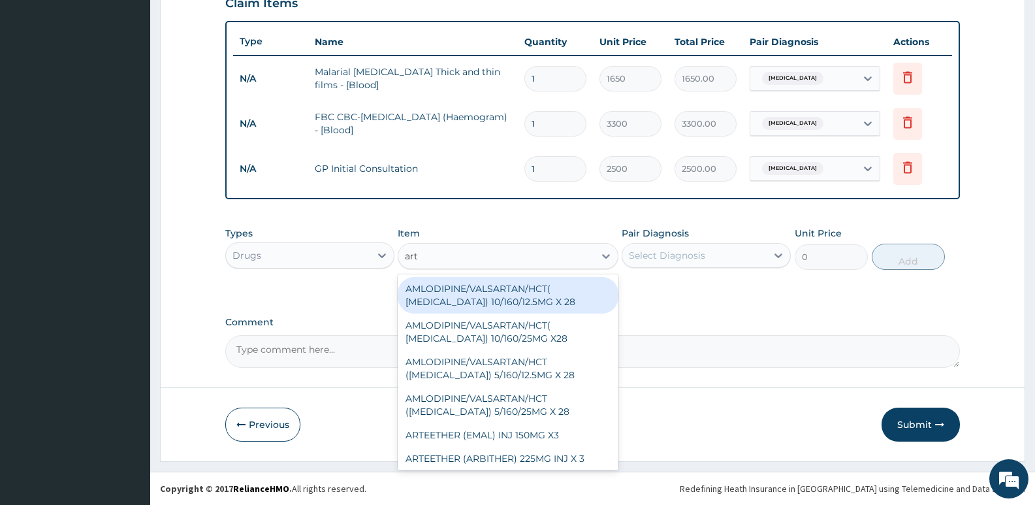
type input "arte"
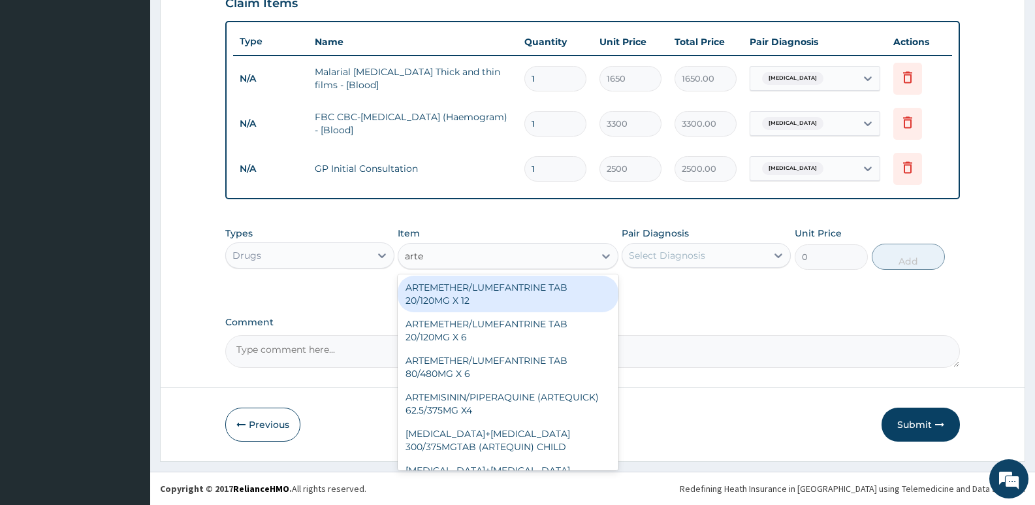
scroll to position [261, 0]
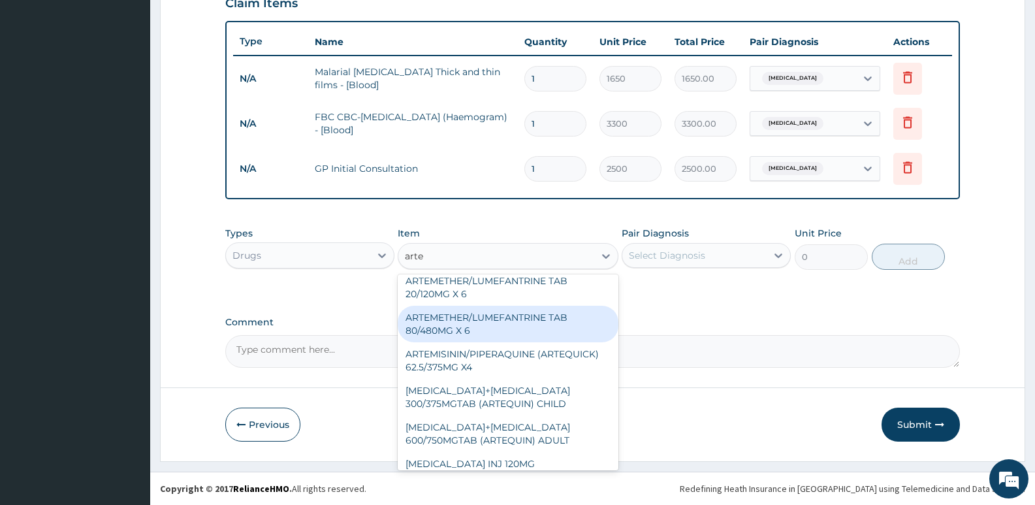
click at [436, 328] on div "ARTEMETHER/LUMEFANTRINE TAB 80/480MG X 6" at bounding box center [508, 324] width 220 height 37
type input "700"
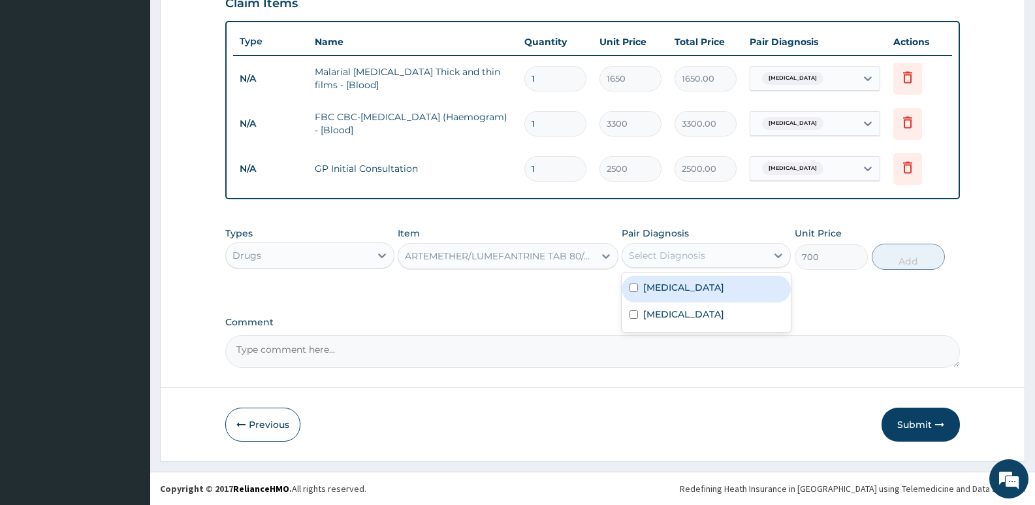
click at [697, 259] on div "Select Diagnosis" at bounding box center [667, 255] width 76 height 13
click at [682, 290] on div "[MEDICAL_DATA]" at bounding box center [706, 289] width 169 height 27
checkbox input "true"
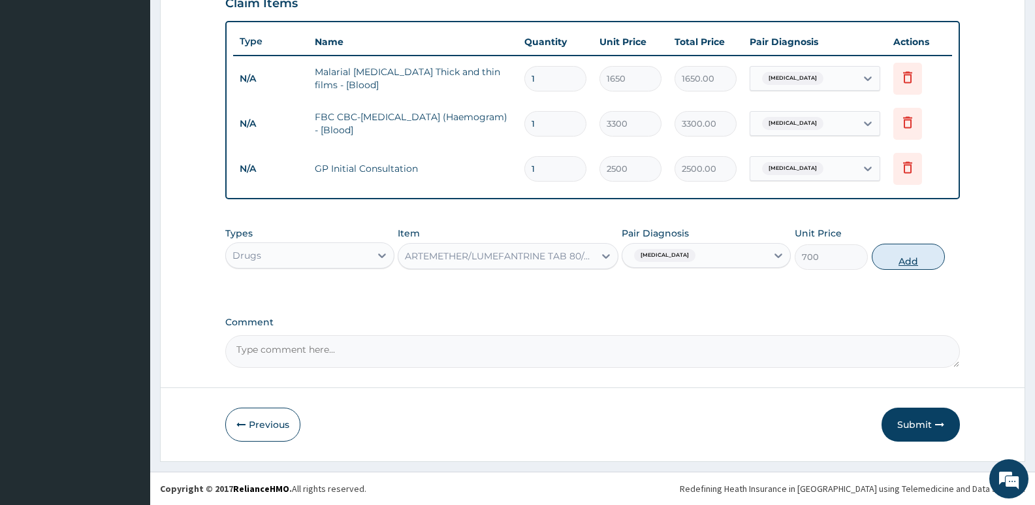
click at [896, 259] on button "Add" at bounding box center [908, 257] width 73 height 26
type input "0"
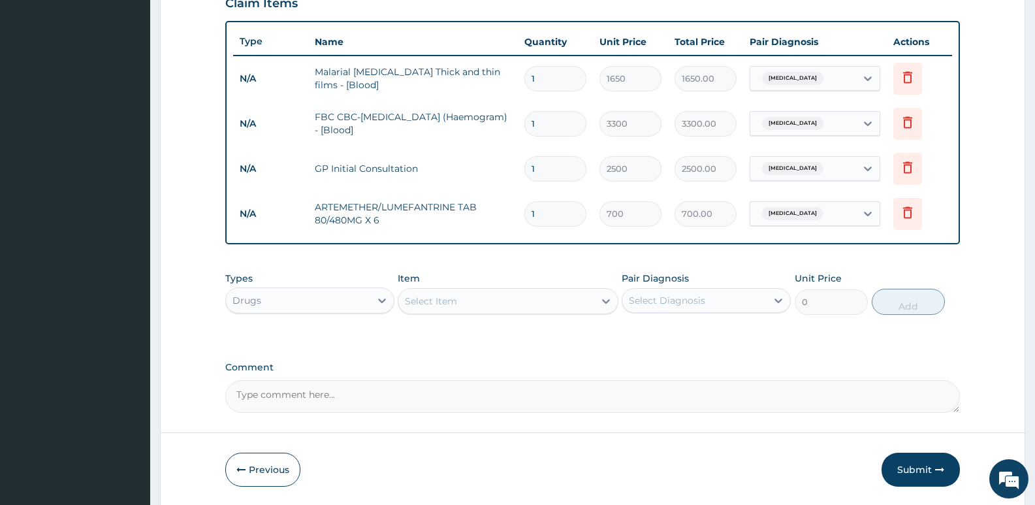
type input "0.00"
type input "6"
type input "4200.00"
type input "6"
click at [455, 314] on div "Item Select Item" at bounding box center [508, 293] width 220 height 43
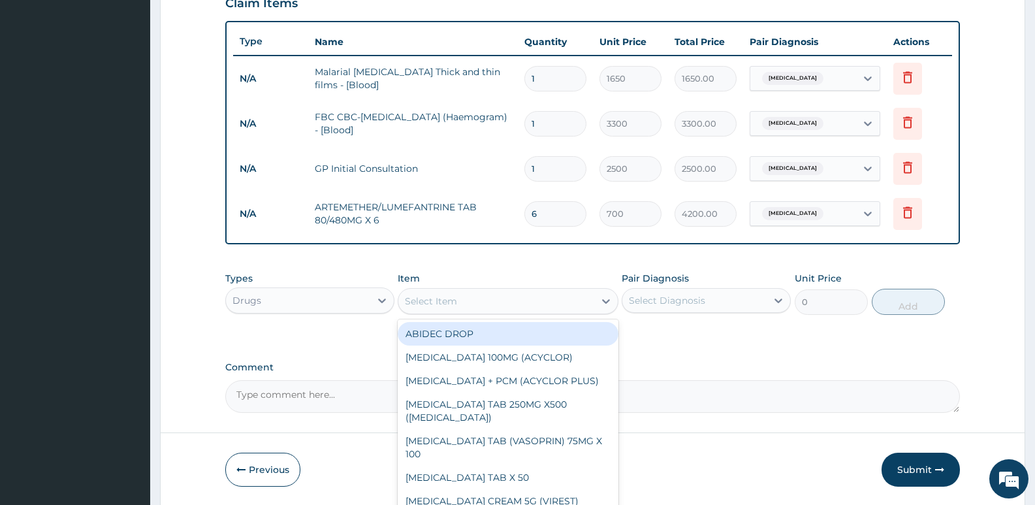
click at [456, 306] on div "Select Item" at bounding box center [431, 300] width 52 height 13
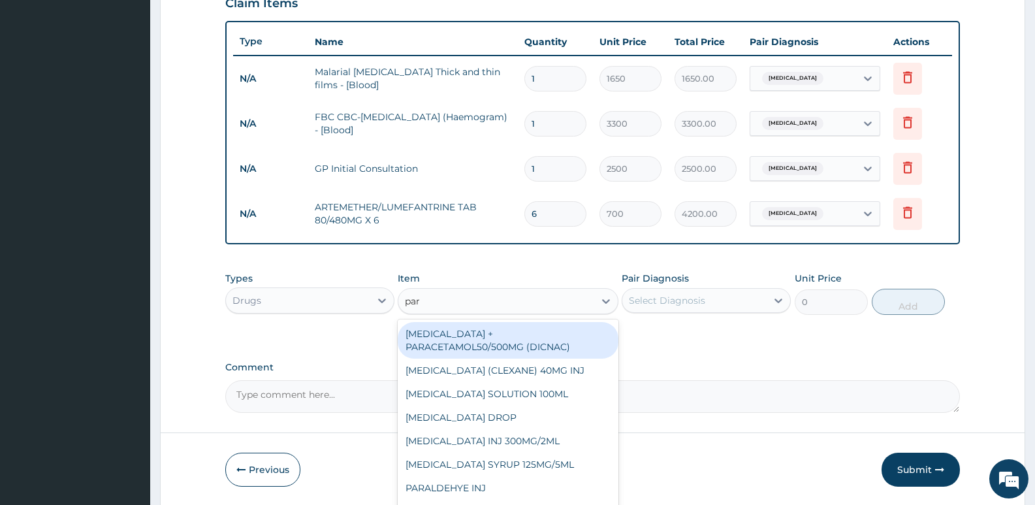
type input "para"
click at [445, 326] on div "[MEDICAL_DATA] + PARACETAMOL50/500MG (DICNAC)" at bounding box center [508, 340] width 220 height 37
type input "40"
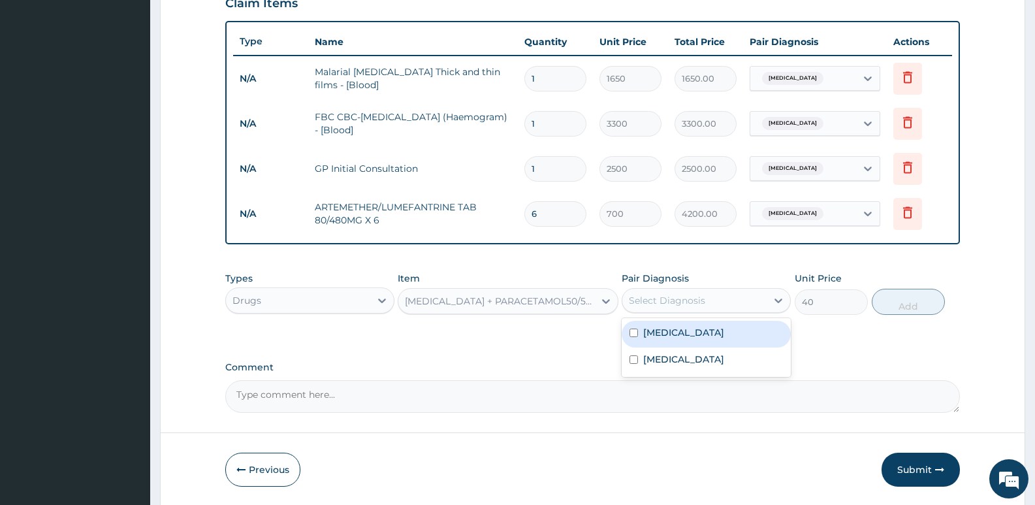
click at [664, 307] on div "Select Diagnosis" at bounding box center [694, 300] width 144 height 21
click at [690, 325] on div "[MEDICAL_DATA]" at bounding box center [706, 334] width 169 height 27
checkbox input "true"
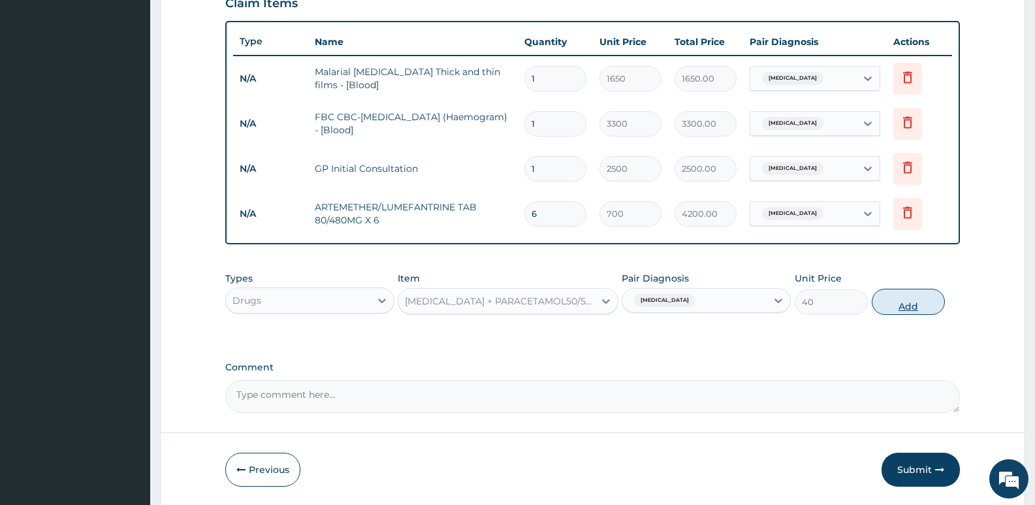
click at [891, 305] on button "Add" at bounding box center [908, 302] width 73 height 26
type input "0"
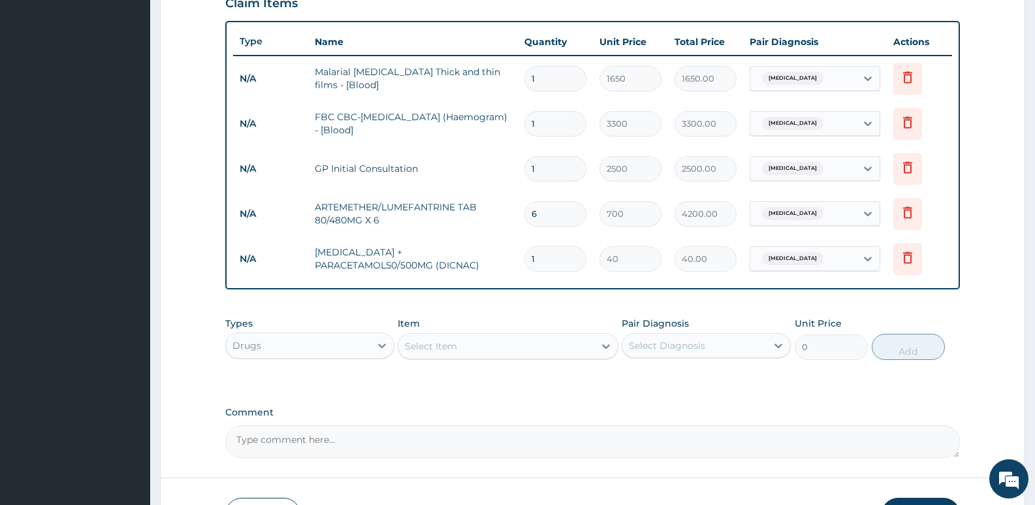
type input "18"
type input "720.00"
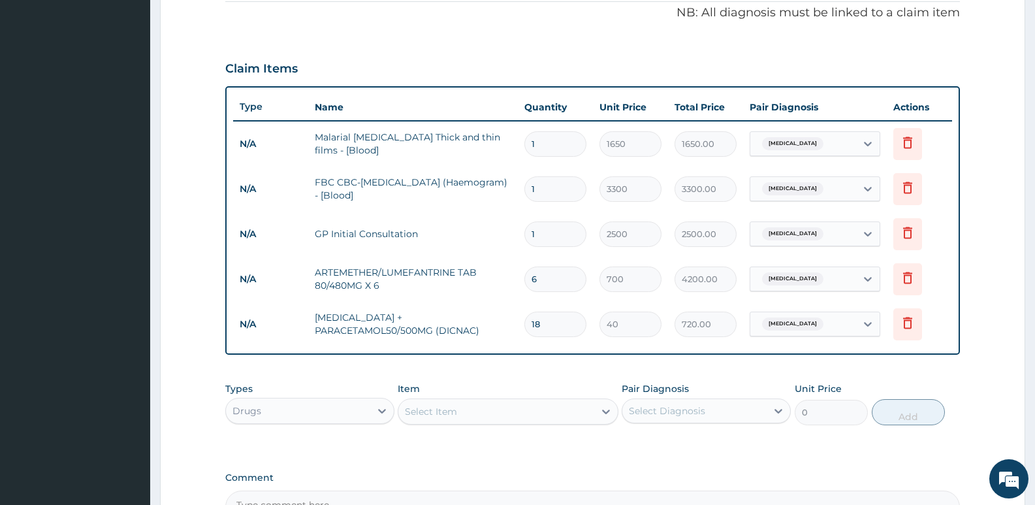
type input "18"
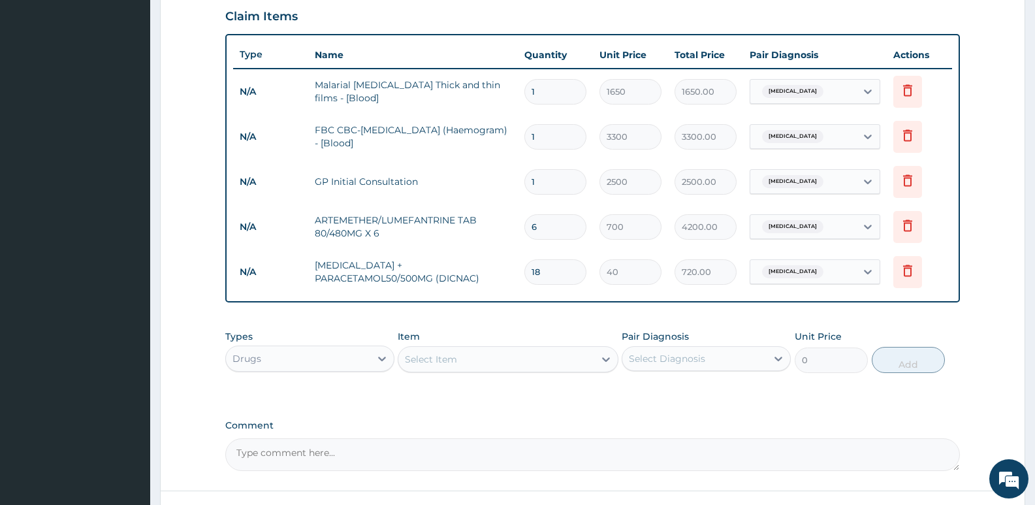
scroll to position [555, 0]
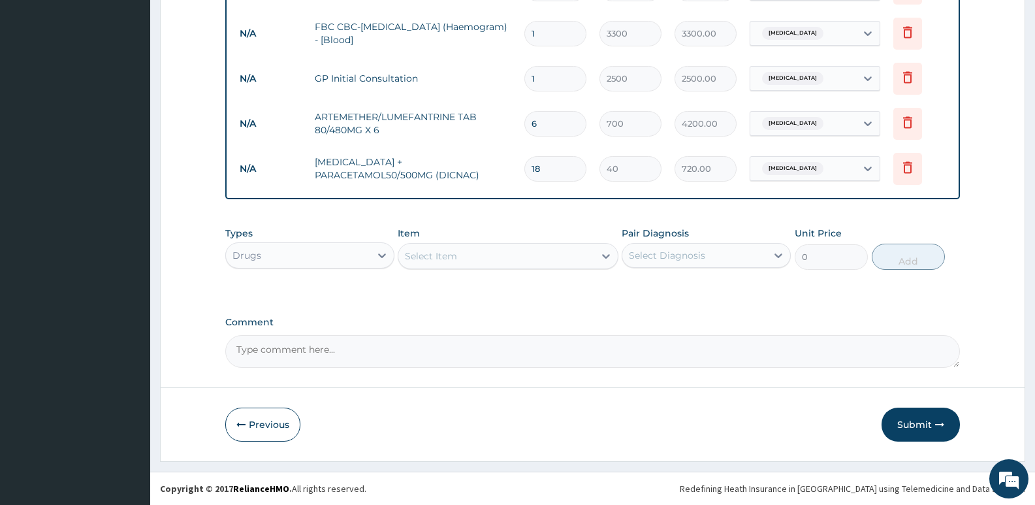
drag, startPoint x: 908, startPoint y: 419, endPoint x: 755, endPoint y: 367, distance: 160.9
click at [908, 420] on button "Submit" at bounding box center [920, 424] width 78 height 34
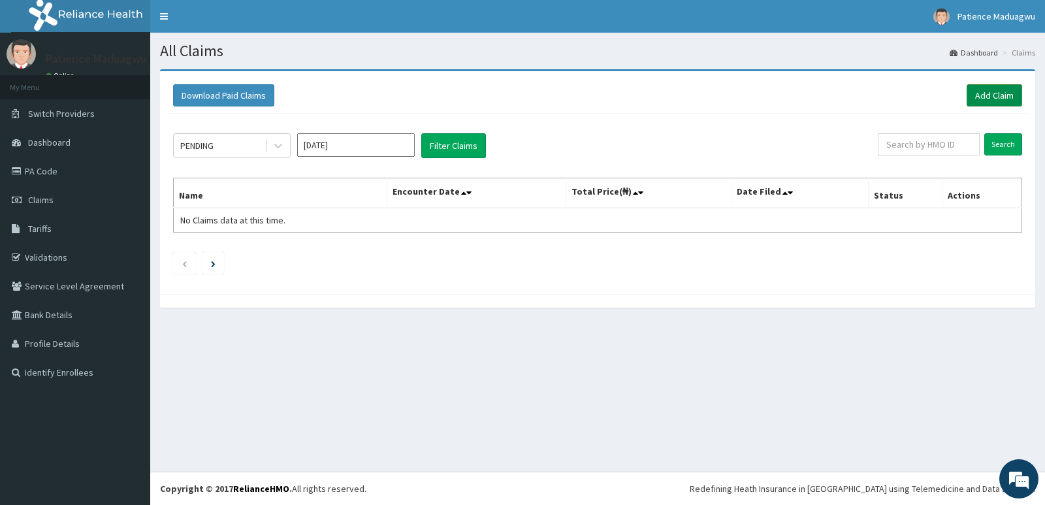
click at [985, 101] on link "Add Claim" at bounding box center [994, 95] width 56 height 22
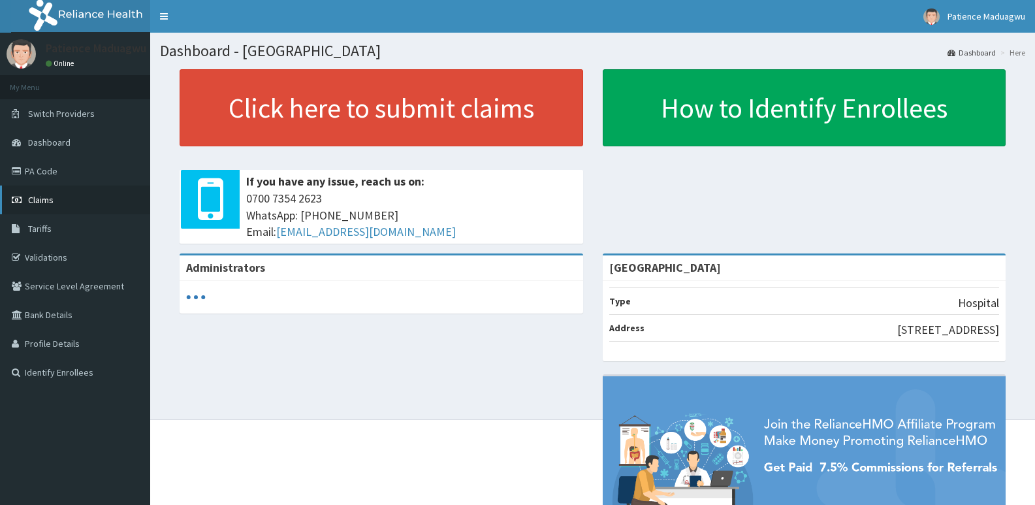
click at [52, 198] on span "Claims" at bounding box center [40, 200] width 25 height 12
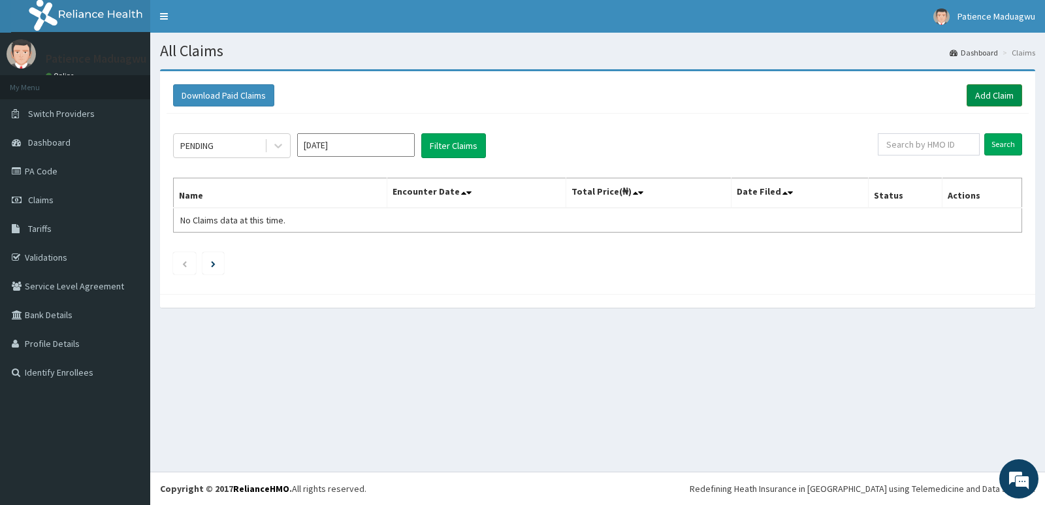
click at [1004, 86] on link "Add Claim" at bounding box center [994, 95] width 56 height 22
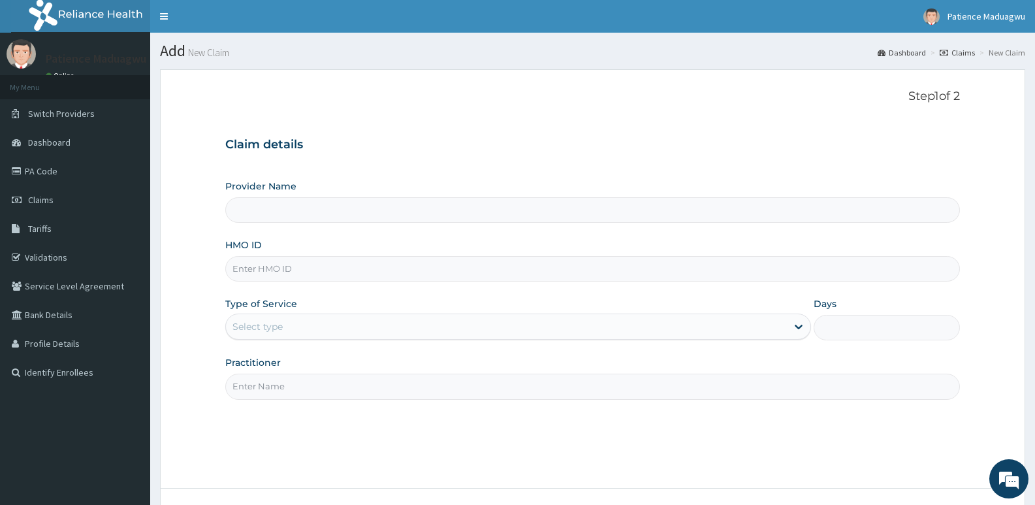
click at [278, 274] on input "HMO ID" at bounding box center [592, 268] width 735 height 25
paste input "DMI/10014/A"
type input "[GEOGRAPHIC_DATA]"
type input "DMI/10014/A"
click at [269, 317] on div "Select type" at bounding box center [506, 326] width 560 height 21
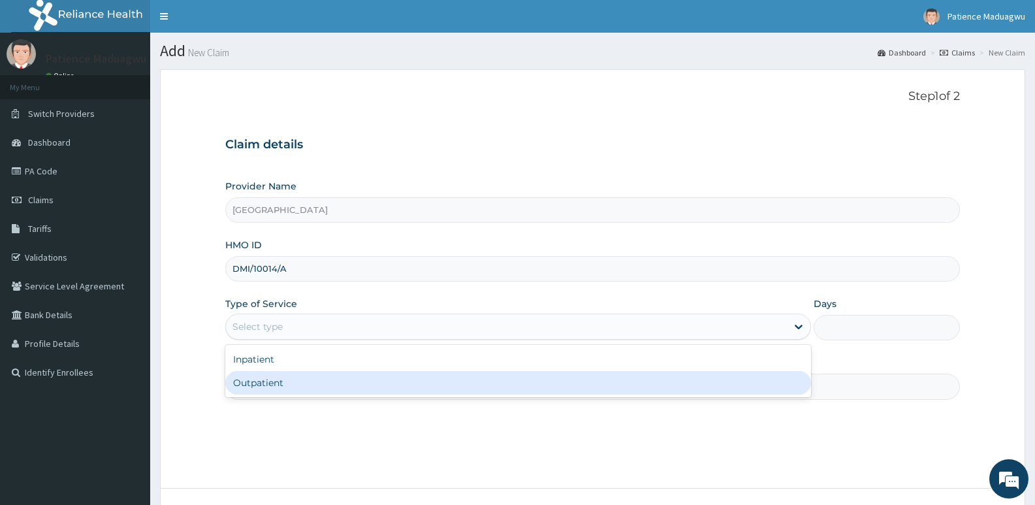
click at [255, 385] on div "Outpatient" at bounding box center [517, 383] width 585 height 24
type input "1"
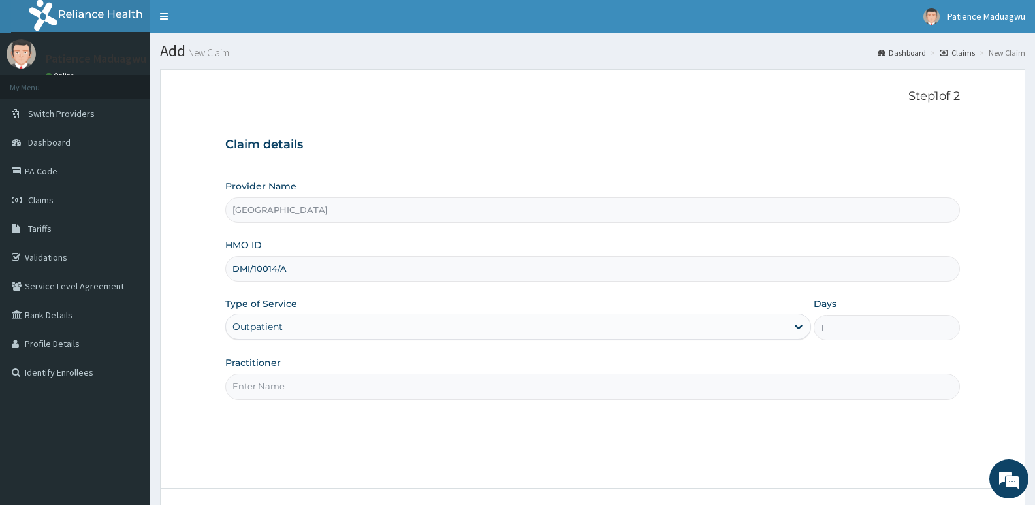
click at [240, 378] on input "Practitioner" at bounding box center [592, 385] width 735 height 25
type input "Dr kelechi"
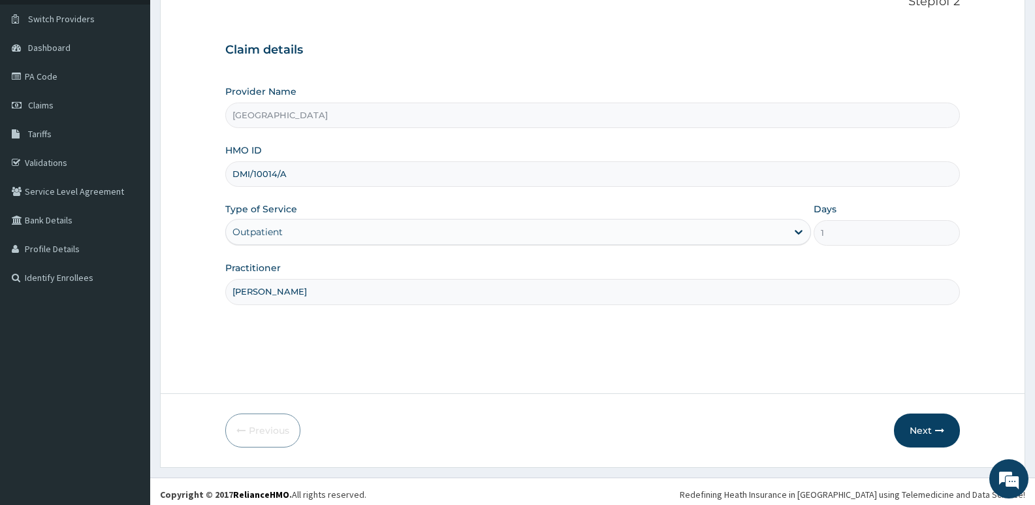
scroll to position [101, 0]
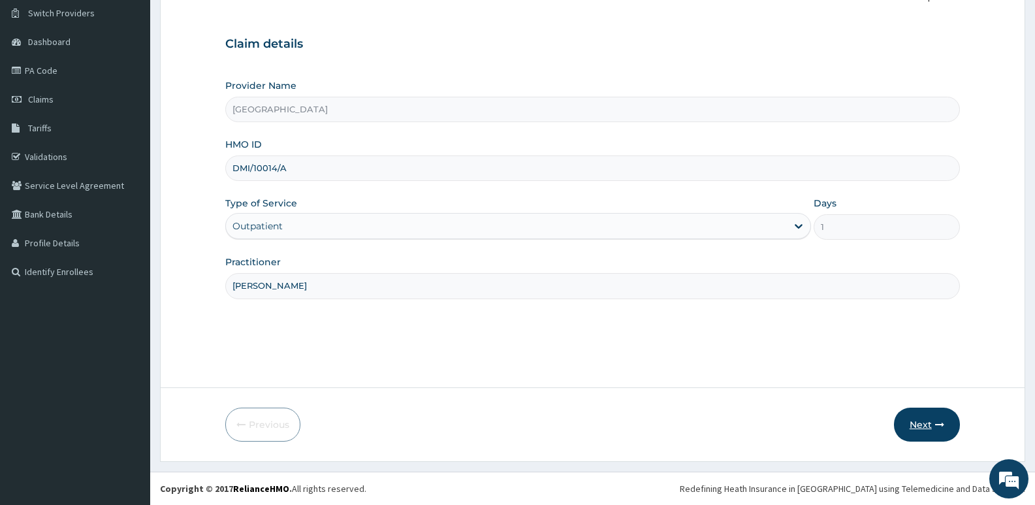
click at [917, 417] on button "Next" at bounding box center [927, 424] width 66 height 34
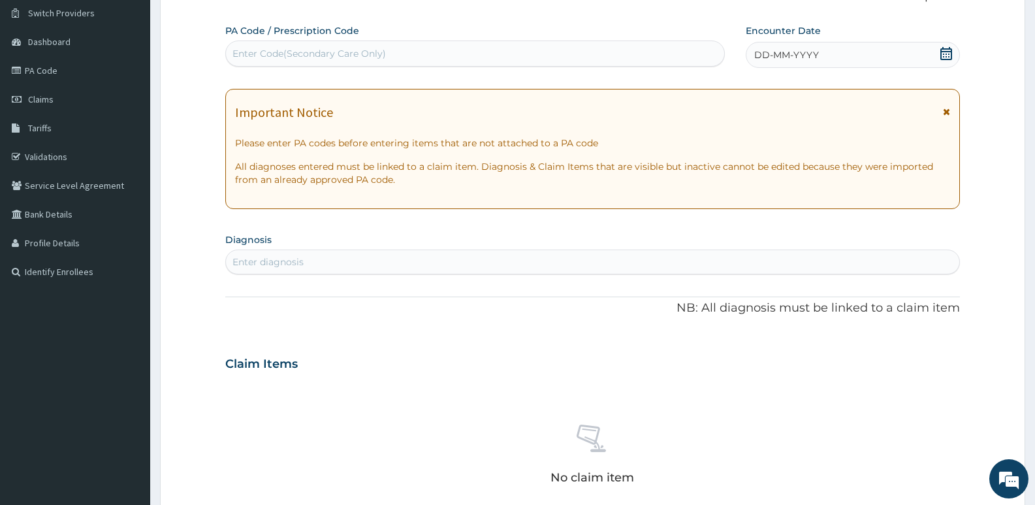
click at [944, 58] on icon at bounding box center [946, 53] width 13 height 13
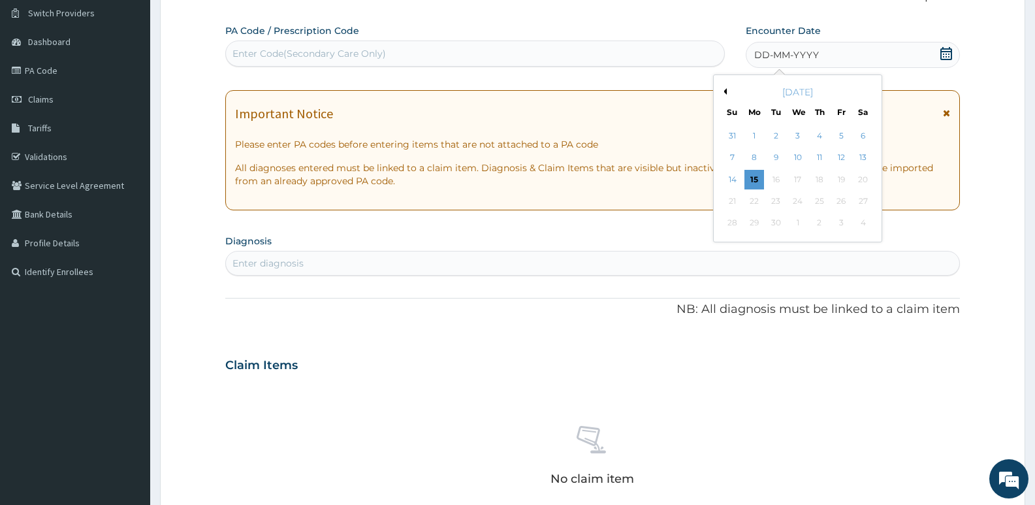
click at [725, 91] on button "Previous Month" at bounding box center [723, 91] width 7 height 7
click at [780, 179] on div "12" at bounding box center [776, 180] width 20 height 20
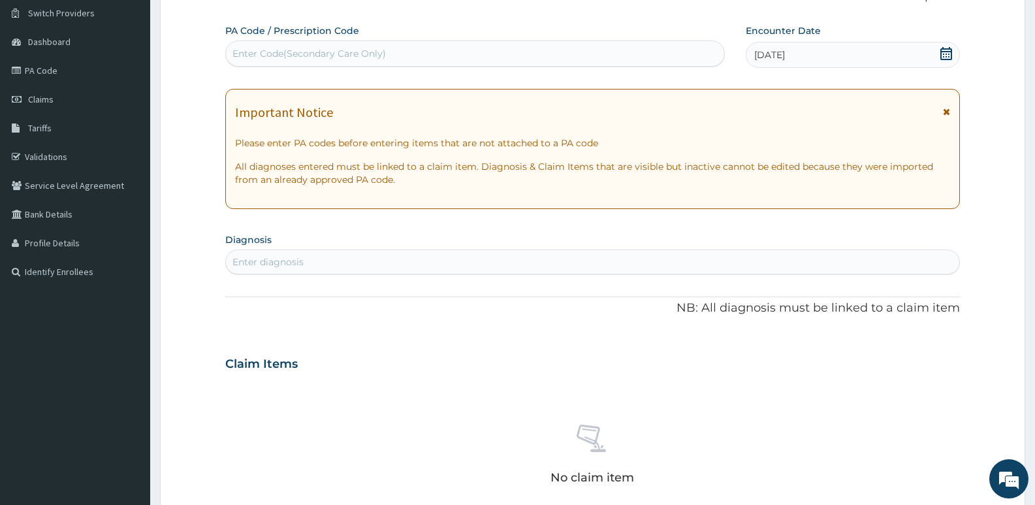
click at [292, 256] on div "Enter diagnosis" at bounding box center [267, 261] width 71 height 13
type input "malar"
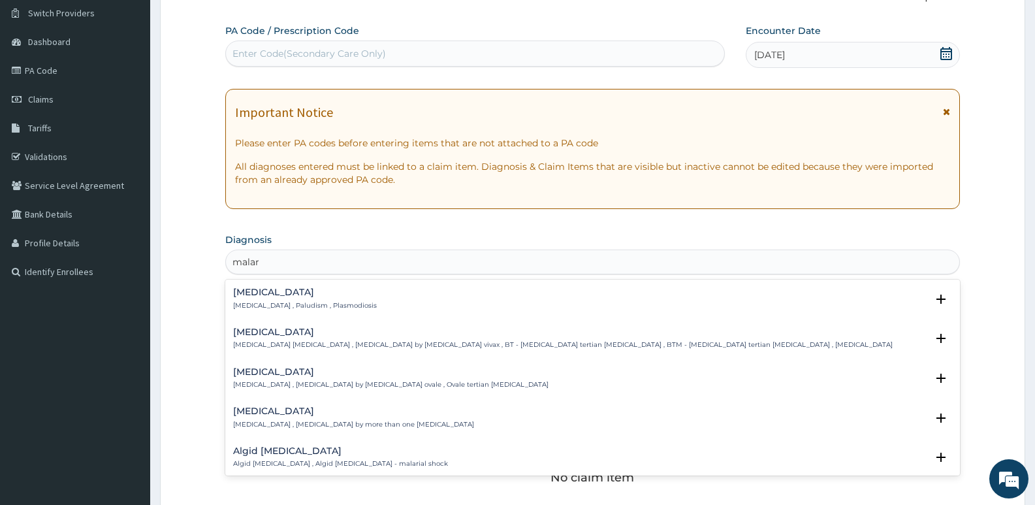
click at [271, 293] on h4 "[MEDICAL_DATA]" at bounding box center [305, 292] width 144 height 10
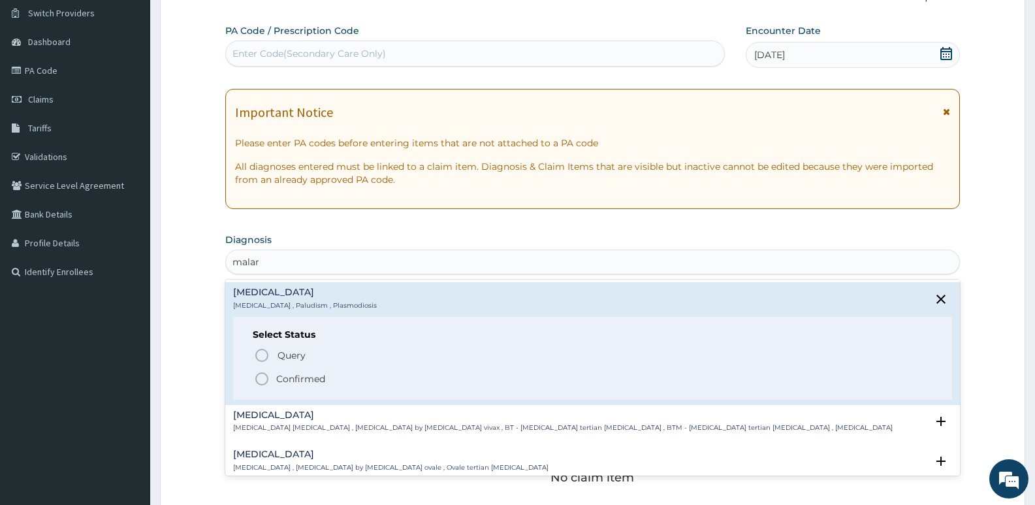
click at [257, 372] on icon "status option filled" at bounding box center [262, 379] width 16 height 16
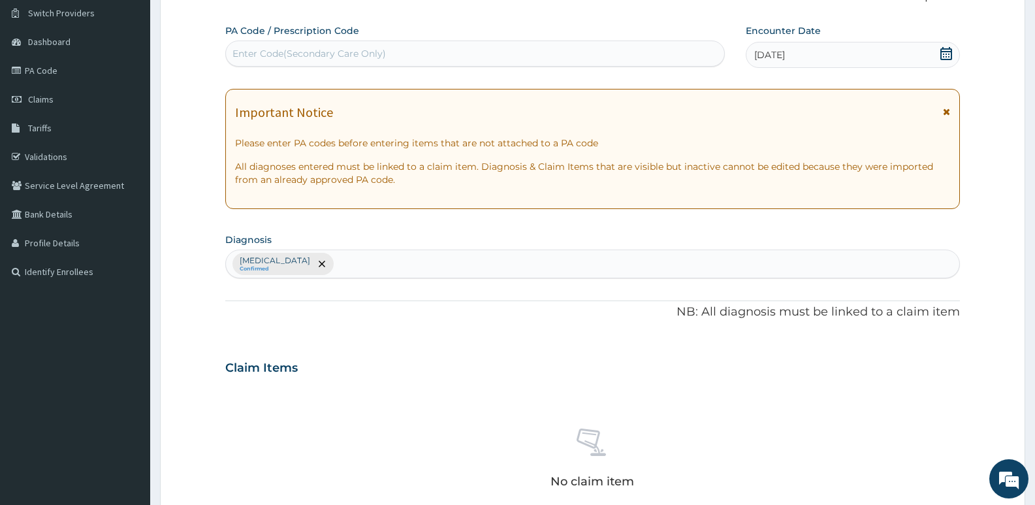
scroll to position [166, 0]
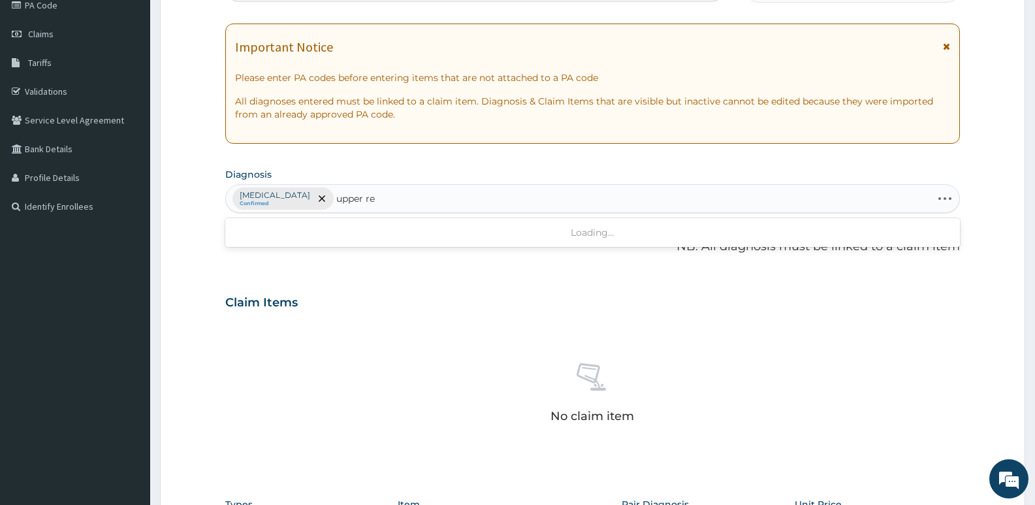
type input "upper res"
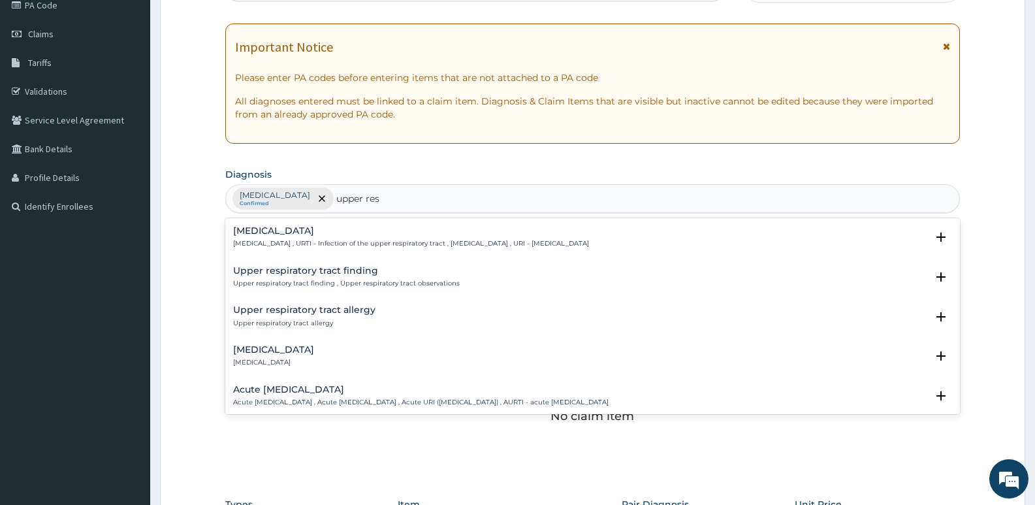
click at [334, 236] on div "Upper respiratory infection Upper respiratory infection , URTI - Infection of t…" at bounding box center [411, 237] width 356 height 23
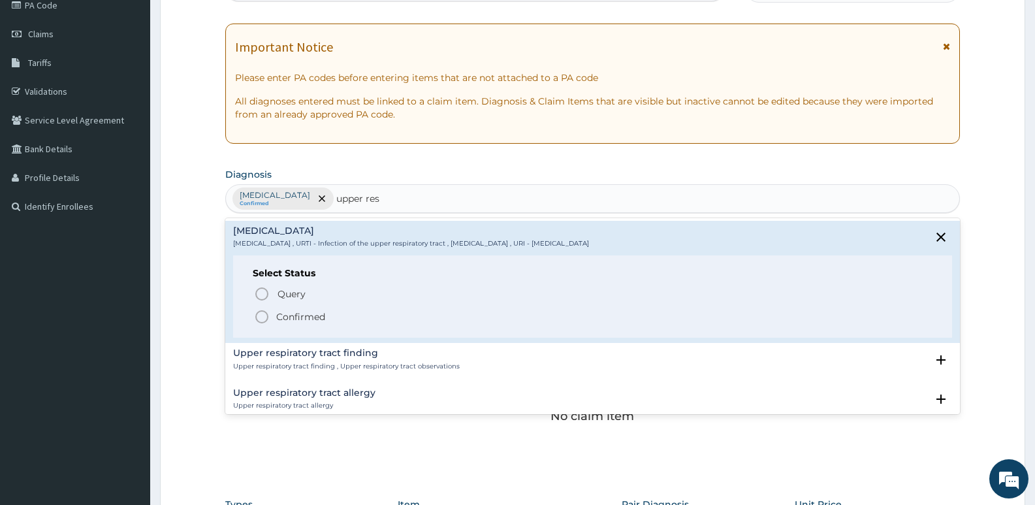
click at [259, 315] on icon "status option filled" at bounding box center [262, 317] width 16 height 16
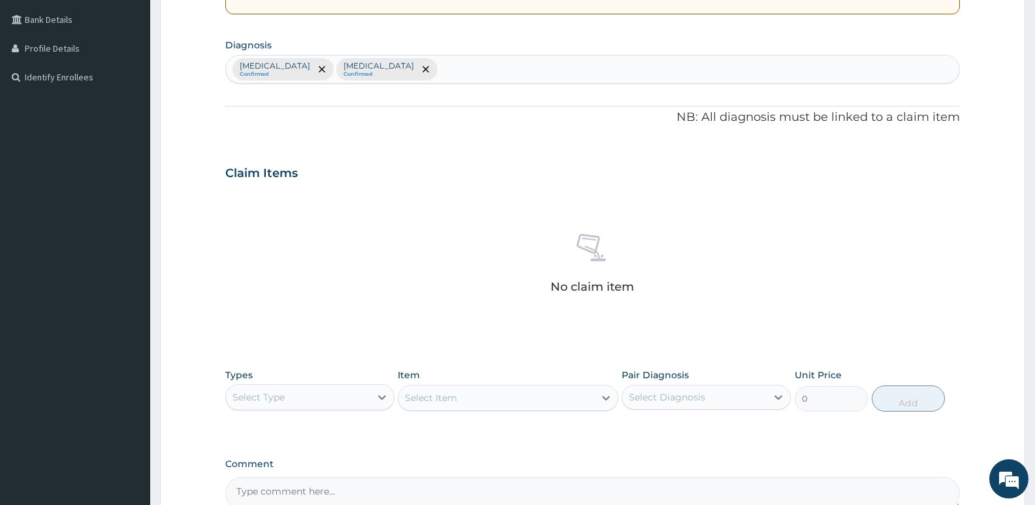
scroll to position [296, 0]
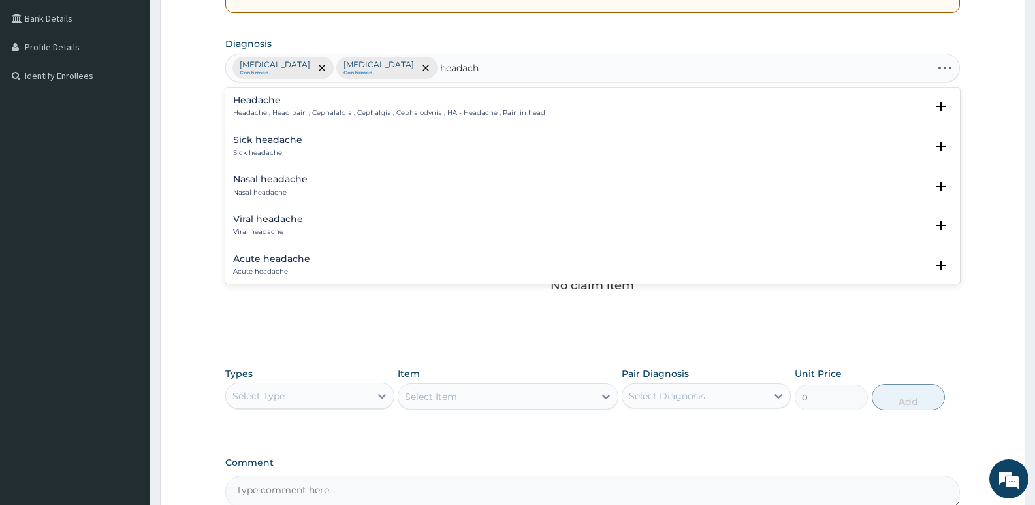
type input "headache"
click at [340, 104] on h4 "Headache" at bounding box center [389, 100] width 312 height 10
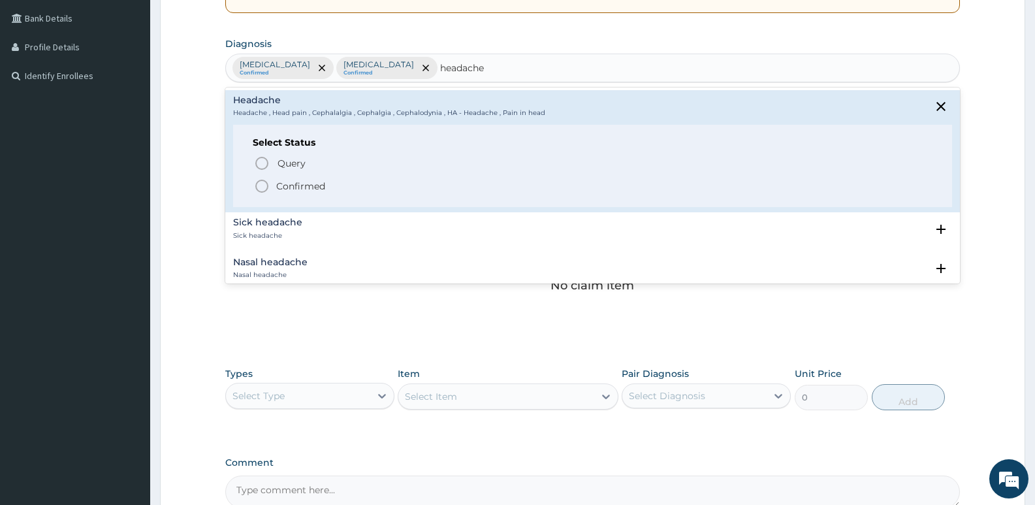
click at [293, 184] on p "Confirmed" at bounding box center [300, 186] width 49 height 13
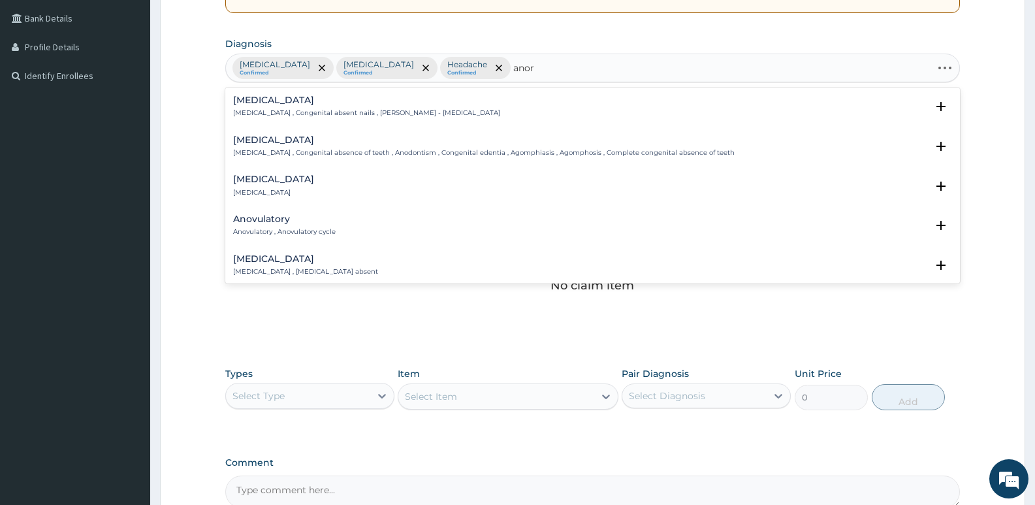
type input "anore"
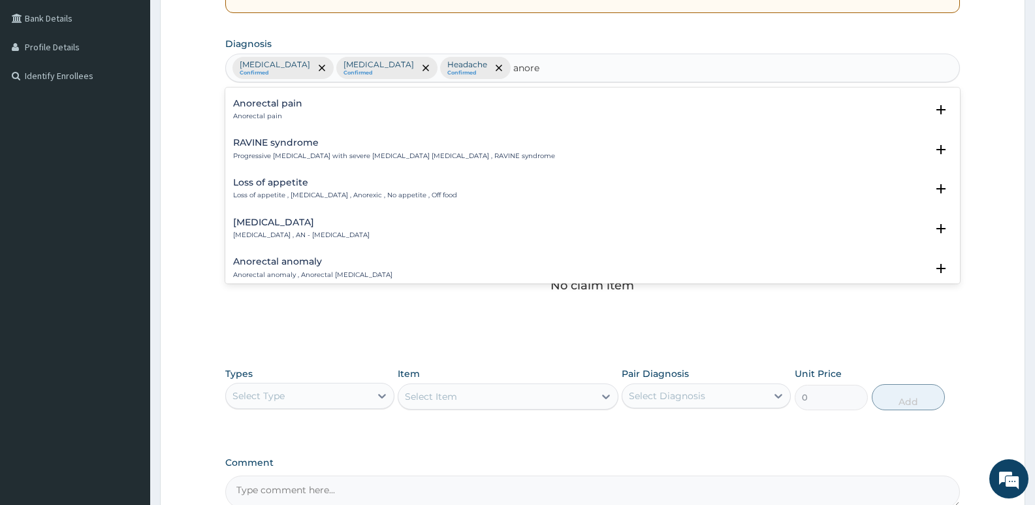
scroll to position [65, 0]
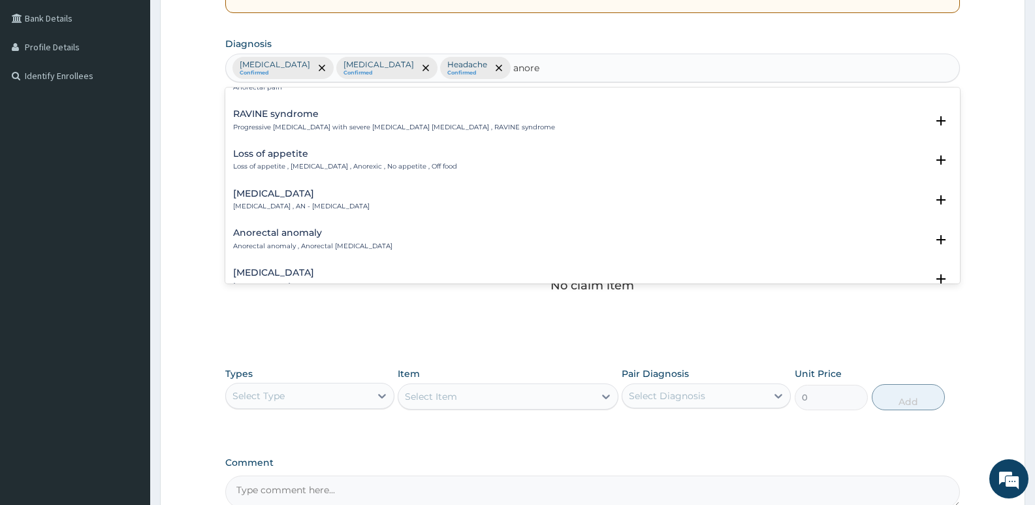
click at [321, 170] on p "Loss of appetite , Anorexia , Anorexic , No appetite , Off food" at bounding box center [345, 166] width 224 height 9
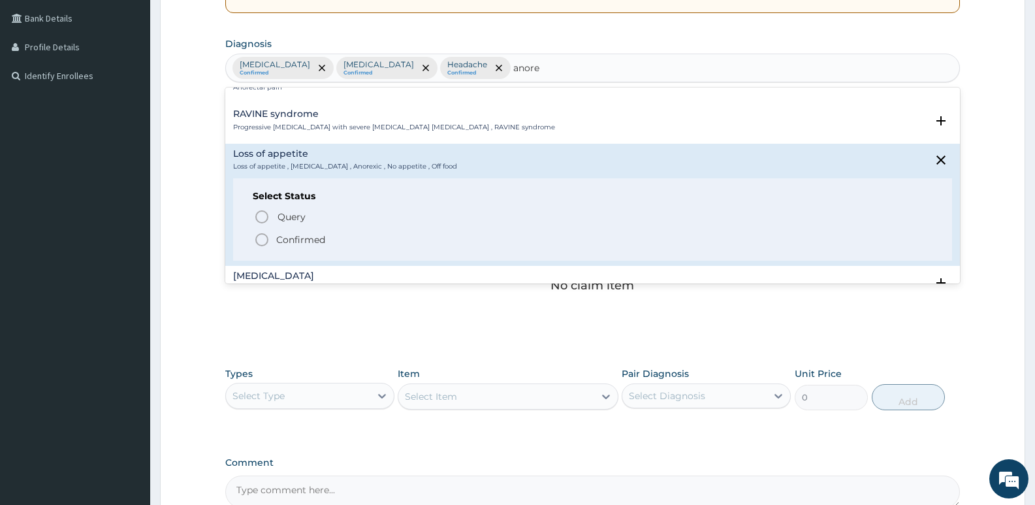
click at [277, 239] on p "Confirmed" at bounding box center [300, 239] width 49 height 13
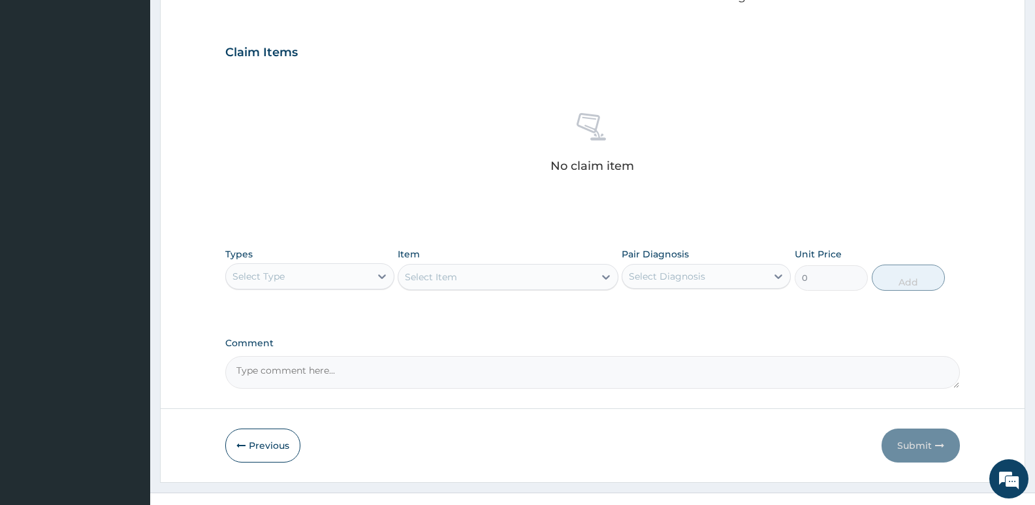
scroll to position [437, 0]
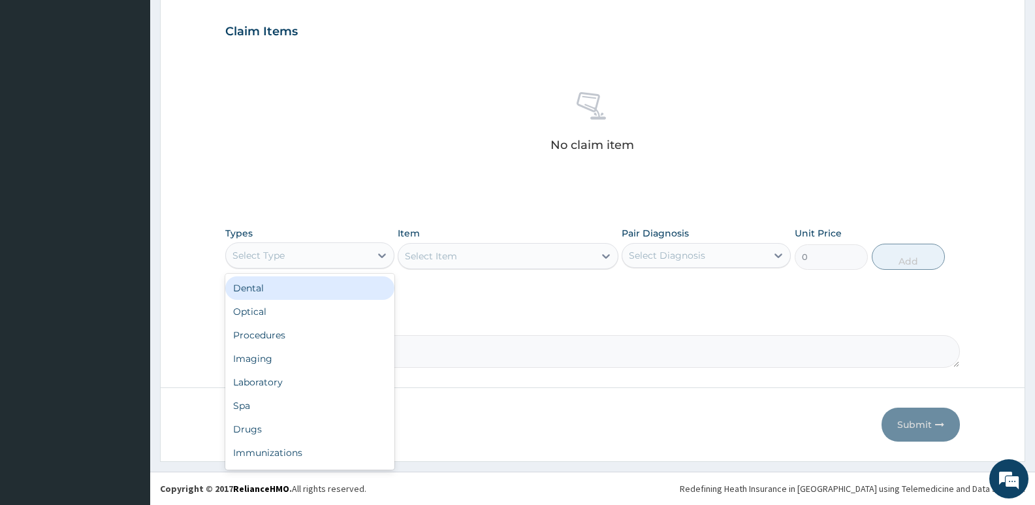
click at [301, 264] on div "Select Type" at bounding box center [298, 255] width 144 height 21
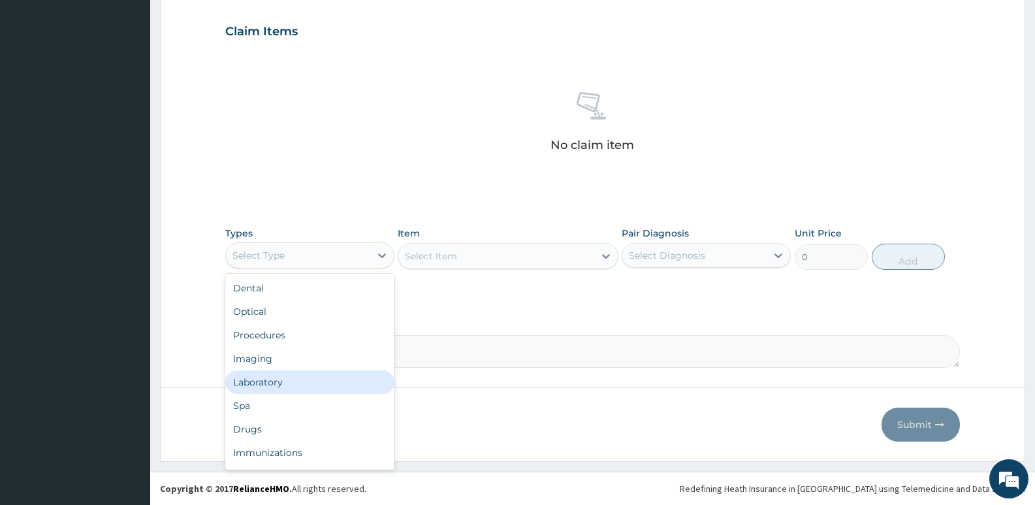
click at [264, 385] on div "Laboratory" at bounding box center [309, 382] width 169 height 24
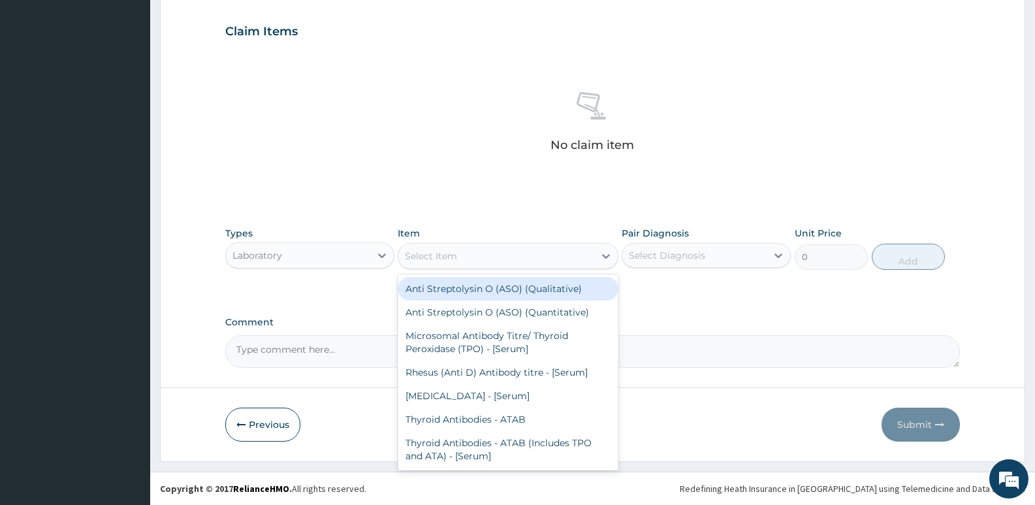
click at [444, 262] on div "Select Item" at bounding box center [495, 256] width 195 height 21
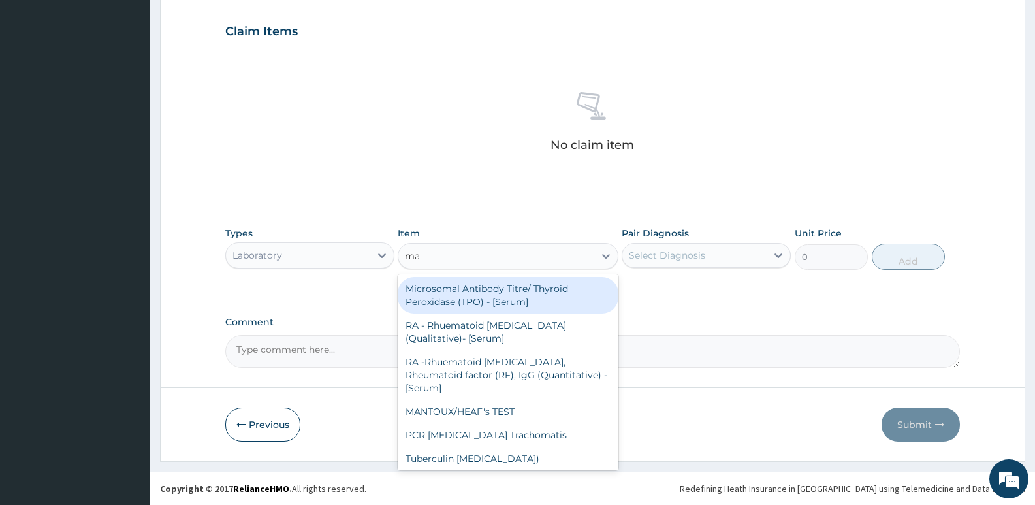
type input "mala"
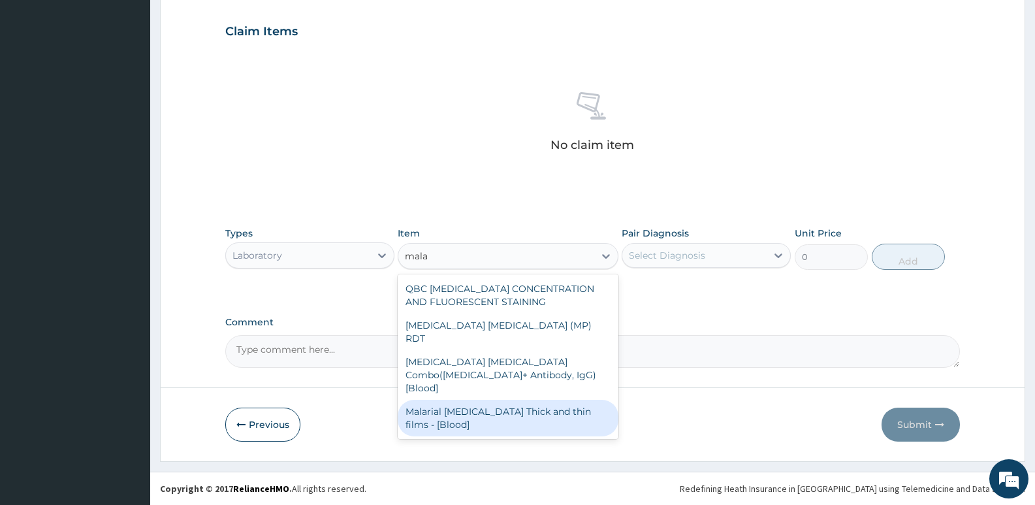
click at [469, 400] on div "Malarial [MEDICAL_DATA] Thick and thin films - [Blood]" at bounding box center [508, 418] width 220 height 37
type input "1650"
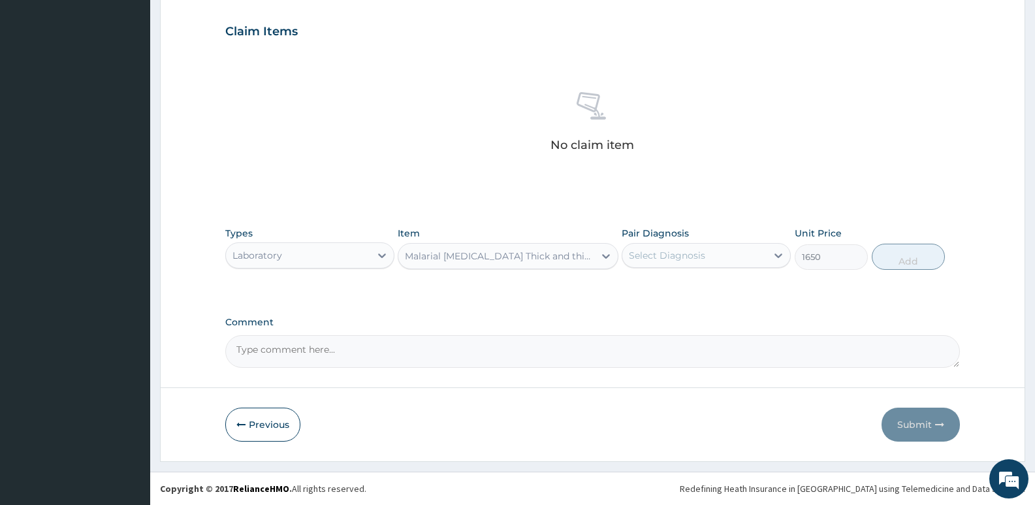
click at [716, 256] on div "Select Diagnosis" at bounding box center [694, 255] width 144 height 21
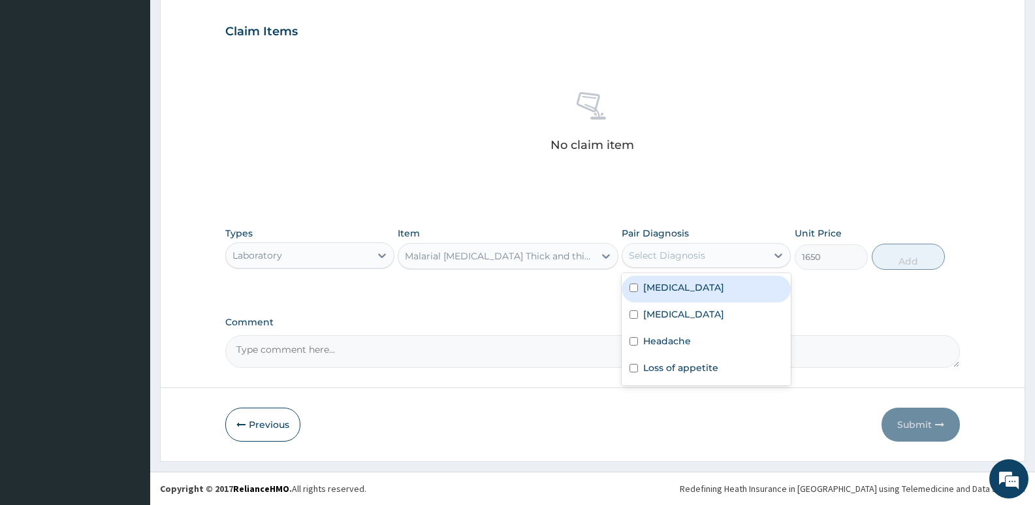
click at [691, 288] on div "[MEDICAL_DATA]" at bounding box center [706, 289] width 169 height 27
checkbox input "true"
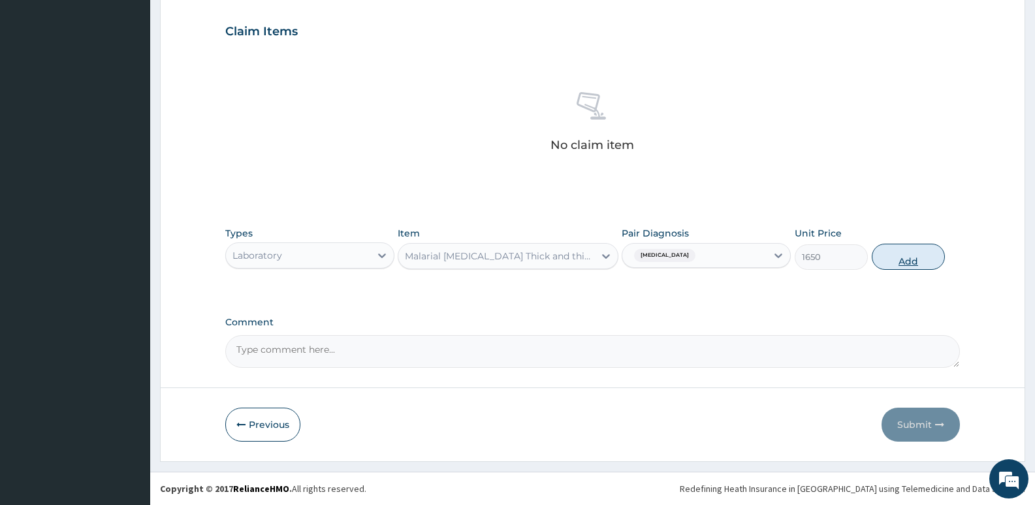
click at [900, 256] on button "Add" at bounding box center [908, 257] width 73 height 26
type input "0"
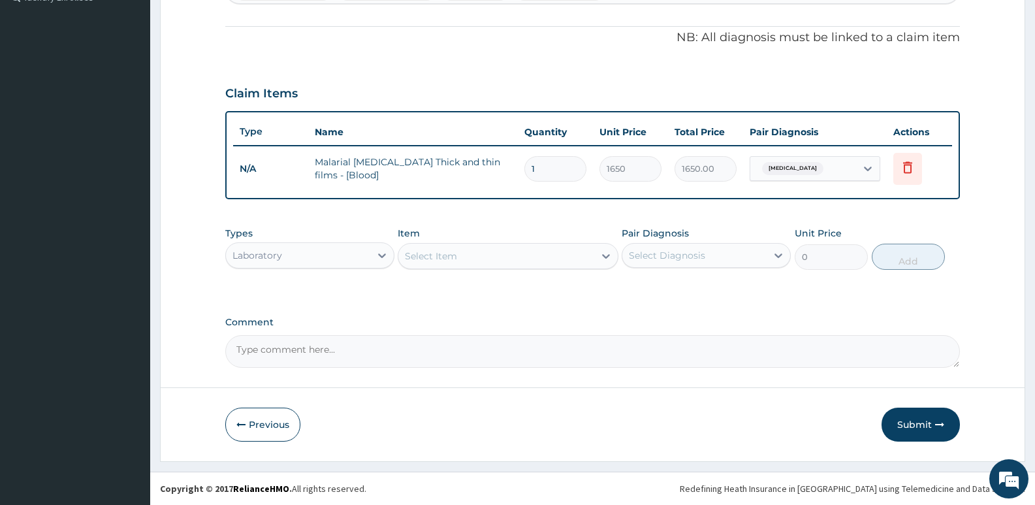
click at [431, 255] on div "Select Item" at bounding box center [431, 255] width 52 height 13
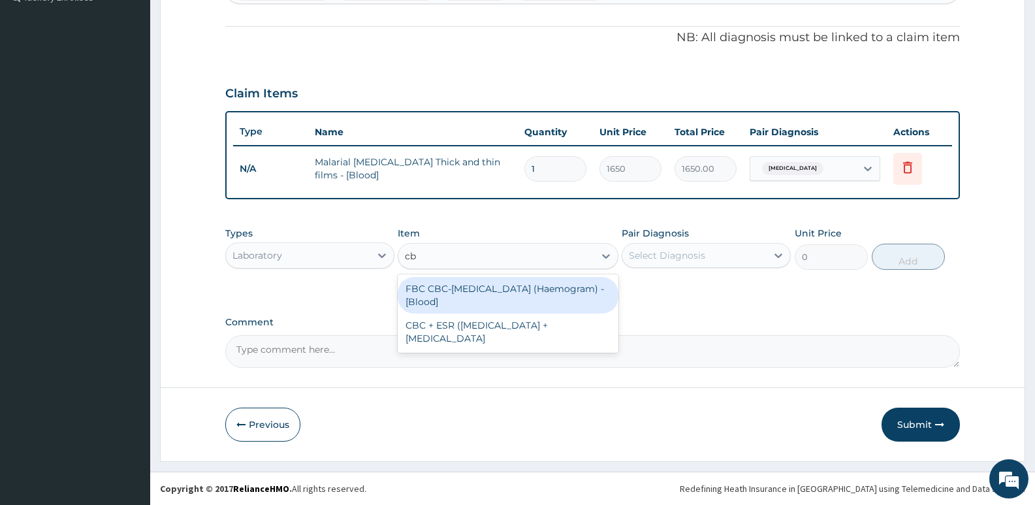
type input "cbc"
click at [443, 296] on div "FBC CBC-[MEDICAL_DATA] (Haemogram) - [Blood]" at bounding box center [508, 295] width 220 height 37
type input "3300"
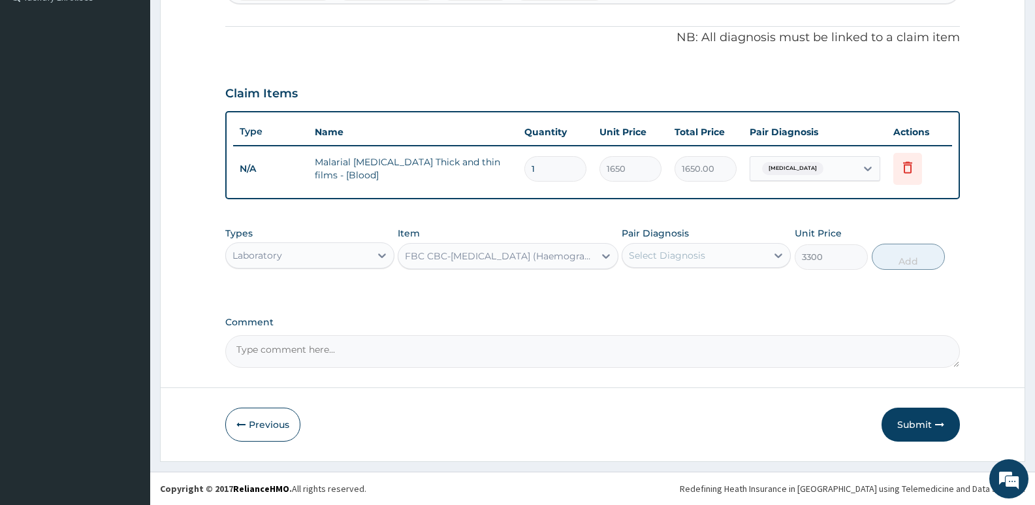
click at [678, 249] on div "Select Diagnosis" at bounding box center [667, 255] width 76 height 13
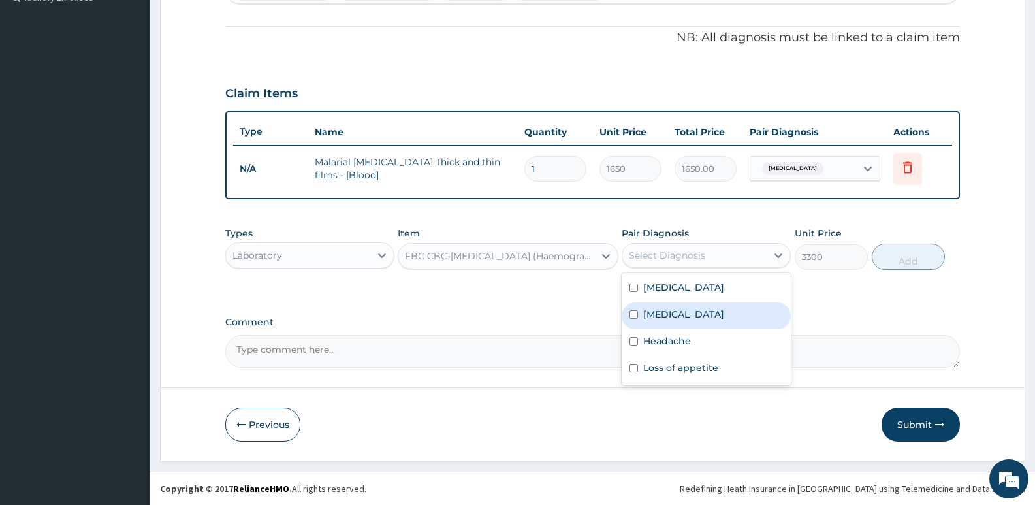
click at [667, 318] on label "Upper respiratory infection" at bounding box center [683, 314] width 81 height 13
click at [678, 316] on label "Upper respiratory infection" at bounding box center [683, 314] width 81 height 13
checkbox input "false"
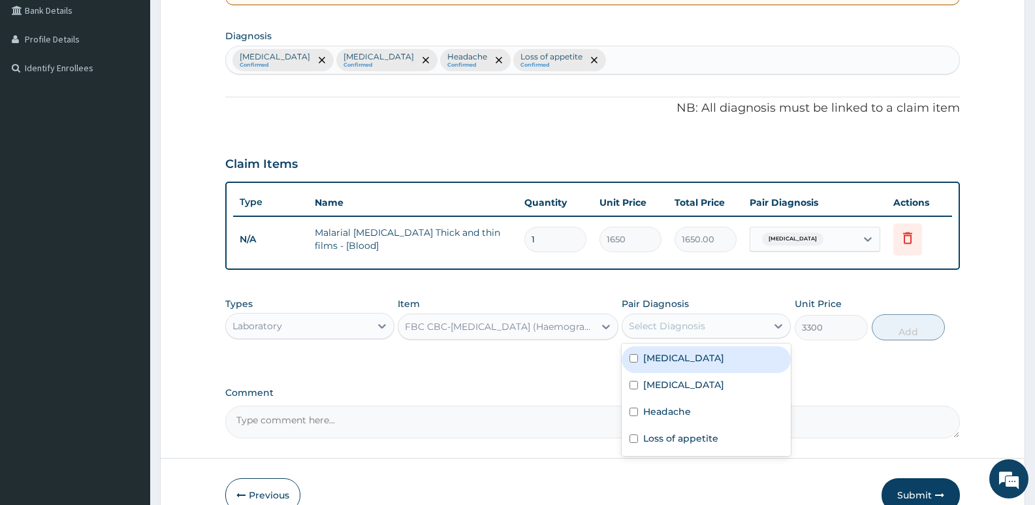
scroll to position [244, 0]
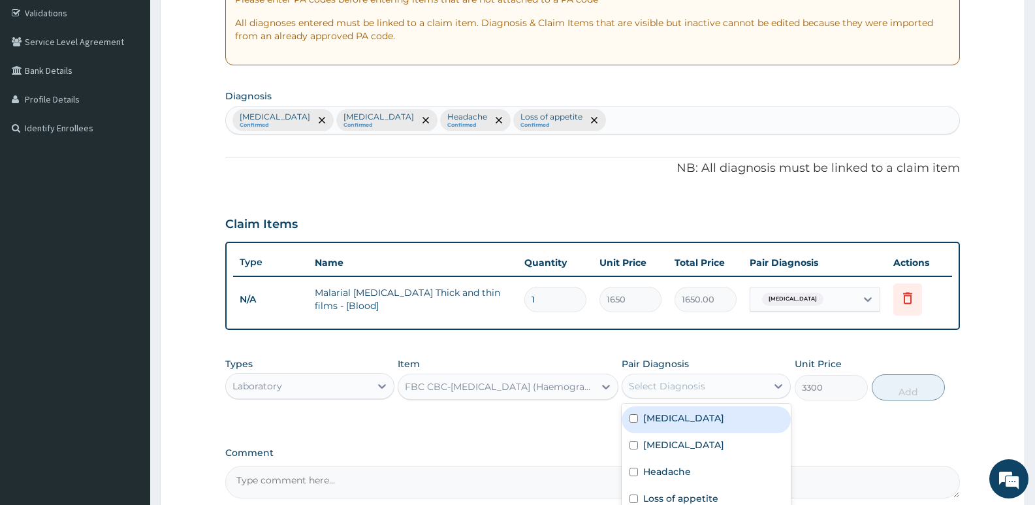
click at [632, 125] on div "Malaria Confirmed Upper respiratory infection Confirmed Headache Confirmed Loss…" at bounding box center [592, 119] width 733 height 27
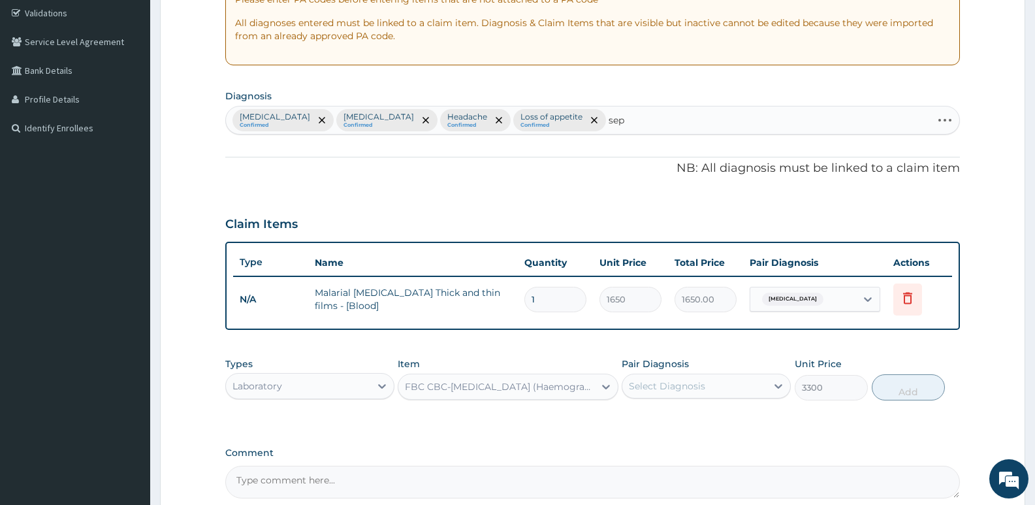
type input "seps"
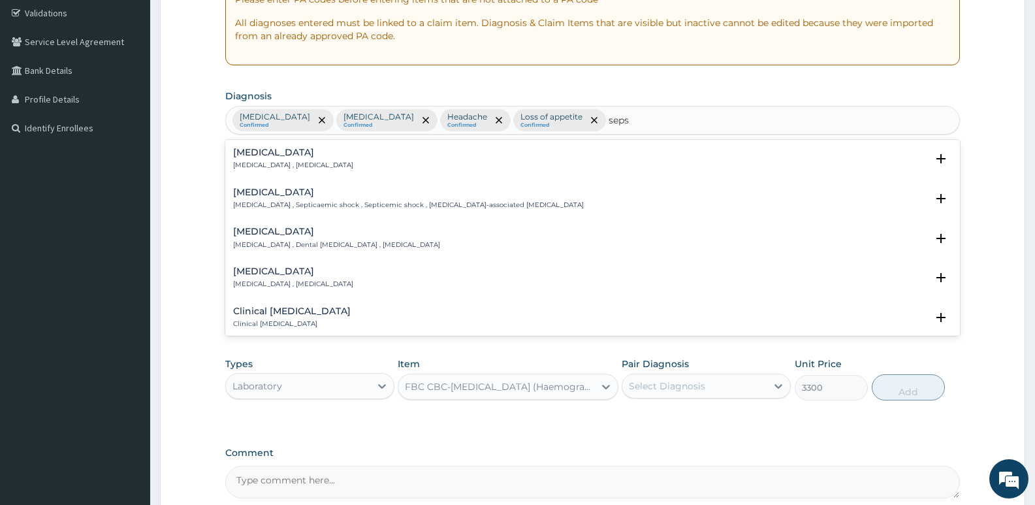
click at [261, 154] on h4 "Sepsis" at bounding box center [293, 153] width 120 height 10
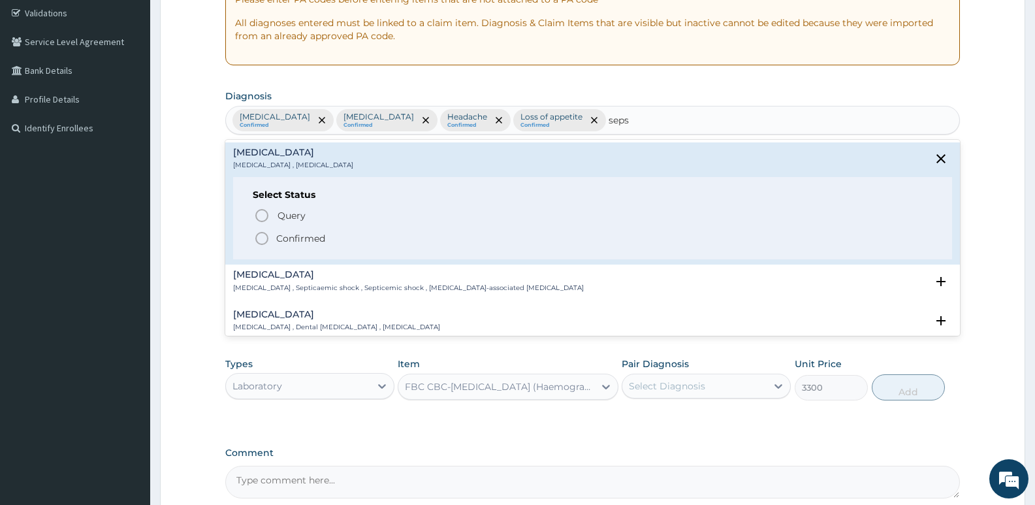
click at [261, 234] on icon "status option filled" at bounding box center [262, 238] width 16 height 16
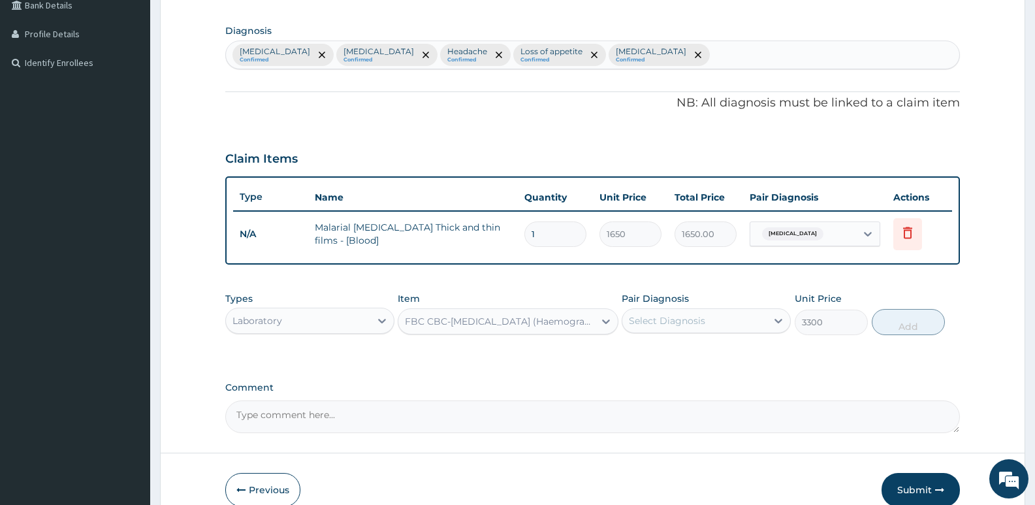
scroll to position [375, 0]
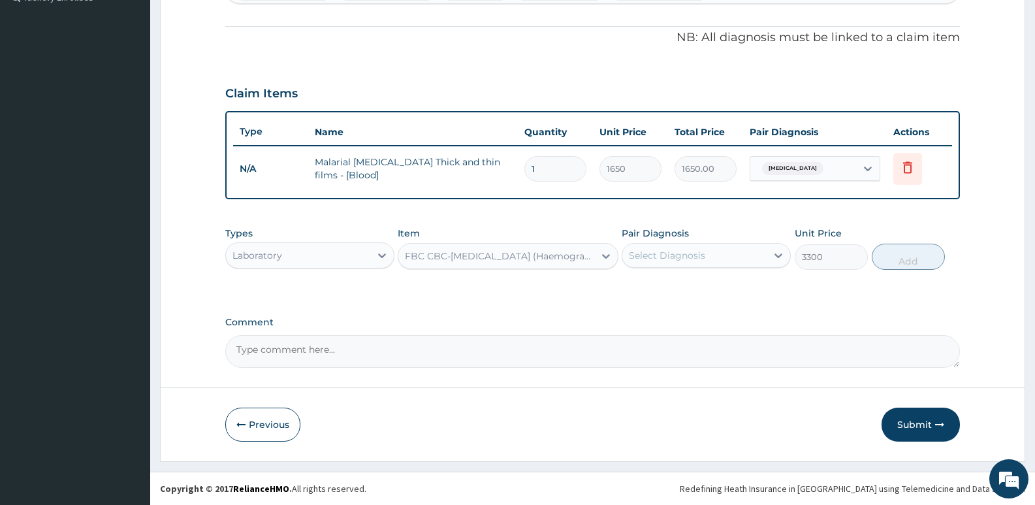
click at [661, 256] on div "Select Diagnosis" at bounding box center [667, 255] width 76 height 13
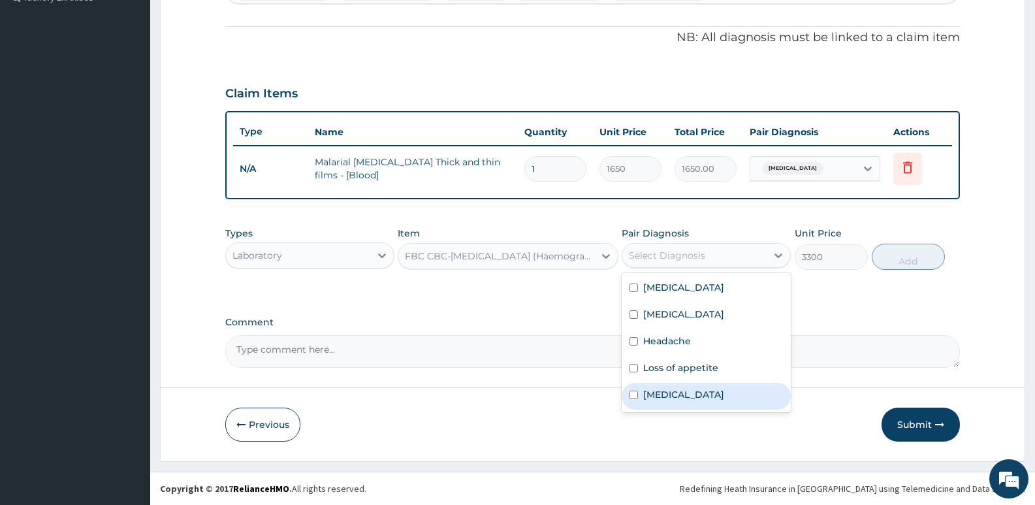
click at [670, 396] on label "Sepsis" at bounding box center [683, 394] width 81 height 13
checkbox input "true"
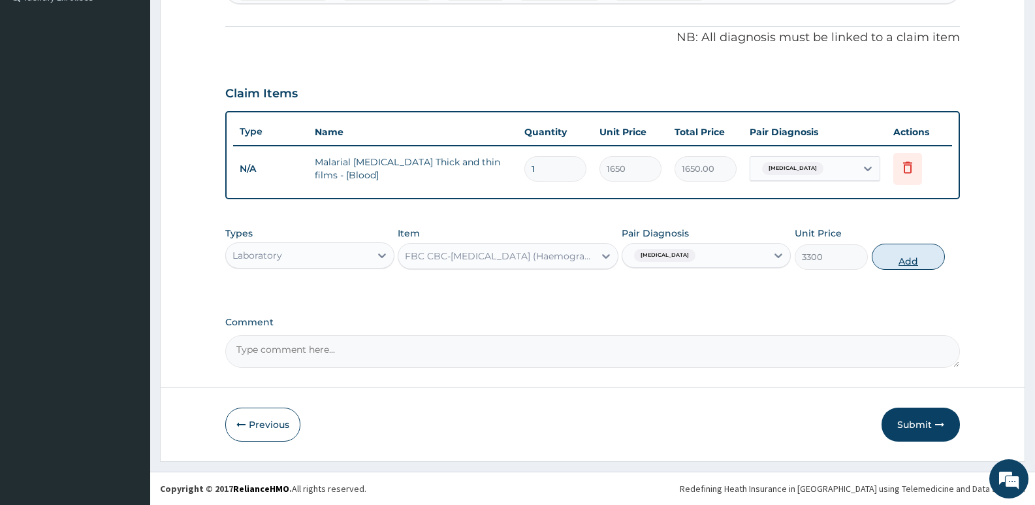
click at [919, 262] on button "Add" at bounding box center [908, 257] width 73 height 26
type input "0"
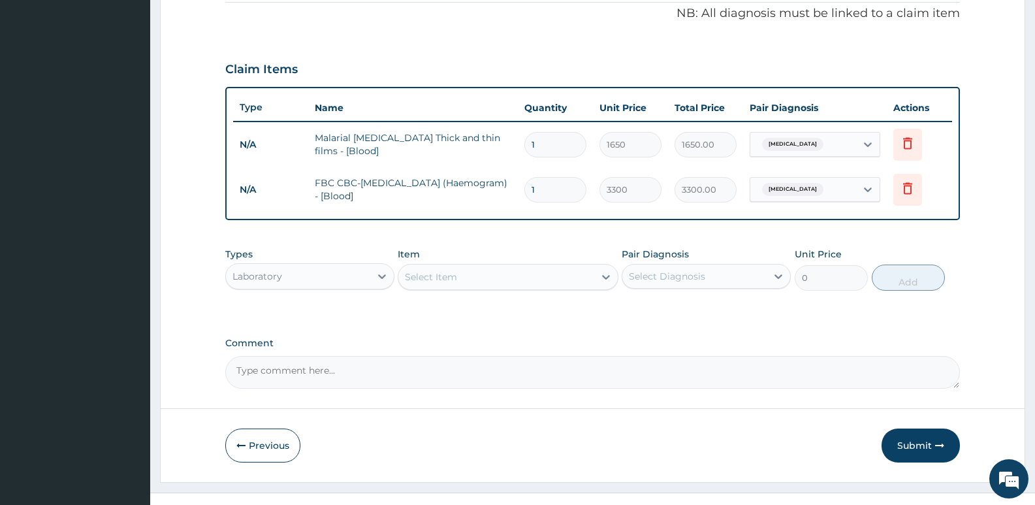
scroll to position [420, 0]
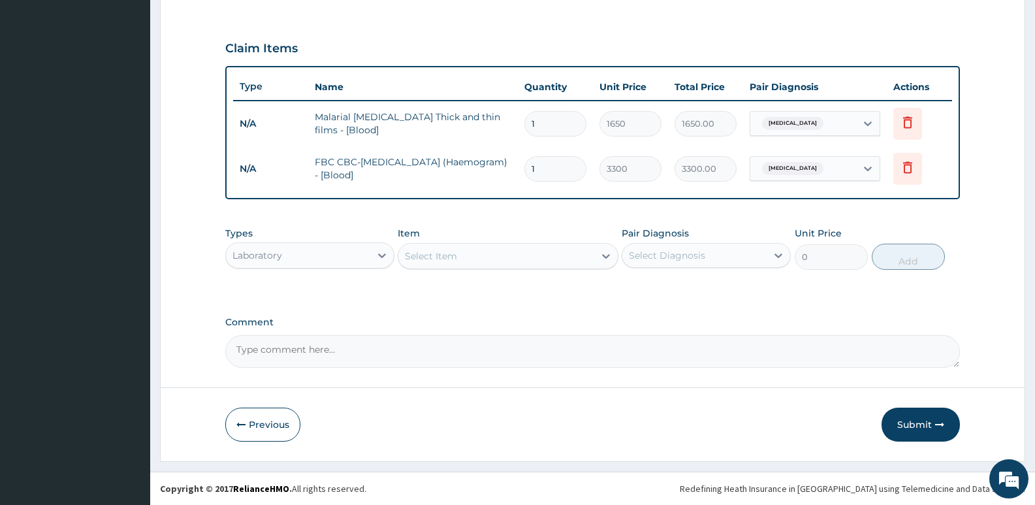
click at [356, 255] on div "Laboratory" at bounding box center [298, 255] width 144 height 21
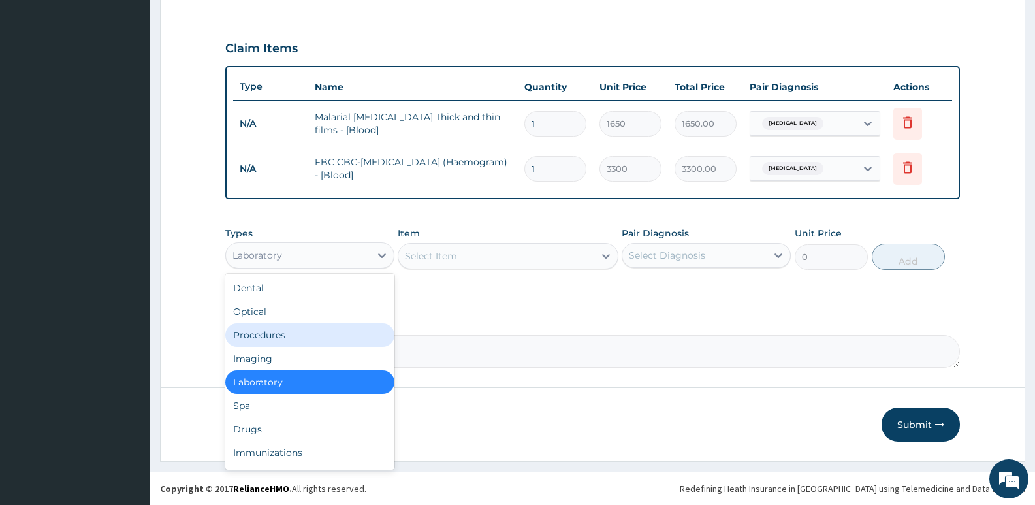
click at [298, 338] on div "Procedures" at bounding box center [309, 335] width 169 height 24
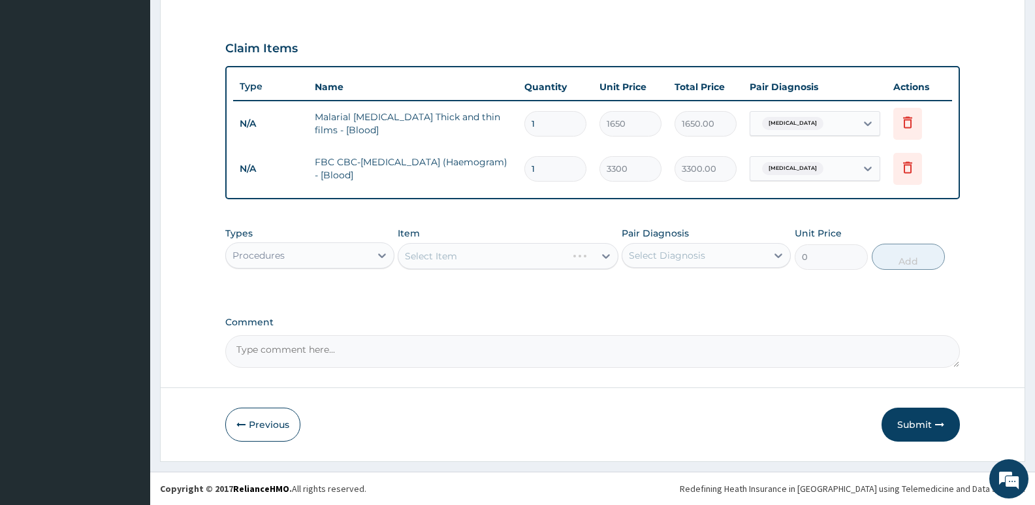
click at [464, 252] on div "Select Item" at bounding box center [508, 256] width 220 height 26
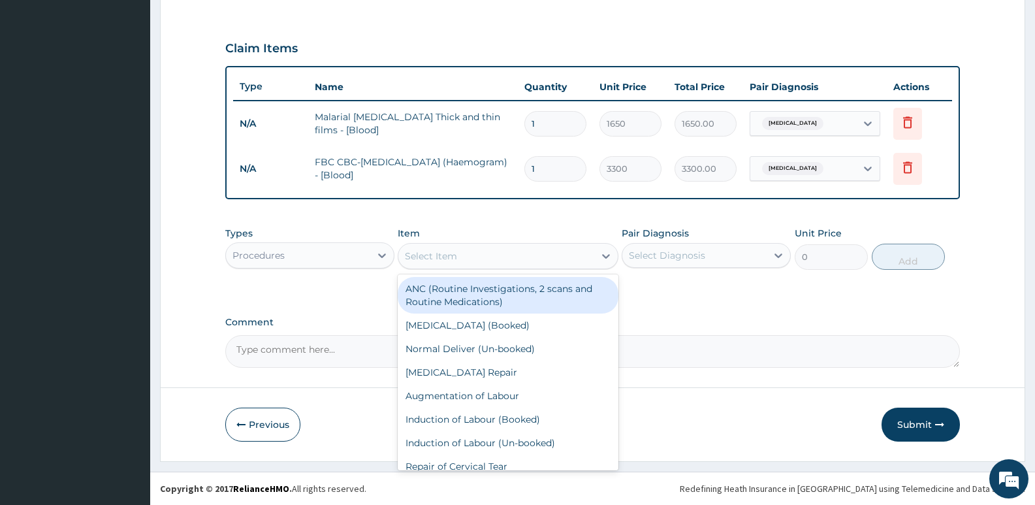
click at [436, 260] on div "Select Item" at bounding box center [431, 255] width 52 height 13
type input "gp"
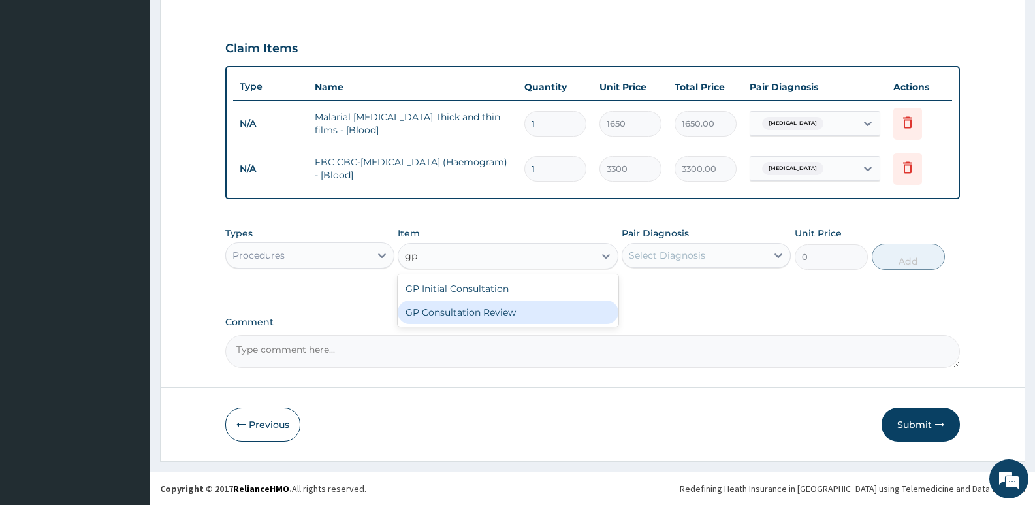
click at [441, 308] on div "GP Consultation Review" at bounding box center [508, 312] width 220 height 24
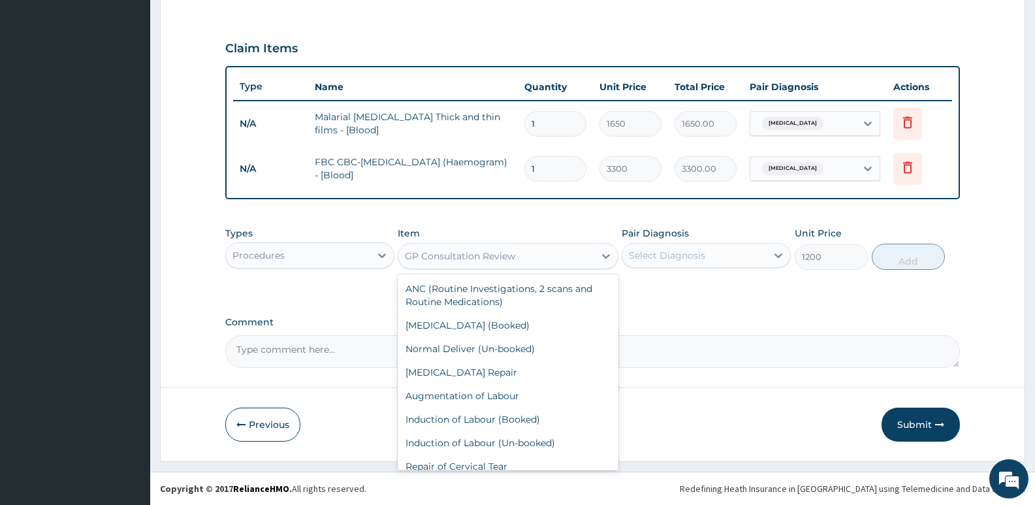
click at [478, 255] on div "GP Consultation Review" at bounding box center [460, 255] width 110 height 13
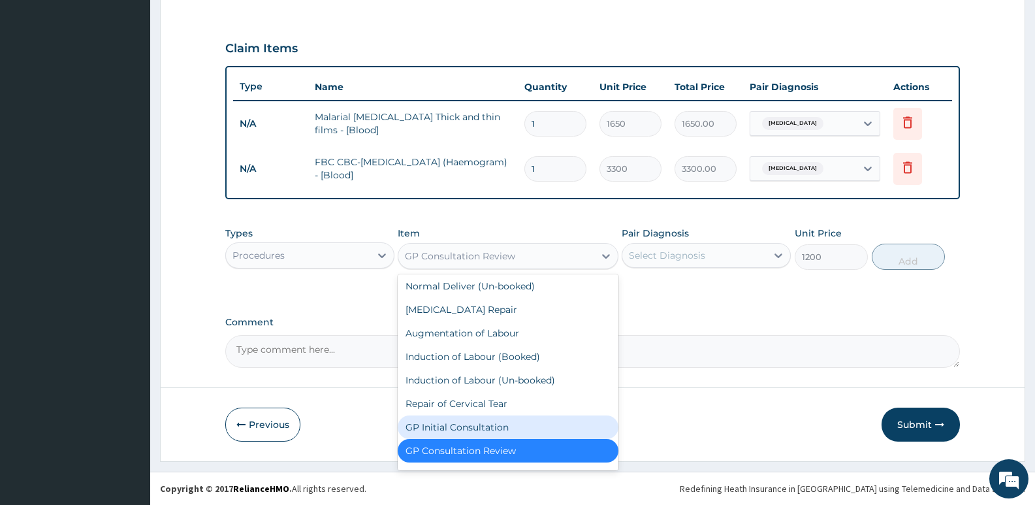
click at [436, 430] on div "GP Initial Consultation" at bounding box center [508, 427] width 220 height 24
type input "2500"
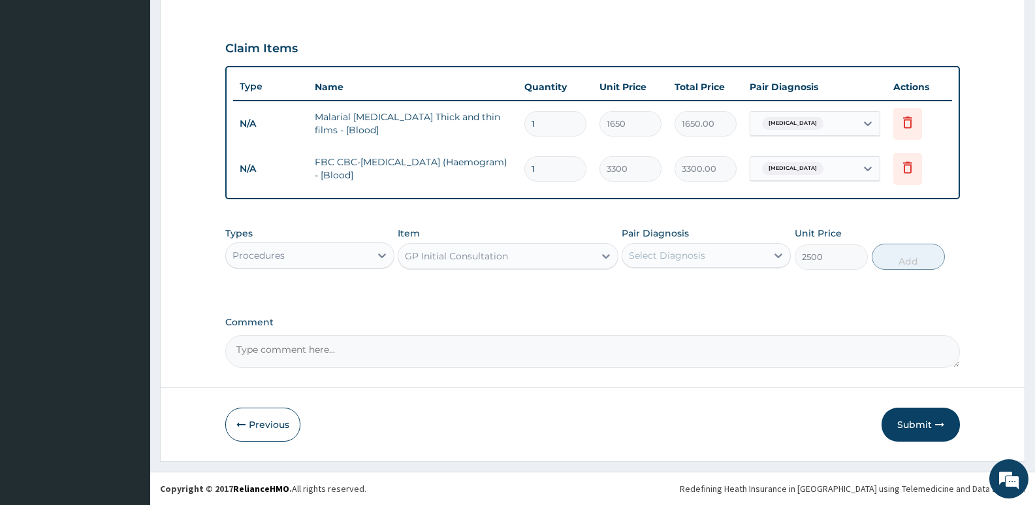
drag, startPoint x: 656, startPoint y: 240, endPoint x: 659, endPoint y: 257, distance: 16.6
click at [656, 243] on div "Pair Diagnosis Select Diagnosis" at bounding box center [706, 248] width 169 height 43
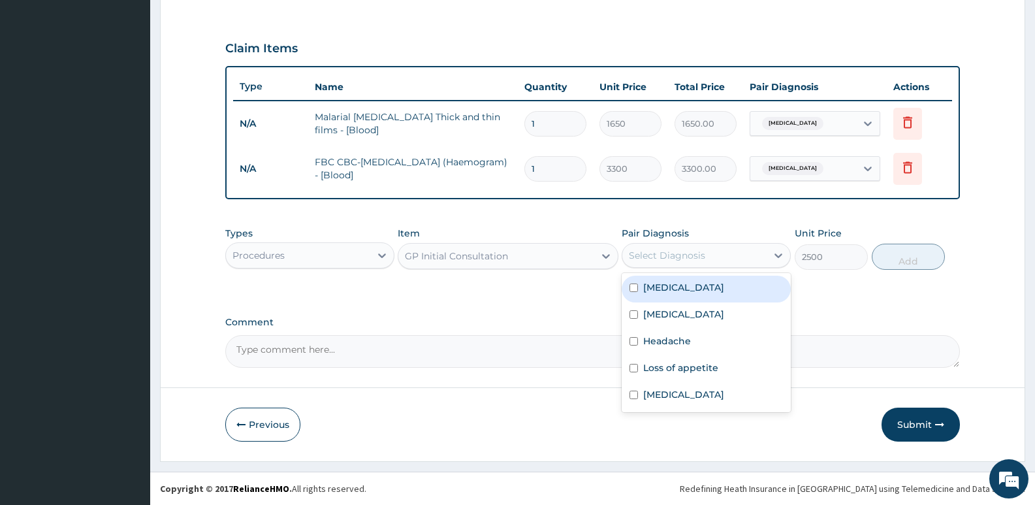
click at [660, 261] on div "Select Diagnosis" at bounding box center [667, 255] width 76 height 13
click at [659, 300] on div "Malaria" at bounding box center [706, 289] width 169 height 27
checkbox input "true"
click at [891, 260] on button "Add" at bounding box center [908, 257] width 73 height 26
type input "0"
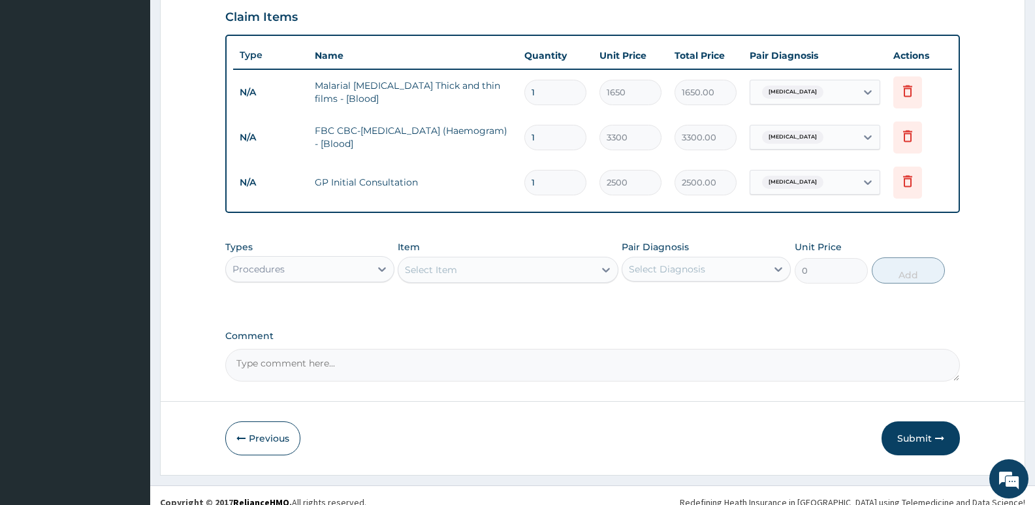
scroll to position [465, 0]
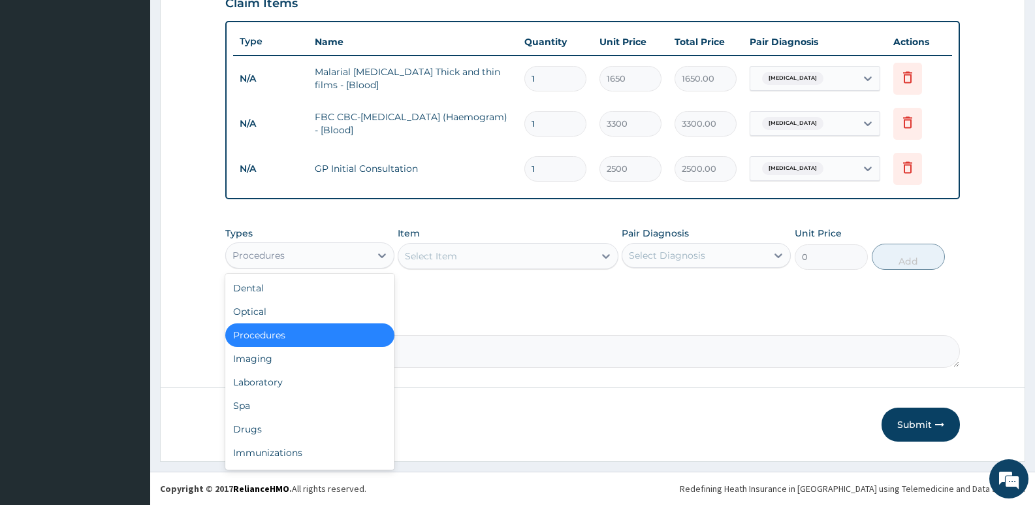
click at [273, 249] on div "Procedures" at bounding box center [258, 255] width 52 height 13
drag, startPoint x: 251, startPoint y: 432, endPoint x: 261, endPoint y: 393, distance: 40.4
click at [251, 433] on div "Drugs" at bounding box center [309, 429] width 169 height 24
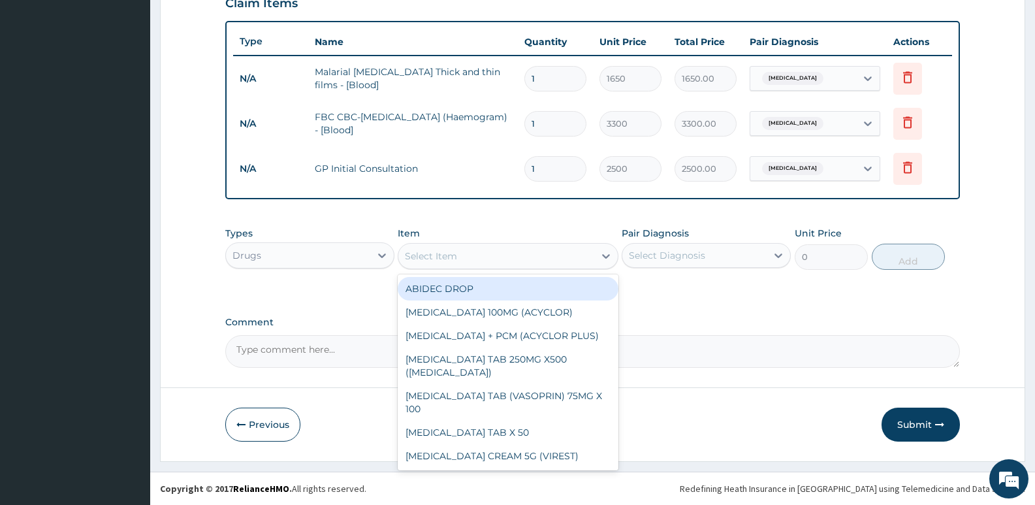
click at [475, 254] on div "Select Item" at bounding box center [495, 256] width 195 height 21
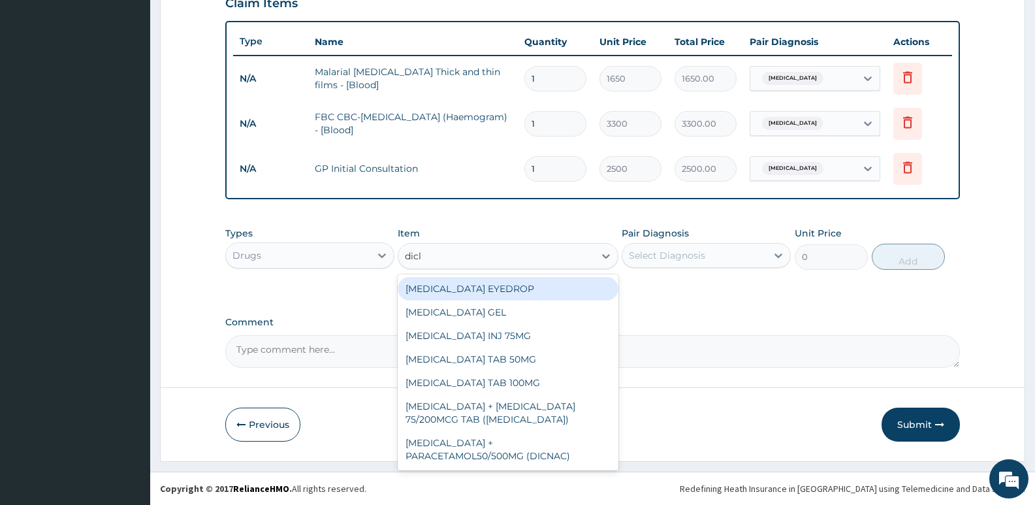
type input "diclo"
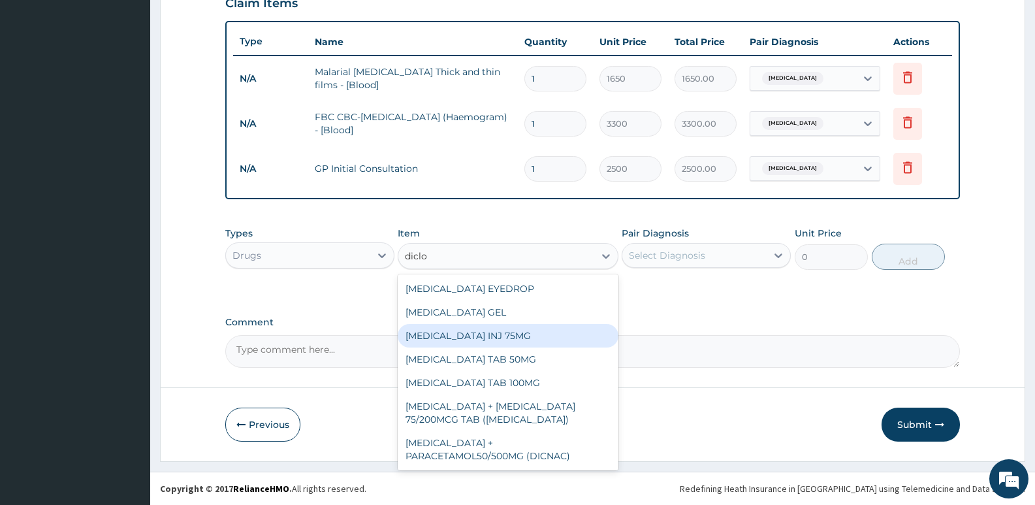
click at [500, 330] on div "DICLOFENAC INJ 75MG" at bounding box center [508, 336] width 220 height 24
type input "200"
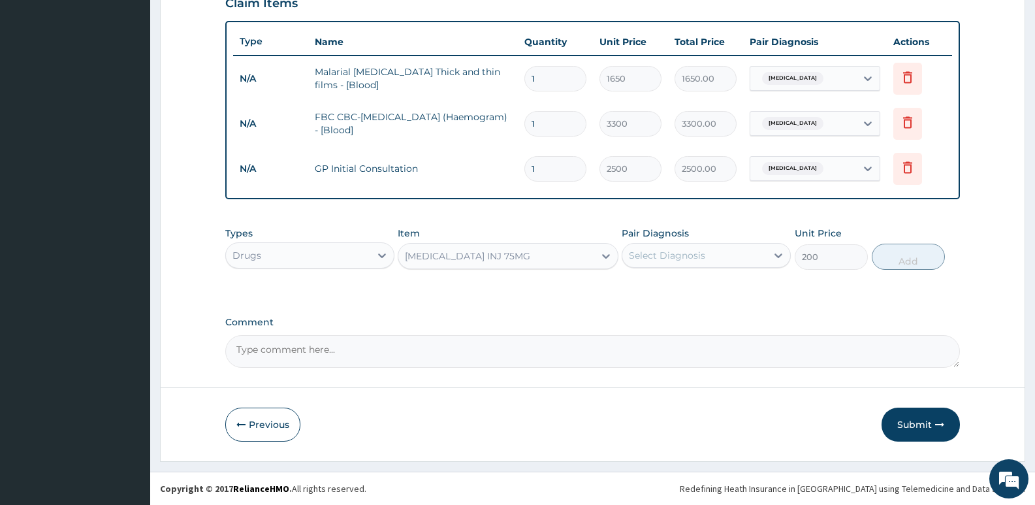
click at [702, 251] on div "Select Diagnosis" at bounding box center [667, 255] width 76 height 13
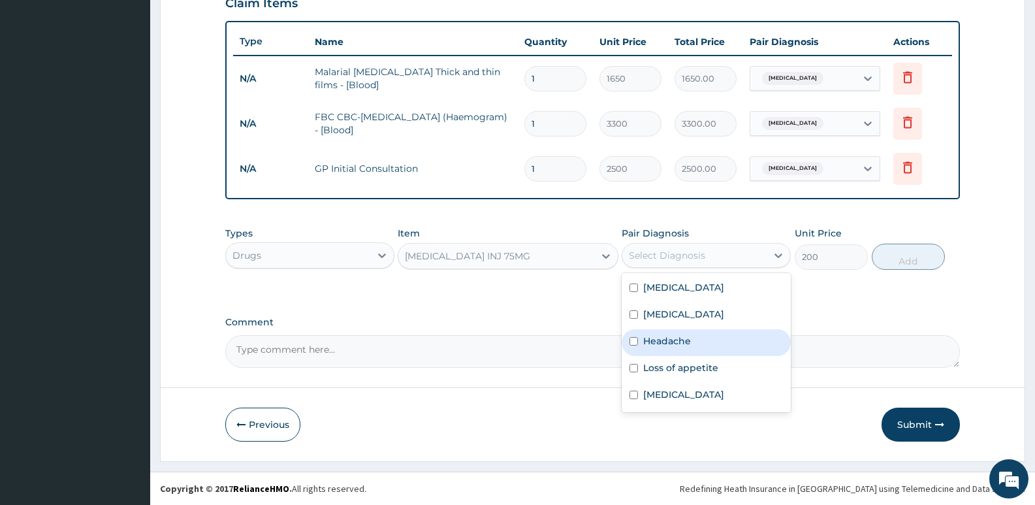
click at [646, 341] on label "Headache" at bounding box center [667, 340] width 48 height 13
checkbox input "true"
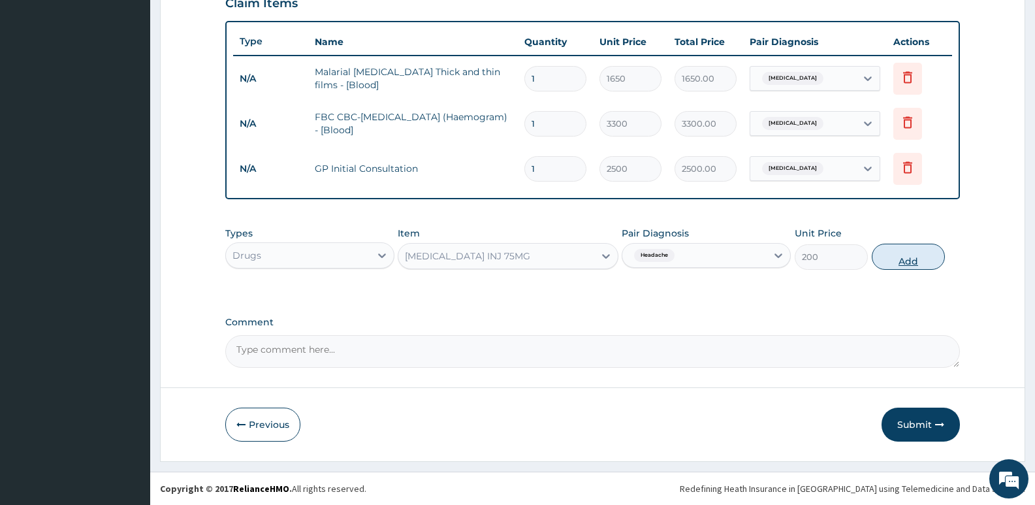
click at [897, 264] on button "Add" at bounding box center [908, 257] width 73 height 26
type input "0"
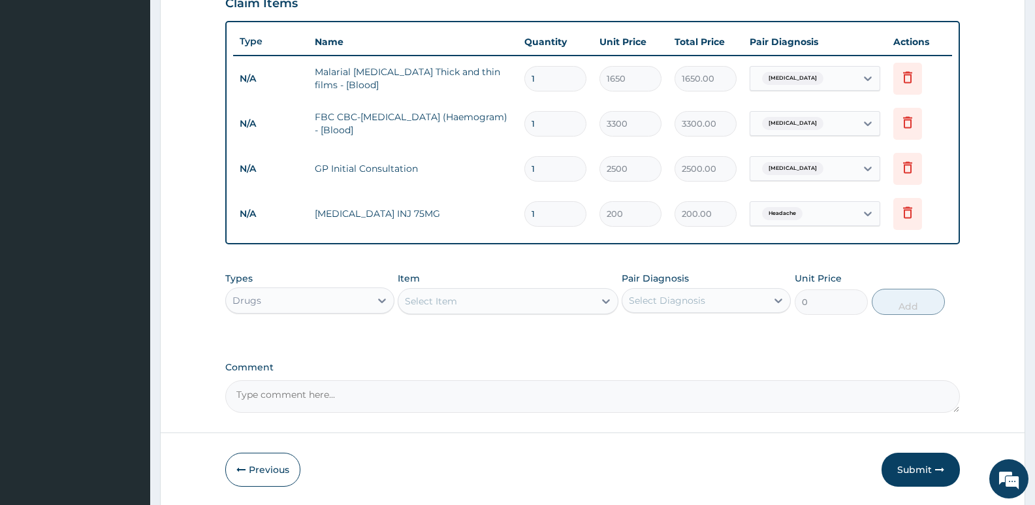
click at [501, 305] on div "Select Item" at bounding box center [495, 301] width 195 height 21
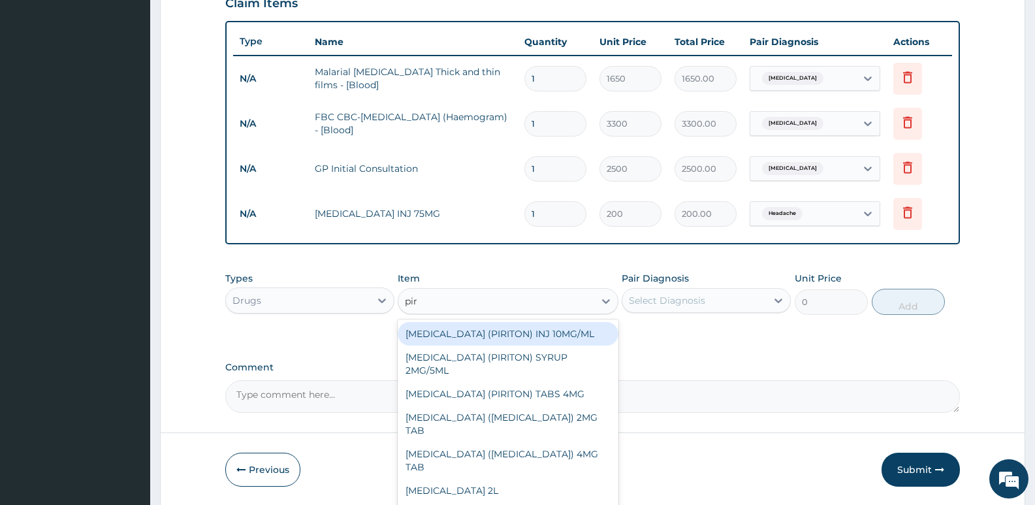
type input "piri"
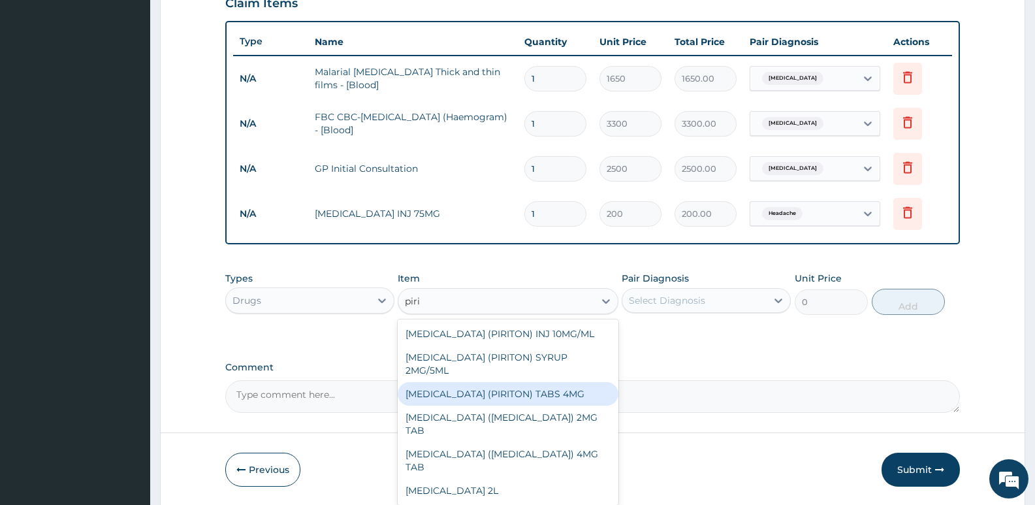
click at [499, 402] on div "CHLORPHENIRAMINE (PIRITON) TABS 4MG" at bounding box center [508, 394] width 220 height 24
type input "10"
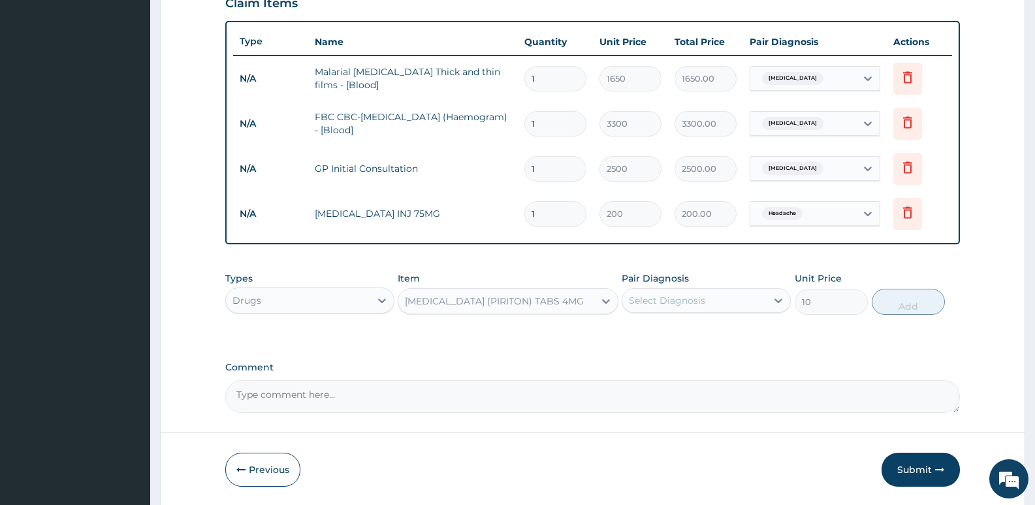
click at [697, 290] on div "Select Diagnosis" at bounding box center [694, 300] width 144 height 21
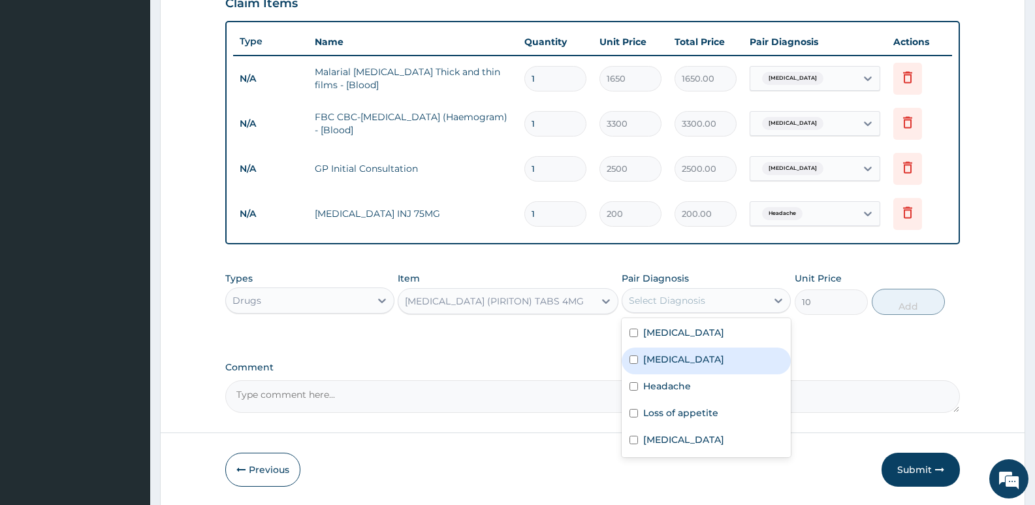
click at [656, 364] on label "Upper respiratory infection" at bounding box center [683, 359] width 81 height 13
checkbox input "true"
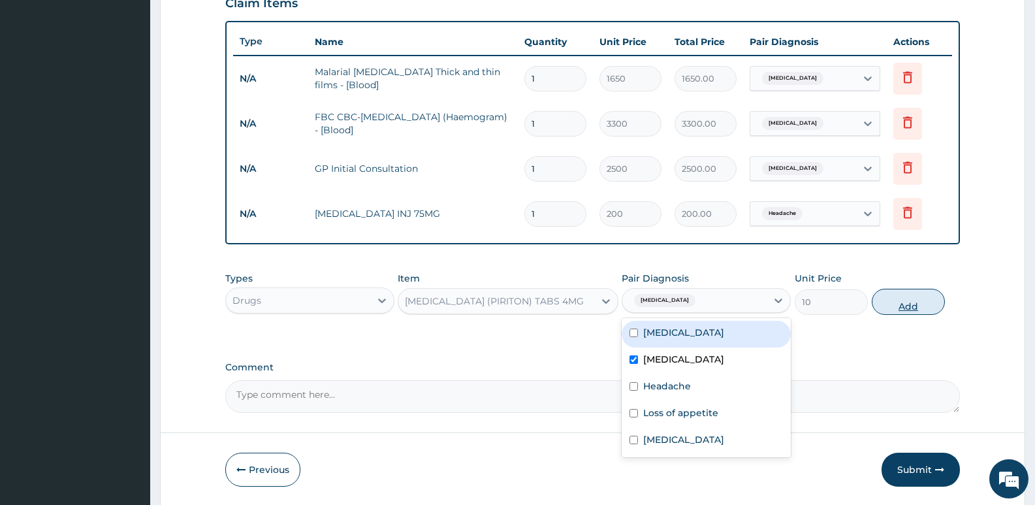
click at [912, 306] on button "Add" at bounding box center [908, 302] width 73 height 26
type input "0"
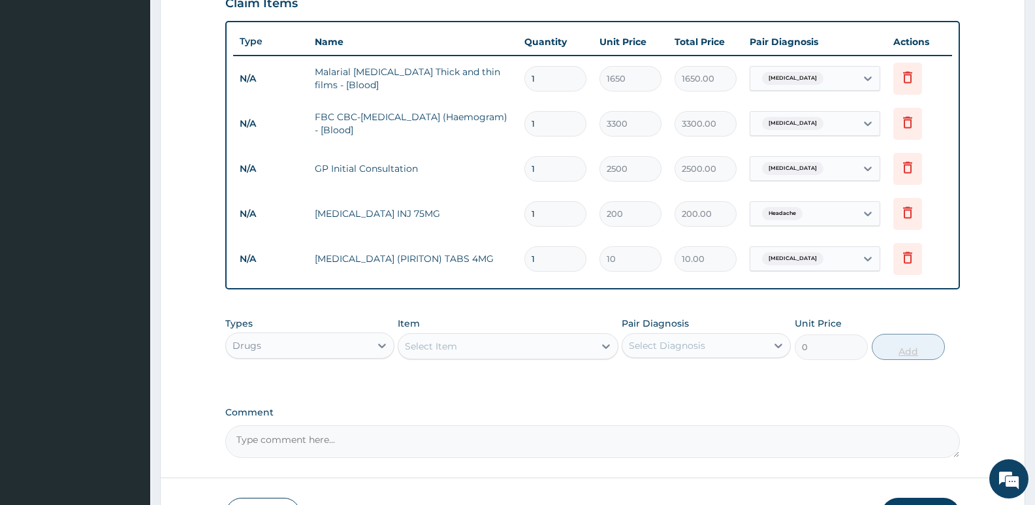
type input "0.00"
type input "6"
type input "60.00"
type input "6"
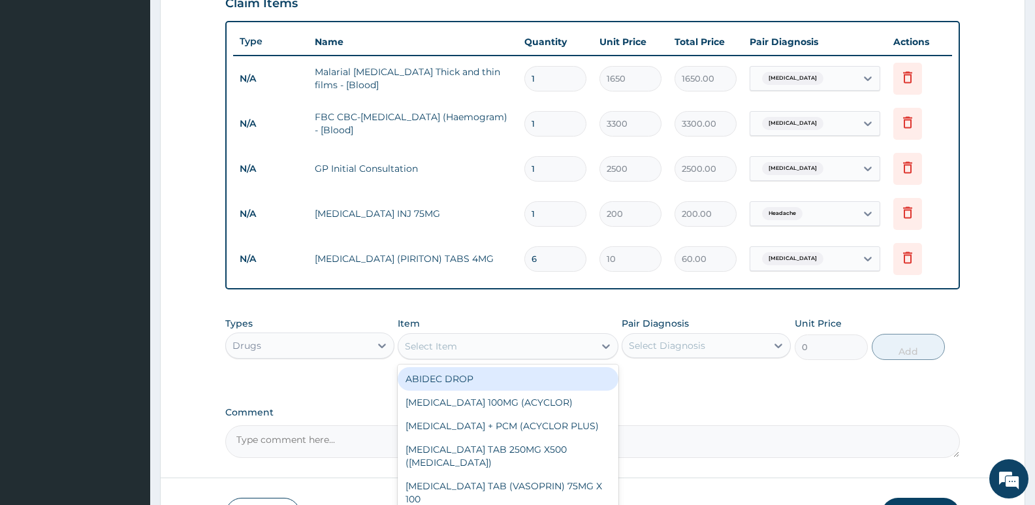
click at [471, 350] on div "Select Item" at bounding box center [495, 346] width 195 height 21
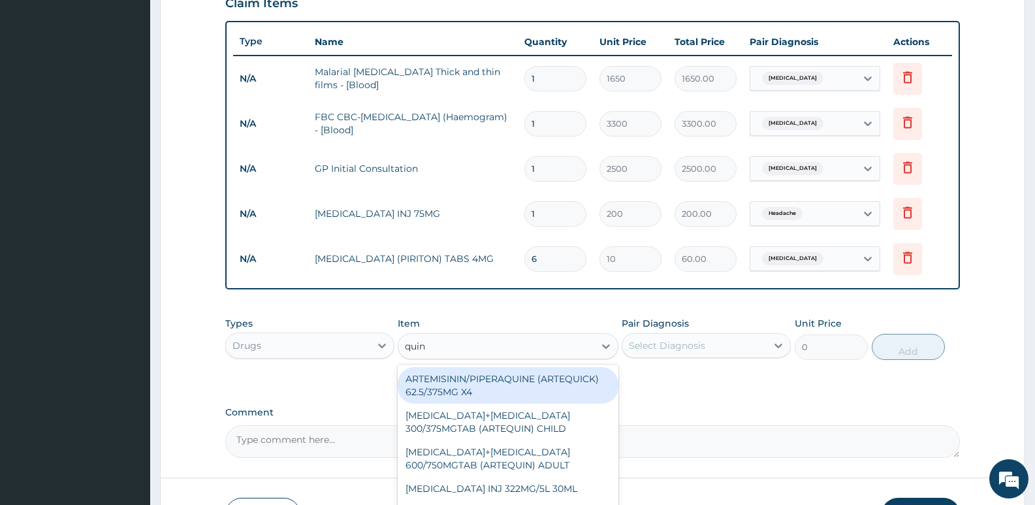
type input "quini"
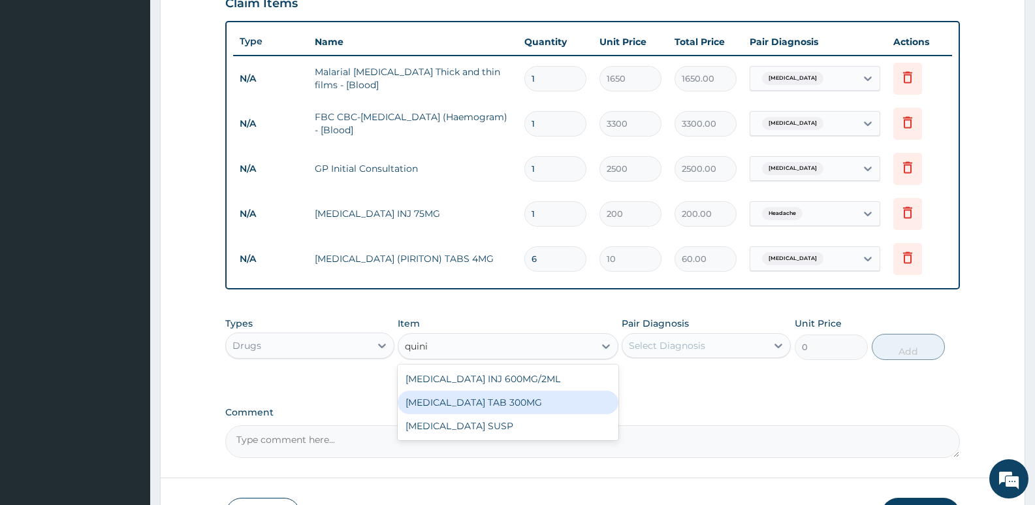
click at [472, 407] on div "QUININE TAB 300MG" at bounding box center [508, 402] width 220 height 24
type input "80"
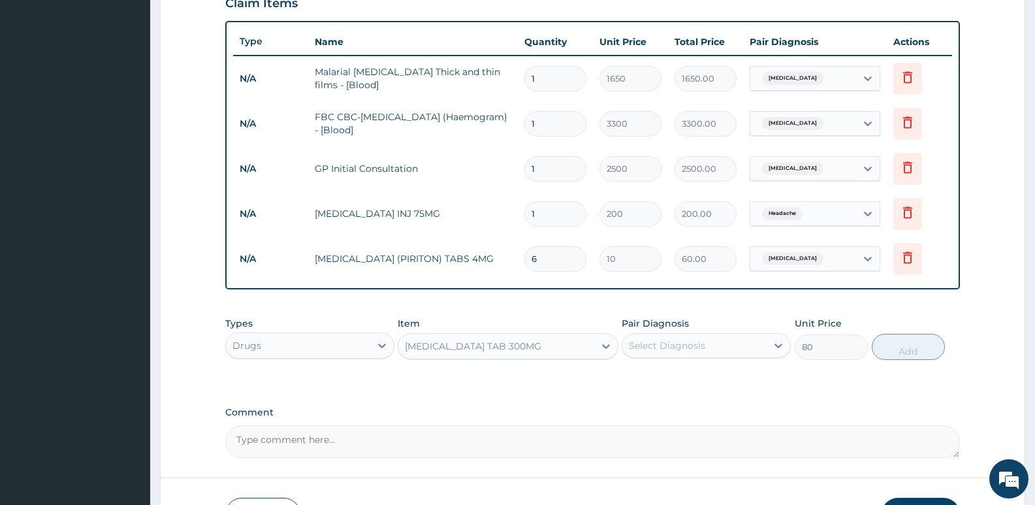
click at [663, 340] on div "Select Diagnosis" at bounding box center [667, 345] width 76 height 13
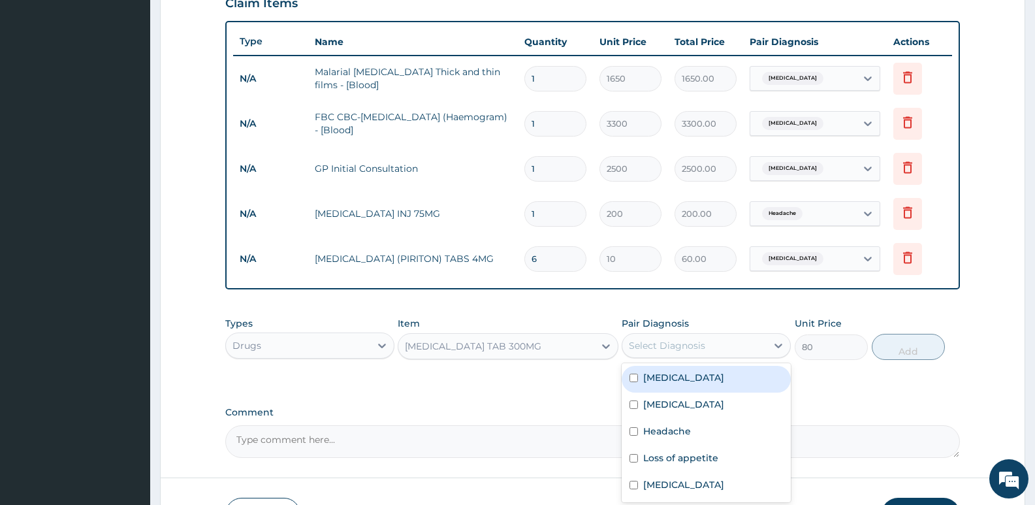
click at [664, 377] on label "Malaria" at bounding box center [683, 377] width 81 height 13
checkbox input "true"
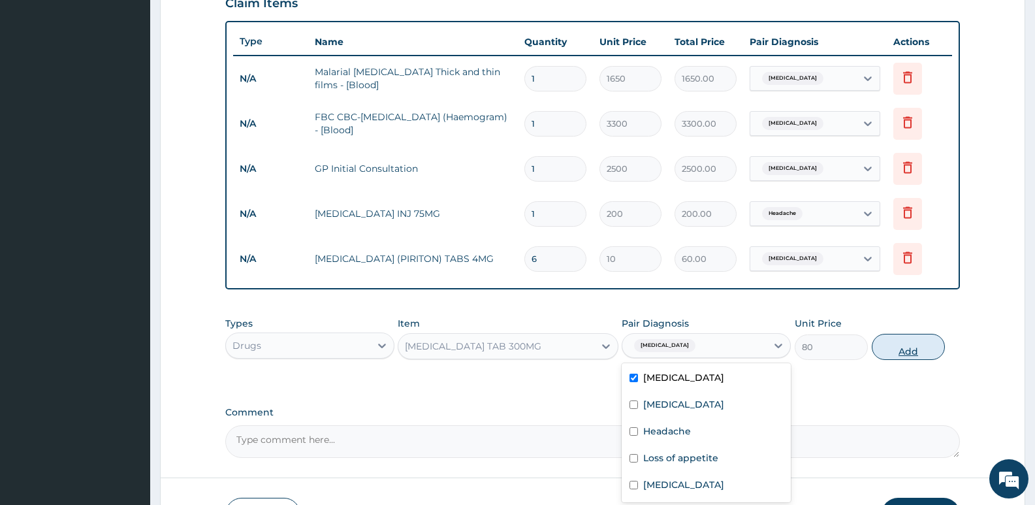
click at [901, 347] on button "Add" at bounding box center [908, 347] width 73 height 26
type input "0"
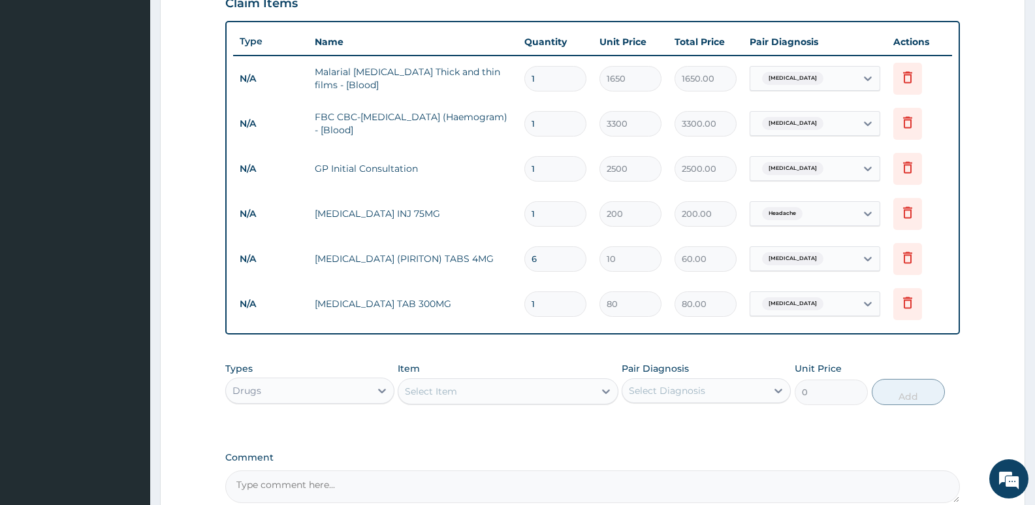
type input "10"
type input "800.00"
type input "10"
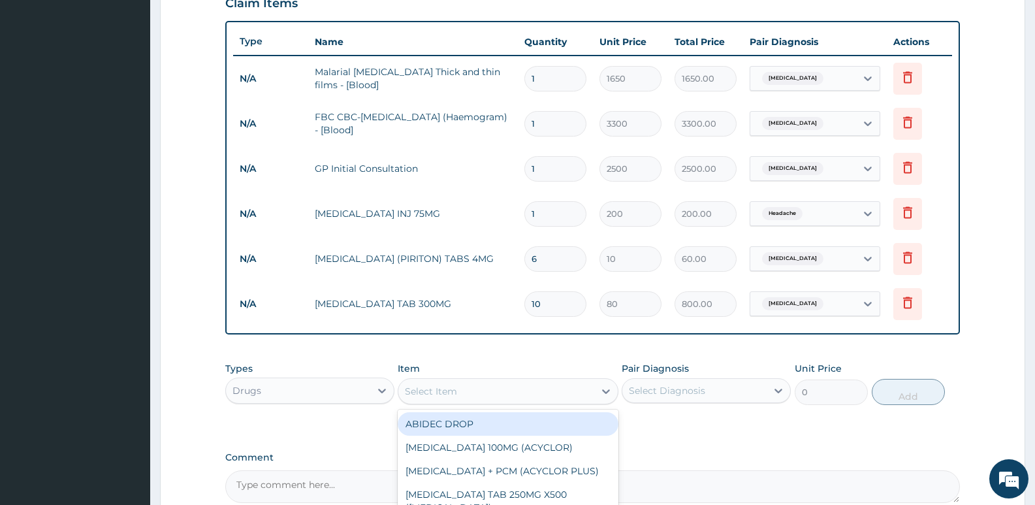
click at [431, 381] on div "Select Item" at bounding box center [495, 391] width 195 height 21
type input "vit"
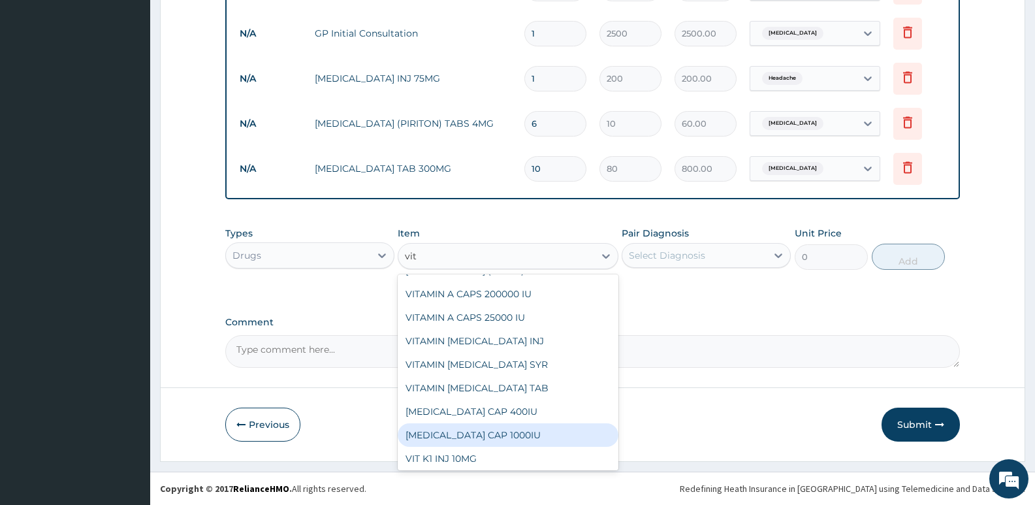
scroll to position [222, 0]
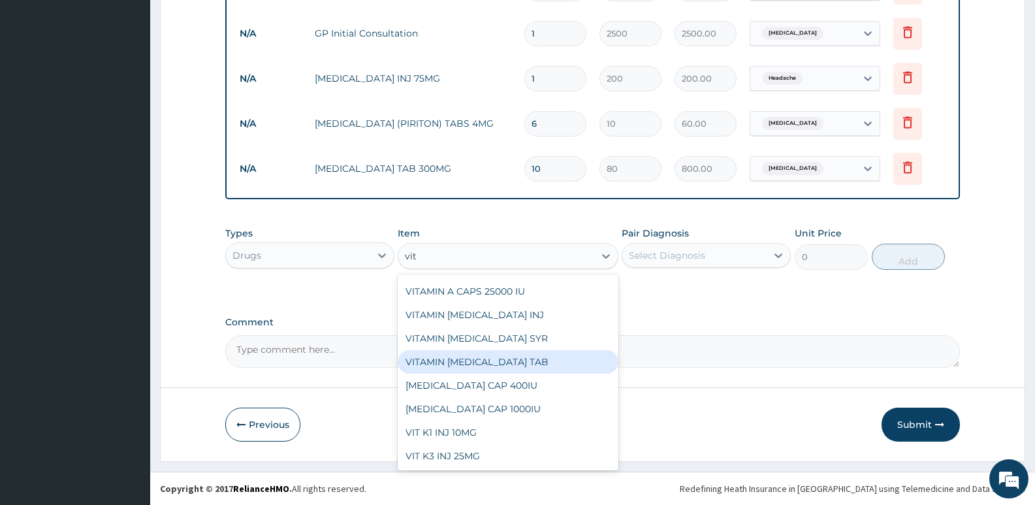
click at [495, 360] on div "VITAMIN B COMPLEX TAB" at bounding box center [508, 362] width 220 height 24
type input "5"
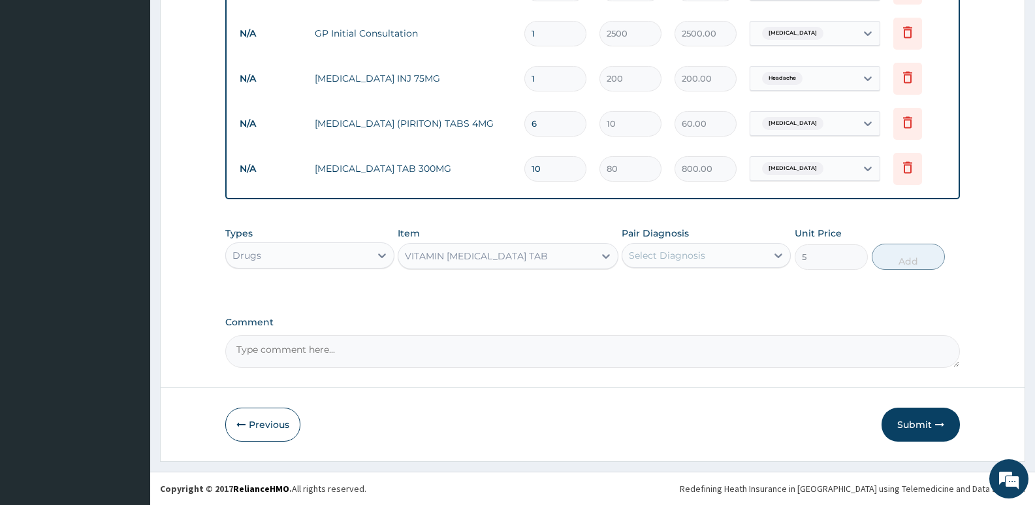
click at [652, 259] on div "Select Diagnosis" at bounding box center [667, 255] width 76 height 13
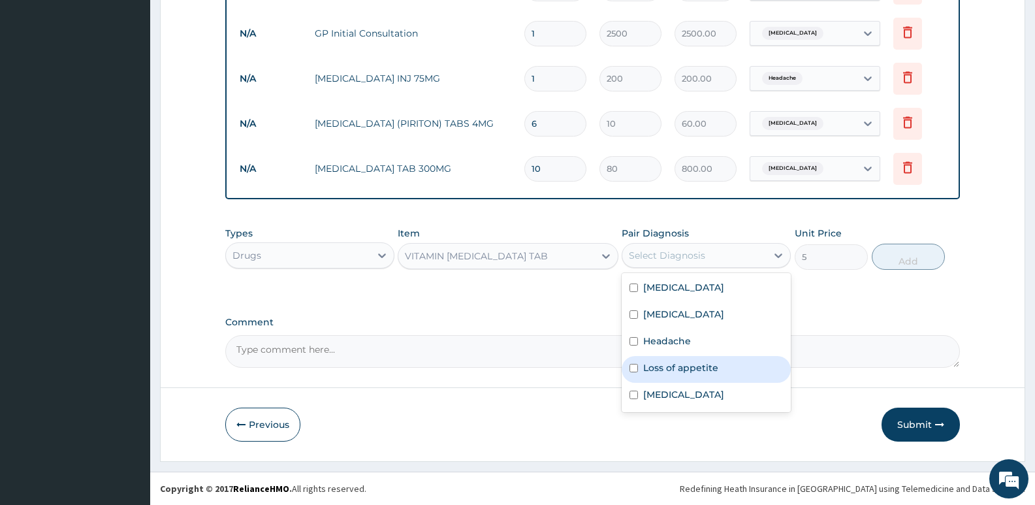
click at [667, 368] on label "Loss of appetite" at bounding box center [680, 367] width 75 height 13
checkbox input "true"
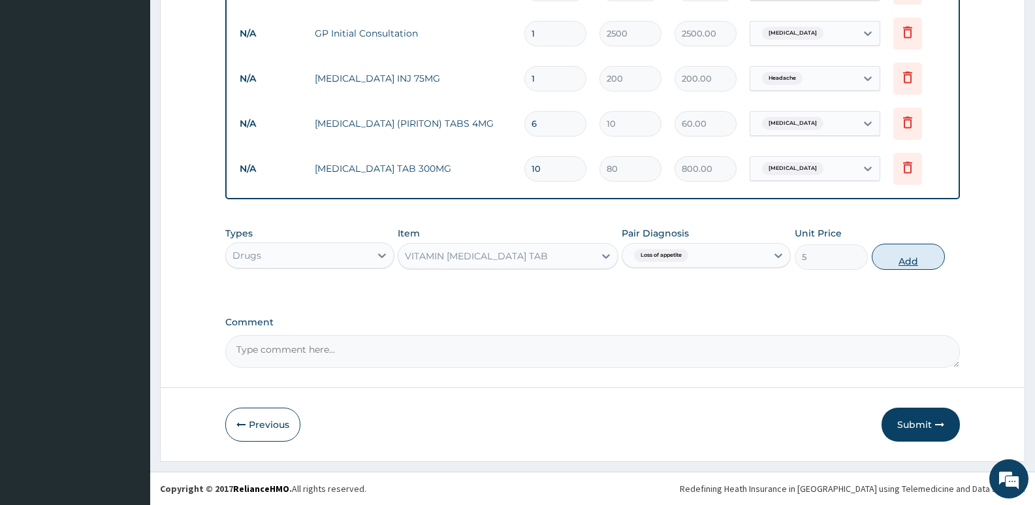
click at [902, 249] on button "Add" at bounding box center [908, 257] width 73 height 26
type input "0"
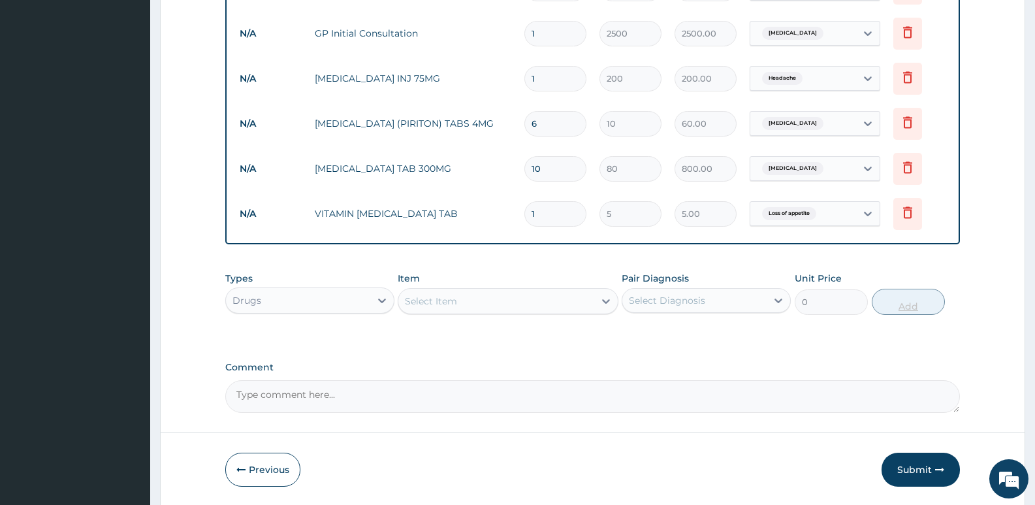
type input "0.00"
type input "9"
type input "45.00"
type input "9"
click at [457, 302] on div "Select Item" at bounding box center [431, 300] width 52 height 13
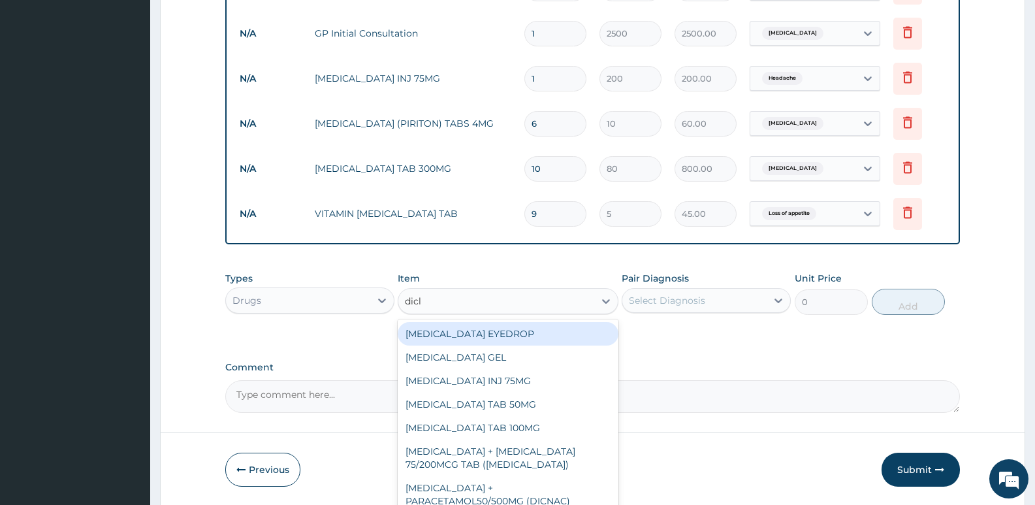
type input "diclo"
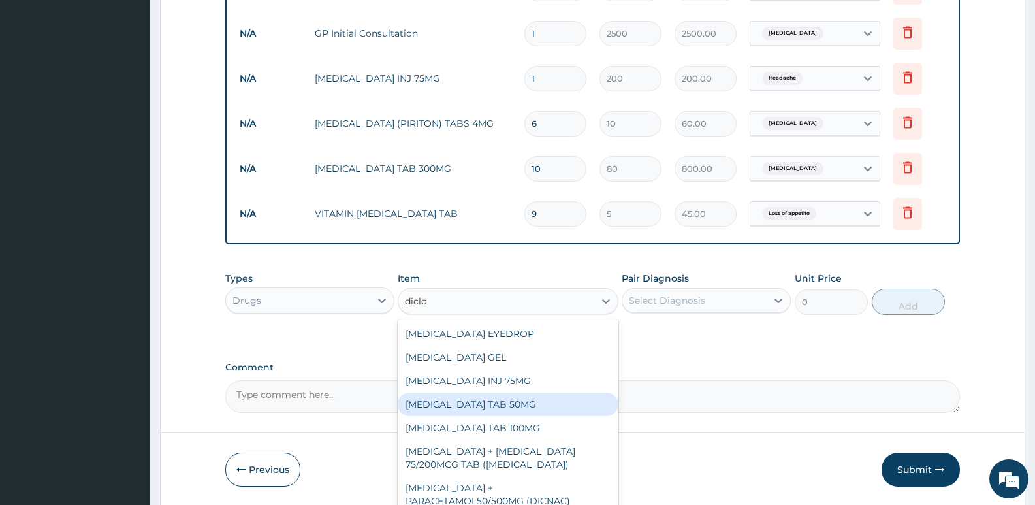
click at [487, 406] on div "DICLOFENAC POTASSIUM TAB 50MG" at bounding box center [508, 404] width 220 height 24
type input "30"
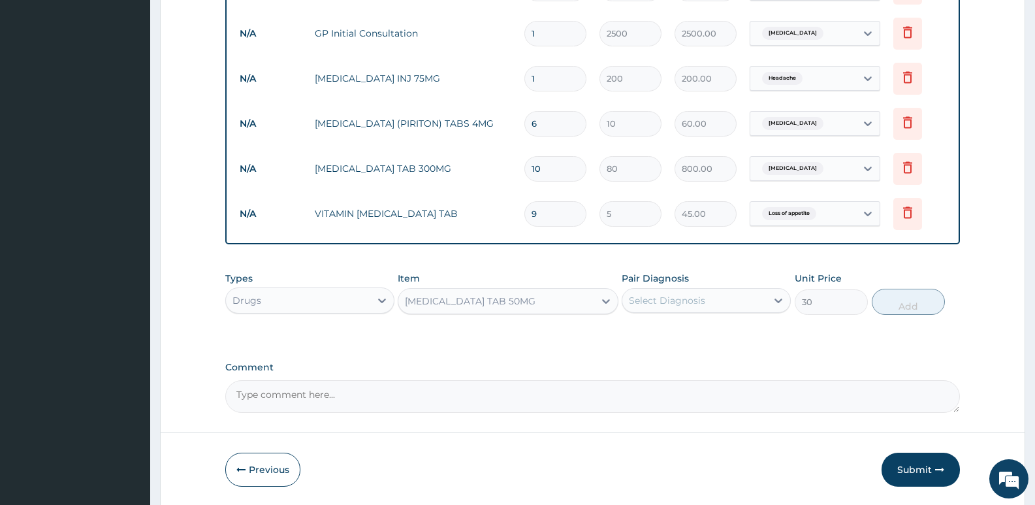
click at [694, 298] on div "Select Diagnosis" at bounding box center [667, 300] width 76 height 13
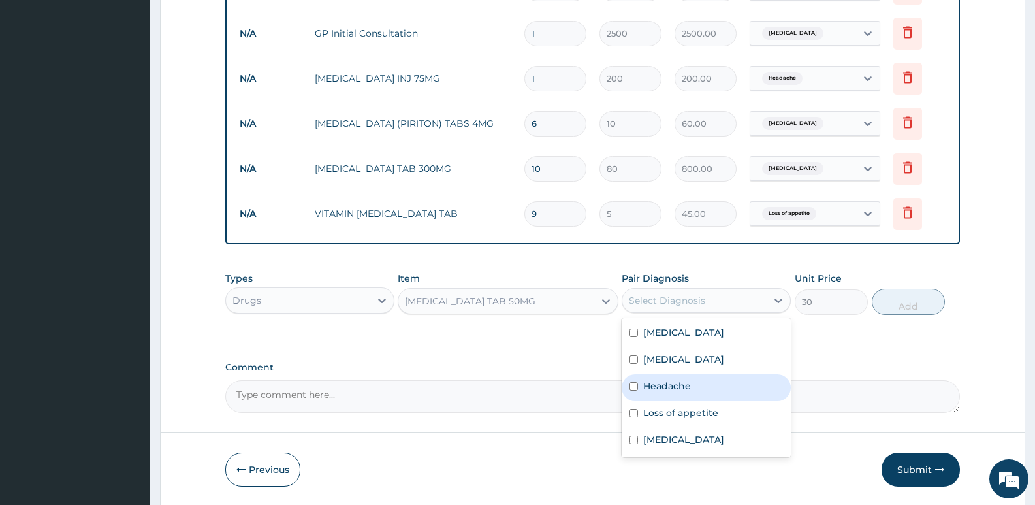
click at [677, 389] on label "Headache" at bounding box center [667, 385] width 48 height 13
checkbox input "true"
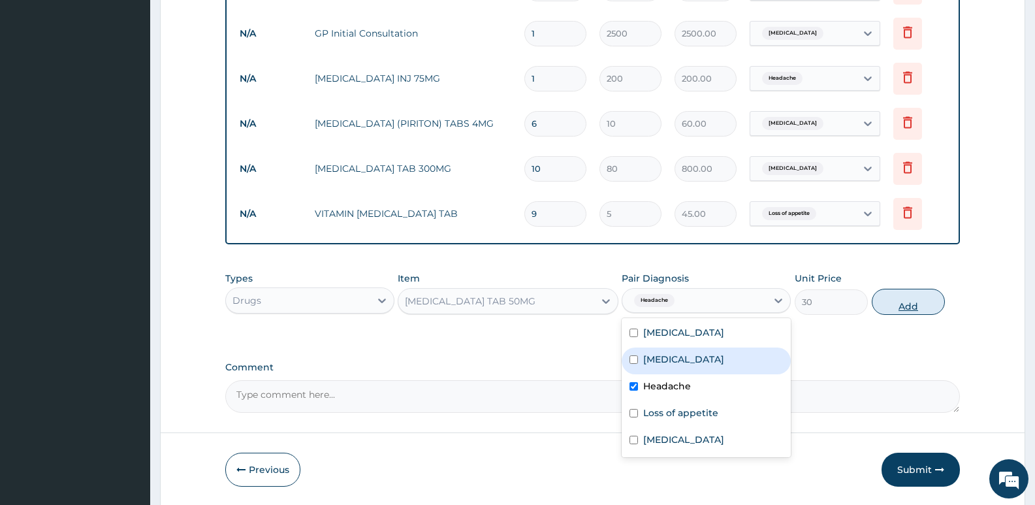
click at [935, 298] on button "Add" at bounding box center [908, 302] width 73 height 26
type input "0"
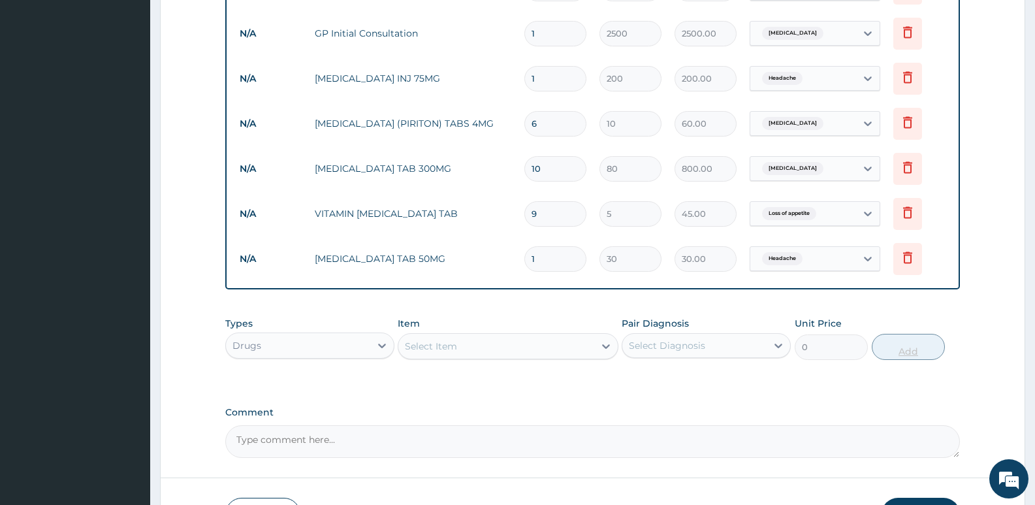
type input "0.00"
type input "6"
type input "180.00"
type input "6"
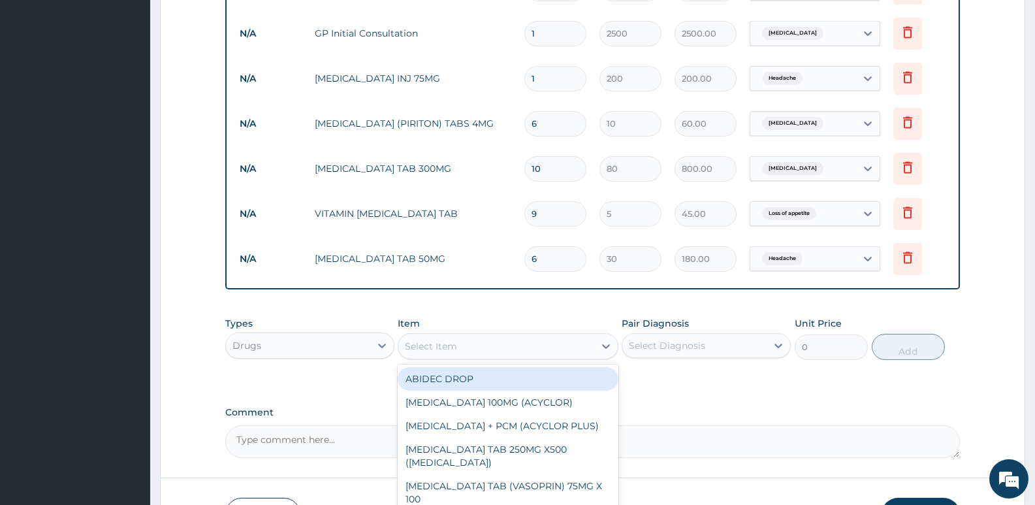
click at [469, 340] on div "Select Item" at bounding box center [495, 346] width 195 height 21
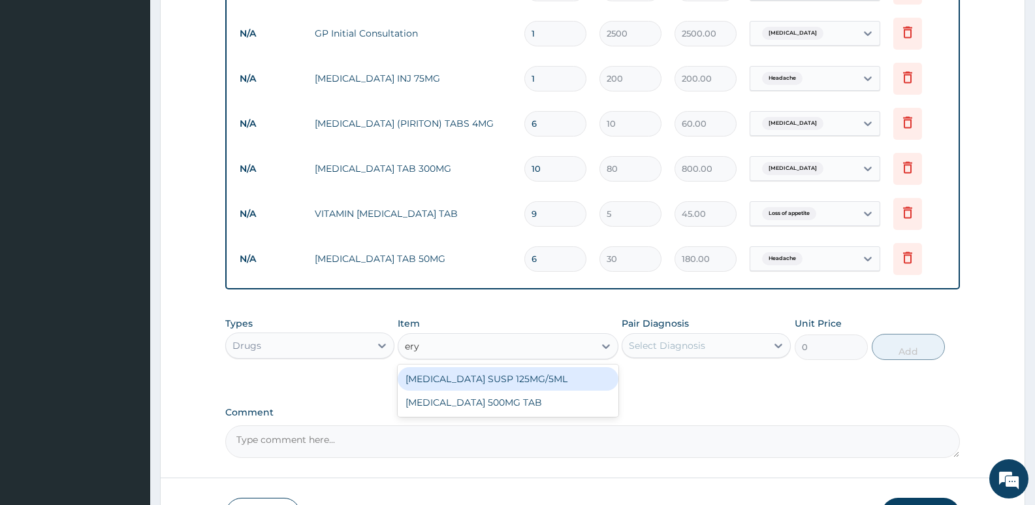
type input "eryt"
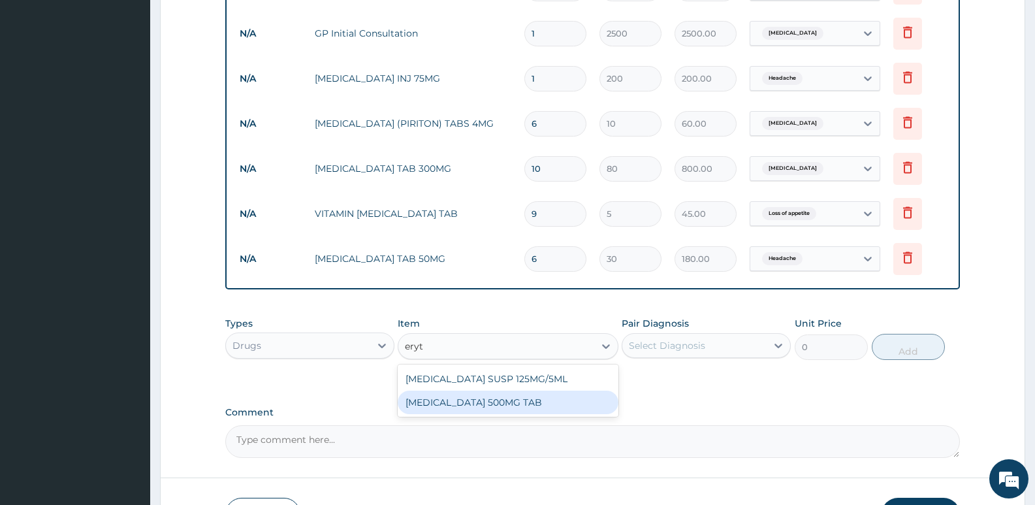
click at [466, 399] on div "ERYTHROMYCIN 500MG TAB" at bounding box center [508, 402] width 220 height 24
type input "80"
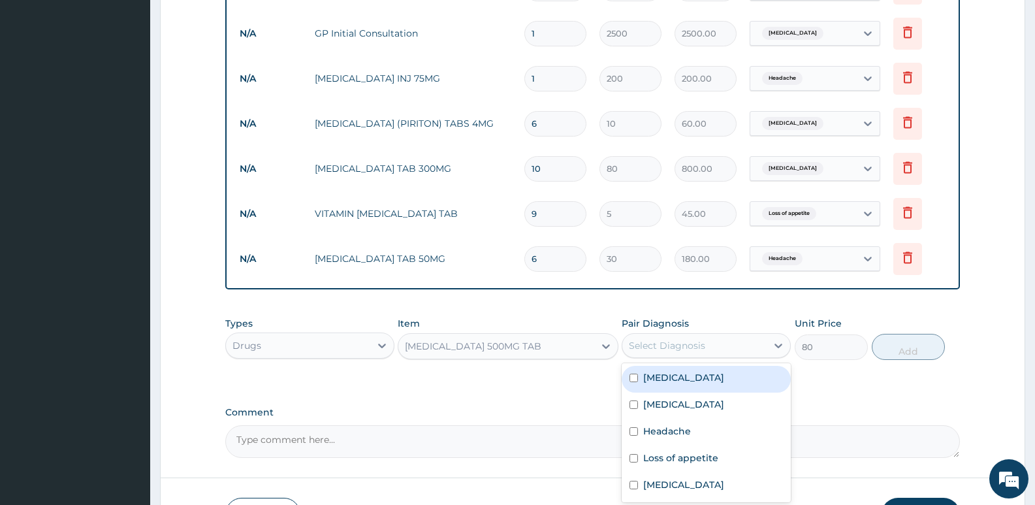
click at [704, 347] on div "Select Diagnosis" at bounding box center [667, 345] width 76 height 13
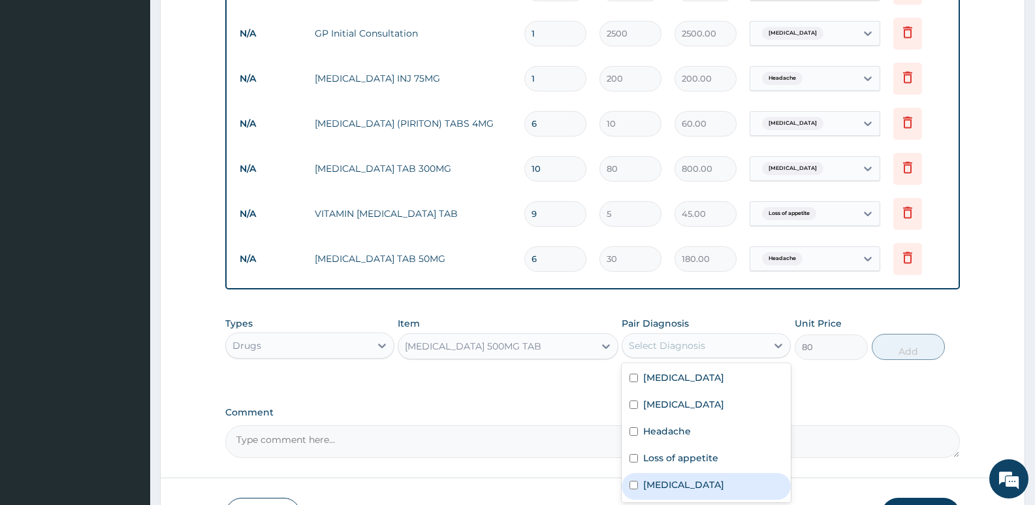
click at [658, 481] on label "Sepsis" at bounding box center [683, 484] width 81 height 13
checkbox input "true"
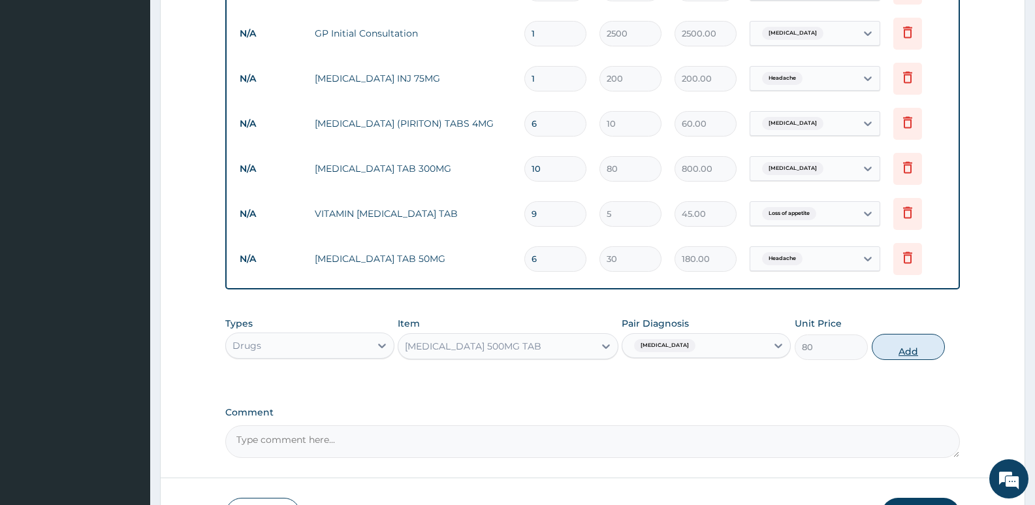
click at [880, 345] on button "Add" at bounding box center [908, 347] width 73 height 26
type input "0"
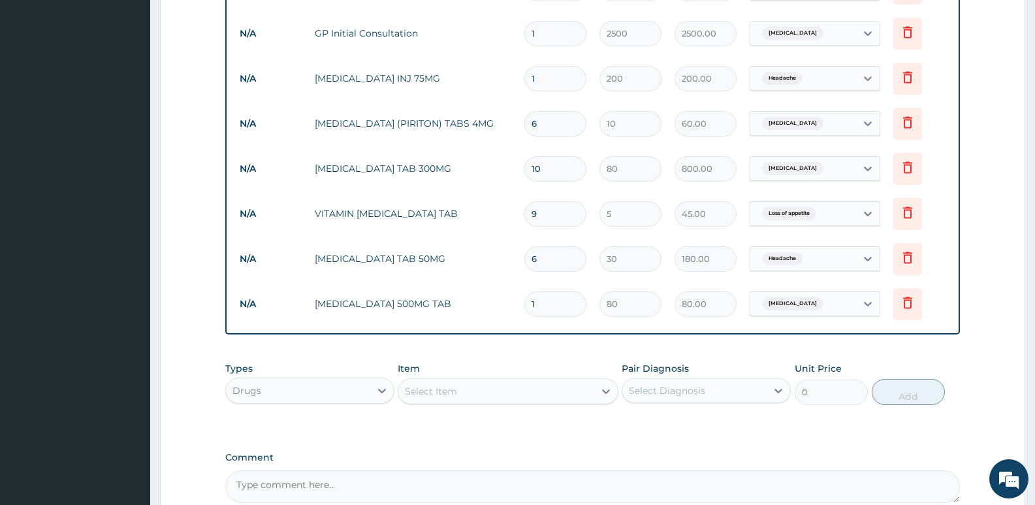
type input "10"
type input "800.00"
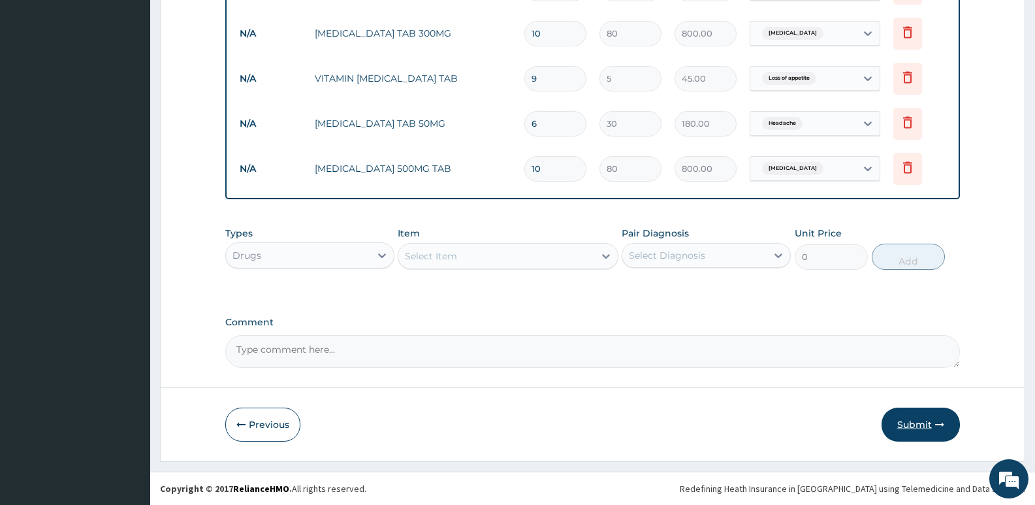
type input "10"
click at [915, 425] on button "Submit" at bounding box center [920, 424] width 78 height 34
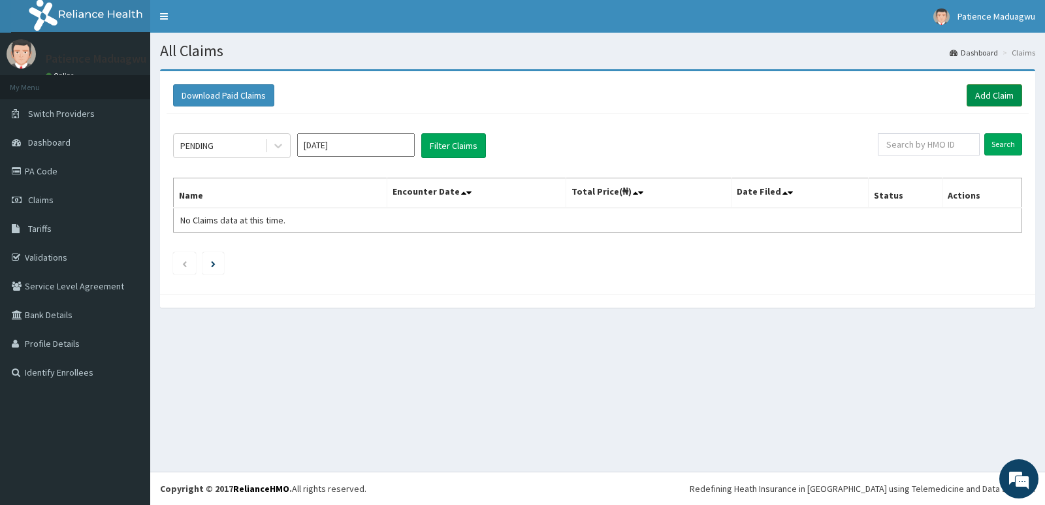
click at [996, 88] on link "Add Claim" at bounding box center [994, 95] width 56 height 22
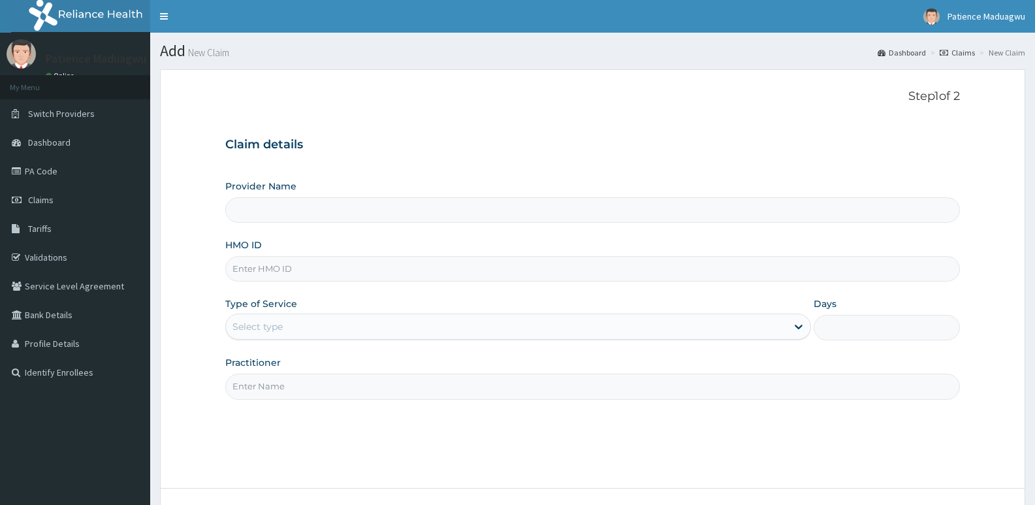
click at [244, 274] on input "HMO ID" at bounding box center [592, 268] width 735 height 25
paste input "GSV/11975/A"
type input "GSV/11975/A"
type input "[GEOGRAPHIC_DATA]"
click at [278, 326] on div "Select type" at bounding box center [257, 326] width 50 height 13
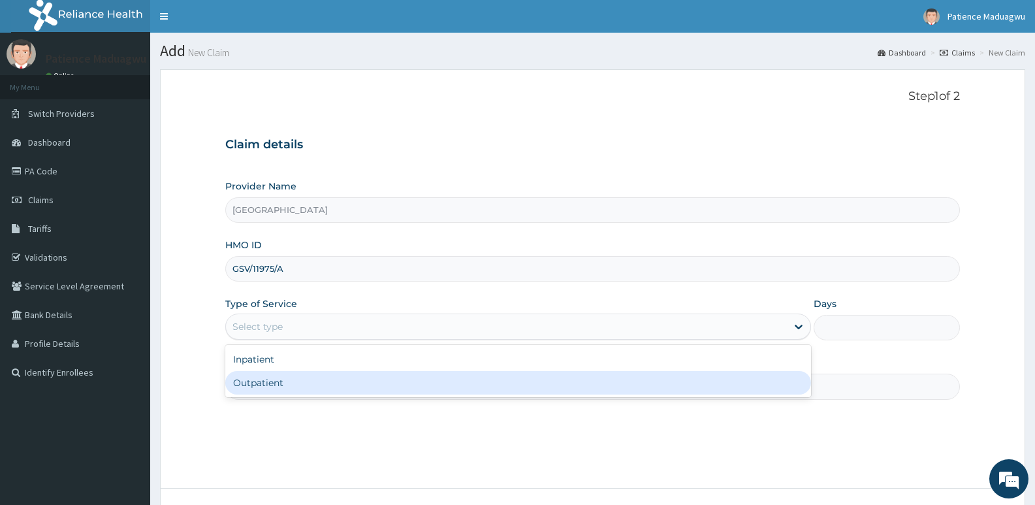
click at [264, 393] on div "Outpatient" at bounding box center [517, 383] width 585 height 24
type input "1"
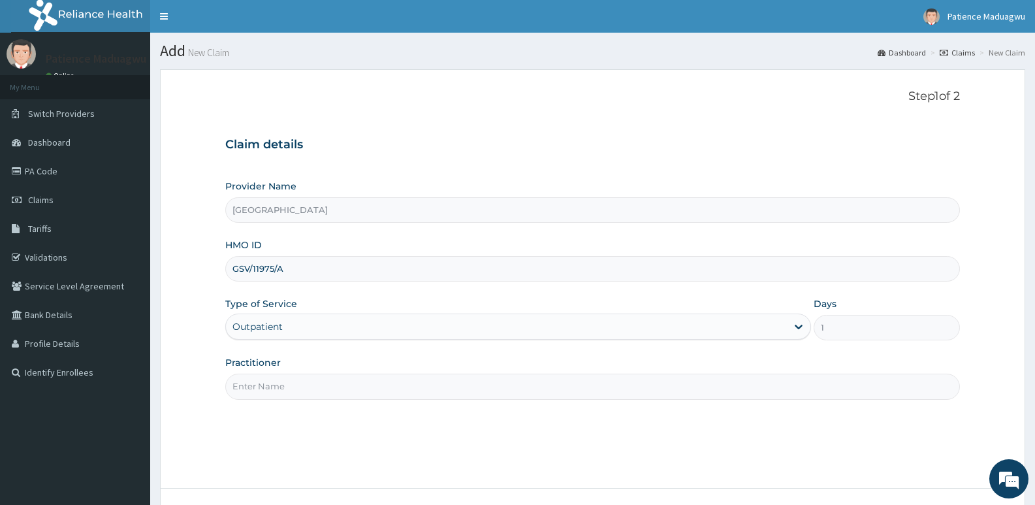
click at [253, 394] on input "Practitioner" at bounding box center [592, 385] width 735 height 25
type input "[PERSON_NAME]"
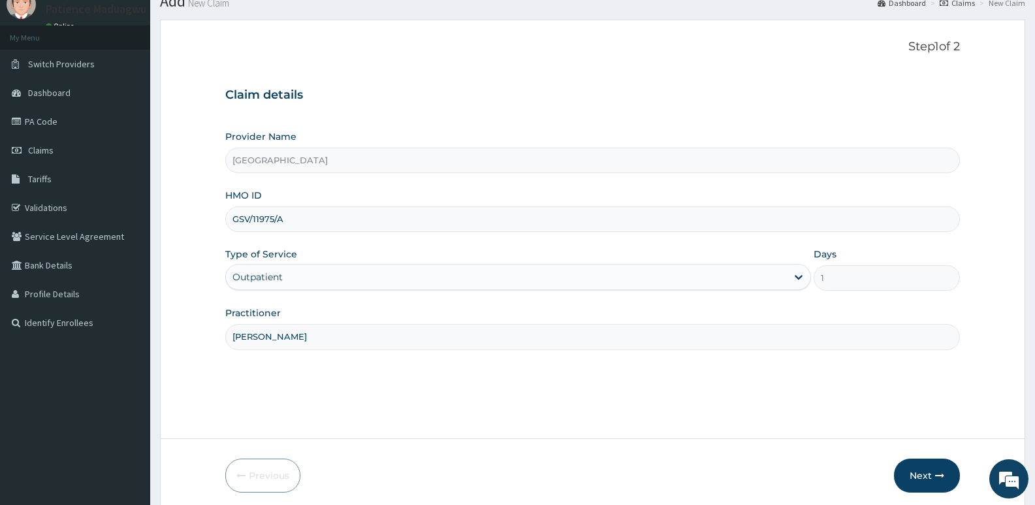
scroll to position [101, 0]
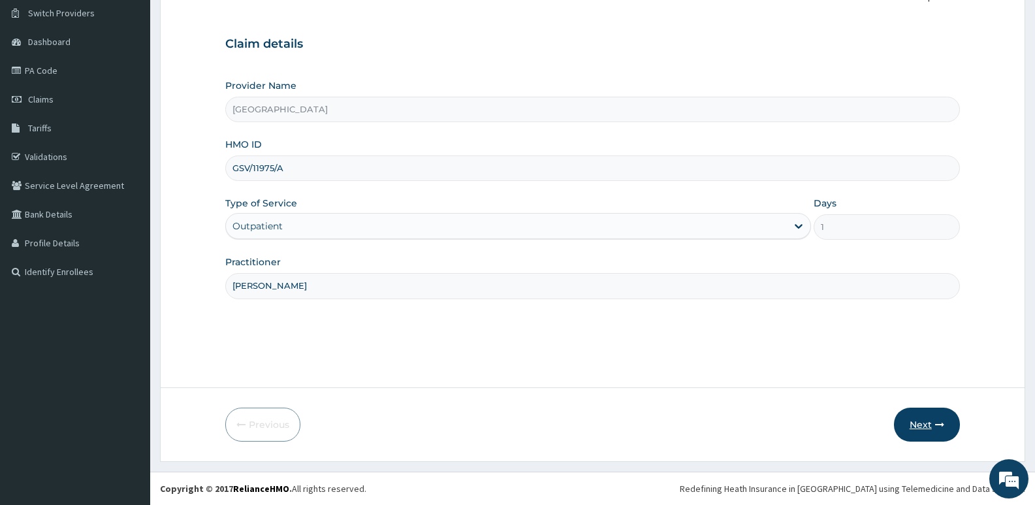
click at [913, 420] on button "Next" at bounding box center [927, 424] width 66 height 34
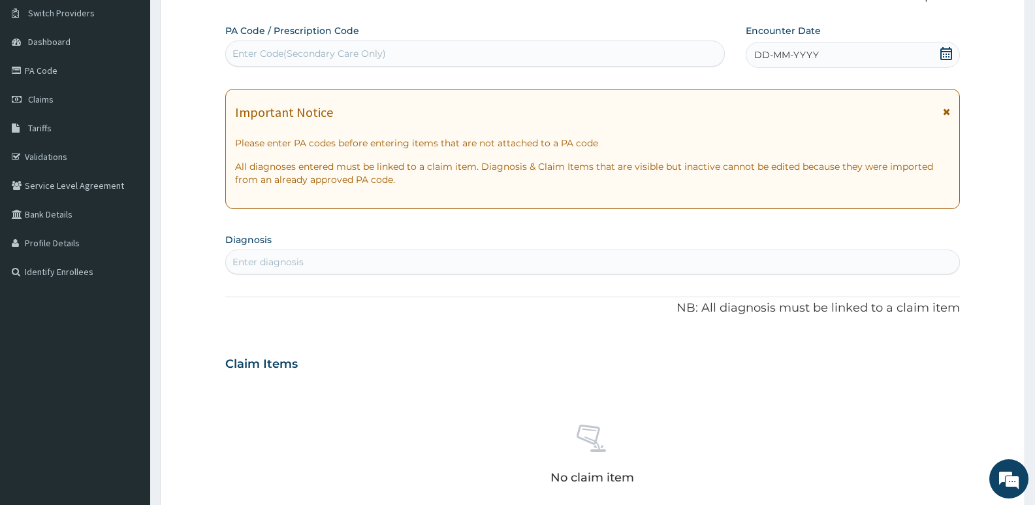
click at [949, 51] on icon at bounding box center [946, 53] width 12 height 13
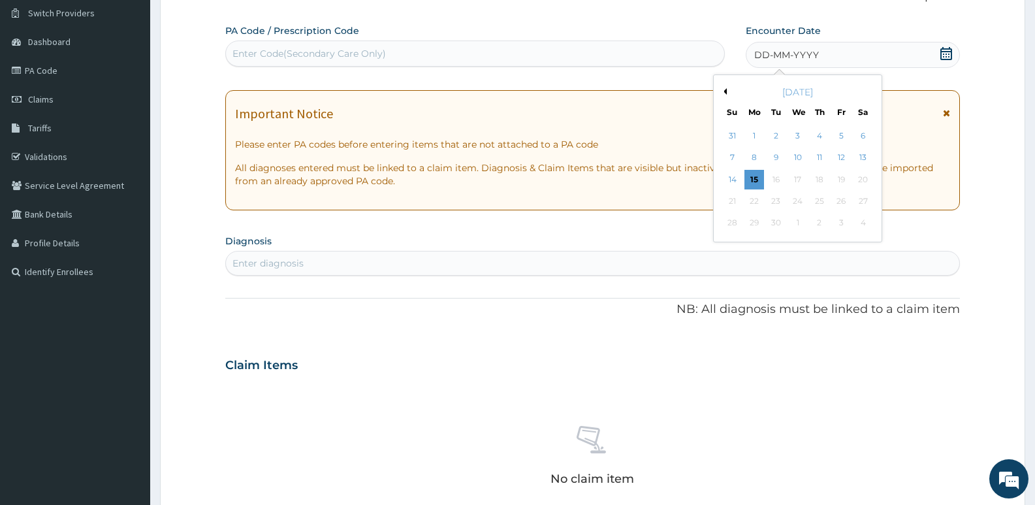
click at [725, 92] on button "Previous Month" at bounding box center [723, 91] width 7 height 7
click at [769, 178] on div "12" at bounding box center [776, 180] width 20 height 20
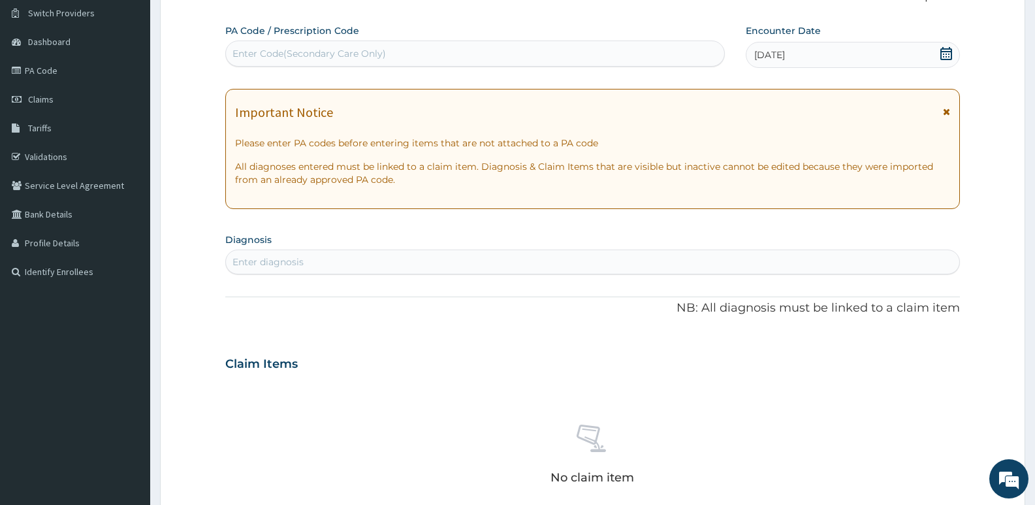
click at [404, 259] on div "Enter diagnosis" at bounding box center [592, 261] width 733 height 21
type input "mala"
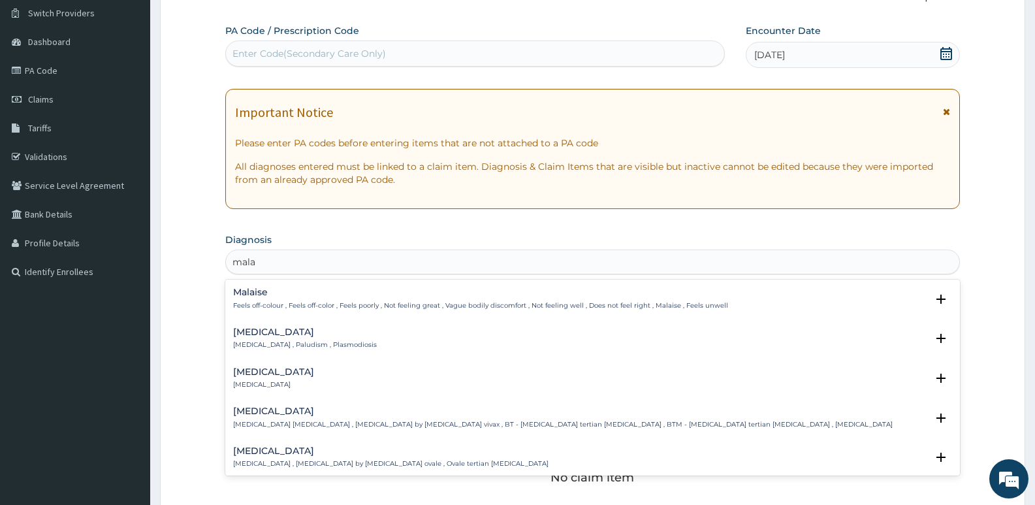
click at [273, 339] on div "[MEDICAL_DATA] [MEDICAL_DATA] , Paludism , Plasmodiosis" at bounding box center [305, 338] width 144 height 23
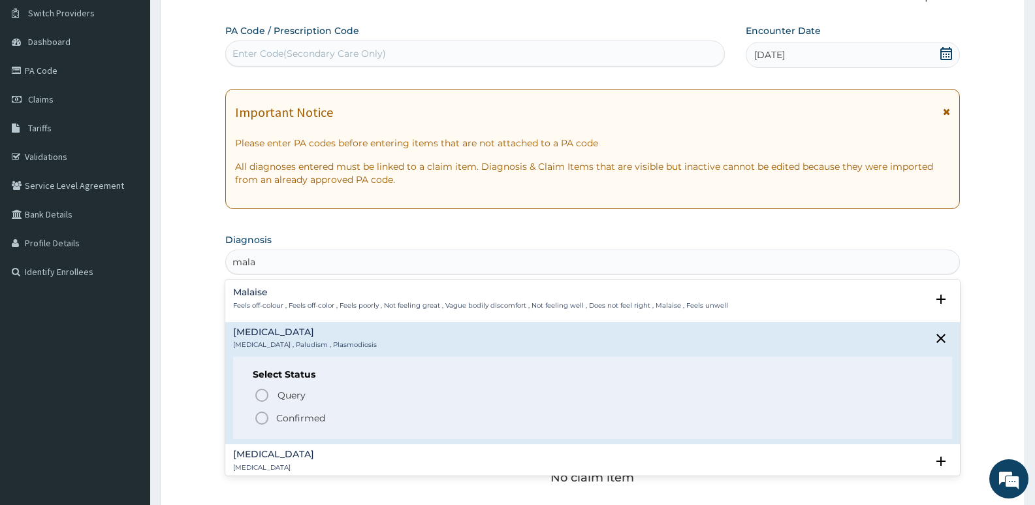
click at [259, 414] on circle "status option filled" at bounding box center [262, 418] width 12 height 12
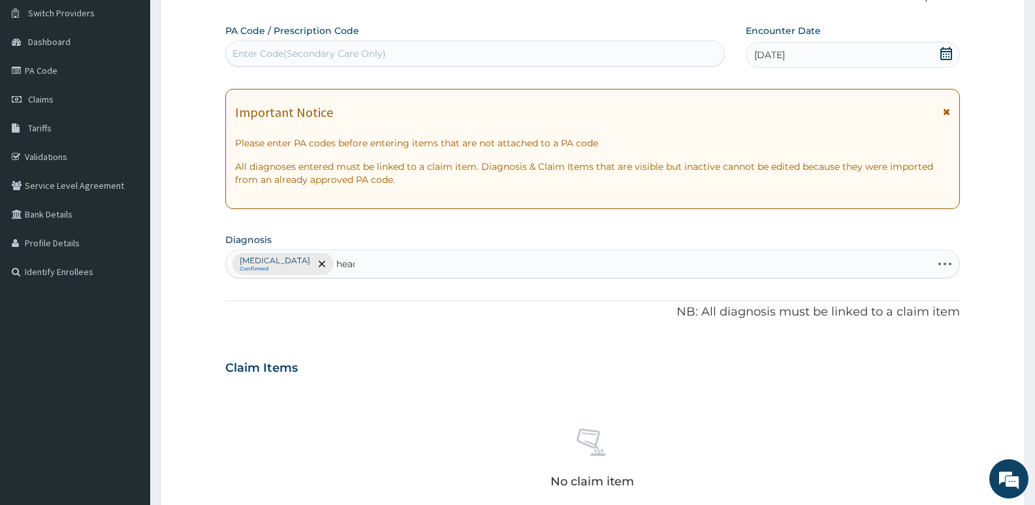
type input "heada"
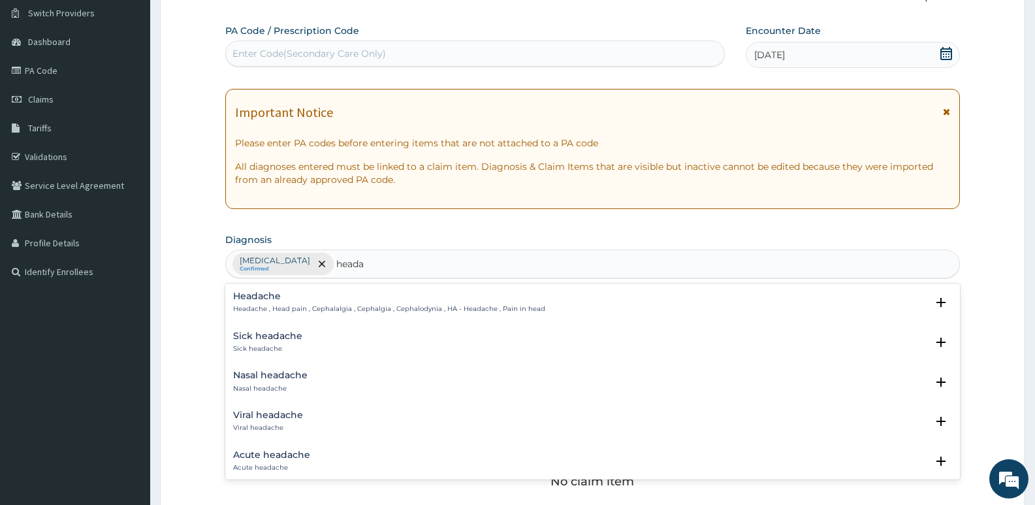
click at [321, 305] on p "Headache , Head pain , Cephalalgia , Cephalgia , Cephalodynia , HA - Headache ,…" at bounding box center [389, 308] width 312 height 9
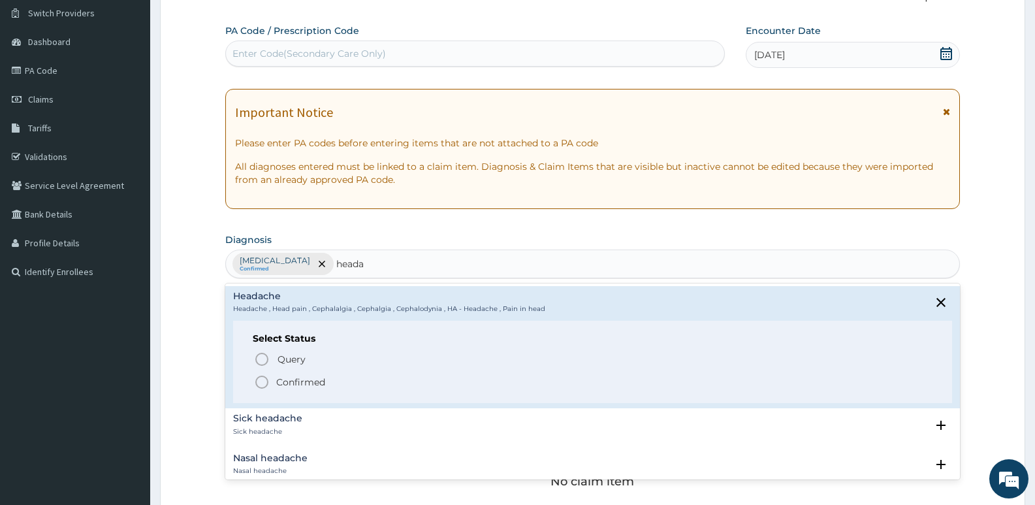
click at [263, 378] on icon "status option filled" at bounding box center [262, 382] width 16 height 16
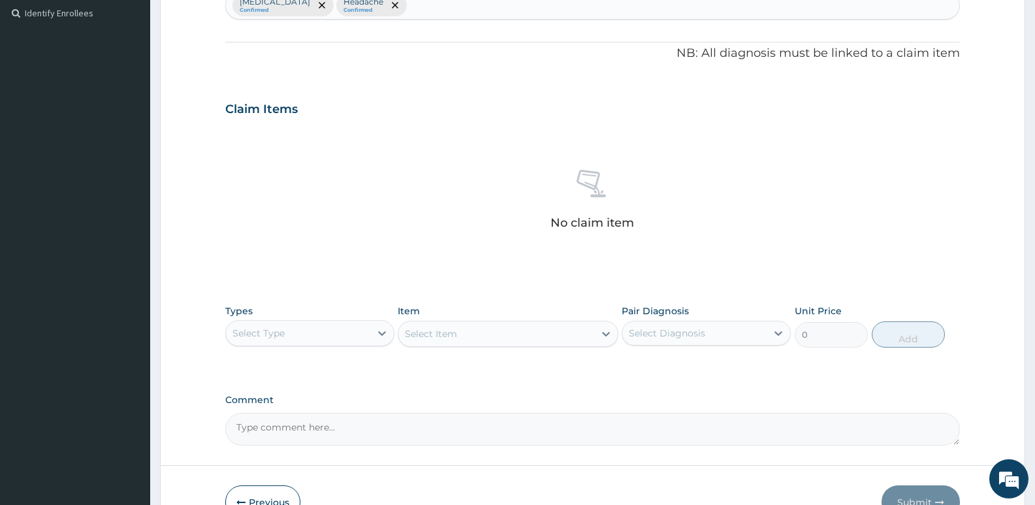
scroll to position [427, 0]
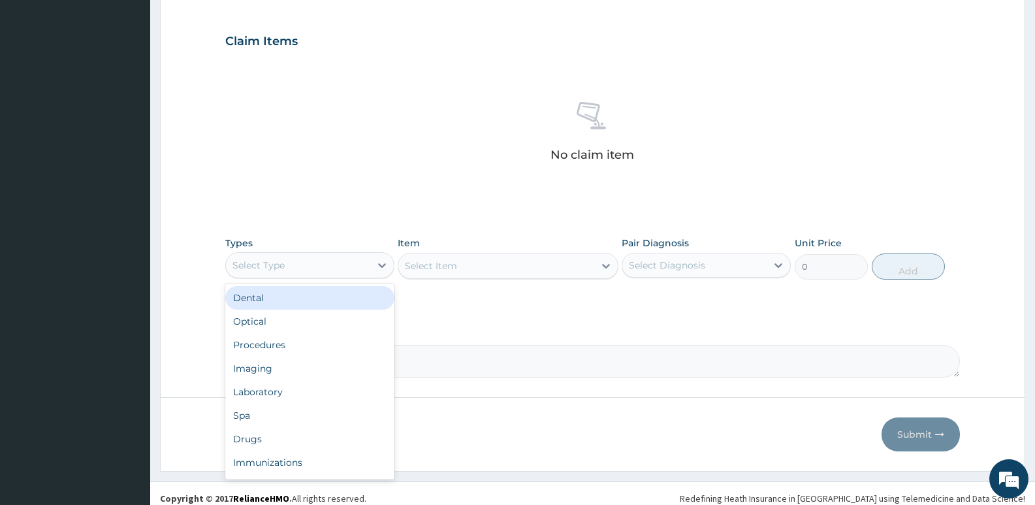
click at [278, 259] on div "Select Type" at bounding box center [258, 265] width 52 height 13
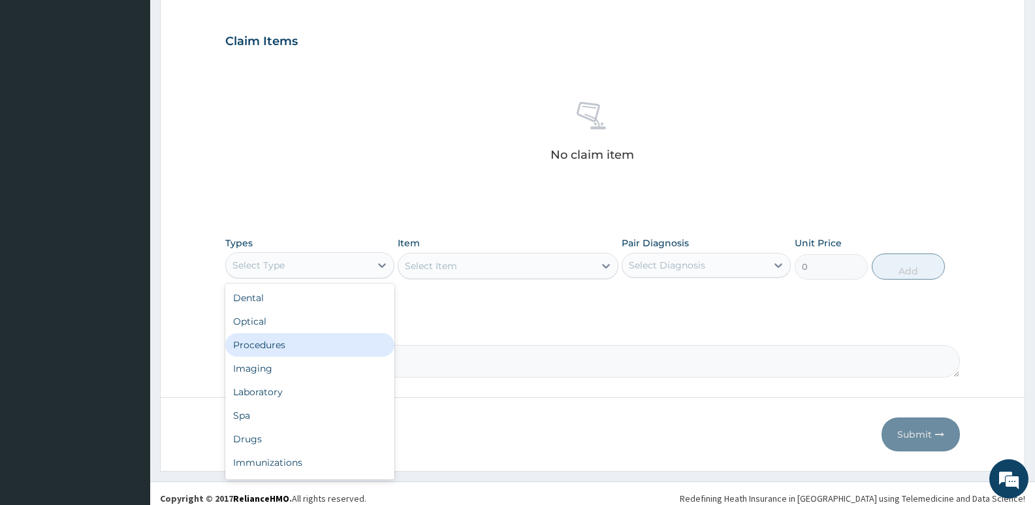
click at [259, 343] on div "Procedures" at bounding box center [309, 345] width 169 height 24
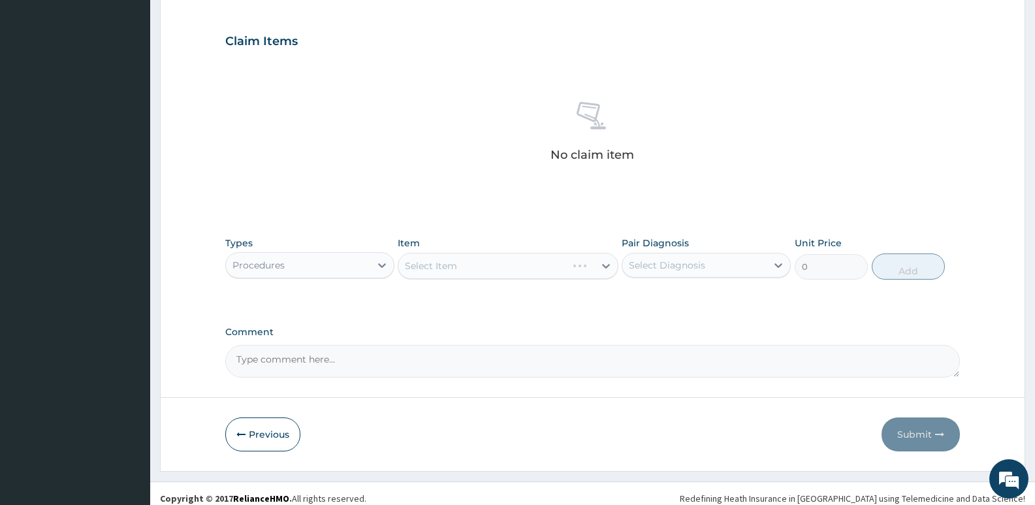
click at [539, 262] on div "Select Item" at bounding box center [508, 266] width 220 height 26
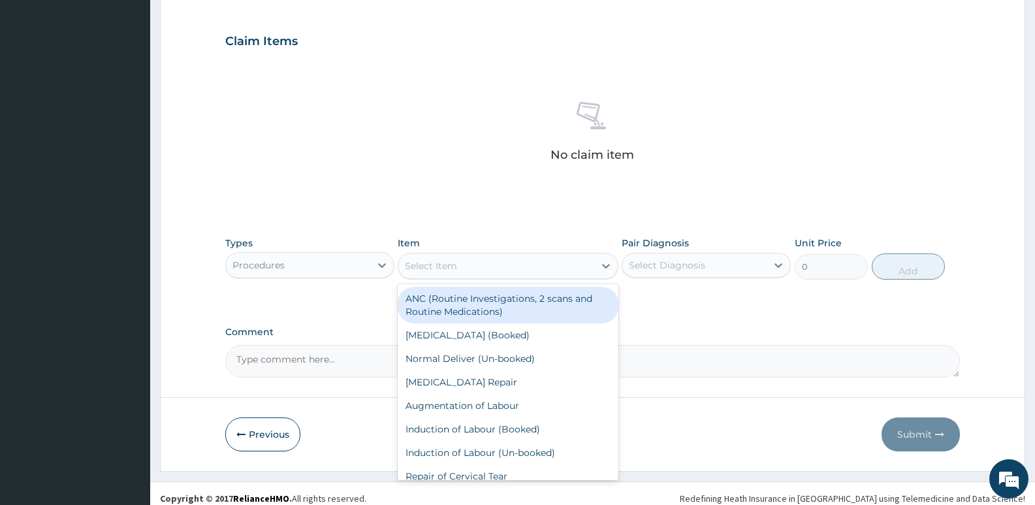
click at [463, 264] on div "Select Item" at bounding box center [495, 265] width 195 height 21
type input "gp"
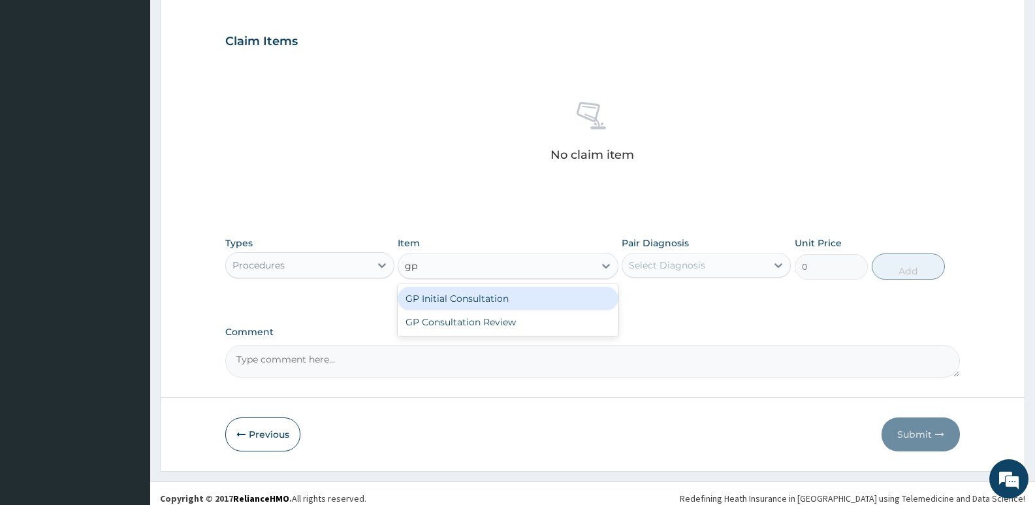
click at [468, 298] on div "GP Initial Consultation" at bounding box center [508, 299] width 220 height 24
type input "2500"
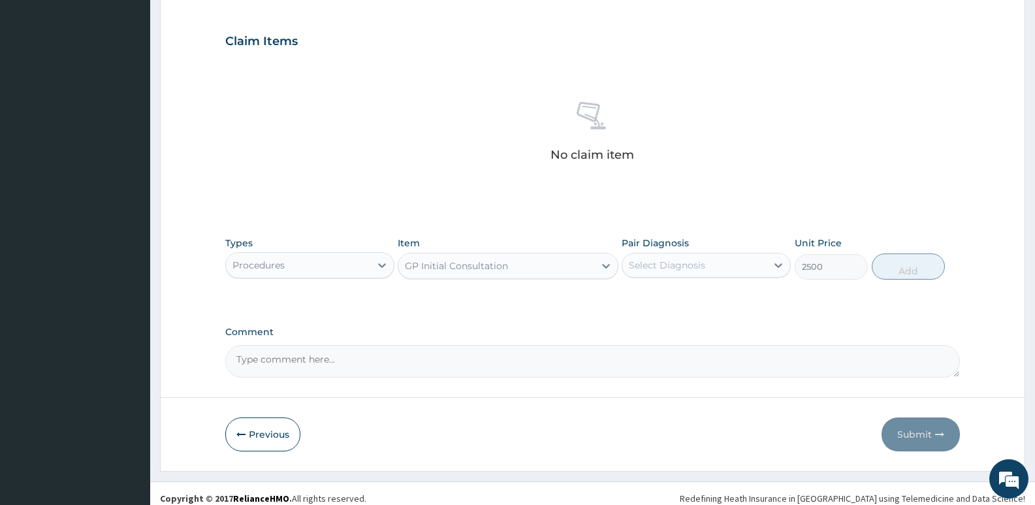
click at [658, 265] on div "Select Diagnosis" at bounding box center [667, 265] width 76 height 13
click at [656, 295] on label "[MEDICAL_DATA]" at bounding box center [683, 297] width 81 height 13
checkbox input "true"
click at [910, 268] on button "Add" at bounding box center [908, 266] width 73 height 26
type input "0"
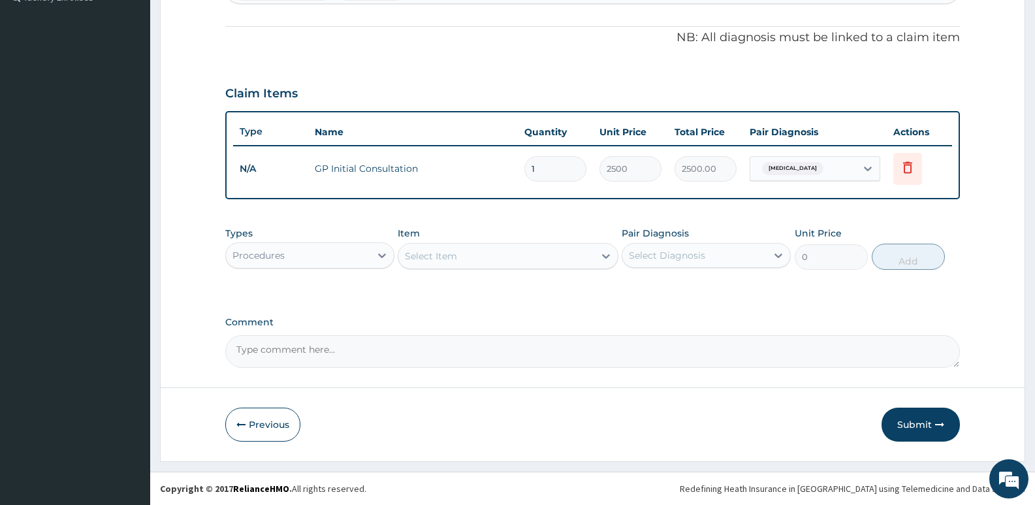
scroll to position [375, 0]
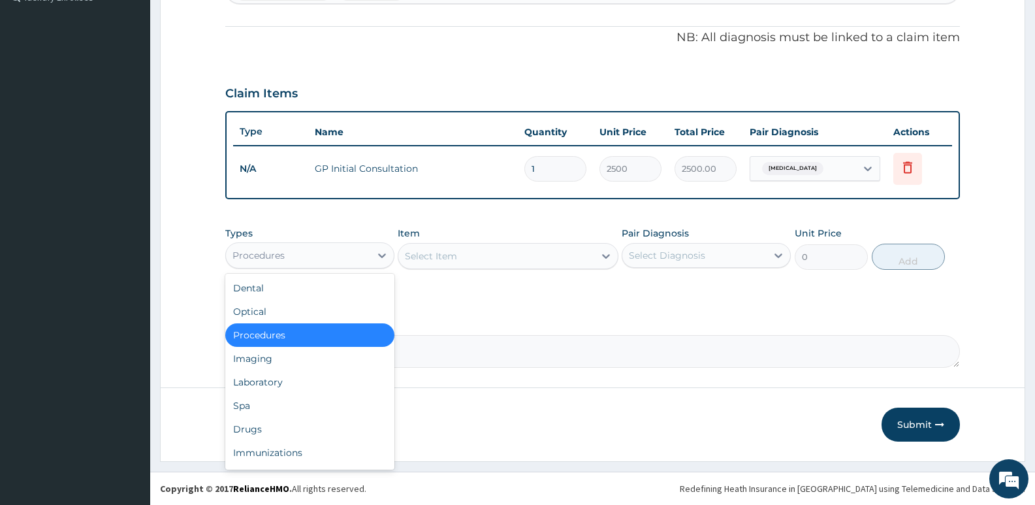
click at [334, 249] on div "Procedures" at bounding box center [298, 255] width 144 height 21
click at [271, 379] on div "Laboratory" at bounding box center [309, 382] width 169 height 24
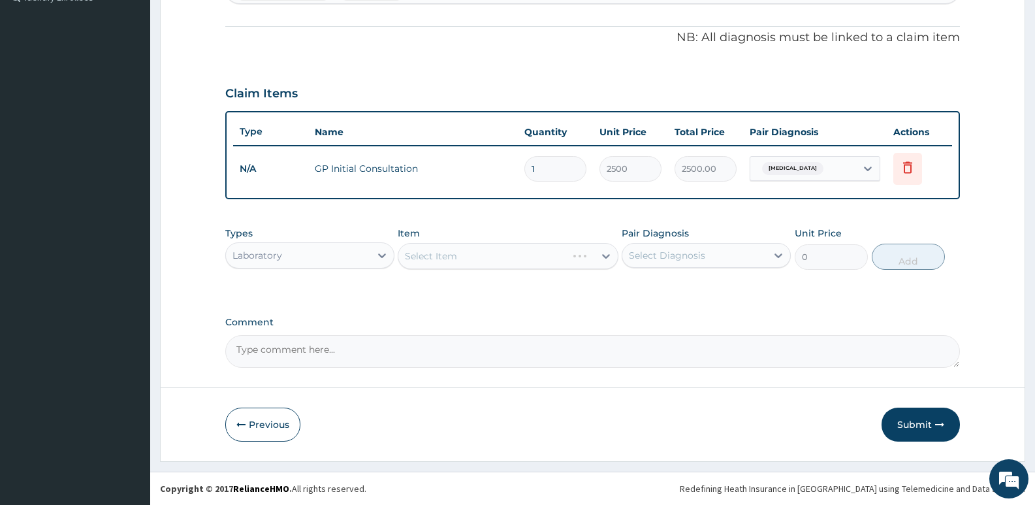
click at [483, 252] on div "Select Item" at bounding box center [508, 256] width 220 height 26
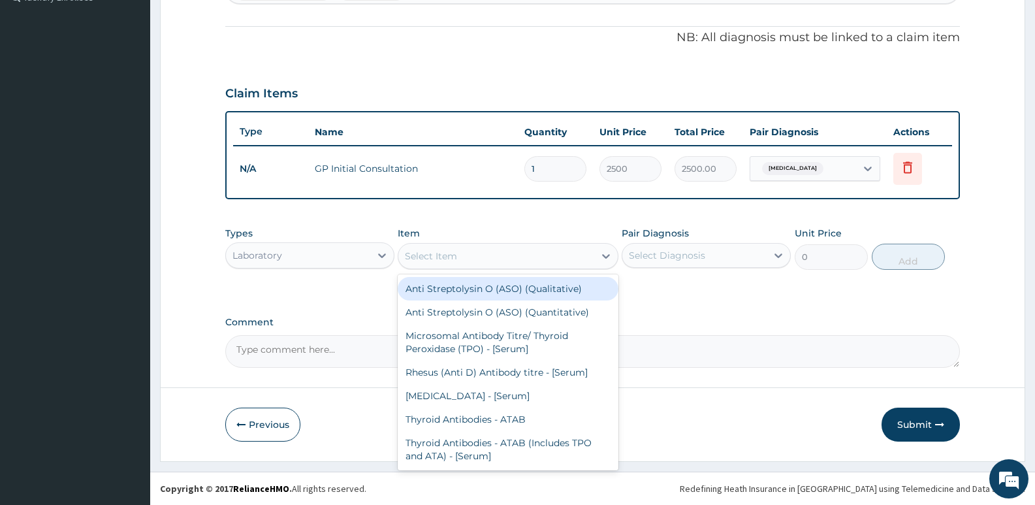
click at [470, 251] on div "Select Item" at bounding box center [495, 256] width 195 height 21
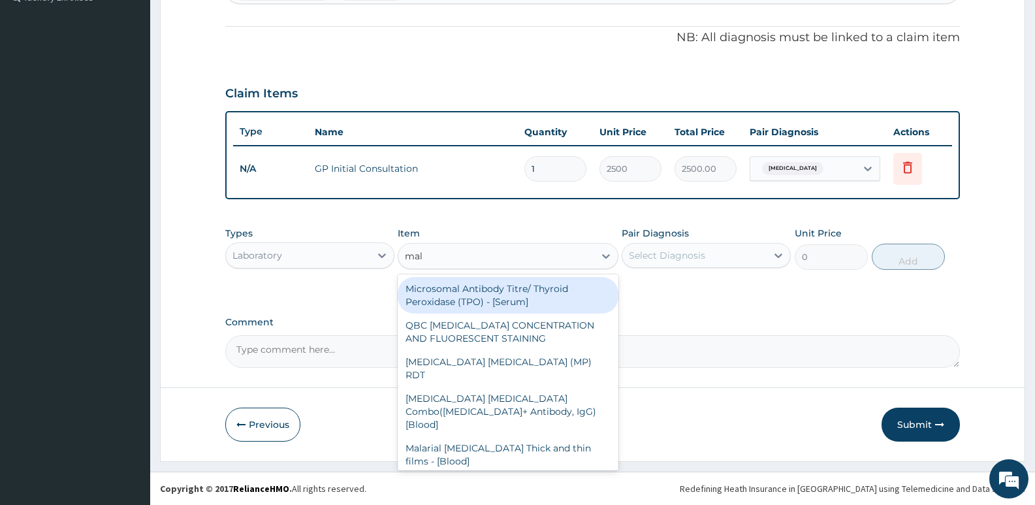
type input "mala"
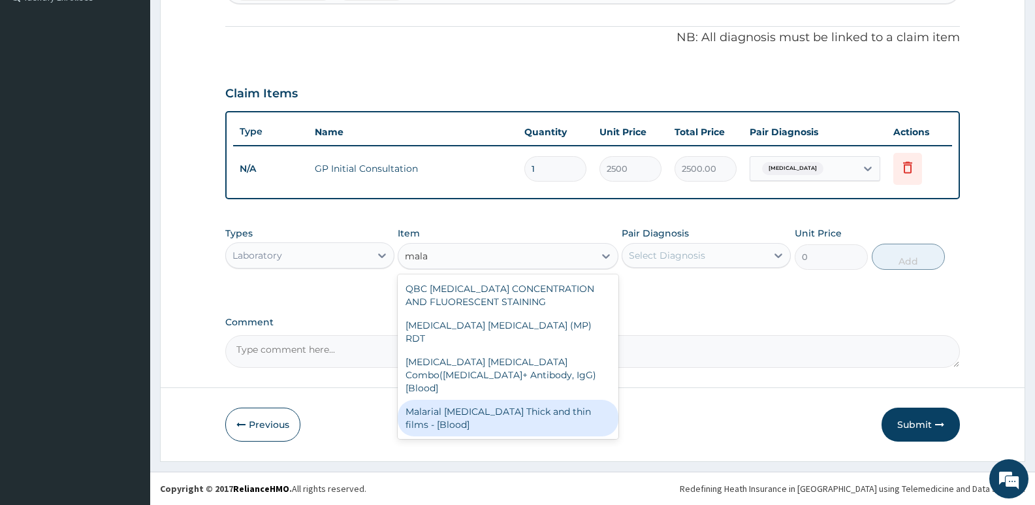
click at [471, 400] on div "Malarial [MEDICAL_DATA] Thick and thin films - [Blood]" at bounding box center [508, 418] width 220 height 37
type input "1650"
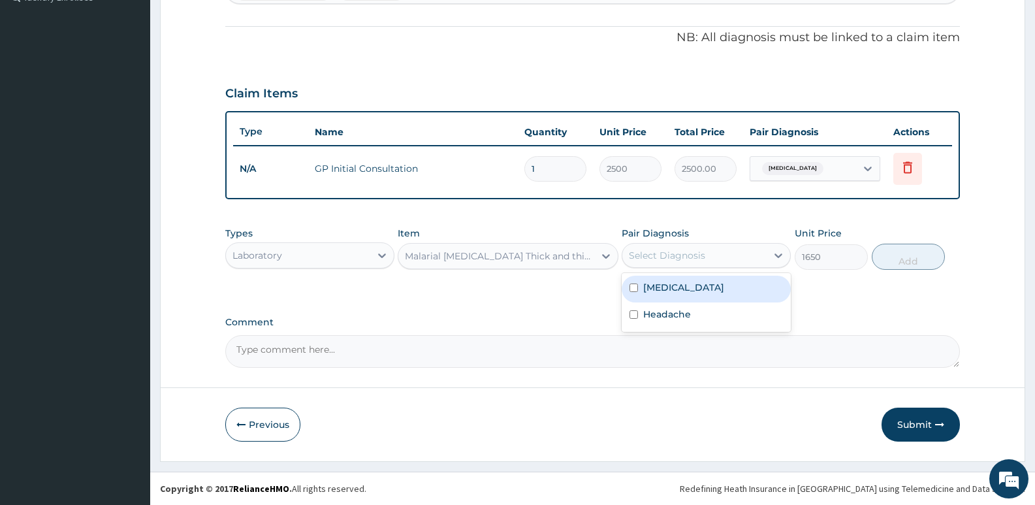
click at [733, 259] on div "Select Diagnosis" at bounding box center [694, 255] width 144 height 21
click at [680, 294] on div "[MEDICAL_DATA]" at bounding box center [706, 289] width 169 height 27
checkbox input "true"
click at [884, 260] on button "Add" at bounding box center [908, 257] width 73 height 26
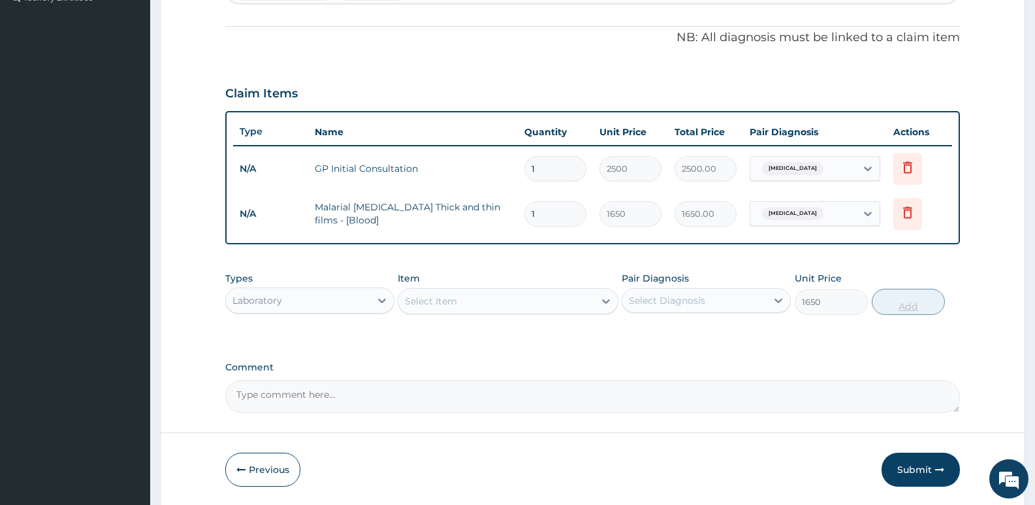
type input "0"
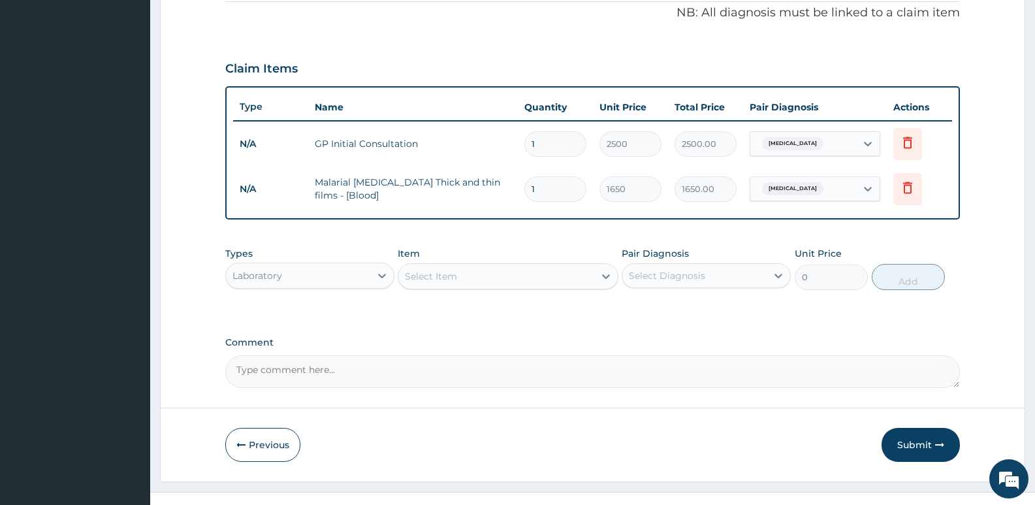
scroll to position [420, 0]
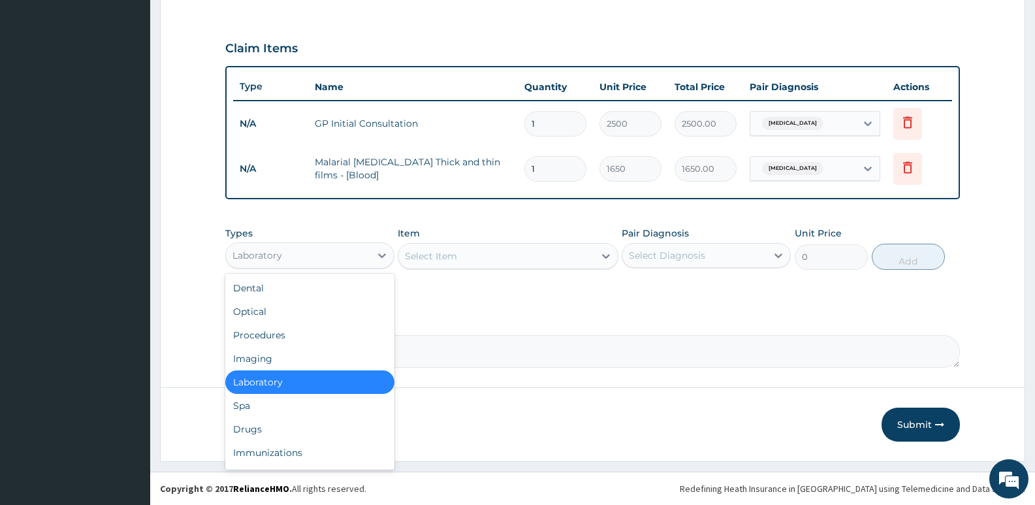
drag, startPoint x: 238, startPoint y: 256, endPoint x: 248, endPoint y: 263, distance: 12.1
click at [239, 256] on div "Laboratory" at bounding box center [257, 255] width 50 height 13
click at [253, 430] on div "Drugs" at bounding box center [309, 429] width 169 height 24
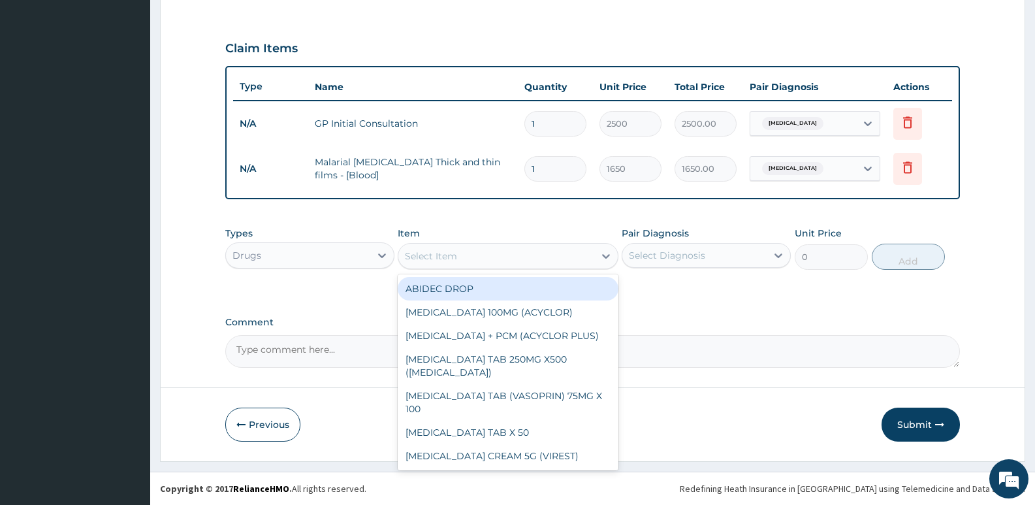
click at [442, 257] on div "Select Item" at bounding box center [431, 255] width 52 height 13
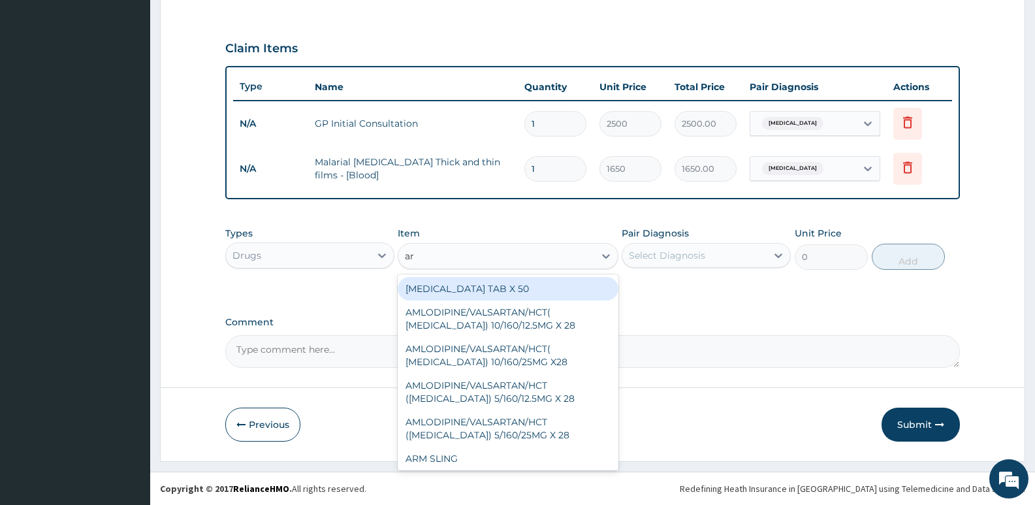
type input "art"
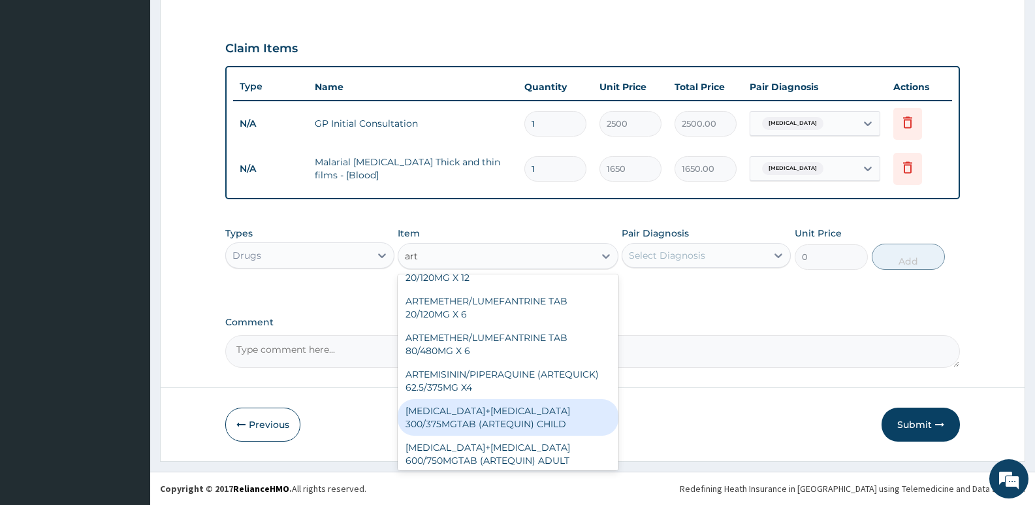
scroll to position [392, 0]
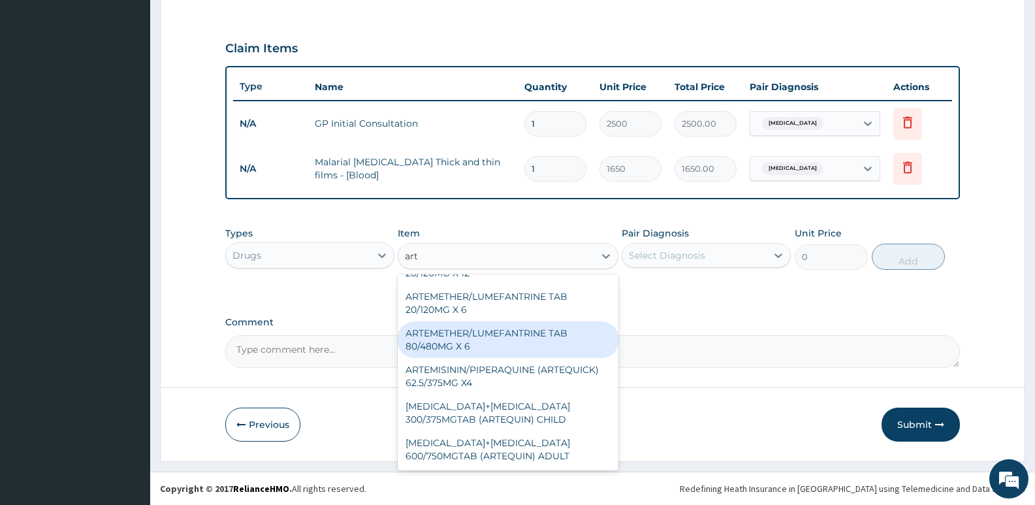
click at [475, 335] on div "ARTEMETHER/LUMEFANTRINE TAB 80/480MG X 6" at bounding box center [508, 339] width 220 height 37
type input "700"
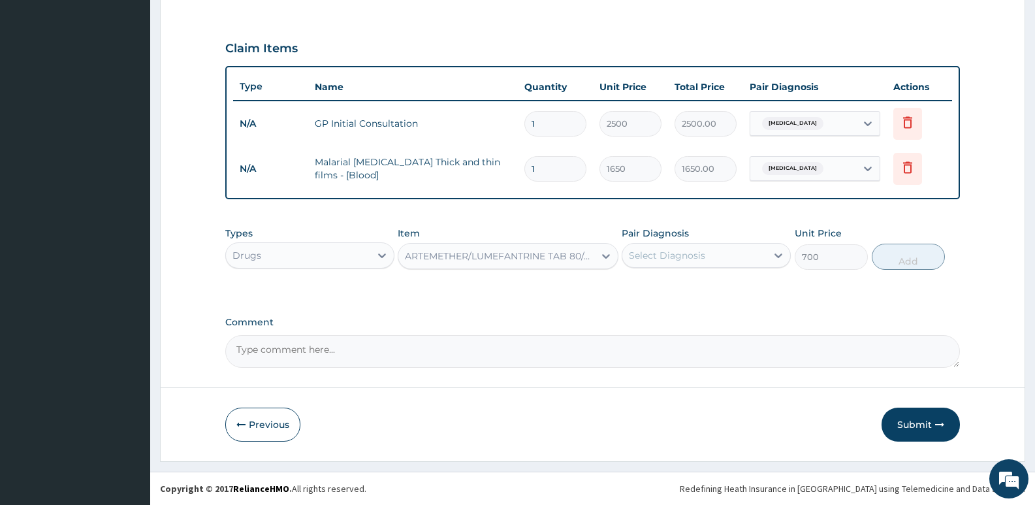
click at [677, 255] on div "Select Diagnosis" at bounding box center [667, 255] width 76 height 13
click at [667, 292] on label "[MEDICAL_DATA]" at bounding box center [683, 287] width 81 height 13
checkbox input "true"
click at [935, 257] on button "Add" at bounding box center [908, 257] width 73 height 26
type input "0"
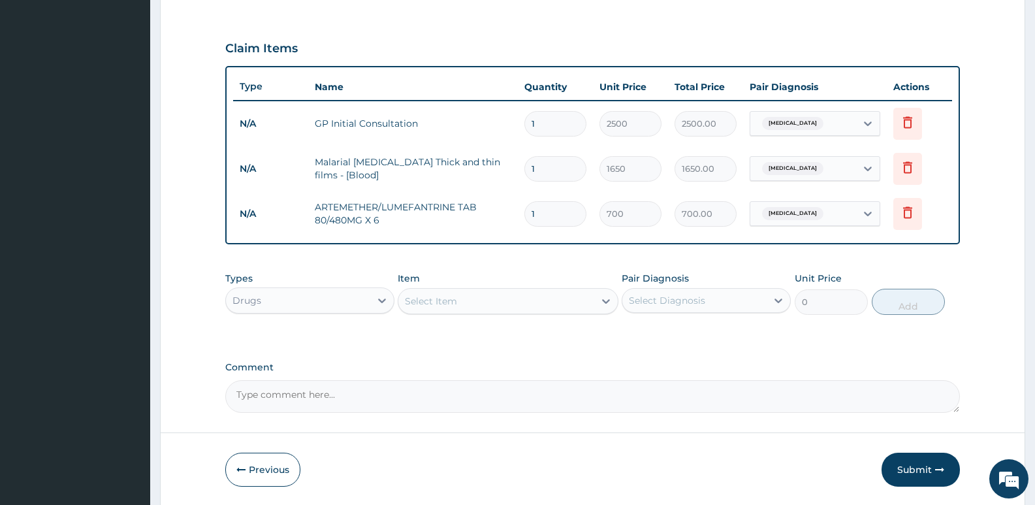
type input "0.00"
type input "6"
type input "4200.00"
type input "6"
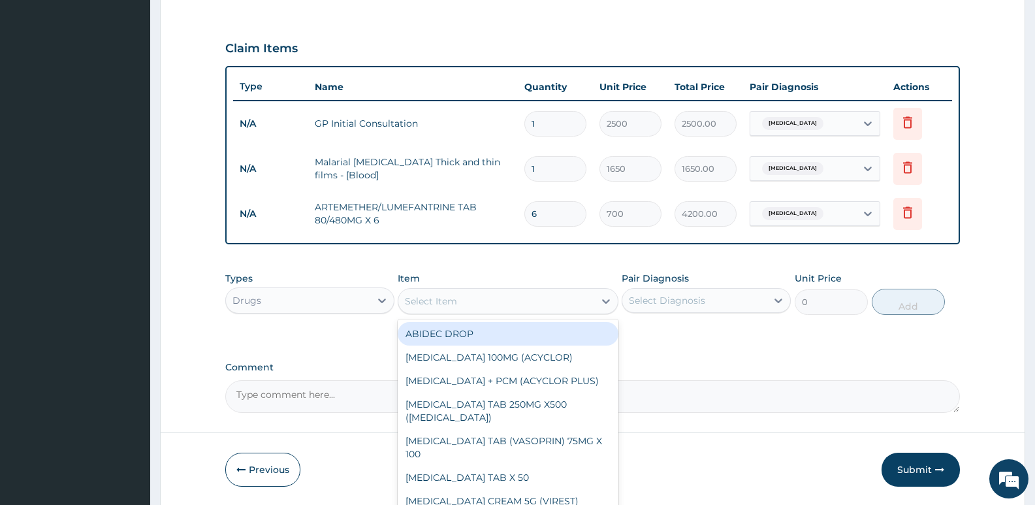
click at [434, 296] on div "Select Item" at bounding box center [431, 300] width 52 height 13
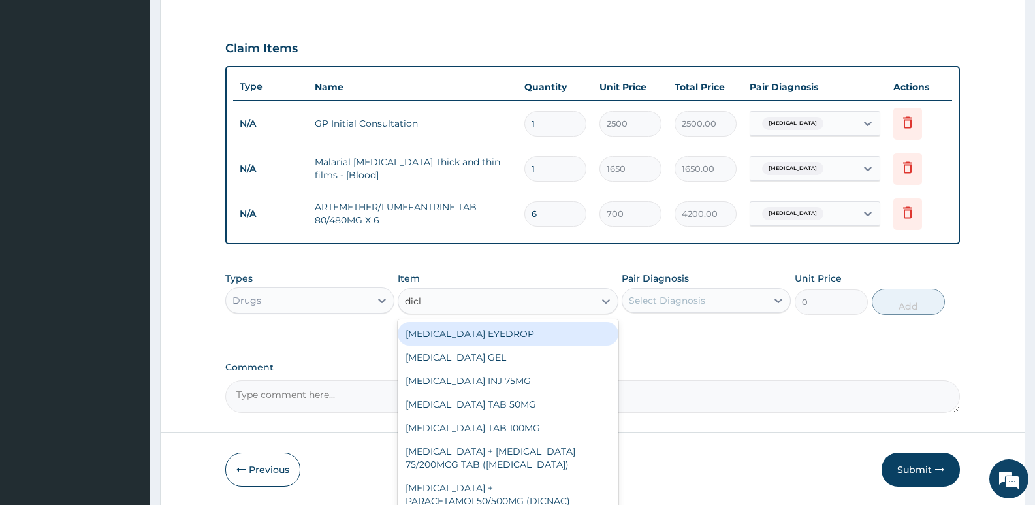
type input "diclo"
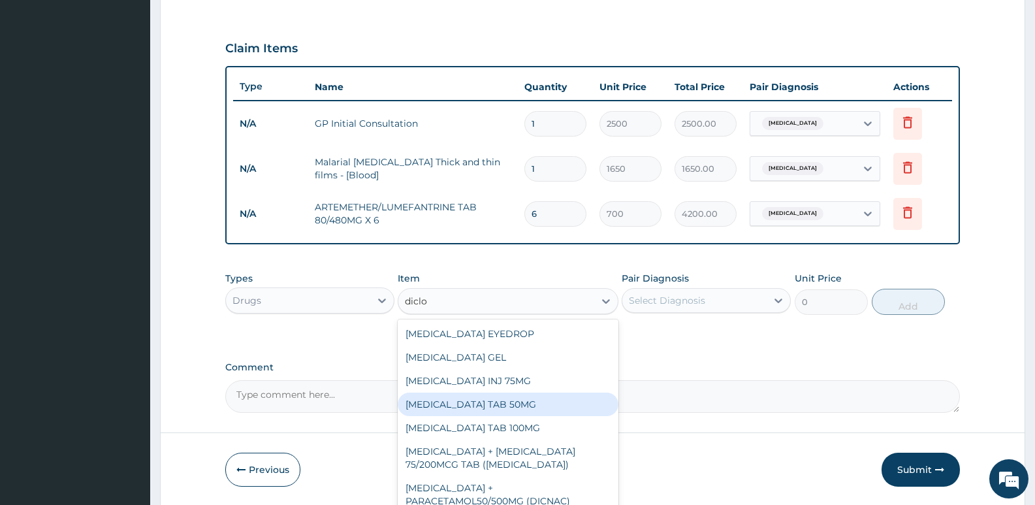
click at [481, 403] on div "[MEDICAL_DATA] TAB 50MG" at bounding box center [508, 404] width 220 height 24
type input "30"
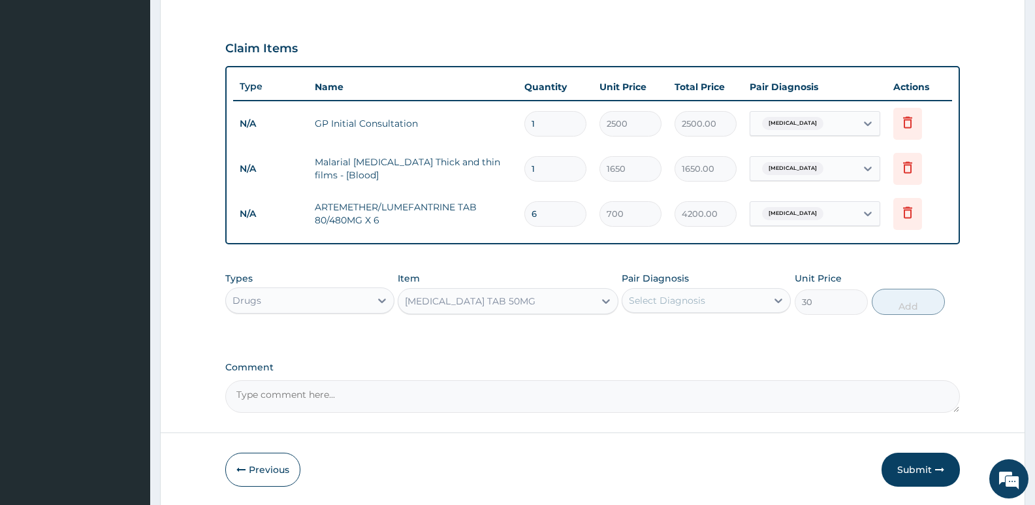
click at [678, 294] on div "Select Diagnosis" at bounding box center [667, 300] width 76 height 13
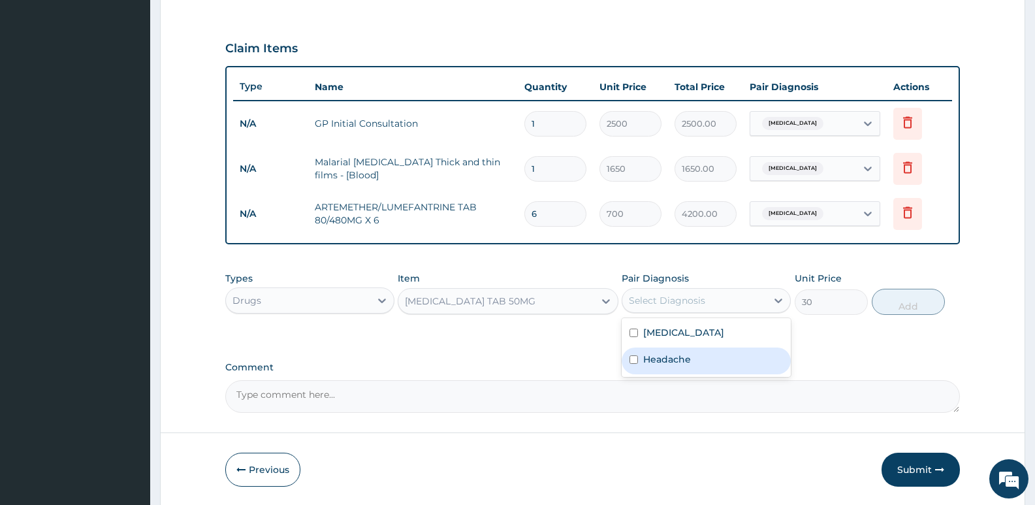
click at [662, 357] on label "Headache" at bounding box center [667, 359] width 48 height 13
checkbox input "true"
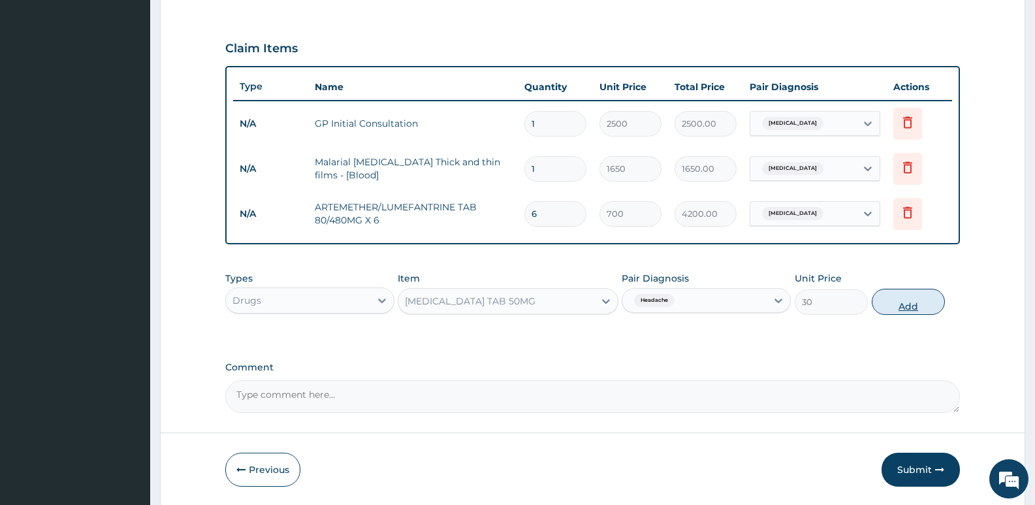
click at [921, 294] on button "Add" at bounding box center [908, 302] width 73 height 26
type input "0"
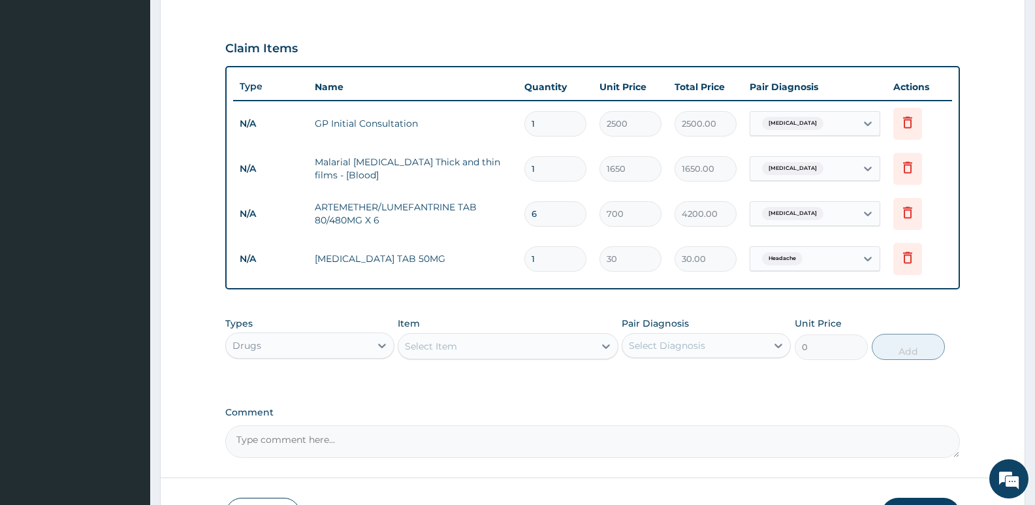
type input "0.00"
type input "6"
type input "180.00"
type input "6"
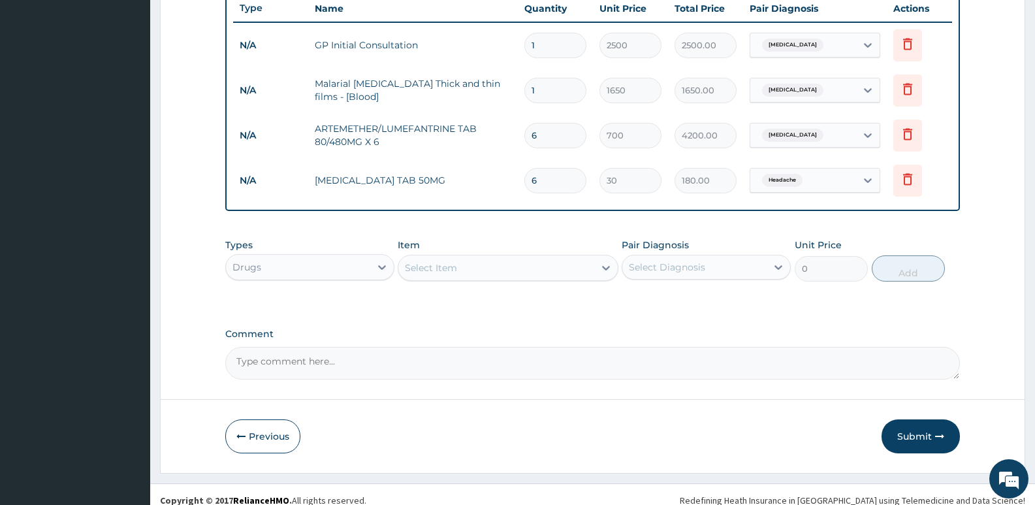
scroll to position [510, 0]
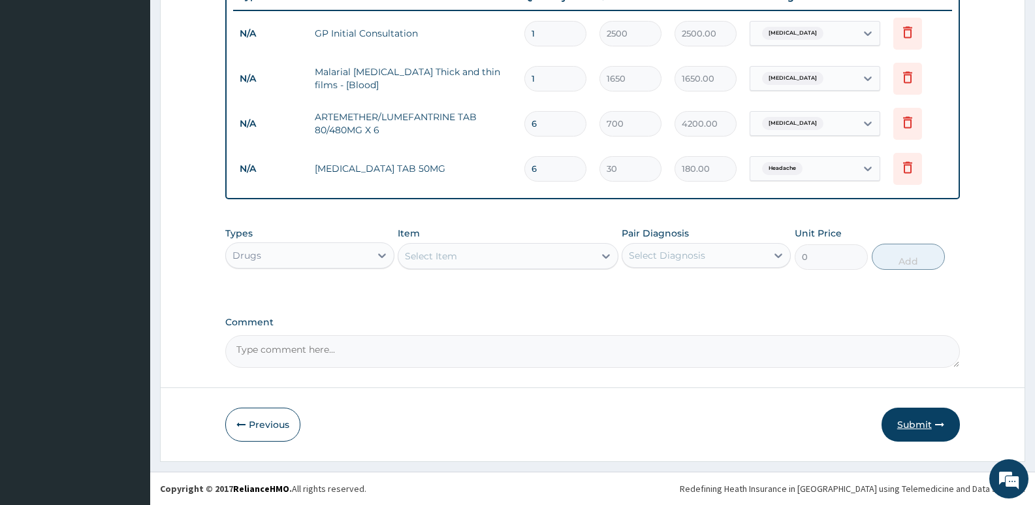
click at [919, 419] on button "Submit" at bounding box center [920, 424] width 78 height 34
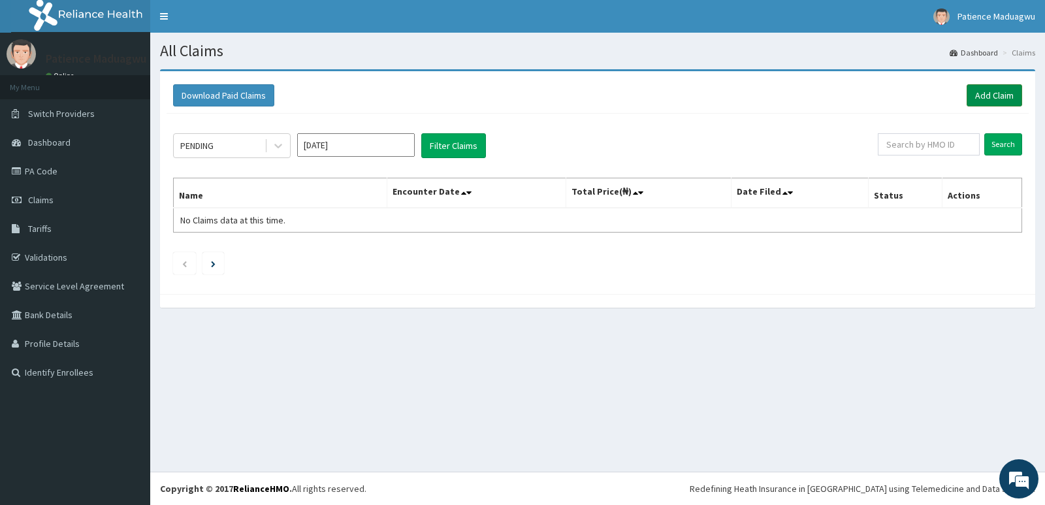
click at [988, 95] on link "Add Claim" at bounding box center [994, 95] width 56 height 22
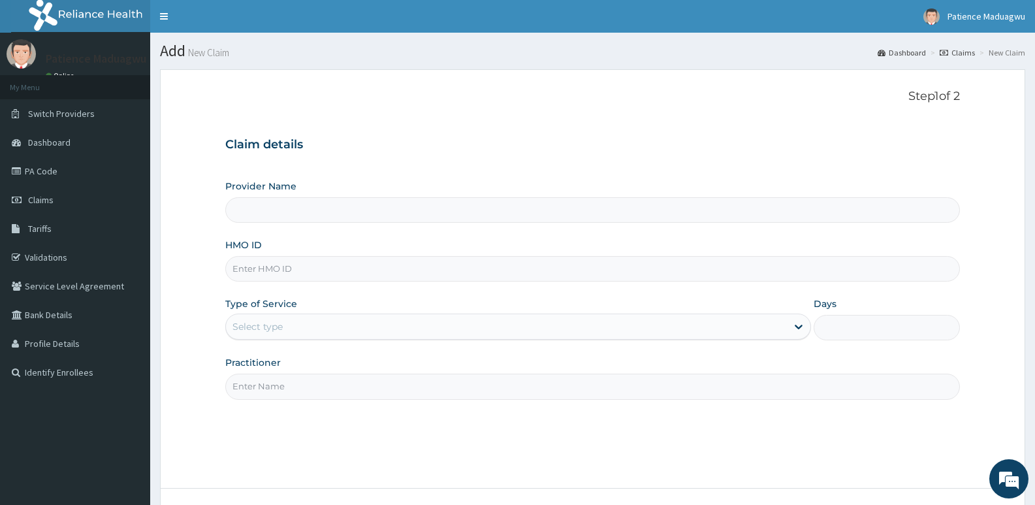
type input "[GEOGRAPHIC_DATA]"
